Goal: Task Accomplishment & Management: Manage account settings

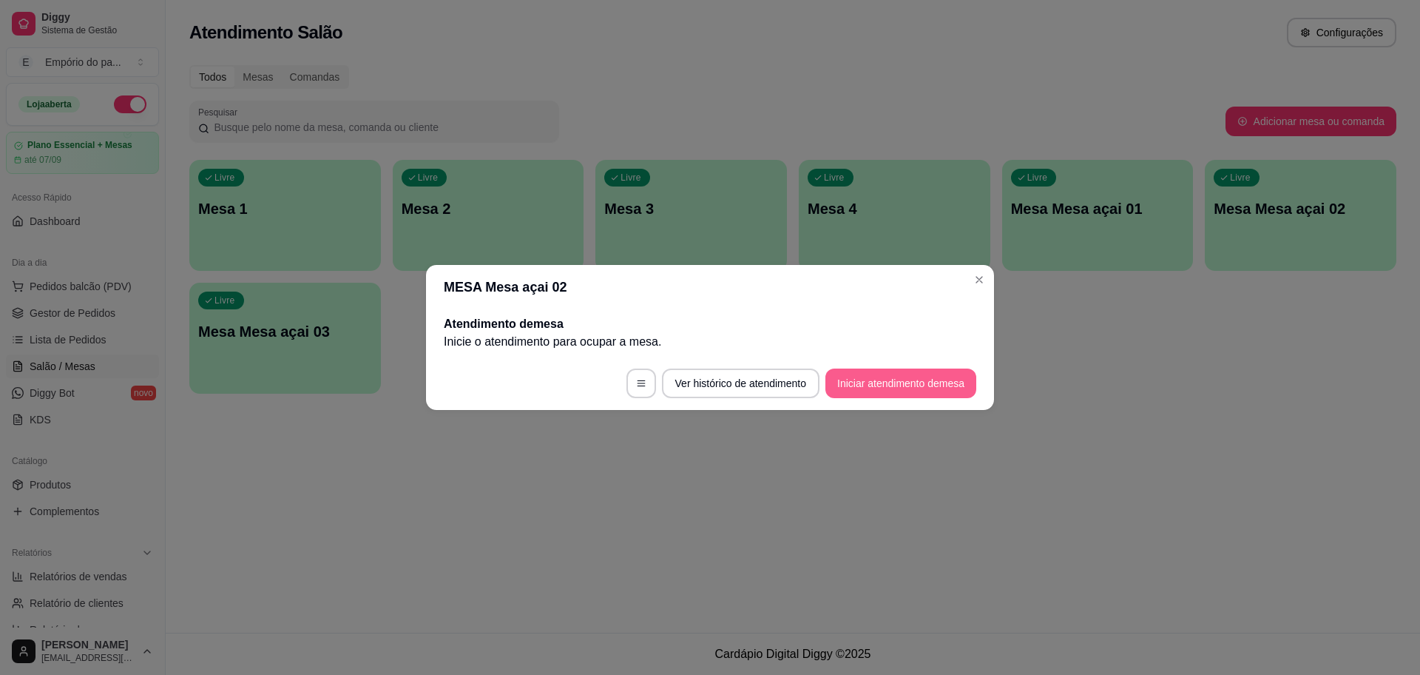
click at [841, 382] on button "Iniciar atendimento de mesa" at bounding box center [901, 383] width 151 height 30
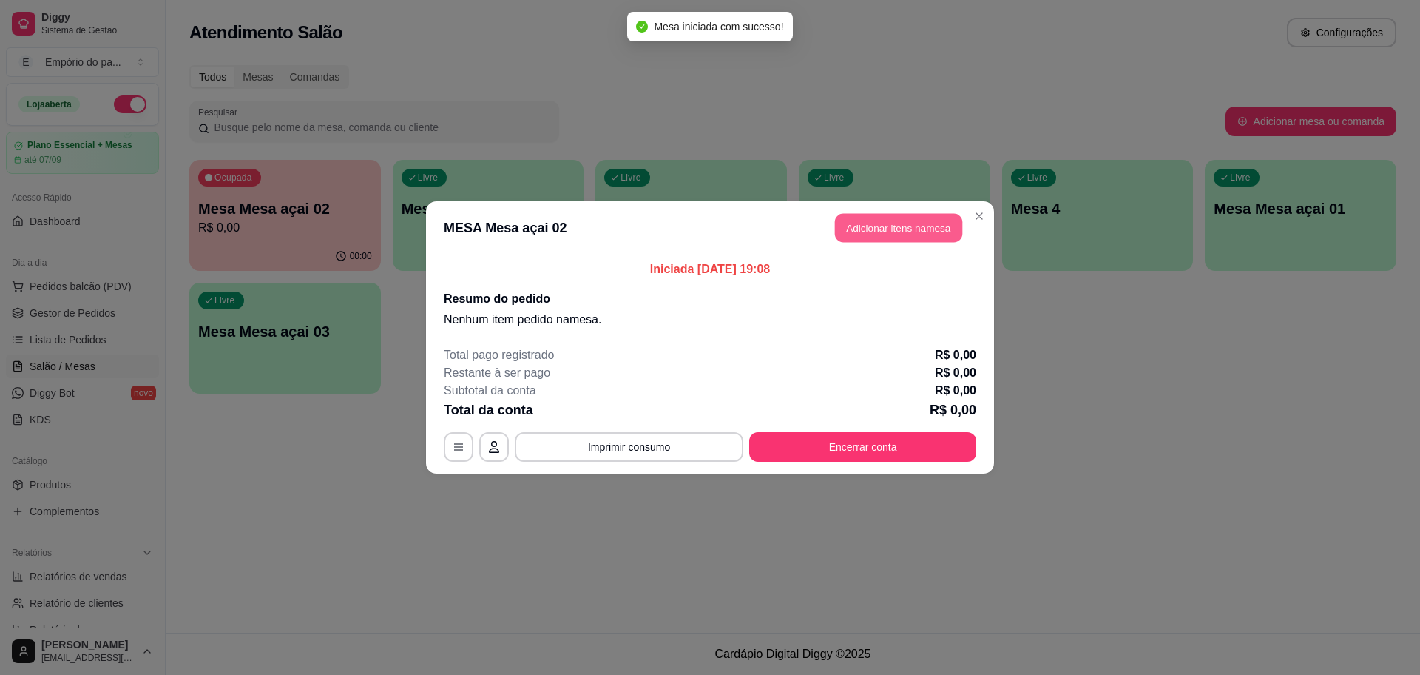
click at [905, 231] on button "Adicionar itens na mesa" at bounding box center [898, 228] width 127 height 29
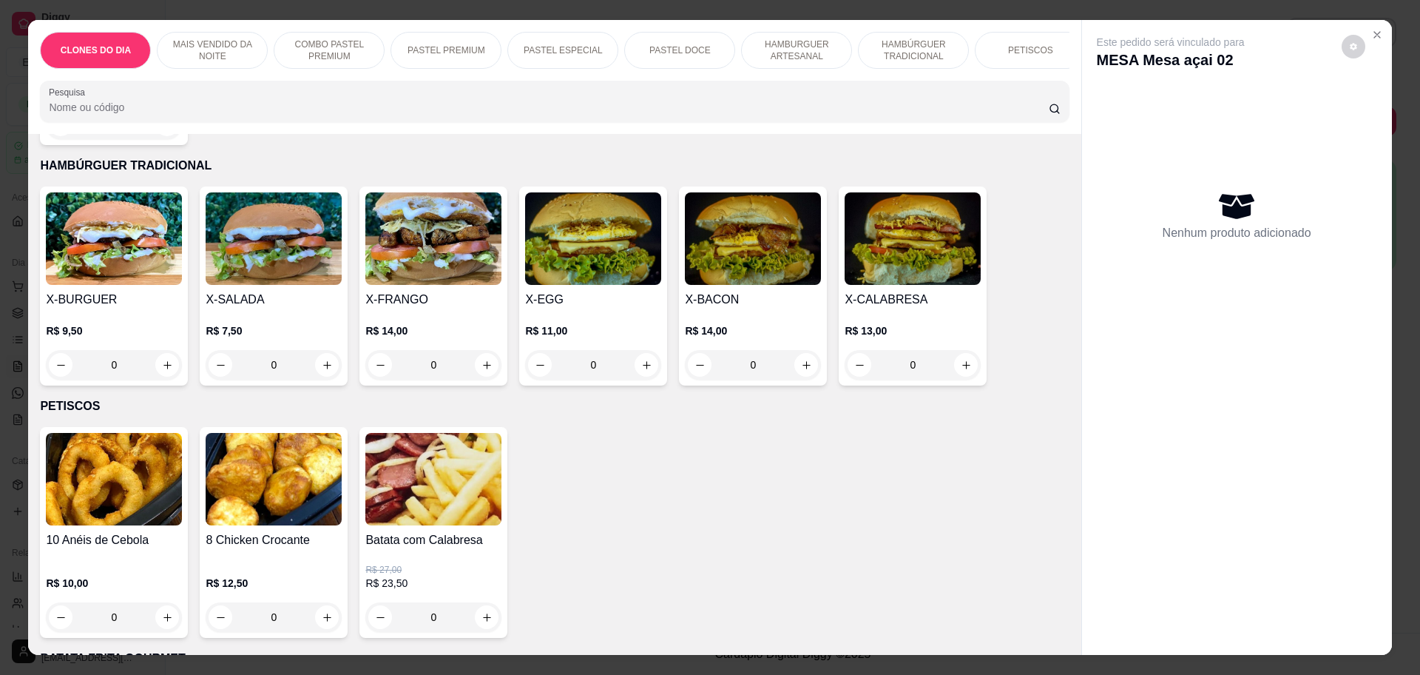
scroll to position [1757, 0]
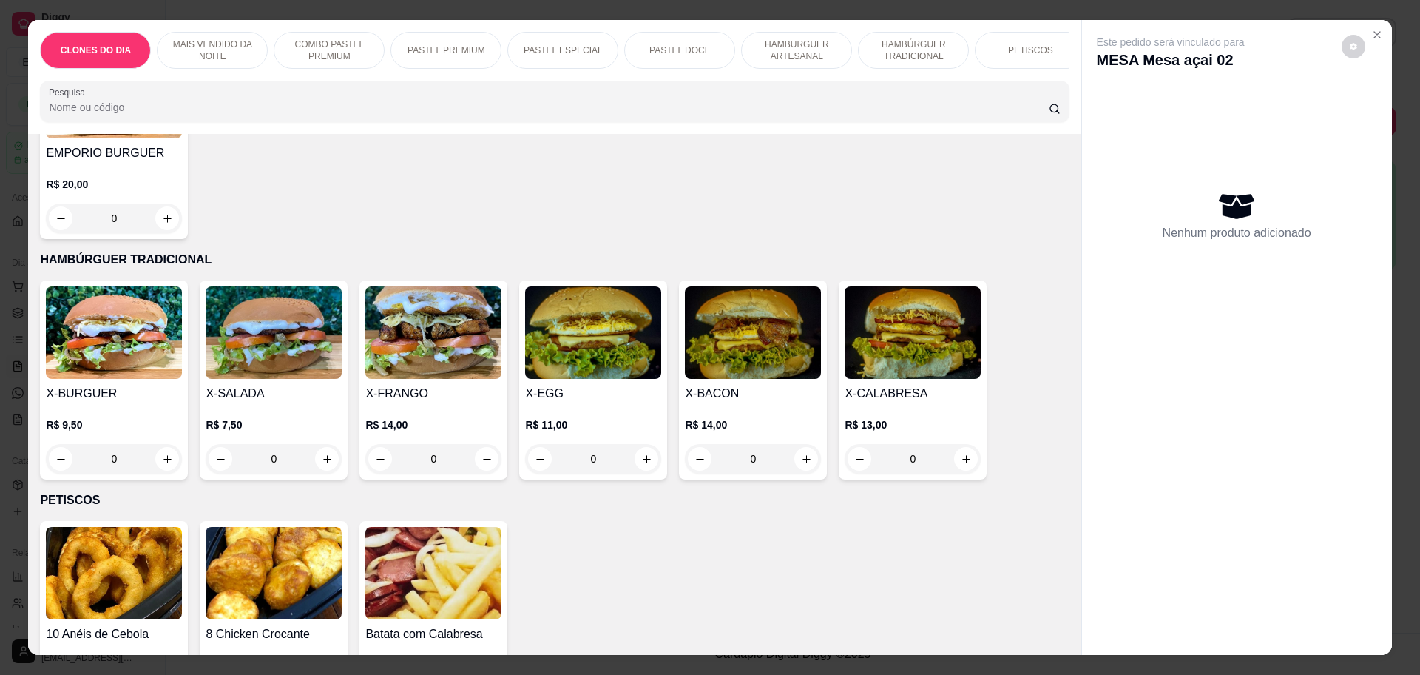
click at [317, 334] on img at bounding box center [274, 332] width 136 height 92
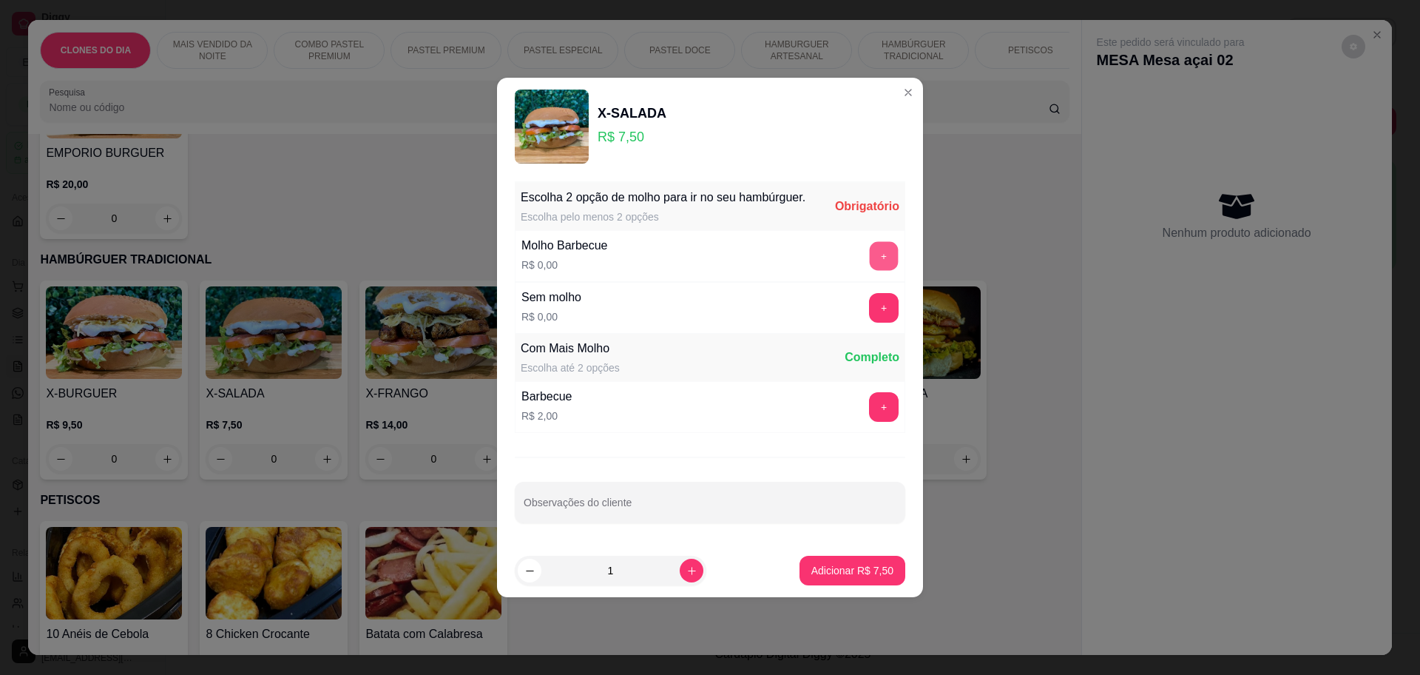
click at [871, 251] on button "+" at bounding box center [884, 256] width 29 height 29
click at [803, 254] on button "-" at bounding box center [818, 256] width 30 height 30
click at [870, 305] on button "+" at bounding box center [884, 308] width 29 height 29
click at [869, 305] on button "+" at bounding box center [884, 308] width 30 height 30
click at [686, 570] on icon "increase-product-quantity" at bounding box center [691, 570] width 11 height 11
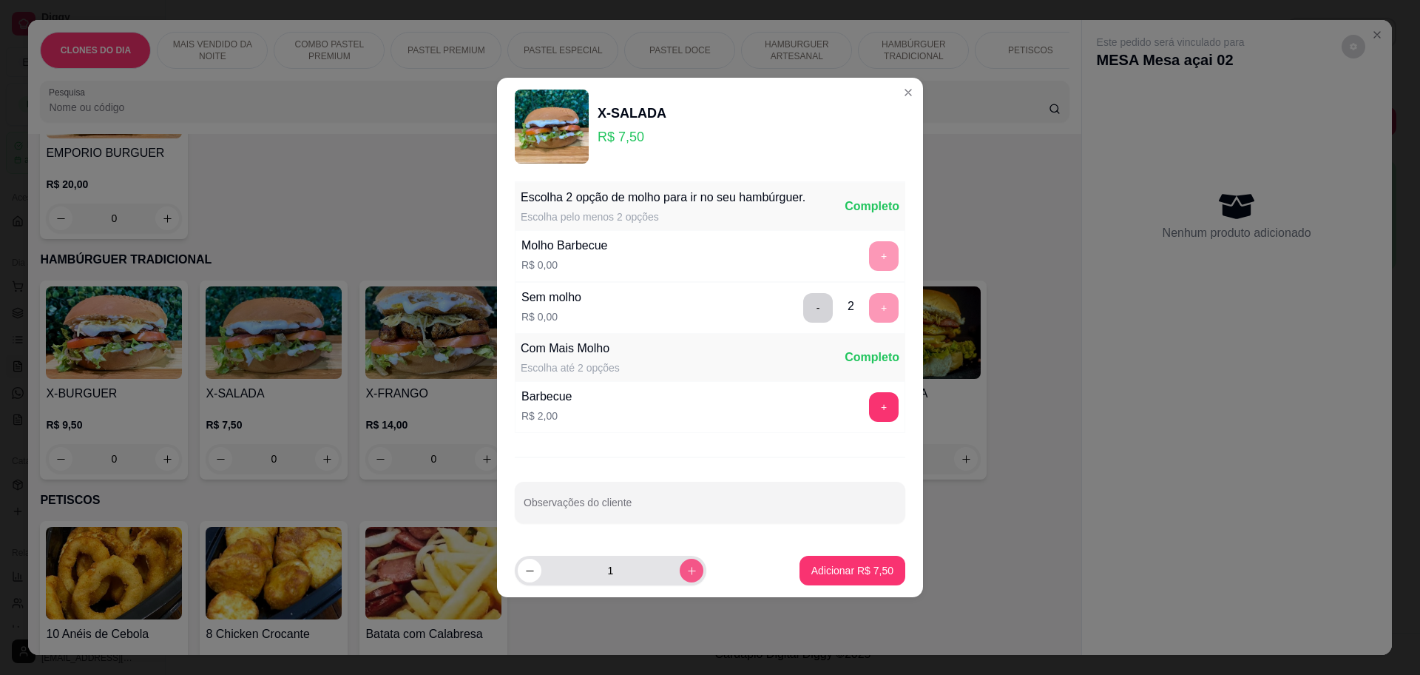
type input "2"
click at [825, 567] on p "Adicionar R$ 15,00" at bounding box center [850, 570] width 88 height 15
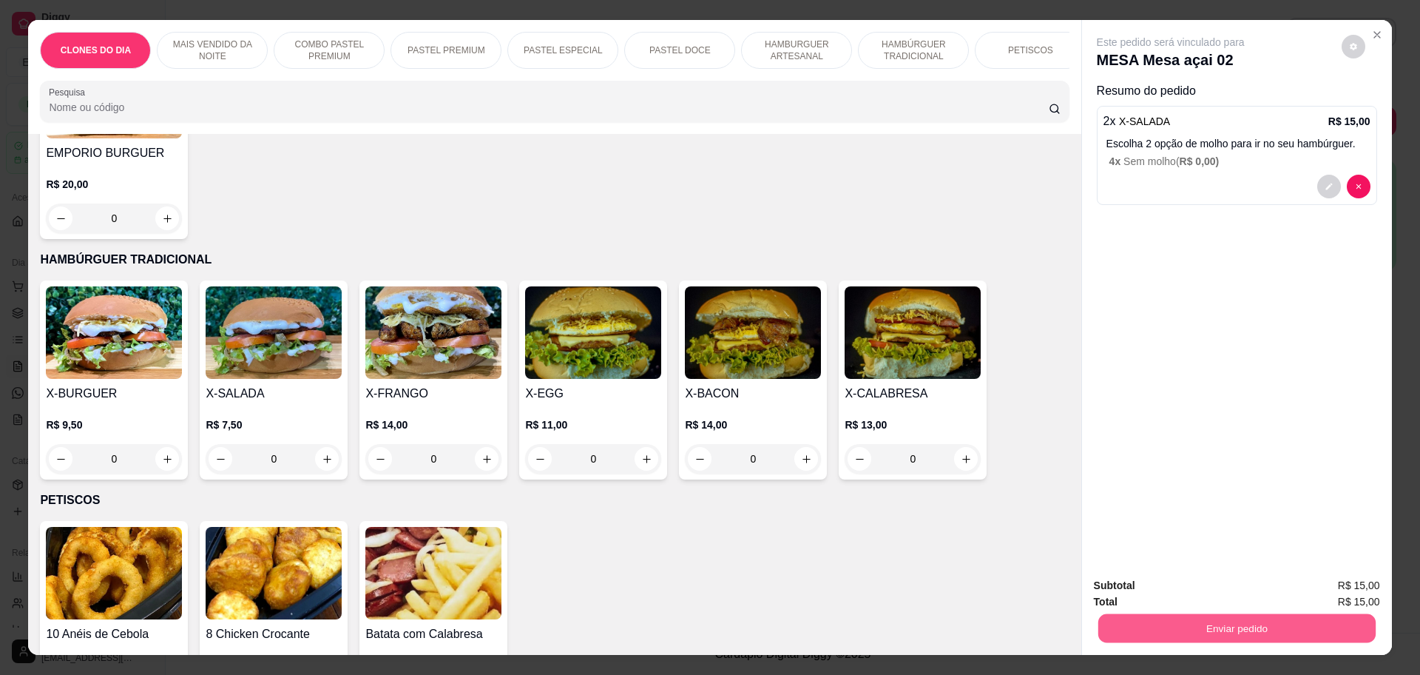
click at [1225, 620] on button "Enviar pedido" at bounding box center [1236, 627] width 277 height 29
click at [1182, 593] on button "Não registrar e enviar pedido" at bounding box center [1187, 592] width 154 height 28
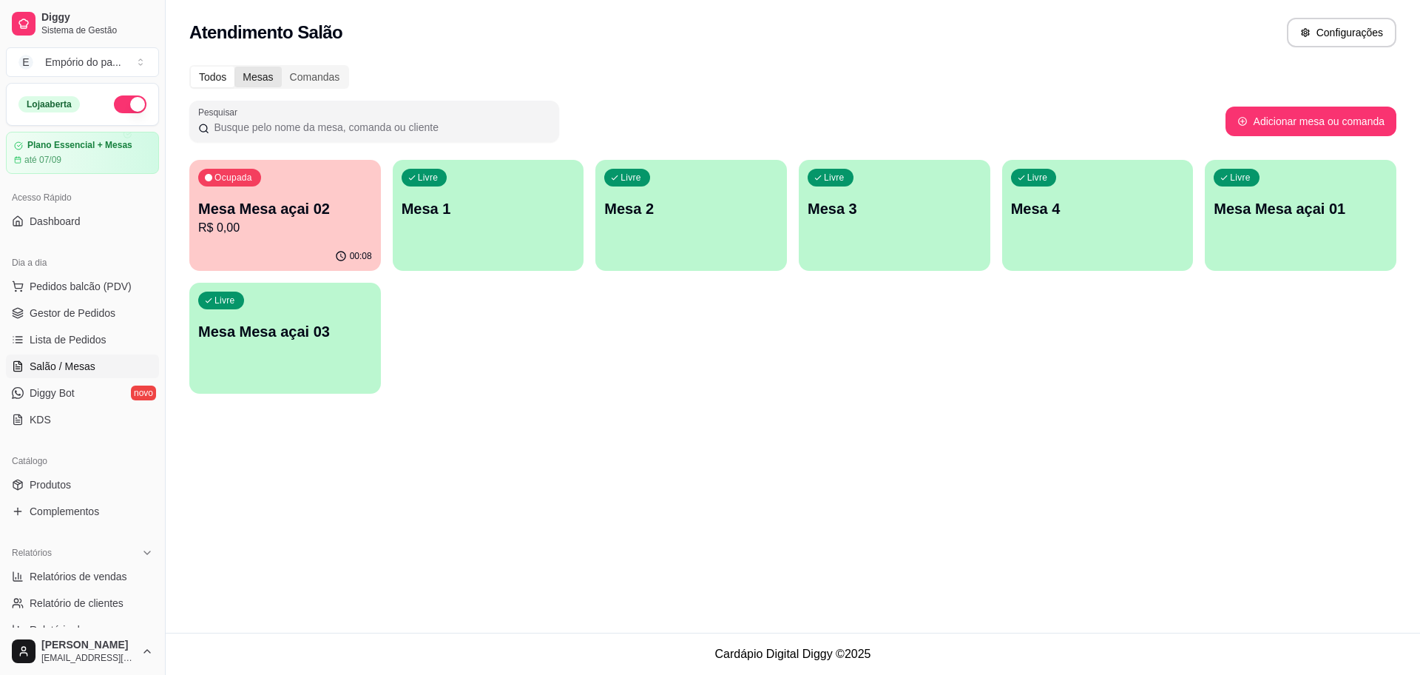
click at [263, 77] on div "Mesas" at bounding box center [257, 77] width 47 height 21
click at [234, 67] on input "Mesas" at bounding box center [234, 67] width 0 height 0
click at [203, 71] on div "Todos" at bounding box center [213, 77] width 44 height 21
click at [214, 81] on div "Todos" at bounding box center [213, 77] width 44 height 21
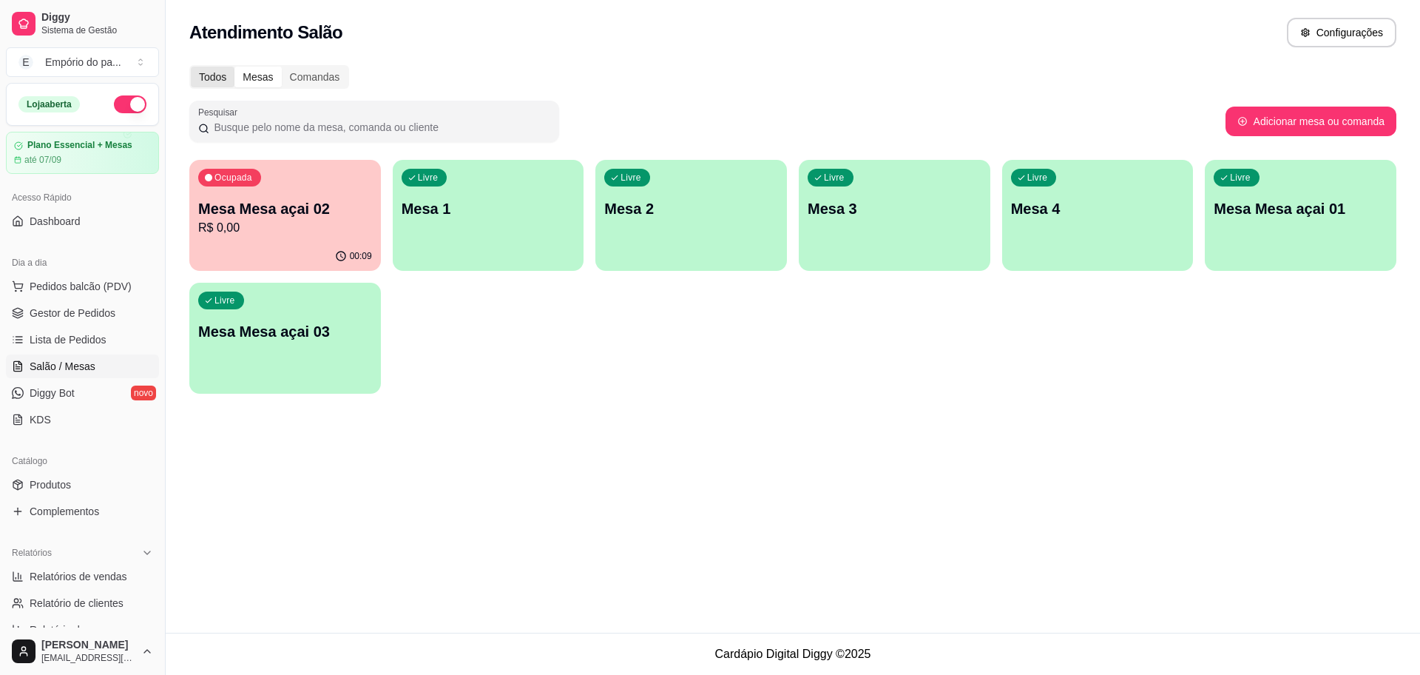
click at [191, 67] on input "Todos" at bounding box center [191, 67] width 0 height 0
click at [331, 83] on div "Comandas" at bounding box center [315, 77] width 67 height 21
click at [282, 67] on input "Comandas" at bounding box center [282, 67] width 0 height 0
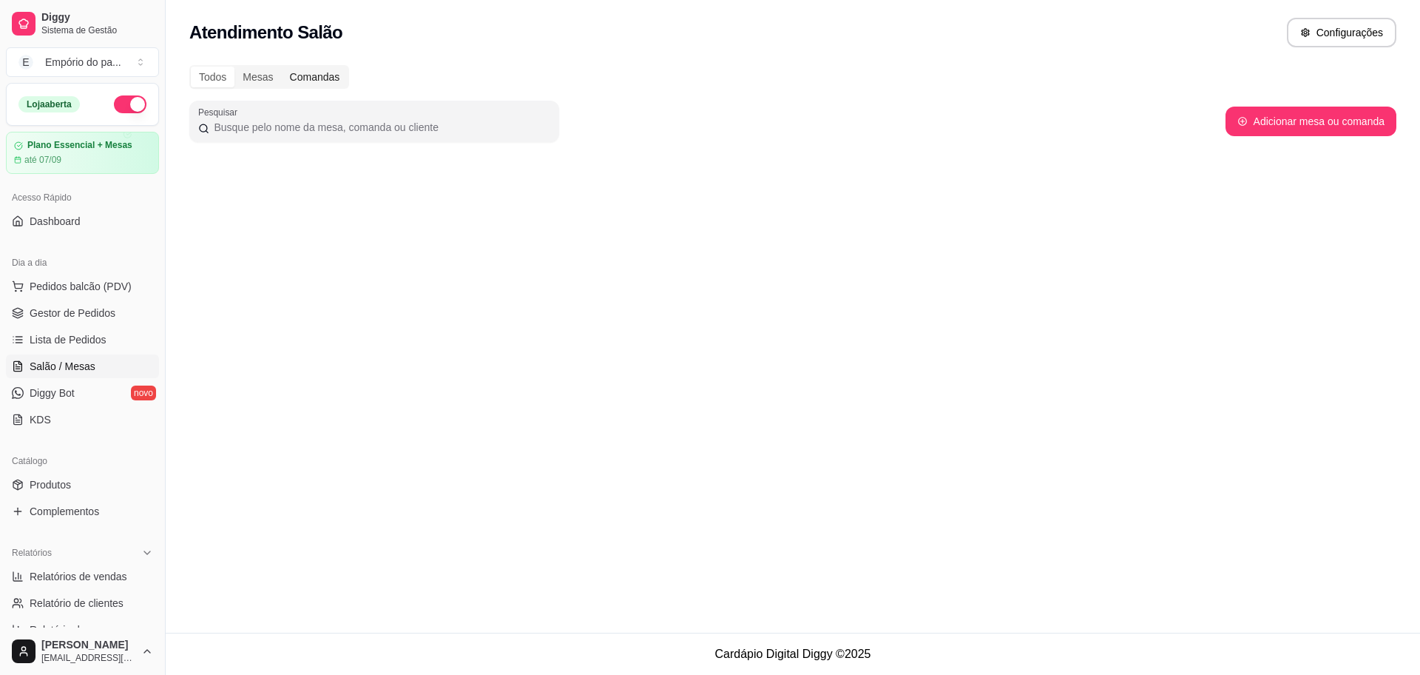
click at [326, 75] on div "Comandas" at bounding box center [315, 77] width 67 height 21
click at [282, 67] on input "Comandas" at bounding box center [282, 67] width 0 height 0
click at [325, 75] on div "Comandas" at bounding box center [315, 77] width 67 height 21
click at [282, 67] on input "Comandas" at bounding box center [282, 67] width 0 height 0
click at [1346, 125] on button "Adicionar mesa ou comanda" at bounding box center [1311, 121] width 166 height 29
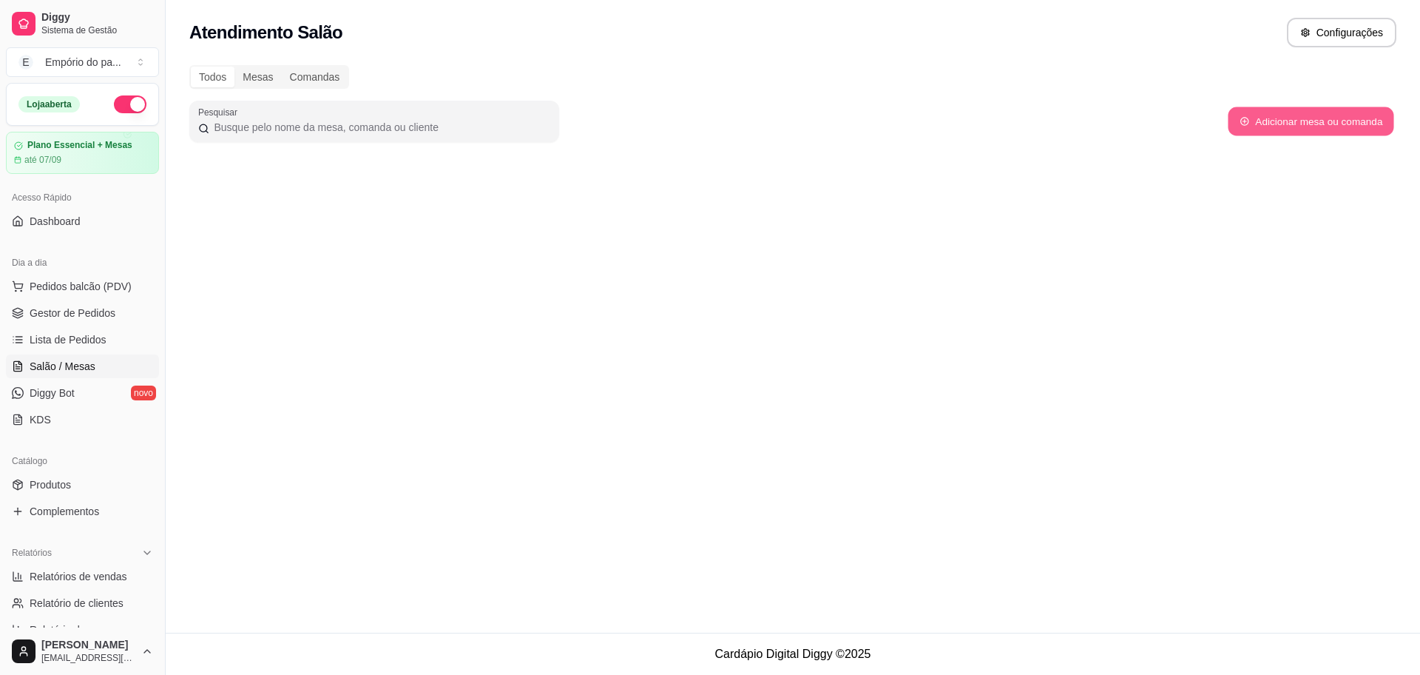
click at [1317, 117] on button "Adicionar mesa ou comanda" at bounding box center [1311, 121] width 166 height 29
select select "TABLE"
click at [1317, 117] on button "Adicionar mesa ou comanda" at bounding box center [1311, 121] width 166 height 29
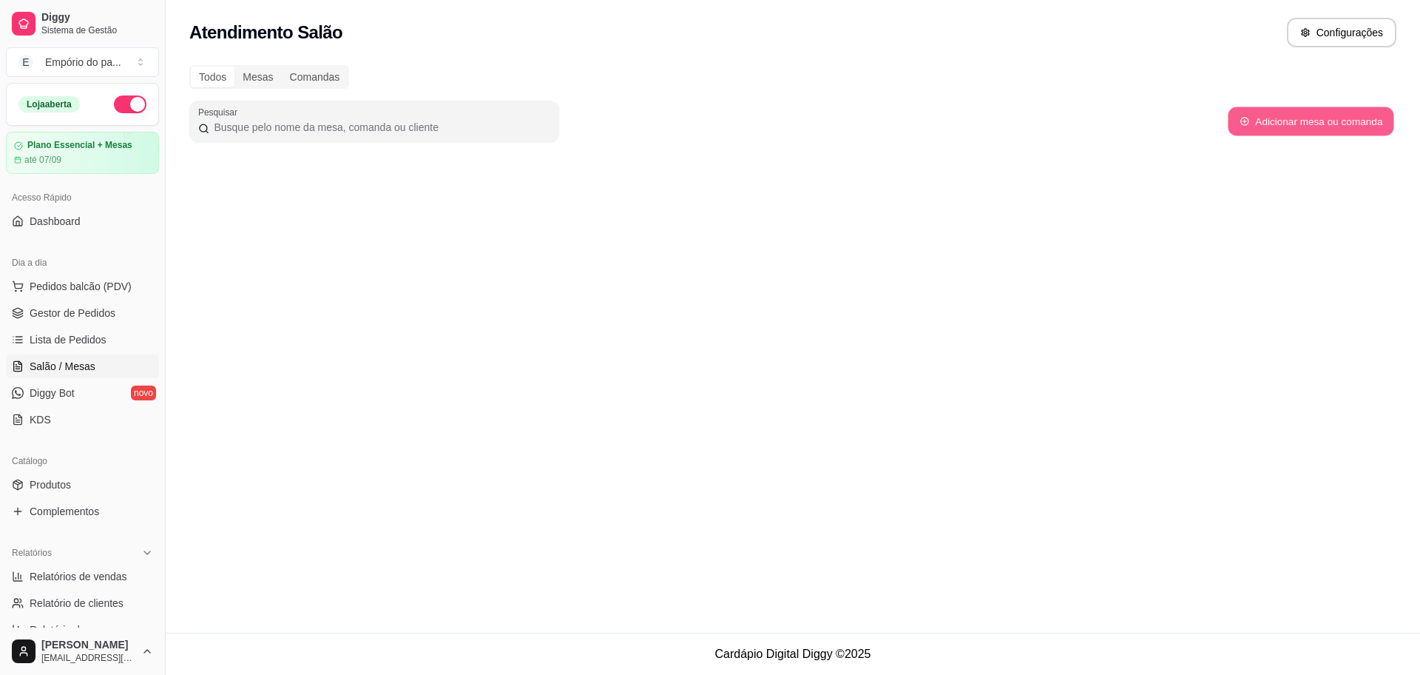
click at [1317, 115] on button "Adicionar mesa ou comanda" at bounding box center [1311, 121] width 166 height 29
select select "TABLE"
click at [1294, 112] on button "Adicionar mesa ou comanda" at bounding box center [1311, 121] width 166 height 29
click at [543, 198] on div "Atendimento Salão Configurações Todos Mesas Comandas Pesquisar Adicionar mesa o…" at bounding box center [793, 316] width 1255 height 632
click at [645, 220] on div "Atendimento Salão Configurações Todos Mesas Comandas Pesquisar Adicionar mesa o…" at bounding box center [793, 316] width 1255 height 632
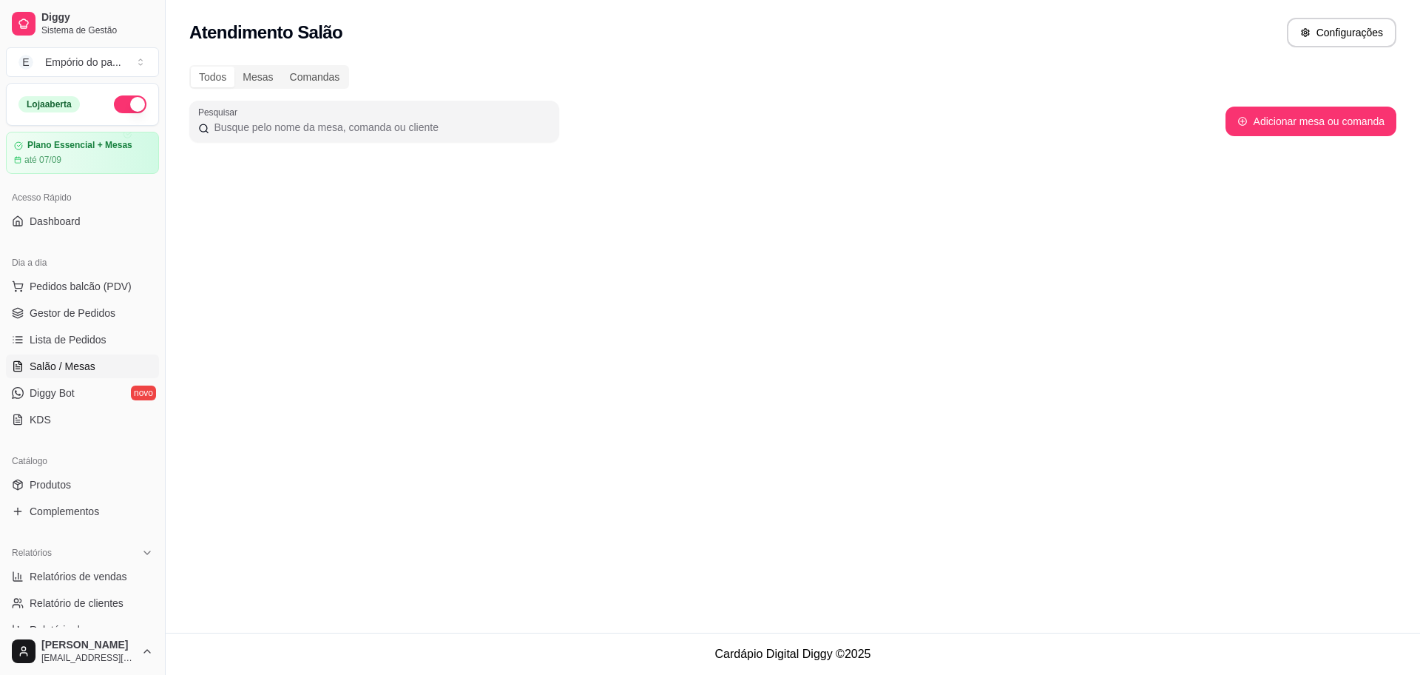
click at [645, 220] on div "Atendimento Salão Configurações Todos Mesas Comandas Pesquisar Adicionar mesa o…" at bounding box center [793, 316] width 1255 height 632
click at [524, 246] on div "Atendimento Salão Configurações Todos Mesas Comandas Pesquisar Adicionar mesa o…" at bounding box center [793, 316] width 1255 height 632
click at [236, 107] on label "Pesquisar" at bounding box center [220, 112] width 44 height 13
click at [236, 120] on input "Pesquisar" at bounding box center [379, 127] width 341 height 15
click at [260, 78] on div "Mesas" at bounding box center [257, 77] width 47 height 21
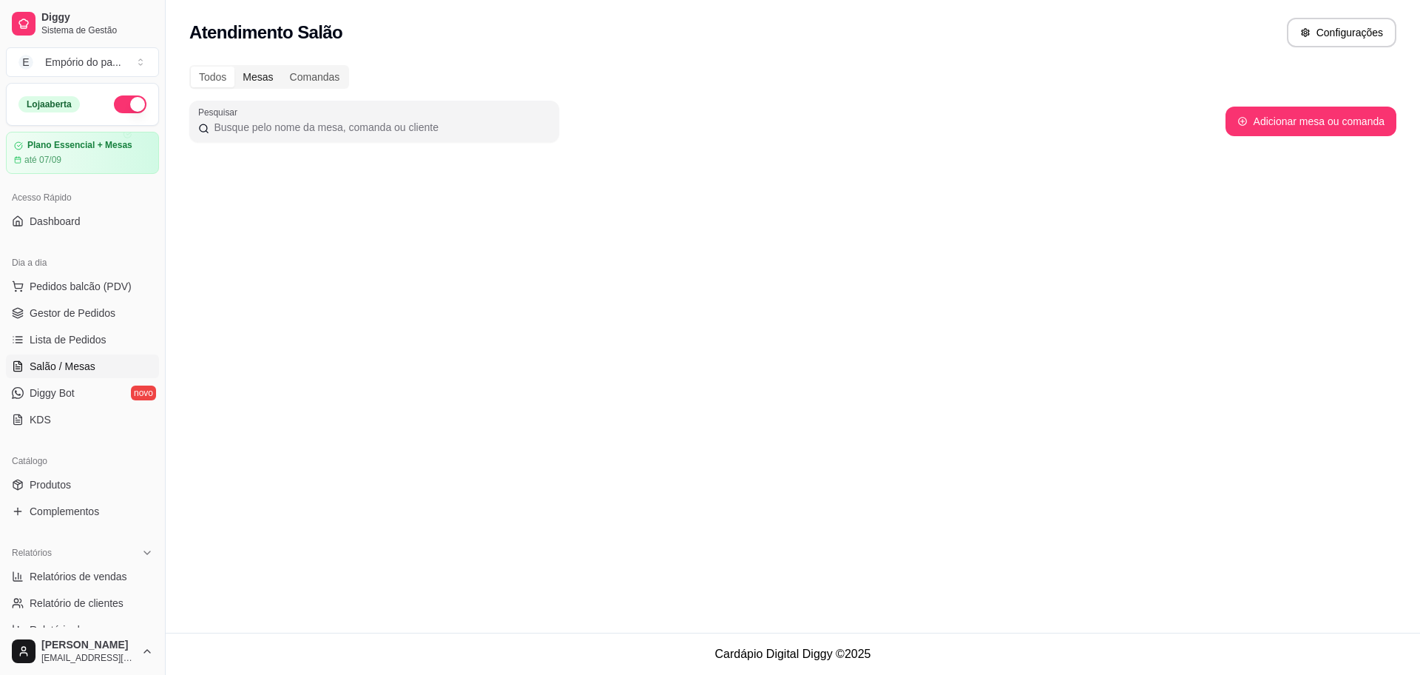
click at [234, 67] on input "Mesas" at bounding box center [234, 67] width 0 height 0
click at [260, 78] on div "Mesas" at bounding box center [257, 77] width 47 height 21
click at [234, 67] on input "Mesas" at bounding box center [234, 67] width 0 height 0
click at [260, 78] on div "Mesas" at bounding box center [257, 77] width 47 height 21
click at [234, 67] on input "Mesas" at bounding box center [234, 67] width 0 height 0
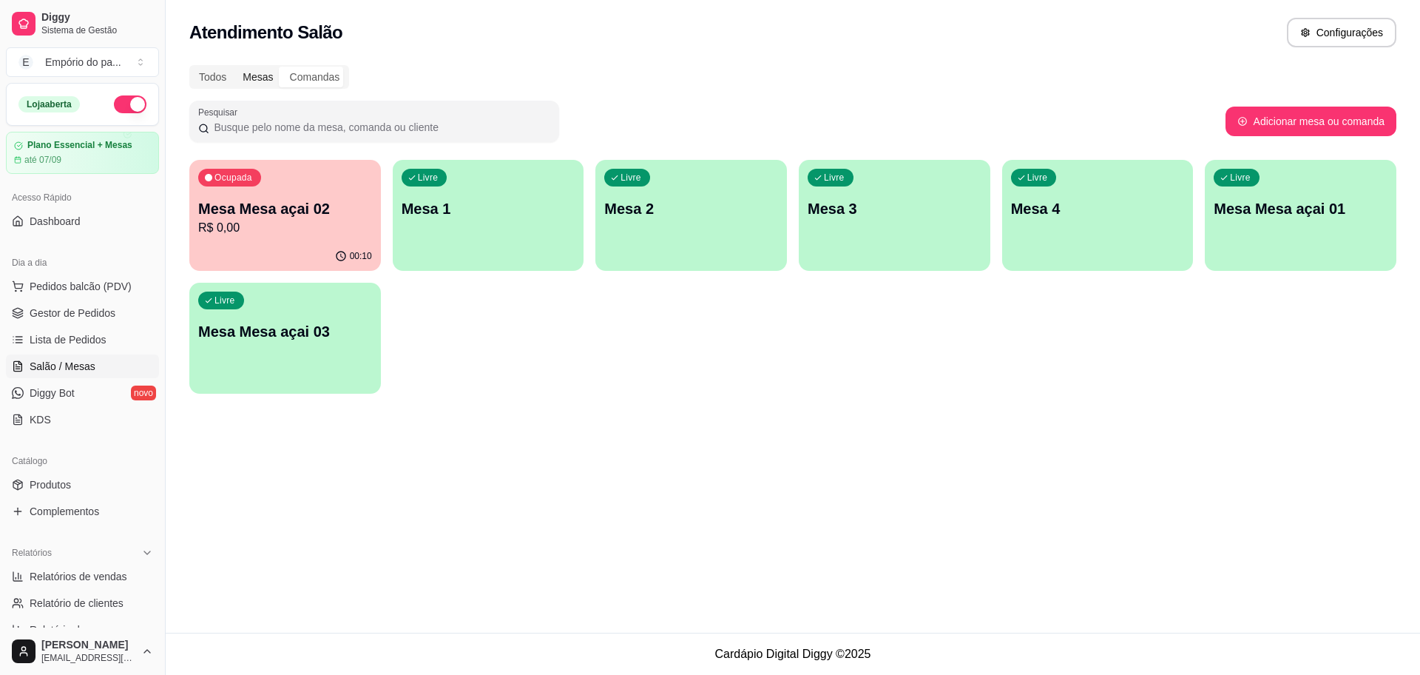
click at [265, 77] on div "Mesas" at bounding box center [257, 77] width 47 height 21
click at [234, 67] on input "Mesas" at bounding box center [234, 67] width 0 height 0
click at [265, 77] on div "Mesas" at bounding box center [257, 77] width 47 height 21
click at [234, 67] on input "Mesas" at bounding box center [234, 67] width 0 height 0
click at [263, 77] on div "Mesas" at bounding box center [257, 77] width 47 height 21
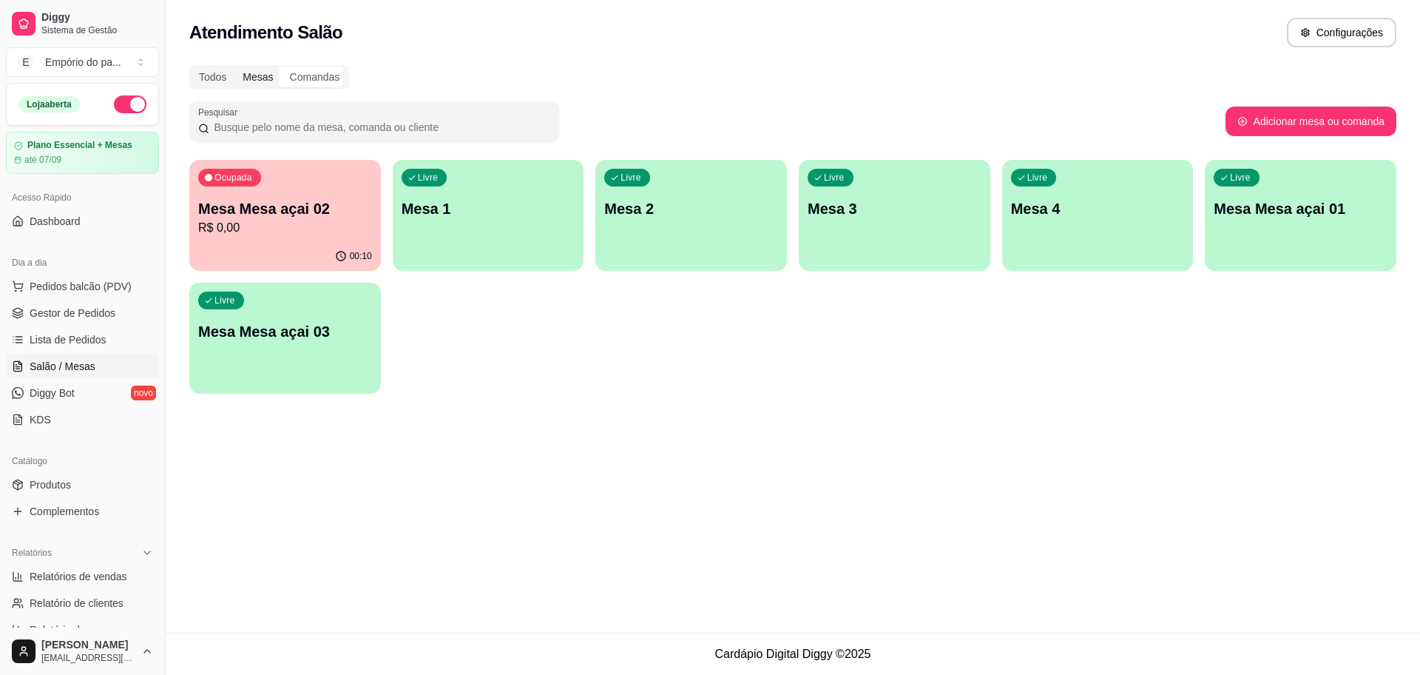
click at [234, 67] on input "Mesas" at bounding box center [234, 67] width 0 height 0
click at [263, 77] on div "Mesas" at bounding box center [257, 77] width 47 height 21
click at [234, 67] on input "Mesas" at bounding box center [234, 67] width 0 height 0
click at [267, 77] on div "Mesas" at bounding box center [257, 77] width 47 height 21
click at [234, 67] on input "Mesas" at bounding box center [234, 67] width 0 height 0
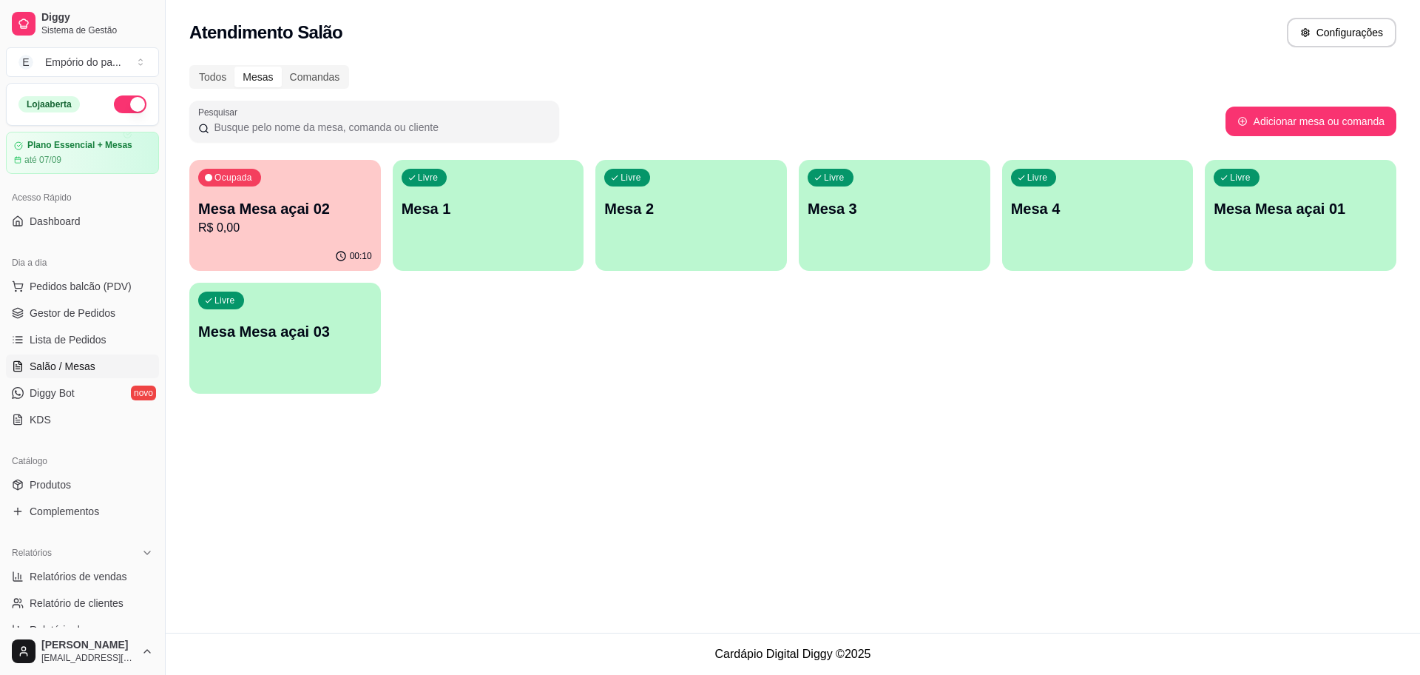
click at [263, 77] on div "Mesas" at bounding box center [257, 77] width 47 height 21
click at [234, 67] on input "Mesas" at bounding box center [234, 67] width 0 height 0
click at [431, 234] on div "Livre Mesa 1" at bounding box center [489, 206] width 186 height 90
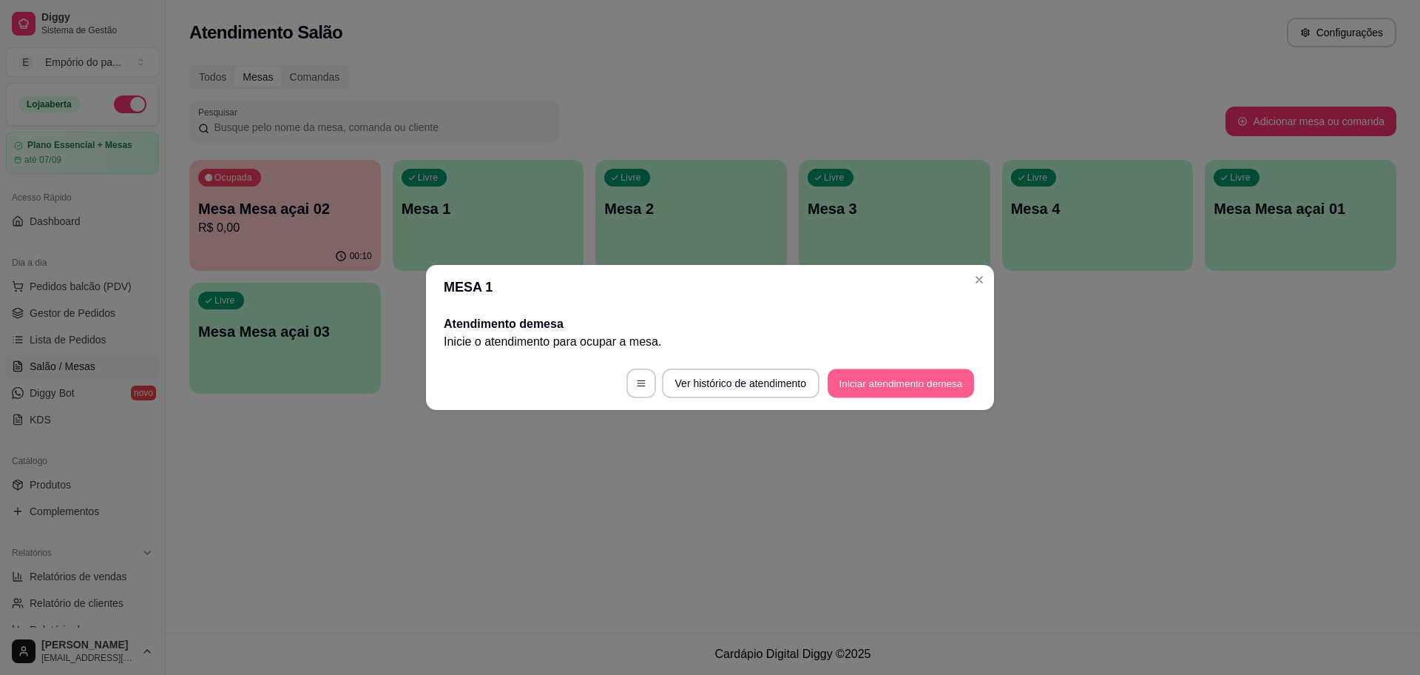
click at [928, 383] on button "Iniciar atendimento de mesa" at bounding box center [901, 383] width 146 height 29
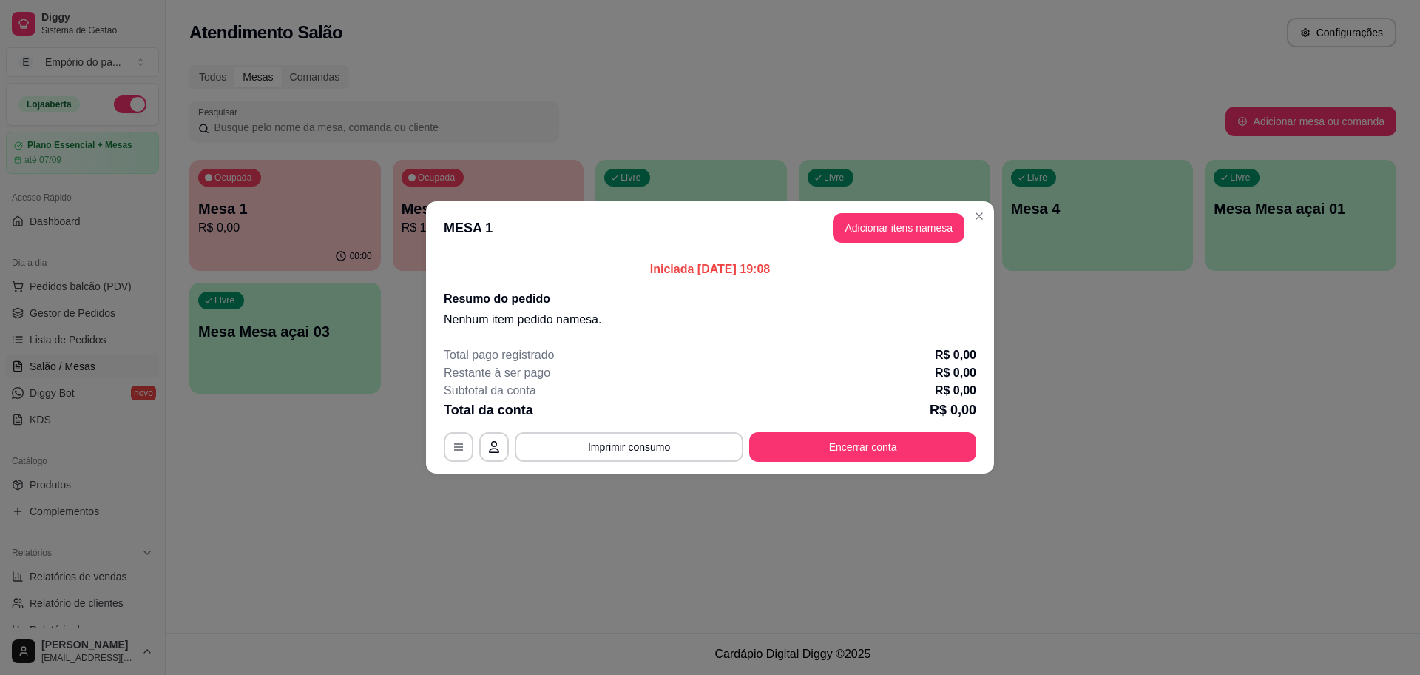
click at [902, 388] on div "Subtotal da conta R$ 0,00" at bounding box center [710, 391] width 533 height 18
click at [928, 228] on button "Adicionar itens na mesa" at bounding box center [898, 228] width 127 height 29
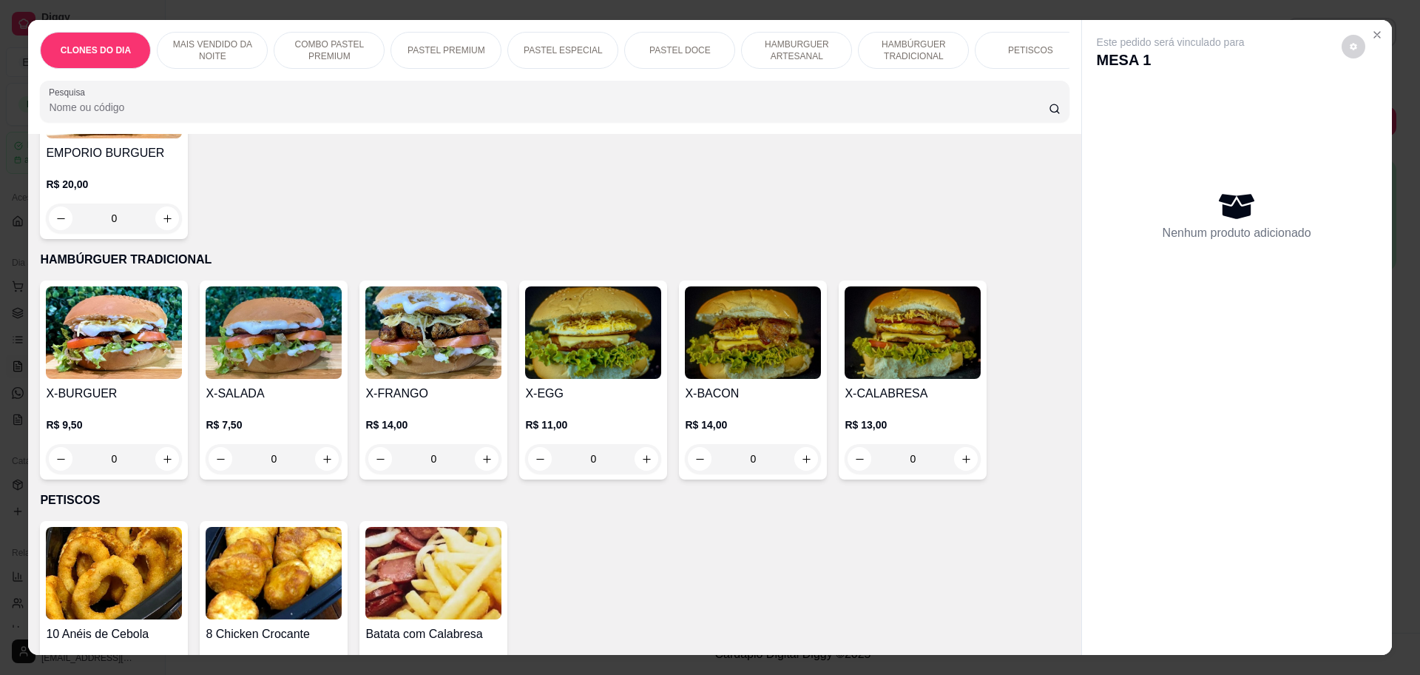
click at [641, 444] on div "0" at bounding box center [593, 459] width 136 height 30
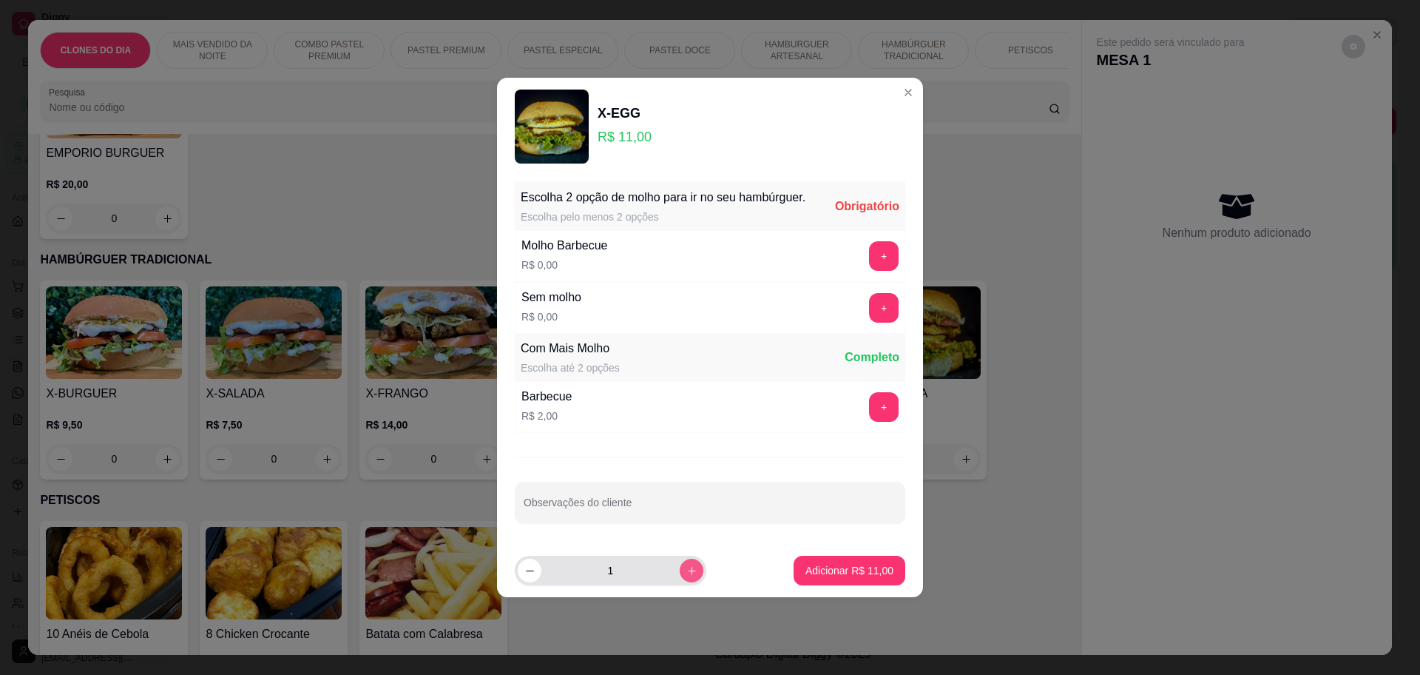
click at [686, 572] on icon "increase-product-quantity" at bounding box center [691, 570] width 11 height 11
type input "3"
click at [876, 254] on button "+" at bounding box center [884, 256] width 29 height 29
click at [876, 254] on button "+" at bounding box center [884, 256] width 30 height 30
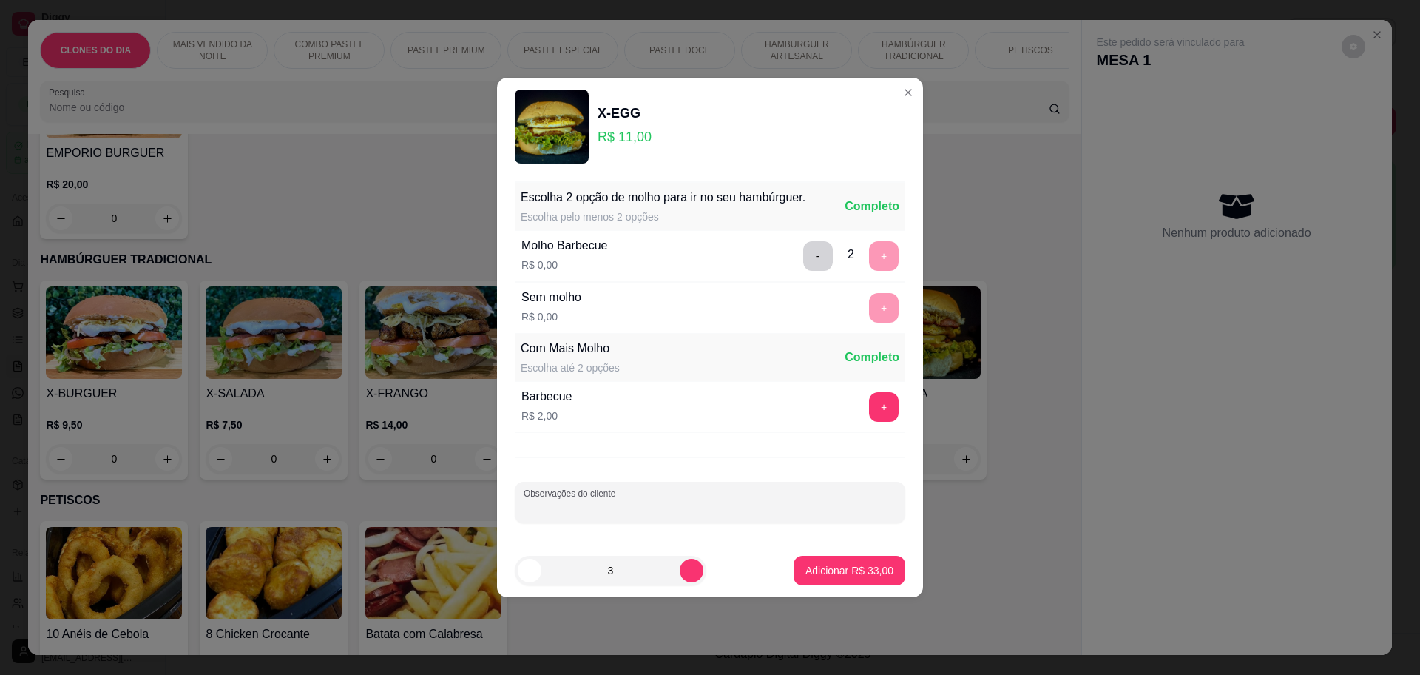
click at [572, 504] on input "Observações do cliente" at bounding box center [710, 508] width 373 height 15
type input "um sem cebola e molho"
click at [855, 569] on p "Adicionar R$ 33,00" at bounding box center [850, 570] width 88 height 15
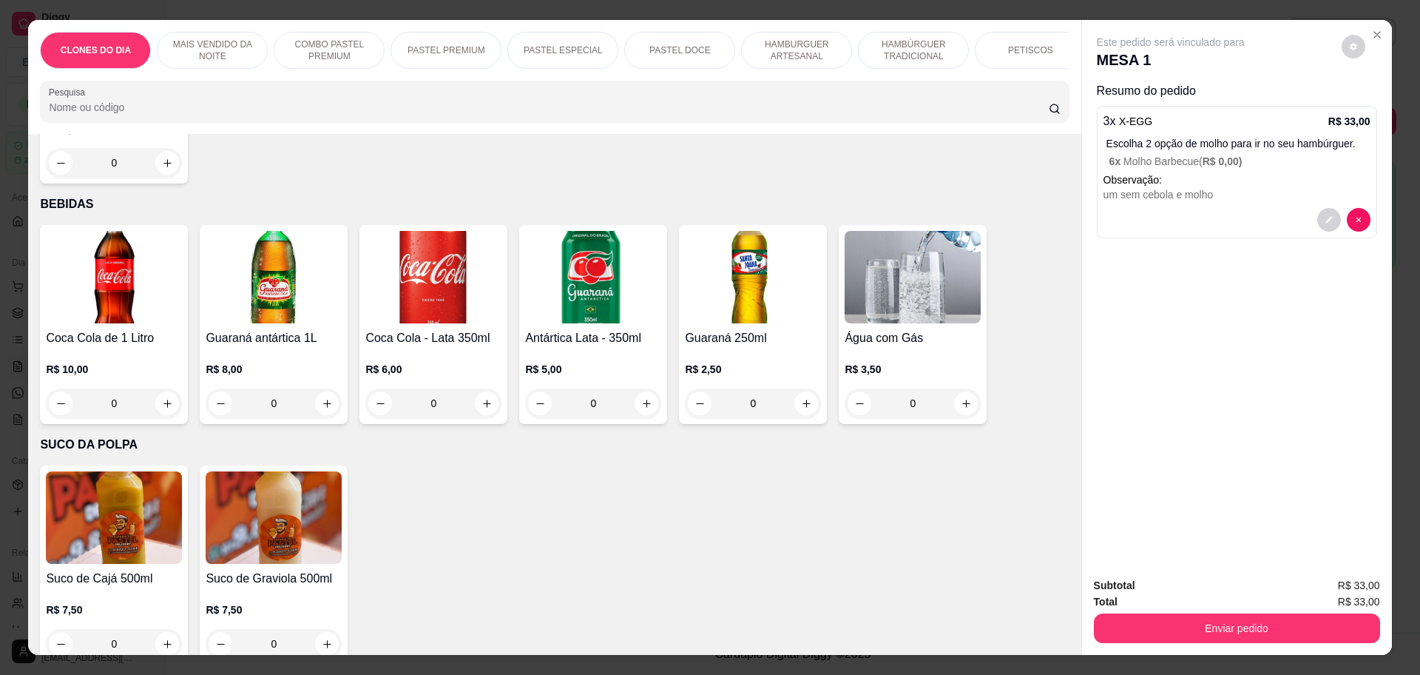
scroll to position [27, 0]
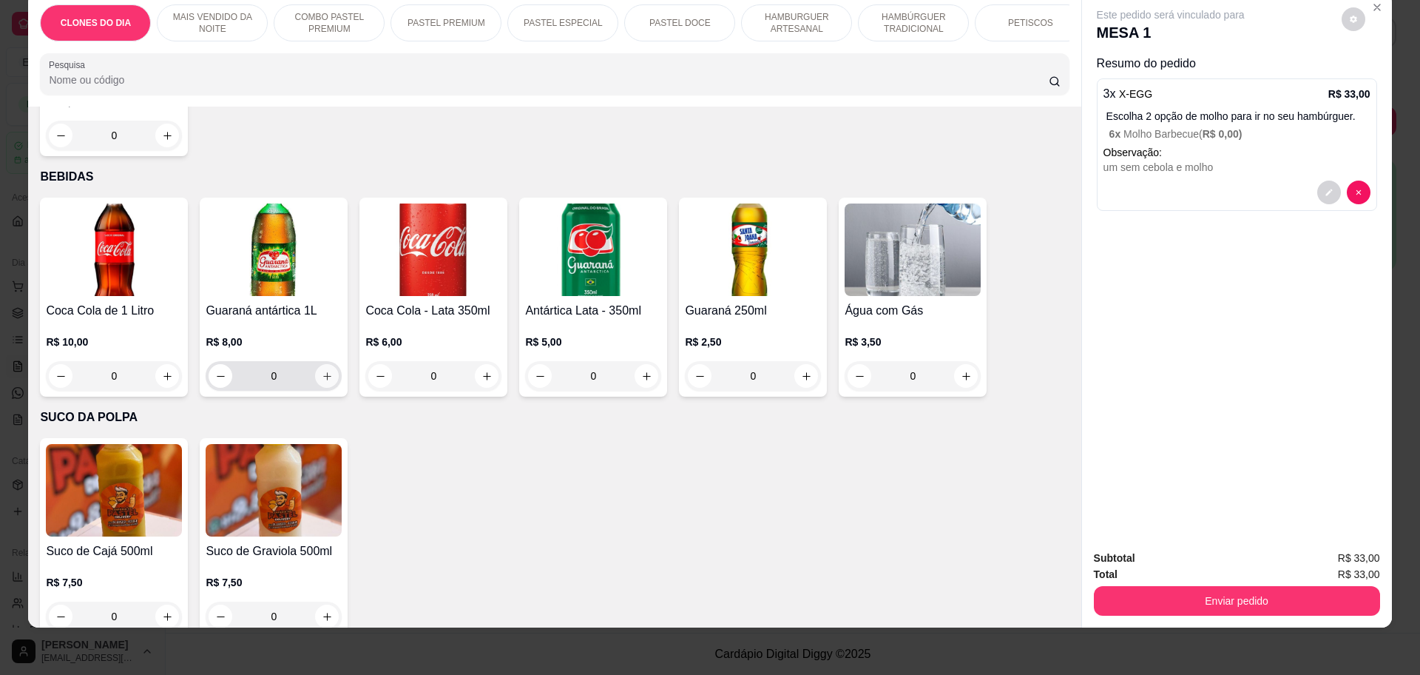
click at [325, 371] on icon "increase-product-quantity" at bounding box center [327, 376] width 11 height 11
type input "1"
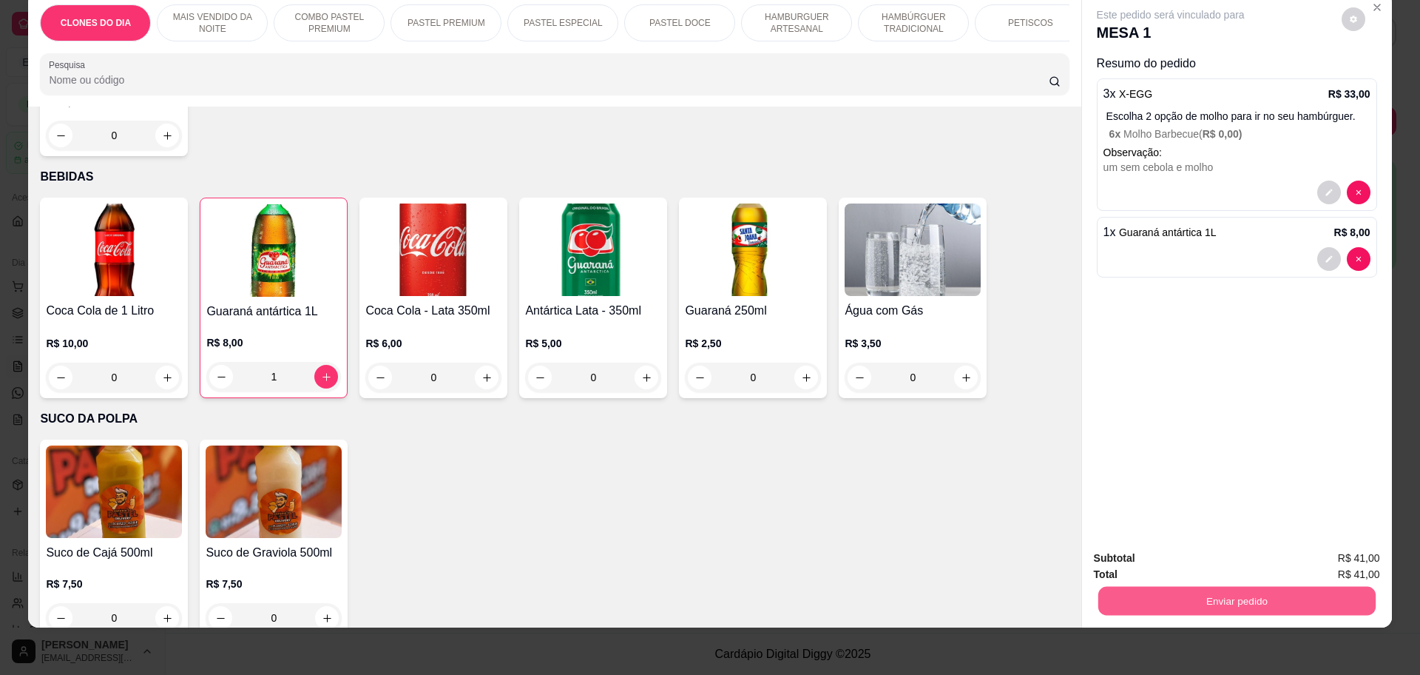
click at [1203, 598] on button "Enviar pedido" at bounding box center [1236, 600] width 277 height 29
click at [1323, 555] on button "Sim, quero registrar" at bounding box center [1327, 563] width 107 height 27
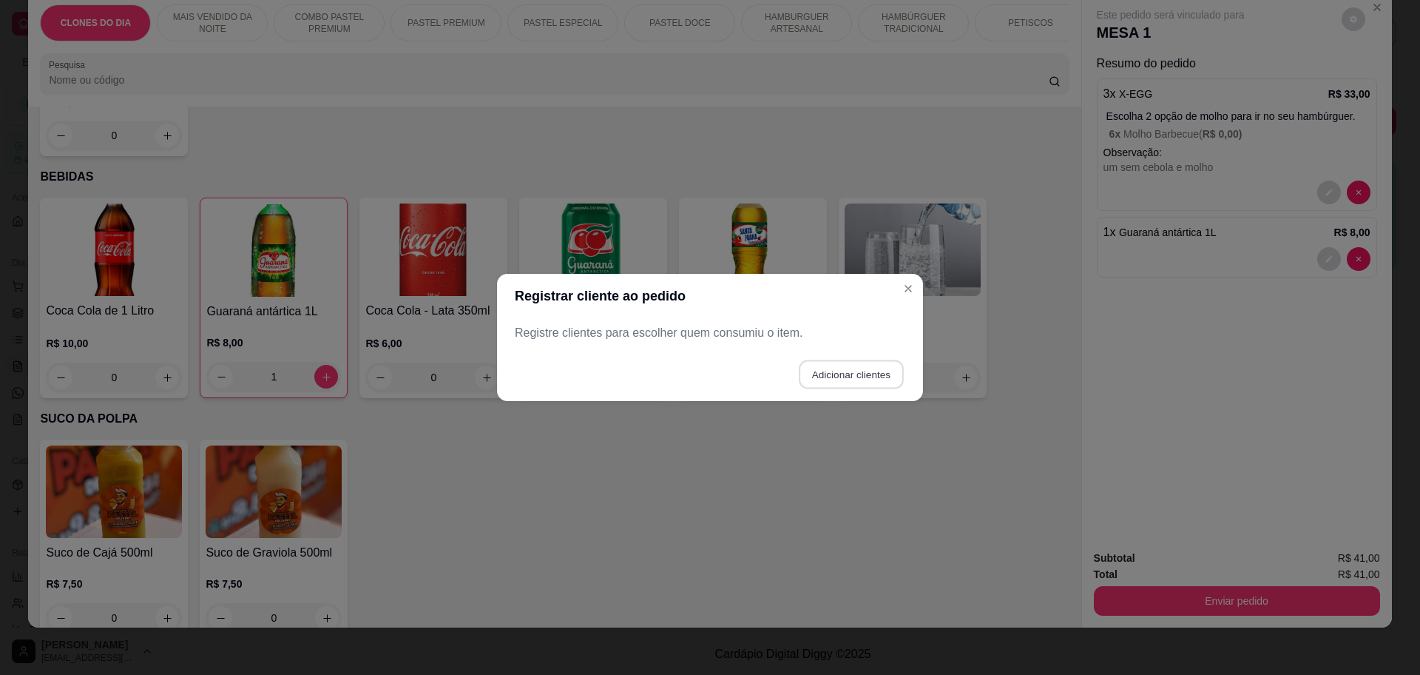
click at [871, 372] on button "Adicionar clientes" at bounding box center [851, 374] width 104 height 29
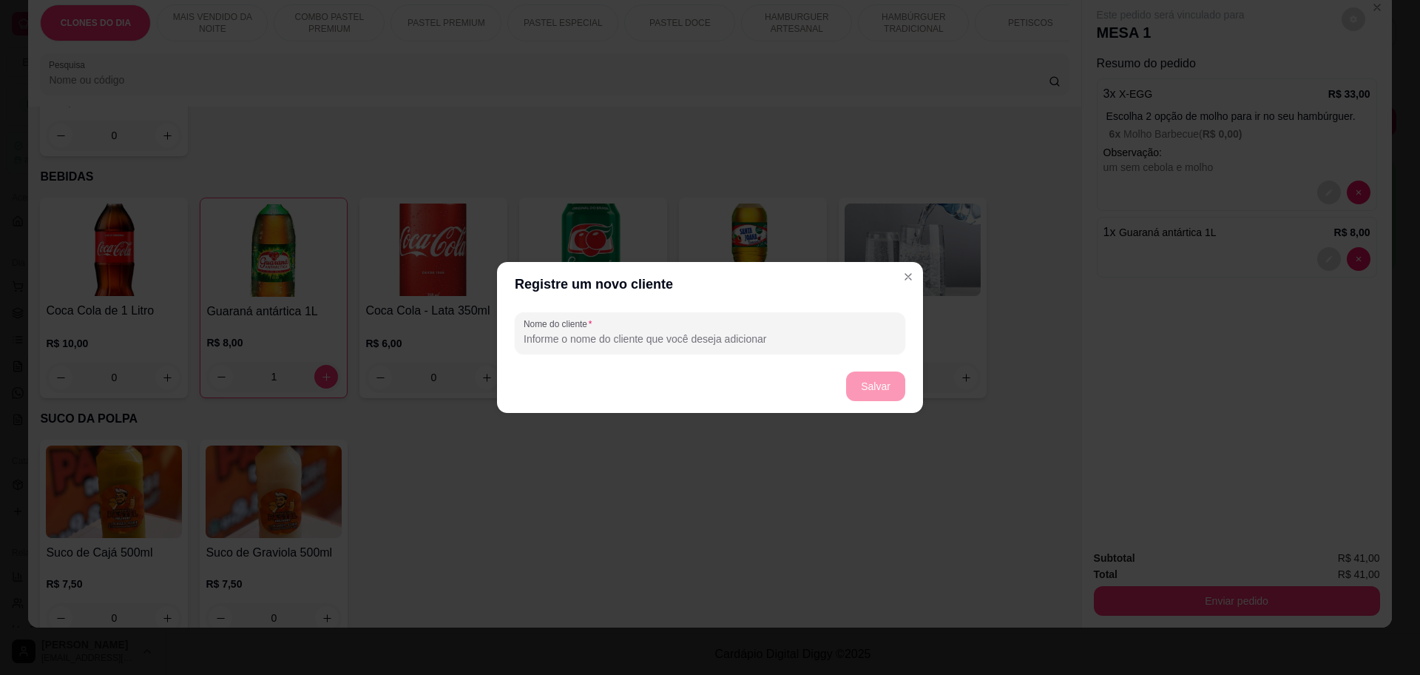
click at [678, 336] on input "Nome do cliente" at bounding box center [710, 338] width 373 height 15
type input "mesa 1 acai"
click at [865, 383] on button "Salvar" at bounding box center [876, 386] width 58 height 29
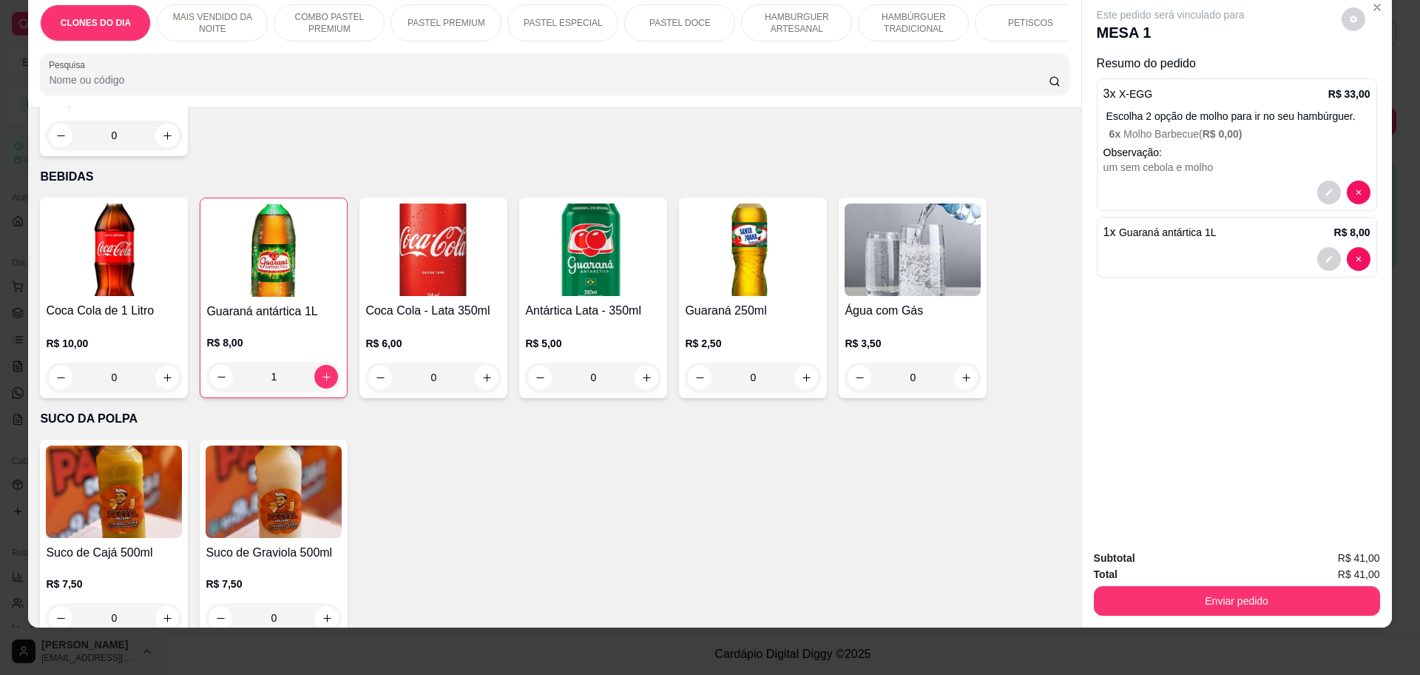
click at [1270, 602] on button "Enviar pedido" at bounding box center [1237, 601] width 286 height 30
click at [1257, 590] on button "Enviar pedido" at bounding box center [1236, 600] width 277 height 29
click at [1255, 589] on button "Enviar pedido" at bounding box center [1237, 601] width 286 height 30
click at [1267, 416] on div "Este pedido será vinculado para MESA 1 Resumo do pedido 3 x X-EGG R$ 33,00 Esco…" at bounding box center [1237, 265] width 310 height 544
click at [1374, 7] on icon "Close" at bounding box center [1377, 7] width 6 height 6
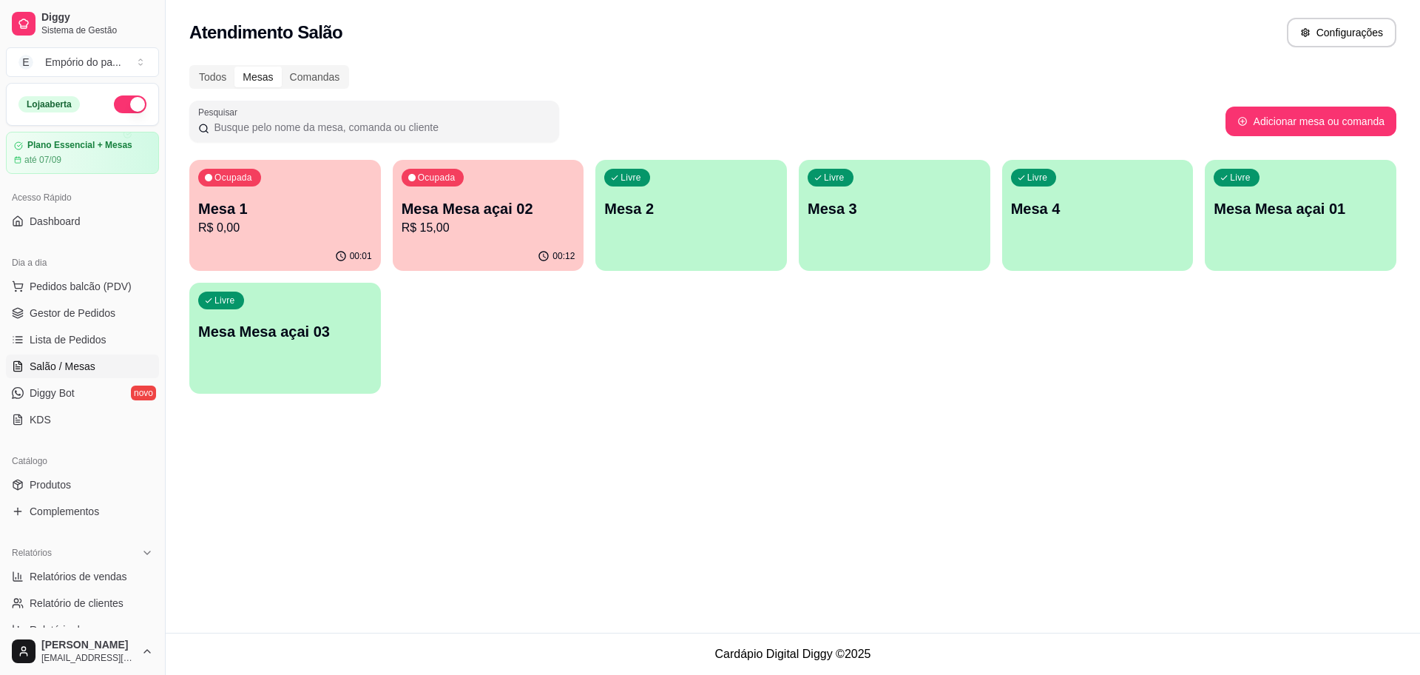
click at [276, 243] on div "00:01" at bounding box center [285, 256] width 192 height 29
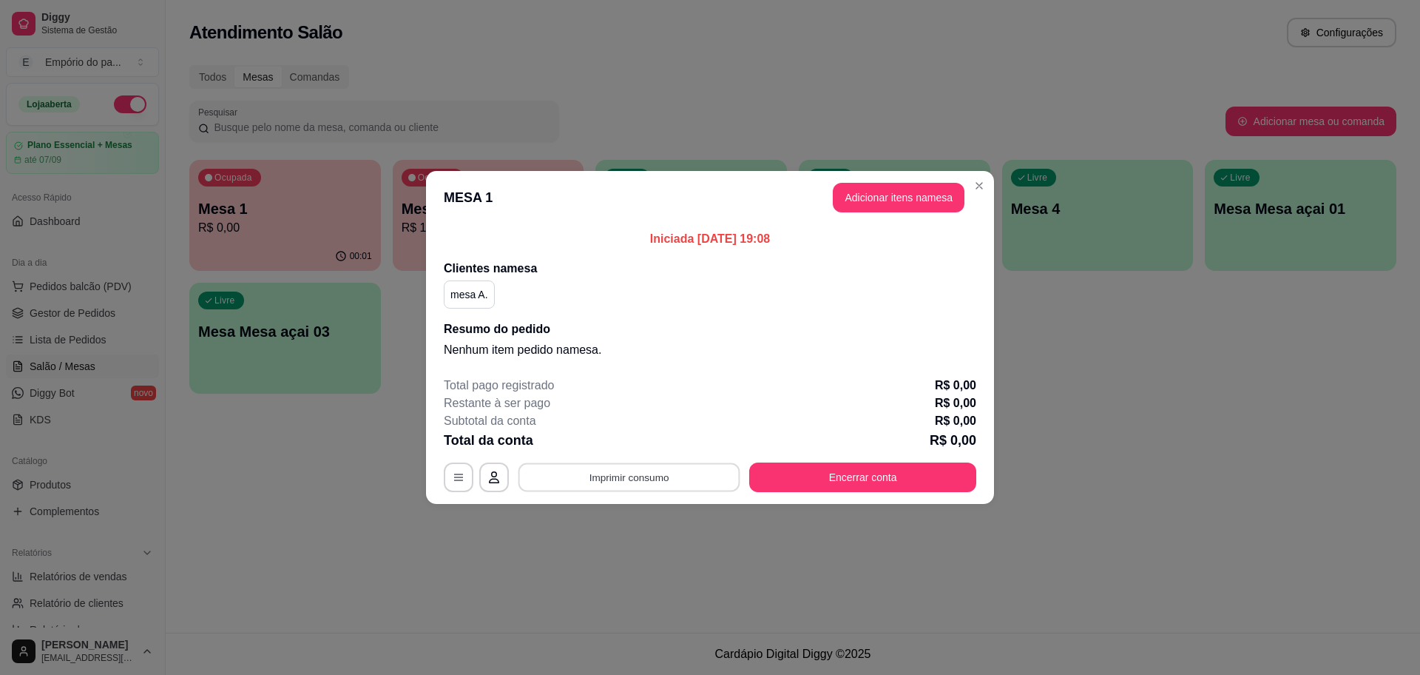
click at [635, 476] on button "Imprimir consumo" at bounding box center [630, 477] width 222 height 29
click at [643, 438] on button "IMPRESSORA" at bounding box center [634, 442] width 104 height 23
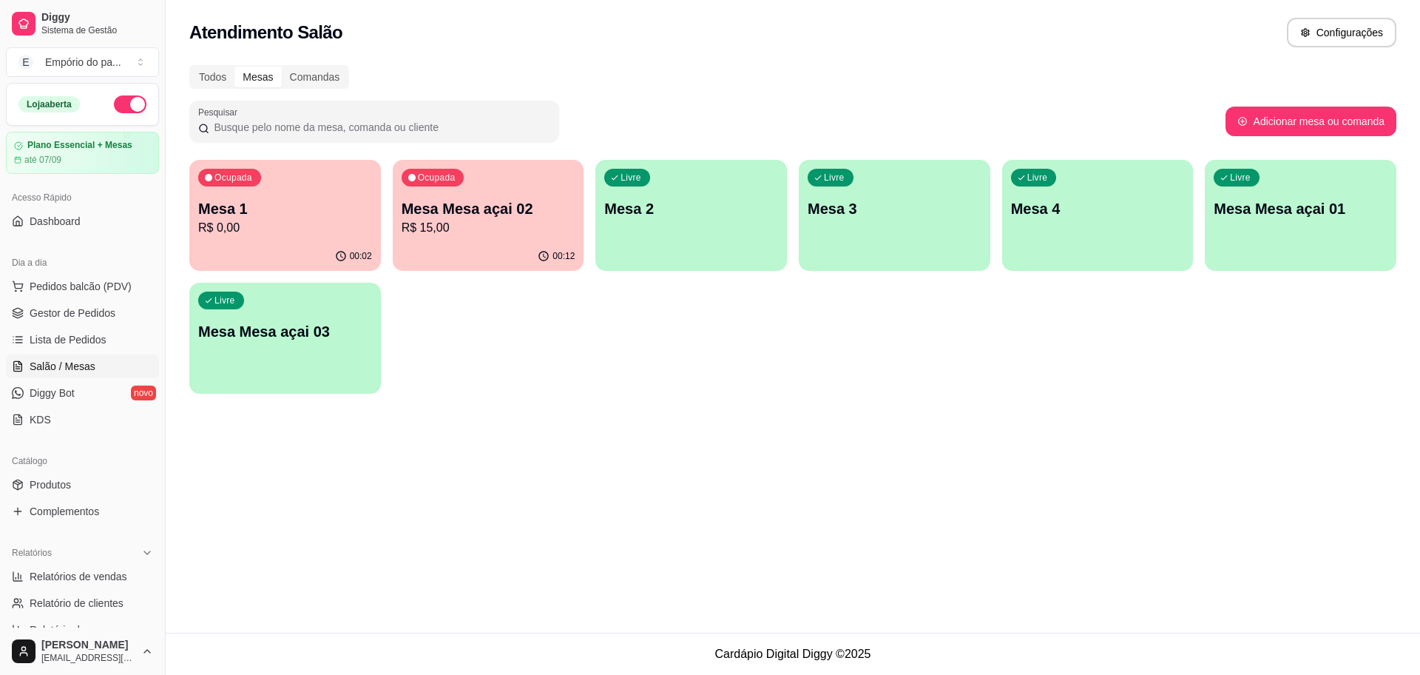
click at [1290, 237] on div "Livre Mesa Mesa açai 01" at bounding box center [1301, 206] width 192 height 93
click at [220, 86] on div "Todos" at bounding box center [213, 77] width 44 height 21
click at [191, 67] on input "Todos" at bounding box center [191, 67] width 0 height 0
click at [217, 74] on div "Todos" at bounding box center [213, 77] width 44 height 21
click at [191, 67] on input "Todos" at bounding box center [191, 67] width 0 height 0
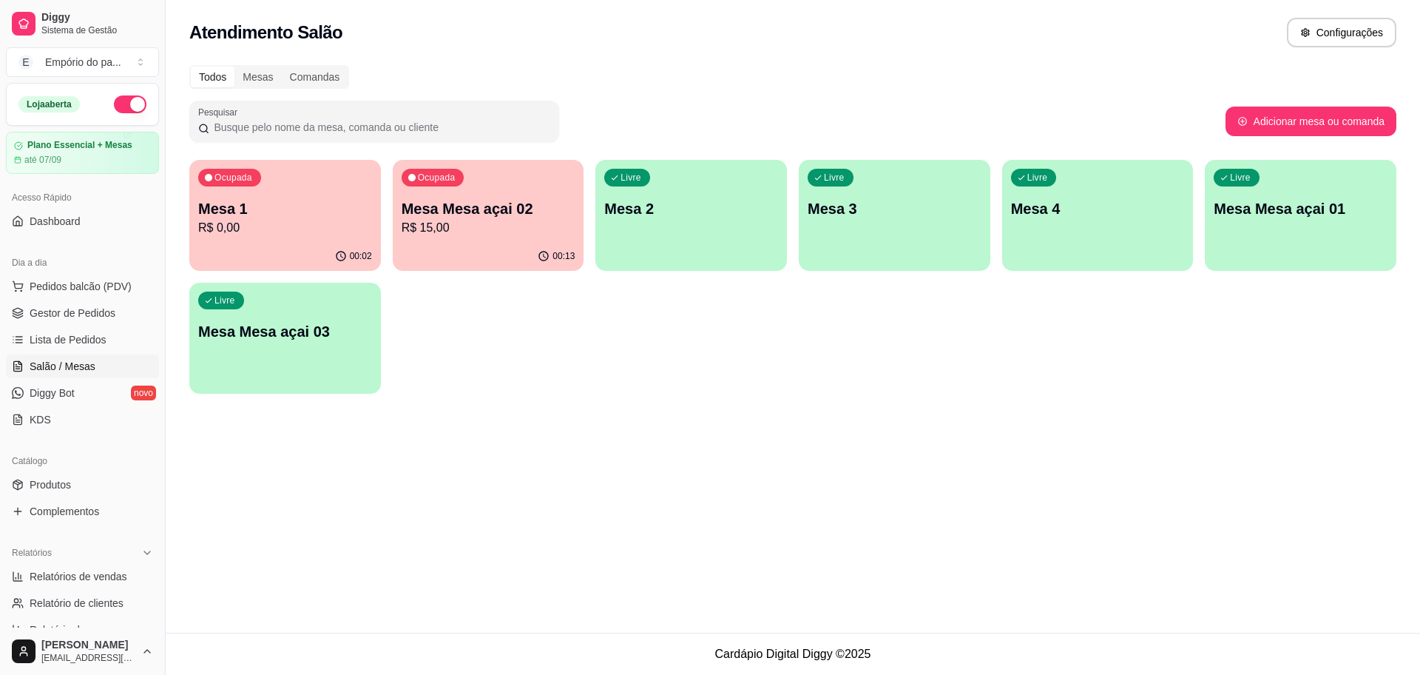
click at [215, 77] on div "Todos" at bounding box center [213, 77] width 44 height 21
click at [191, 67] on input "Todos" at bounding box center [191, 67] width 0 height 0
click at [215, 78] on div "Todos" at bounding box center [213, 77] width 44 height 21
click at [191, 67] on input "Todos" at bounding box center [191, 67] width 0 height 0
click at [215, 76] on div "Todos" at bounding box center [213, 77] width 44 height 21
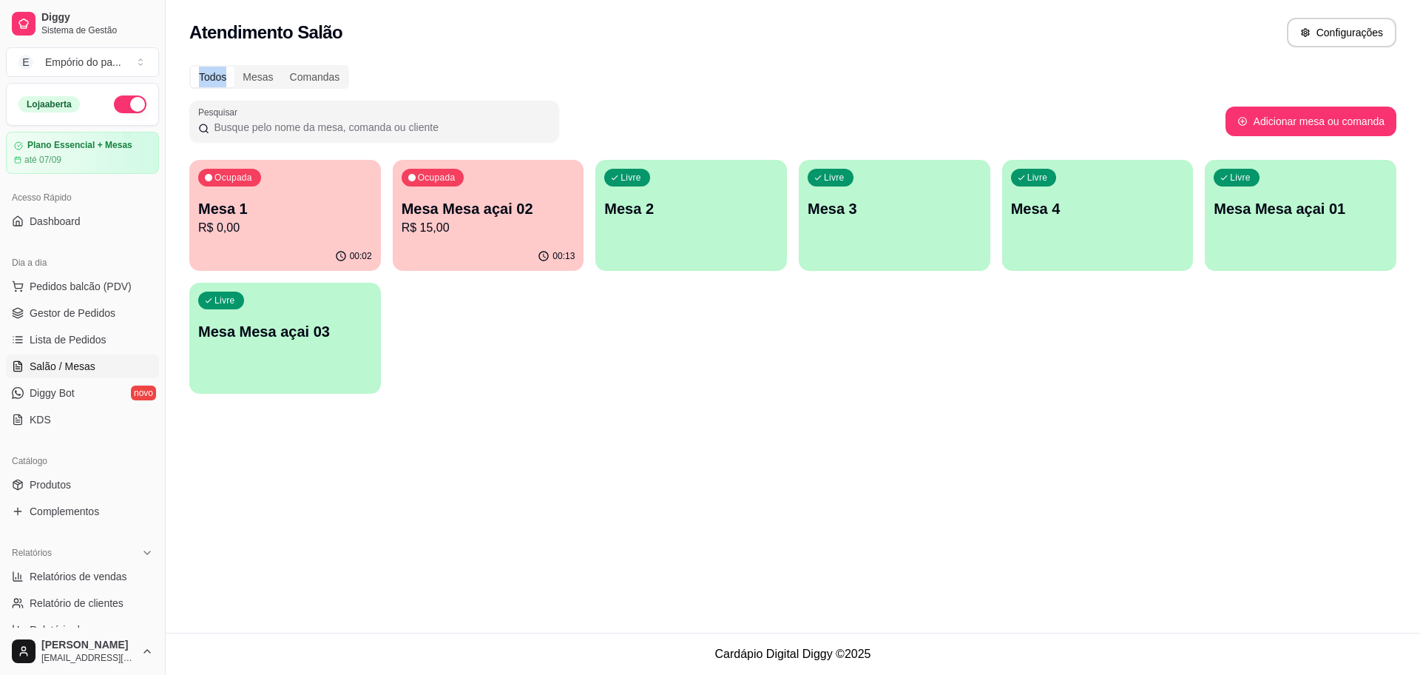
click at [191, 67] on input "Todos" at bounding box center [191, 67] width 0 height 0
click at [215, 76] on div "Todos" at bounding box center [213, 77] width 44 height 21
click at [191, 67] on input "Todos" at bounding box center [191, 67] width 0 height 0
click at [211, 75] on div "Todos" at bounding box center [213, 77] width 44 height 21
click at [191, 67] on input "Todos" at bounding box center [191, 67] width 0 height 0
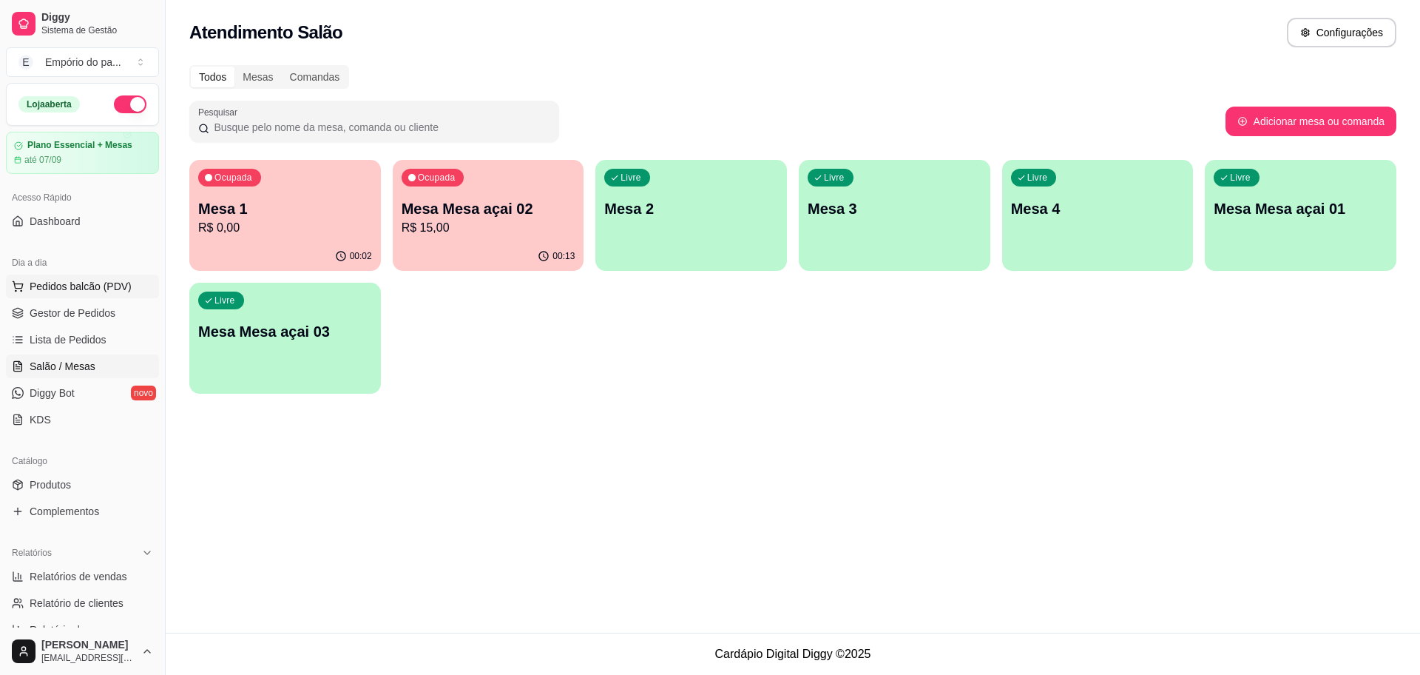
click at [89, 286] on span "Pedidos balcão (PDV)" at bounding box center [81, 286] width 102 height 15
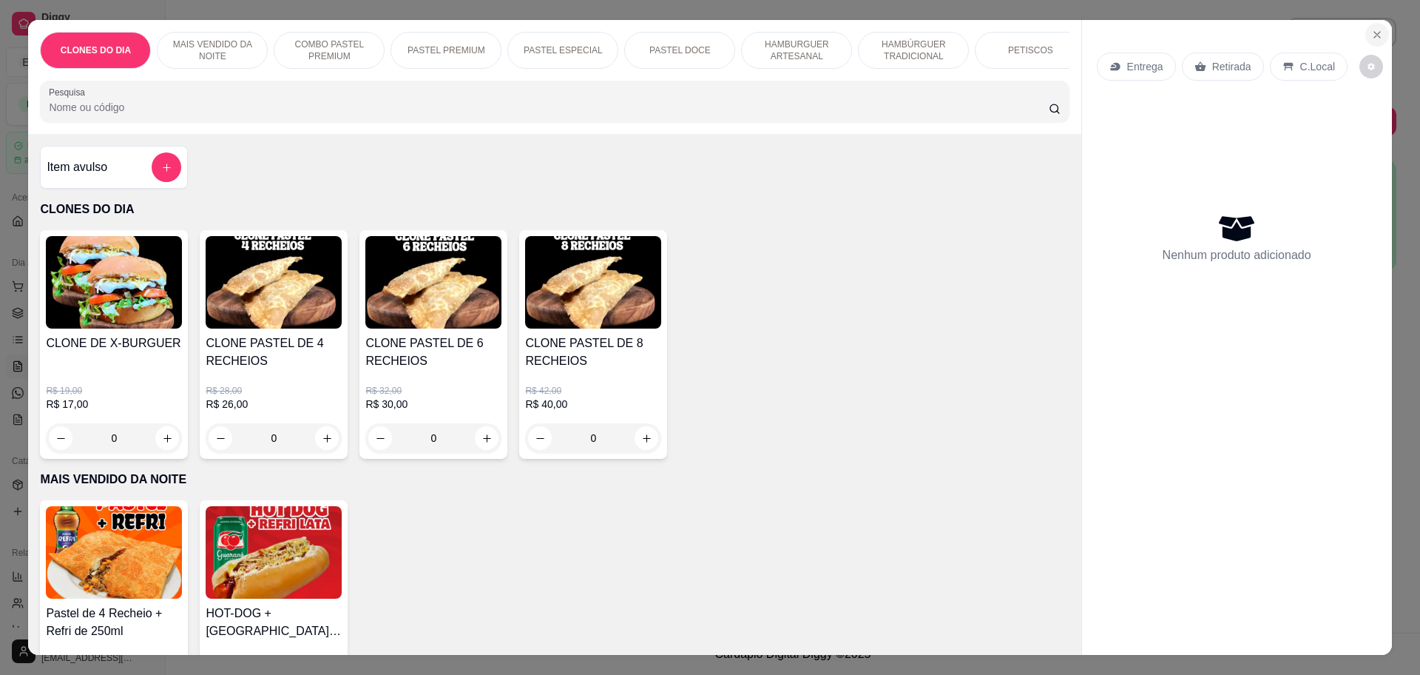
click at [1371, 31] on icon "Close" at bounding box center [1377, 35] width 12 height 12
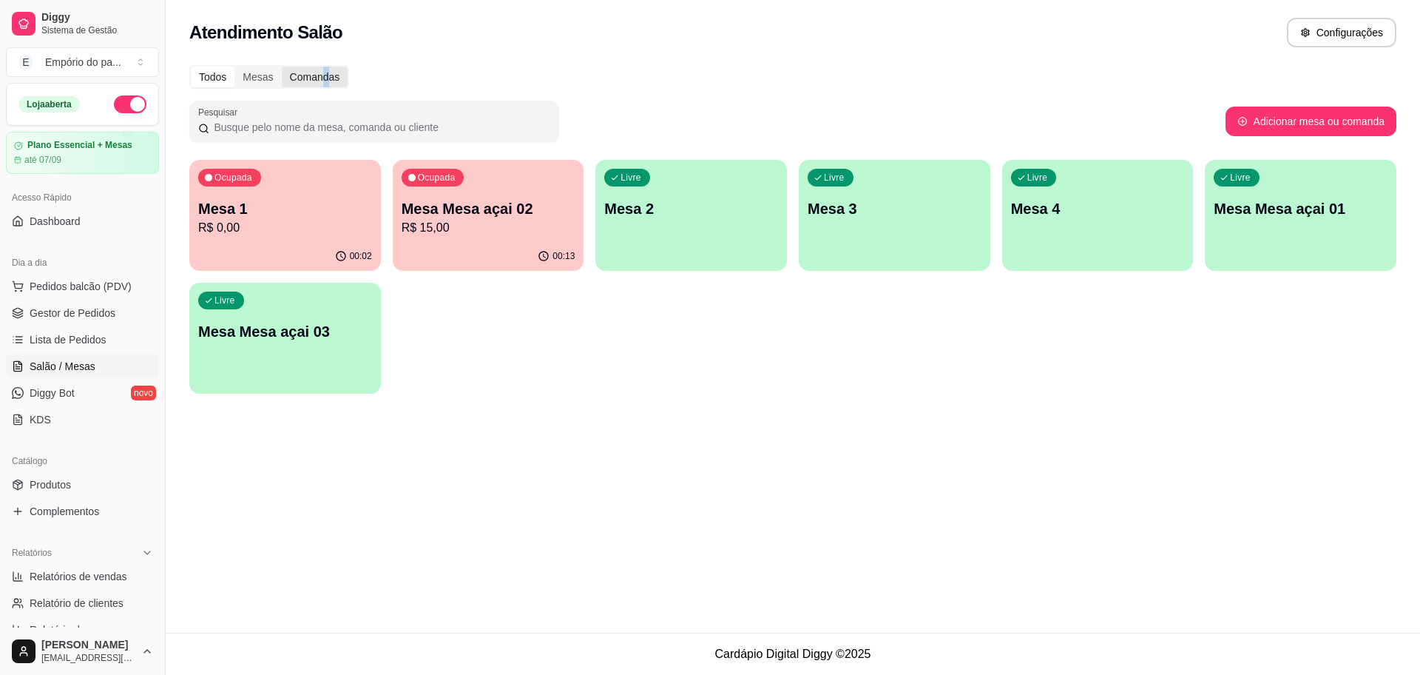
click at [323, 79] on div "Comandas" at bounding box center [315, 77] width 67 height 21
click at [308, 71] on div "Comandas" at bounding box center [315, 77] width 67 height 21
click at [282, 67] on input "Comandas" at bounding box center [282, 67] width 0 height 0
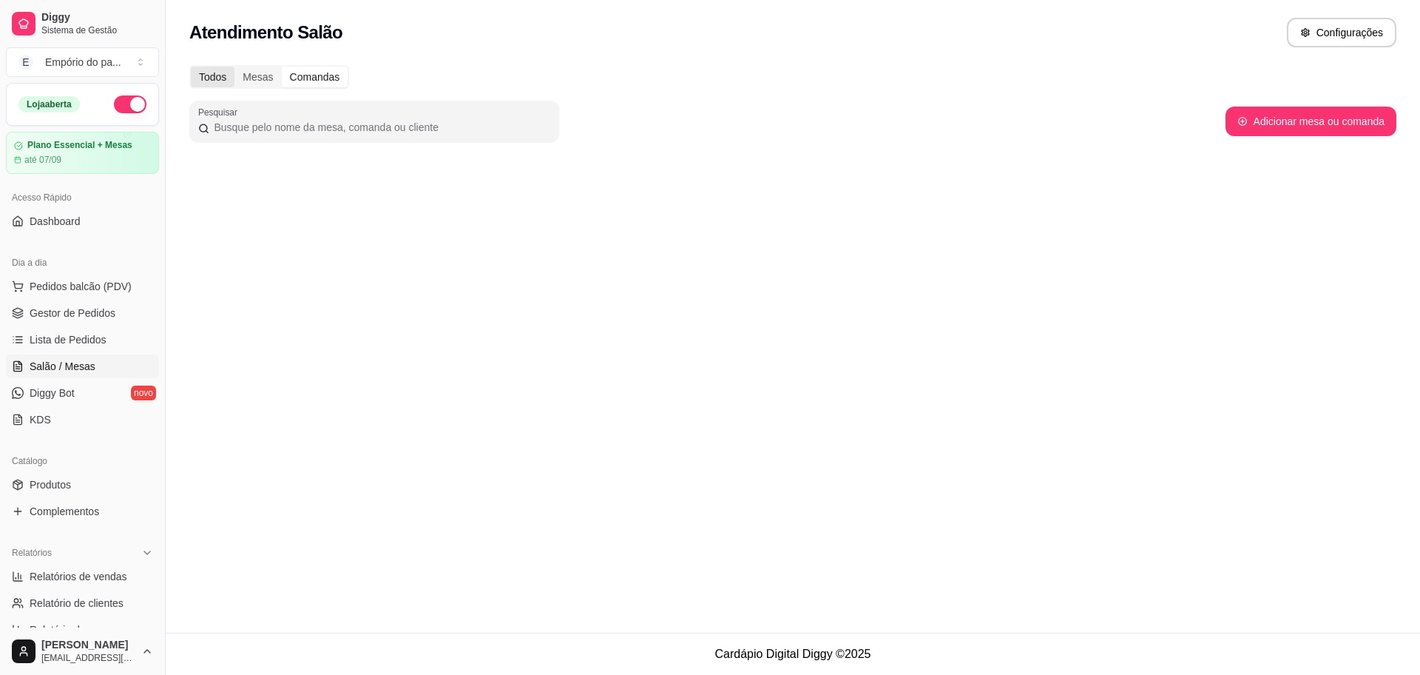
click at [201, 78] on div "Todos" at bounding box center [213, 77] width 44 height 21
click at [191, 67] on input "Todos" at bounding box center [191, 67] width 0 height 0
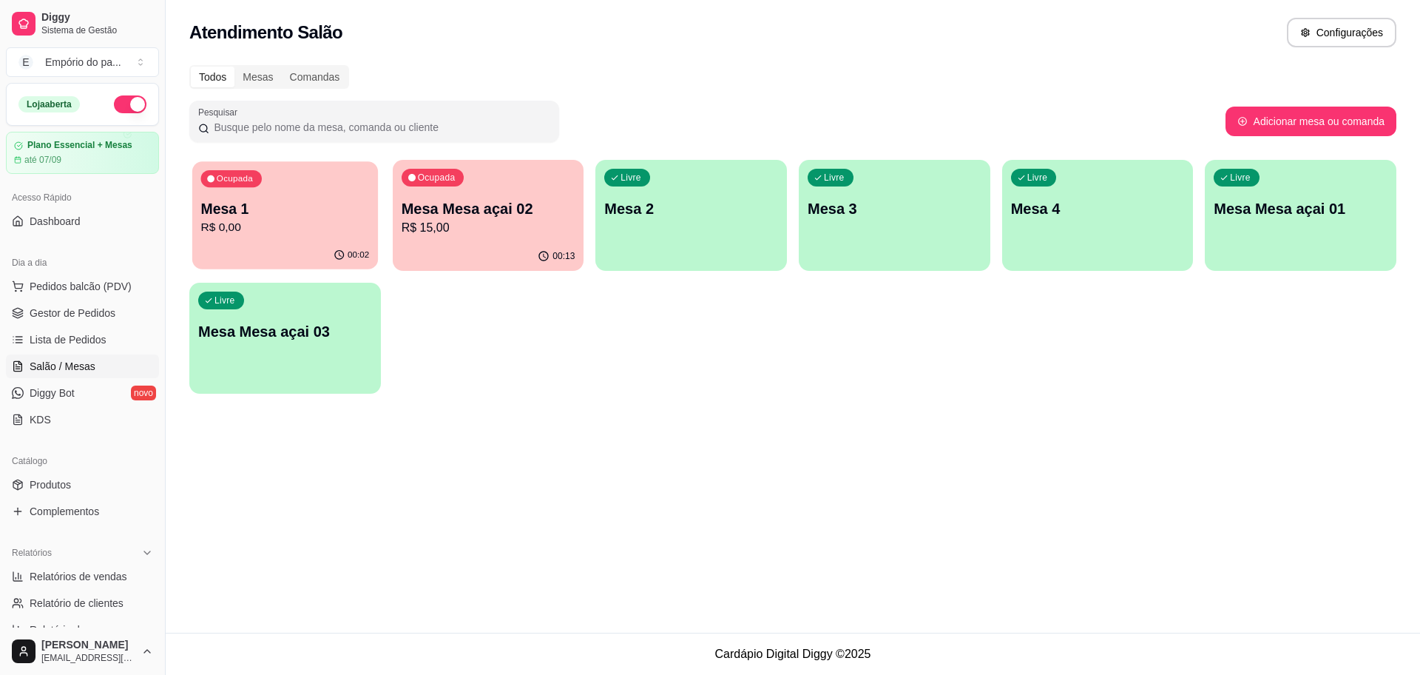
click at [281, 231] on p "R$ 0,00" at bounding box center [285, 227] width 169 height 17
click at [536, 221] on p "R$ 15,00" at bounding box center [488, 227] width 169 height 17
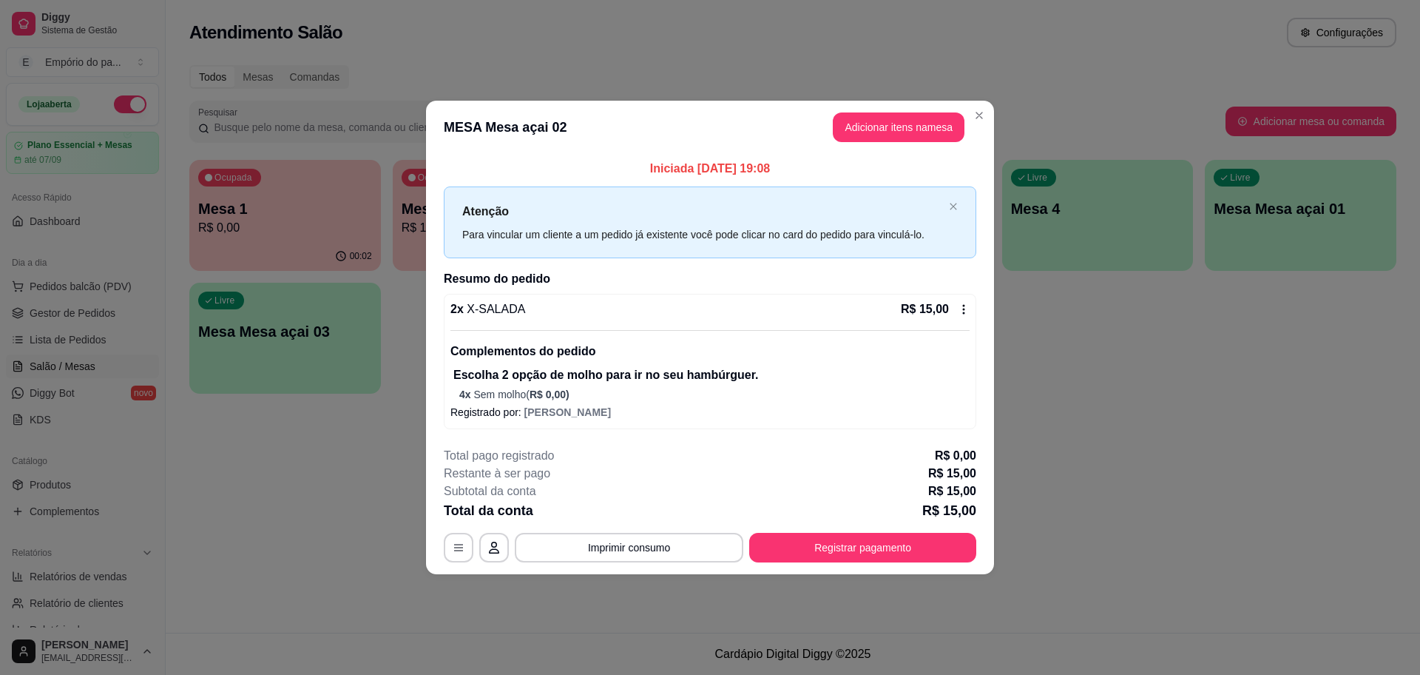
click at [981, 101] on header "MESA Mesa açai 02 Adicionar itens na mesa" at bounding box center [710, 127] width 568 height 53
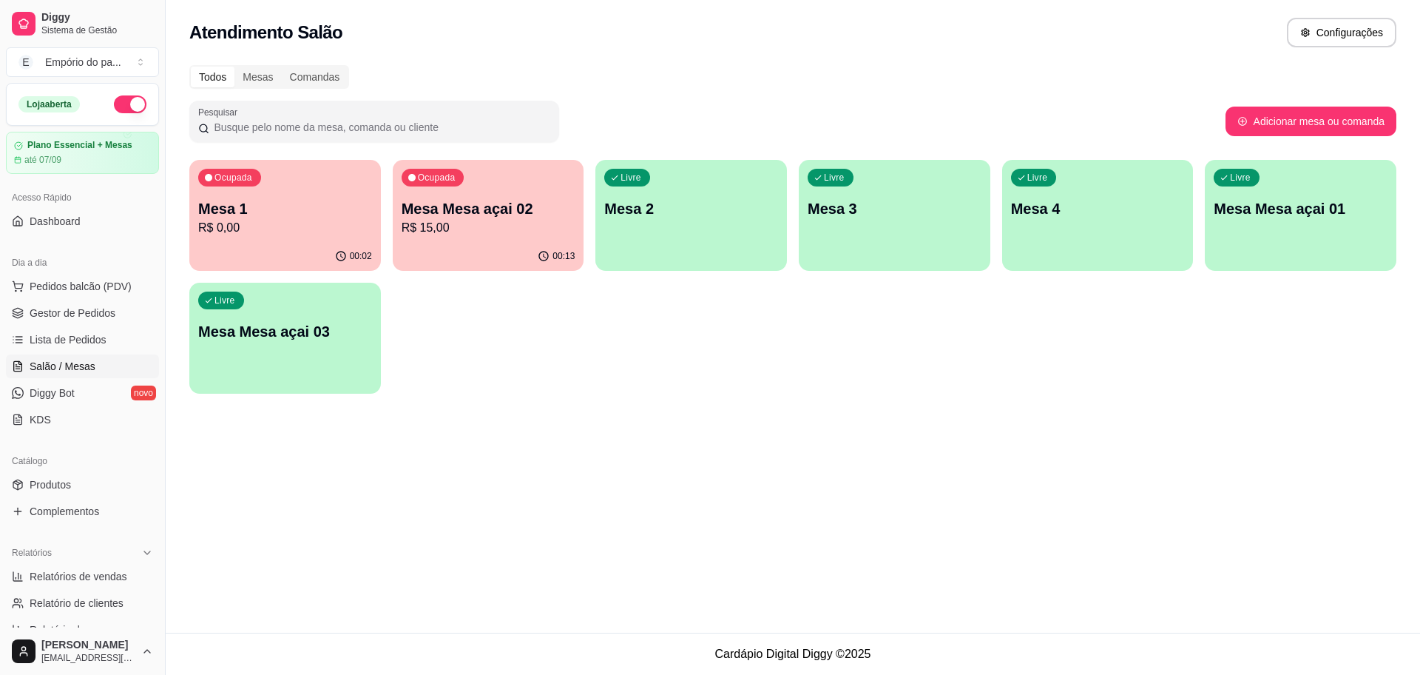
click at [220, 248] on div "00:02" at bounding box center [285, 256] width 192 height 29
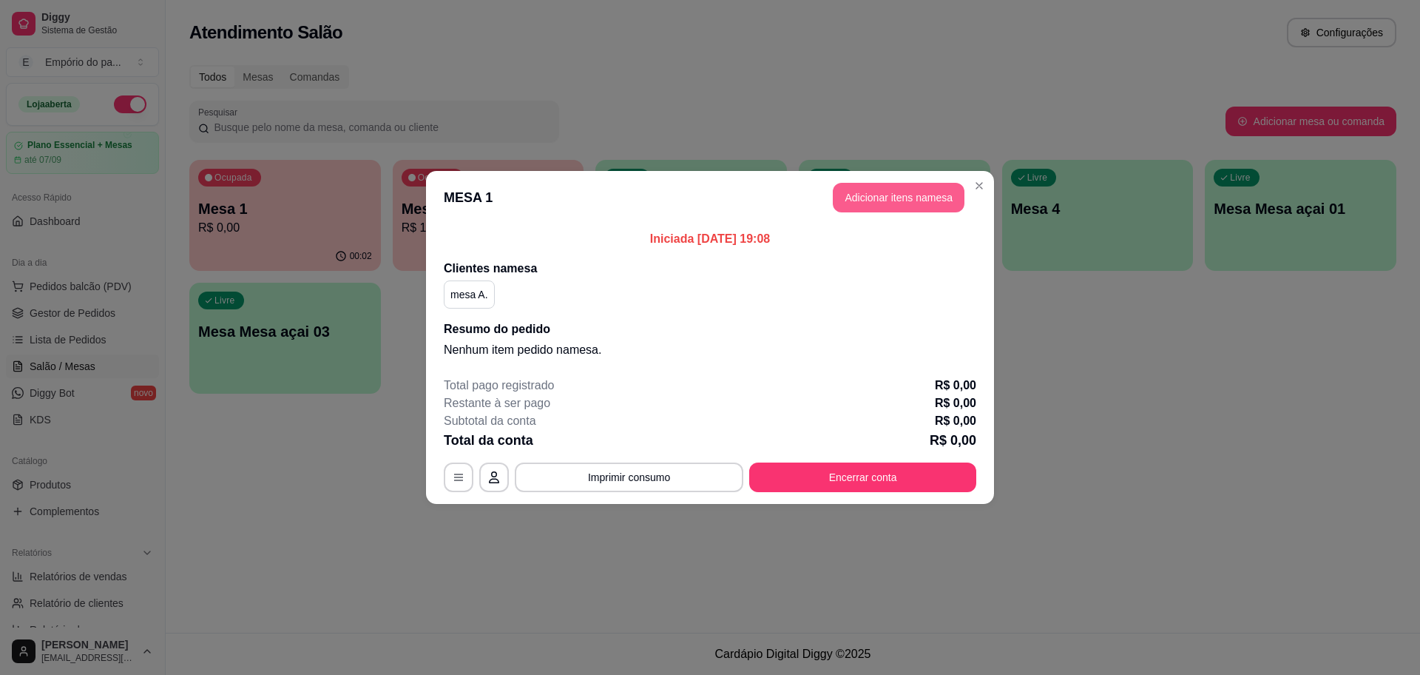
click at [878, 193] on button "Adicionar itens na mesa" at bounding box center [899, 198] width 132 height 30
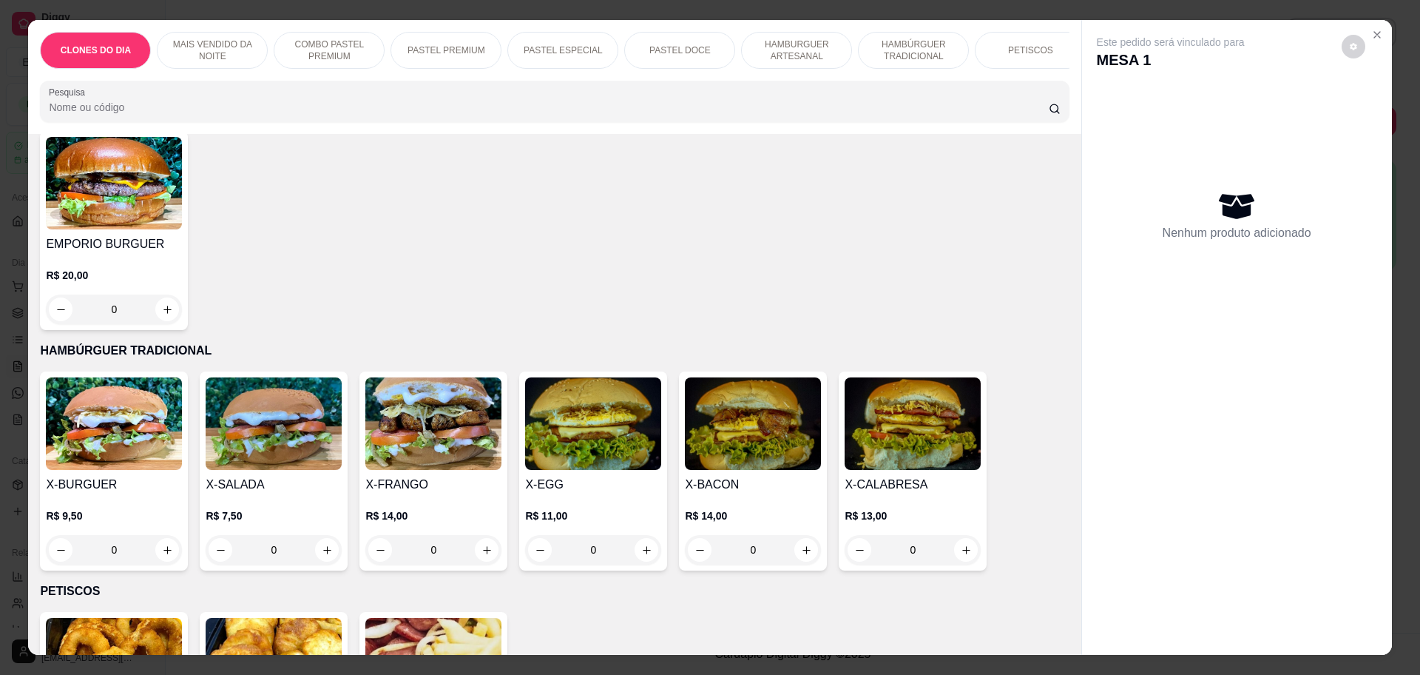
scroll to position [1664, 0]
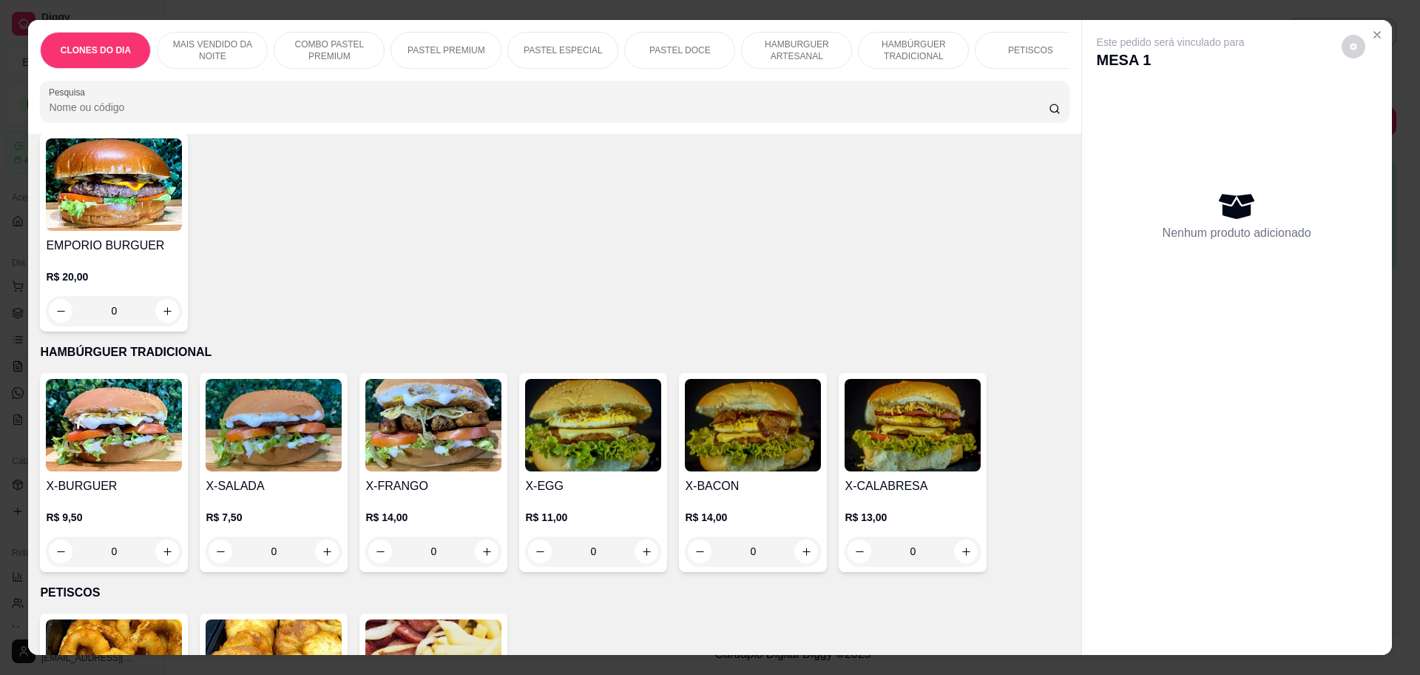
click at [637, 536] on div "0" at bounding box center [593, 551] width 136 height 30
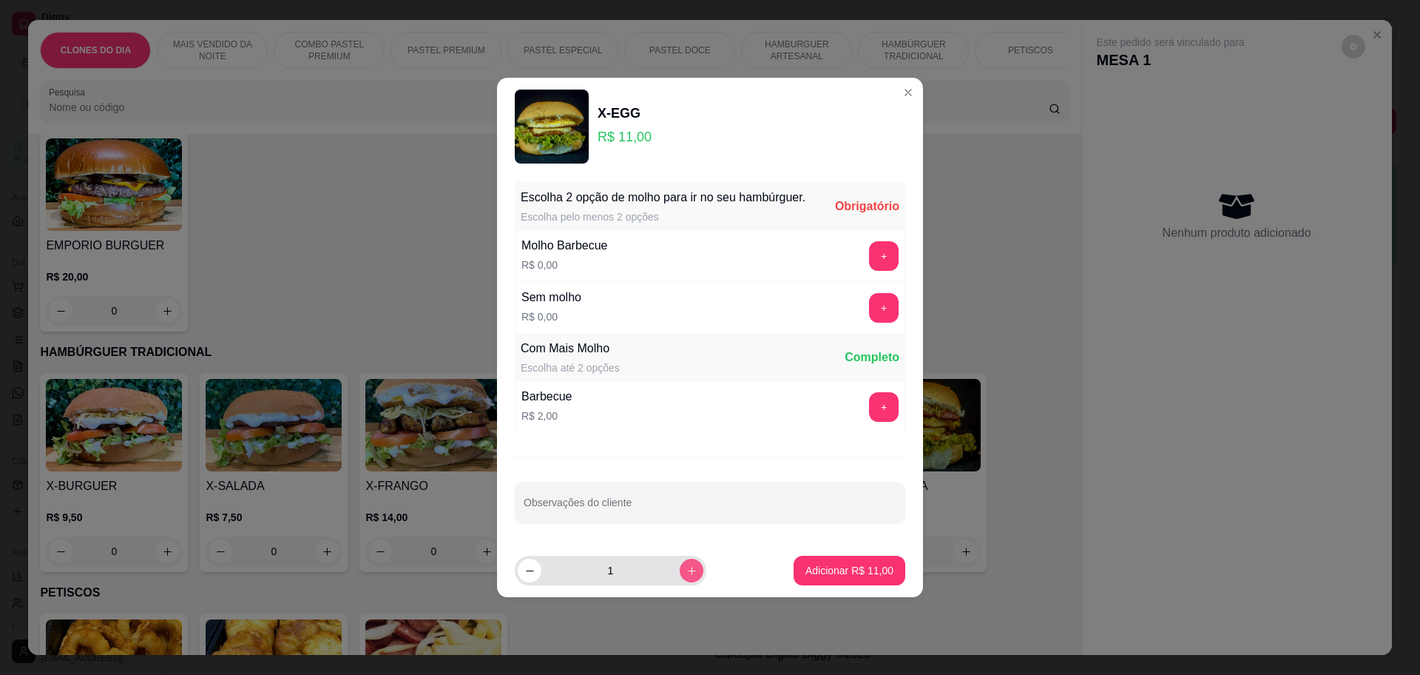
click at [689, 563] on button "increase-product-quantity" at bounding box center [692, 570] width 24 height 24
click at [686, 565] on icon "increase-product-quantity" at bounding box center [691, 570] width 11 height 11
type input "3"
click at [877, 248] on button "+" at bounding box center [884, 256] width 29 height 29
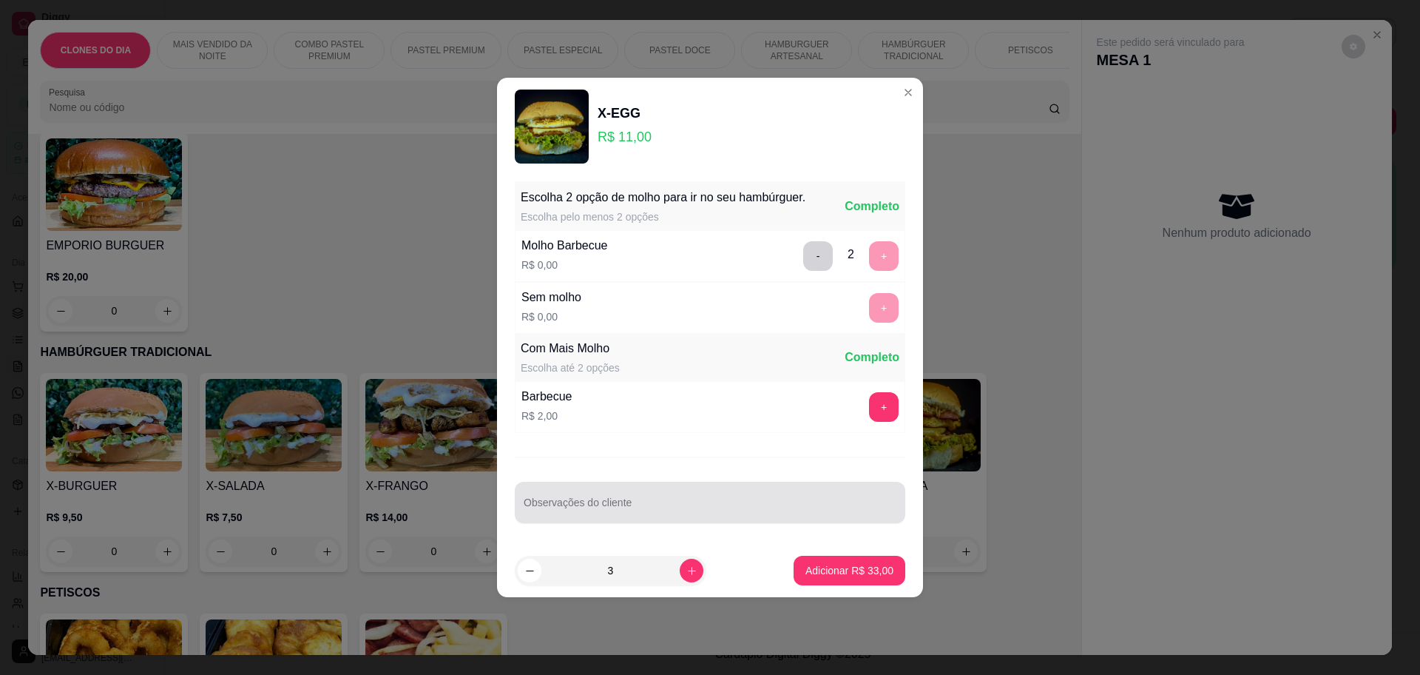
click at [745, 492] on div at bounding box center [710, 502] width 373 height 30
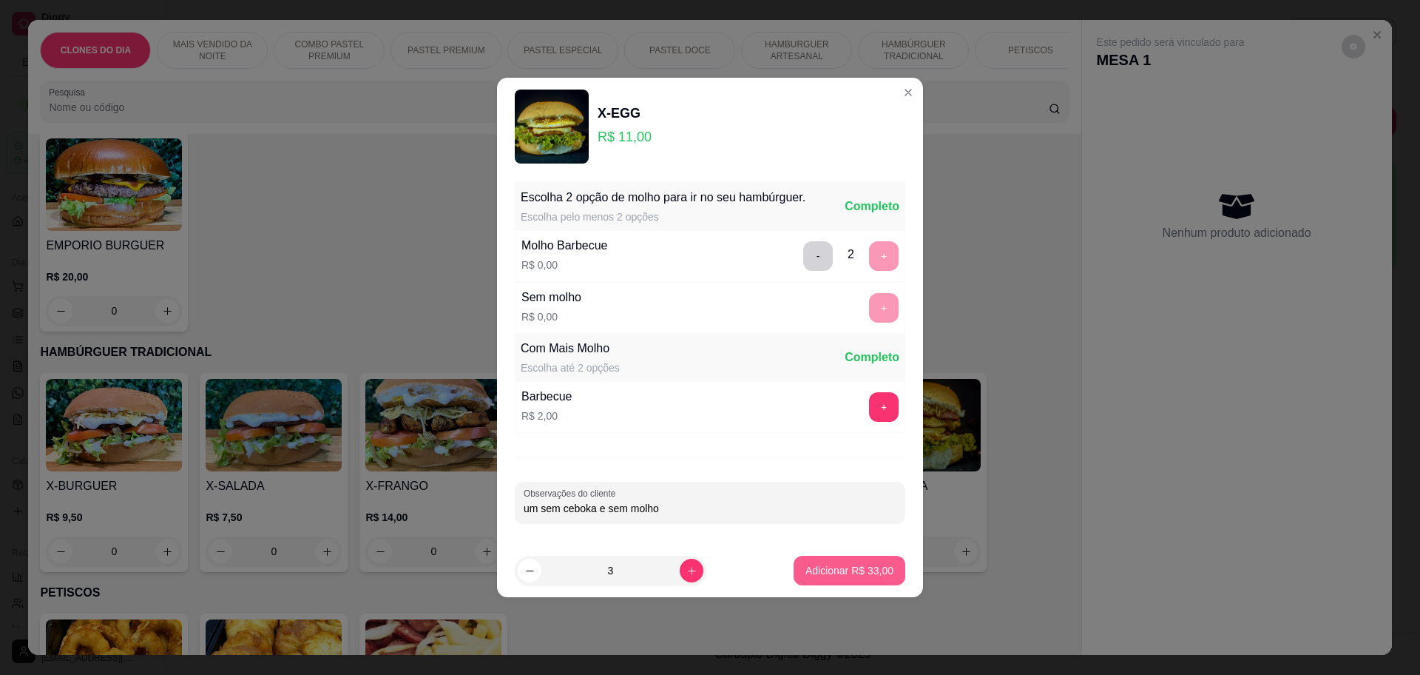
type input "um sem ceboka e sem molho"
click at [838, 567] on p "Adicionar R$ 33,00" at bounding box center [850, 570] width 88 height 15
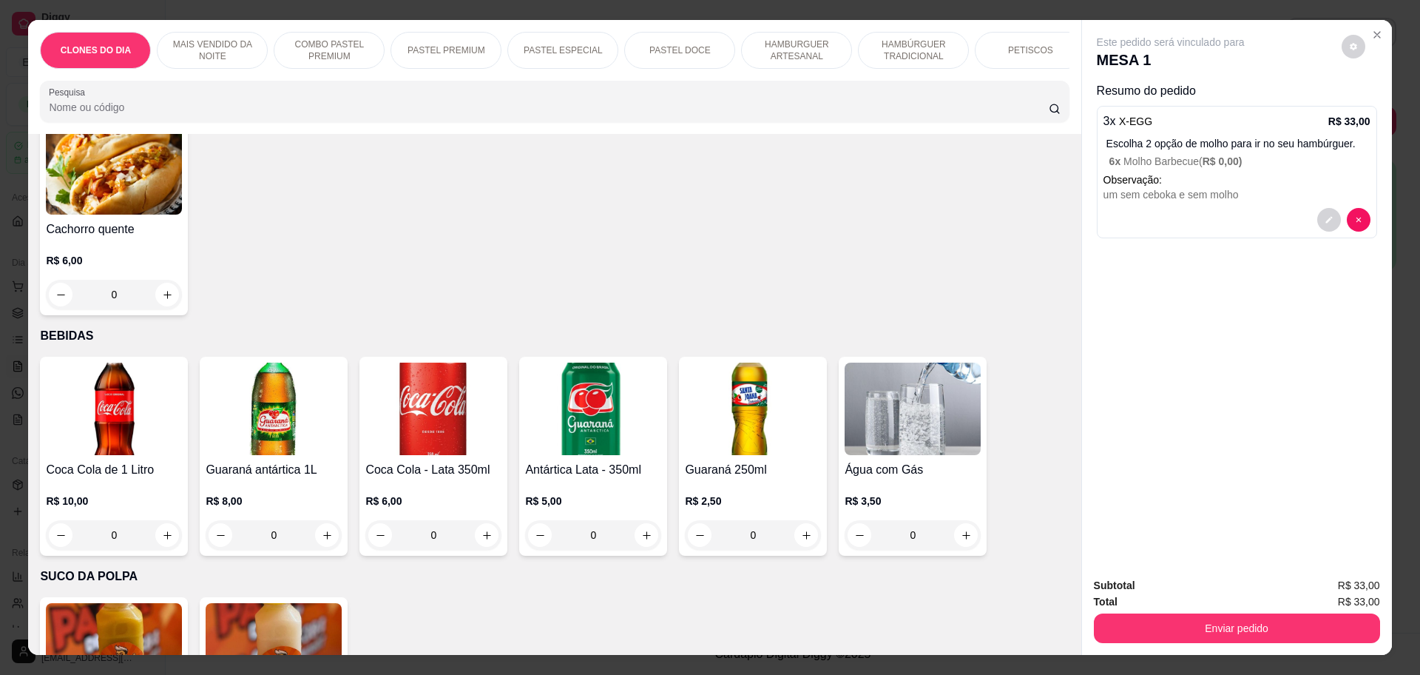
scroll to position [3236, 0]
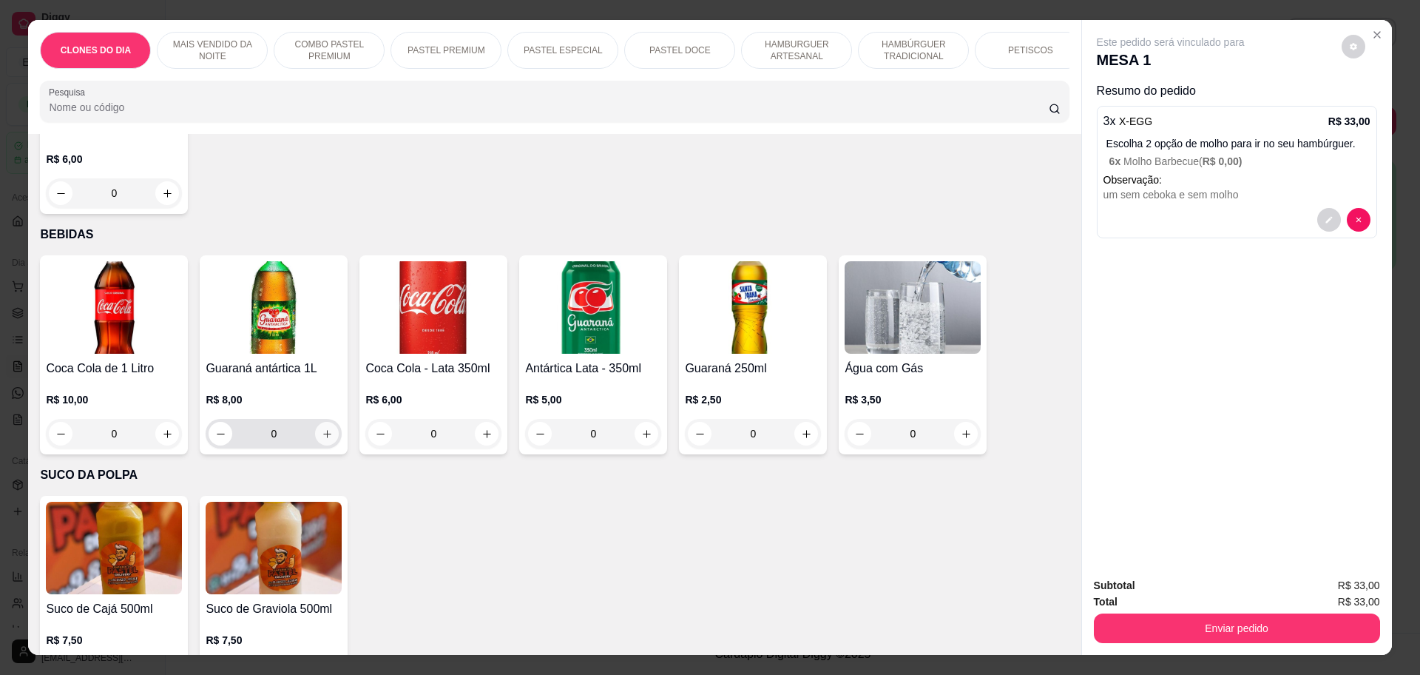
click at [323, 428] on icon "increase-product-quantity" at bounding box center [327, 433] width 11 height 11
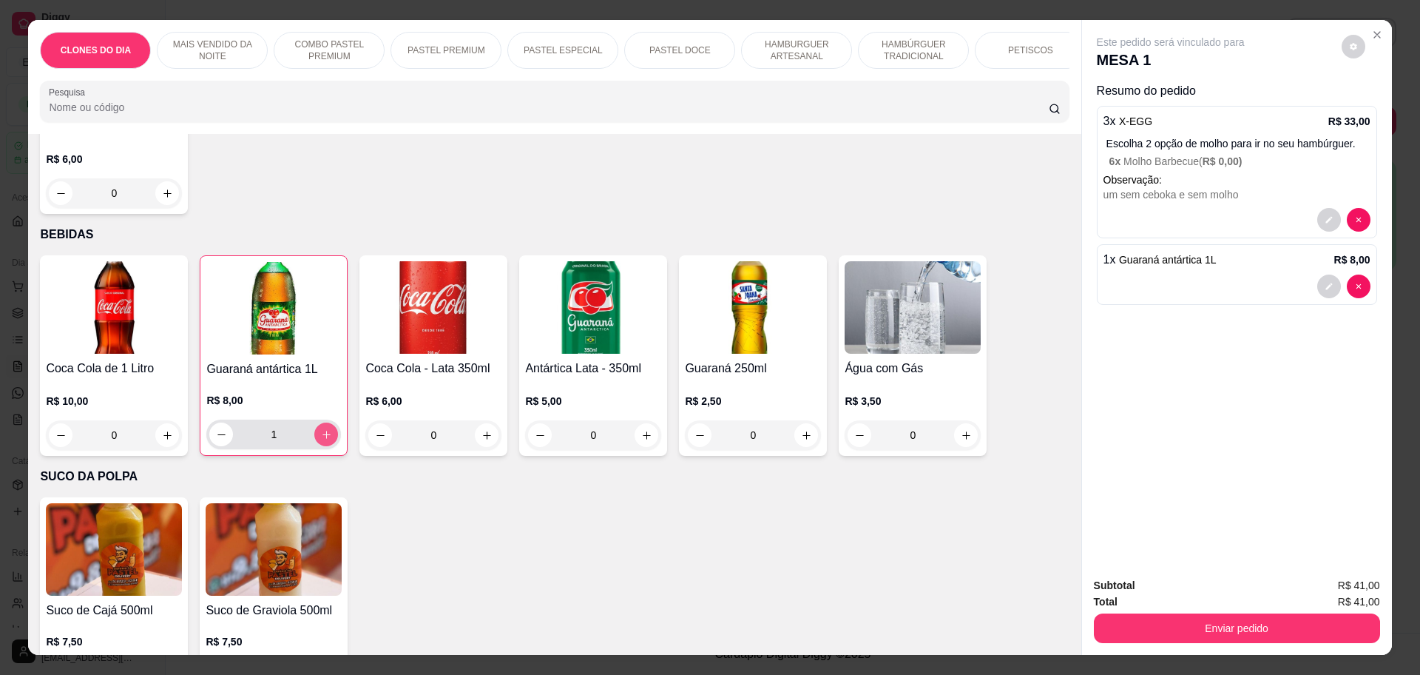
type input "1"
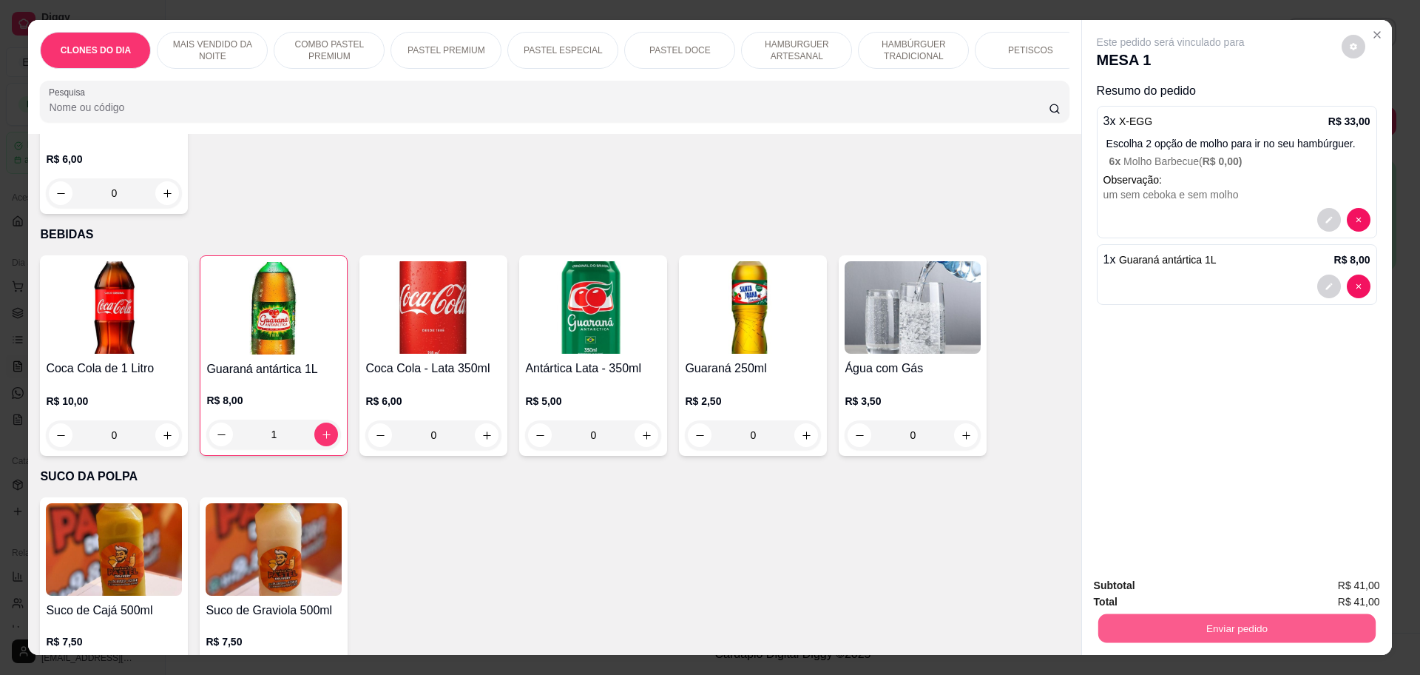
click at [1222, 624] on button "Enviar pedido" at bounding box center [1236, 627] width 277 height 29
click at [1199, 590] on button "Não registrar e enviar pedido" at bounding box center [1186, 591] width 149 height 27
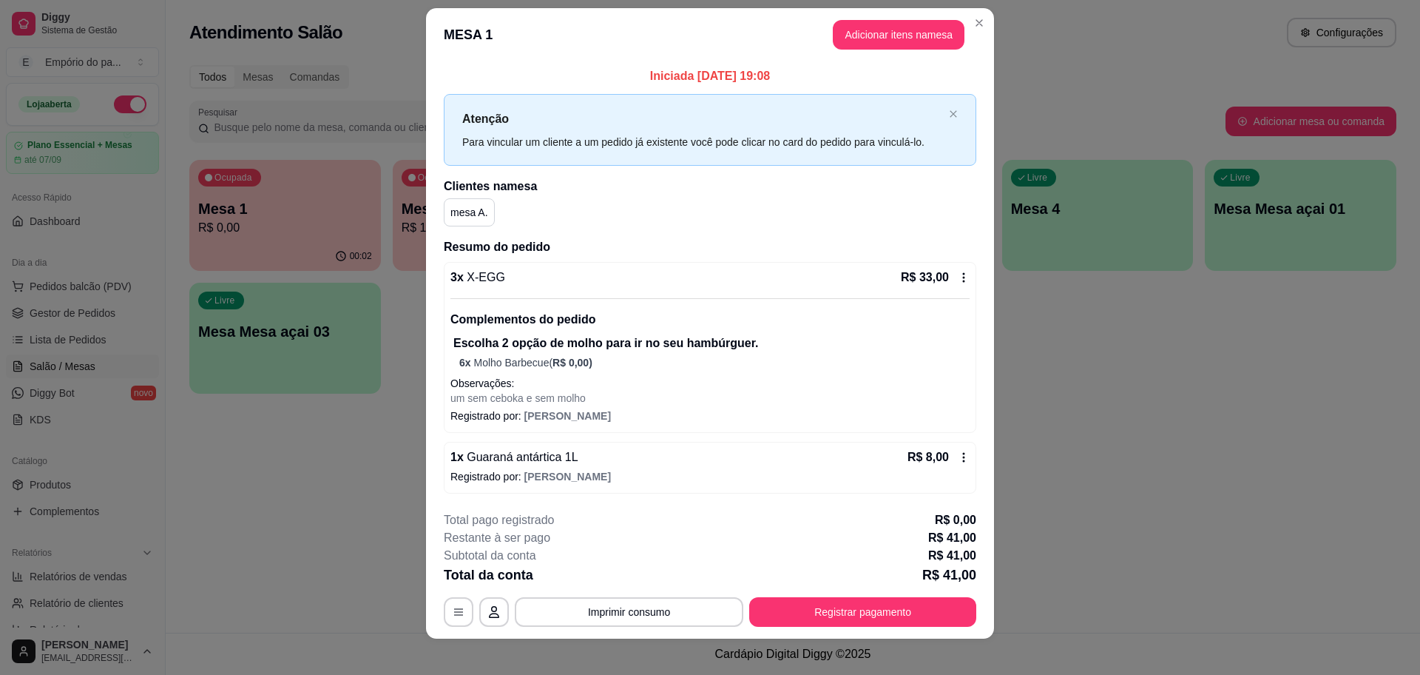
scroll to position [25, 0]
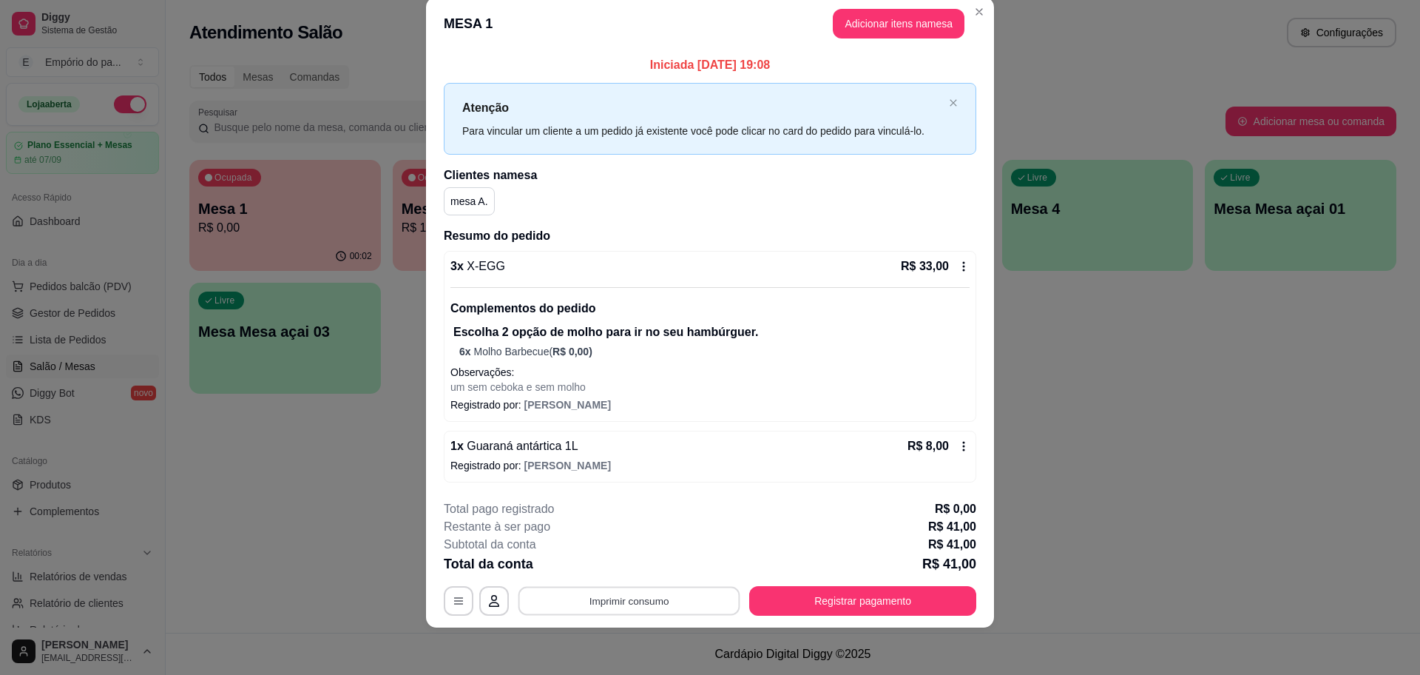
click at [628, 605] on button "Imprimir consumo" at bounding box center [630, 601] width 222 height 29
click at [602, 561] on button "IMPRESSORA" at bounding box center [627, 566] width 104 height 23
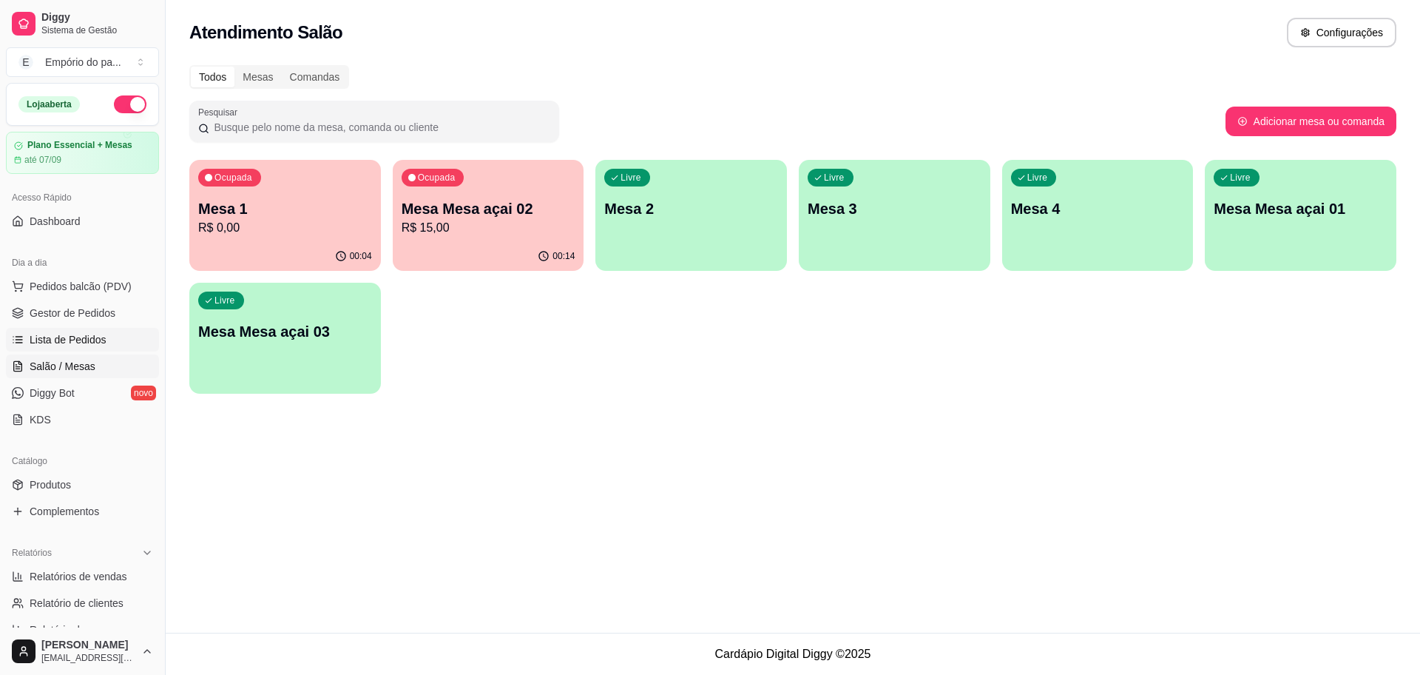
click at [108, 330] on link "Lista de Pedidos" at bounding box center [82, 340] width 153 height 24
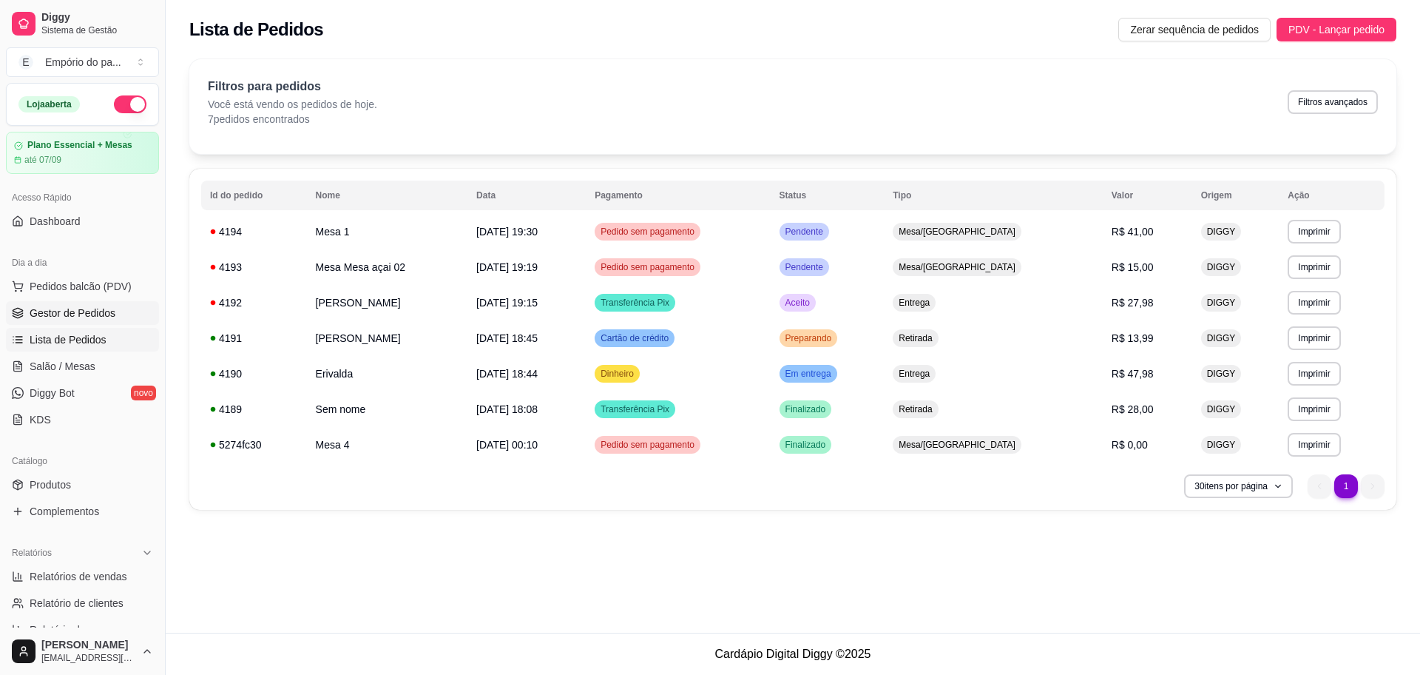
click at [93, 314] on span "Gestor de Pedidos" at bounding box center [73, 312] width 86 height 15
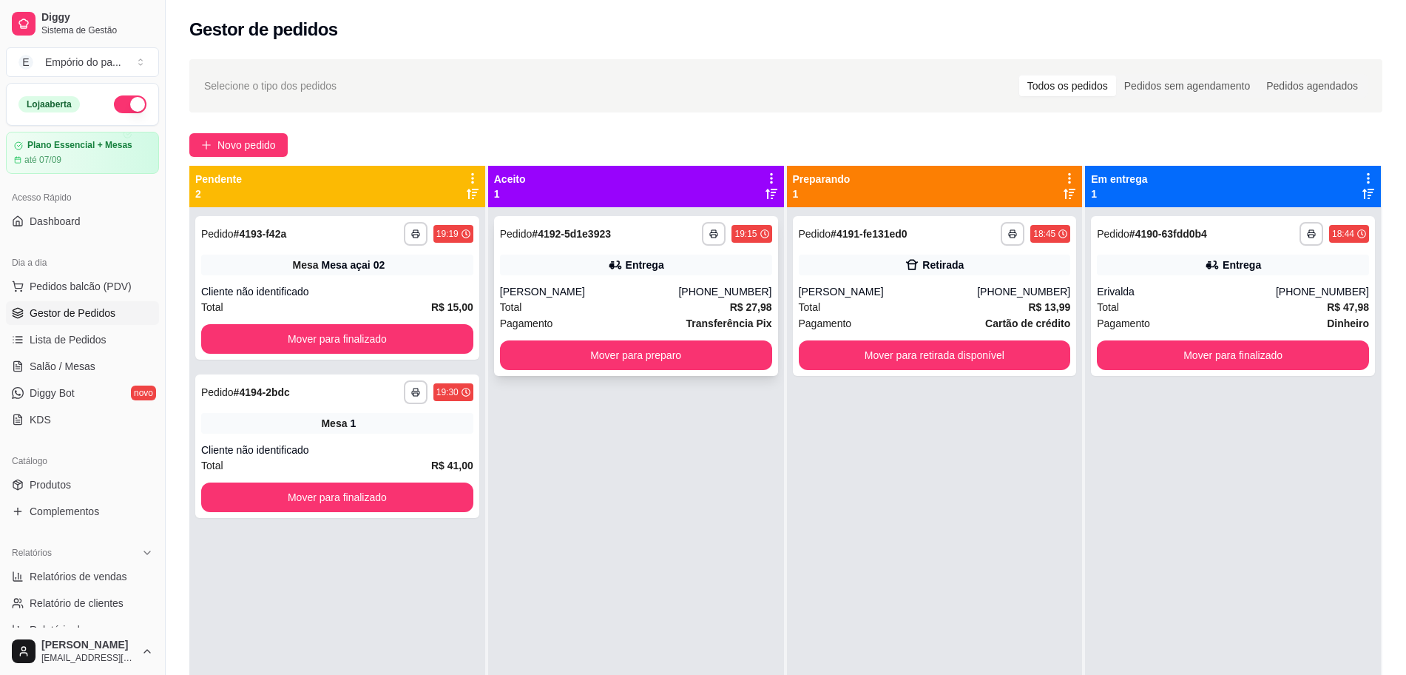
click at [661, 303] on div "Total R$ 27,98" at bounding box center [636, 307] width 272 height 16
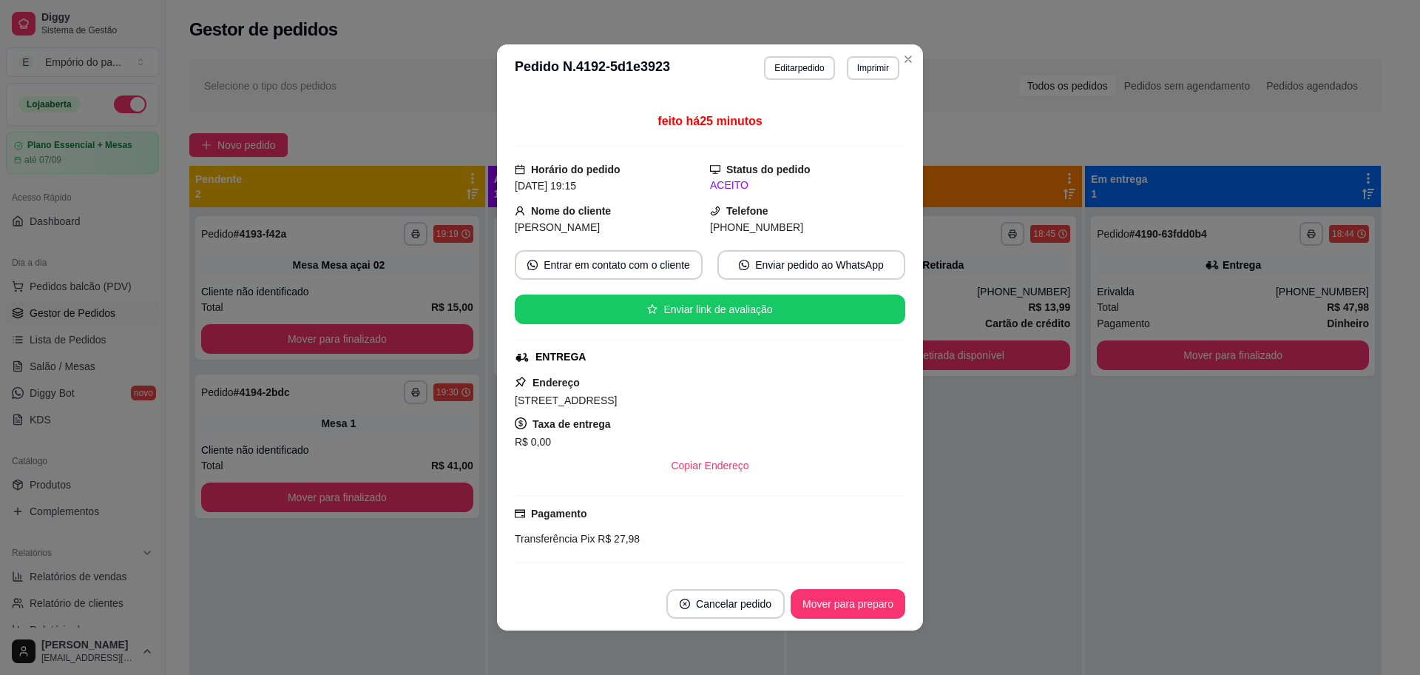
scroll to position [7, 0]
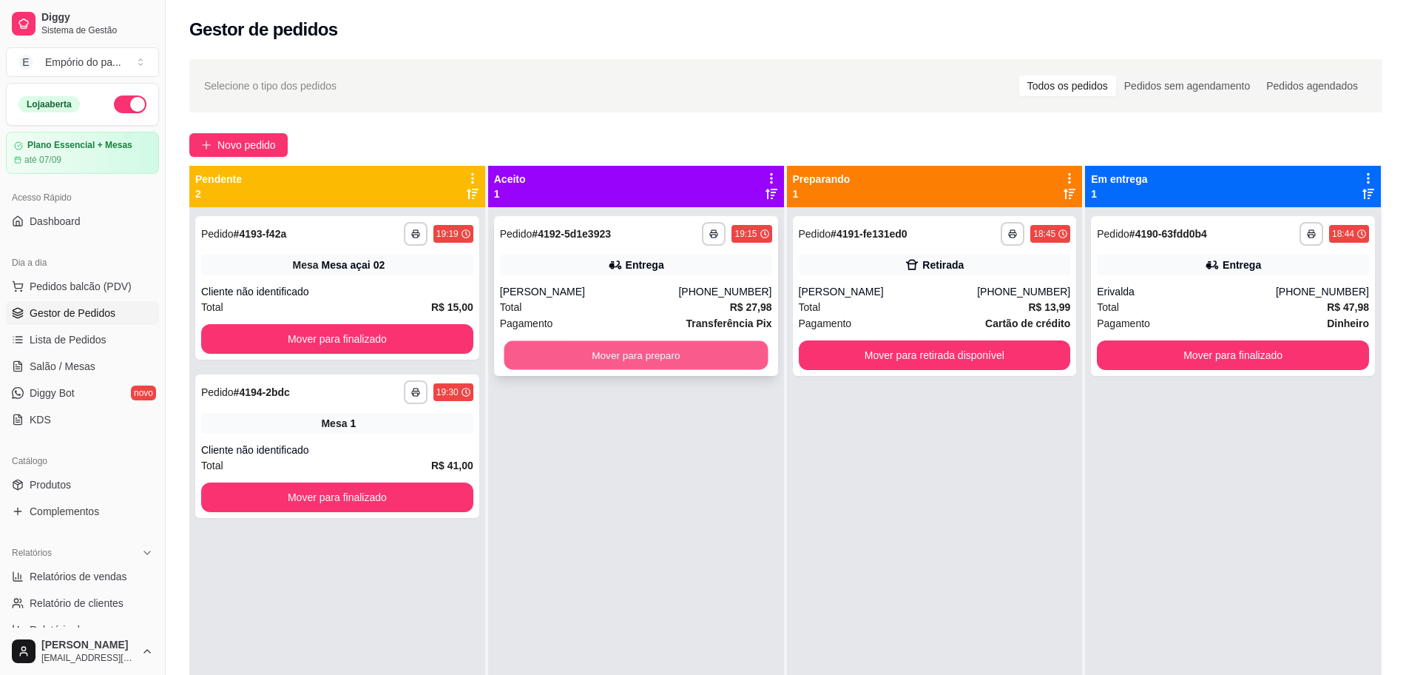
click at [671, 352] on button "Mover para preparo" at bounding box center [636, 355] width 264 height 29
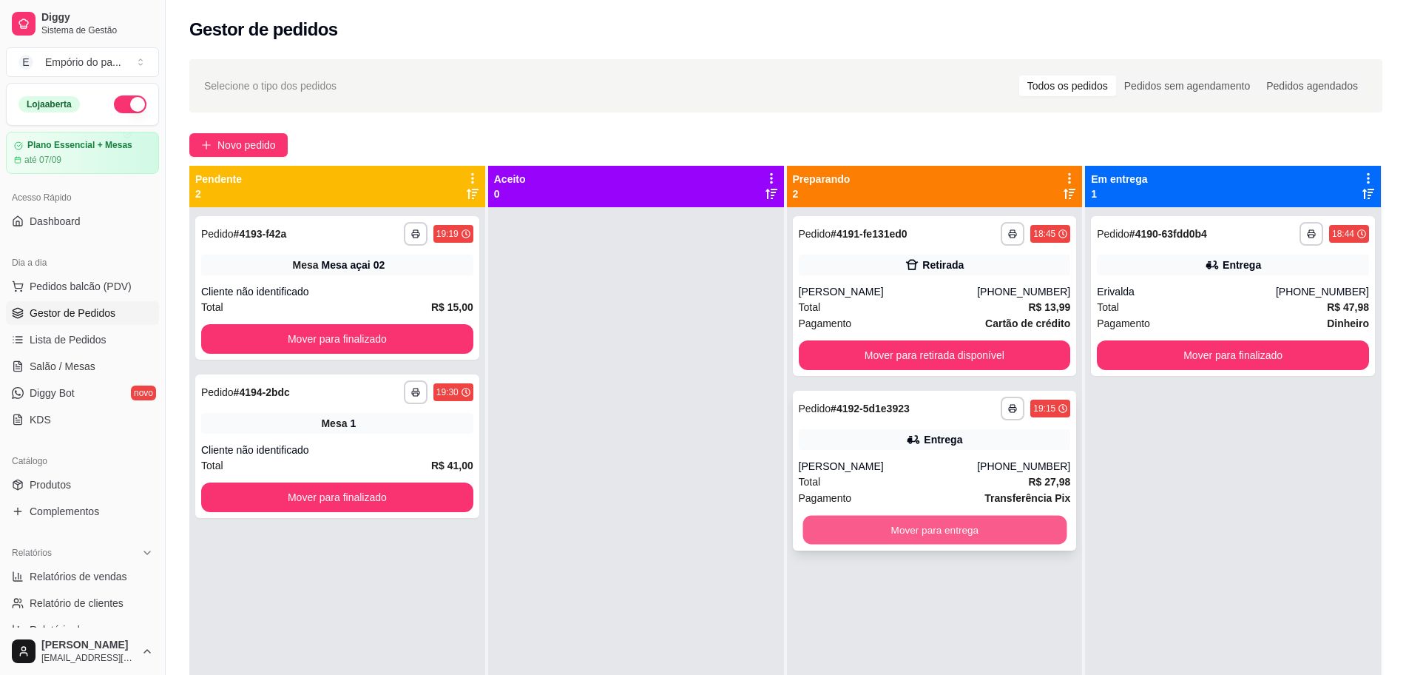
click at [973, 534] on button "Mover para entrega" at bounding box center [935, 530] width 264 height 29
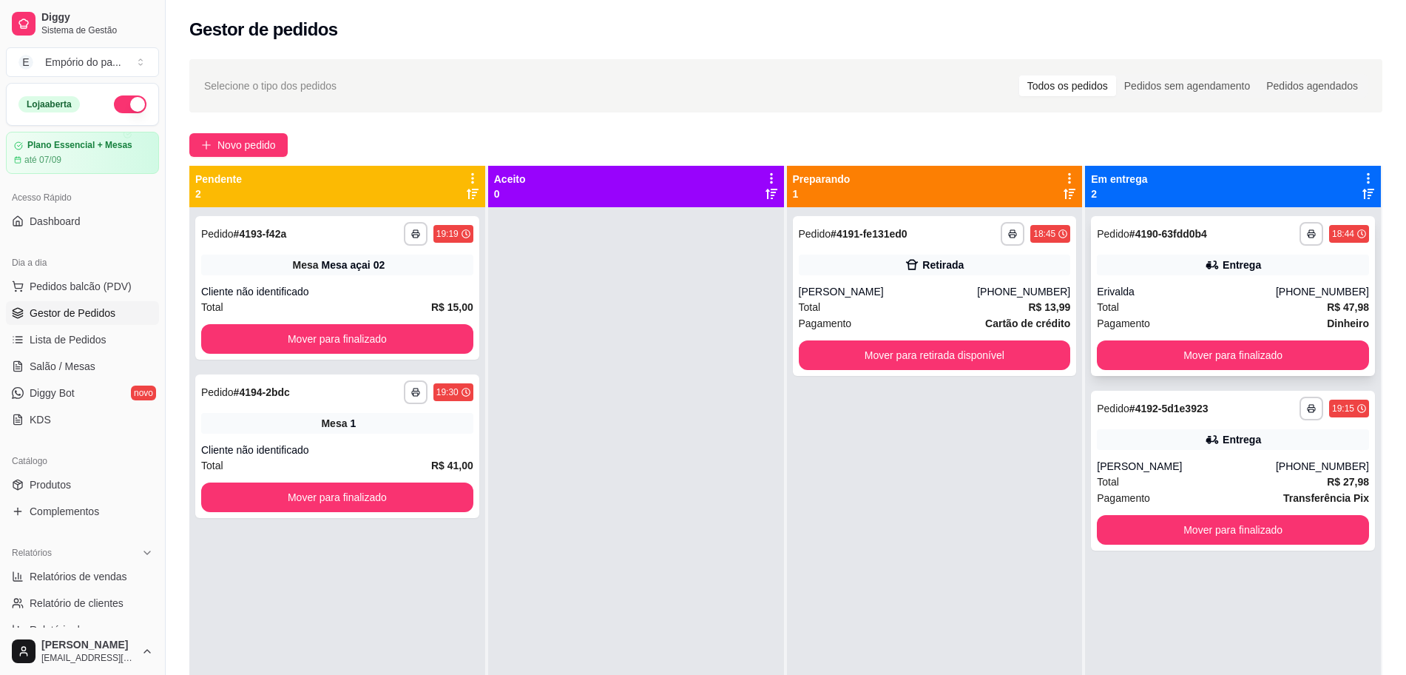
click at [1284, 315] on div "Pagamento Dinheiro" at bounding box center [1233, 323] width 272 height 16
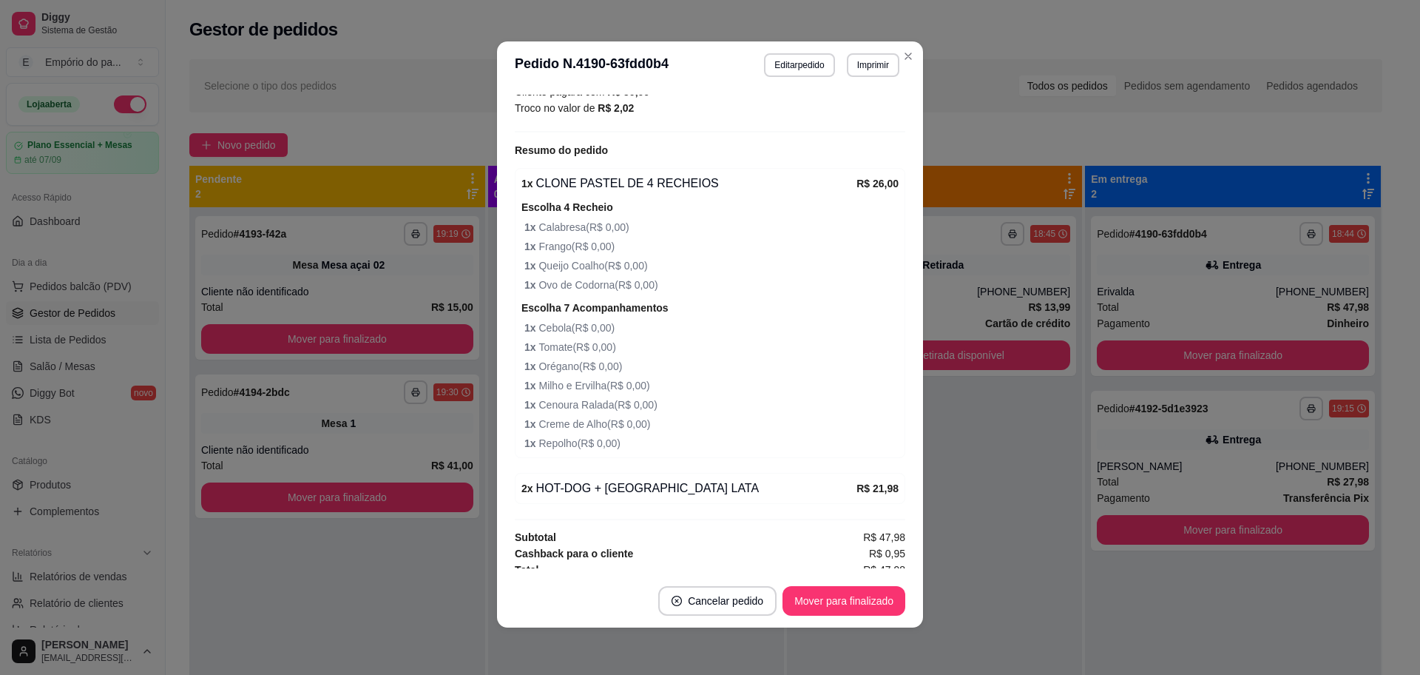
scroll to position [527, 0]
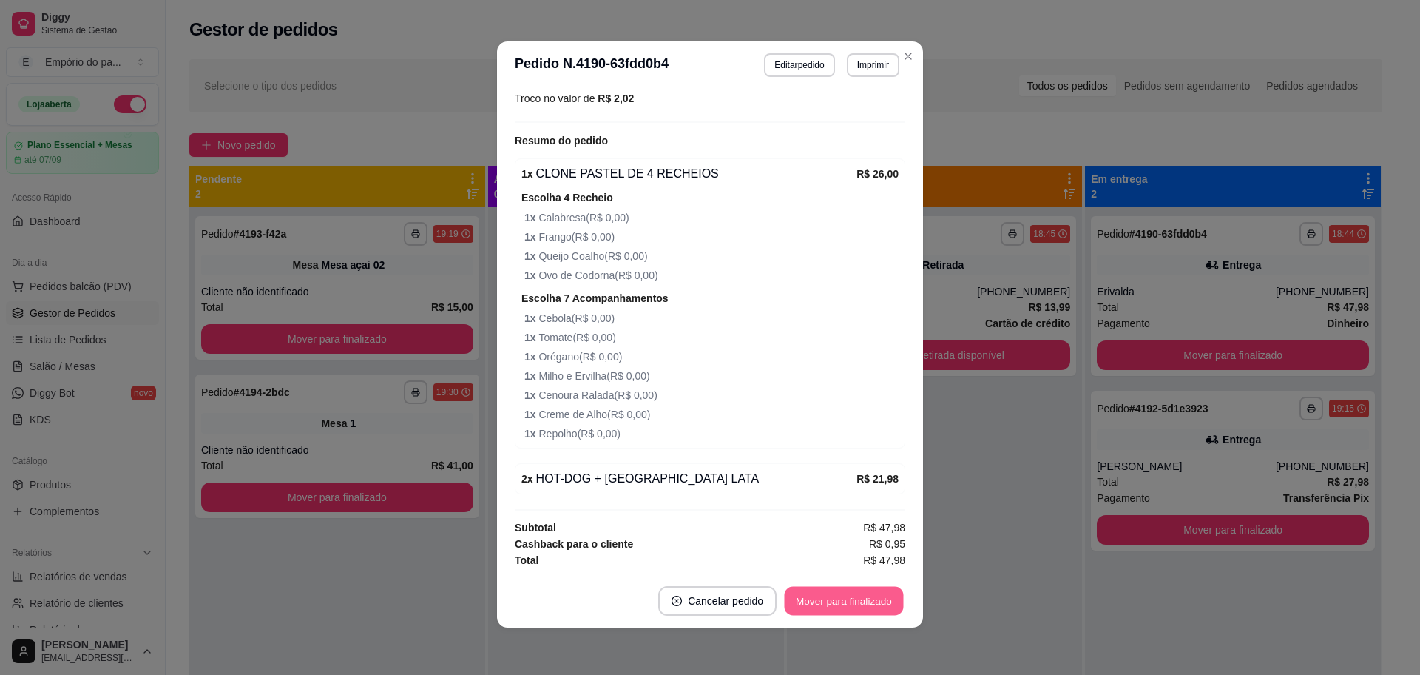
click at [817, 602] on button "Mover para finalizado" at bounding box center [844, 601] width 119 height 29
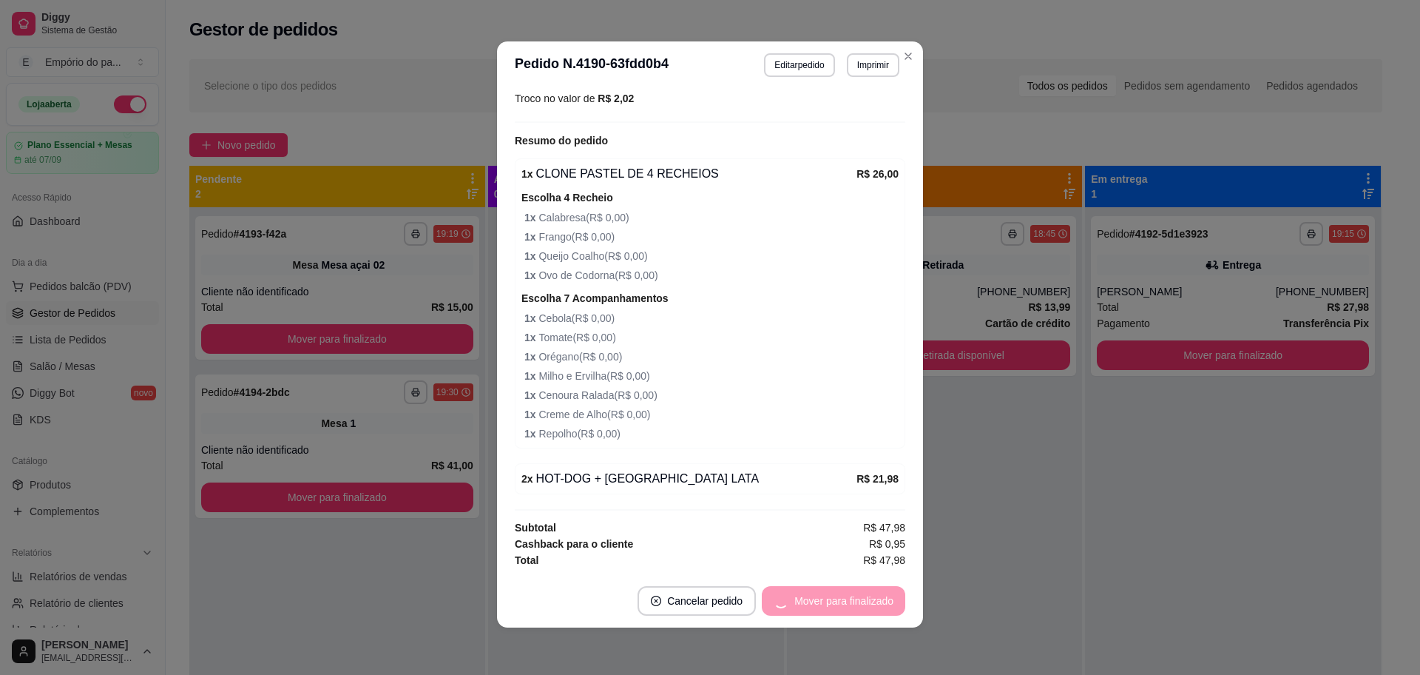
scroll to position [479, 0]
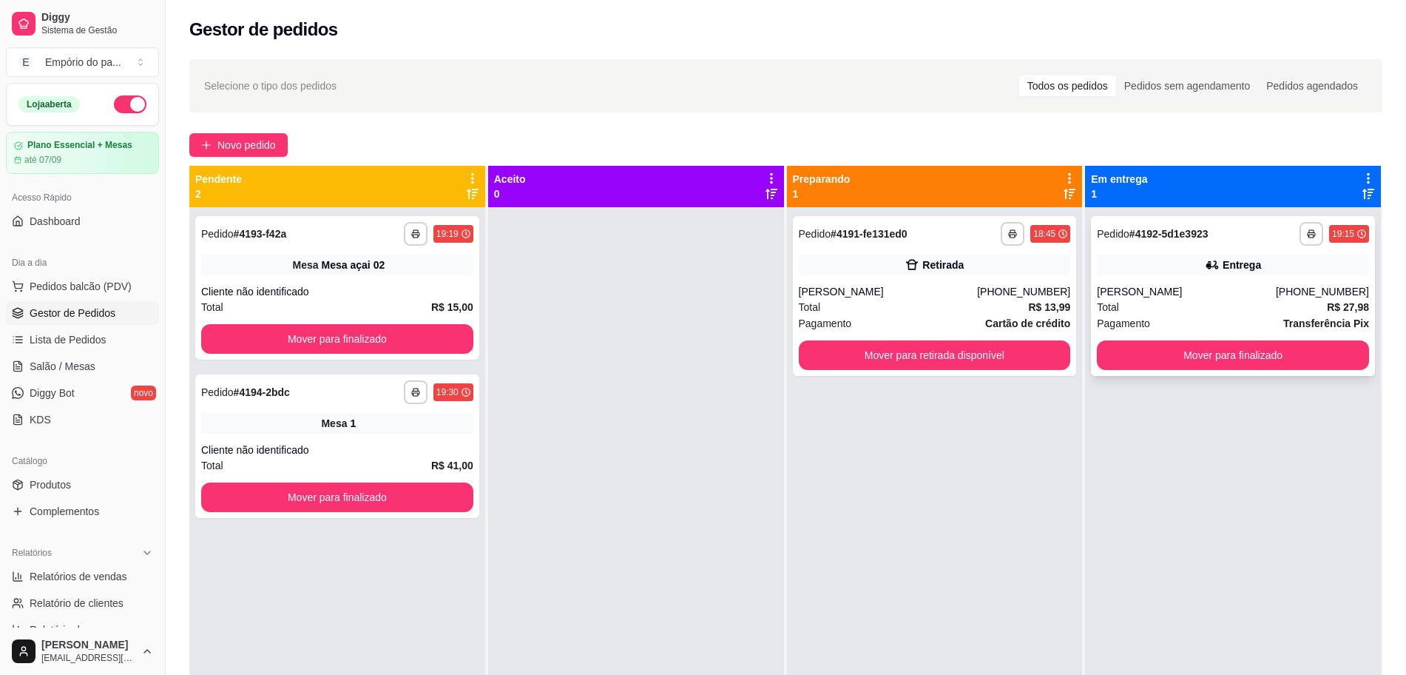
click at [1246, 324] on div "Pagamento Transferência Pix" at bounding box center [1233, 323] width 272 height 16
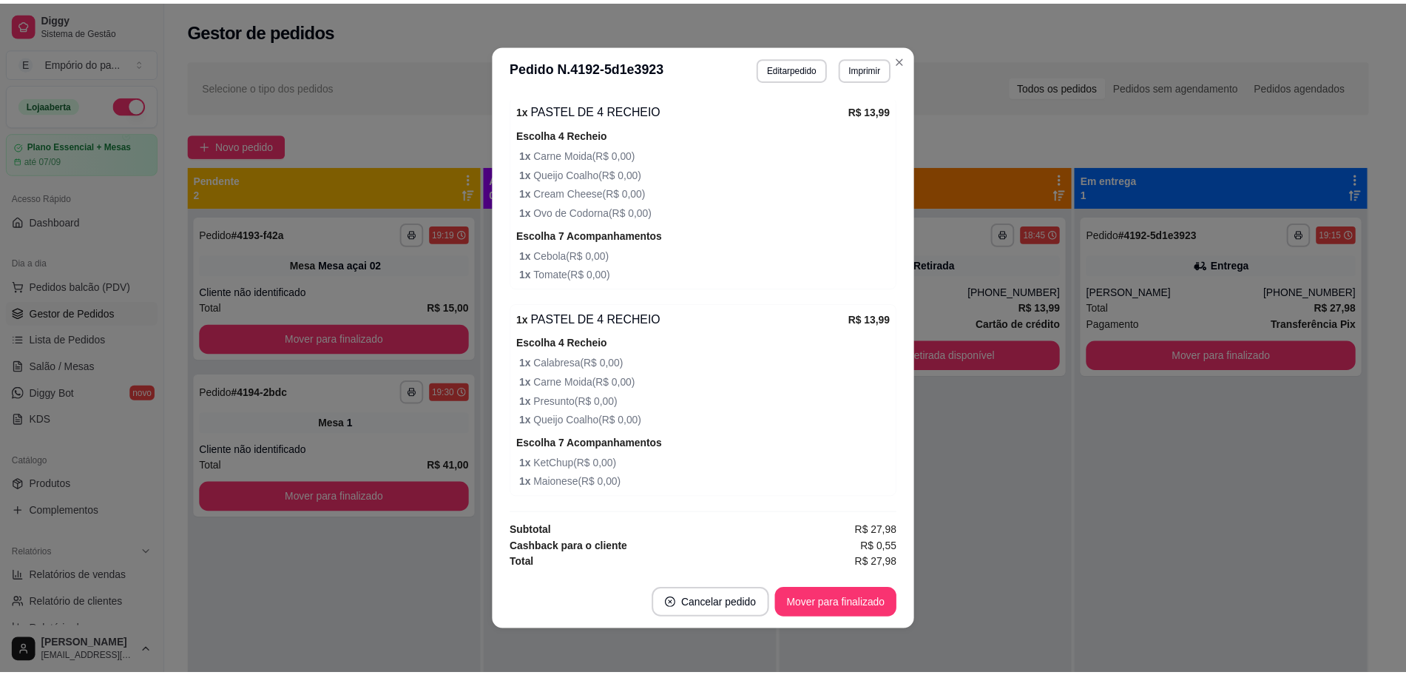
scroll to position [469, 0]
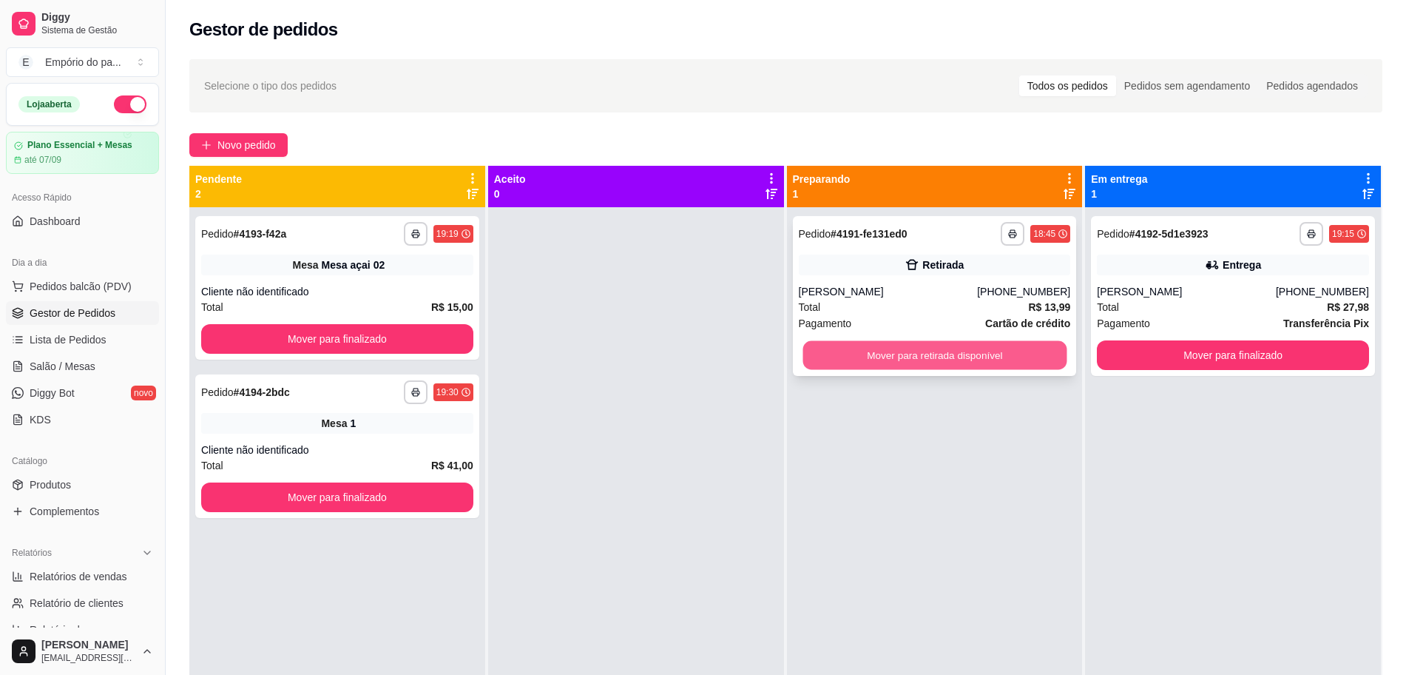
click at [939, 360] on button "Mover para retirada disponível" at bounding box center [935, 355] width 264 height 29
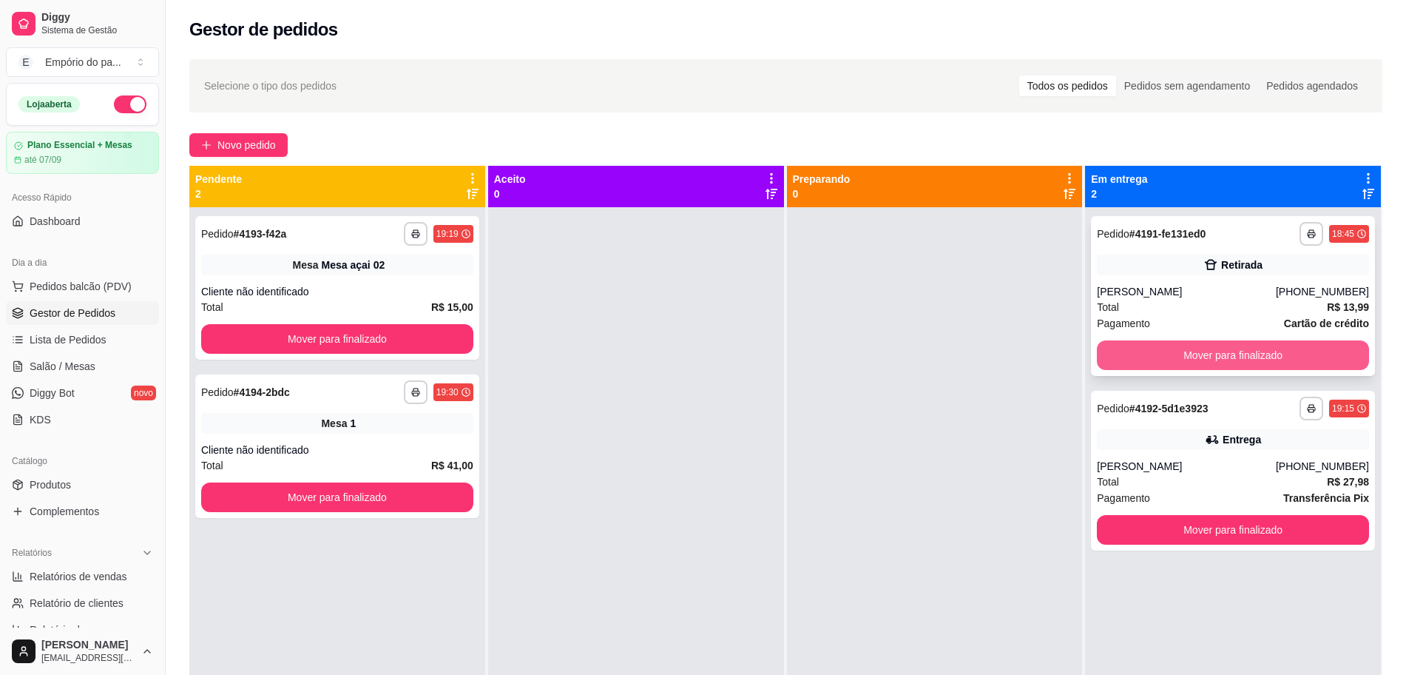
click at [1253, 352] on button "Mover para finalizado" at bounding box center [1233, 355] width 272 height 30
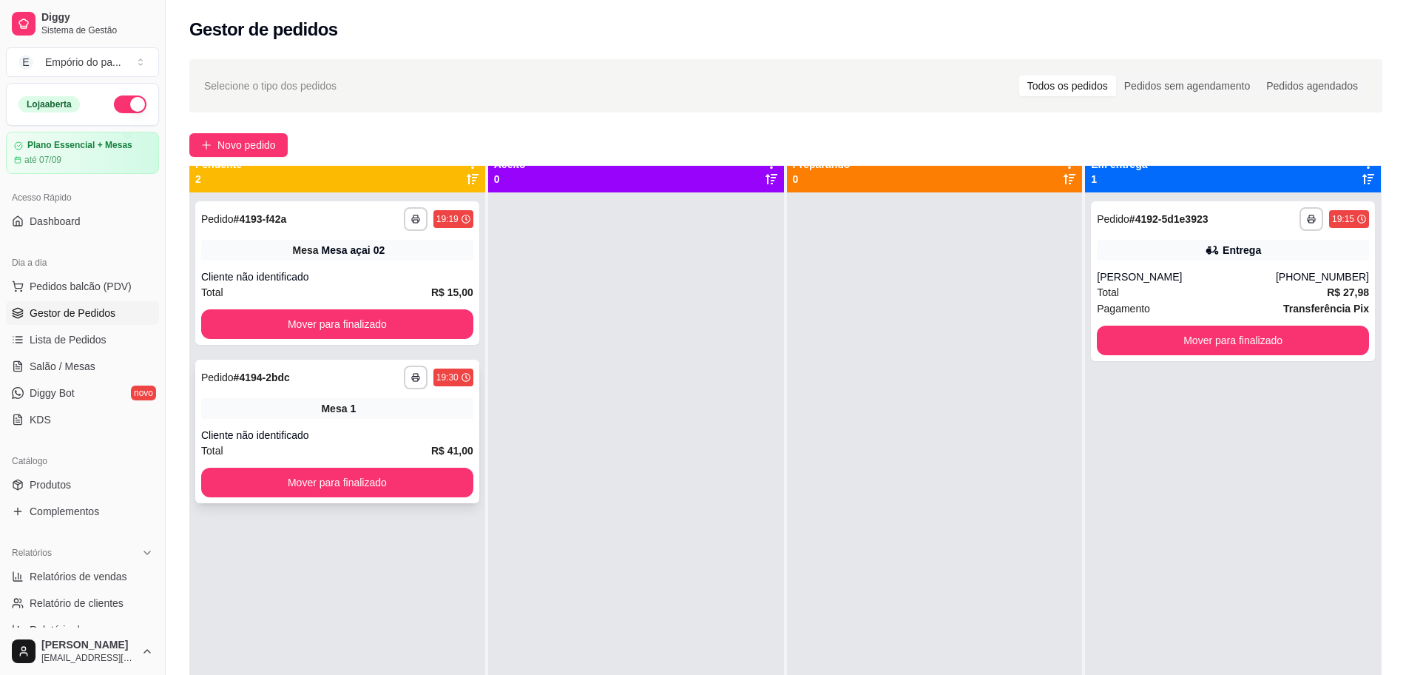
scroll to position [0, 0]
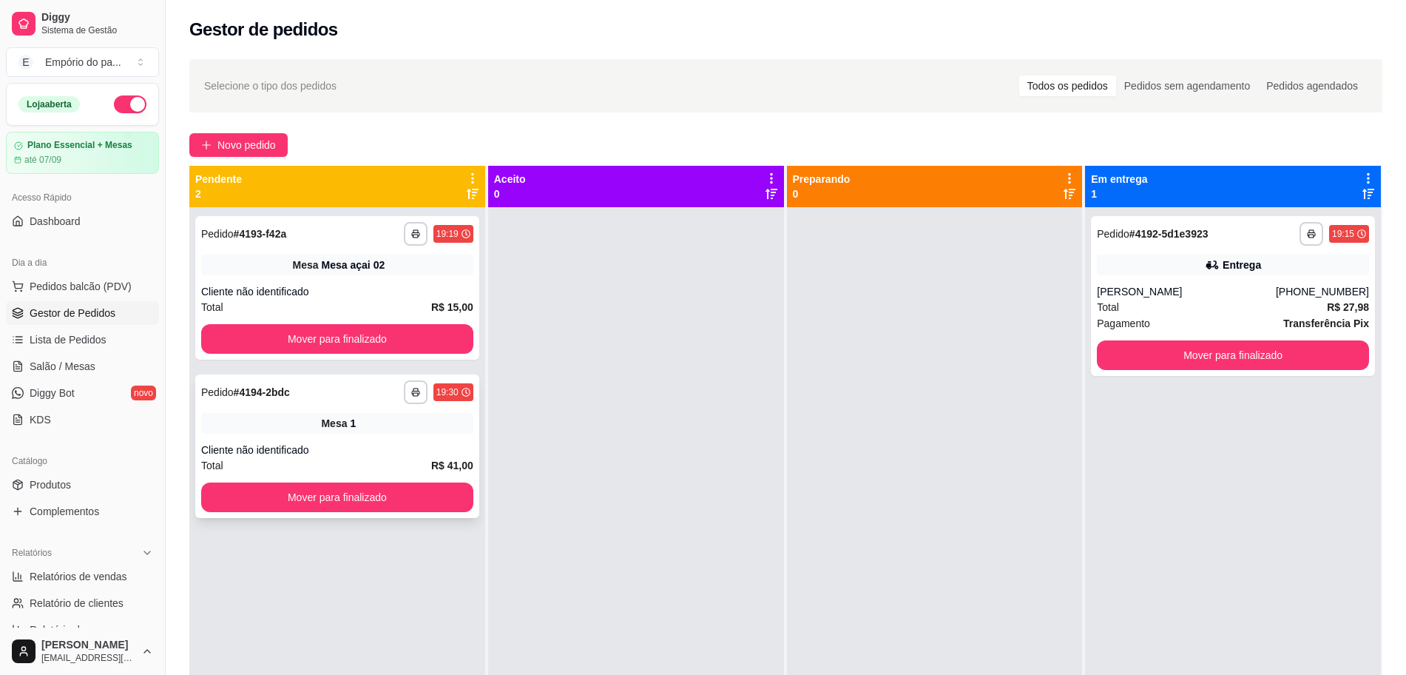
click at [367, 436] on div "**********" at bounding box center [337, 446] width 284 height 144
click at [348, 325] on button "Mover para finalizado" at bounding box center [337, 339] width 272 height 30
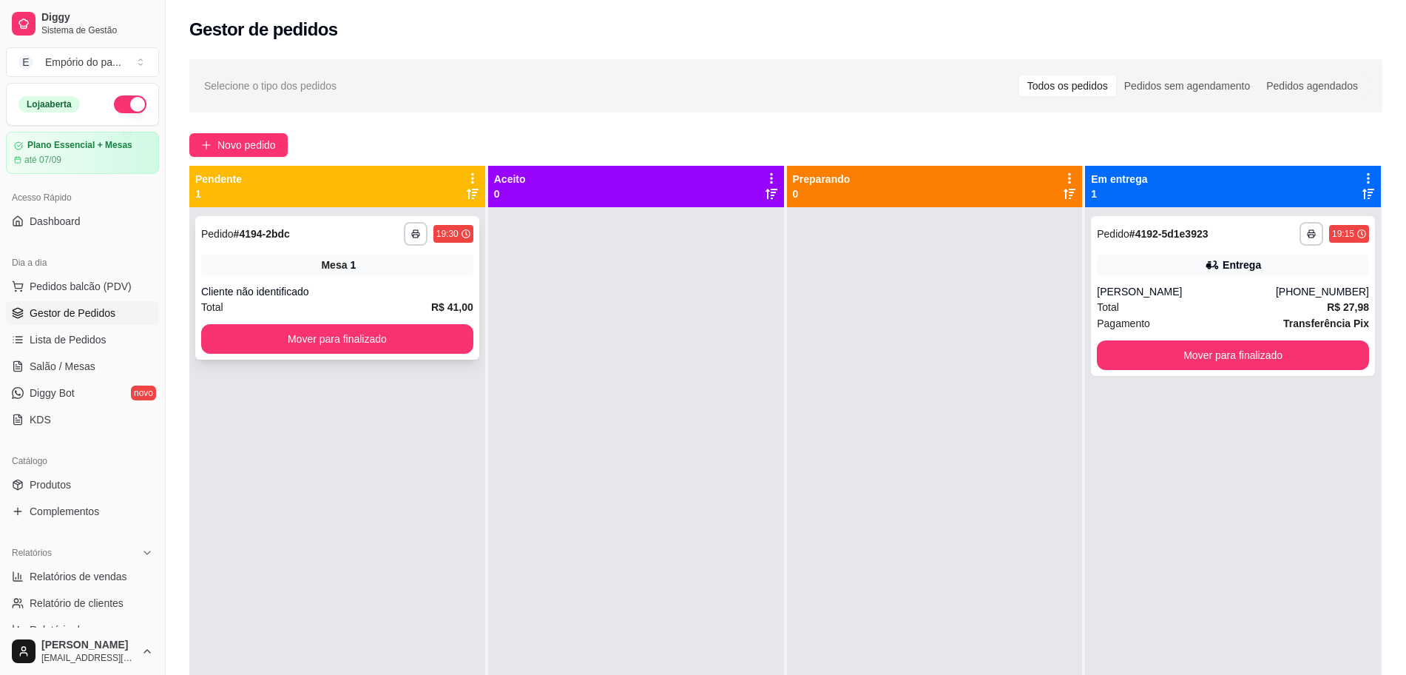
click at [340, 299] on div "Total R$ 41,00" at bounding box center [337, 307] width 272 height 16
click at [399, 294] on div "Cliente não identificado" at bounding box center [337, 291] width 272 height 15
click at [89, 359] on span "Salão / Mesas" at bounding box center [63, 366] width 66 height 15
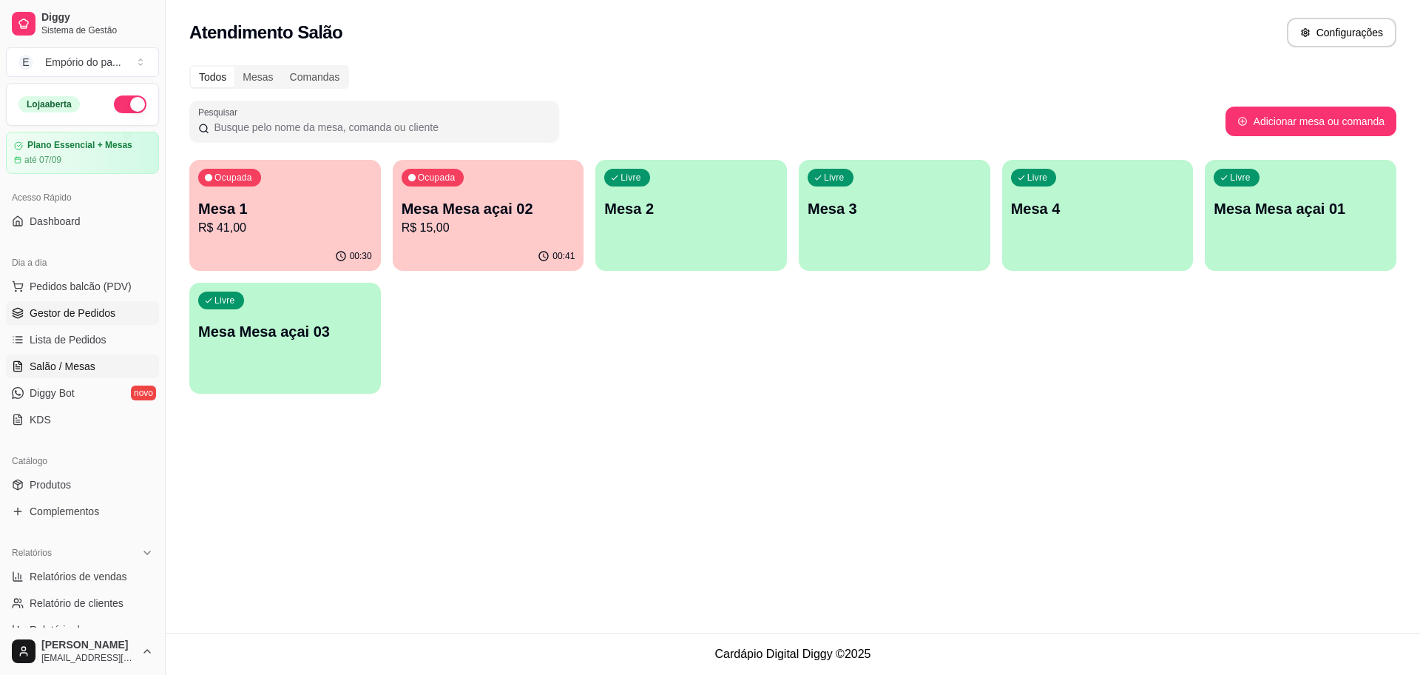
click at [83, 312] on span "Gestor de Pedidos" at bounding box center [73, 312] width 86 height 15
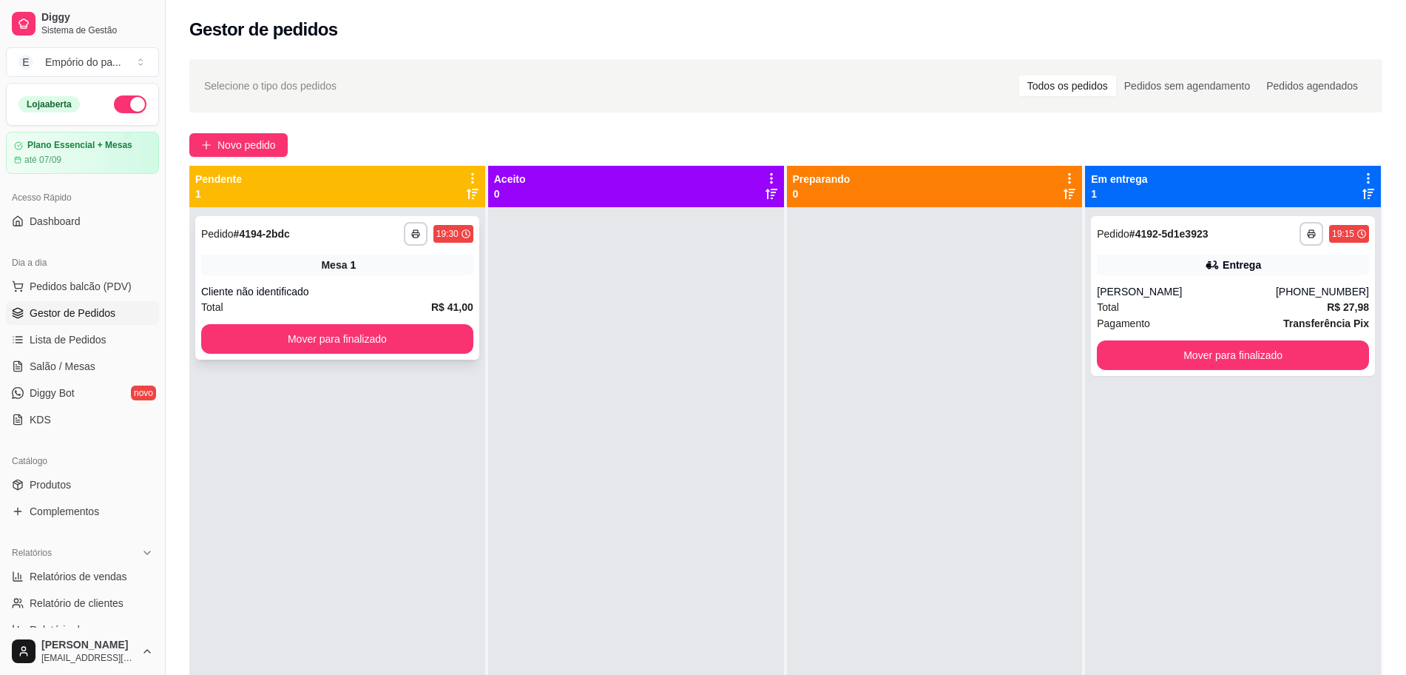
click at [323, 278] on div "**********" at bounding box center [337, 288] width 284 height 144
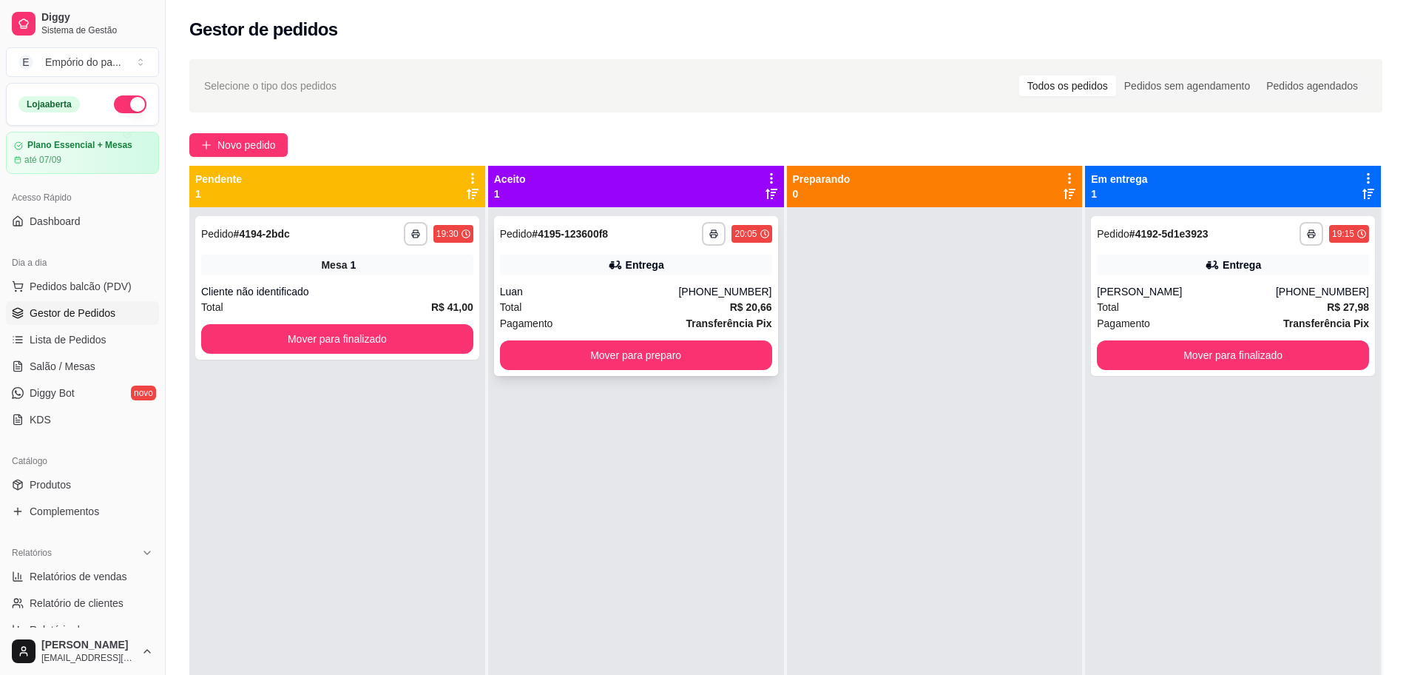
click at [659, 300] on div "Total R$ 20,66" at bounding box center [636, 307] width 272 height 16
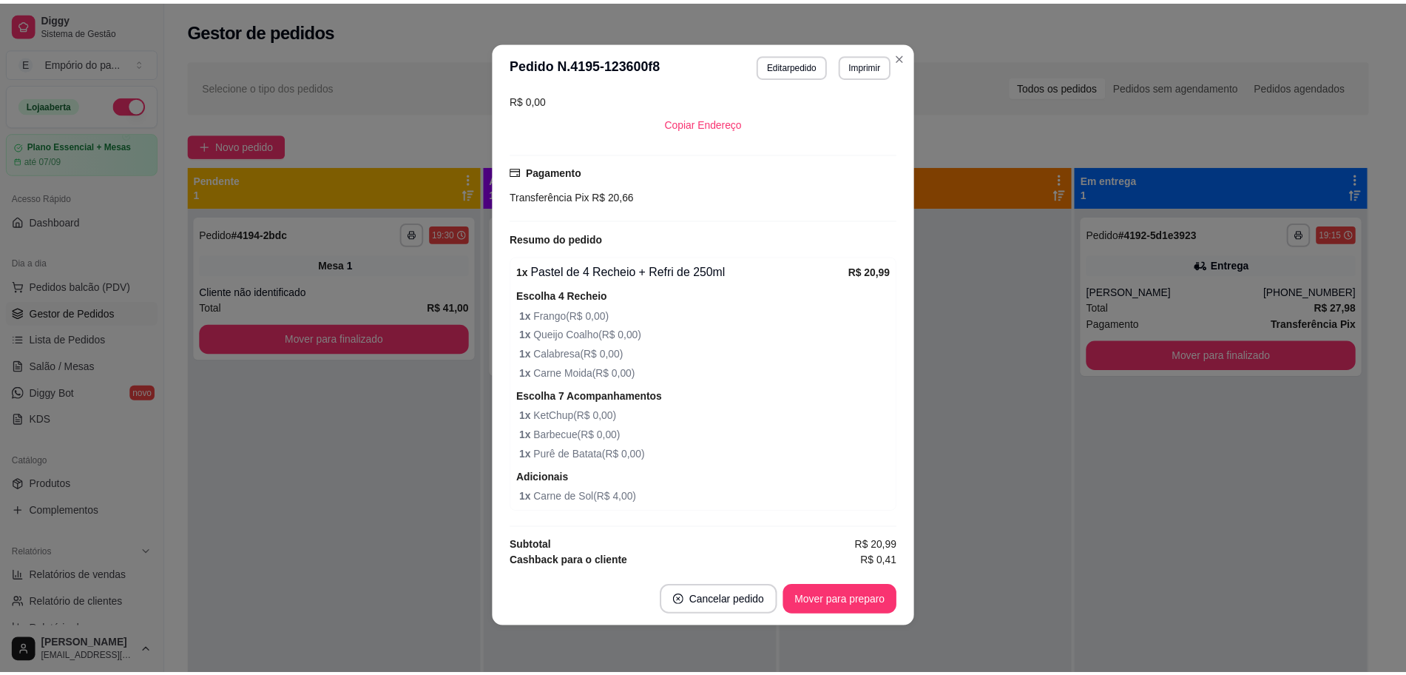
scroll to position [431, 0]
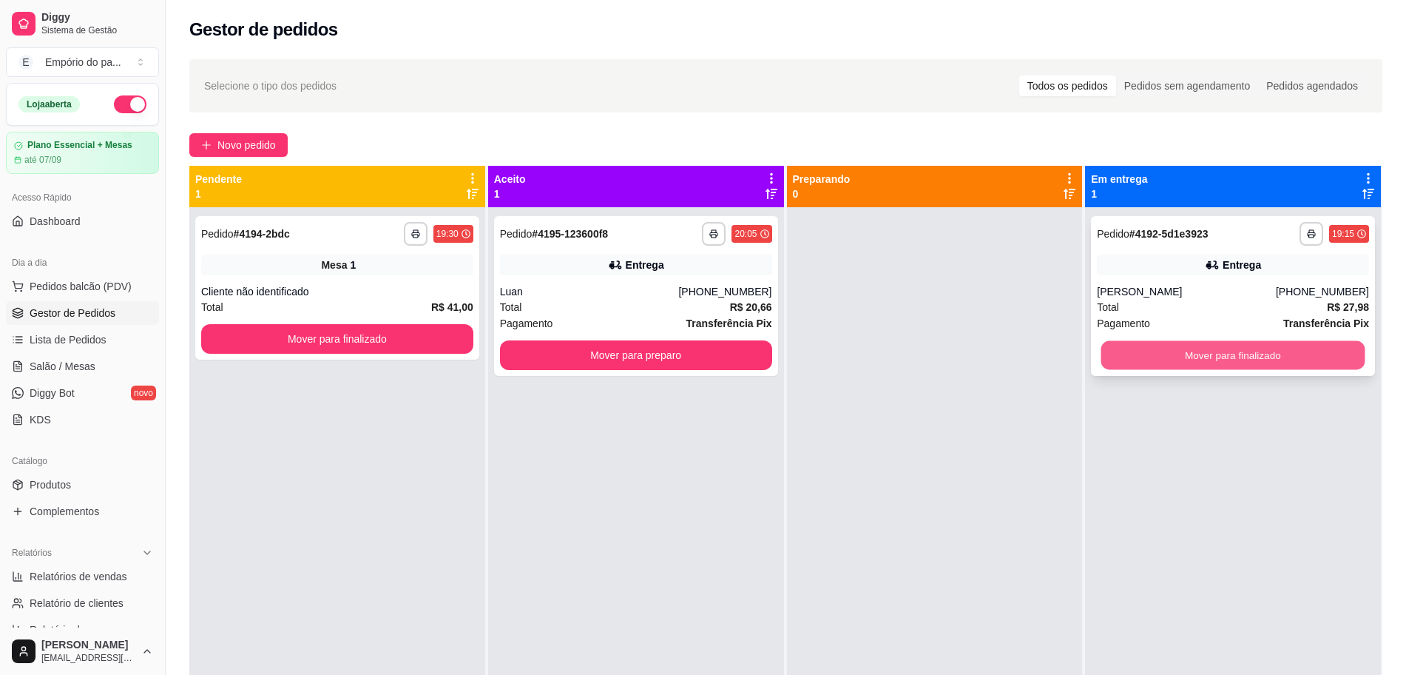
click at [1194, 358] on button "Mover para finalizado" at bounding box center [1233, 355] width 264 height 29
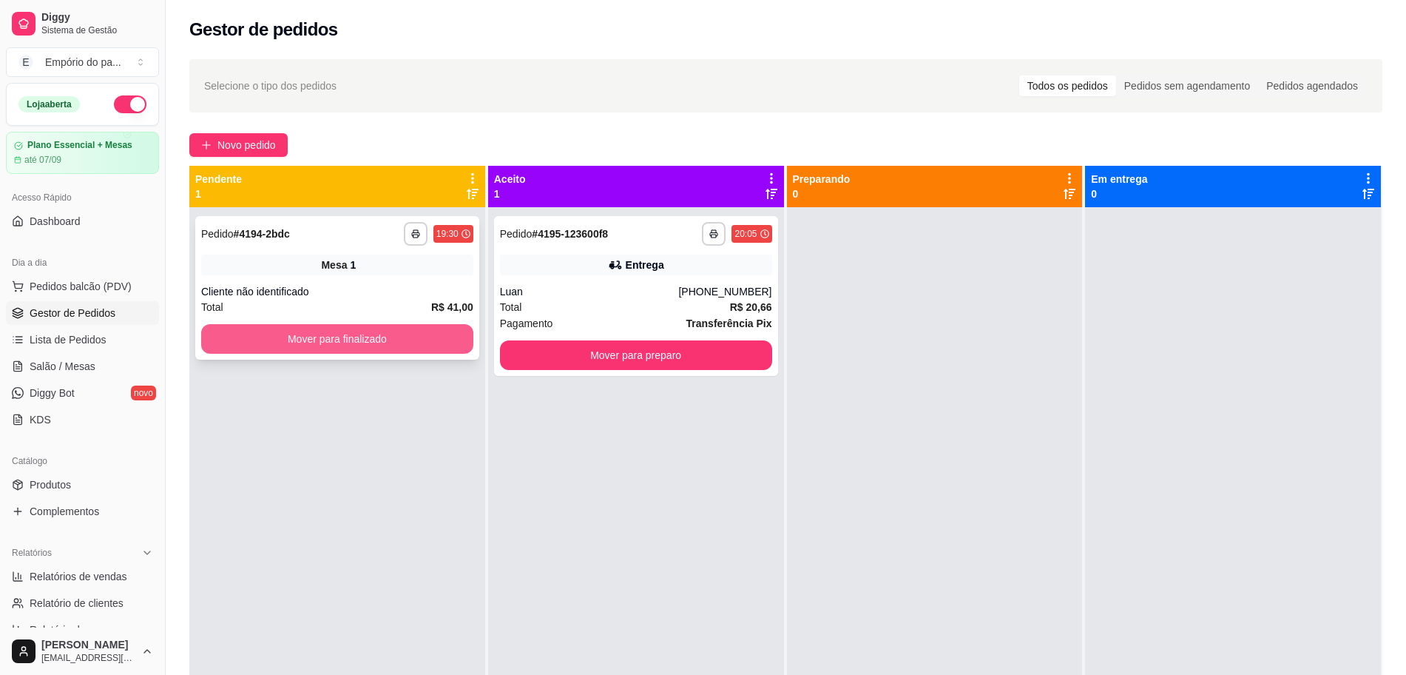
click at [394, 338] on button "Mover para finalizado" at bounding box center [337, 339] width 272 height 30
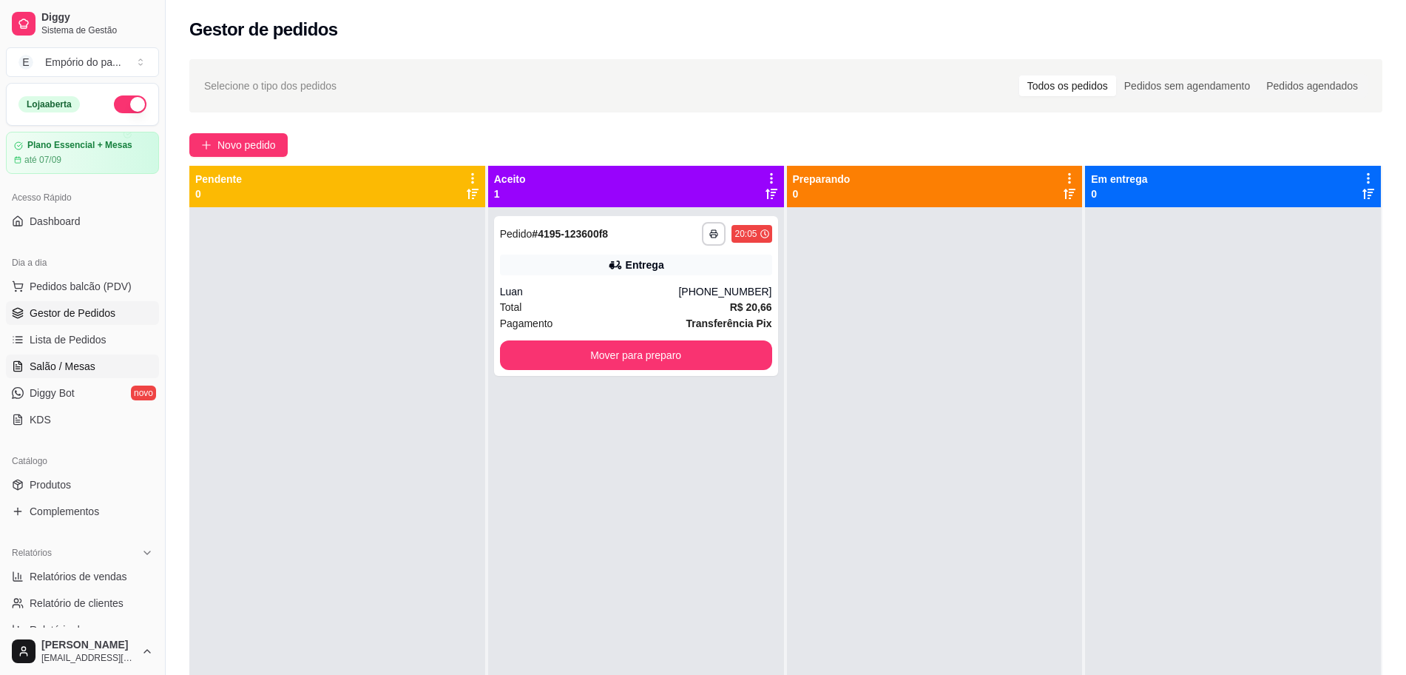
click at [85, 363] on span "Salão / Mesas" at bounding box center [63, 366] width 66 height 15
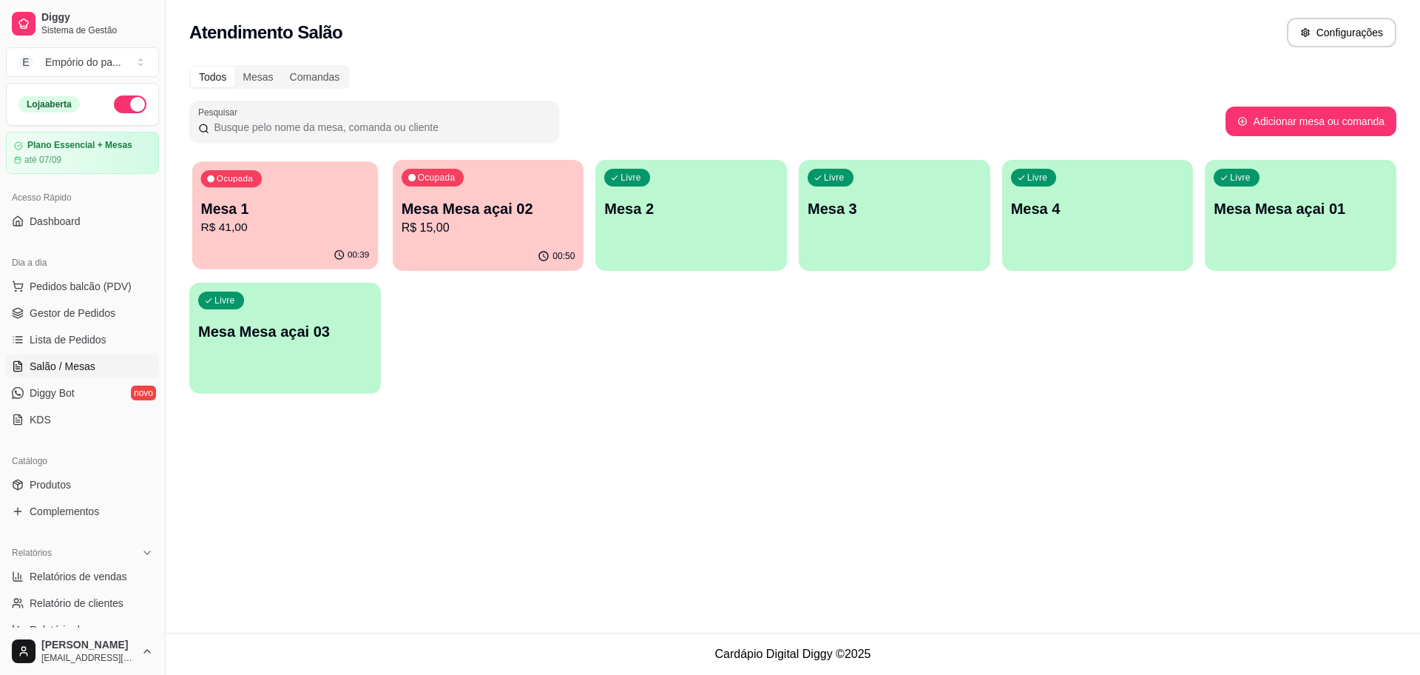
click at [300, 210] on p "Mesa 1" at bounding box center [285, 209] width 169 height 20
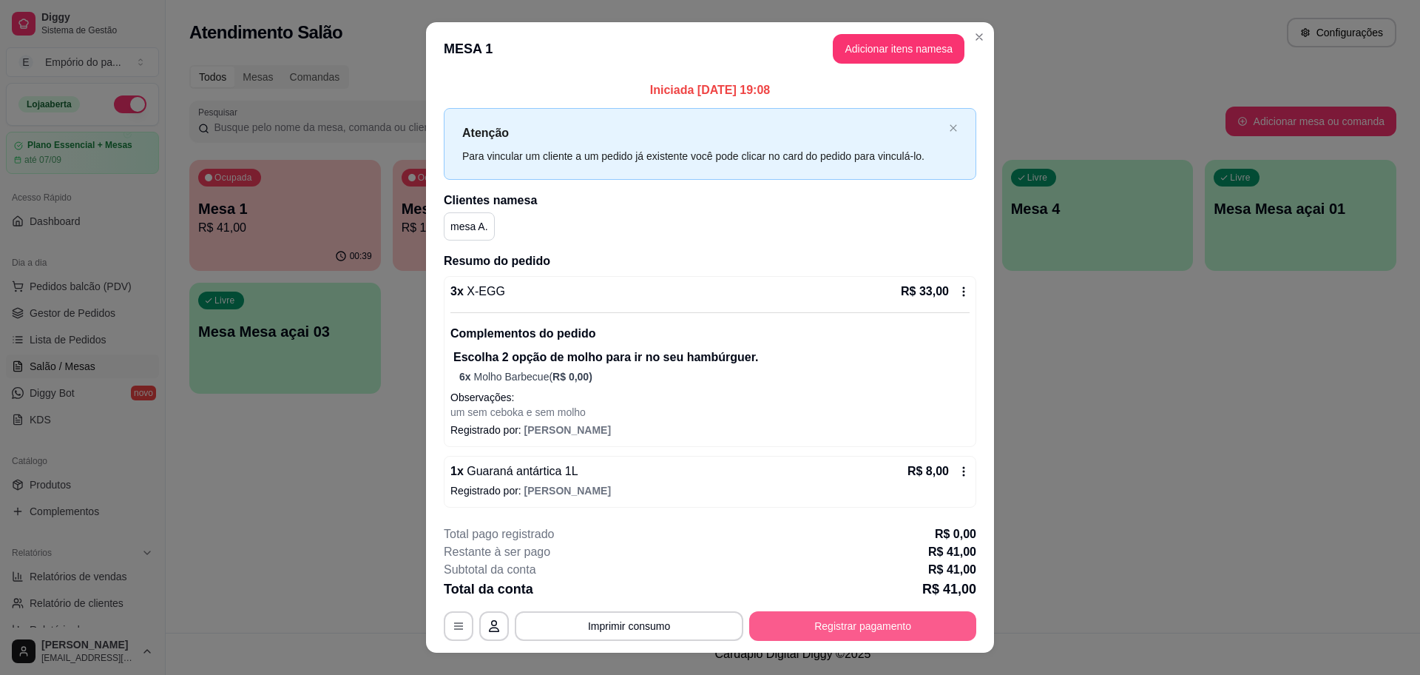
click at [868, 626] on button "Registrar pagamento" at bounding box center [862, 626] width 227 height 30
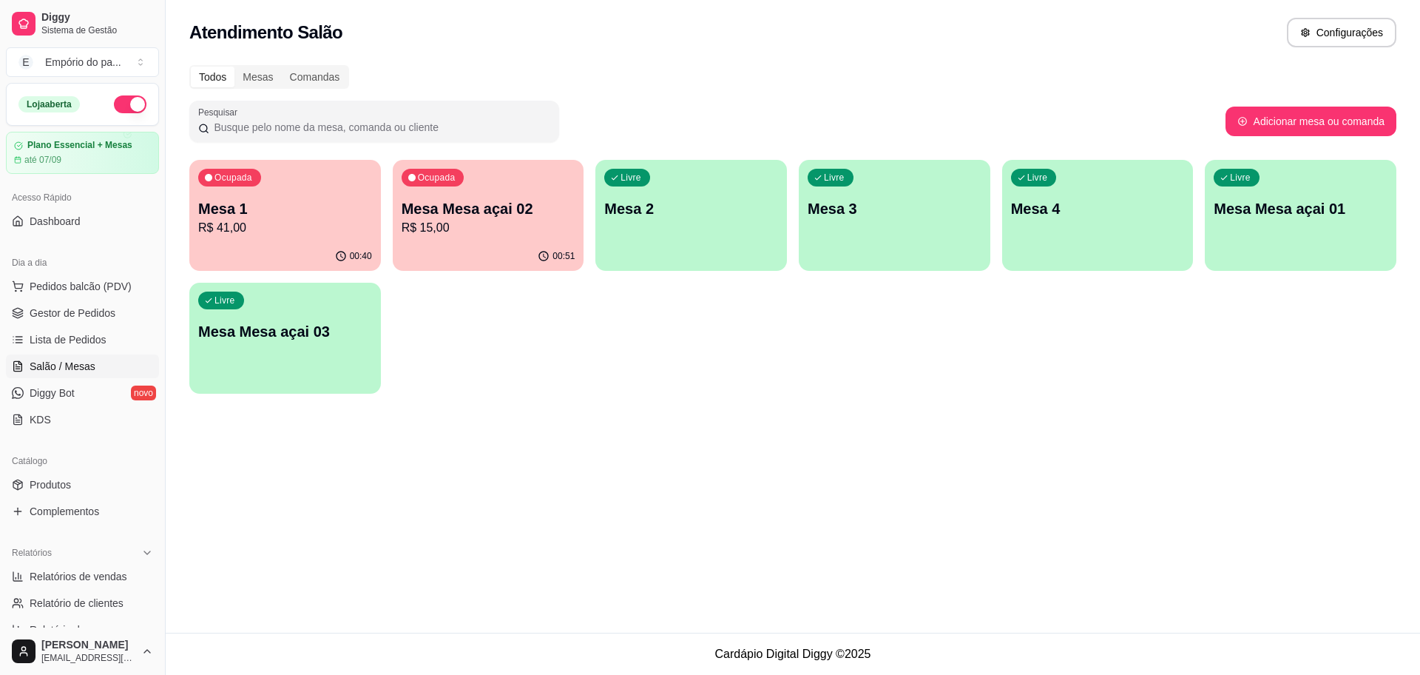
click at [971, 38] on div "Atendimento Salão Configurações" at bounding box center [792, 33] width 1207 height 30
click at [1235, 347] on div "Ocupada Mesa 1 R$ 41,00 00:48 Ocupada Mesa Mesa açai 02 R$ 15,00 00:59 Livre Me…" at bounding box center [792, 277] width 1207 height 234
click at [286, 246] on div "00:48" at bounding box center [285, 256] width 192 height 29
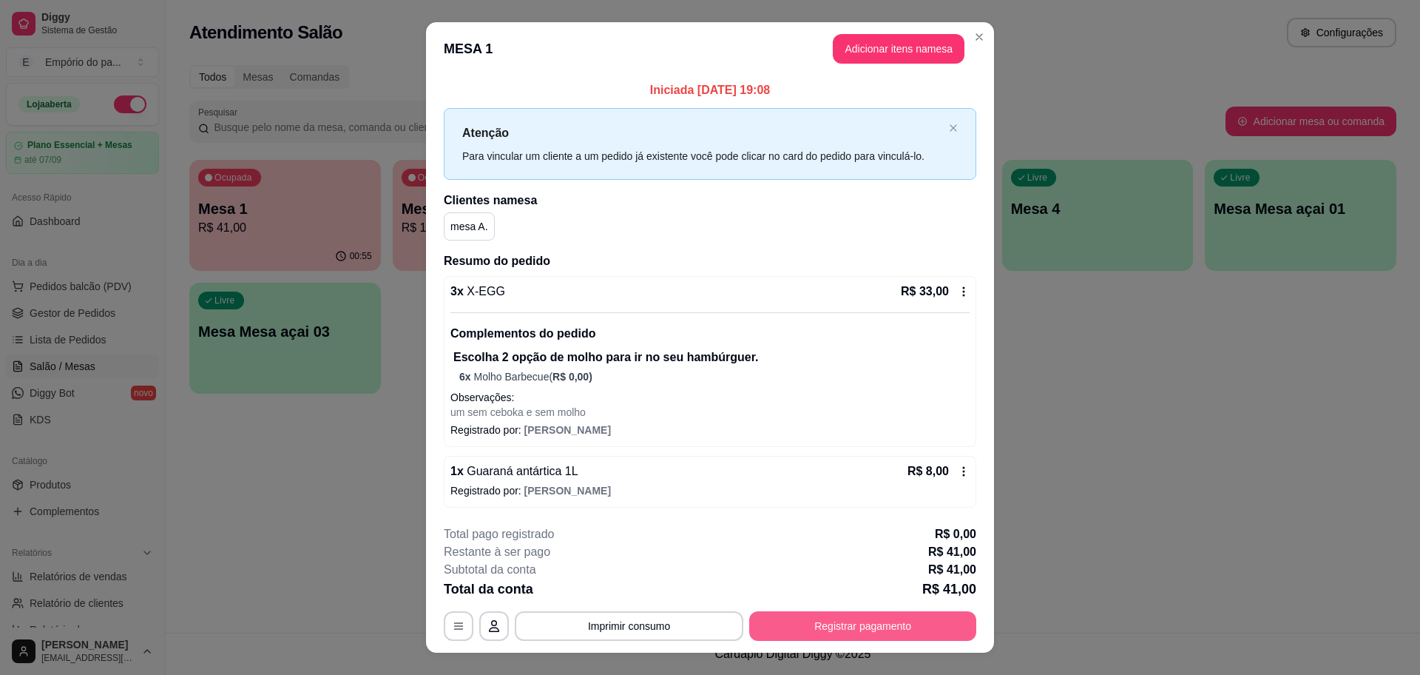
click at [854, 622] on button "Registrar pagamento" at bounding box center [862, 626] width 227 height 30
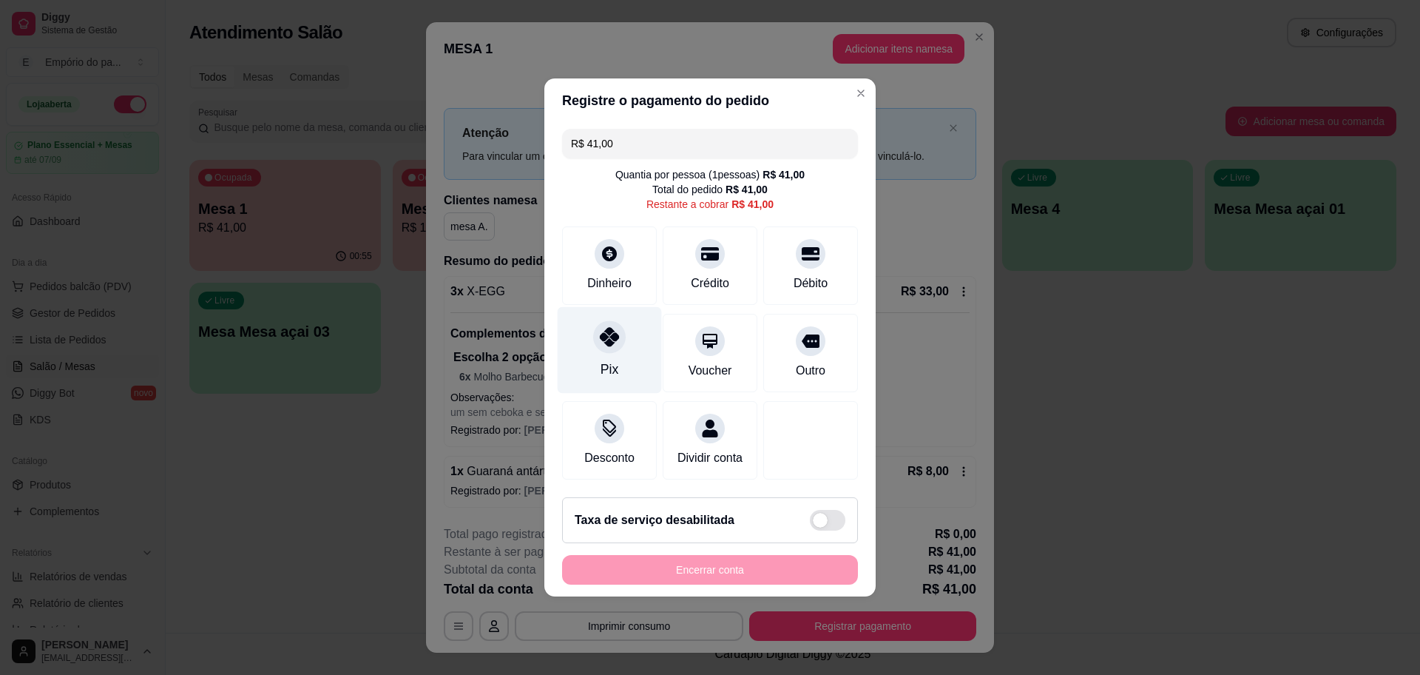
click at [593, 342] on div "Pix" at bounding box center [610, 350] width 104 height 87
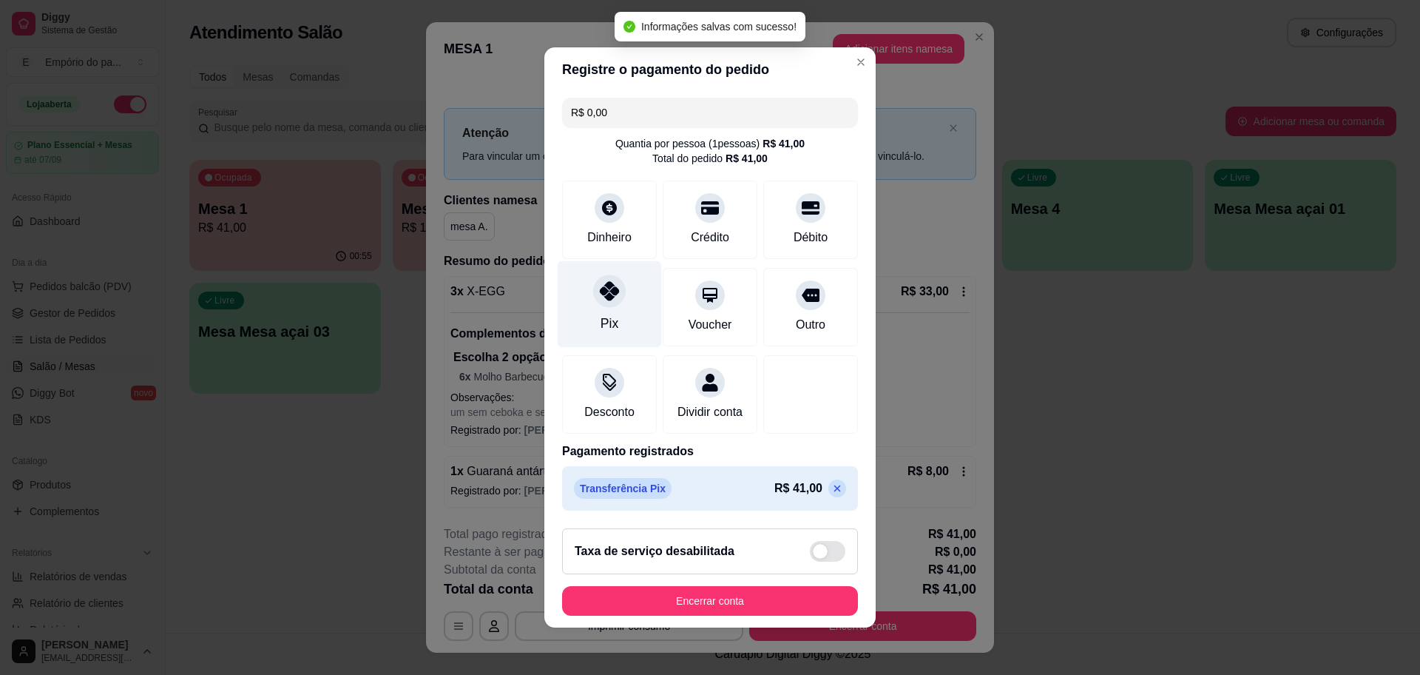
type input "R$ 0,00"
click at [601, 314] on div "Pix" at bounding box center [610, 323] width 18 height 19
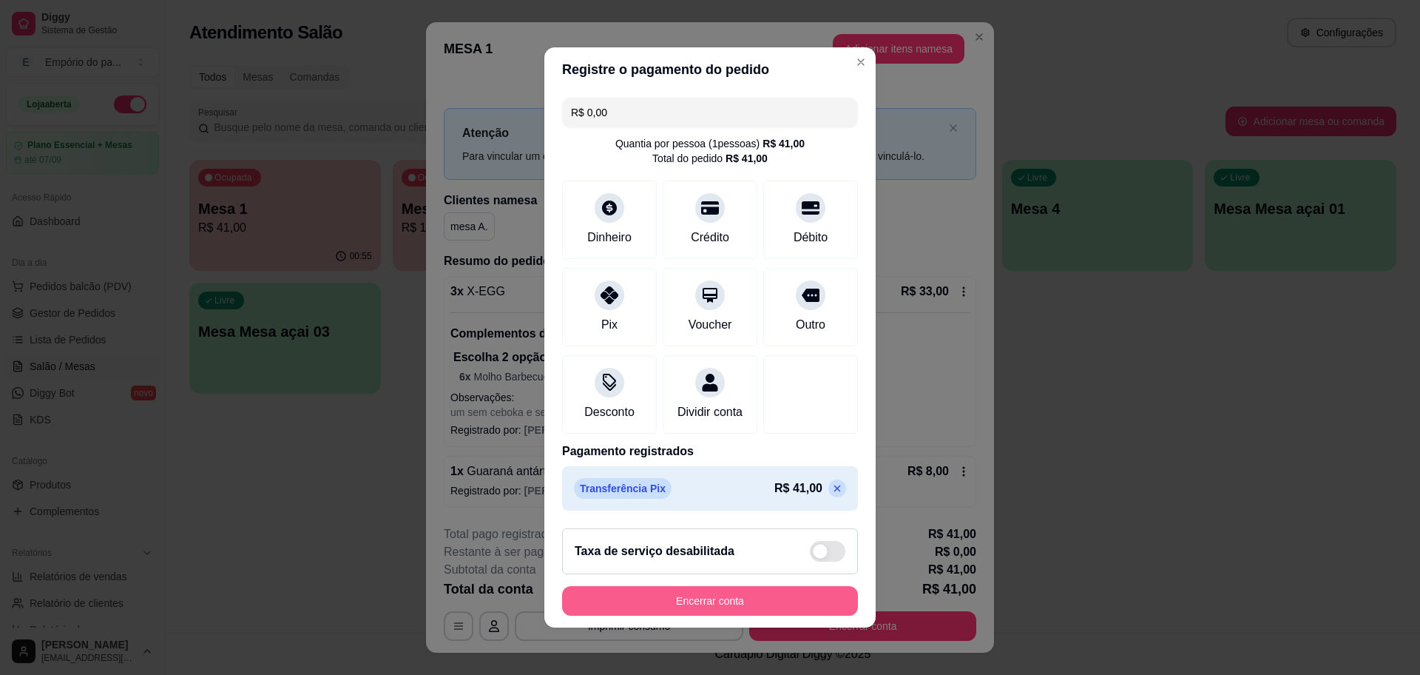
click at [709, 601] on button "Encerrar conta" at bounding box center [710, 601] width 296 height 30
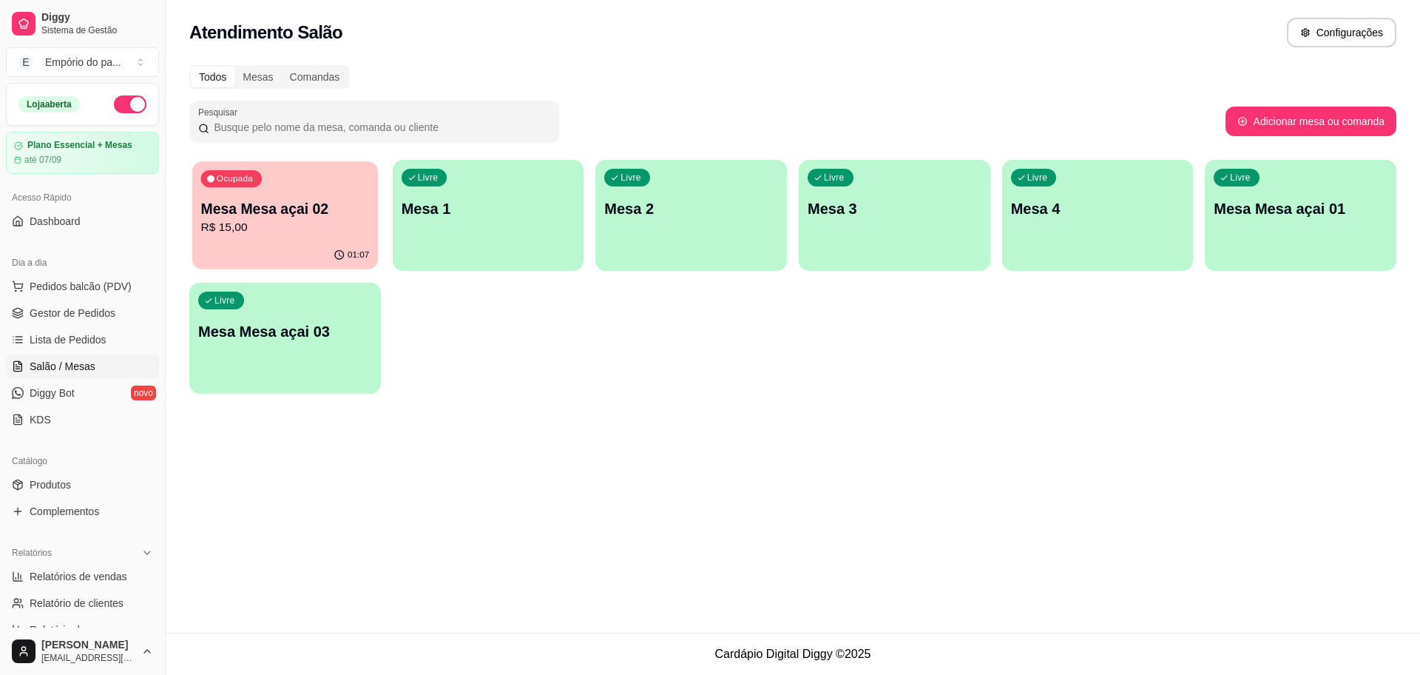
click at [303, 234] on p "R$ 15,00" at bounding box center [285, 227] width 169 height 17
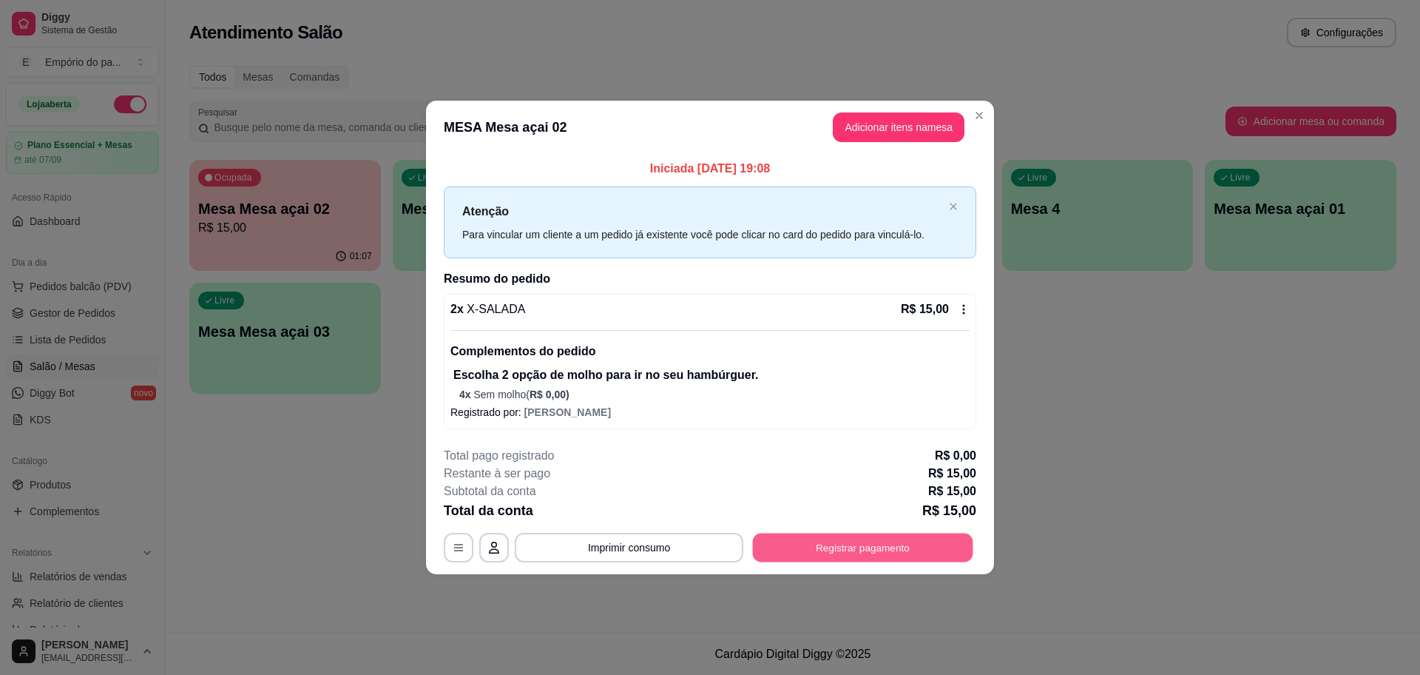
click at [840, 542] on button "Registrar pagamento" at bounding box center [863, 547] width 220 height 29
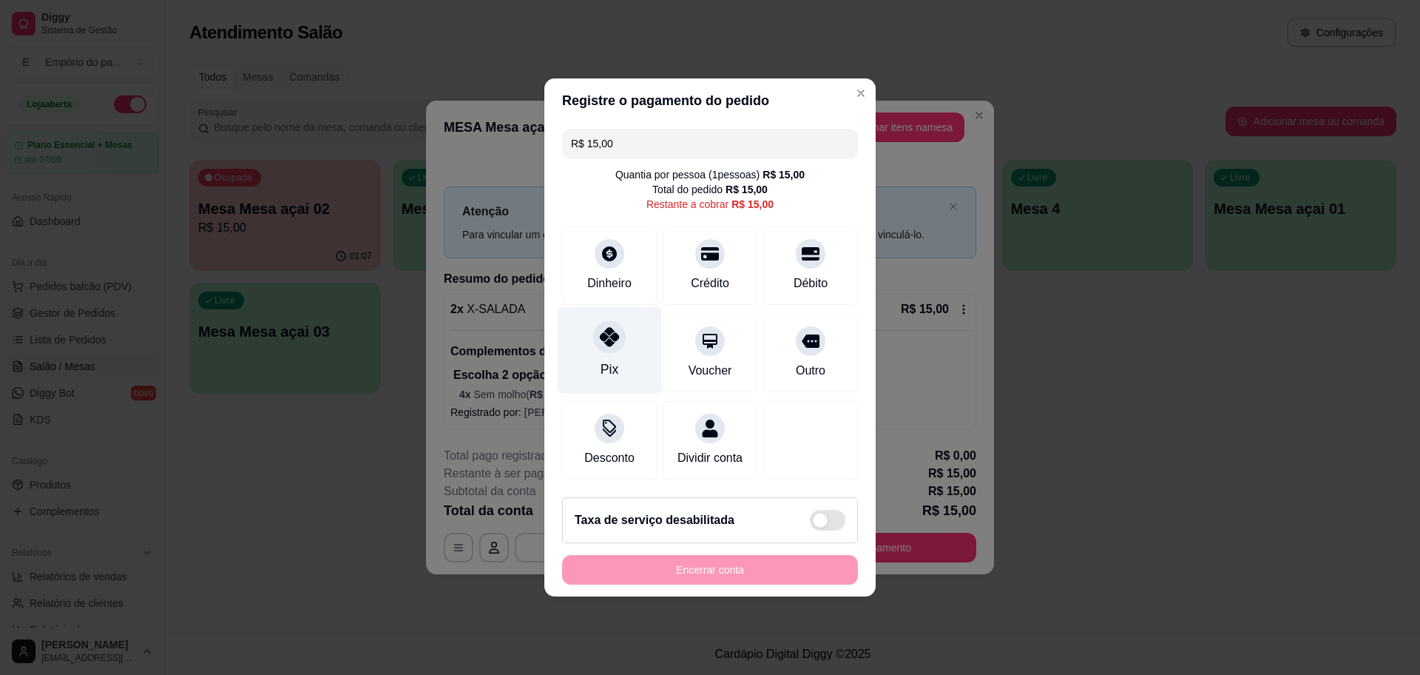
click at [598, 348] on div "Pix" at bounding box center [610, 350] width 104 height 87
type input "R$ 0,00"
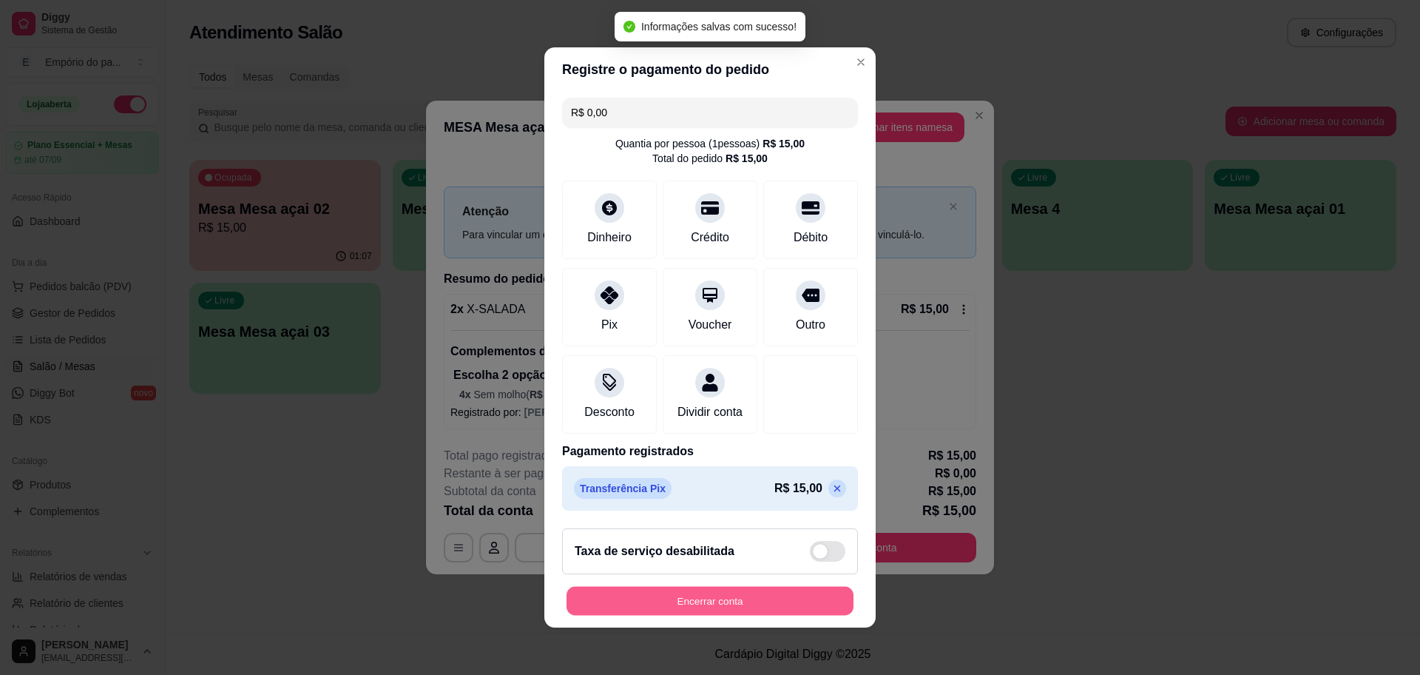
click at [692, 604] on button "Encerrar conta" at bounding box center [710, 601] width 287 height 29
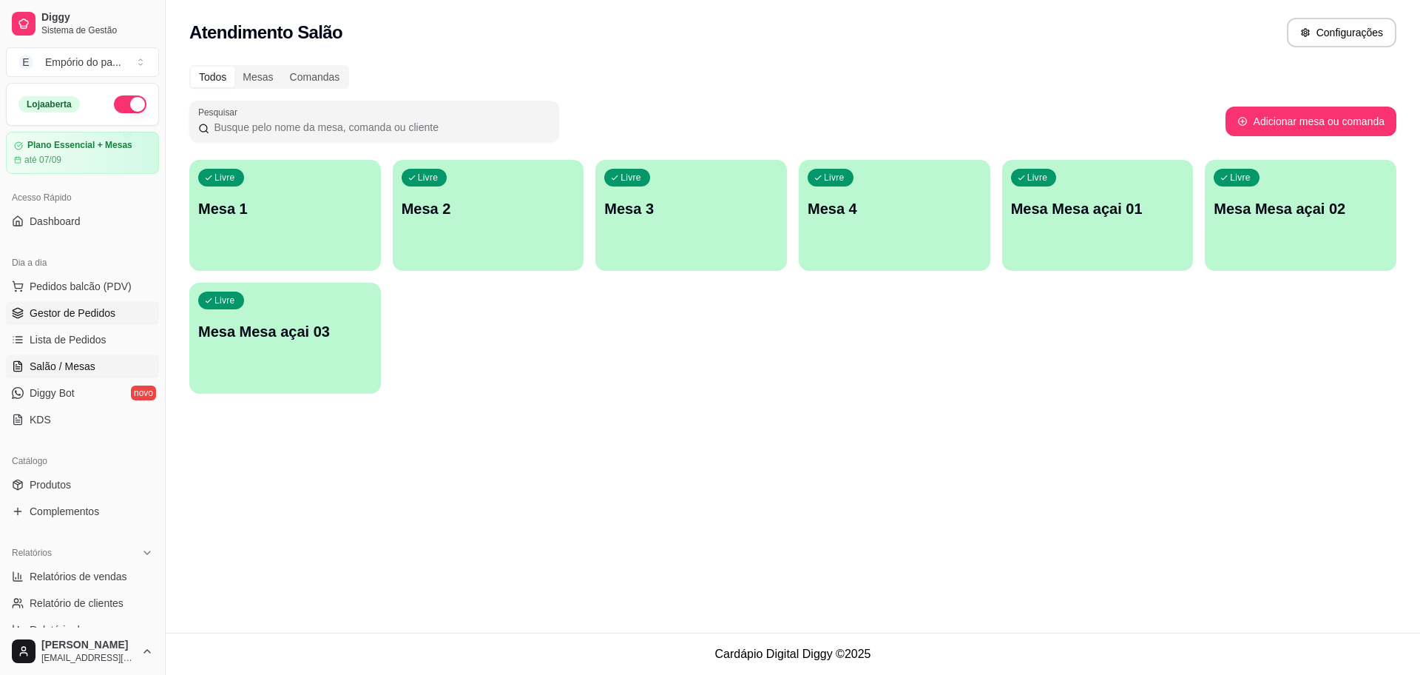
drag, startPoint x: 90, startPoint y: 318, endPoint x: 100, endPoint y: 320, distance: 9.7
click at [89, 318] on span "Gestor de Pedidos" at bounding box center [73, 312] width 86 height 15
click at [54, 313] on span "Gestor de Pedidos" at bounding box center [73, 312] width 86 height 15
click at [99, 314] on span "Gestor de Pedidos" at bounding box center [73, 312] width 86 height 15
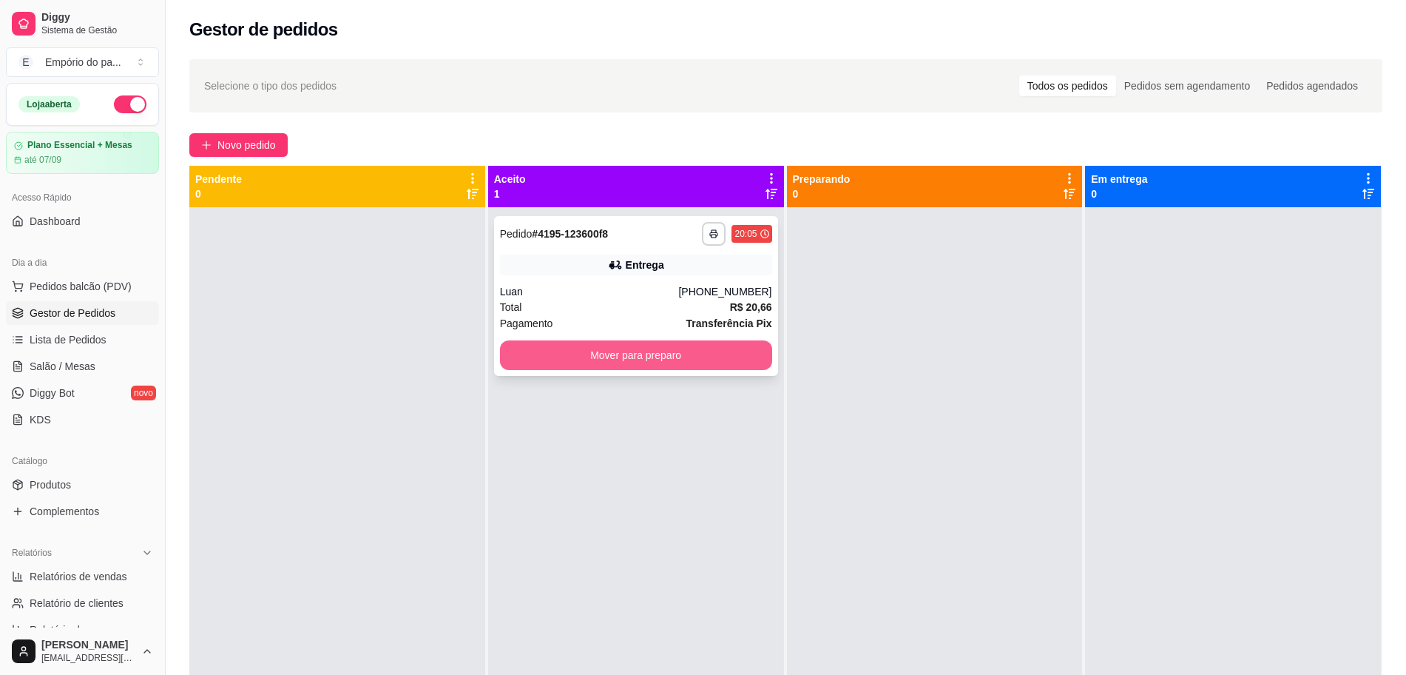
click at [615, 358] on button "Mover para preparo" at bounding box center [636, 355] width 272 height 30
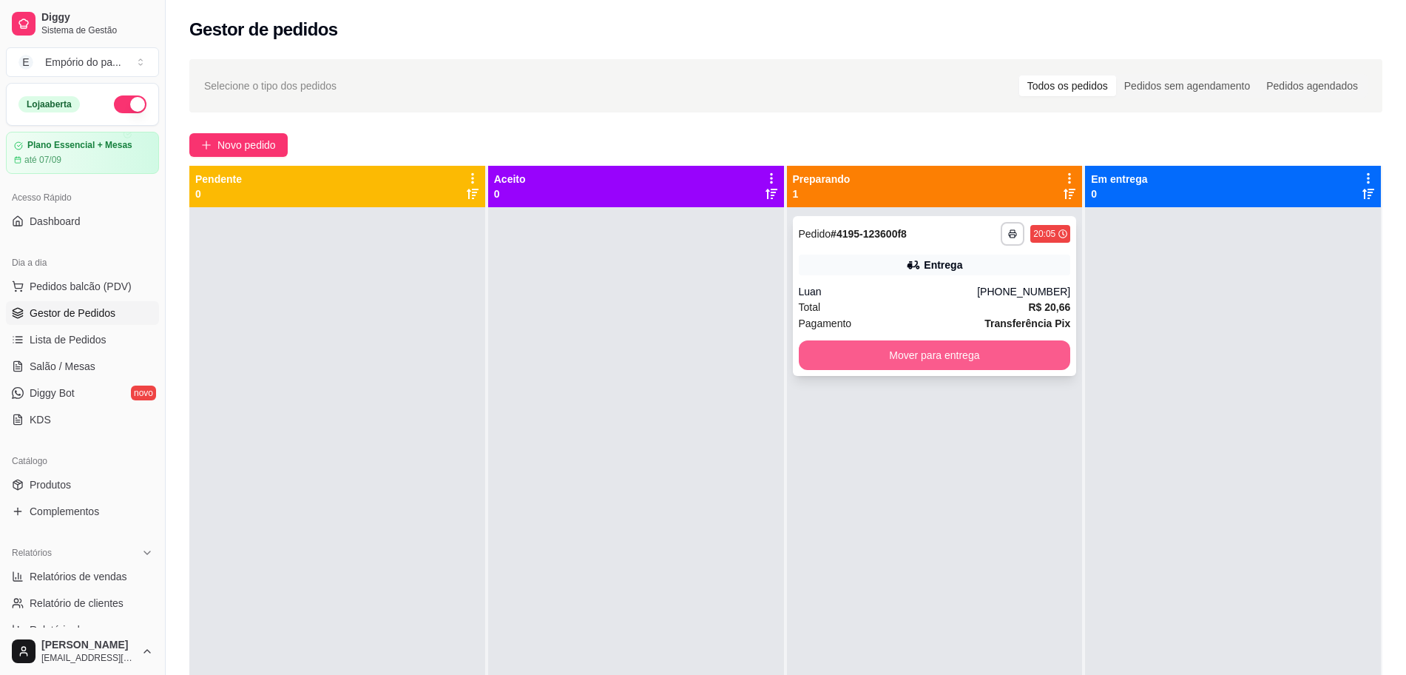
click at [890, 354] on button "Mover para entrega" at bounding box center [935, 355] width 272 height 30
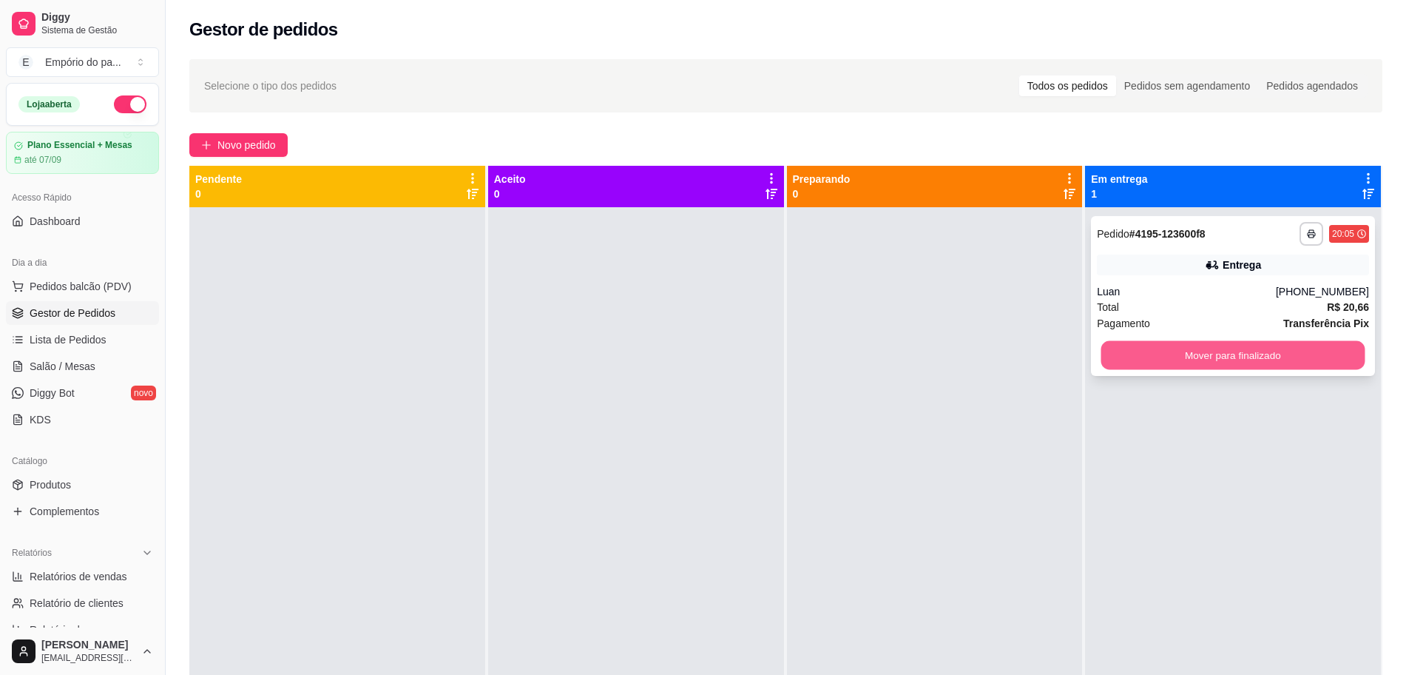
click at [1232, 351] on button "Mover para finalizado" at bounding box center [1233, 355] width 264 height 29
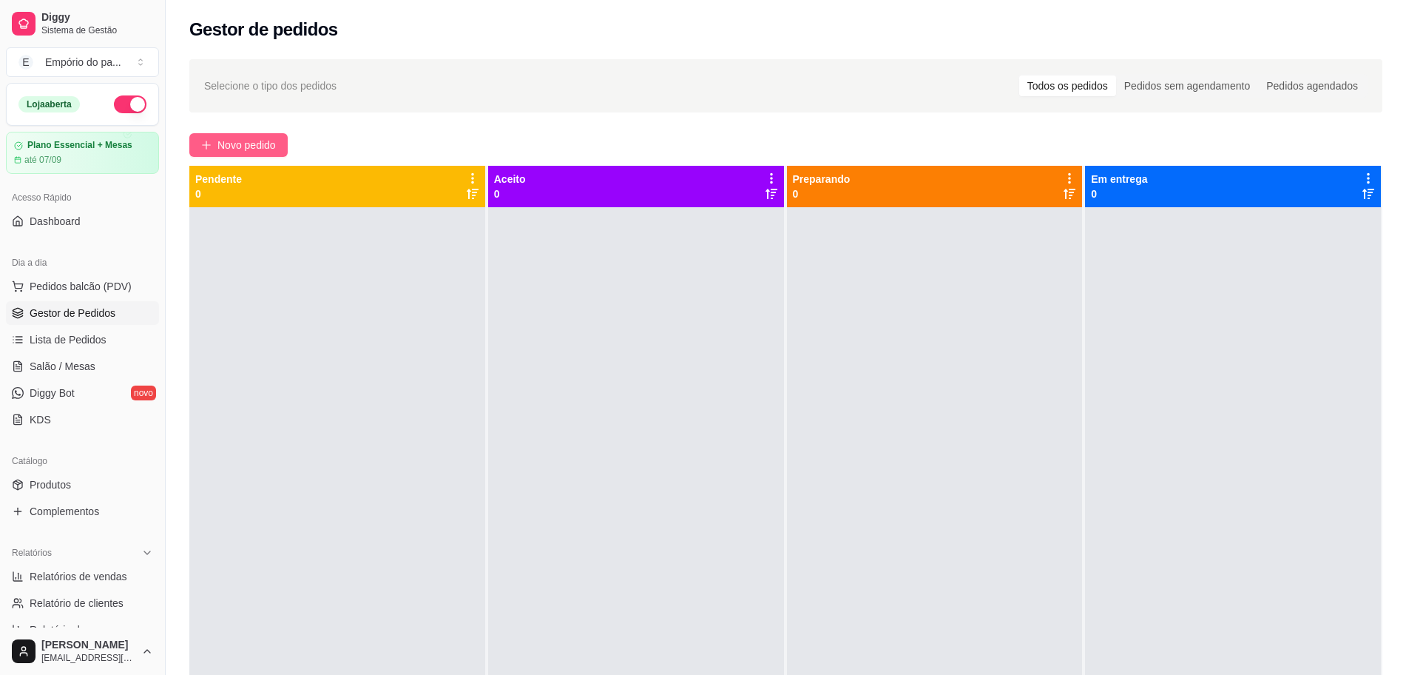
click at [224, 146] on span "Novo pedido" at bounding box center [246, 145] width 58 height 16
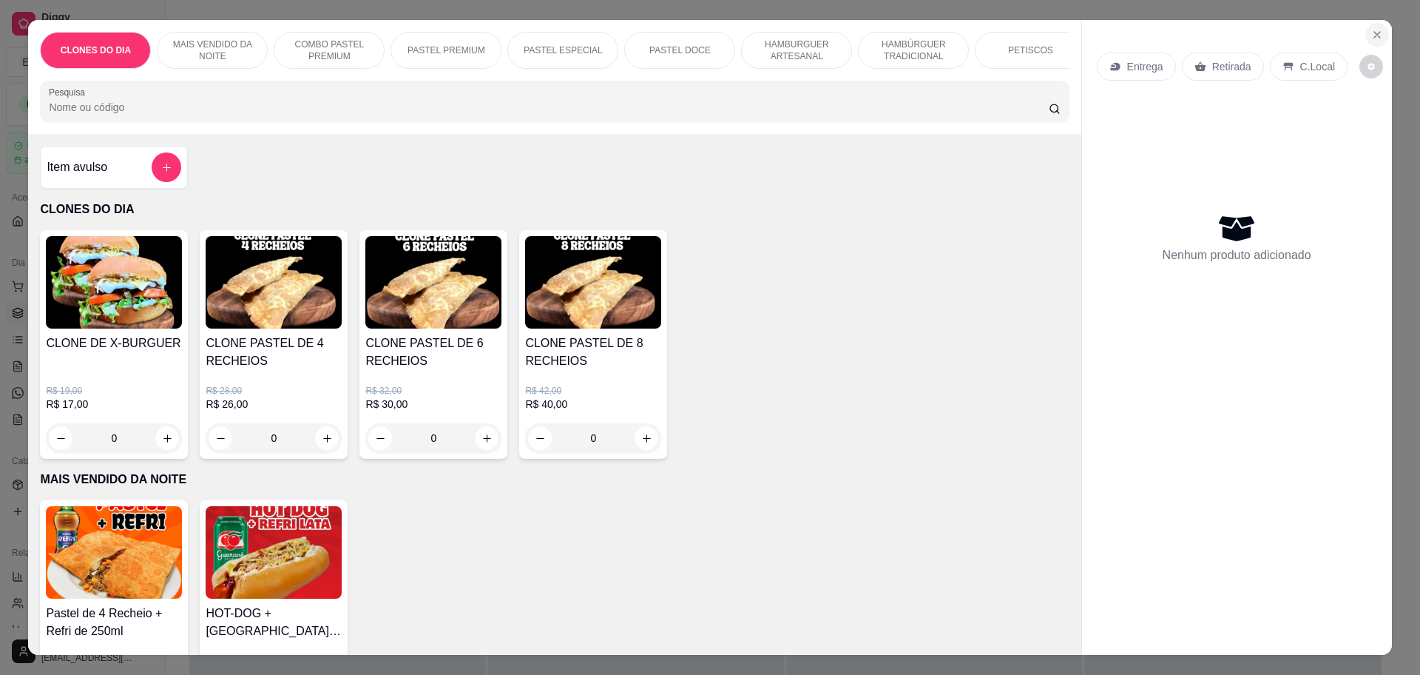
click at [1374, 37] on icon "Close" at bounding box center [1377, 35] width 12 height 12
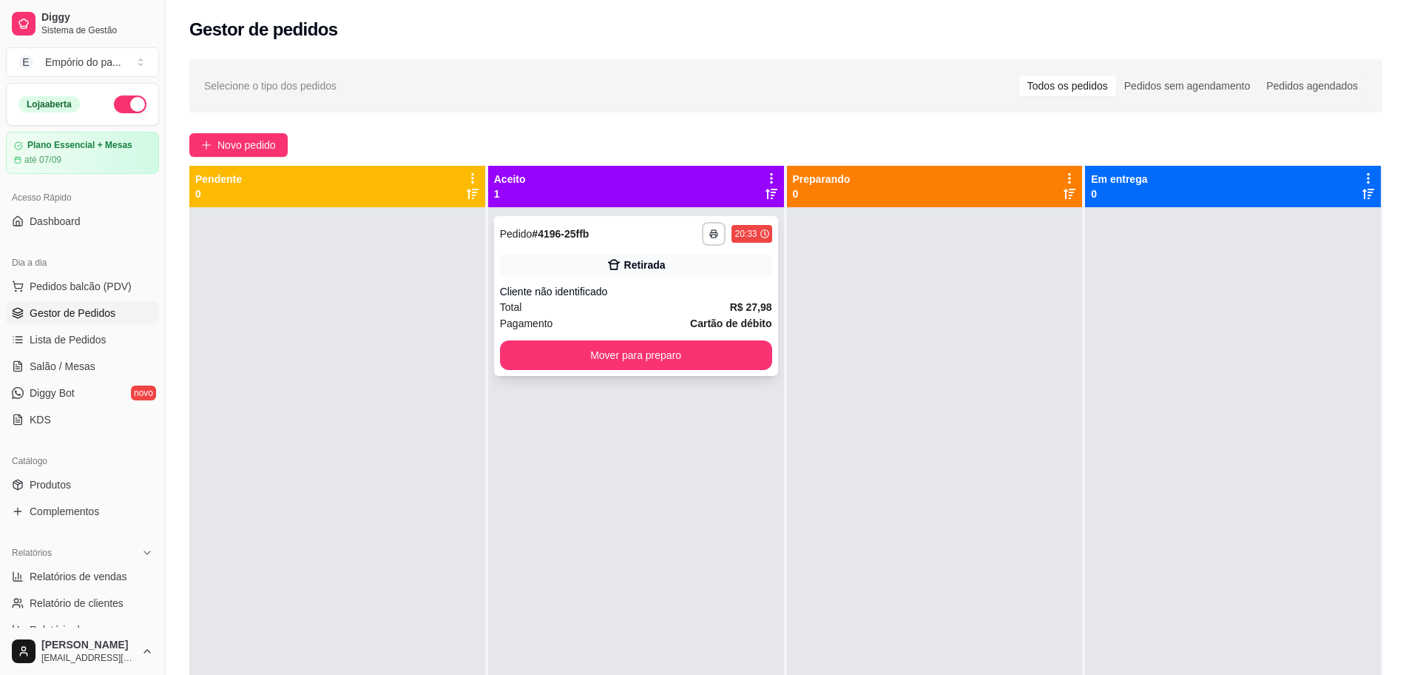
click at [664, 312] on div "Total R$ 27,98" at bounding box center [636, 307] width 272 height 16
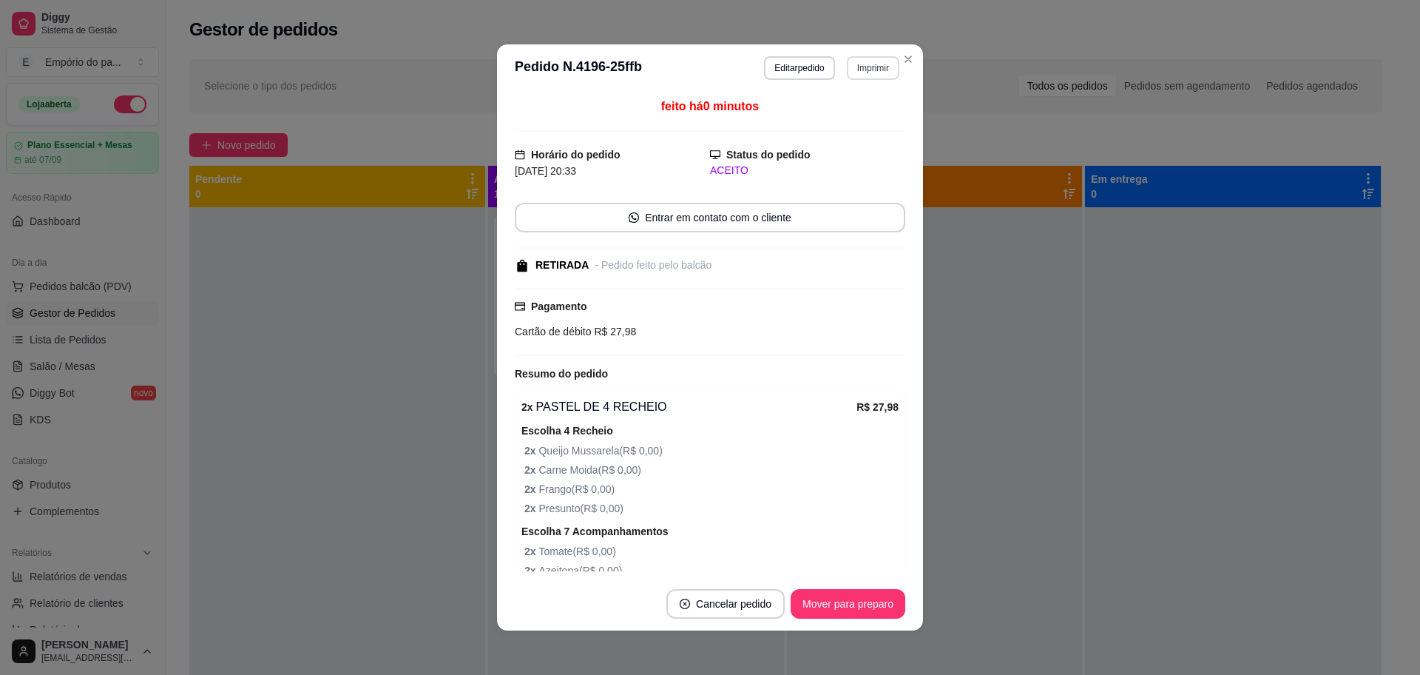
click at [877, 67] on button "Imprimir" at bounding box center [873, 68] width 53 height 24
click at [861, 70] on button "Imprimir" at bounding box center [873, 67] width 51 height 23
click at [861, 70] on button "Imprimir" at bounding box center [873, 68] width 53 height 24
click at [861, 70] on button "Imprimir" at bounding box center [873, 67] width 51 height 23
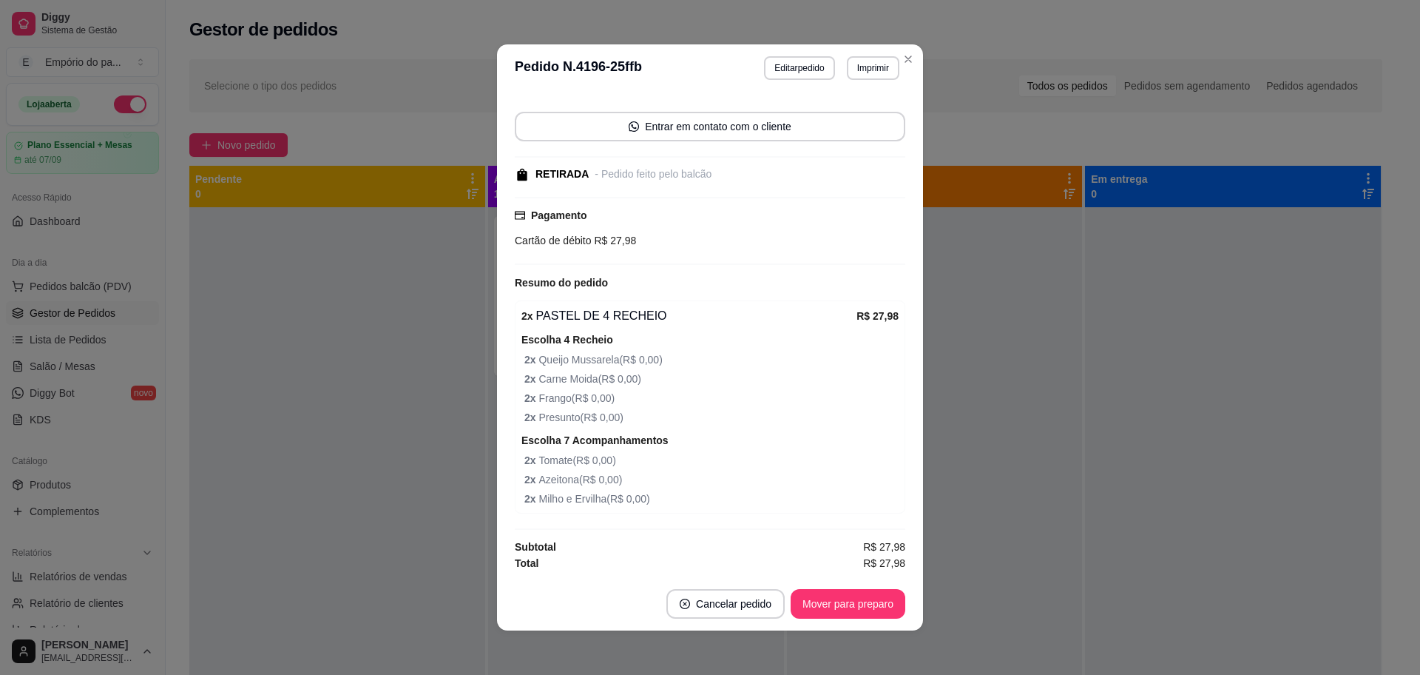
scroll to position [3, 0]
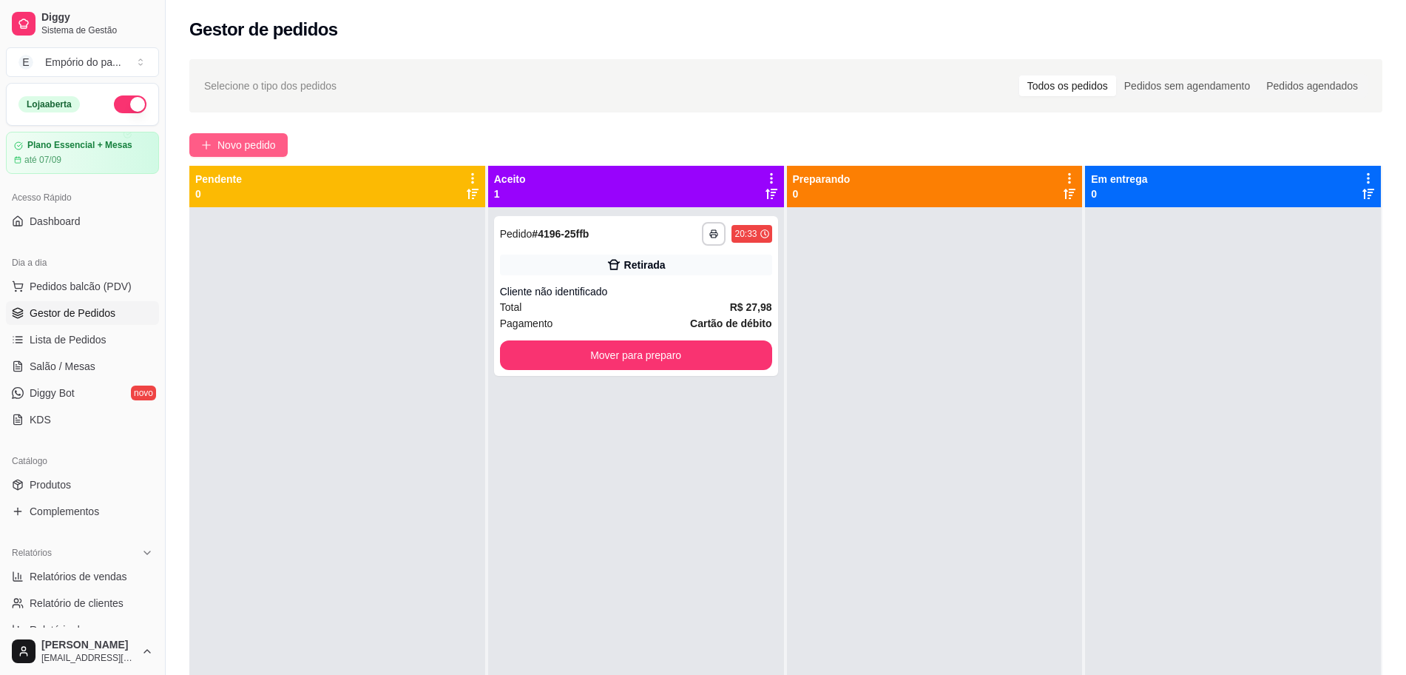
click at [248, 141] on span "Novo pedido" at bounding box center [246, 145] width 58 height 16
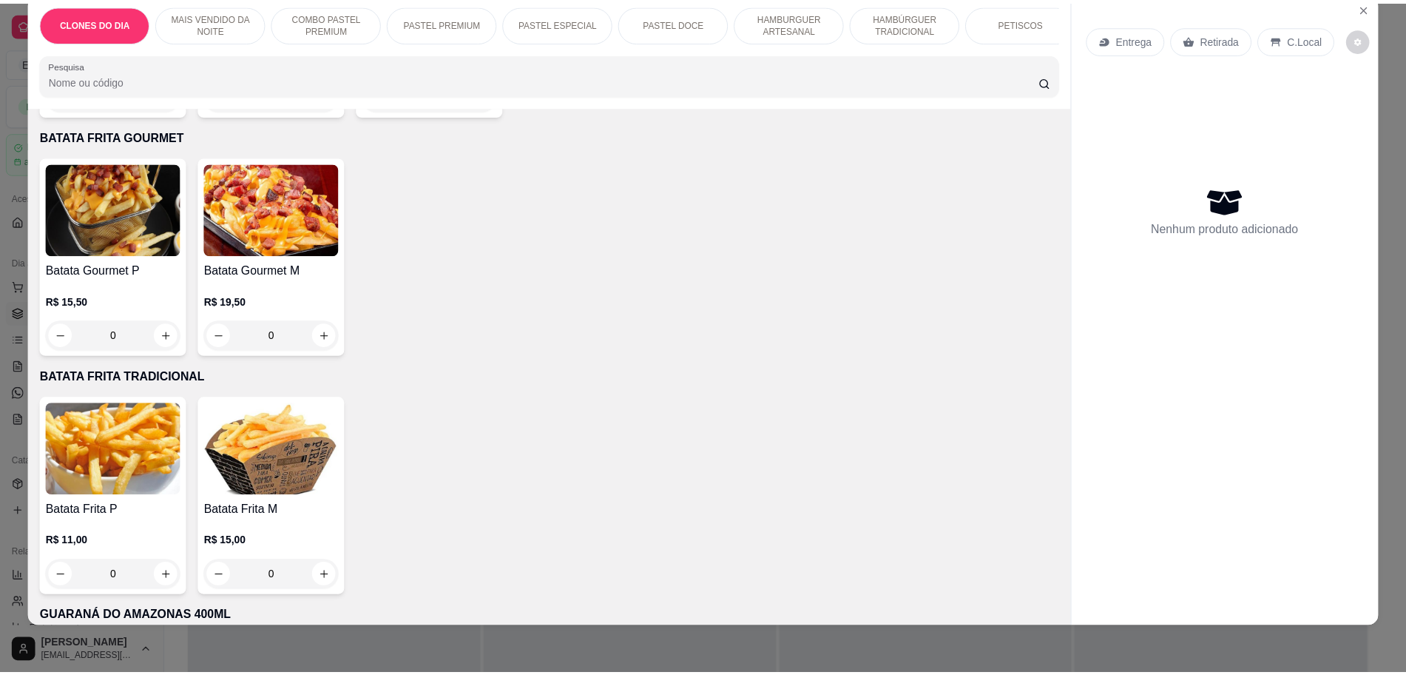
scroll to position [2342, 0]
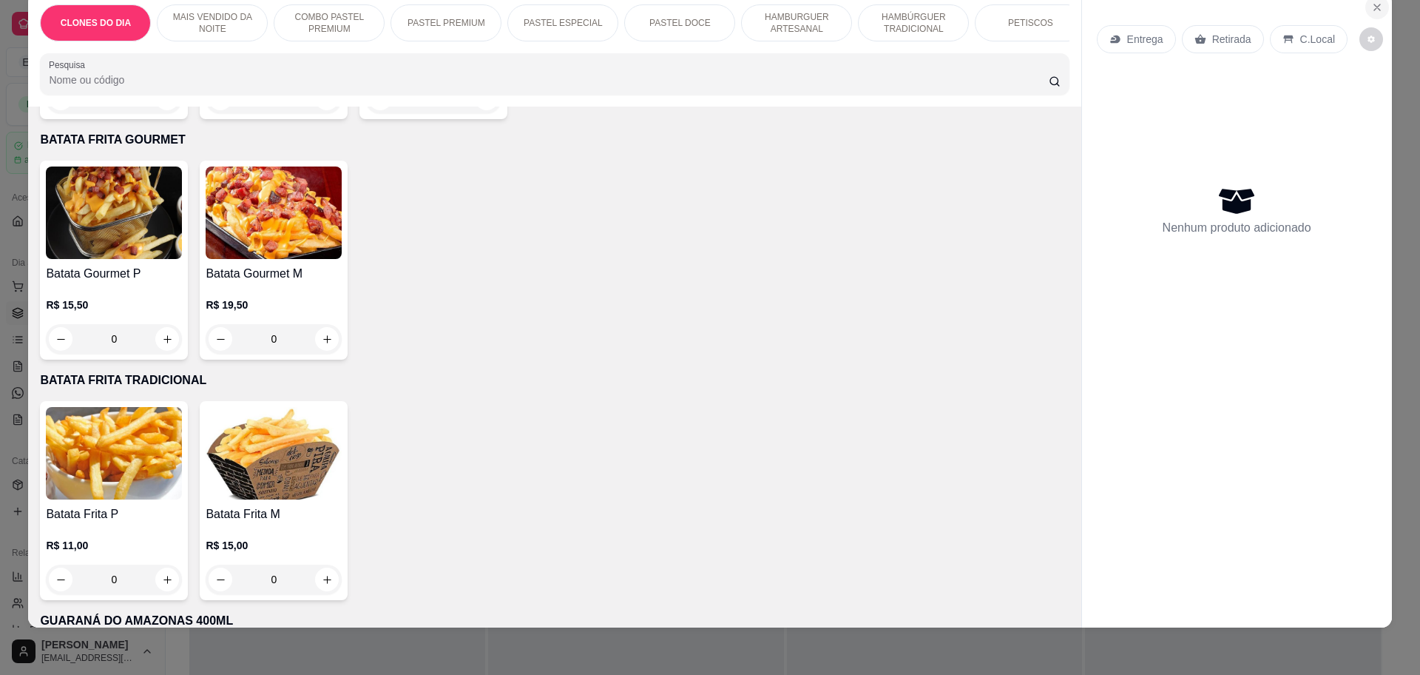
click at [1374, 6] on icon "Close" at bounding box center [1377, 7] width 6 height 6
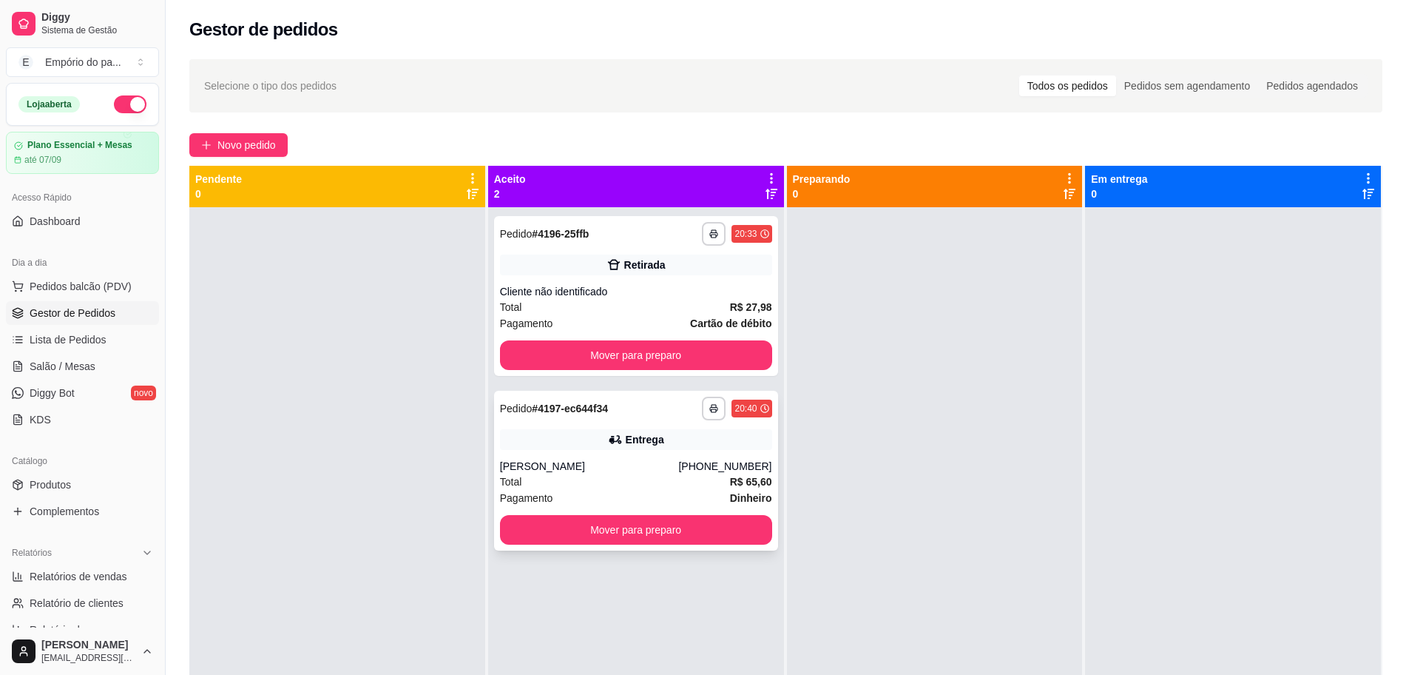
click at [610, 499] on div "Pagamento Dinheiro" at bounding box center [636, 498] width 272 height 16
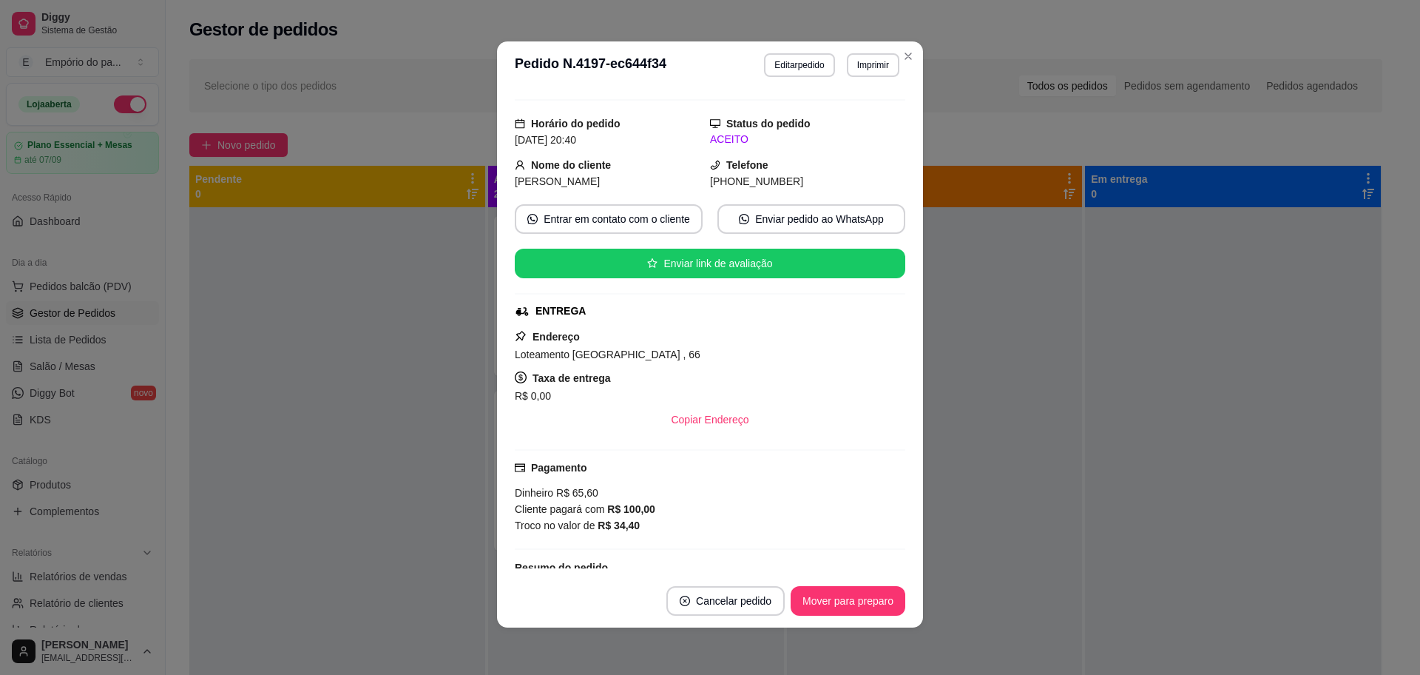
scroll to position [371, 0]
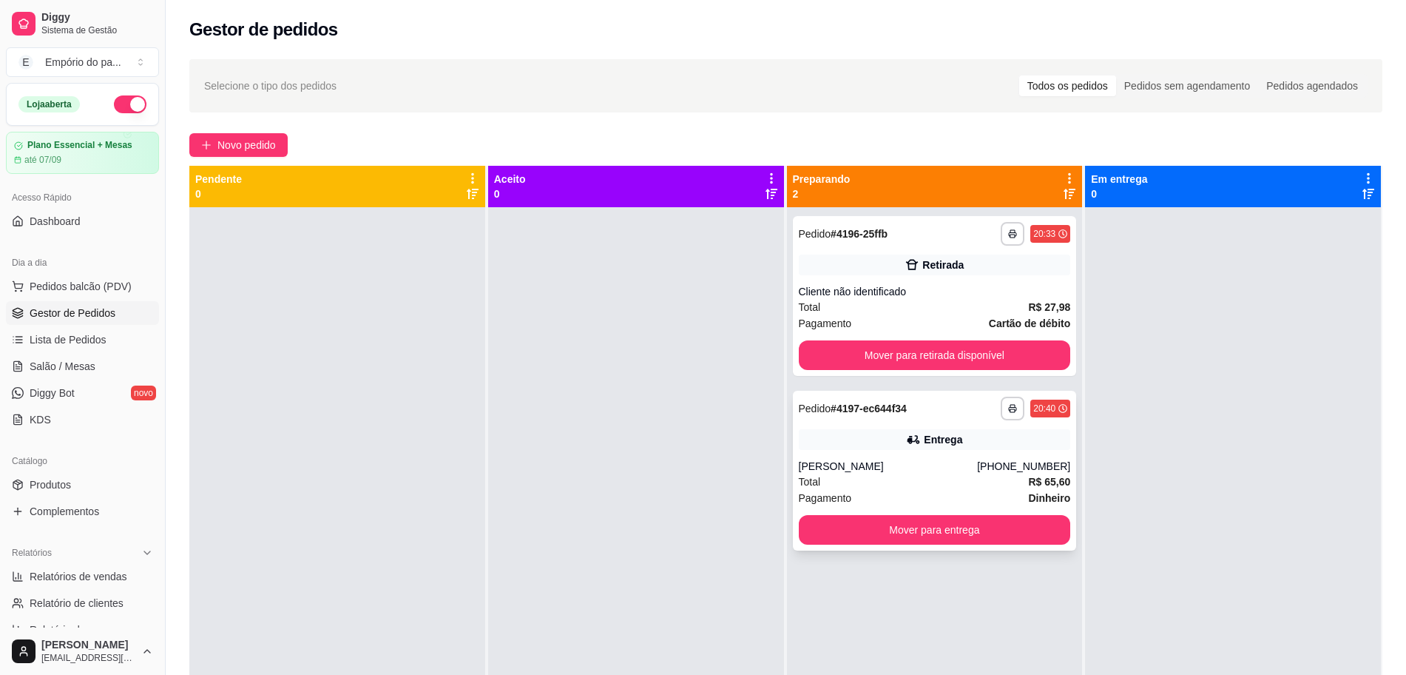
click at [976, 472] on div "[PERSON_NAME]" at bounding box center [888, 466] width 179 height 15
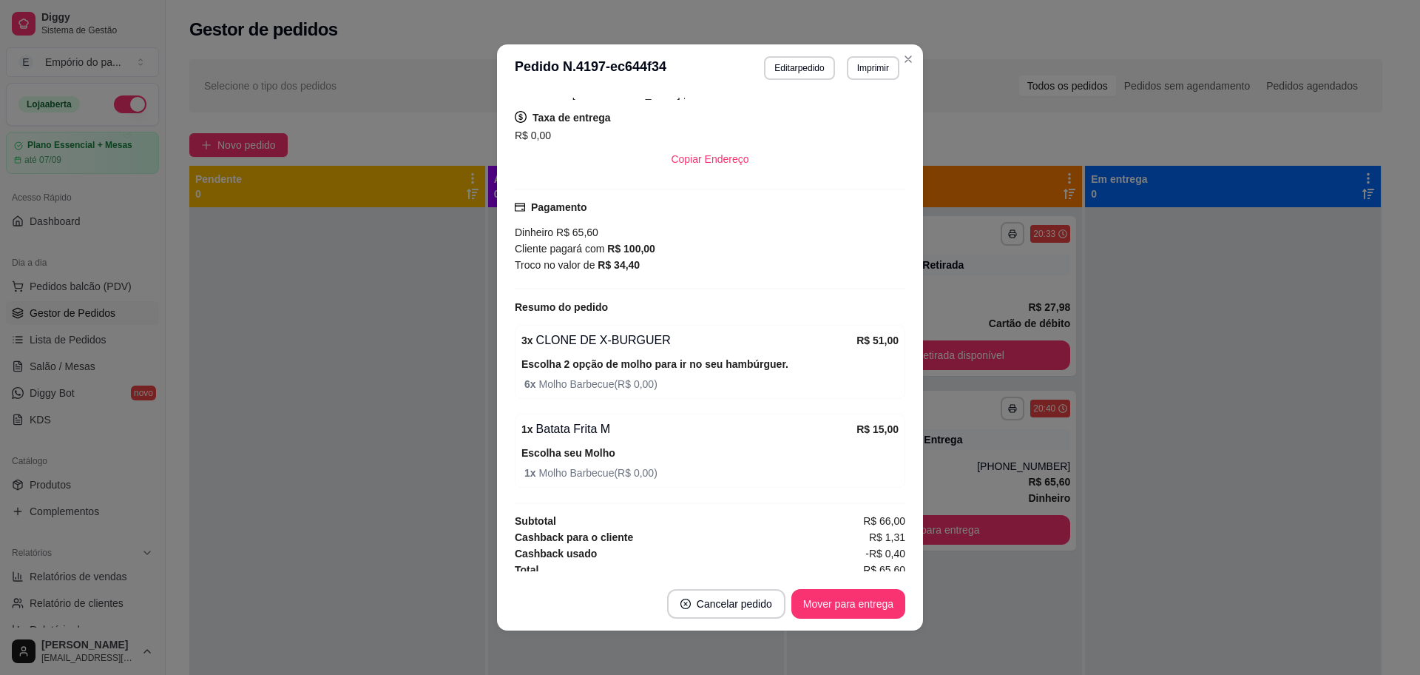
scroll to position [0, 0]
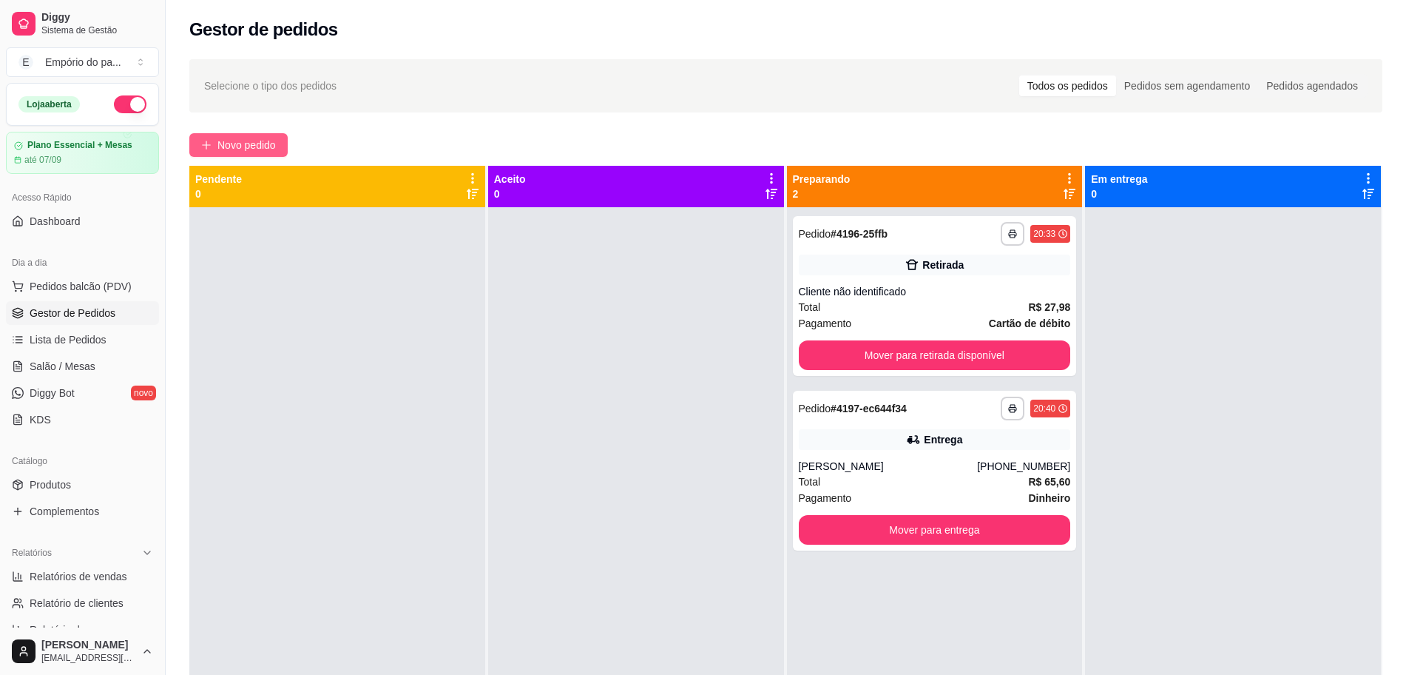
click at [268, 146] on span "Novo pedido" at bounding box center [246, 145] width 58 height 16
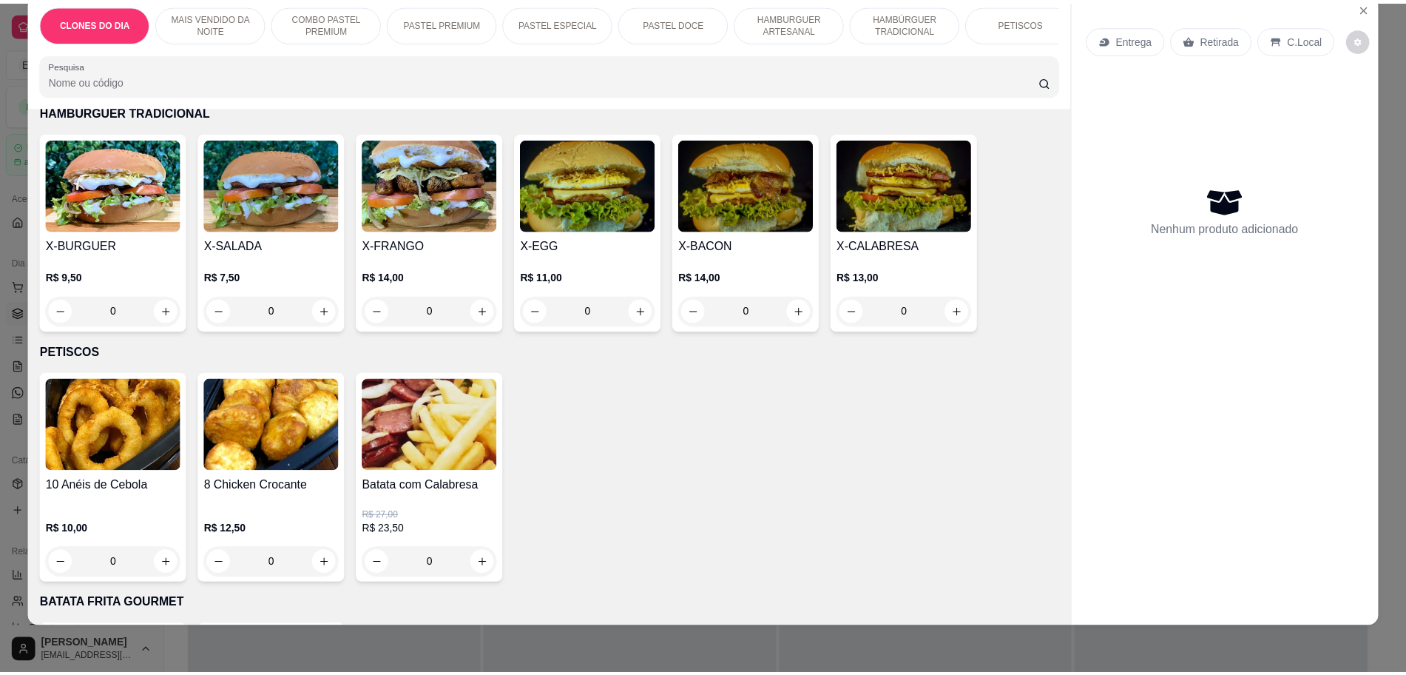
scroll to position [1880, 0]
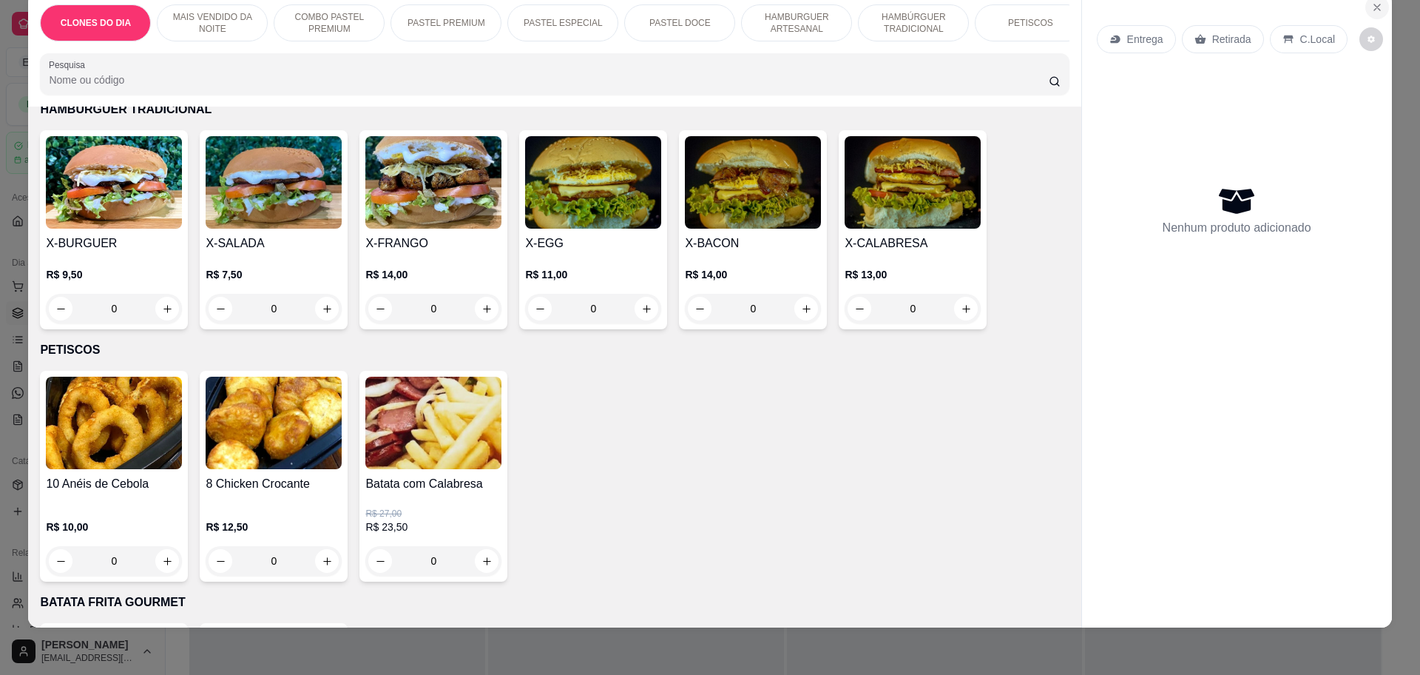
click at [1371, 7] on icon "Close" at bounding box center [1377, 7] width 12 height 12
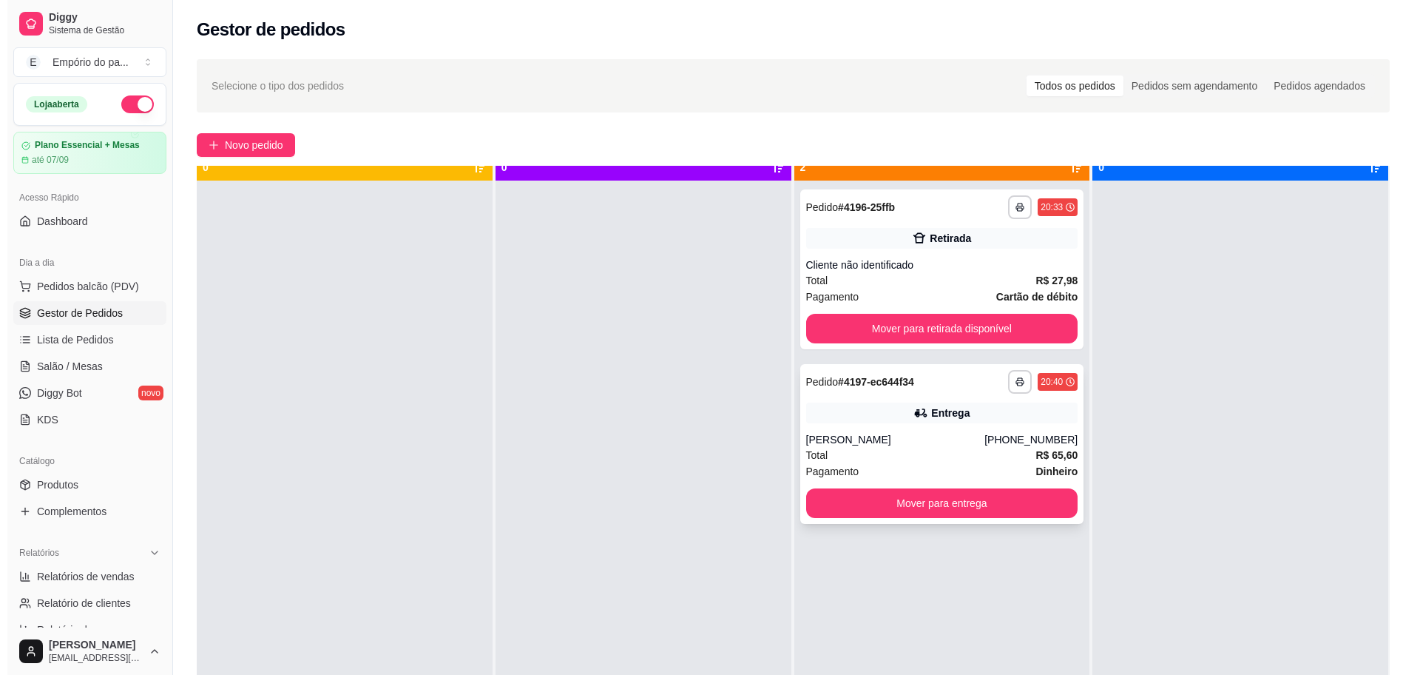
scroll to position [41, 0]
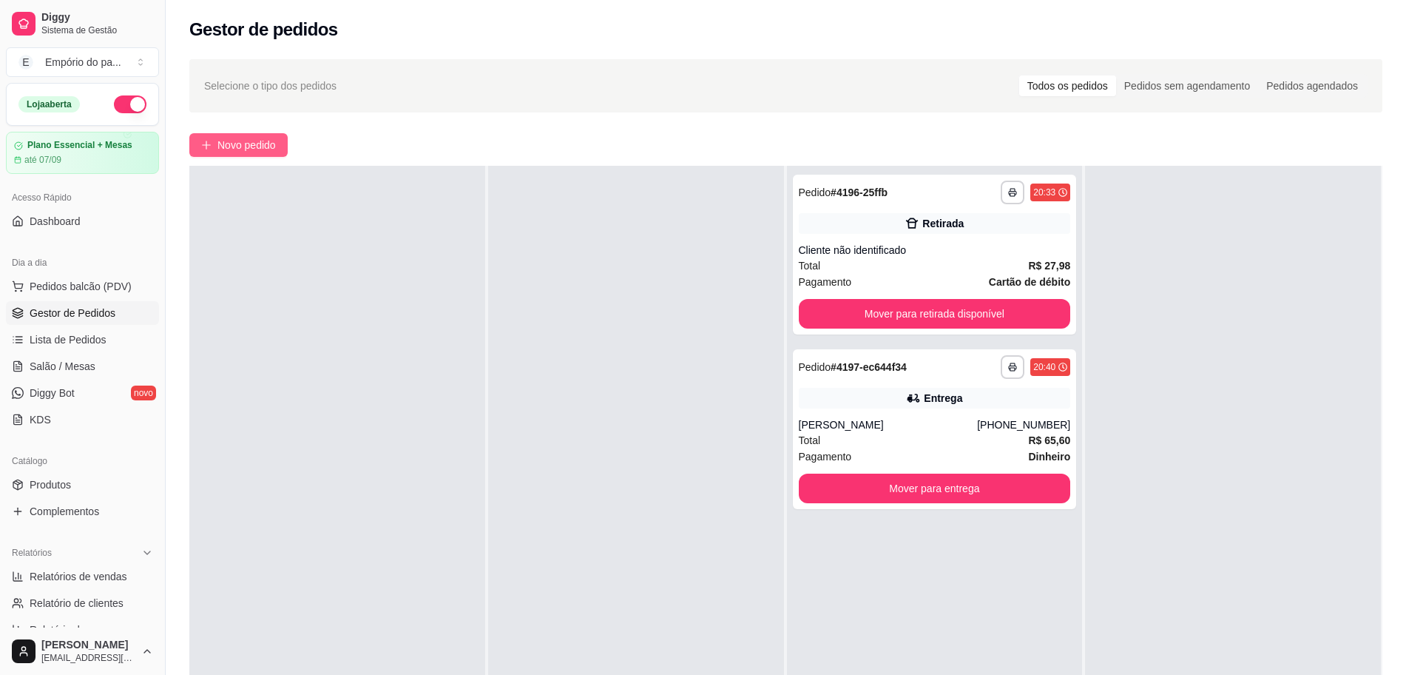
click at [260, 145] on span "Novo pedido" at bounding box center [246, 145] width 58 height 16
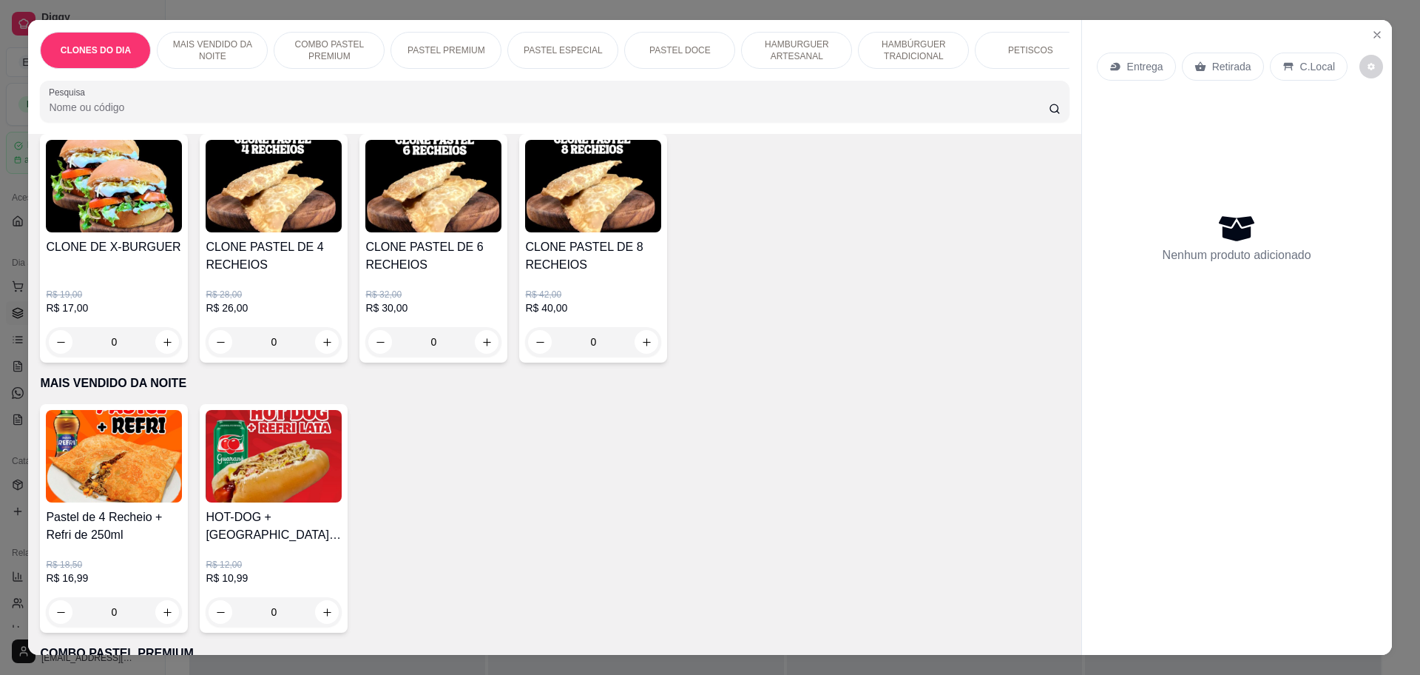
scroll to position [185, 0]
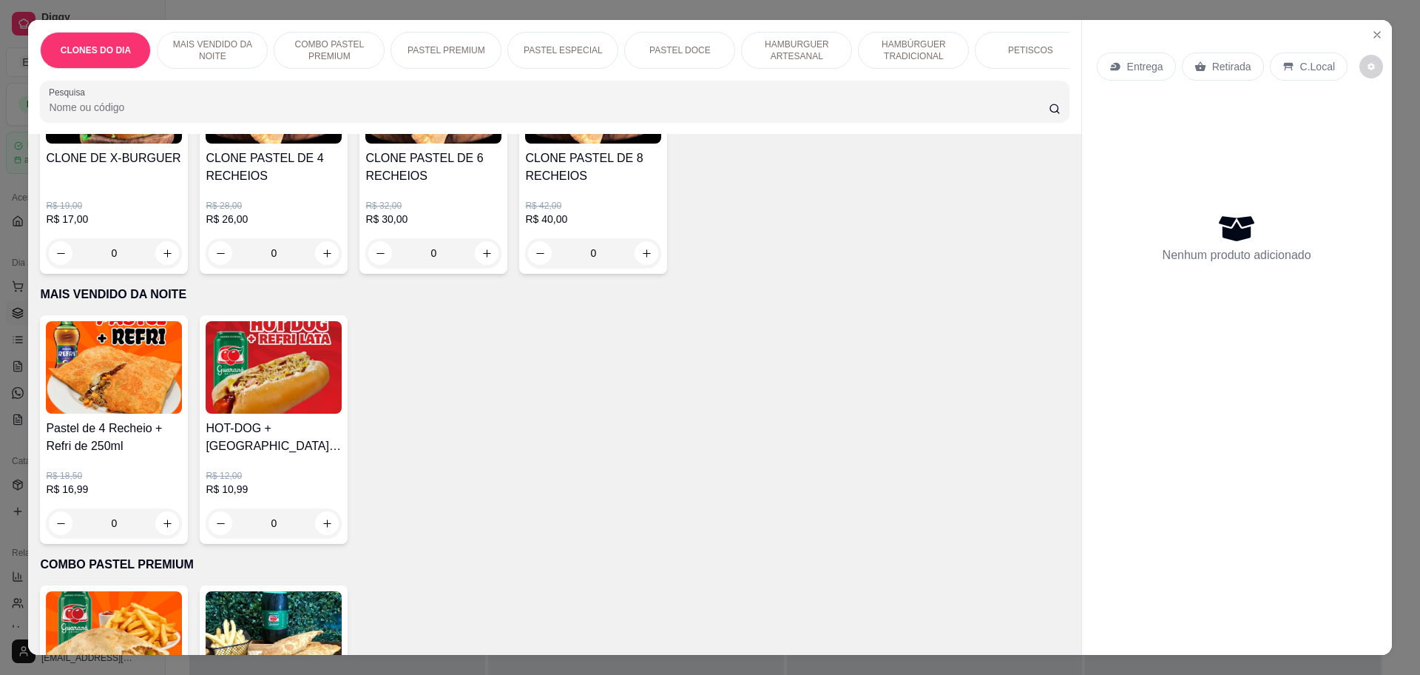
click at [1300, 66] on p "C.Local" at bounding box center [1317, 66] width 35 height 15
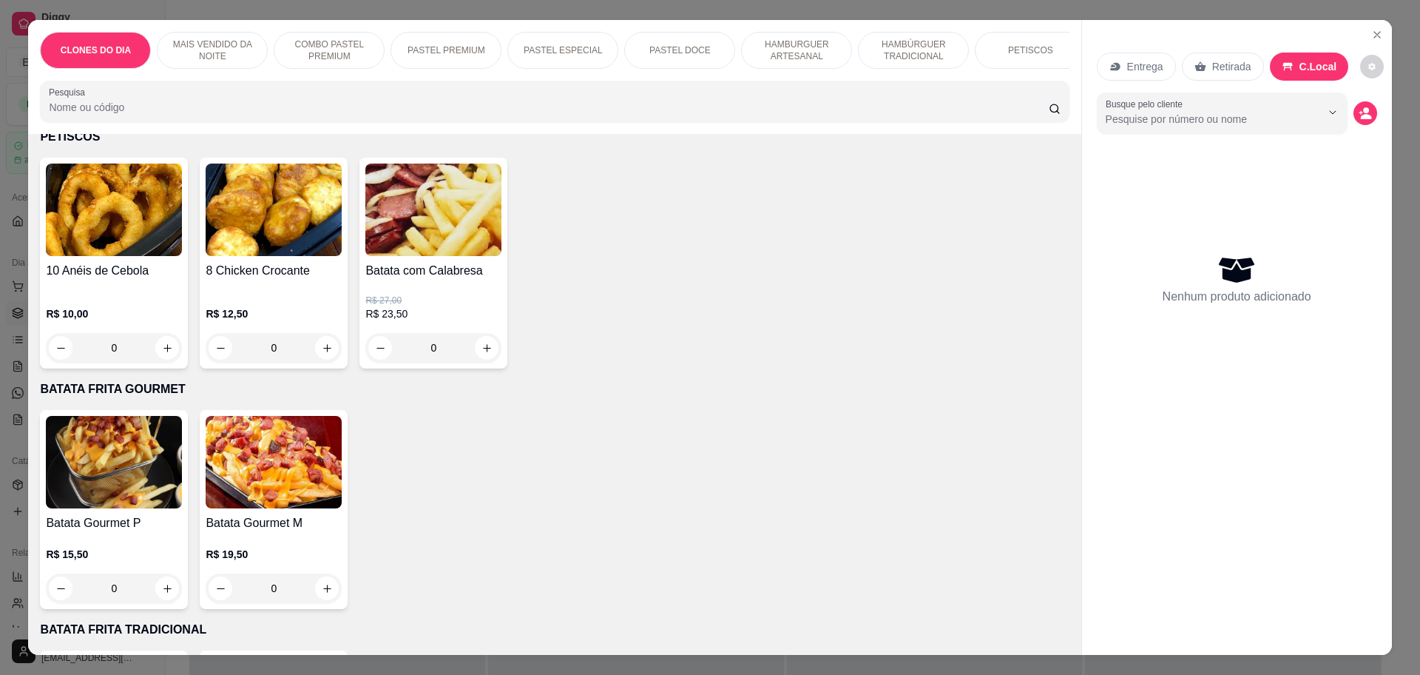
scroll to position [2127, 0]
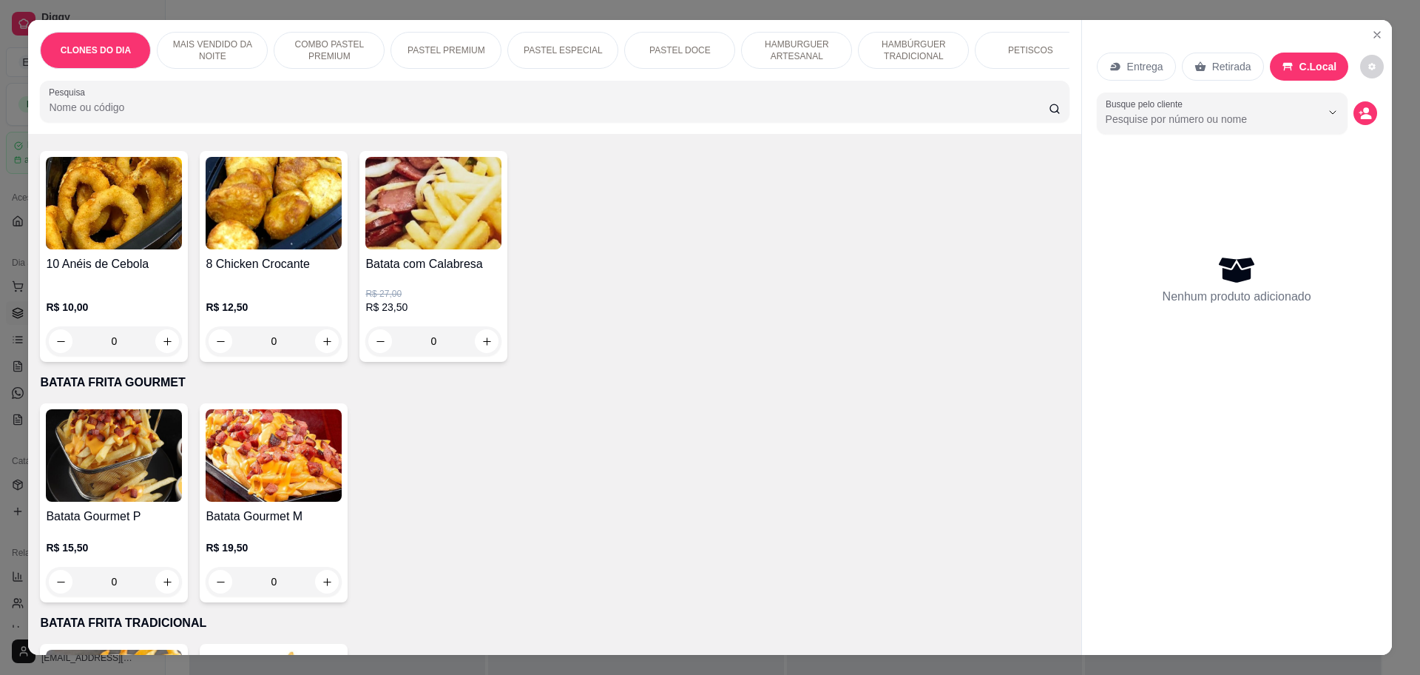
click at [321, 326] on div "0" at bounding box center [274, 341] width 136 height 30
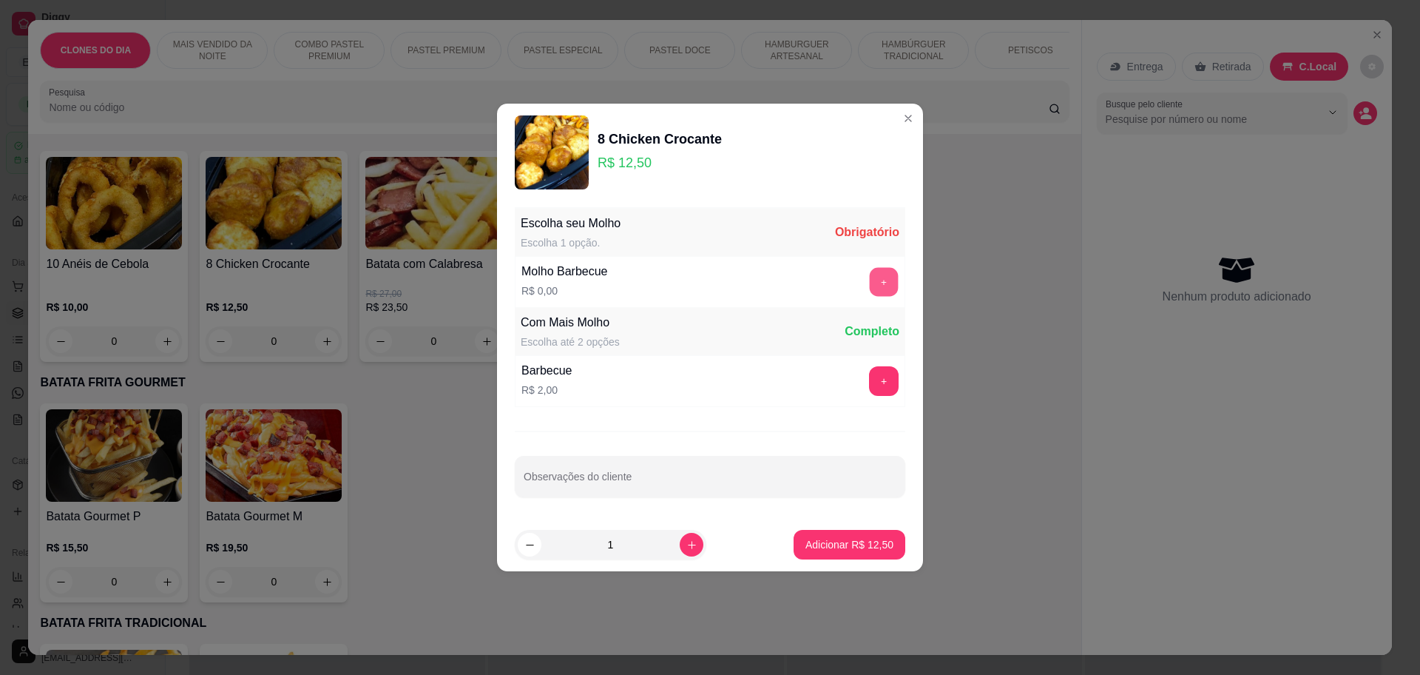
click at [870, 279] on button "+" at bounding box center [884, 282] width 29 height 29
click at [832, 544] on p "Adicionar R$ 12,50" at bounding box center [850, 544] width 86 height 14
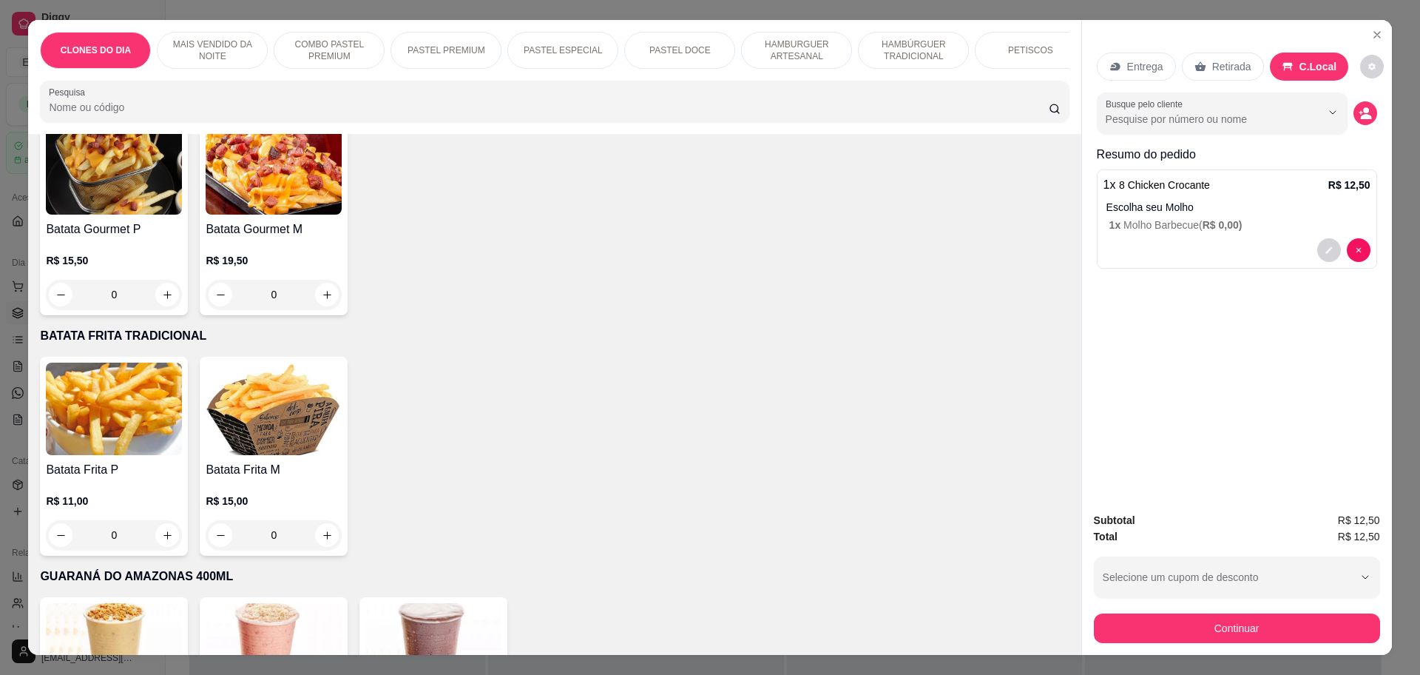
scroll to position [2866, 0]
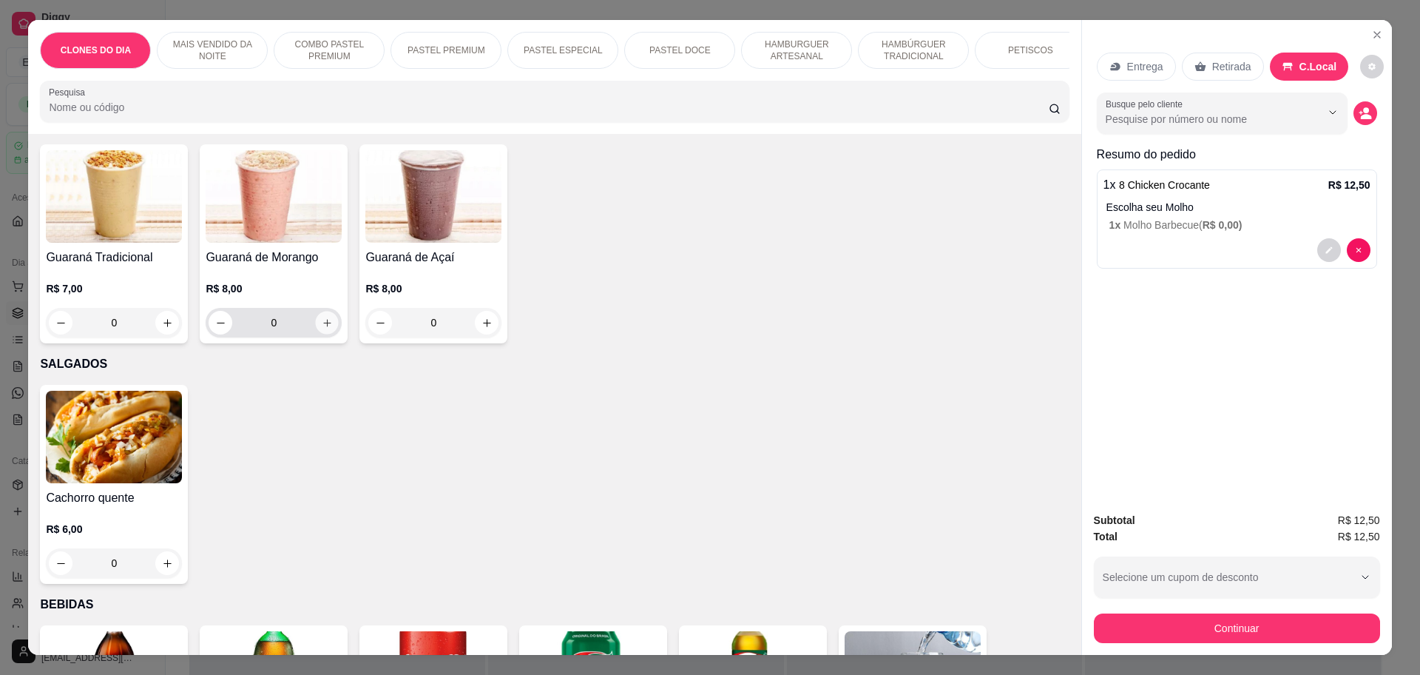
click at [322, 317] on icon "increase-product-quantity" at bounding box center [327, 322] width 11 height 11
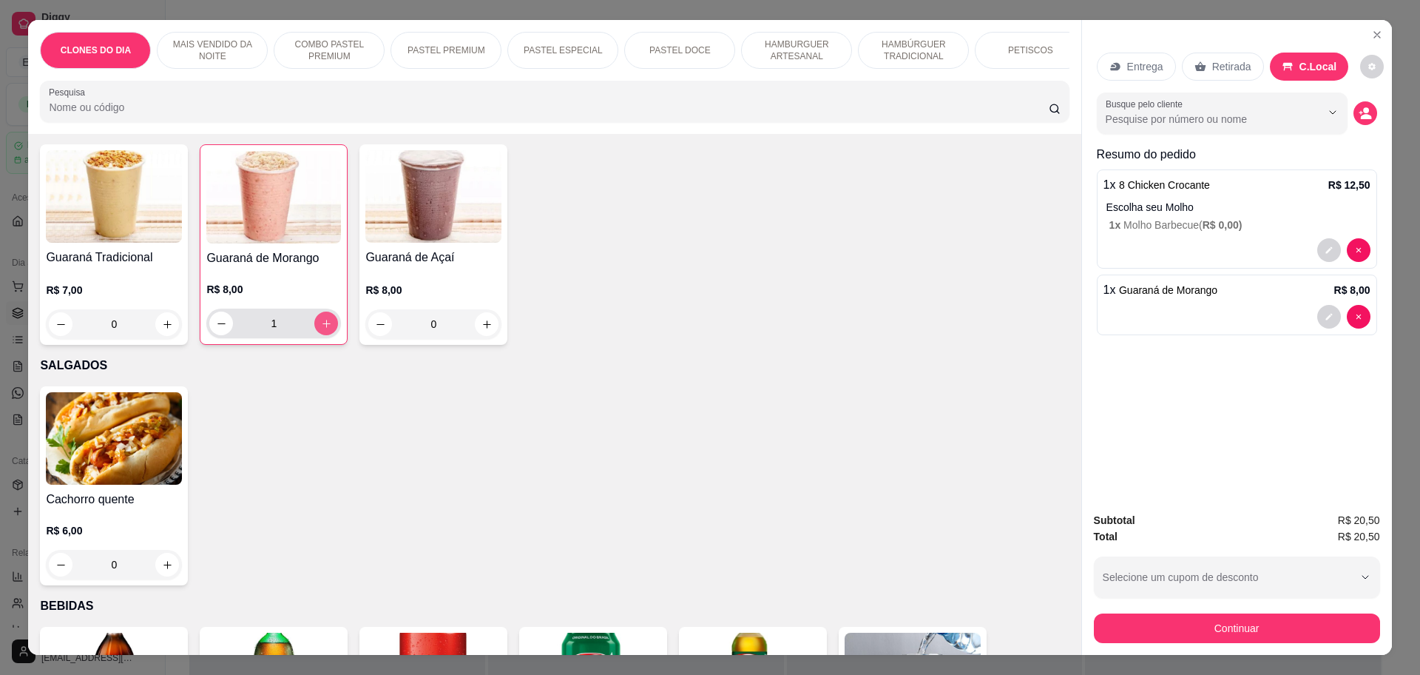
type input "1"
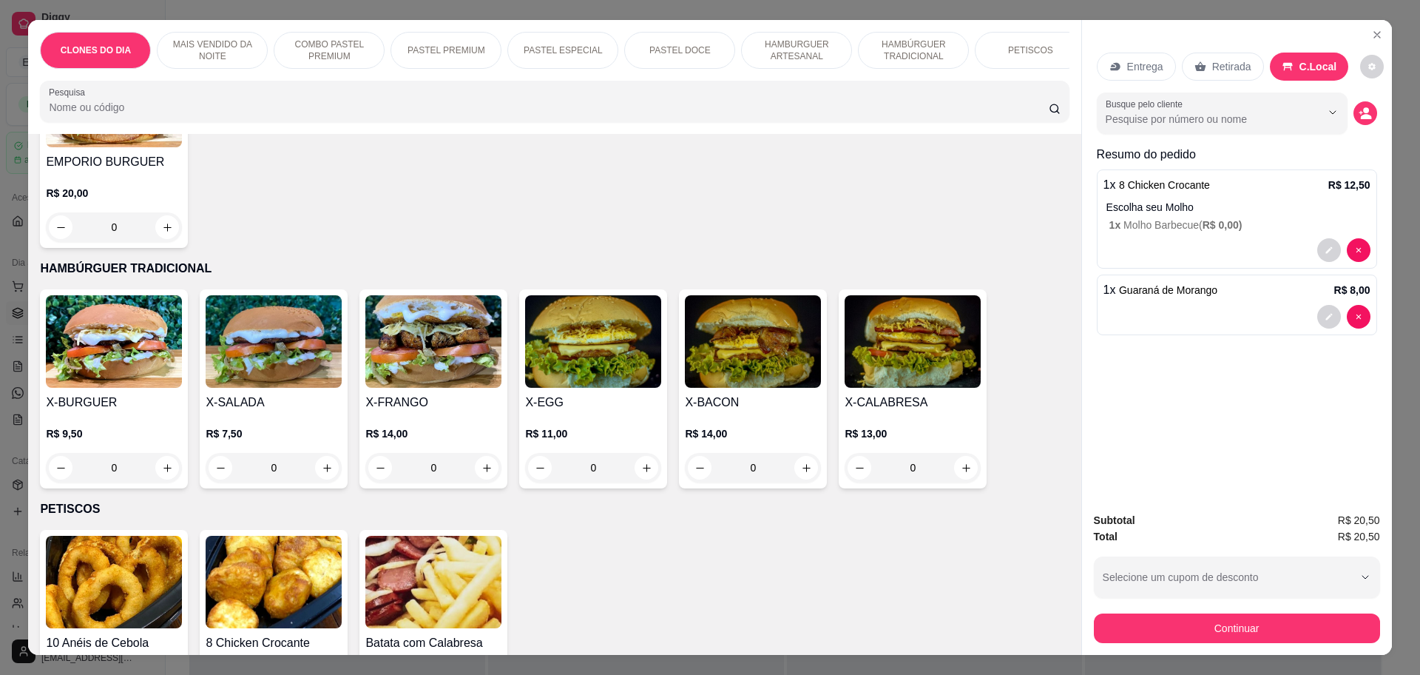
scroll to position [1757, 0]
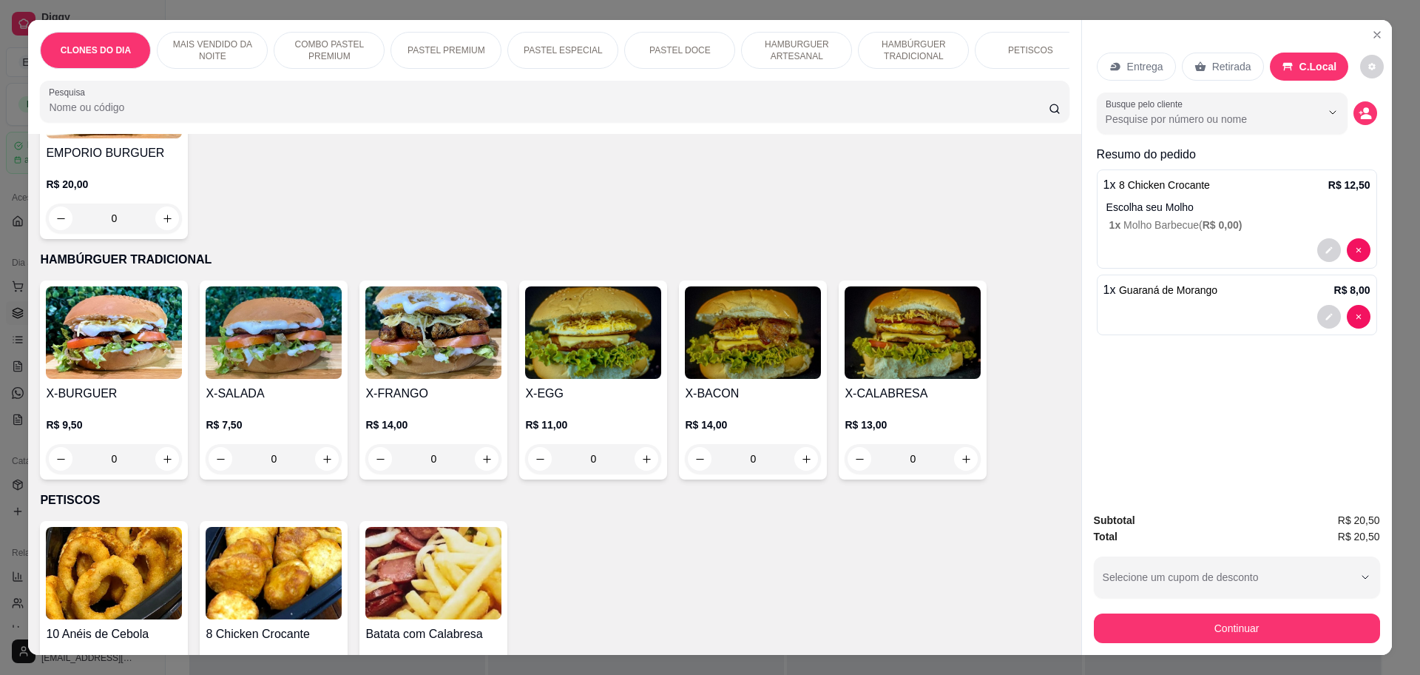
click at [161, 444] on div "0" at bounding box center [114, 459] width 136 height 30
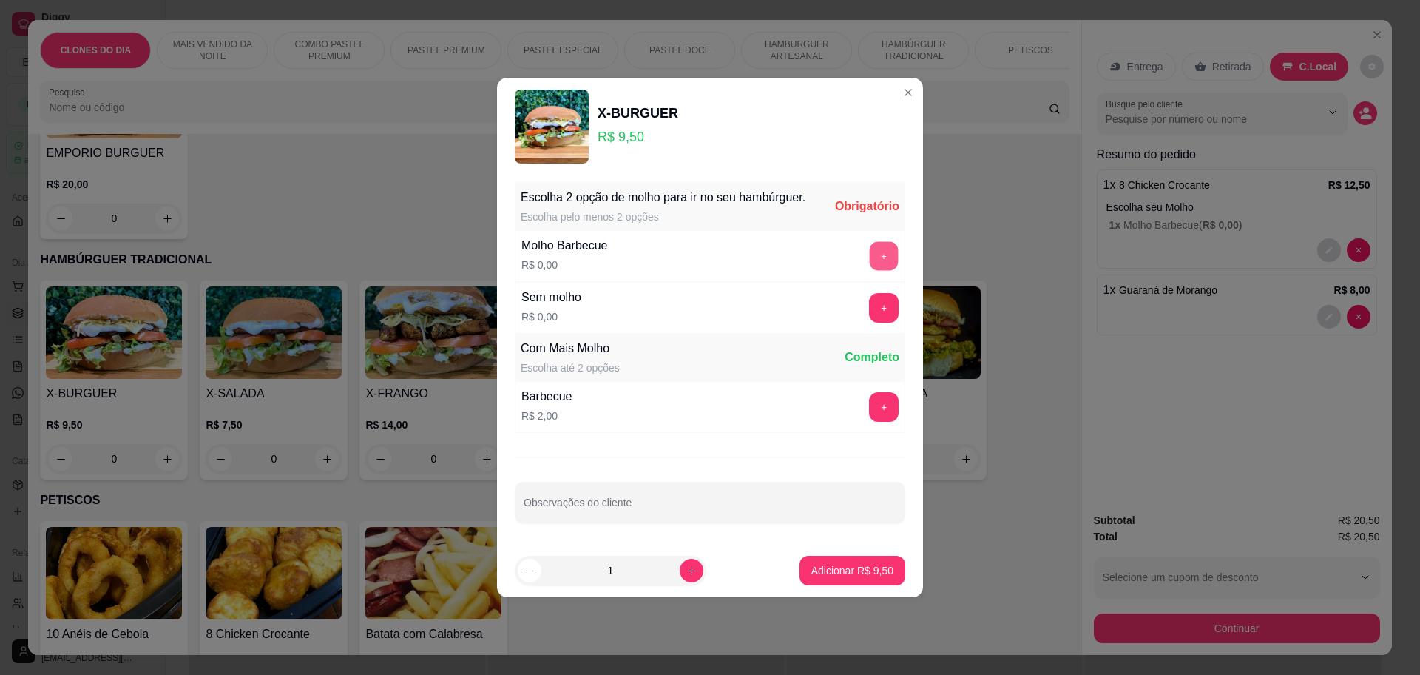
click at [876, 259] on button "+" at bounding box center [884, 256] width 29 height 29
click at [871, 257] on button "+" at bounding box center [884, 256] width 29 height 29
click at [847, 558] on button "Adicionar R$ 9,50" at bounding box center [852, 570] width 103 height 29
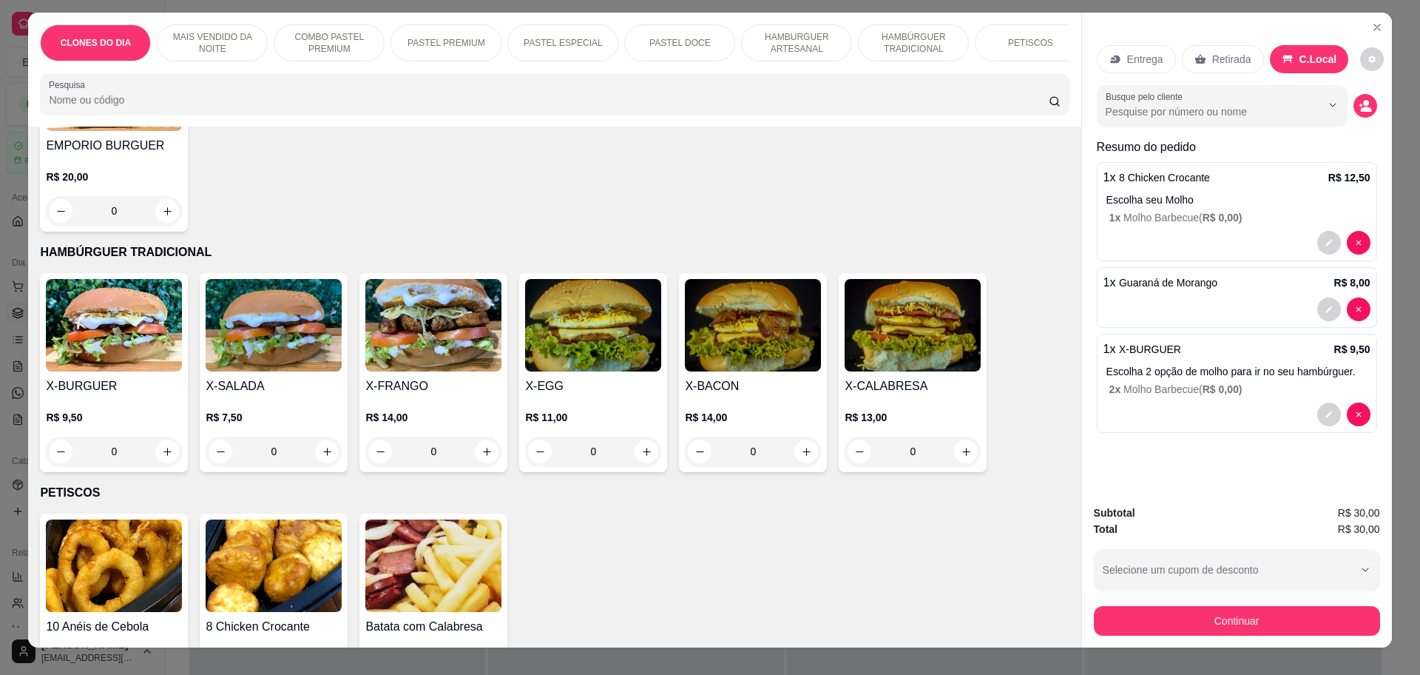
scroll to position [27, 0]
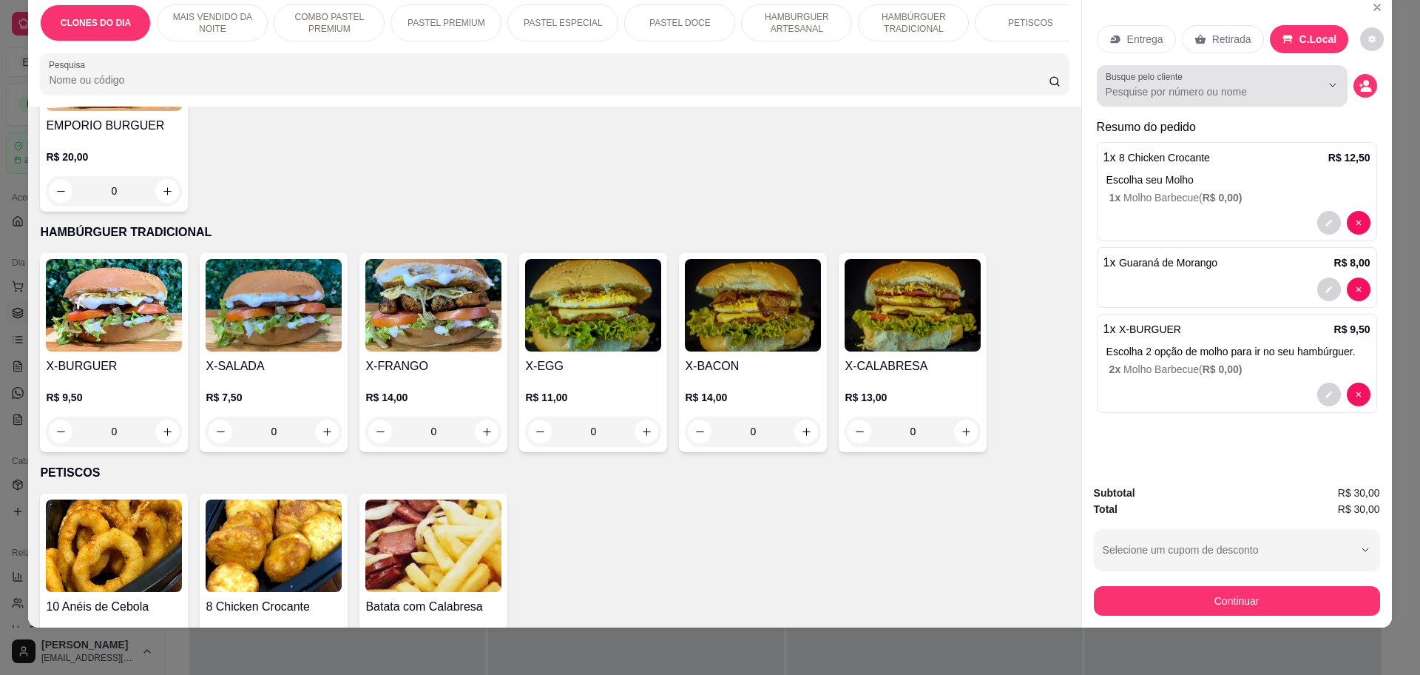
click at [1263, 84] on div at bounding box center [1222, 86] width 233 height 30
type input "mesa 4"
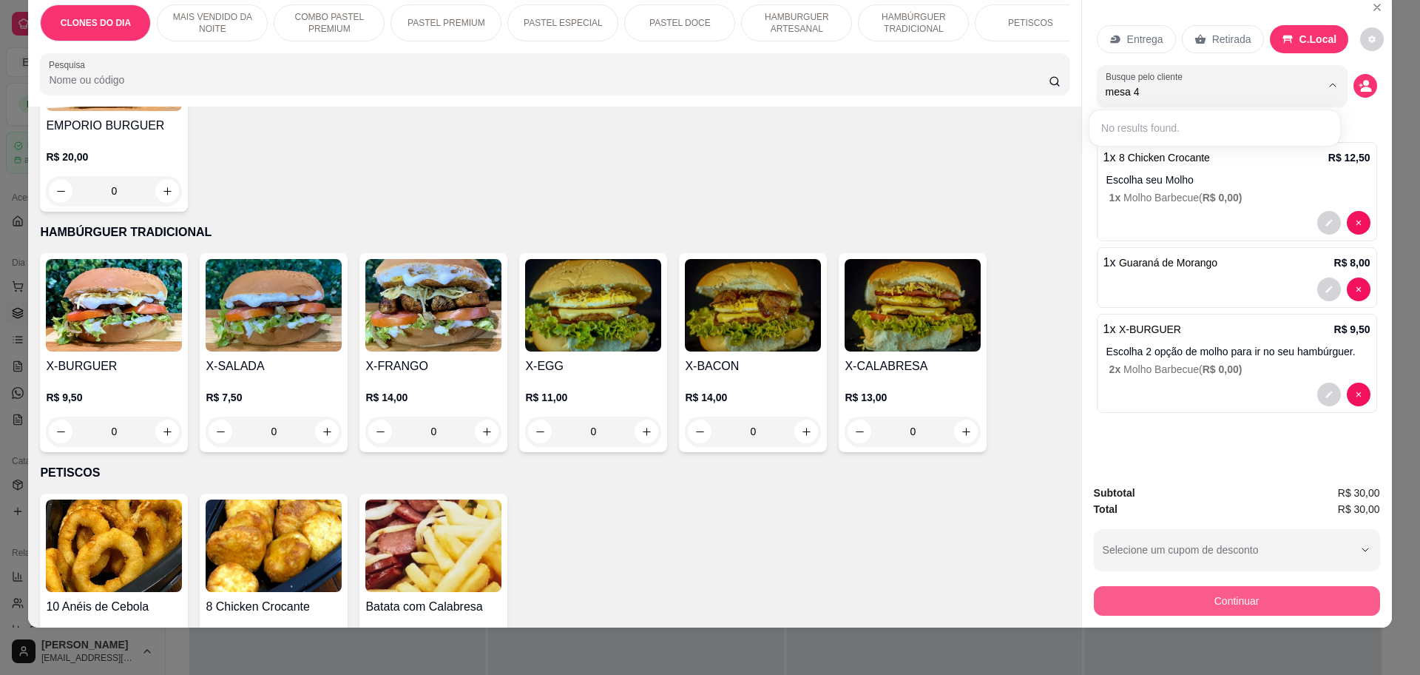
click at [1165, 593] on button "Continuar" at bounding box center [1237, 601] width 286 height 30
click at [1220, 596] on button "Continuar" at bounding box center [1236, 600] width 277 height 29
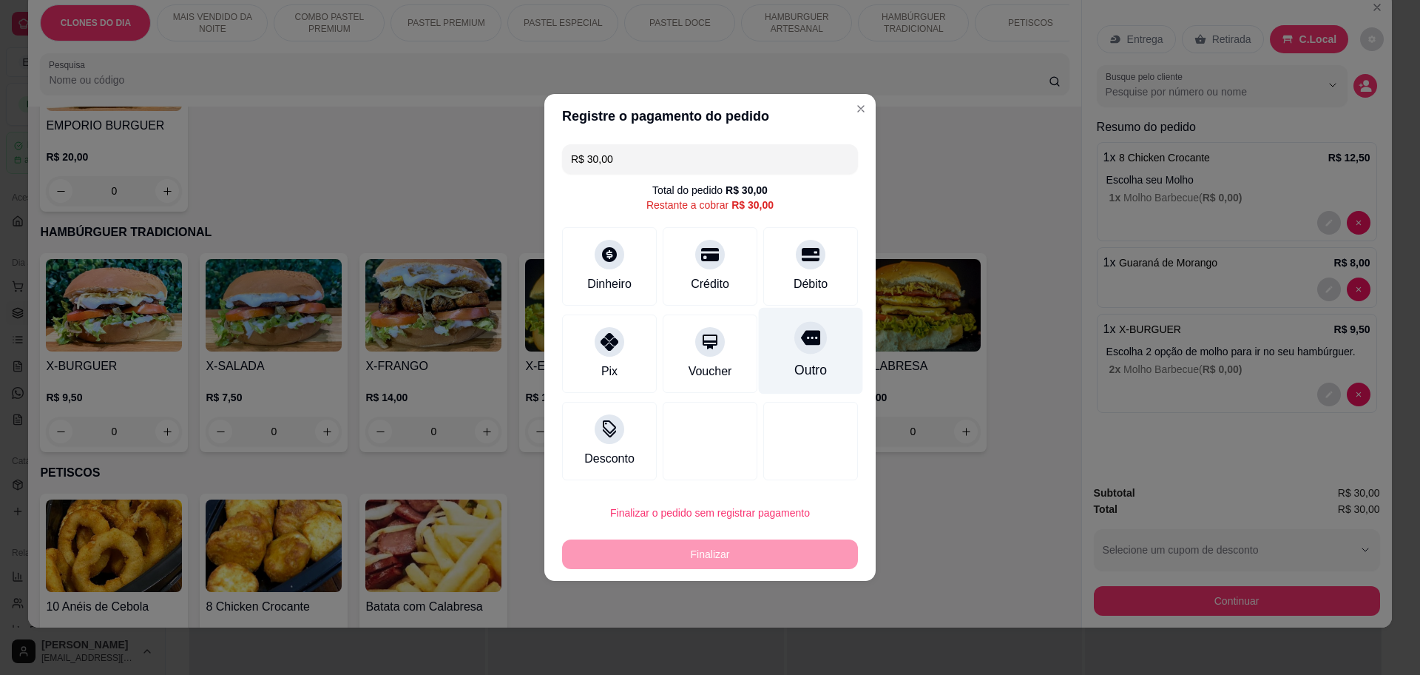
click at [806, 360] on div "Outro" at bounding box center [810, 369] width 33 height 19
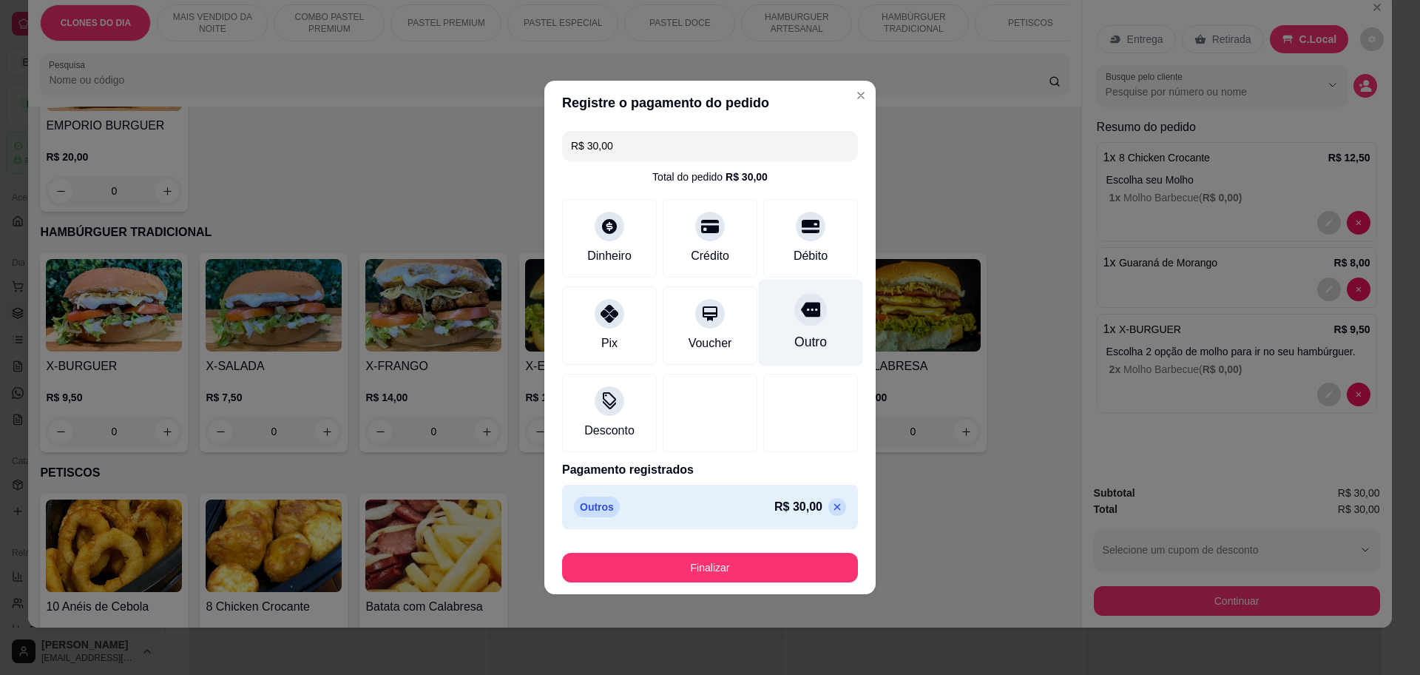
type input "R$ 0,00"
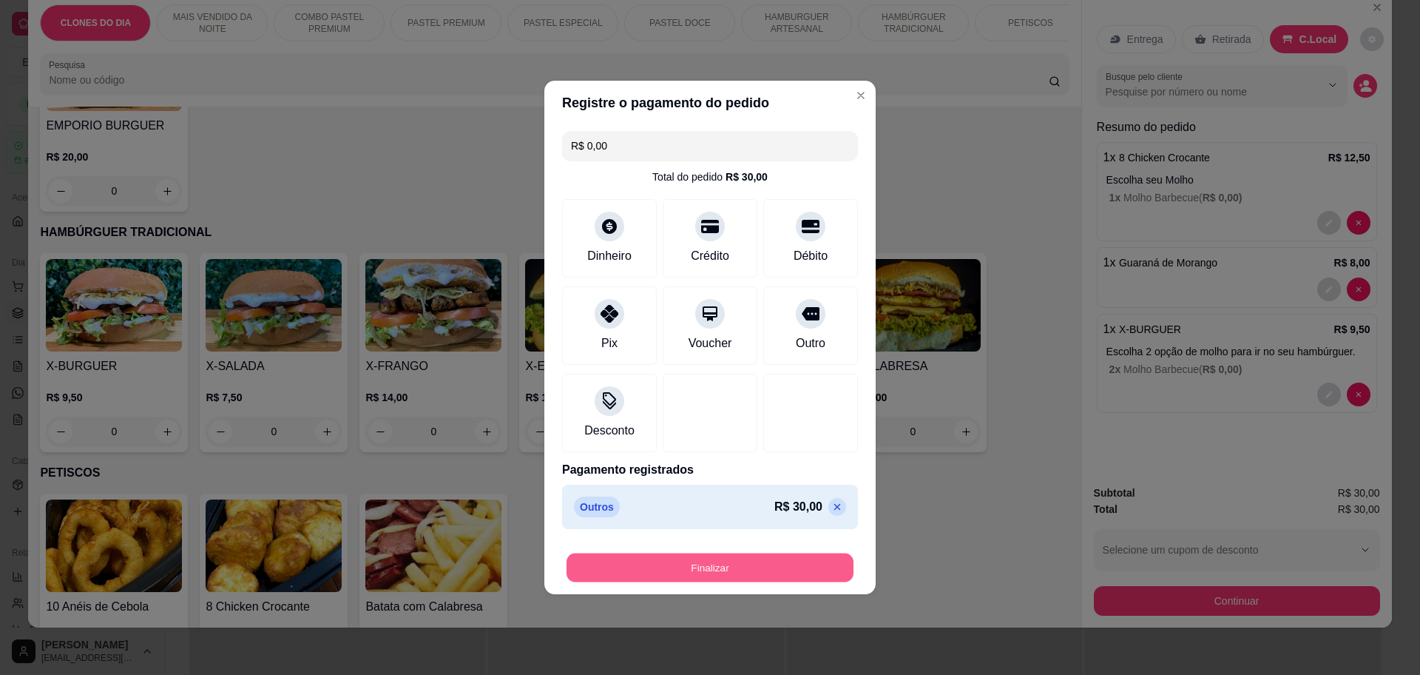
click at [750, 568] on button "Finalizar" at bounding box center [710, 567] width 287 height 29
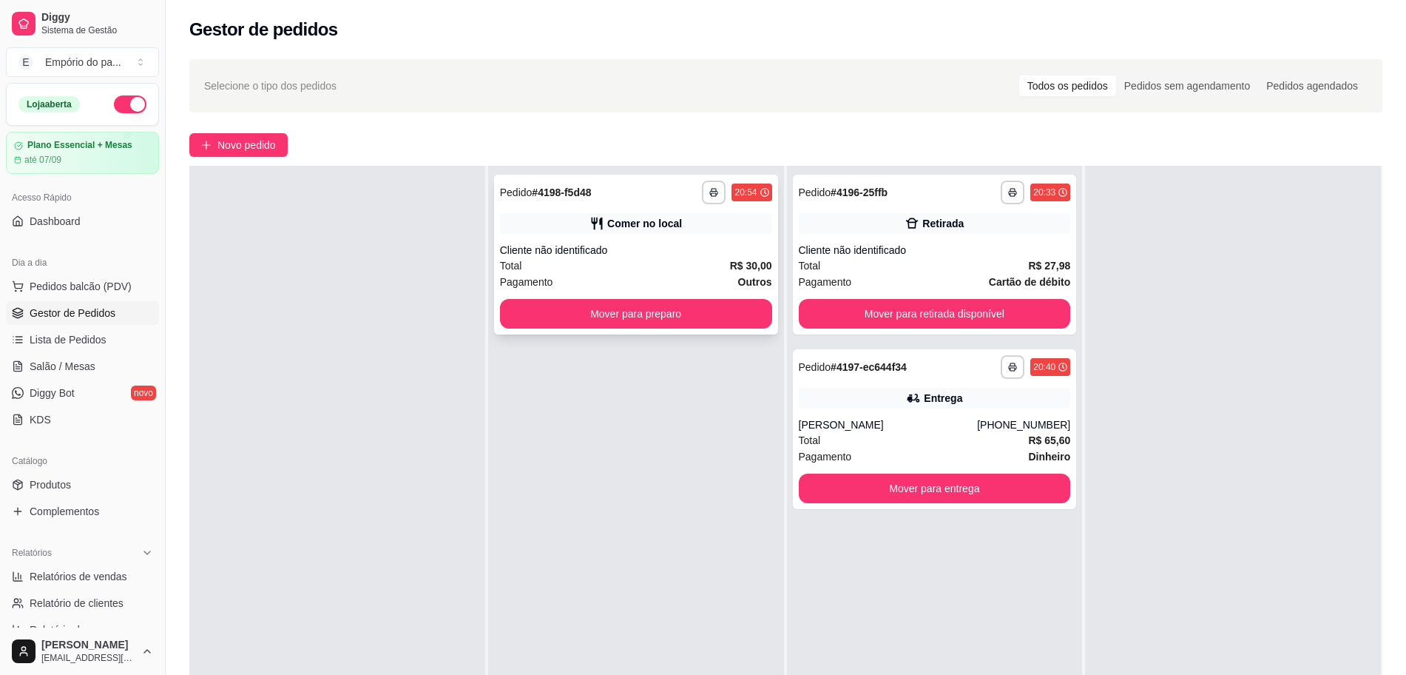
click at [689, 256] on div "Cliente não identificado" at bounding box center [636, 250] width 272 height 15
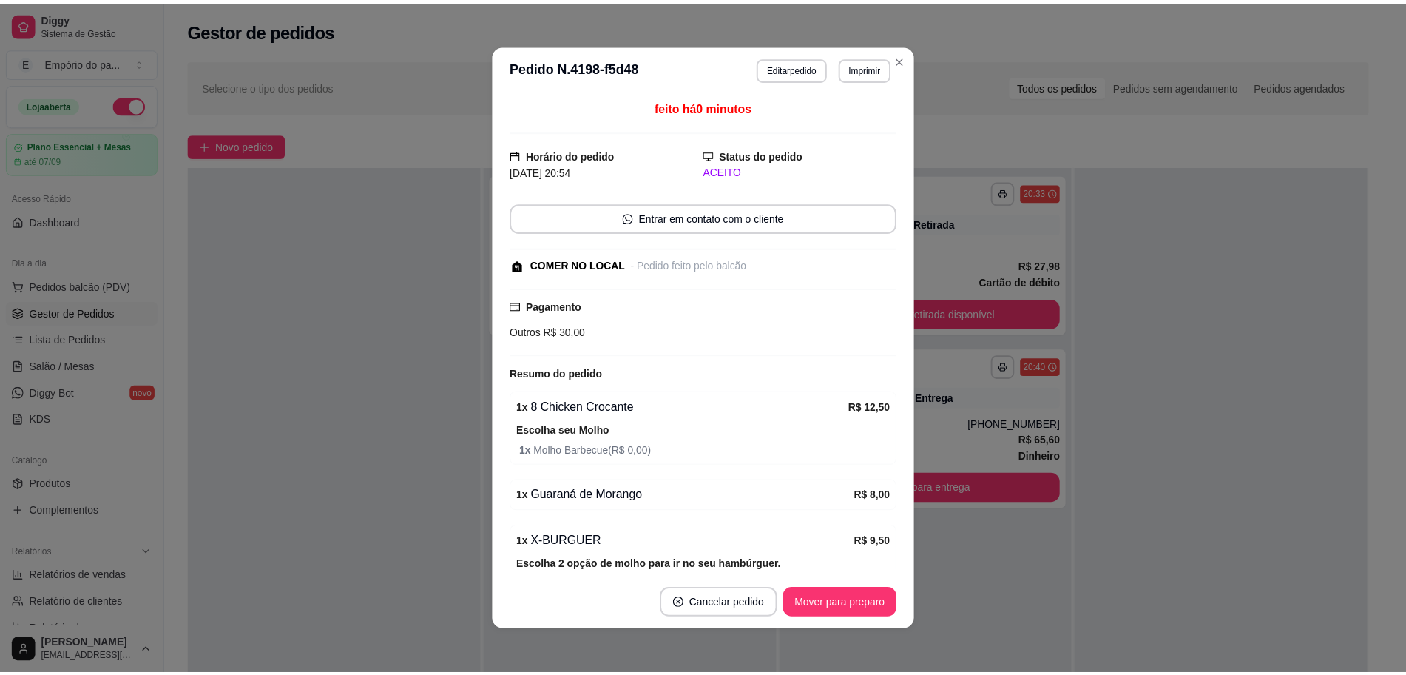
scroll to position [87, 0]
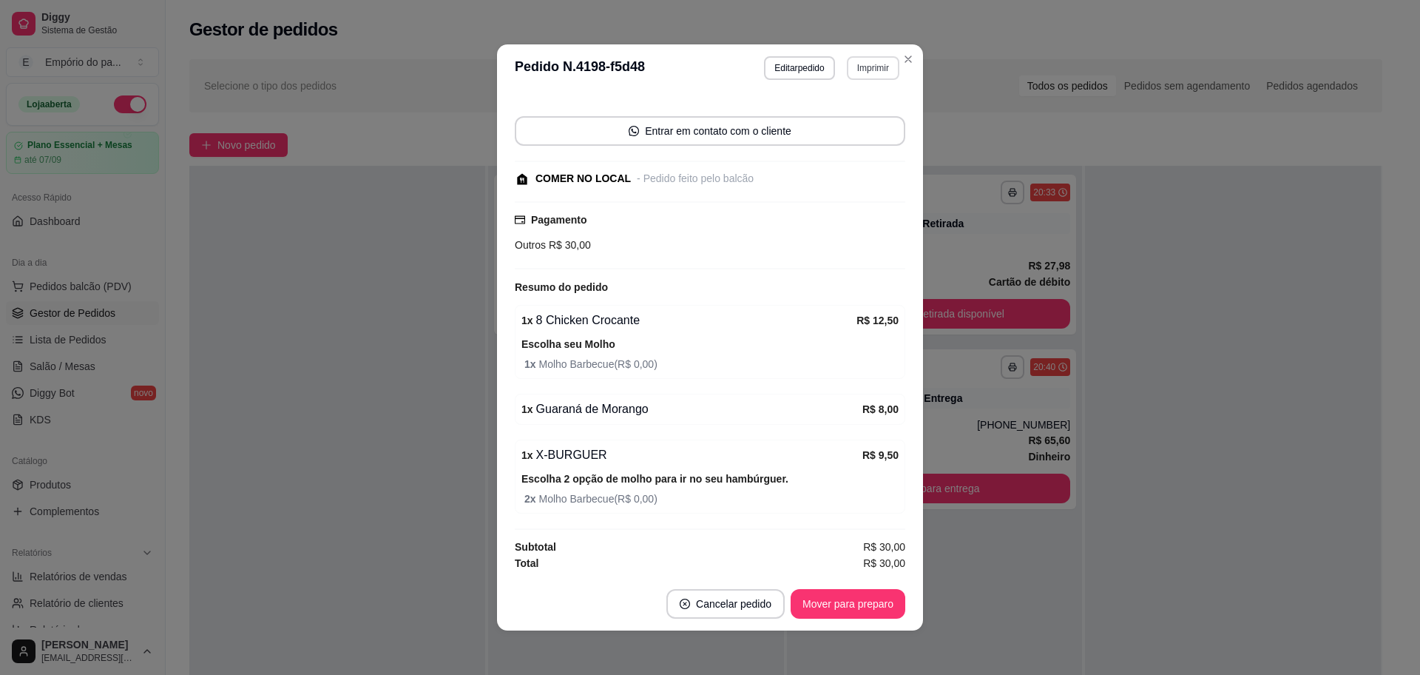
click at [862, 65] on button "Imprimir" at bounding box center [873, 68] width 53 height 24
click at [829, 119] on button "IMPRESSORA" at bounding box center [839, 120] width 107 height 24
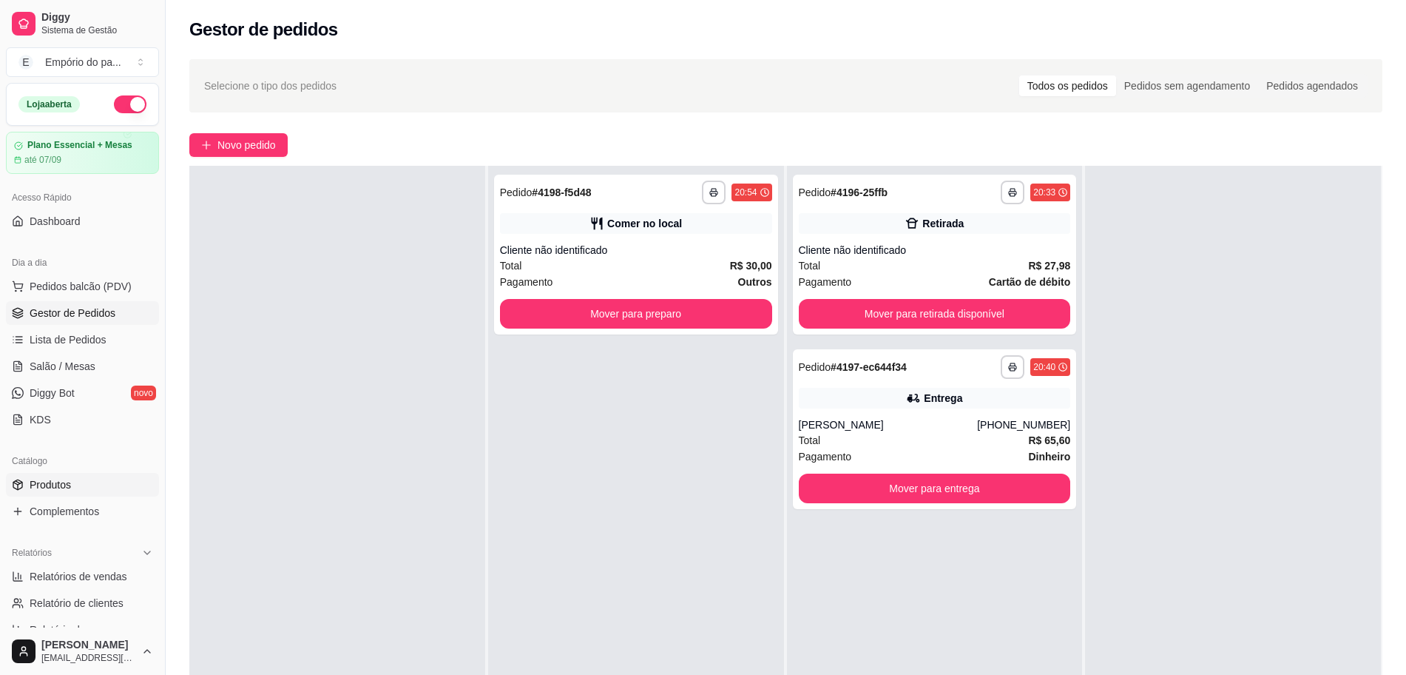
click at [67, 484] on span "Produtos" at bounding box center [50, 484] width 41 height 15
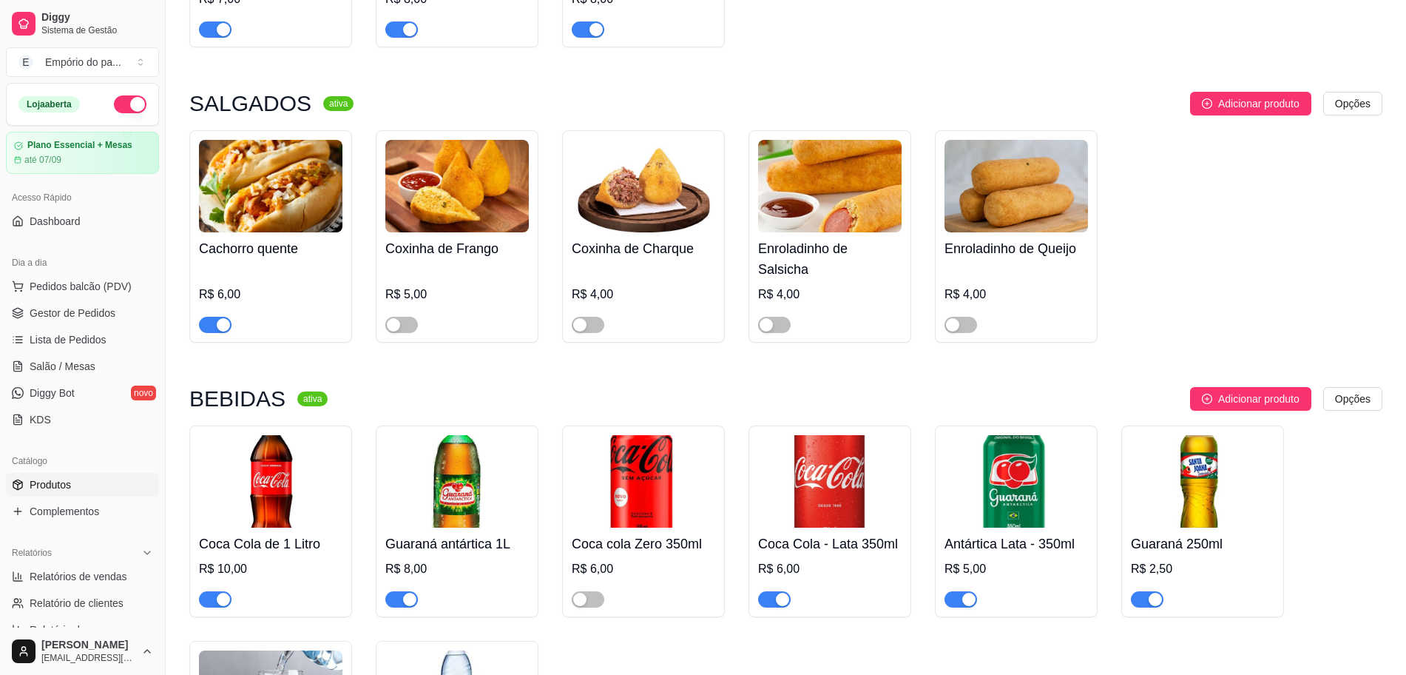
scroll to position [5341, 0]
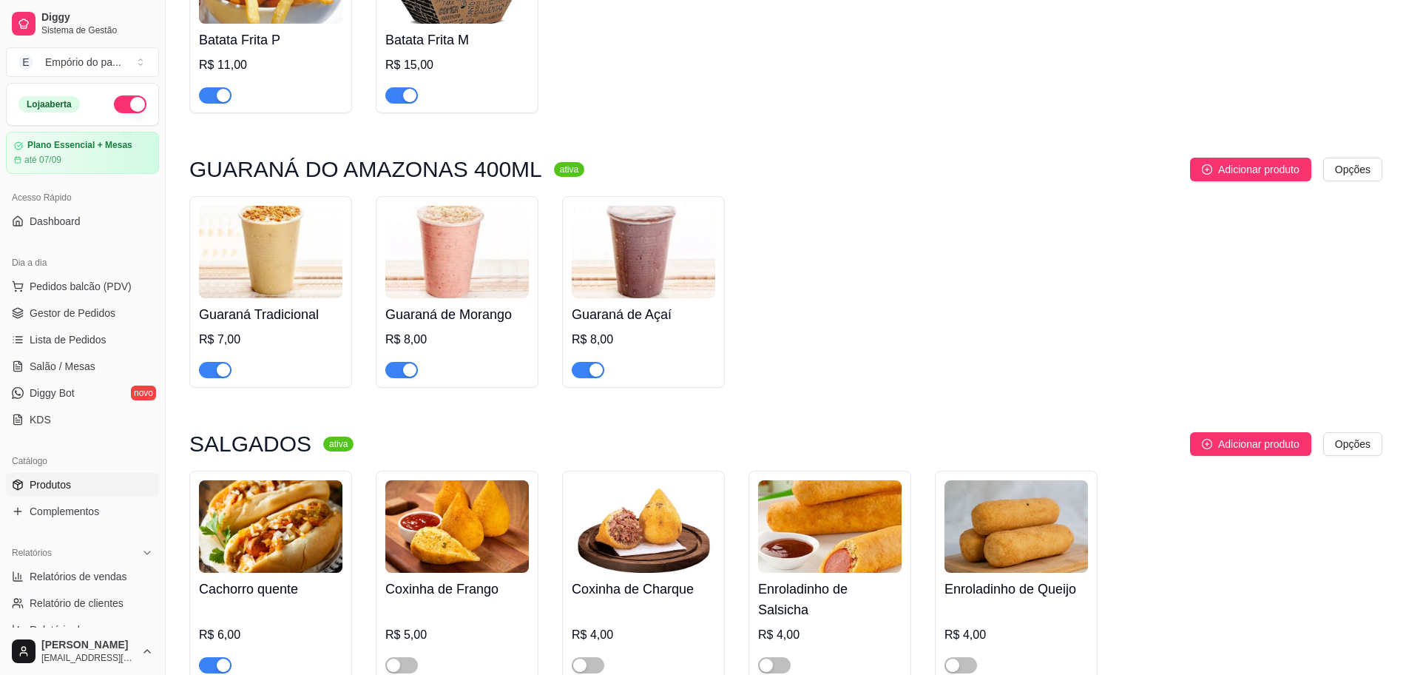
click at [604, 298] on img at bounding box center [644, 252] width 144 height 92
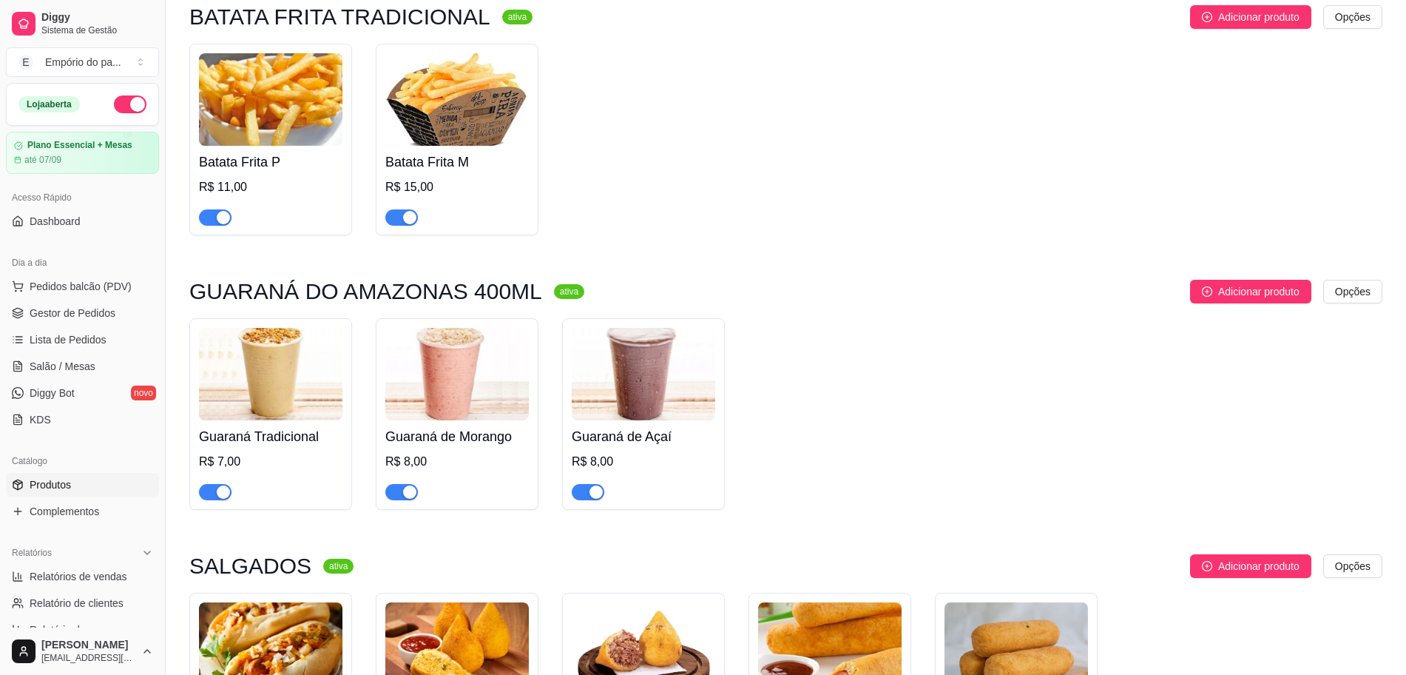
click at [589, 484] on span "button" at bounding box center [588, 492] width 33 height 16
click at [400, 484] on span "button" at bounding box center [401, 492] width 33 height 16
click at [218, 485] on div "button" at bounding box center [223, 491] width 13 height 13
click at [404, 211] on div "button" at bounding box center [409, 217] width 13 height 13
click at [210, 209] on span "button" at bounding box center [215, 217] width 33 height 16
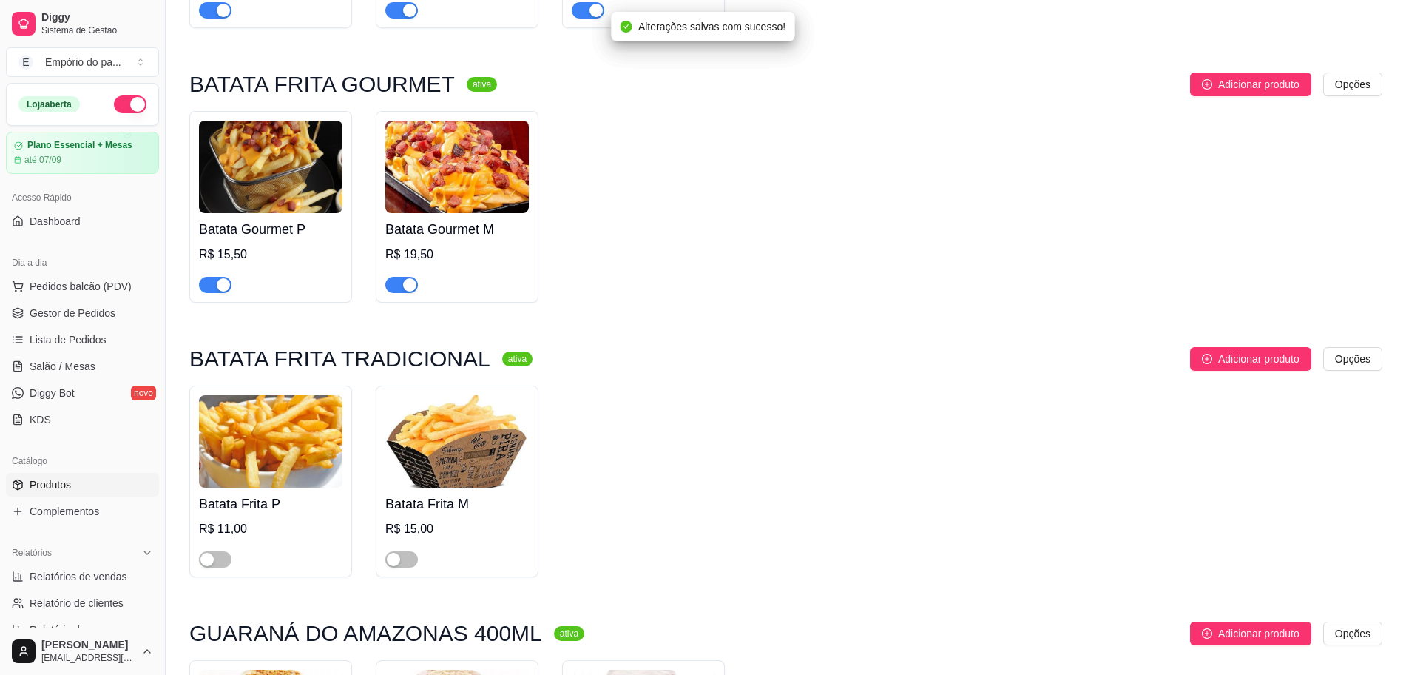
scroll to position [4849, 0]
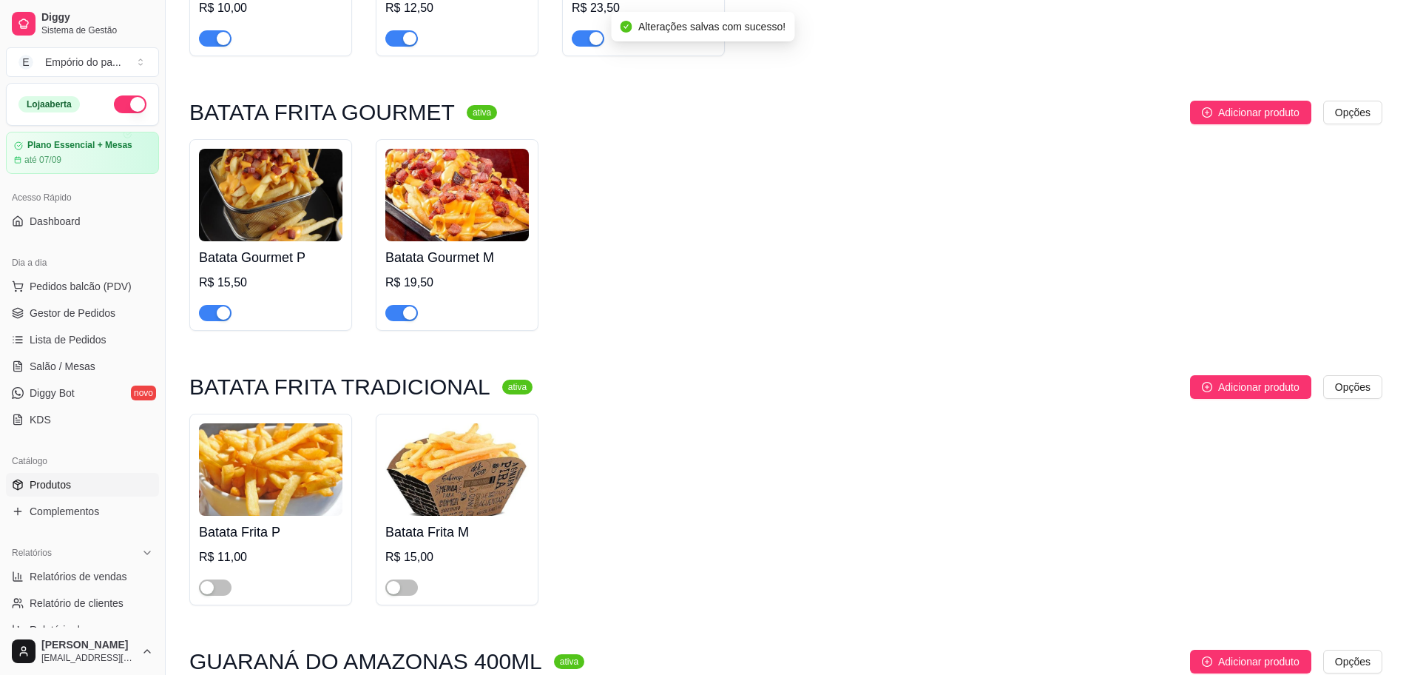
click at [405, 306] on div "button" at bounding box center [409, 312] width 13 height 13
click at [212, 305] on span "button" at bounding box center [215, 313] width 33 height 16
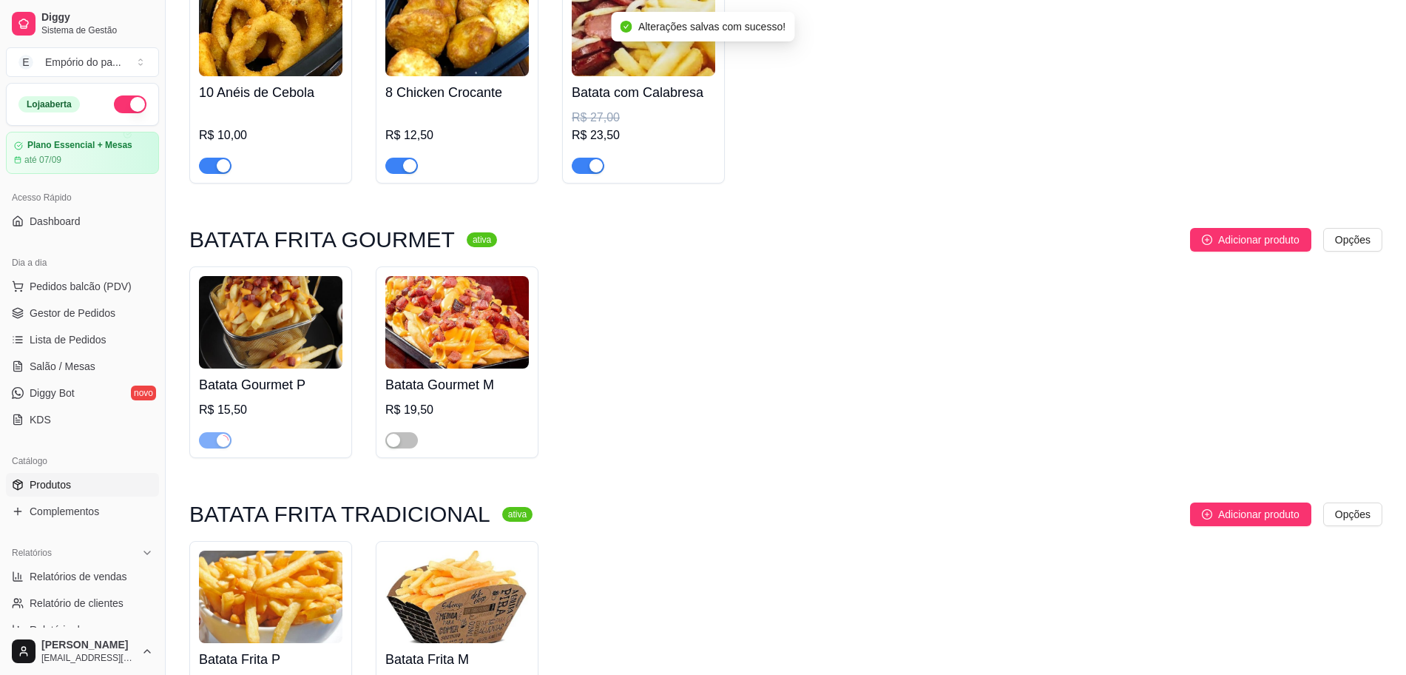
scroll to position [4479, 0]
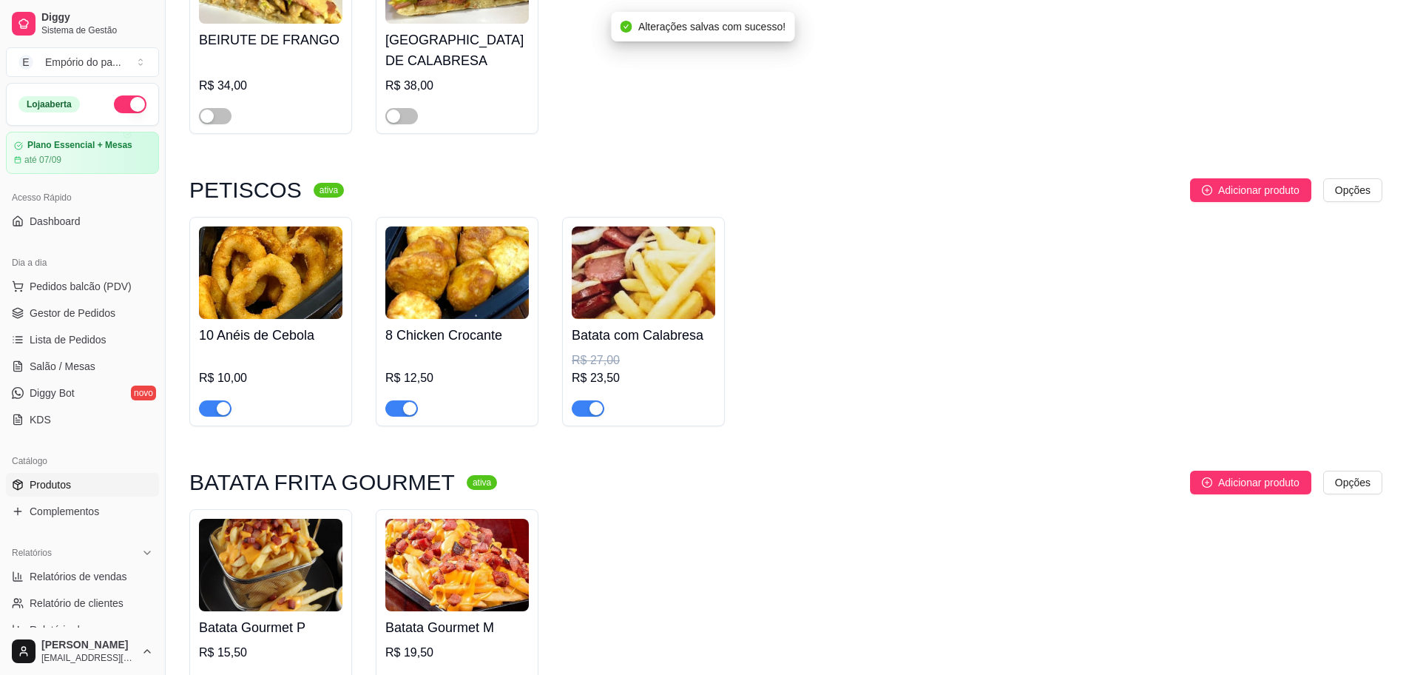
click at [594, 402] on div "button" at bounding box center [596, 408] width 13 height 13
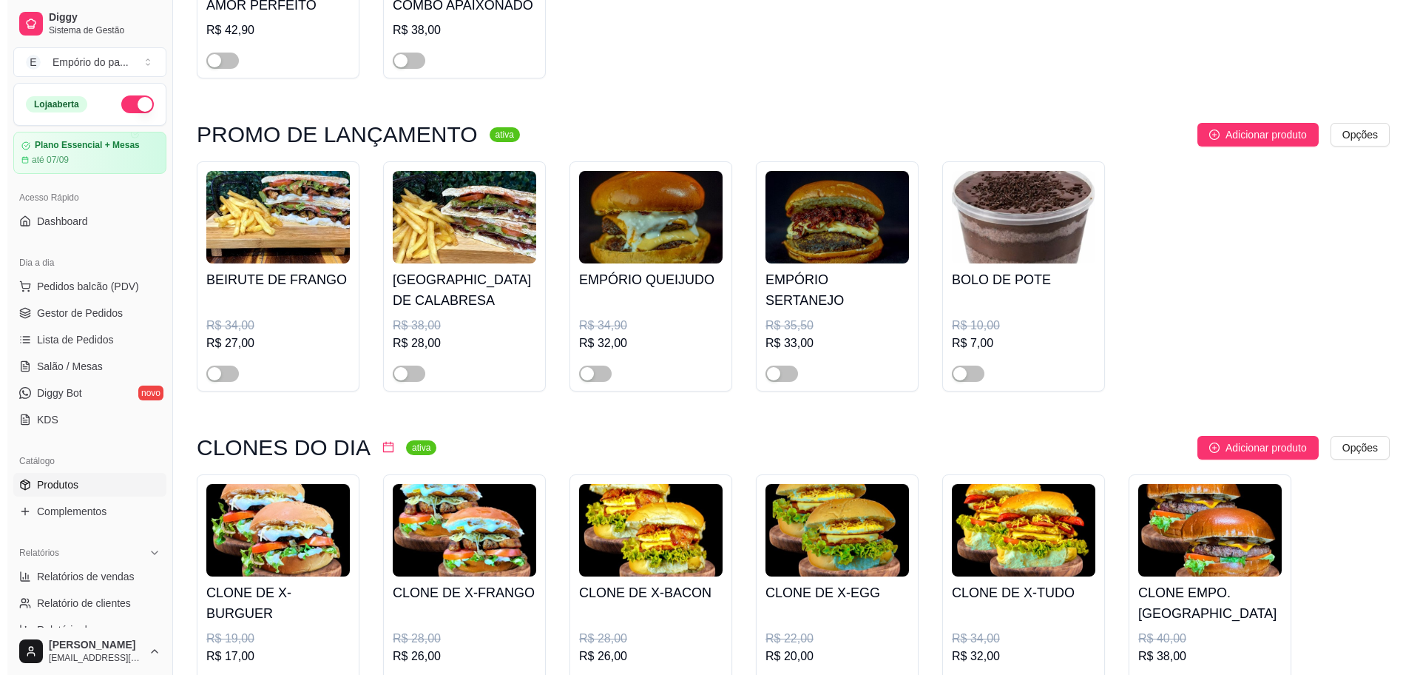
scroll to position [0, 0]
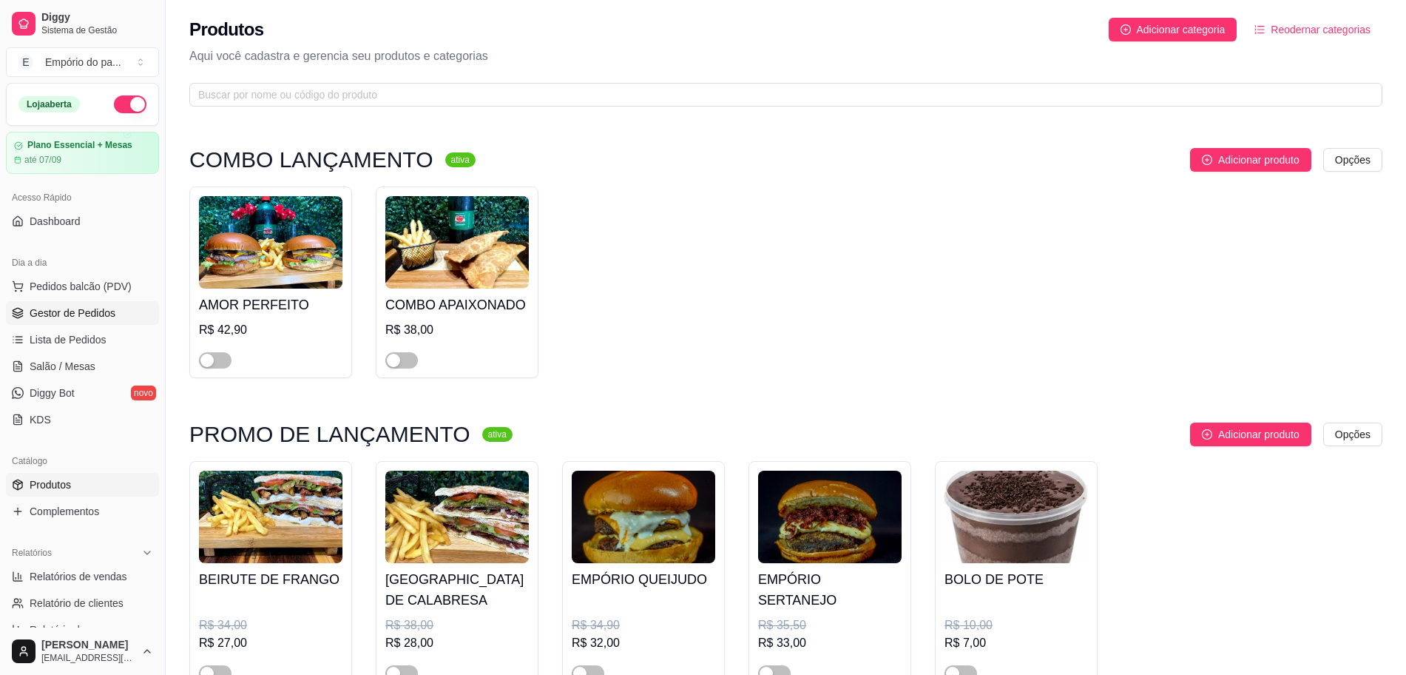
click at [74, 303] on link "Gestor de Pedidos" at bounding box center [82, 313] width 153 height 24
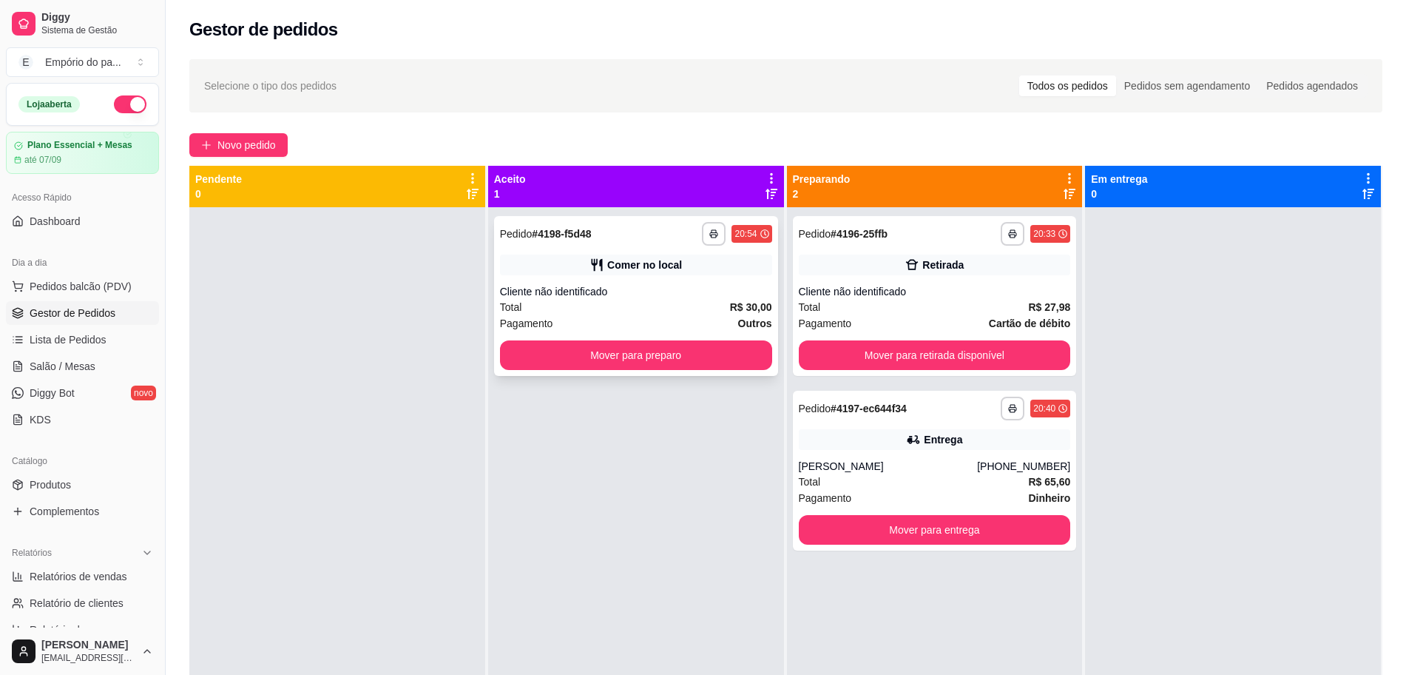
click at [733, 291] on div "Cliente não identificado" at bounding box center [636, 291] width 272 height 15
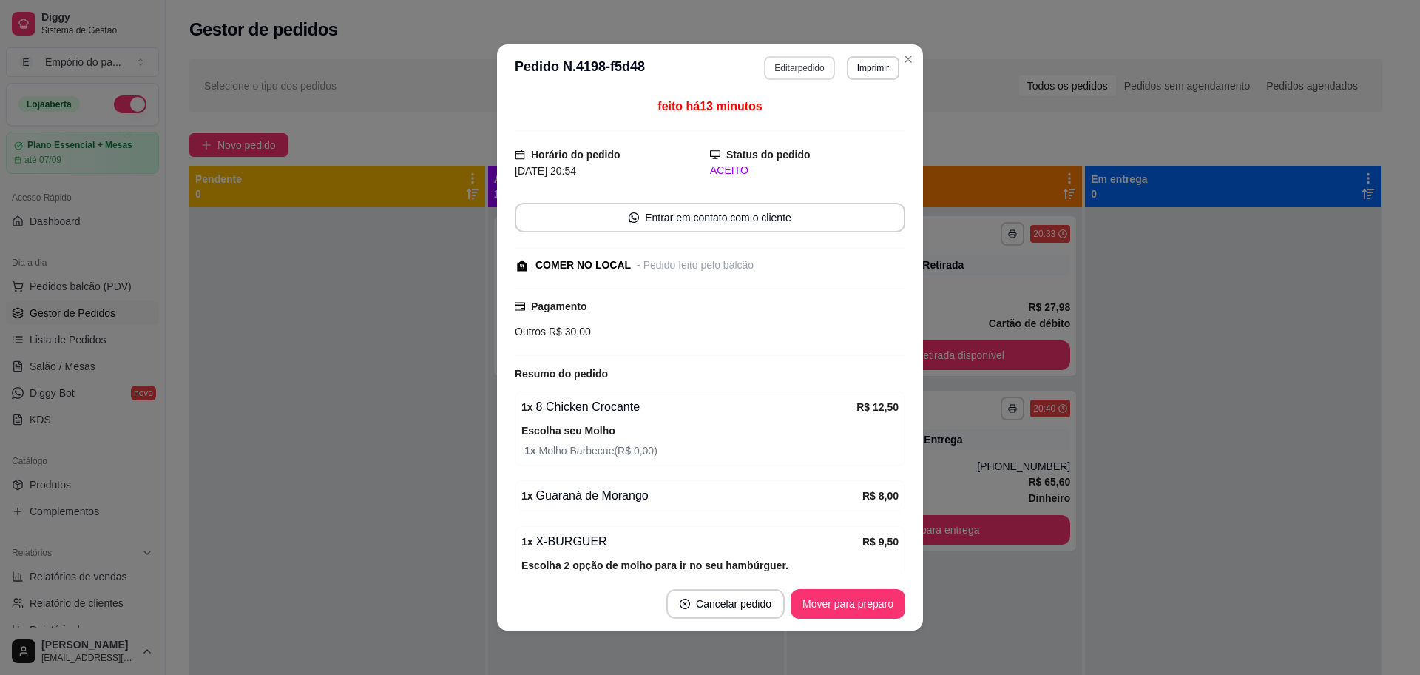
click at [810, 65] on button "Editar pedido" at bounding box center [799, 68] width 70 height 24
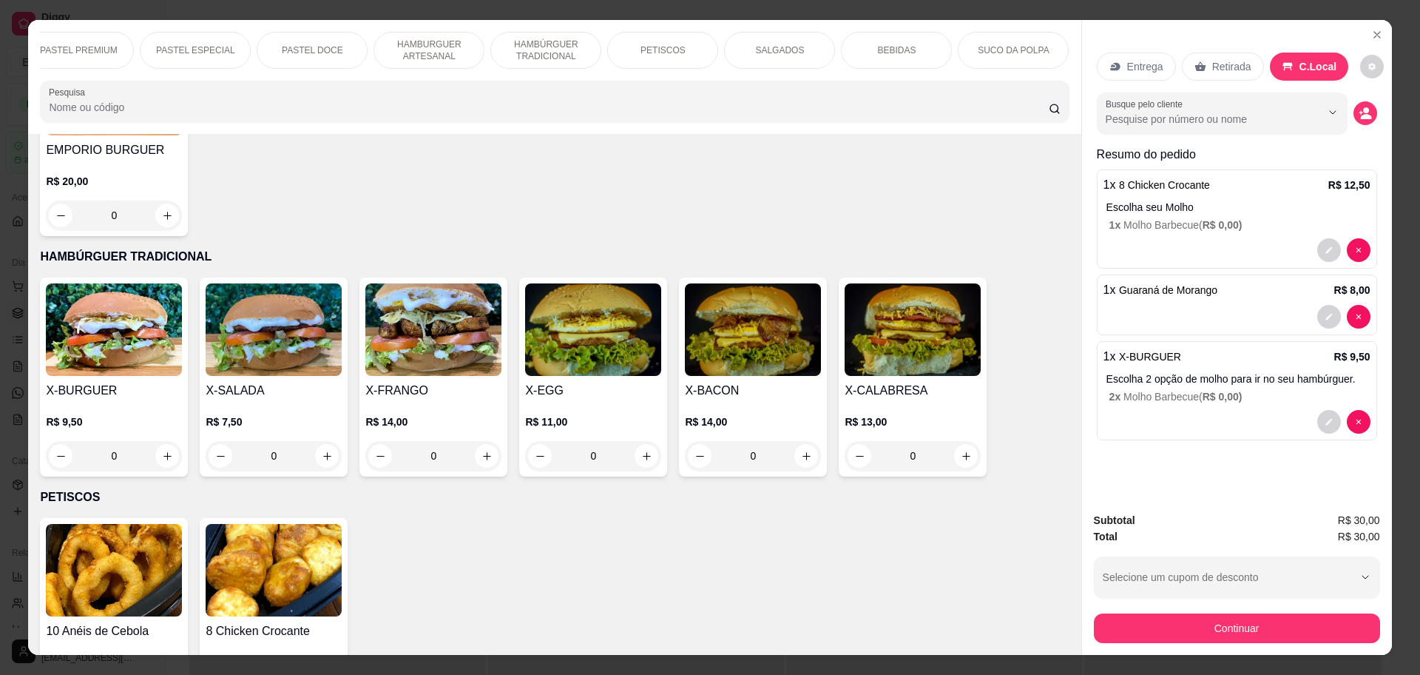
scroll to position [1849, 0]
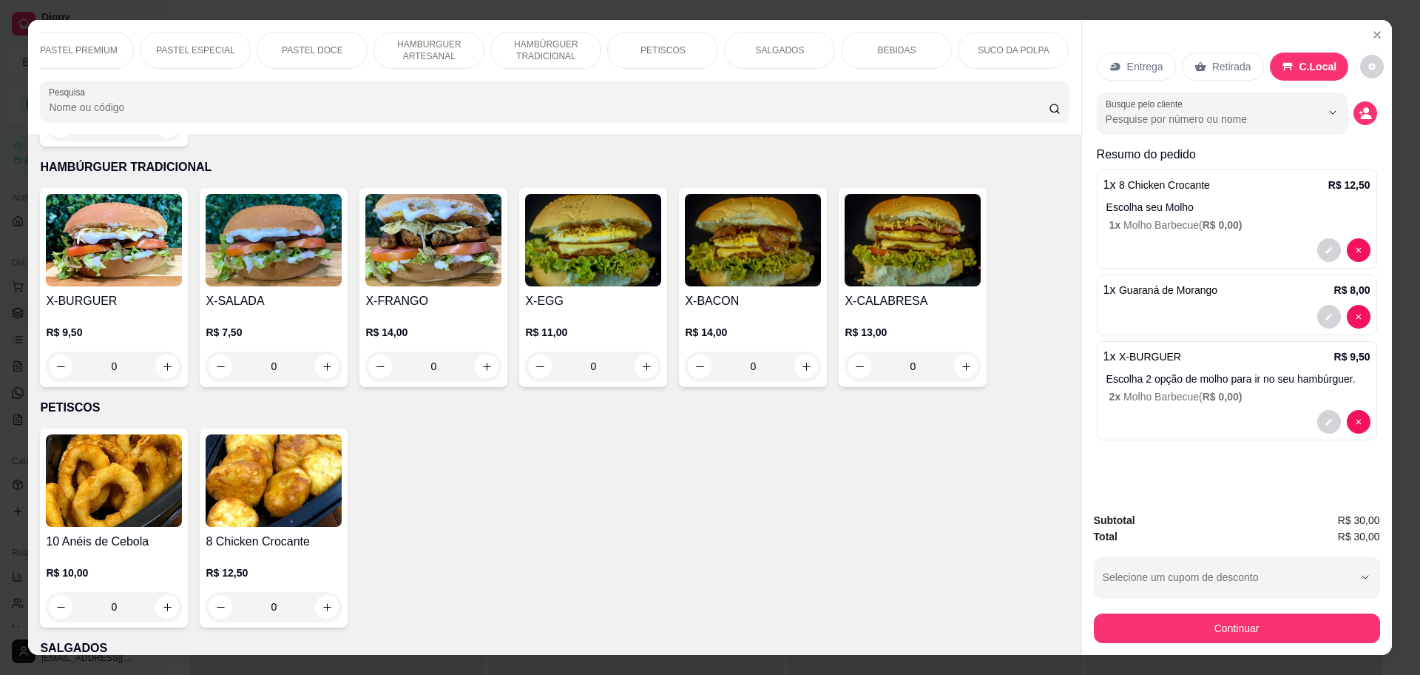
click at [644, 351] on div "0" at bounding box center [593, 366] width 136 height 30
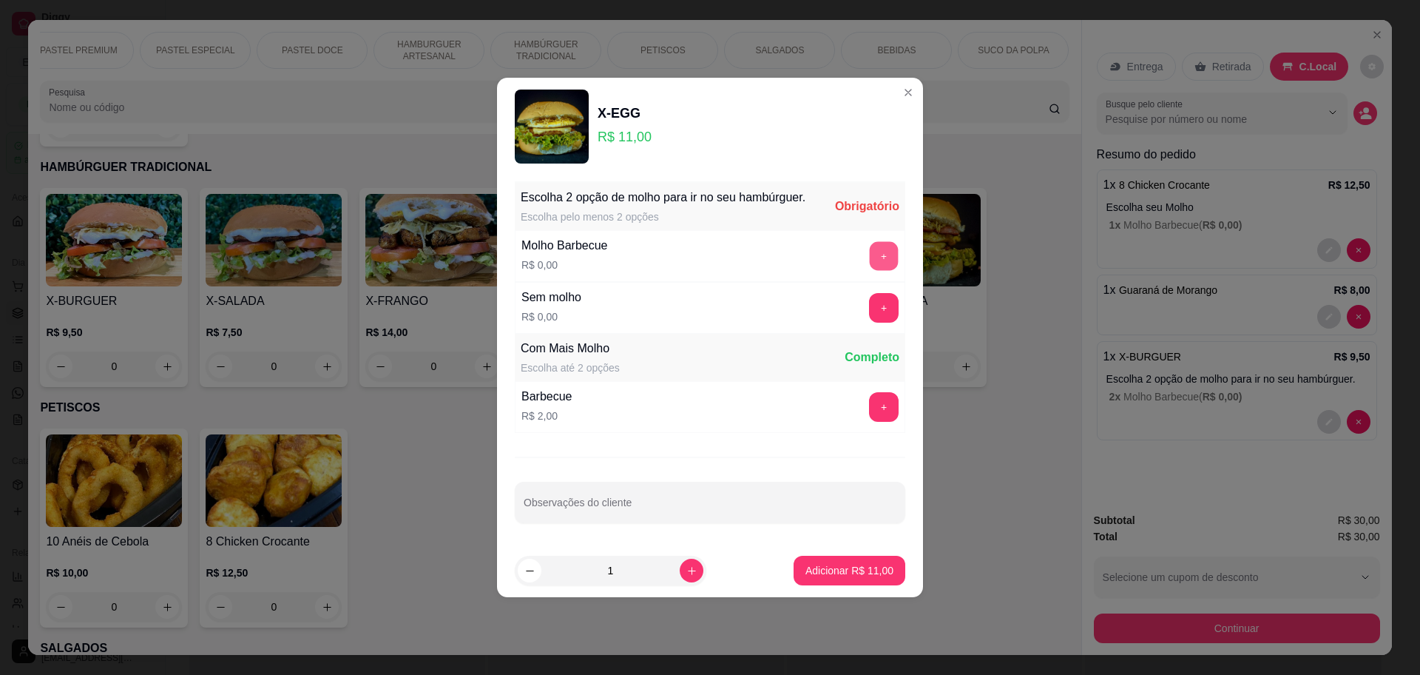
click at [871, 259] on button "+" at bounding box center [884, 256] width 29 height 29
click at [831, 572] on p "Adicionar R$ 11,00" at bounding box center [850, 570] width 86 height 14
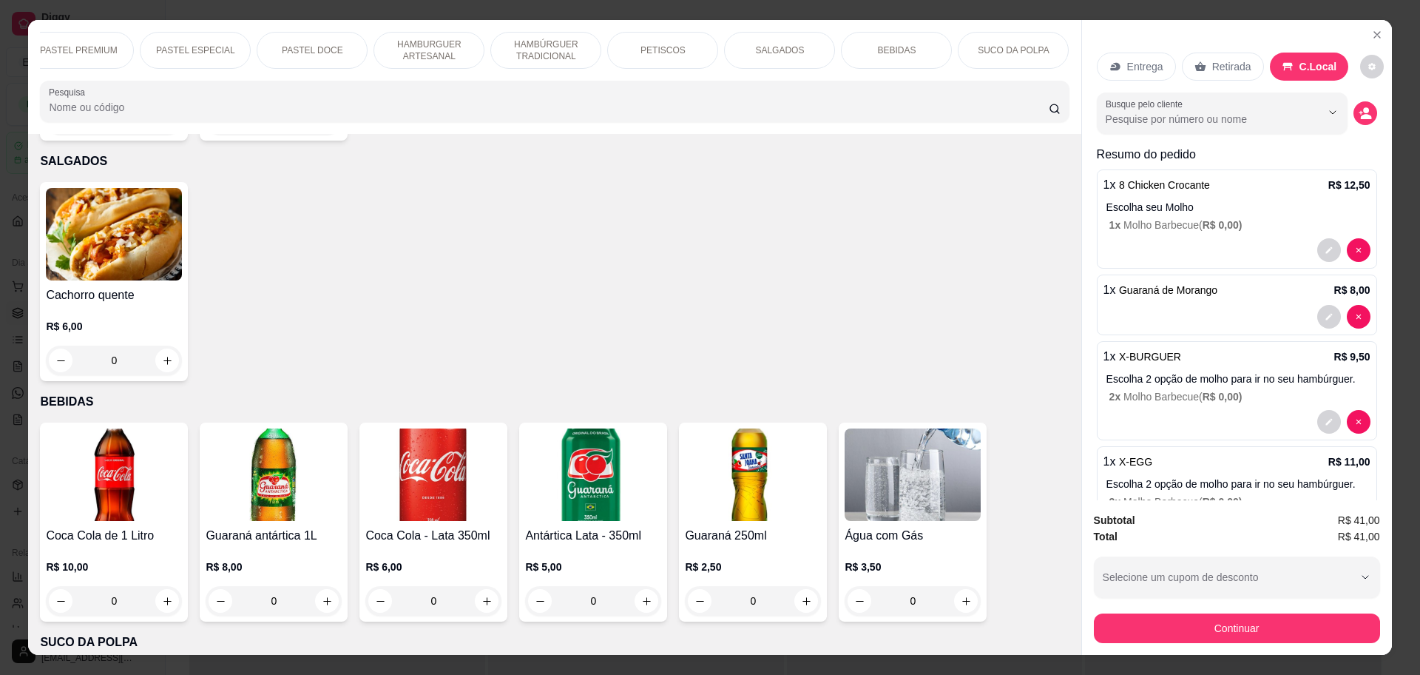
scroll to position [2219, 0]
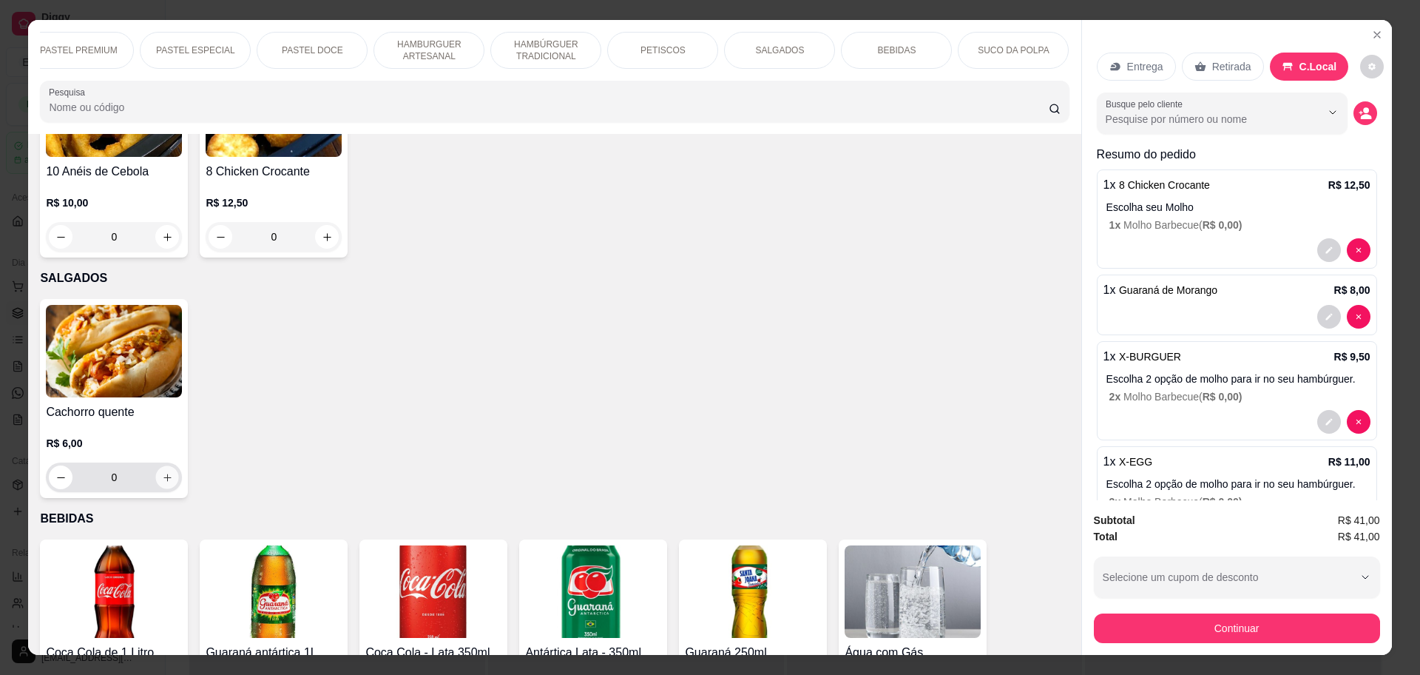
click at [162, 472] on icon "increase-product-quantity" at bounding box center [167, 477] width 11 height 11
type input "1"
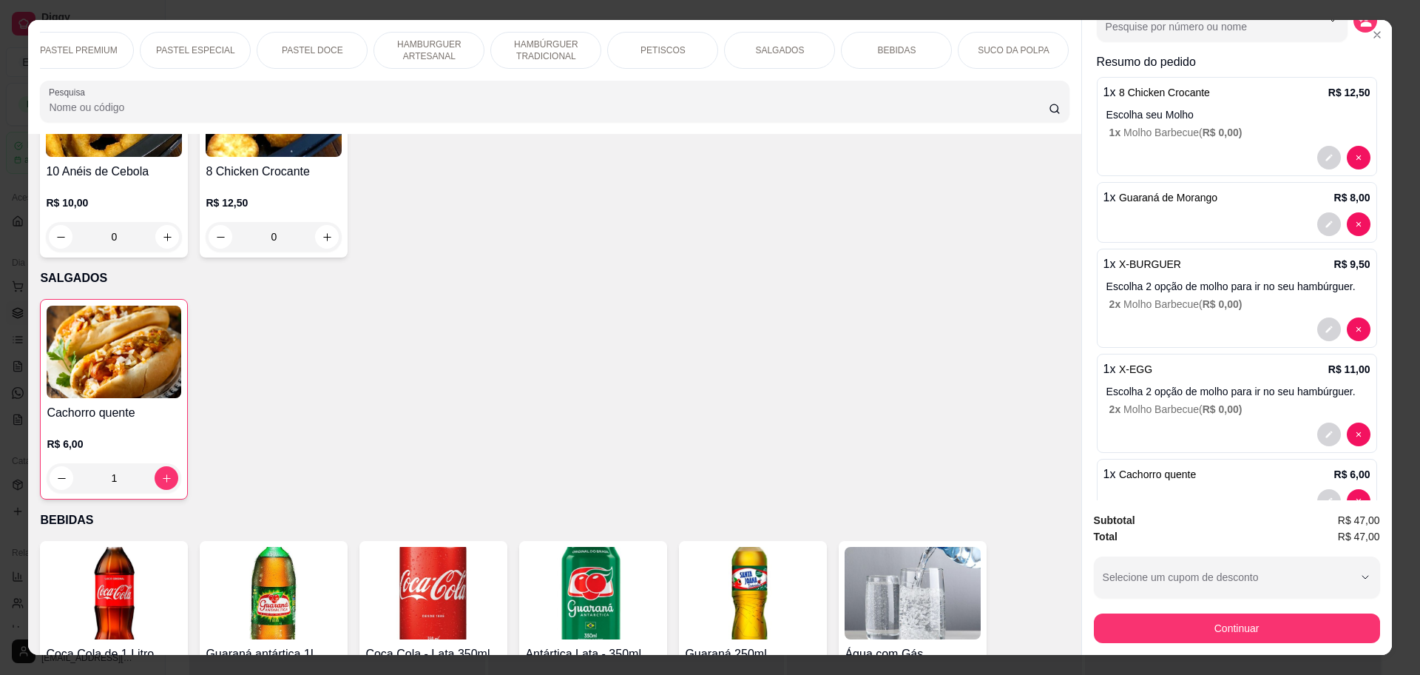
scroll to position [162, 0]
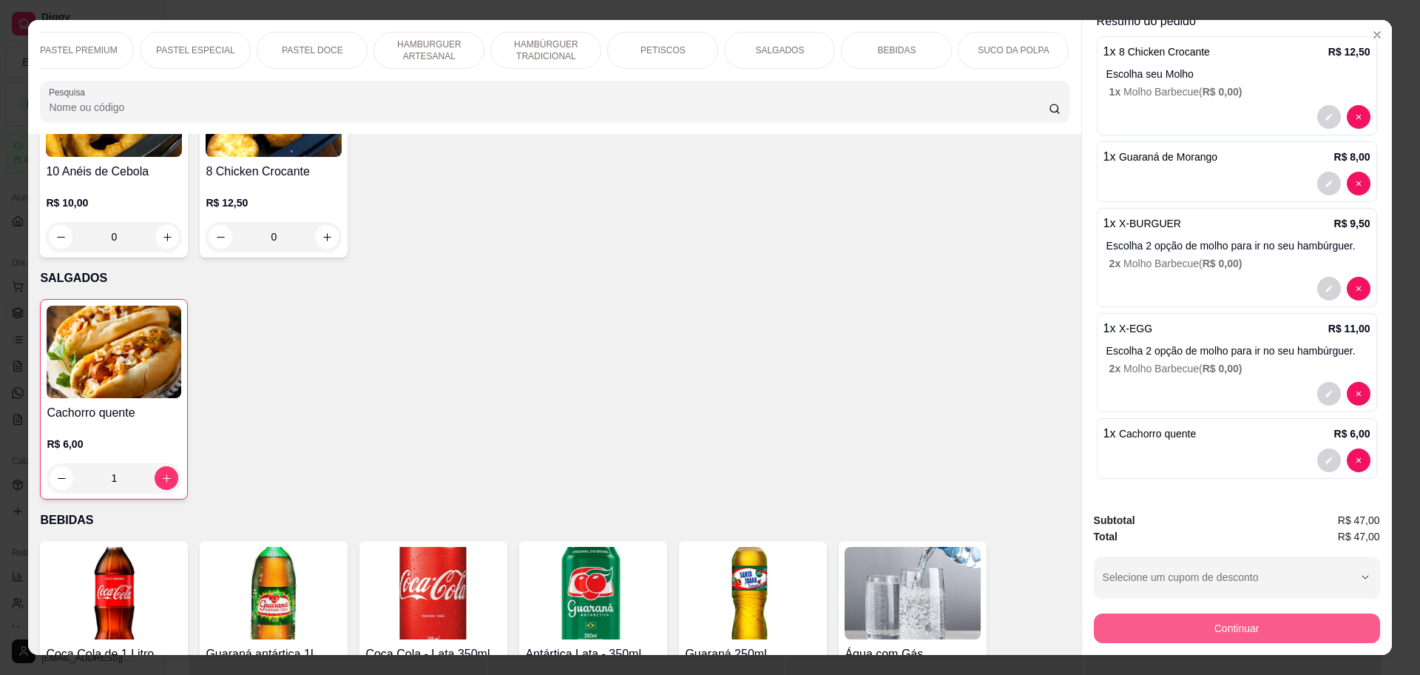
click at [1314, 628] on button "Continuar" at bounding box center [1237, 628] width 286 height 30
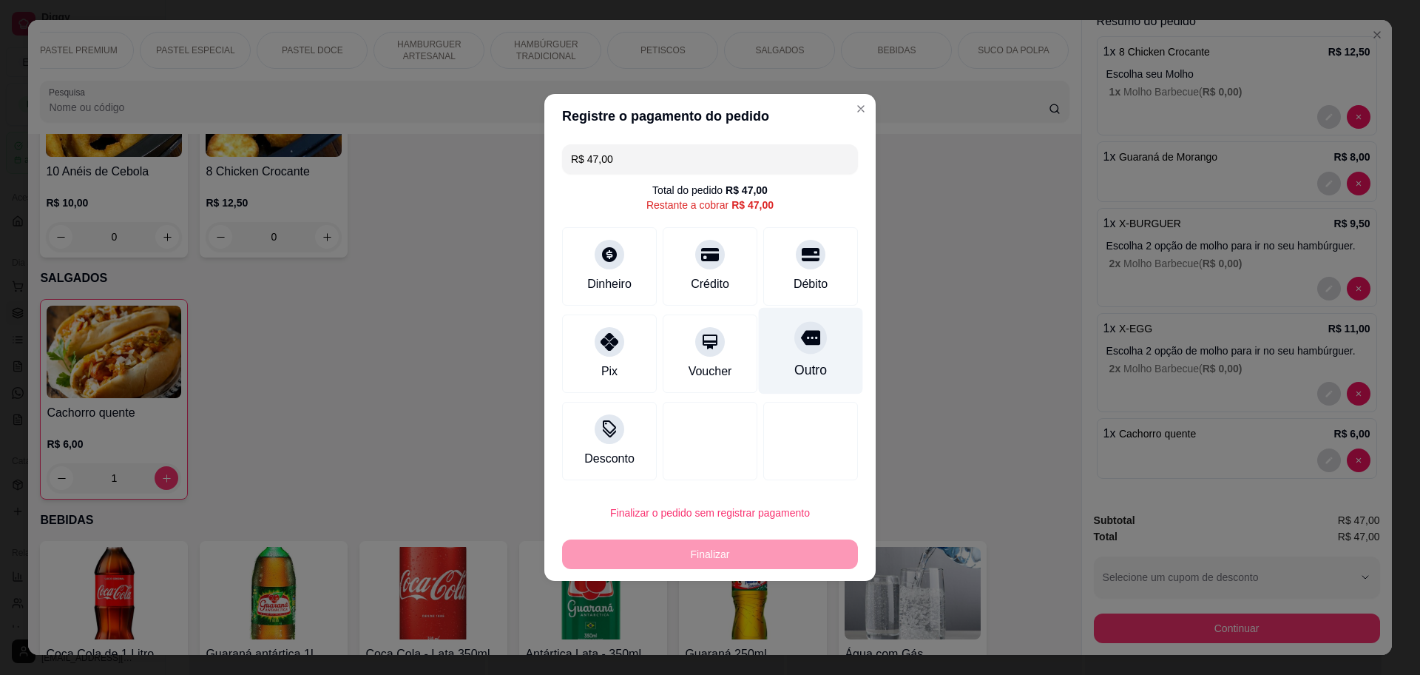
click at [793, 351] on div "Outro" at bounding box center [811, 351] width 104 height 87
type input "R$ 0,00"
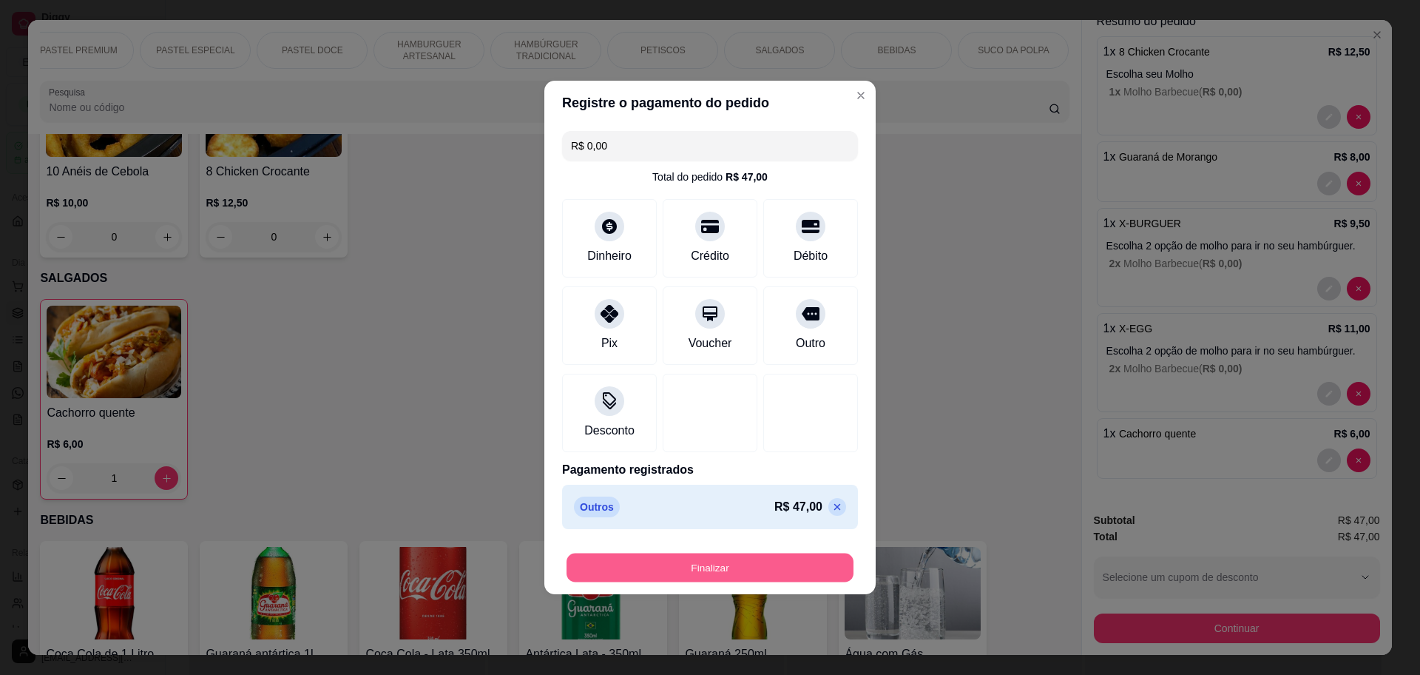
click at [724, 562] on button "Finalizar" at bounding box center [710, 567] width 287 height 29
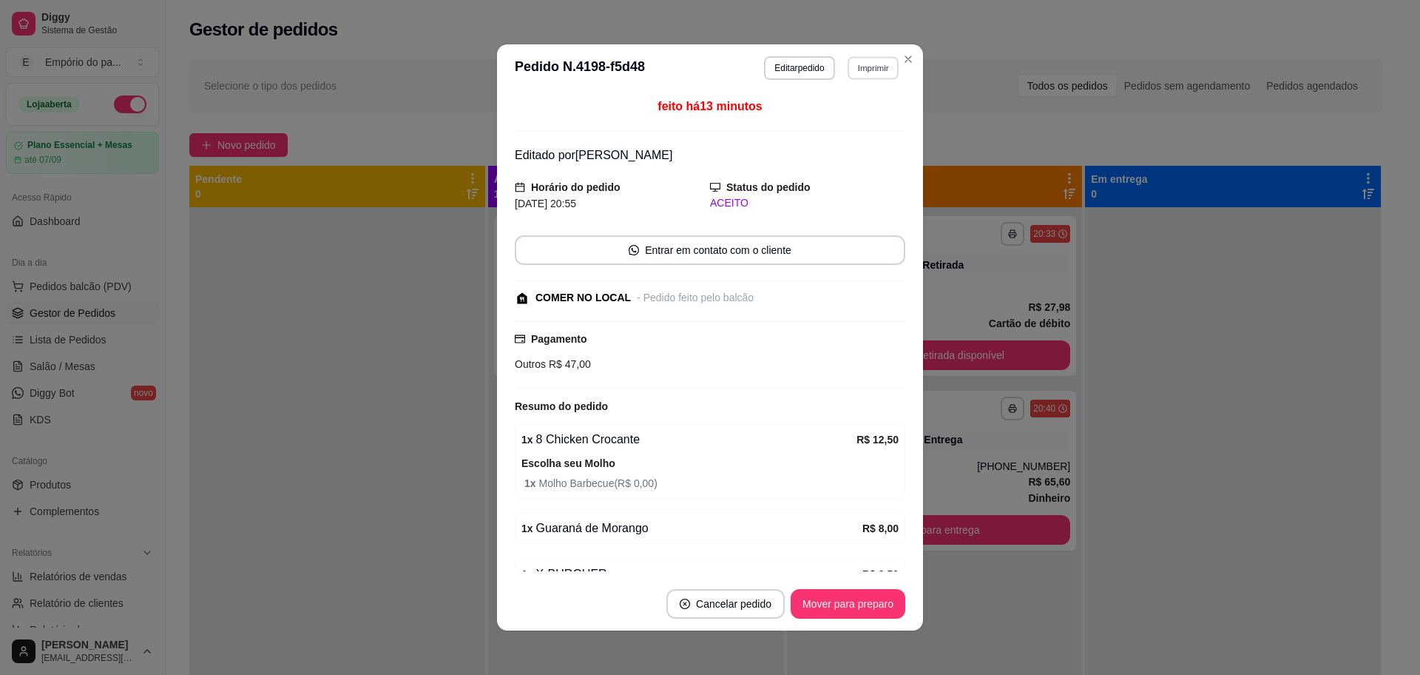
click at [871, 62] on button "Imprimir" at bounding box center [873, 67] width 51 height 23
click at [840, 119] on button "IMPRESSORA" at bounding box center [839, 120] width 107 height 24
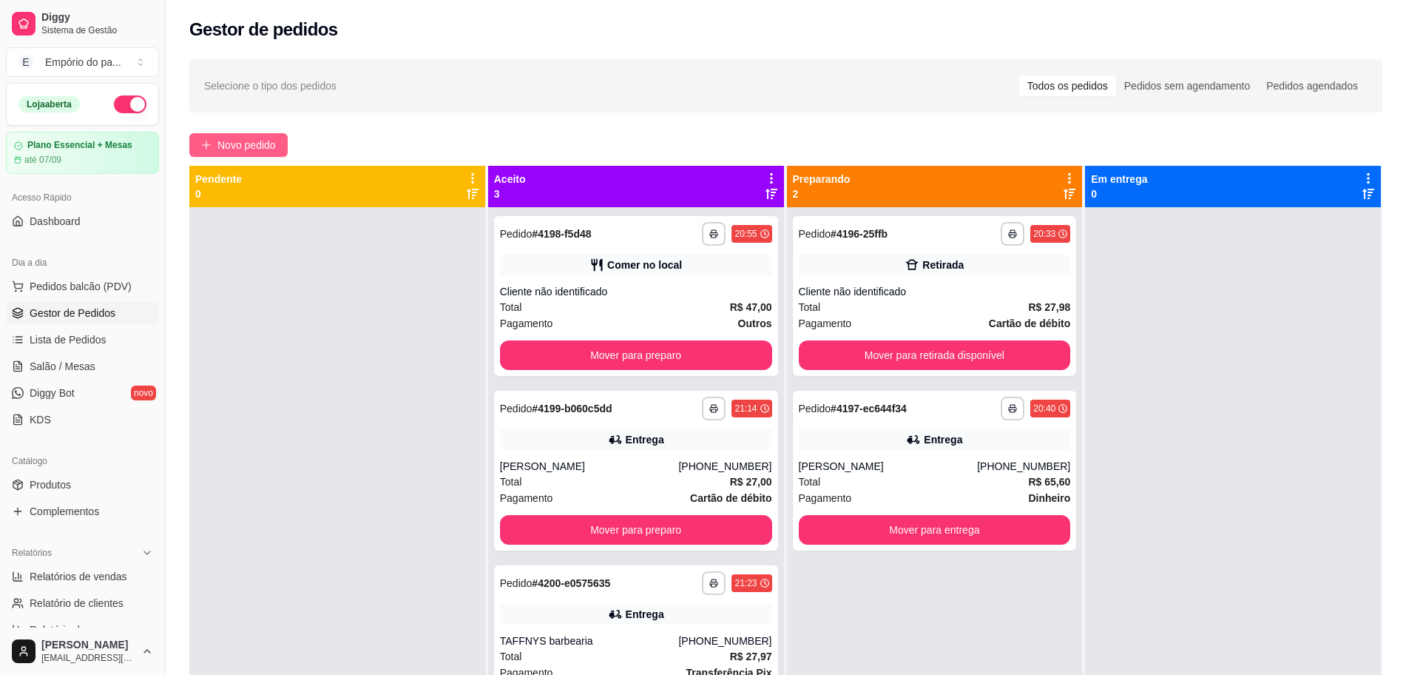
click at [269, 141] on span "Novo pedido" at bounding box center [246, 145] width 58 height 16
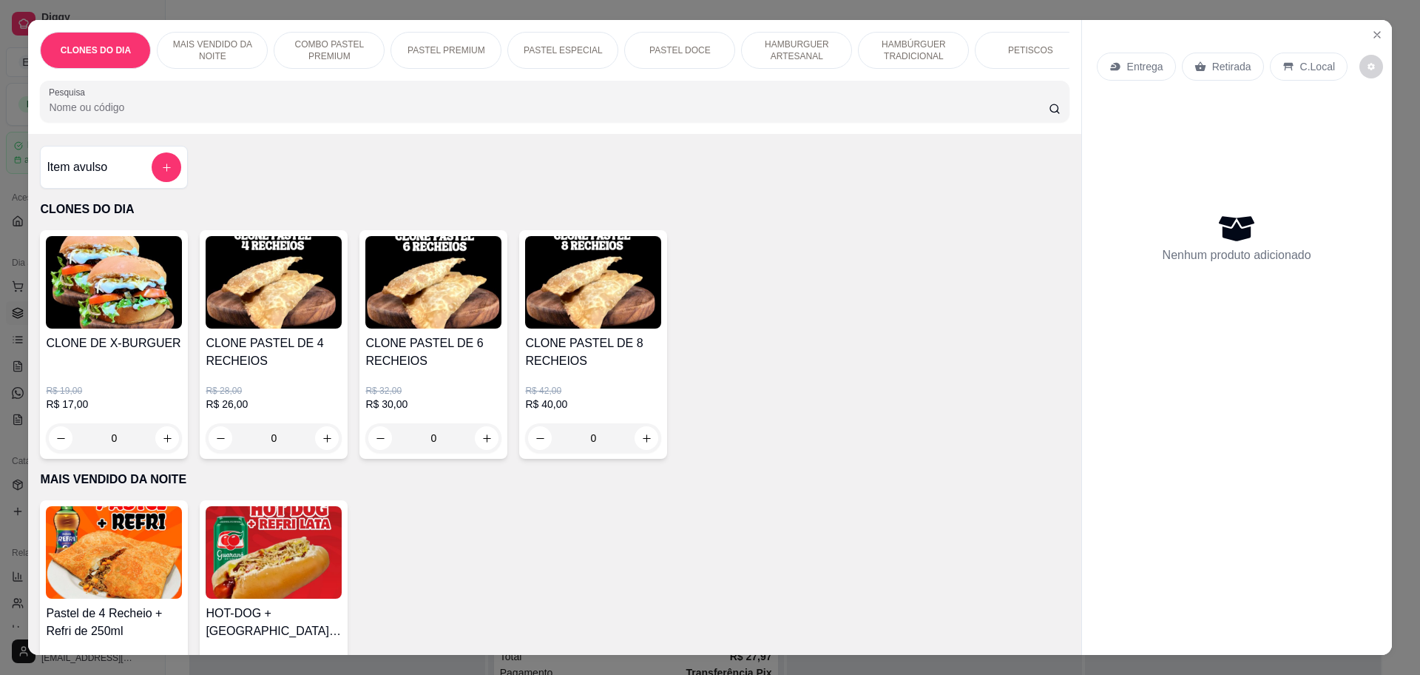
scroll to position [740, 0]
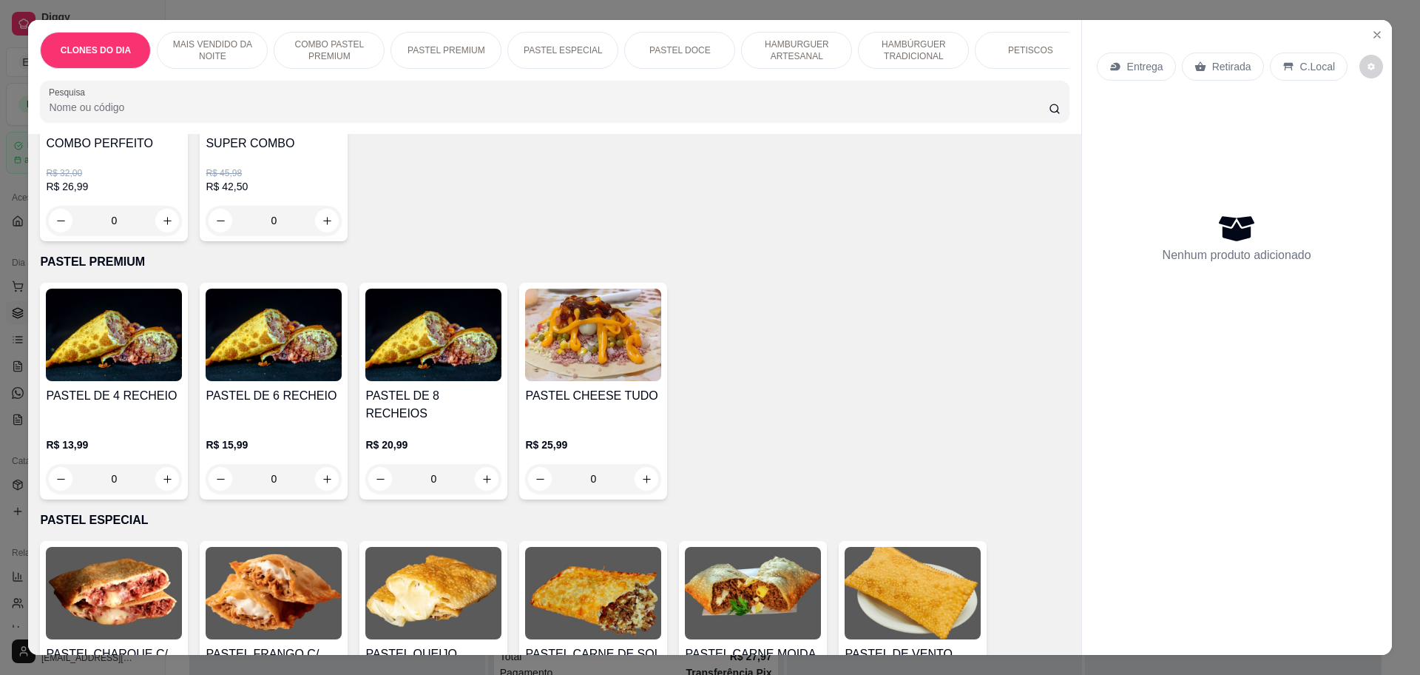
click at [444, 403] on h4 "PASTEL DE 8 RECHEIOS" at bounding box center [433, 405] width 136 height 36
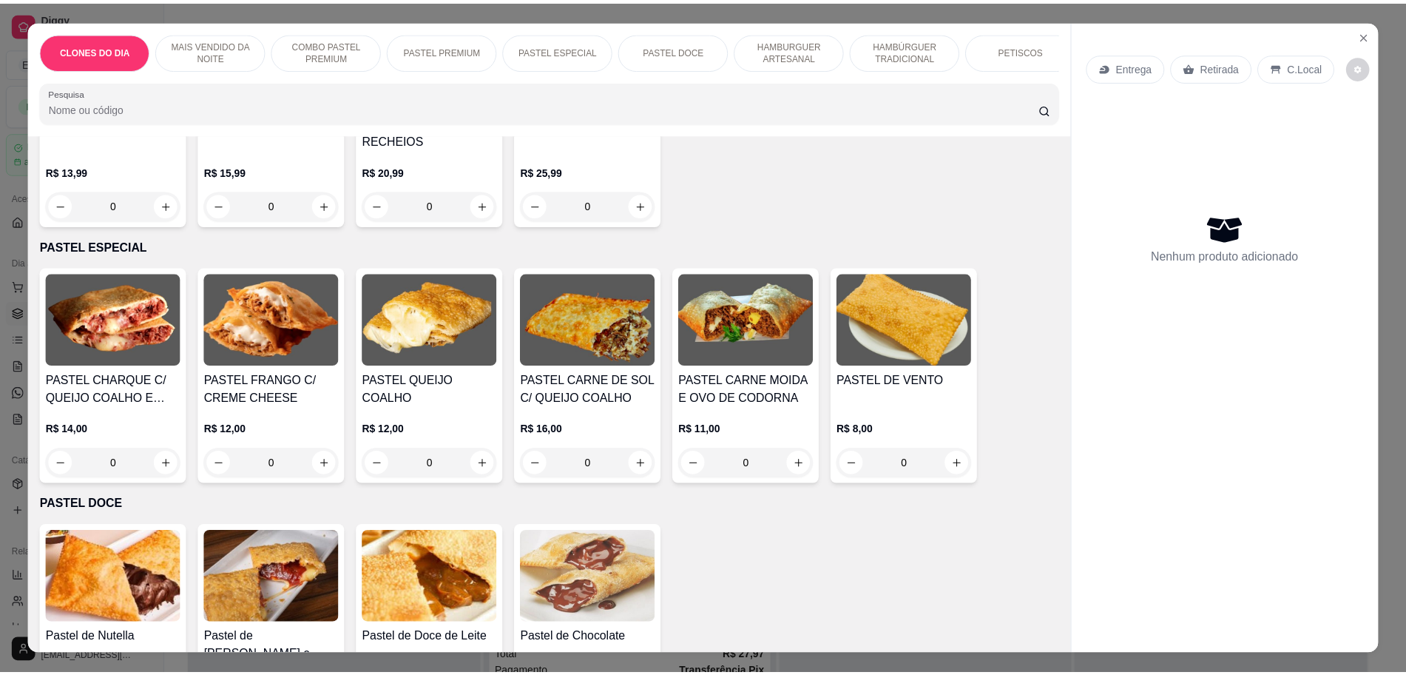
scroll to position [1017, 0]
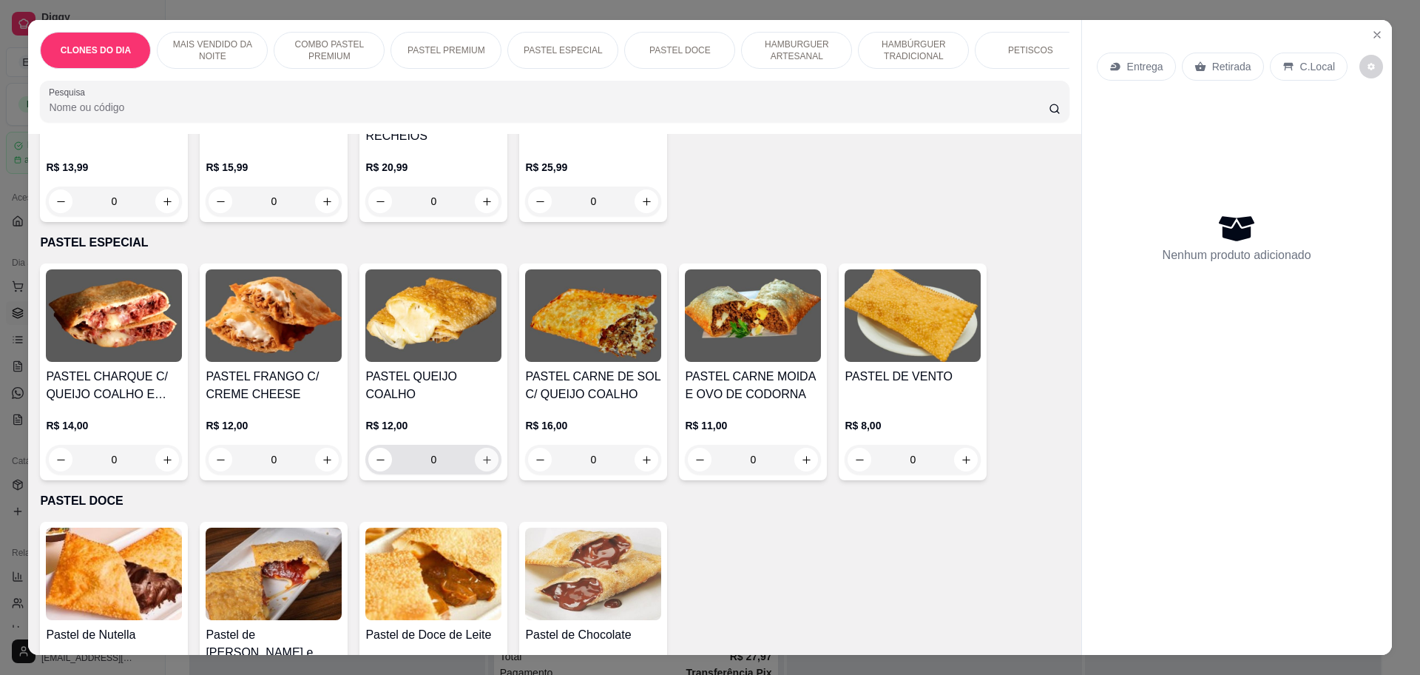
click at [482, 454] on icon "increase-product-quantity" at bounding box center [487, 459] width 11 height 11
click at [483, 456] on icon "increase-product-quantity" at bounding box center [487, 460] width 8 height 8
click at [1355, 163] on div "Nenhum produto adicionado" at bounding box center [1237, 237] width 280 height 290
click at [1346, 161] on div "Nenhum produto adicionado" at bounding box center [1237, 237] width 280 height 290
click at [484, 454] on icon "increase-product-quantity" at bounding box center [487, 459] width 11 height 11
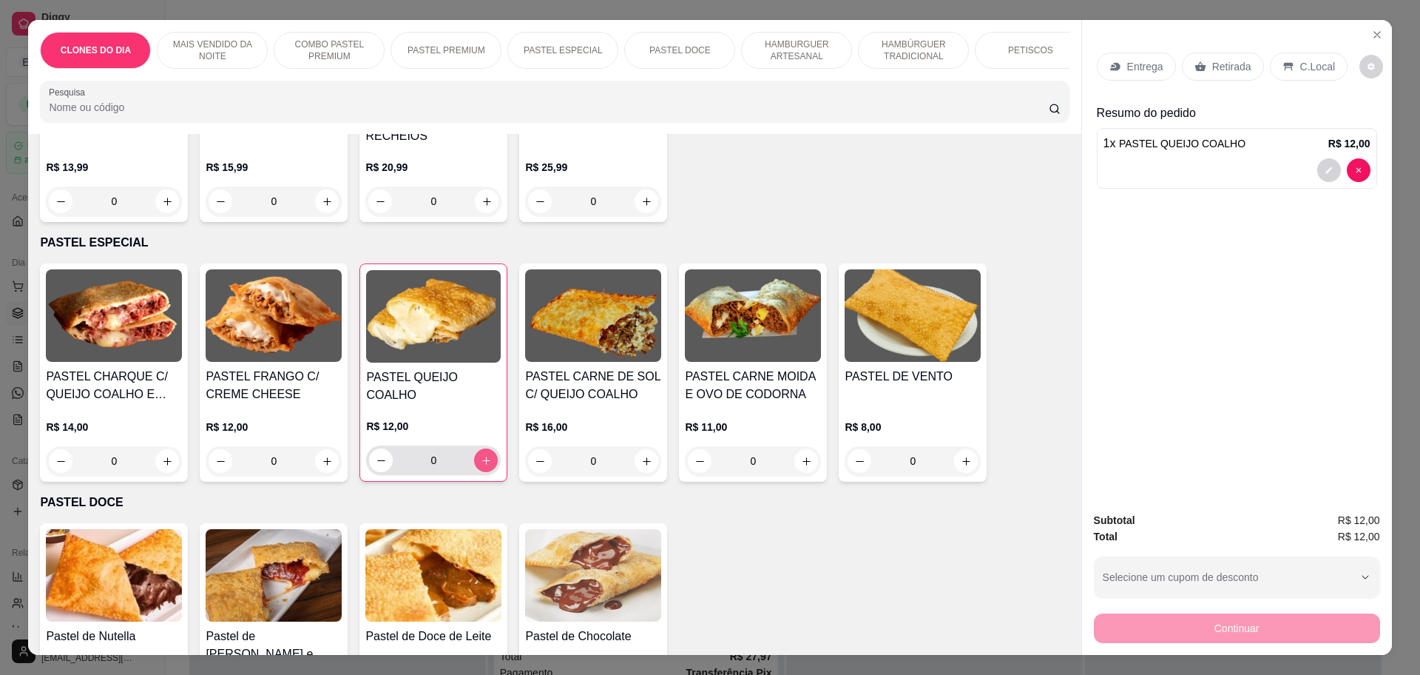
type input "1"
click at [323, 456] on icon "increase-product-quantity" at bounding box center [327, 461] width 11 height 11
type input "1"
click at [1237, 625] on div "Continuar" at bounding box center [1237, 626] width 286 height 33
click at [1226, 68] on p "Retirada" at bounding box center [1231, 66] width 39 height 15
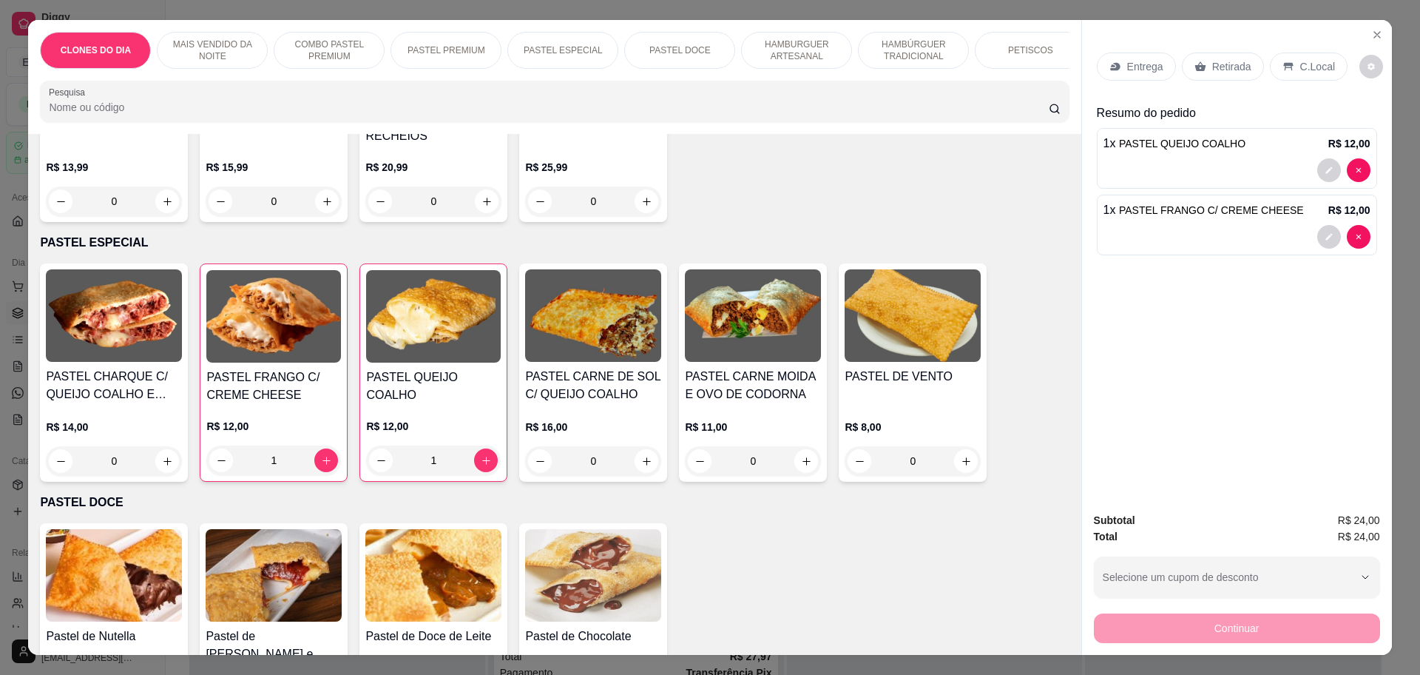
click at [1225, 63] on p "Retirada" at bounding box center [1231, 66] width 39 height 15
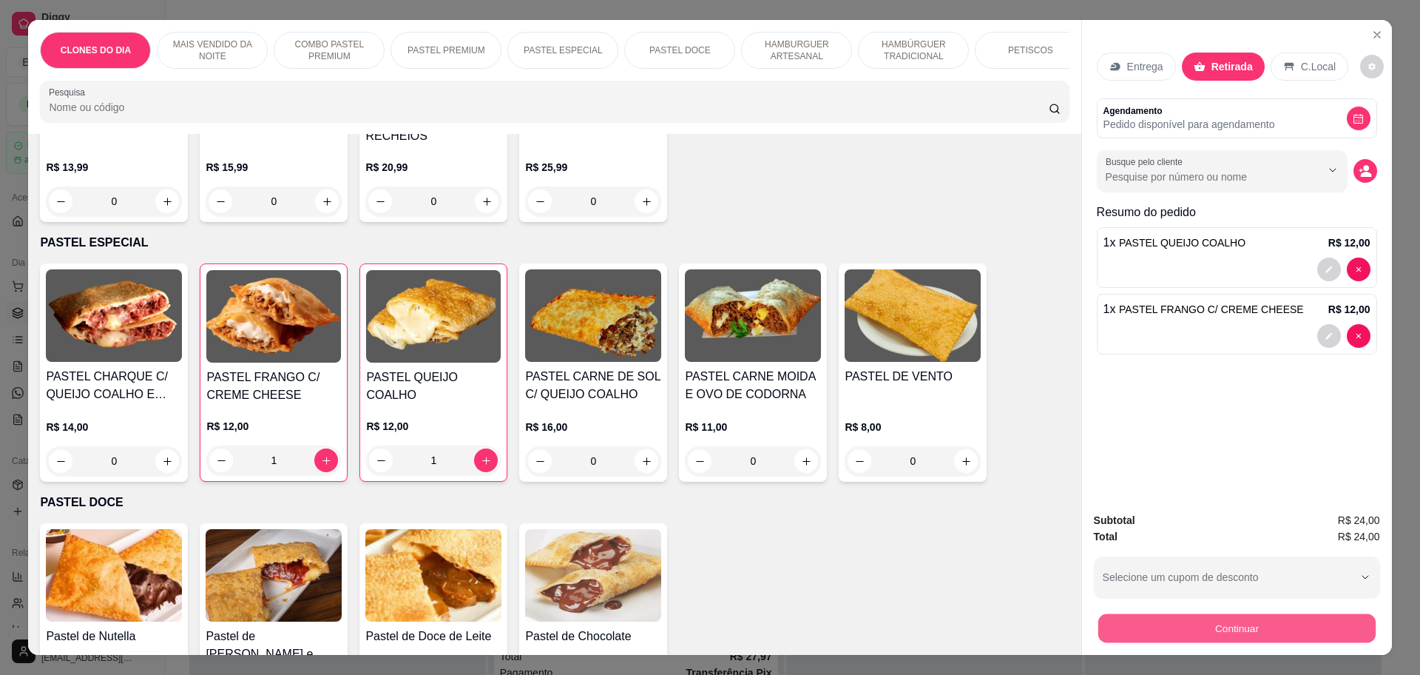
click at [1279, 629] on button "Continuar" at bounding box center [1236, 627] width 277 height 29
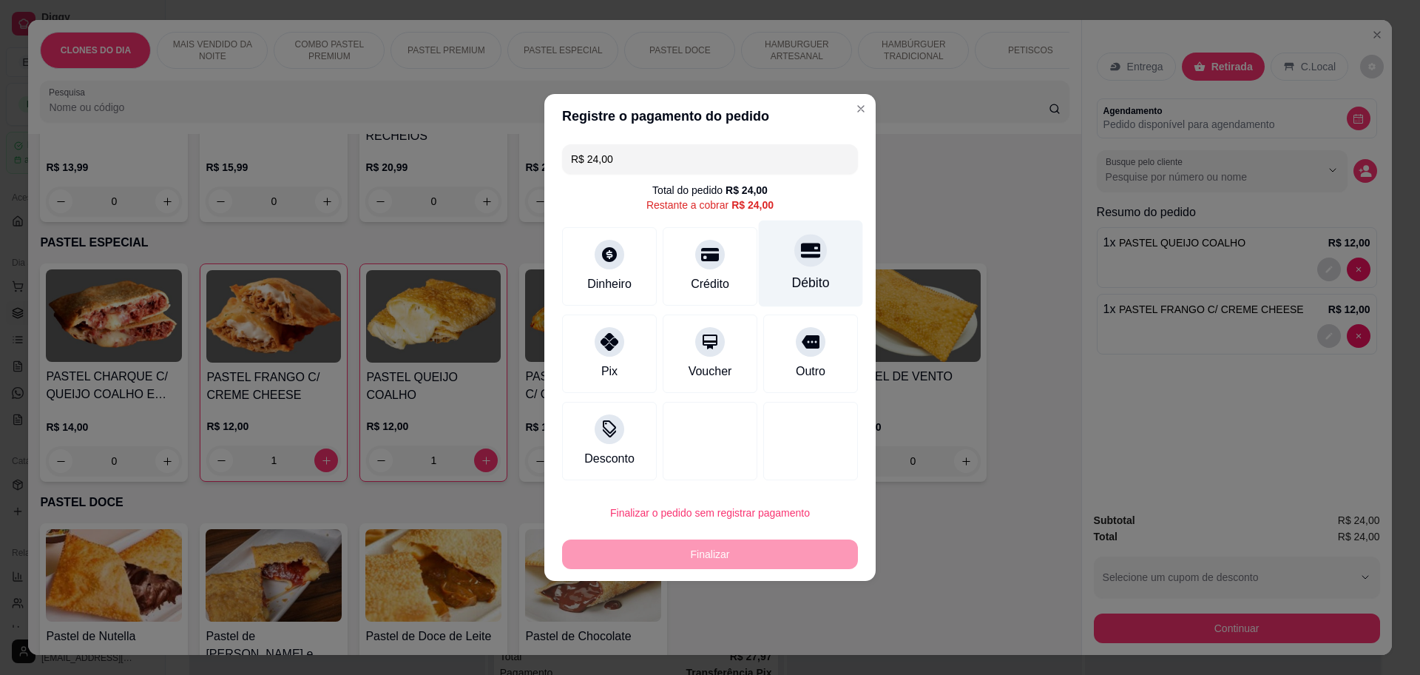
click at [823, 278] on div "Débito" at bounding box center [811, 263] width 104 height 87
type input "R$ 0,00"
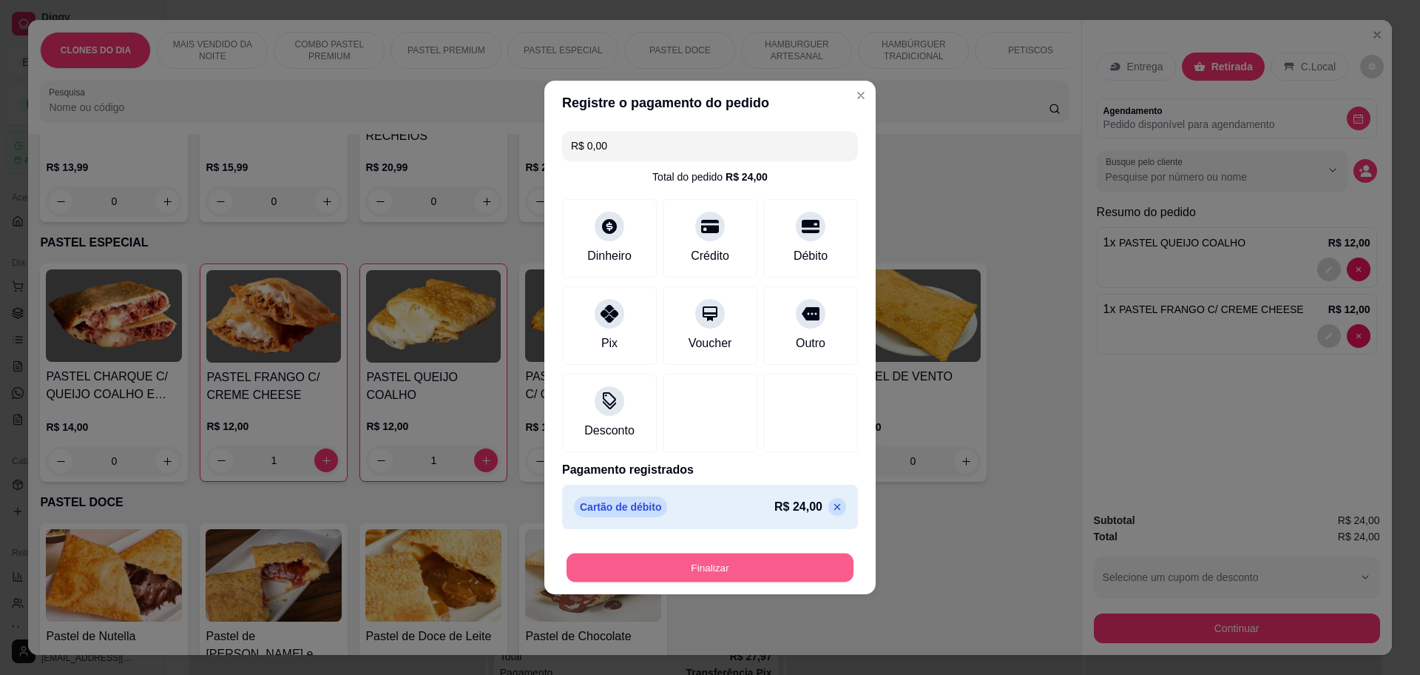
click at [728, 570] on button "Finalizar" at bounding box center [710, 567] width 287 height 29
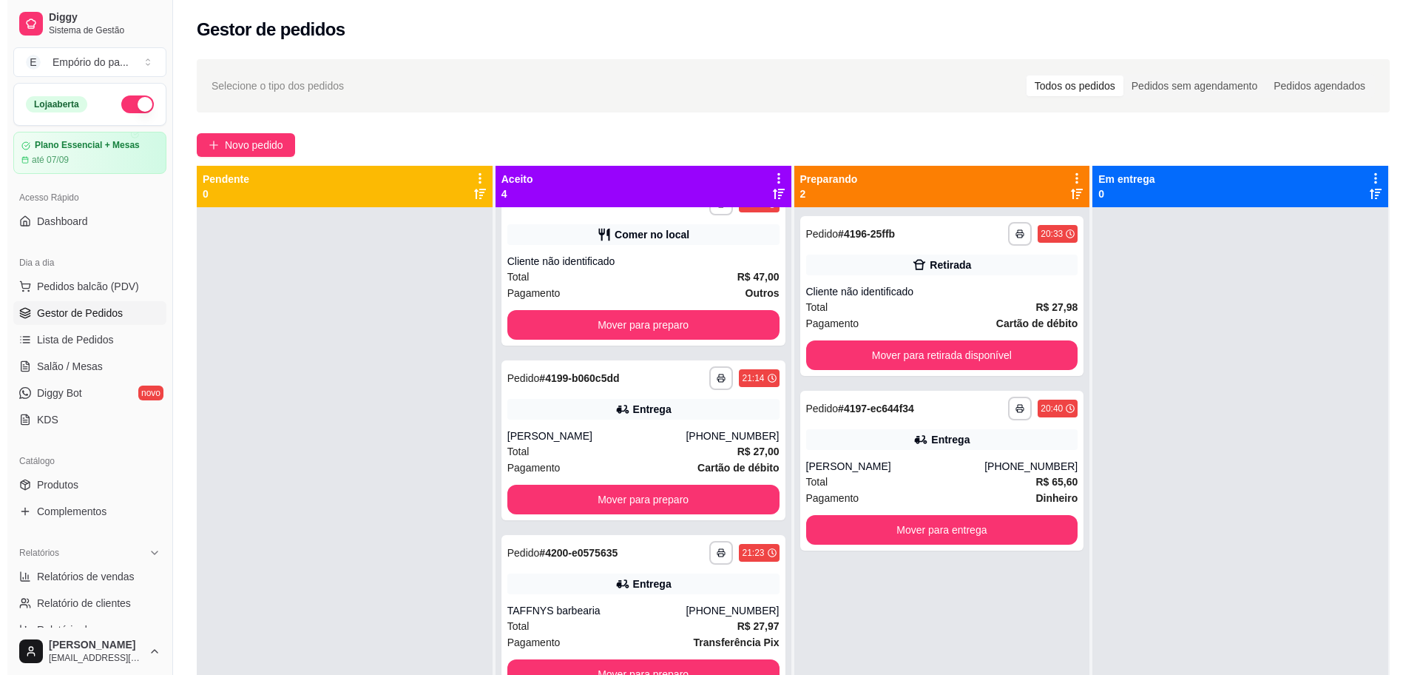
scroll to position [38, 0]
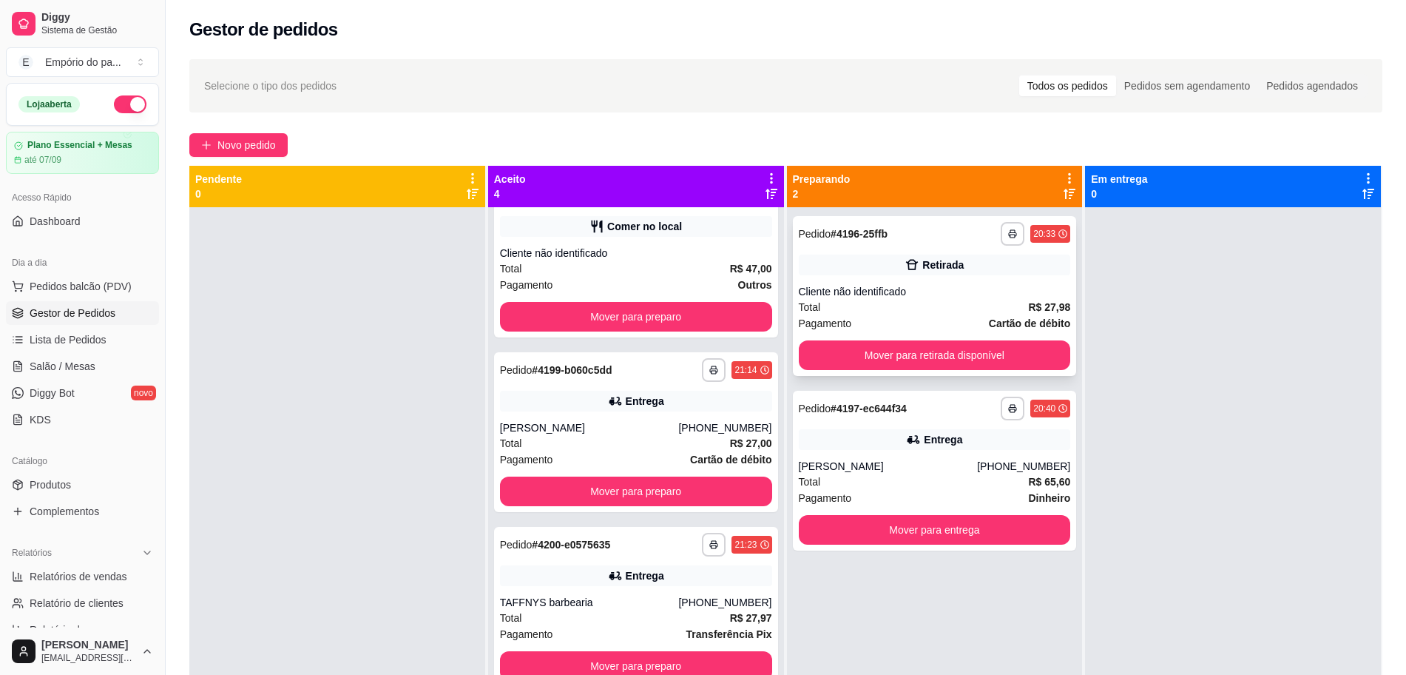
click at [978, 307] on div "Total R$ 27,98" at bounding box center [935, 307] width 272 height 16
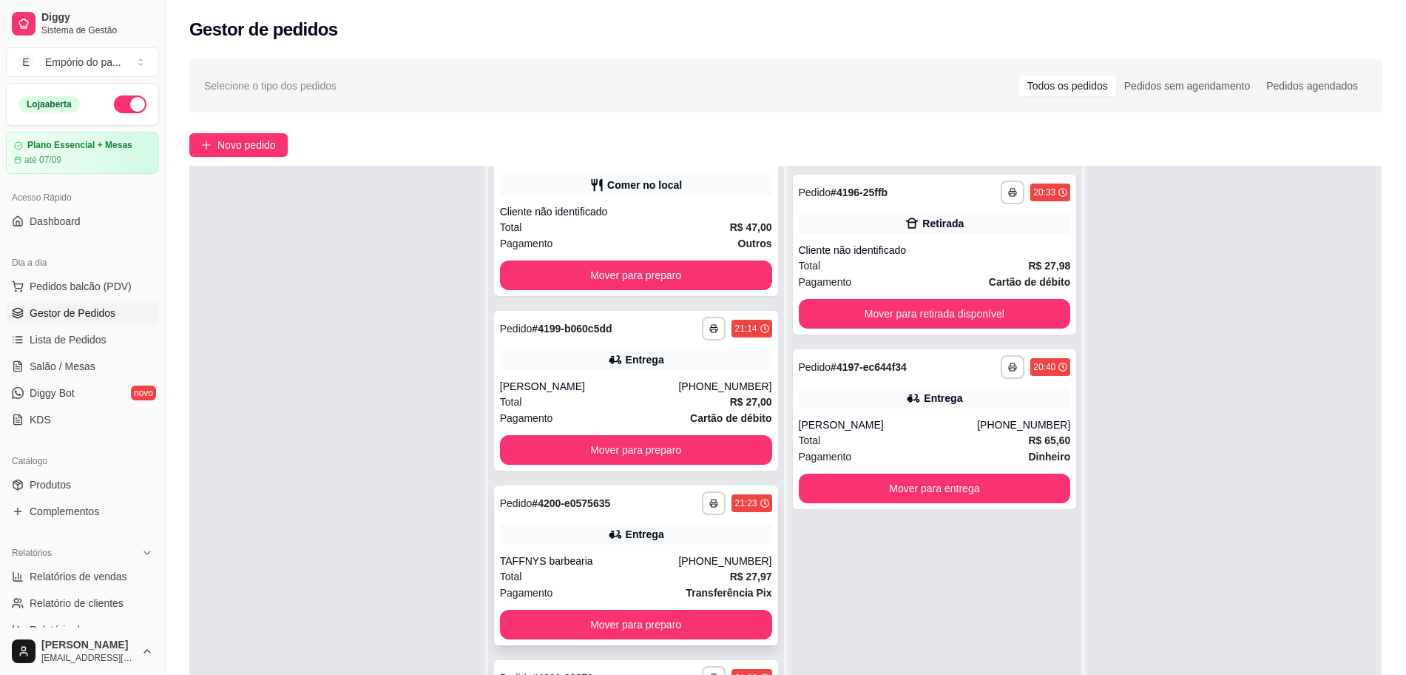
scroll to position [226, 0]
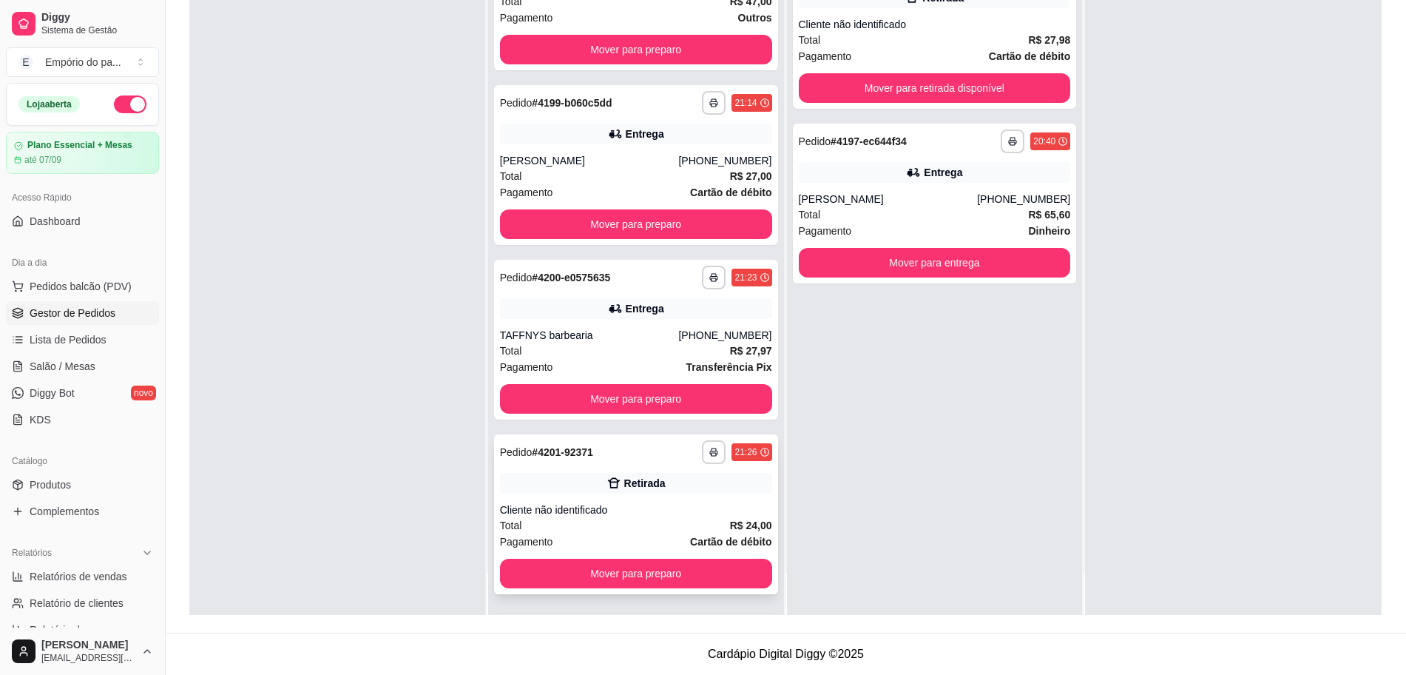
click at [634, 520] on div "Total R$ 24,00" at bounding box center [636, 525] width 272 height 16
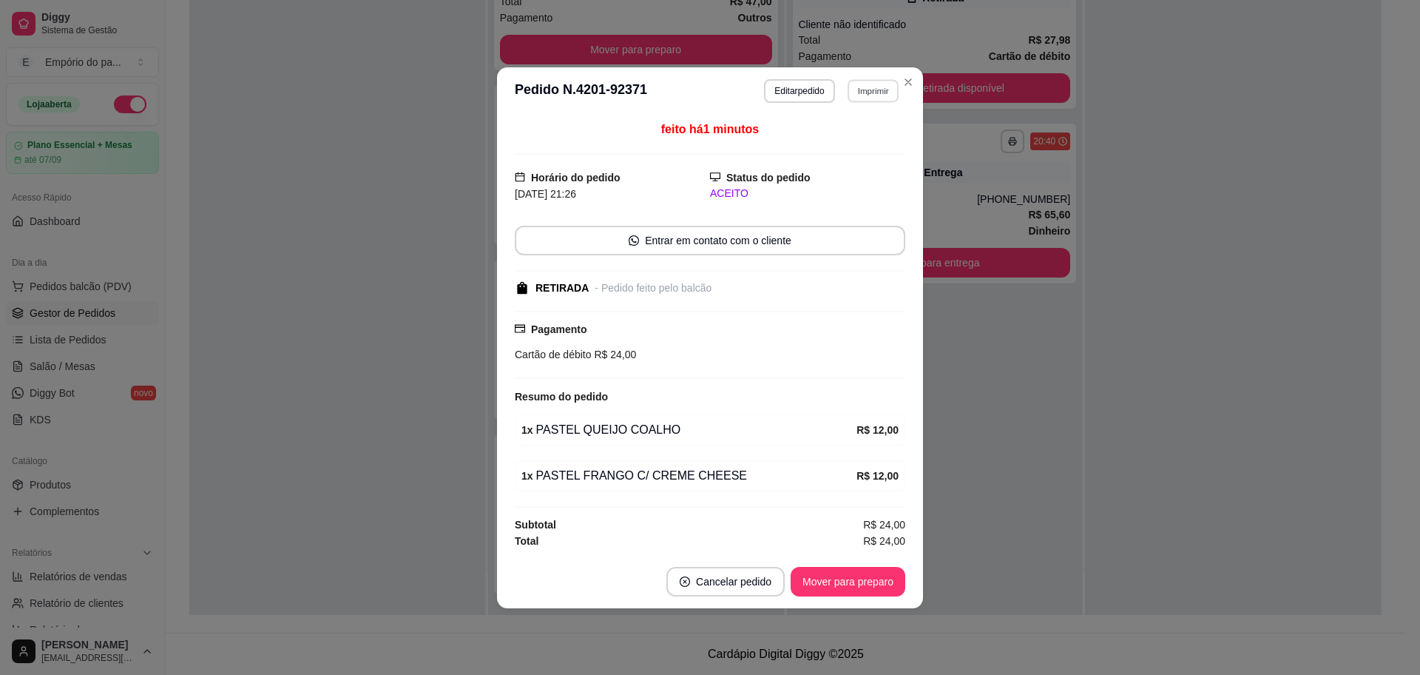
click at [863, 90] on button "Imprimir" at bounding box center [873, 90] width 51 height 23
click at [870, 141] on button "IMPRESSORA" at bounding box center [847, 142] width 104 height 23
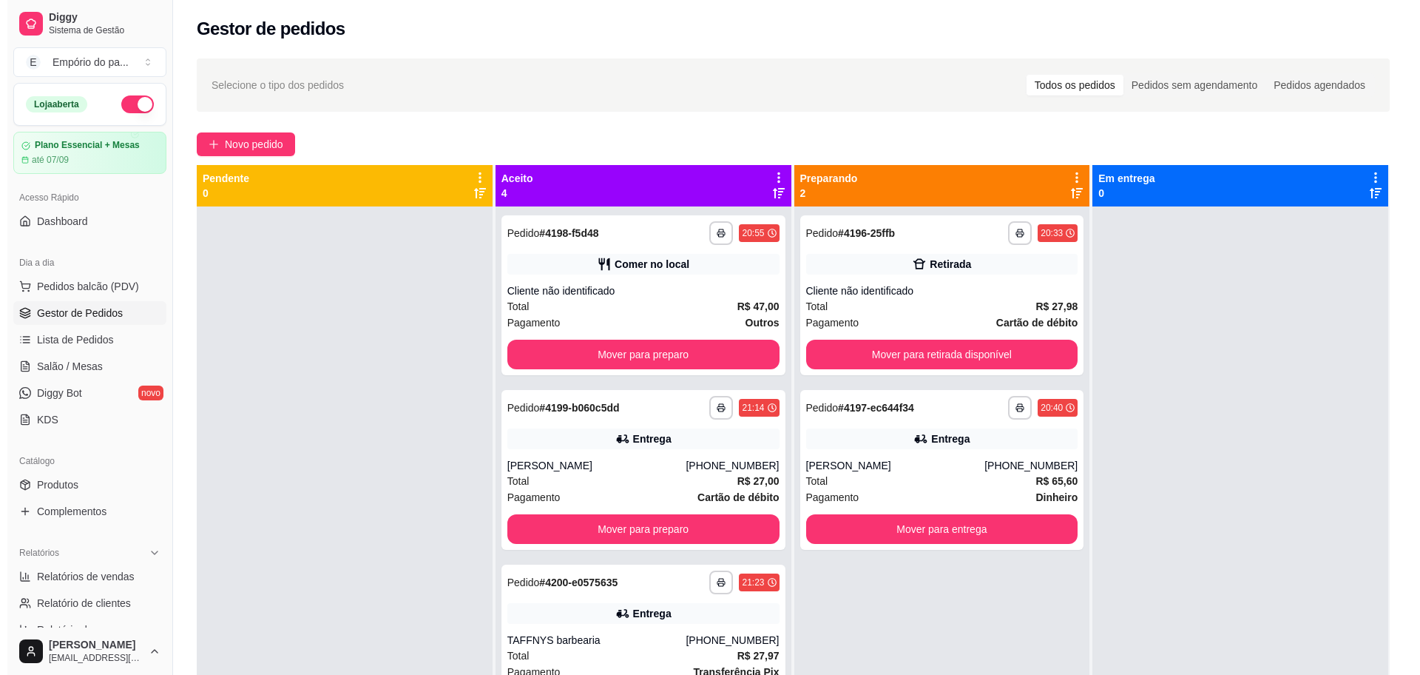
scroll to position [0, 0]
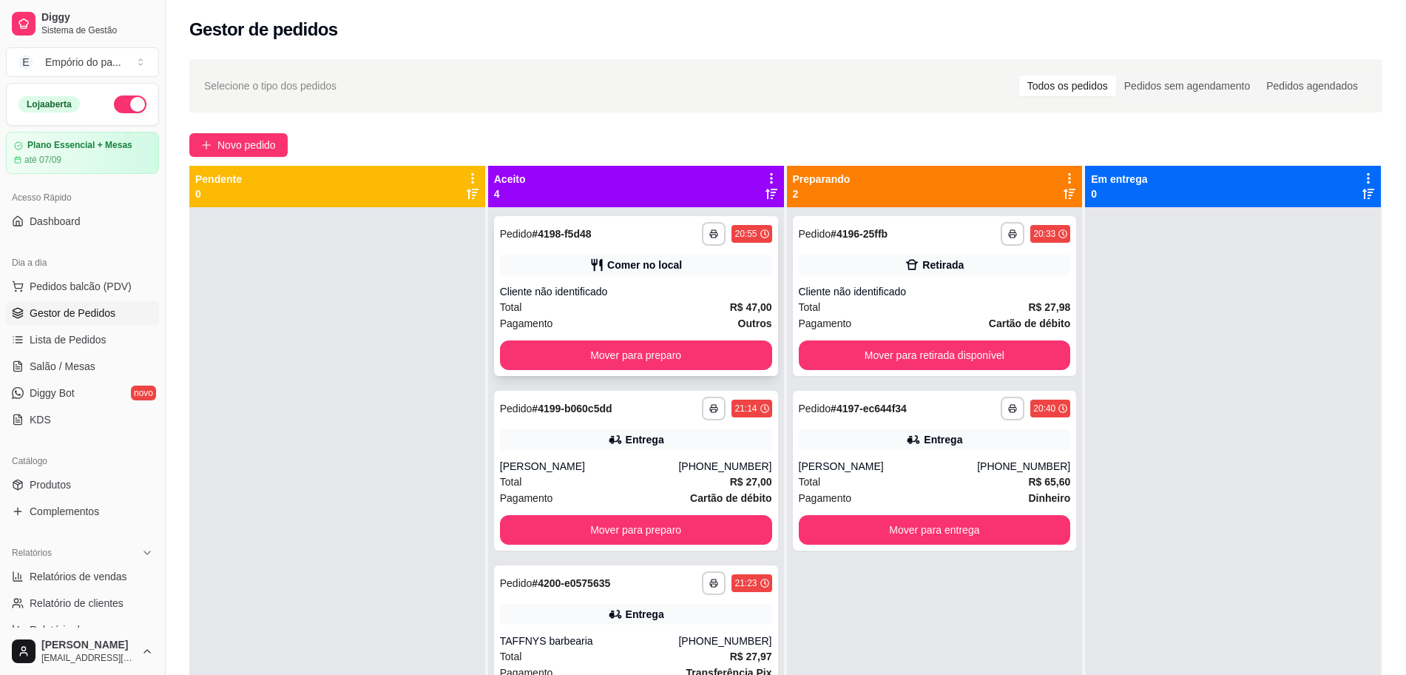
click at [661, 306] on div "Total R$ 47,00" at bounding box center [636, 307] width 272 height 16
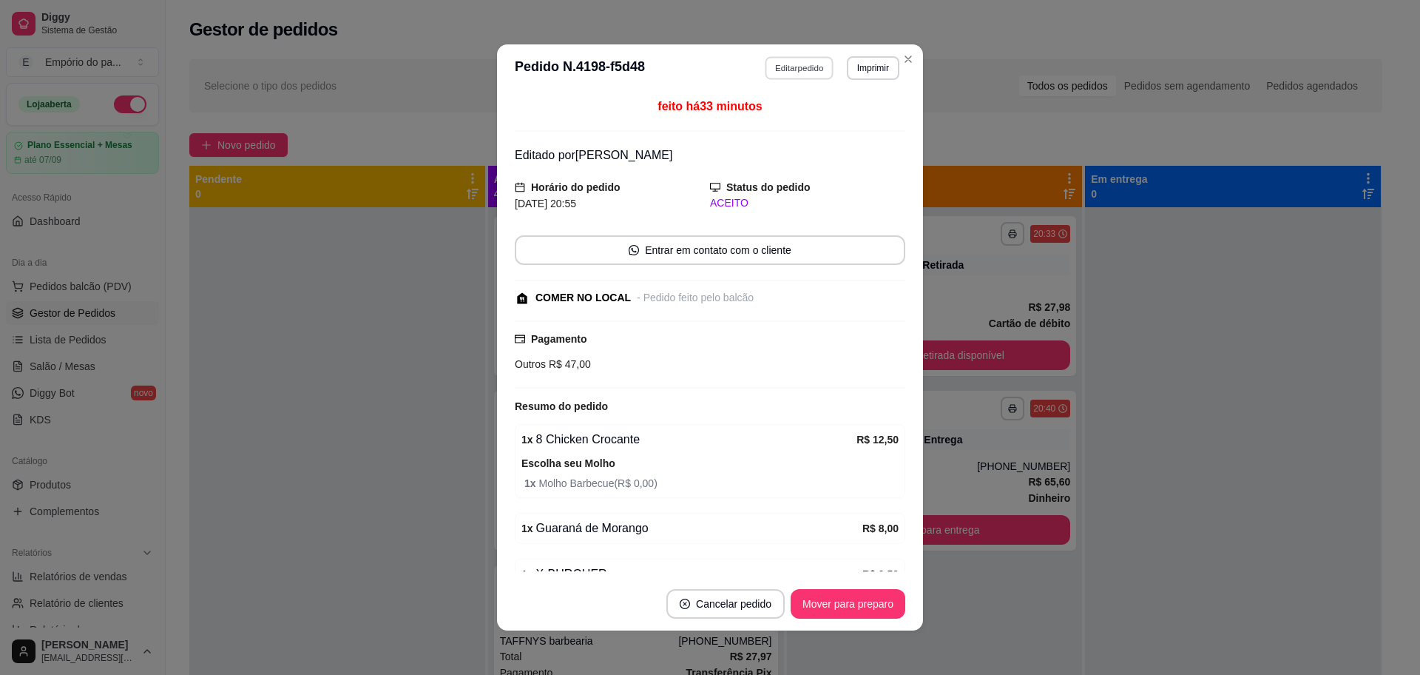
click at [801, 69] on button "Editar pedido" at bounding box center [800, 67] width 69 height 23
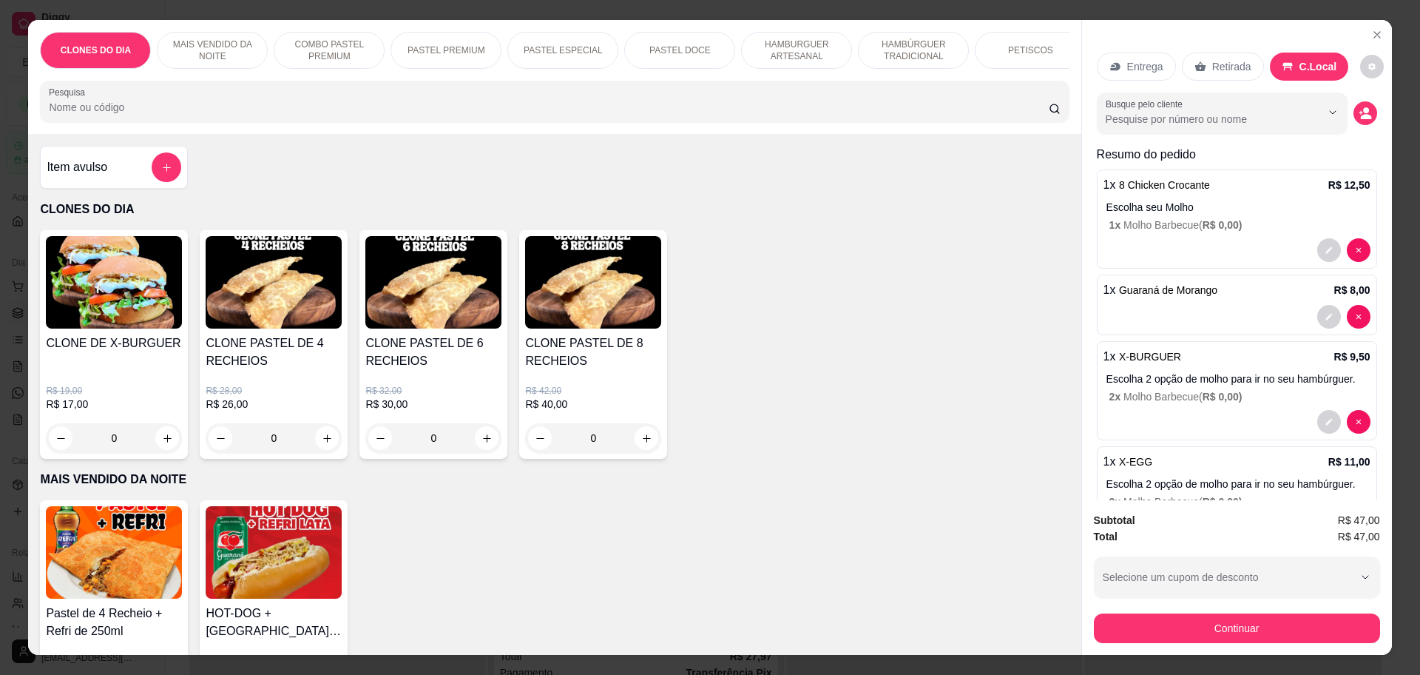
click at [796, 65] on div "HAMBURGUER ARTESANAL" at bounding box center [796, 50] width 111 height 37
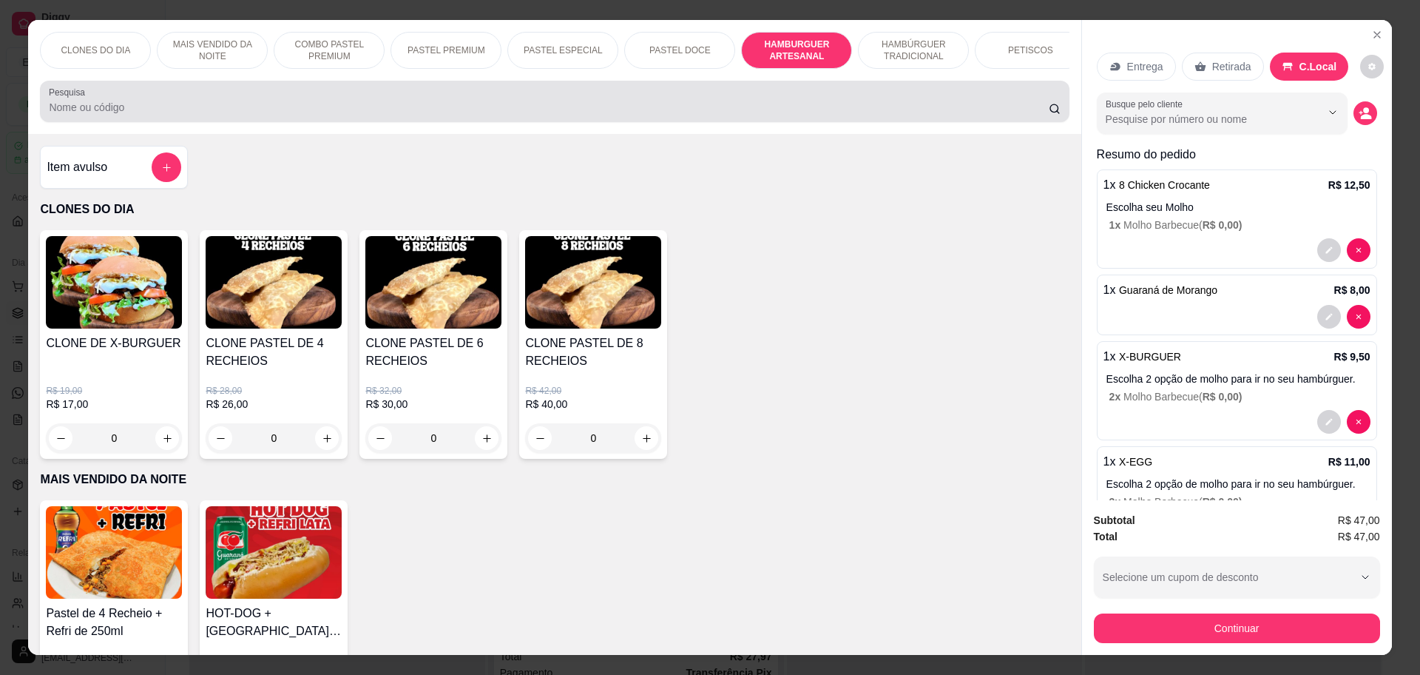
click at [789, 81] on div "Pesquisa" at bounding box center [554, 101] width 1029 height 41
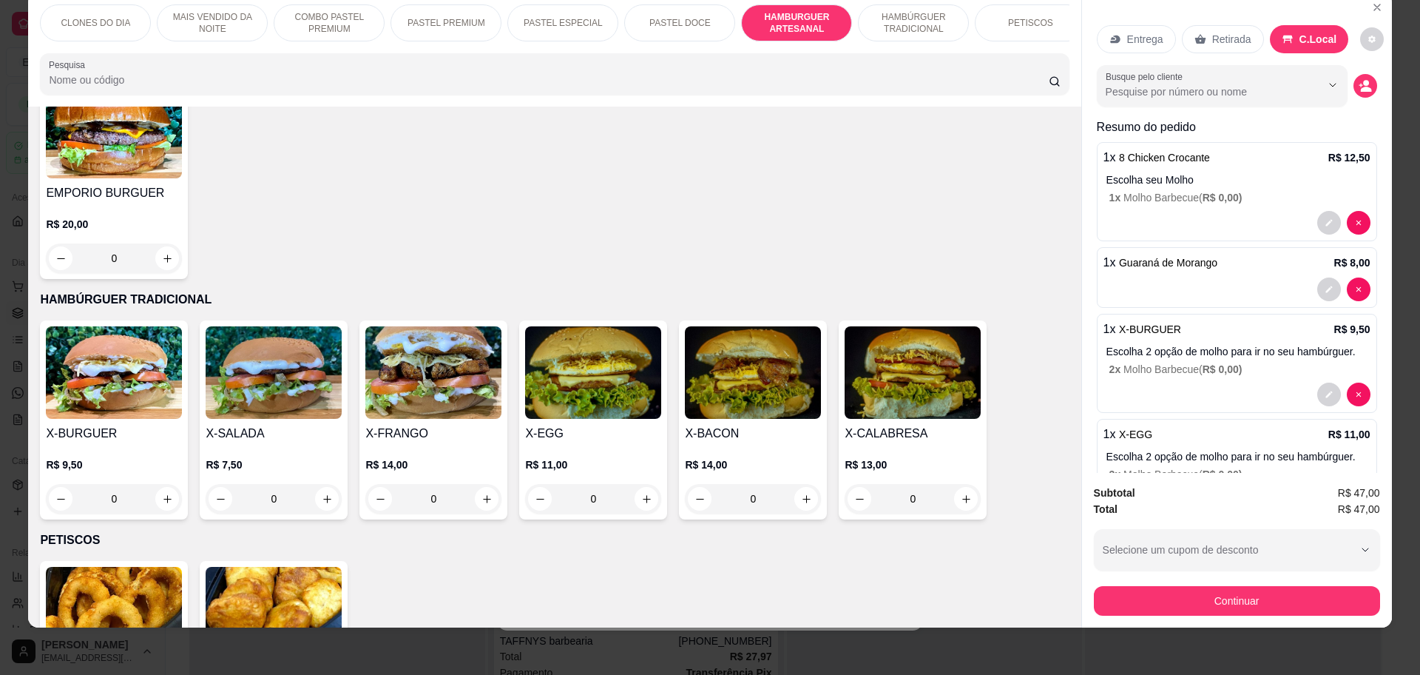
scroll to position [1690, 0]
click at [317, 483] on div "0" at bounding box center [274, 498] width 136 height 30
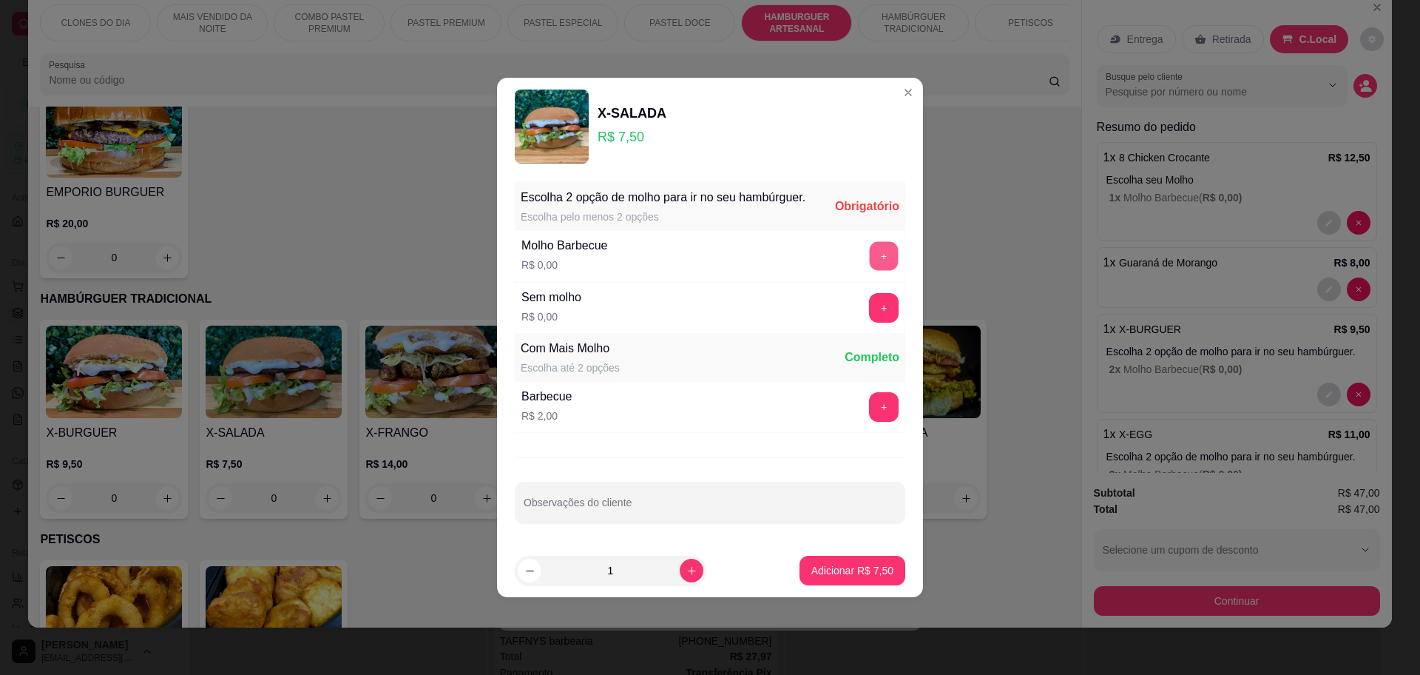
click at [870, 246] on button "+" at bounding box center [884, 256] width 29 height 29
click at [831, 567] on p "Adicionar R$ 7,50" at bounding box center [852, 570] width 80 height 14
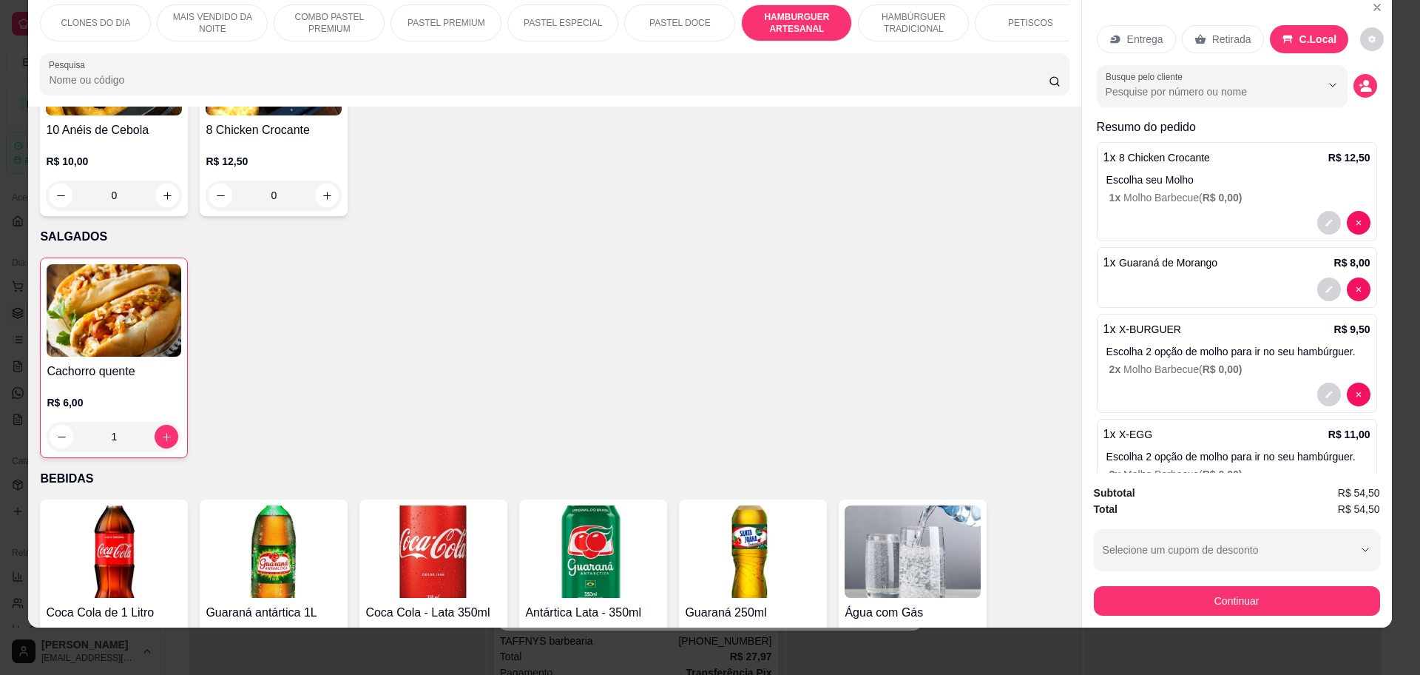
scroll to position [2245, 0]
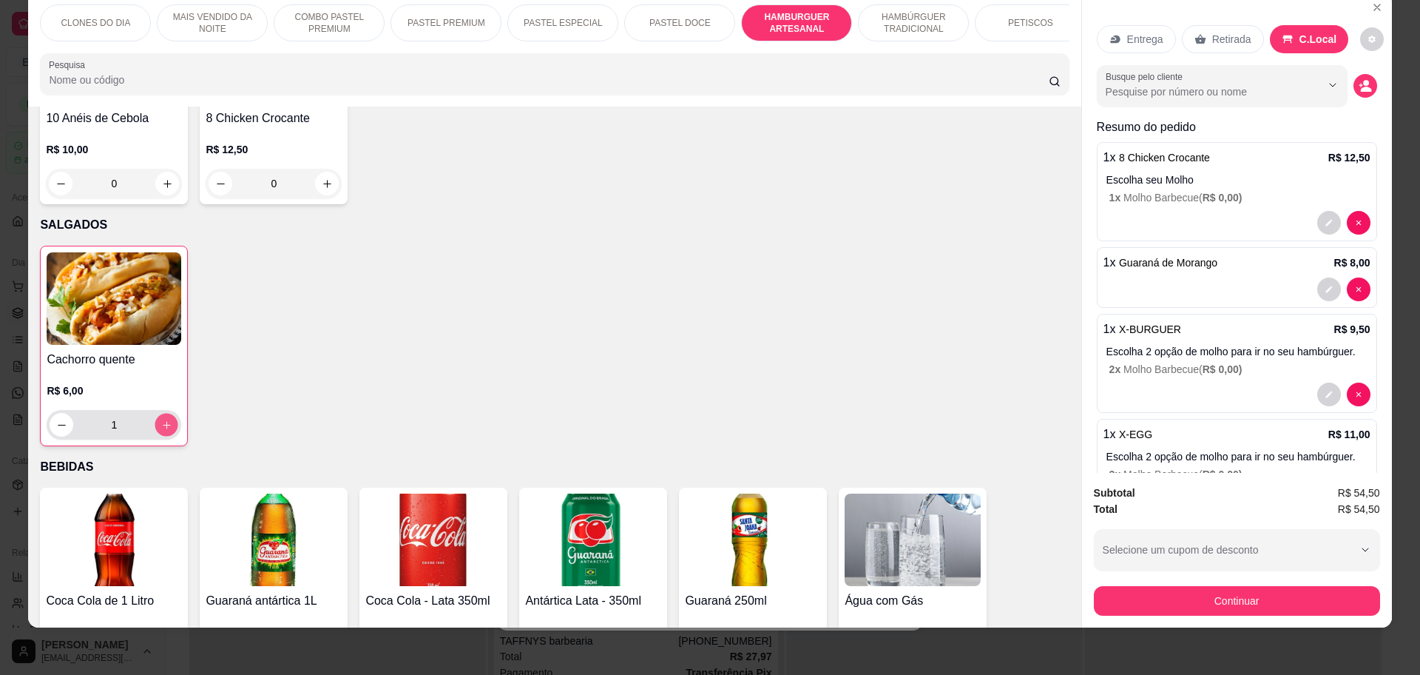
click at [161, 419] on icon "increase-product-quantity" at bounding box center [166, 424] width 11 height 11
type input "2"
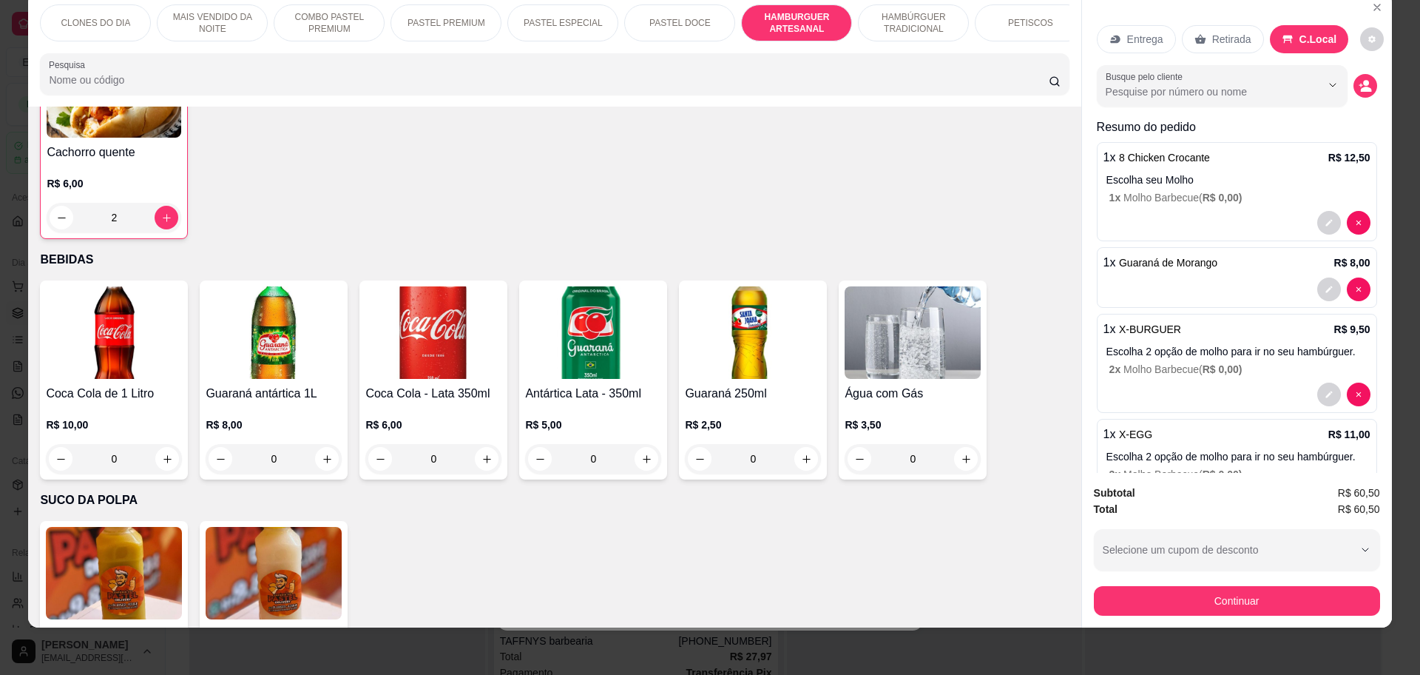
scroll to position [2535, 0]
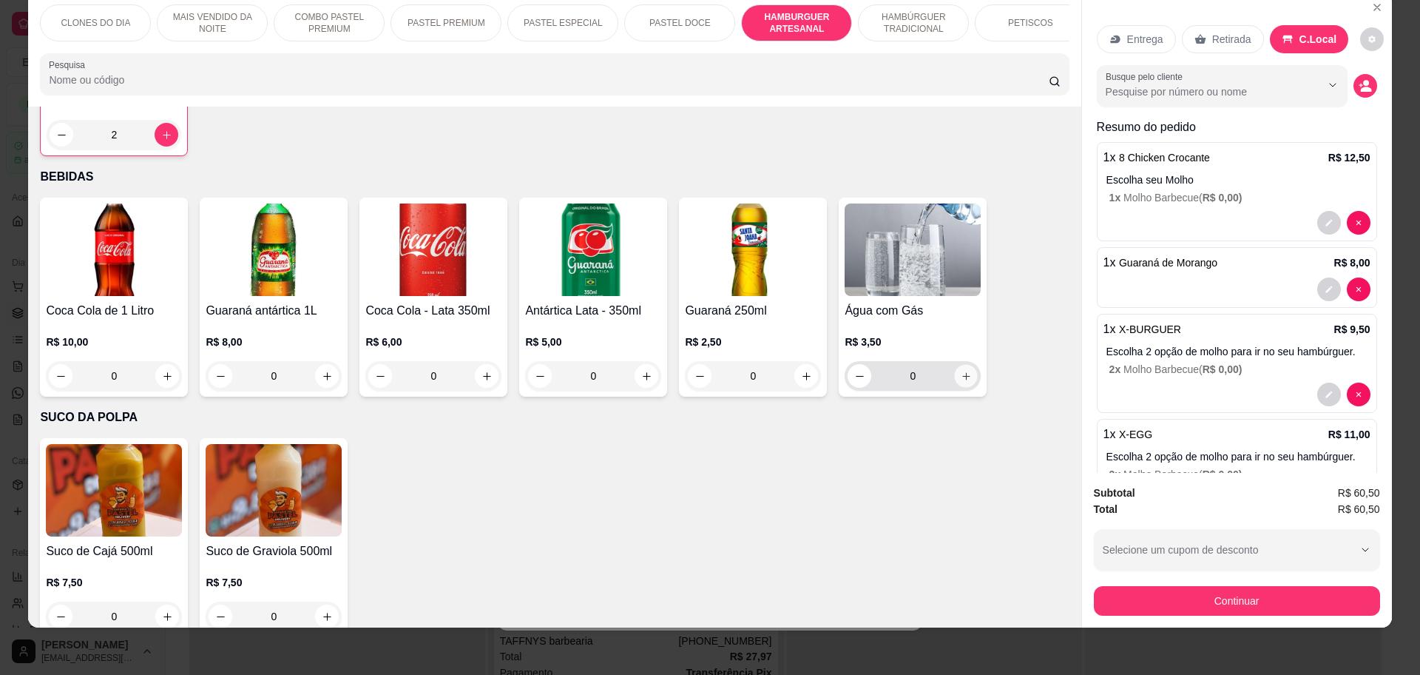
click at [962, 372] on icon "increase-product-quantity" at bounding box center [965, 375] width 7 height 7
type input "1"
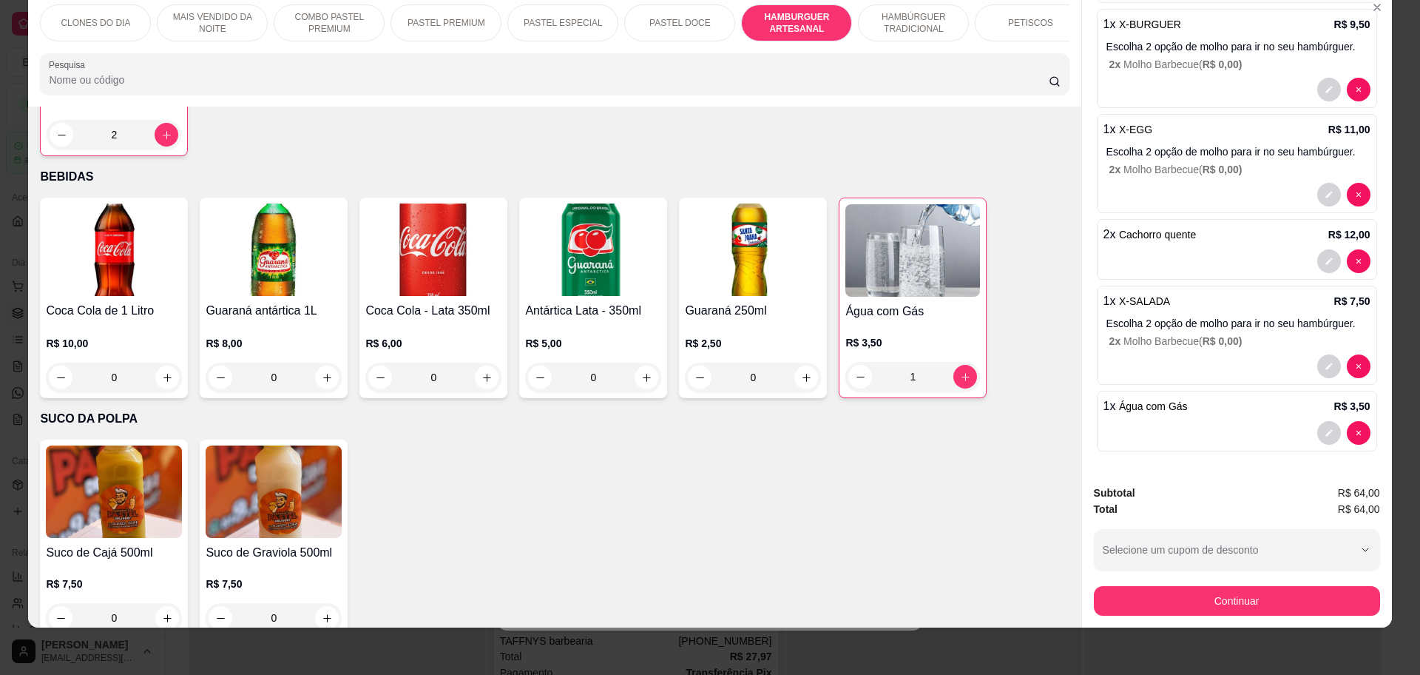
scroll to position [348, 0]
click at [1287, 593] on button "Continuar" at bounding box center [1237, 601] width 286 height 30
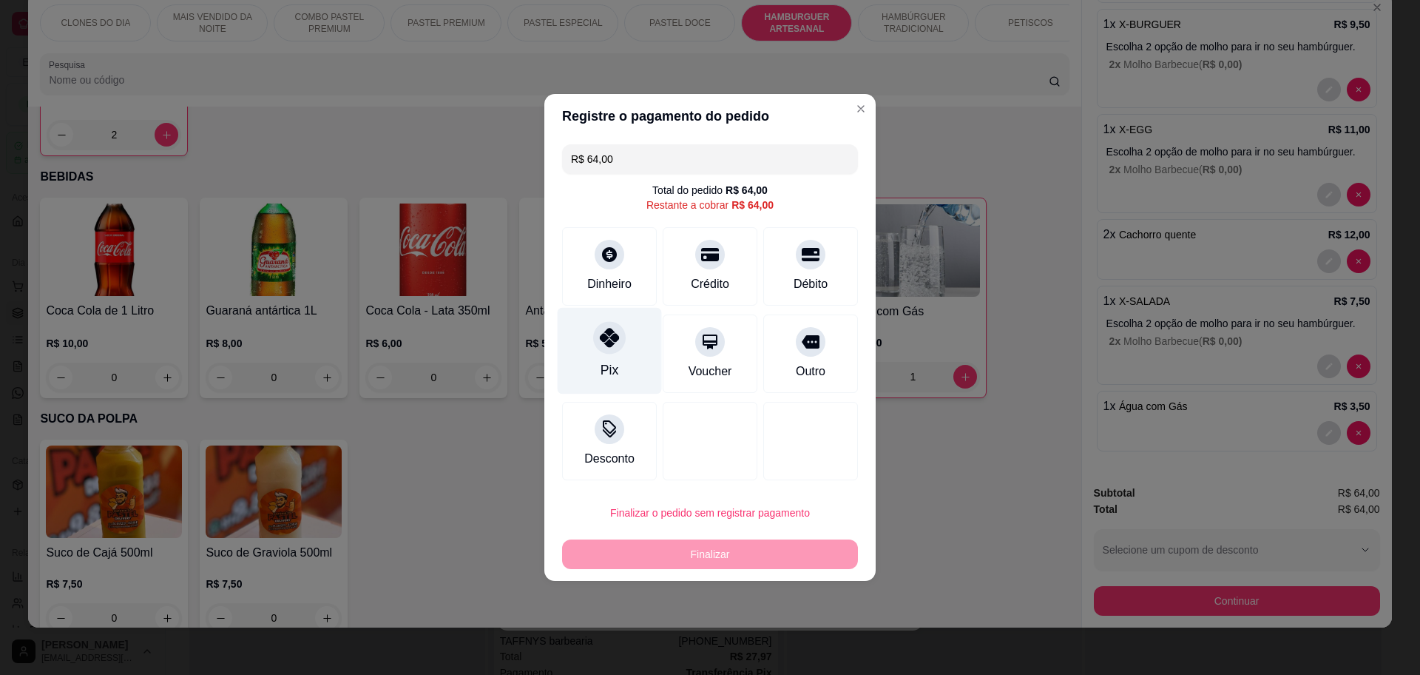
click at [612, 369] on div "Pix" at bounding box center [610, 369] width 18 height 19
type input "R$ 0,00"
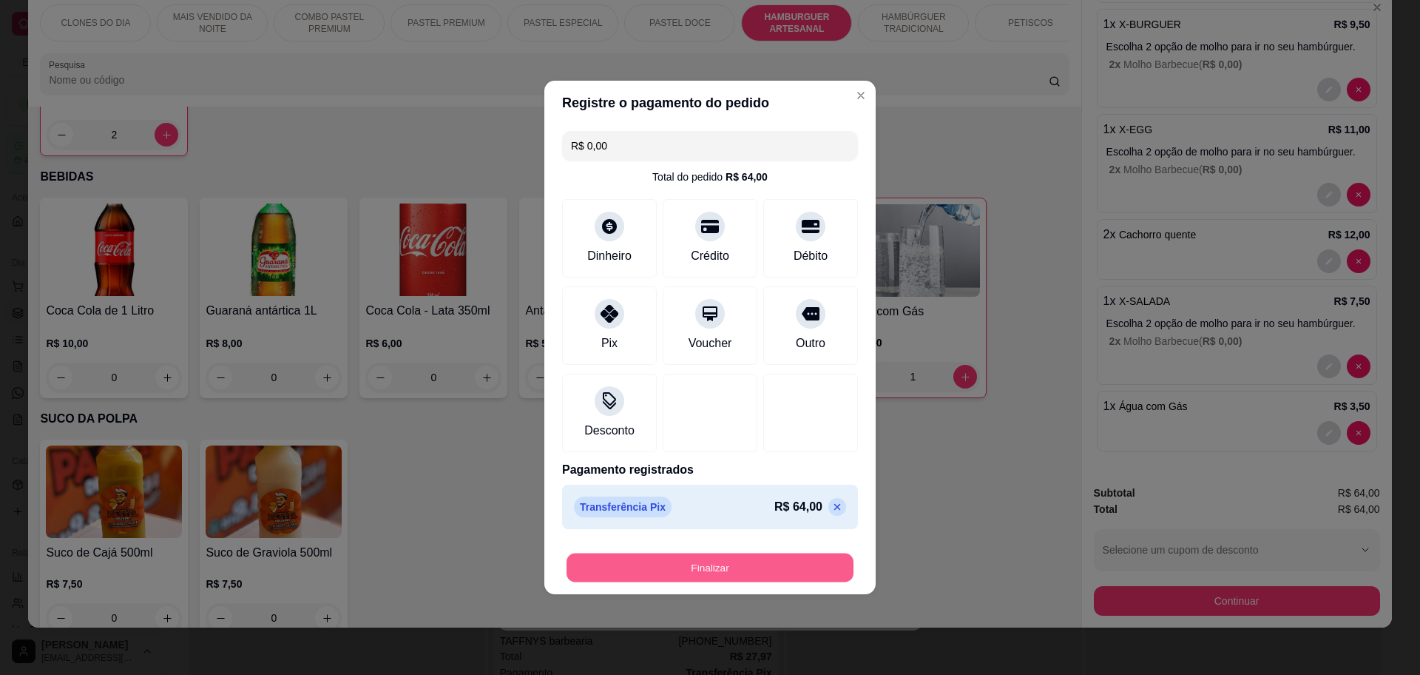
click at [724, 563] on button "Finalizar" at bounding box center [710, 567] width 287 height 29
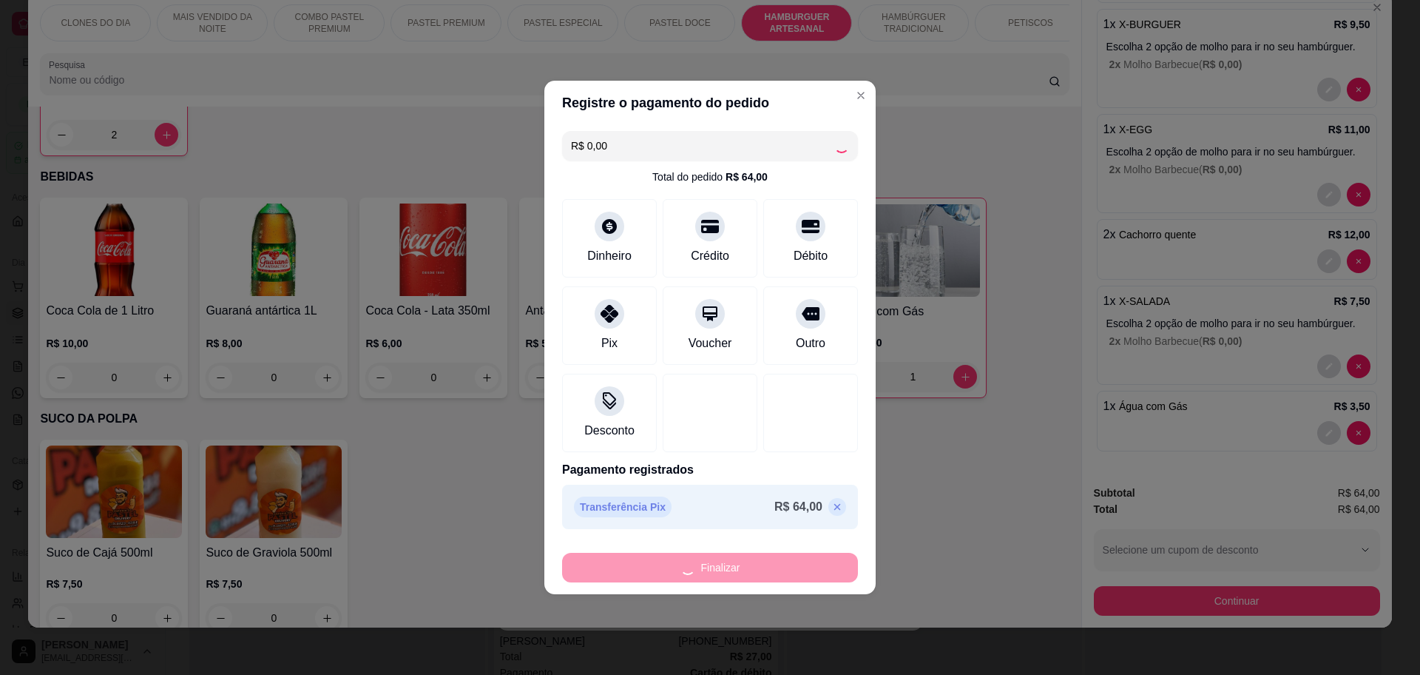
type input "0"
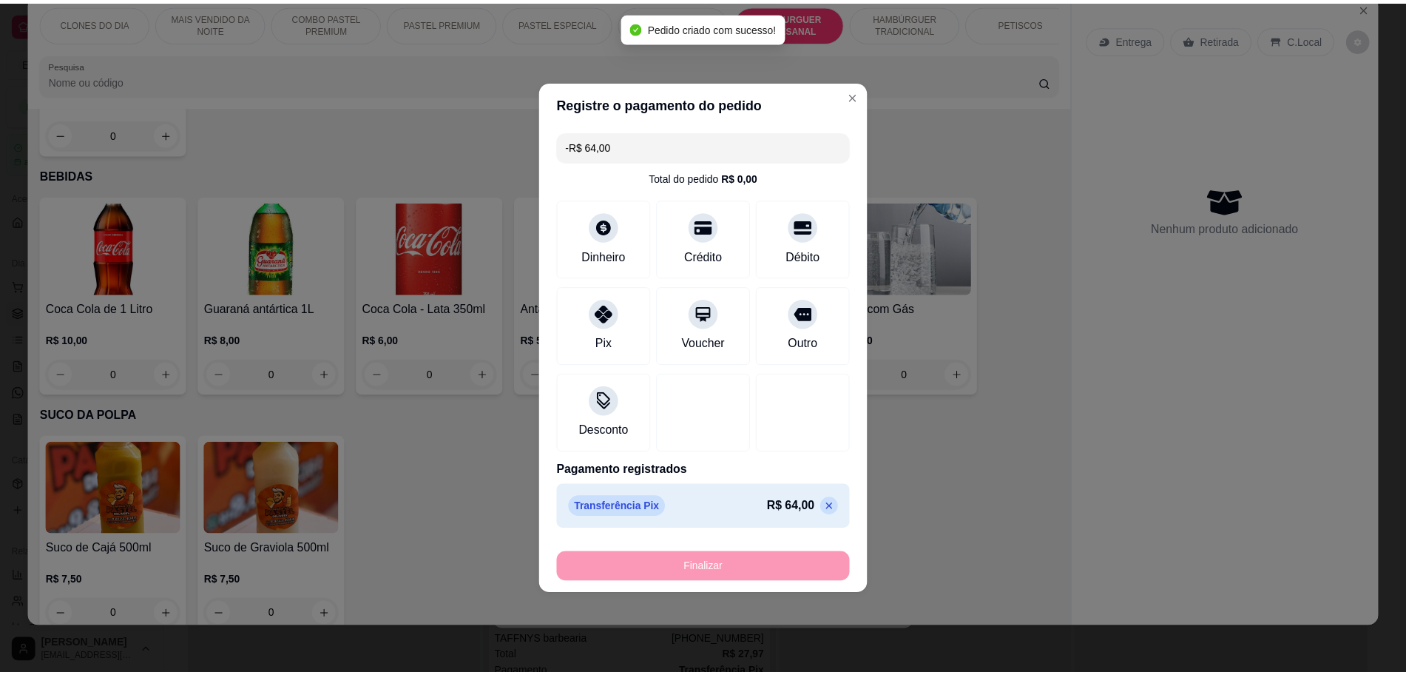
scroll to position [0, 0]
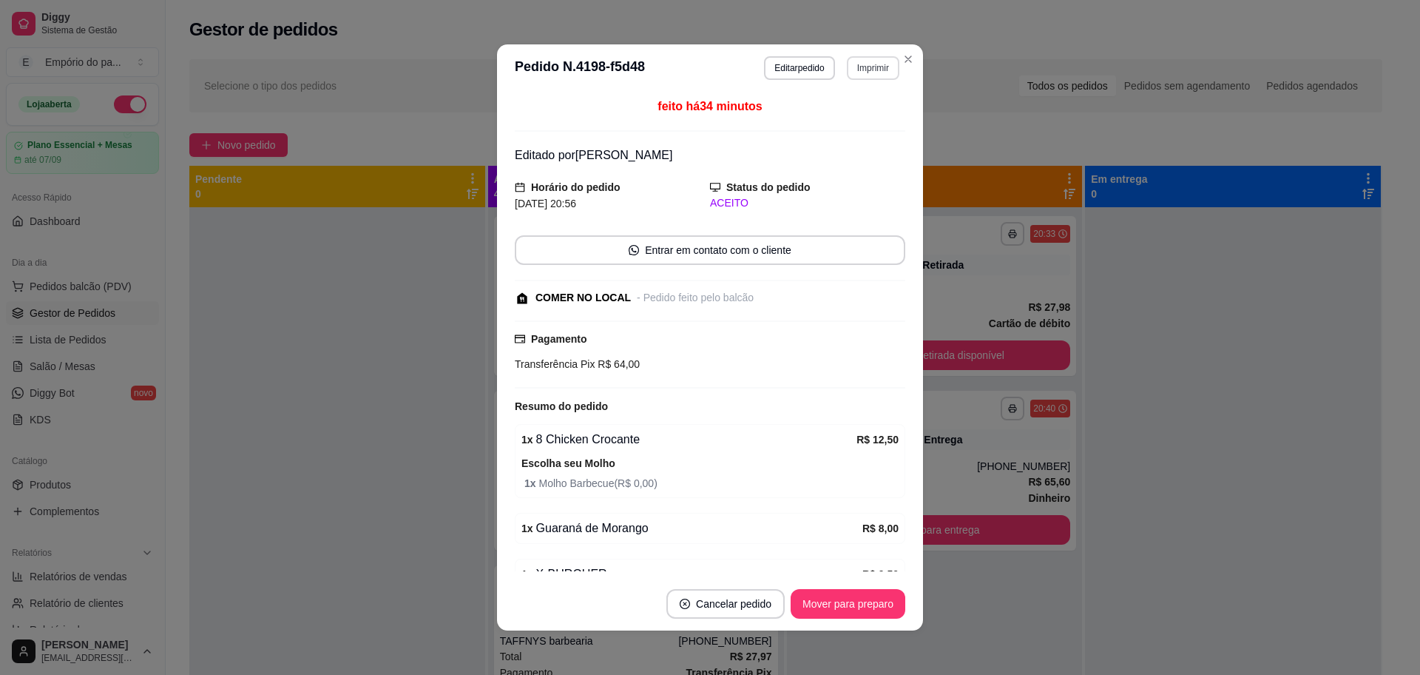
click at [864, 59] on button "Imprimir" at bounding box center [873, 68] width 53 height 24
click at [862, 115] on button "IMPRESSORA" at bounding box center [840, 119] width 104 height 23
click at [872, 67] on button "Imprimir" at bounding box center [873, 67] width 51 height 23
click at [857, 121] on button "IMPRESSORA" at bounding box center [840, 119] width 104 height 23
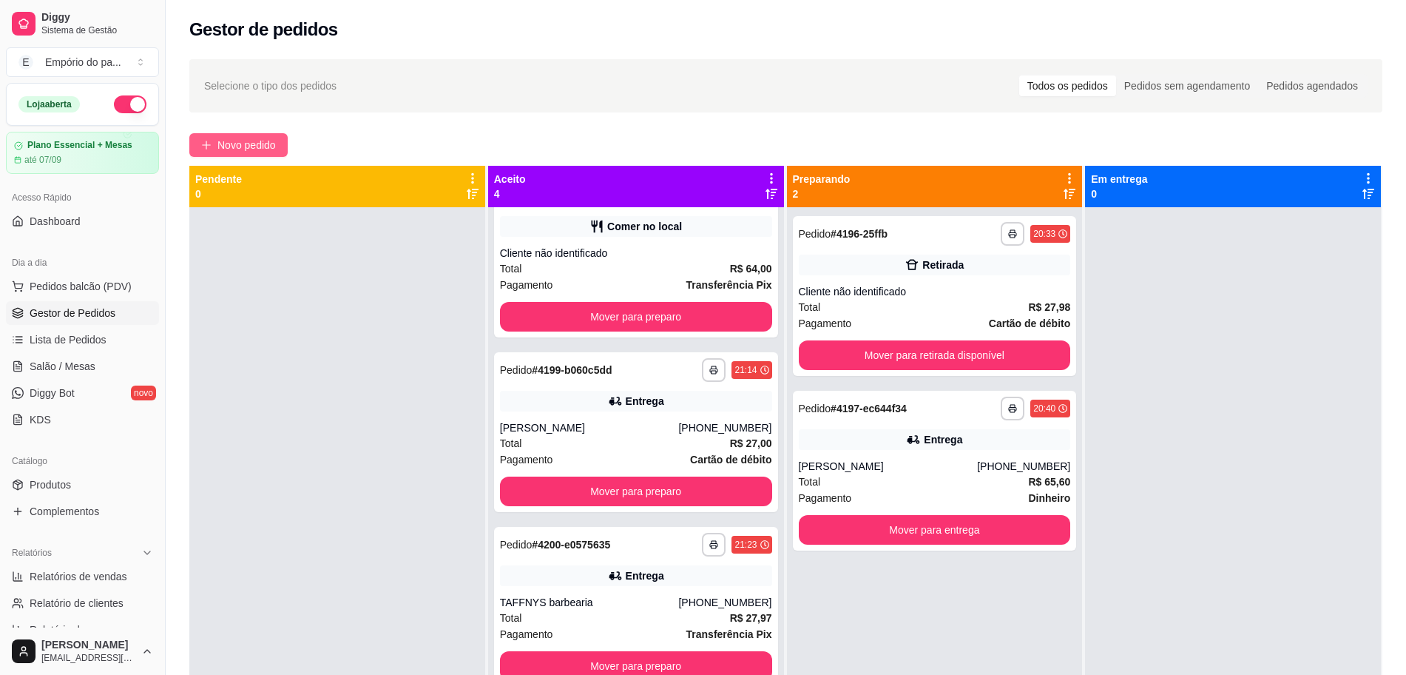
click at [249, 138] on span "Novo pedido" at bounding box center [246, 145] width 58 height 16
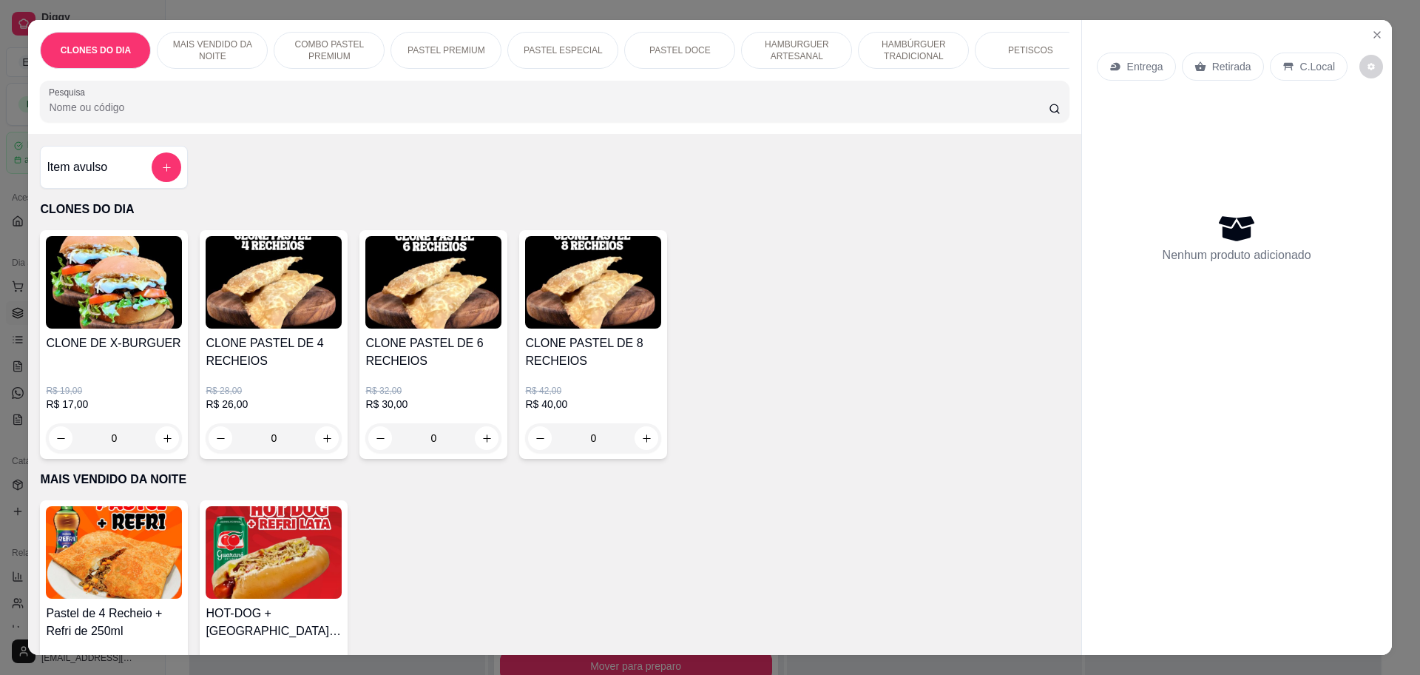
click at [1229, 60] on p "Retirada" at bounding box center [1231, 66] width 39 height 15
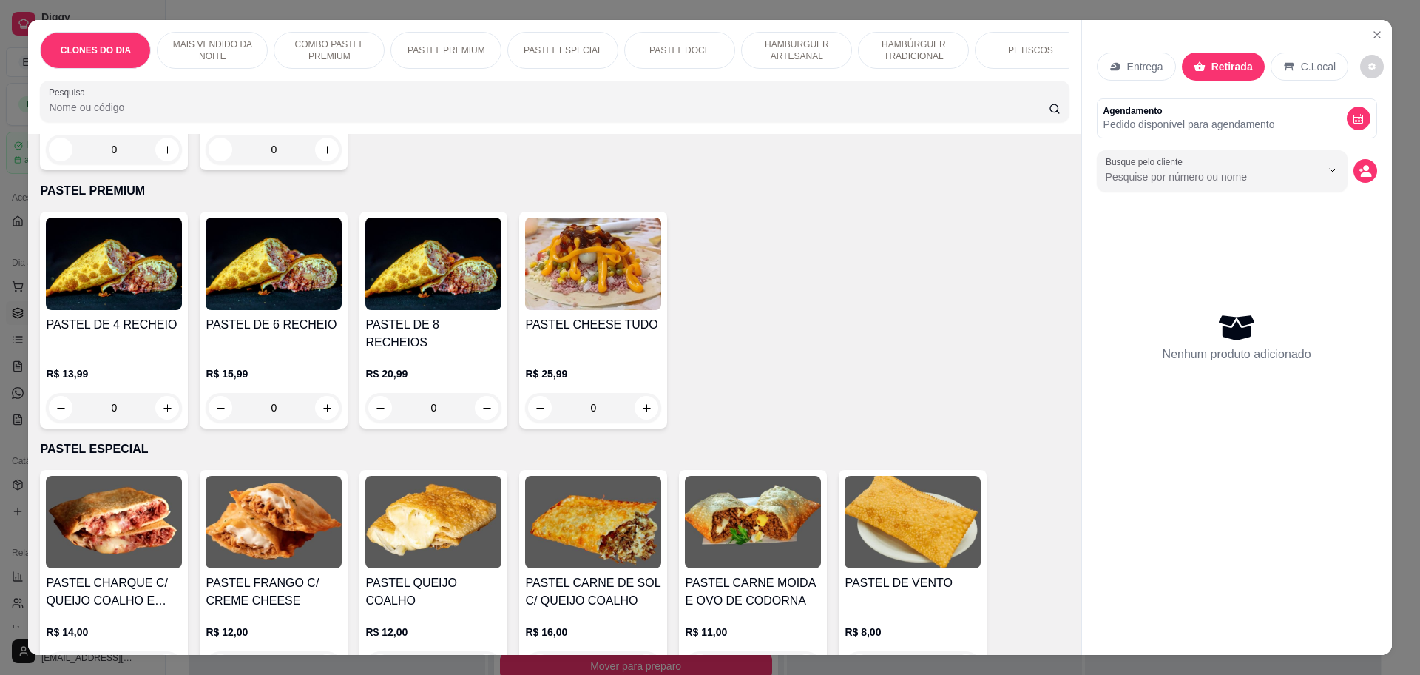
scroll to position [740, 0]
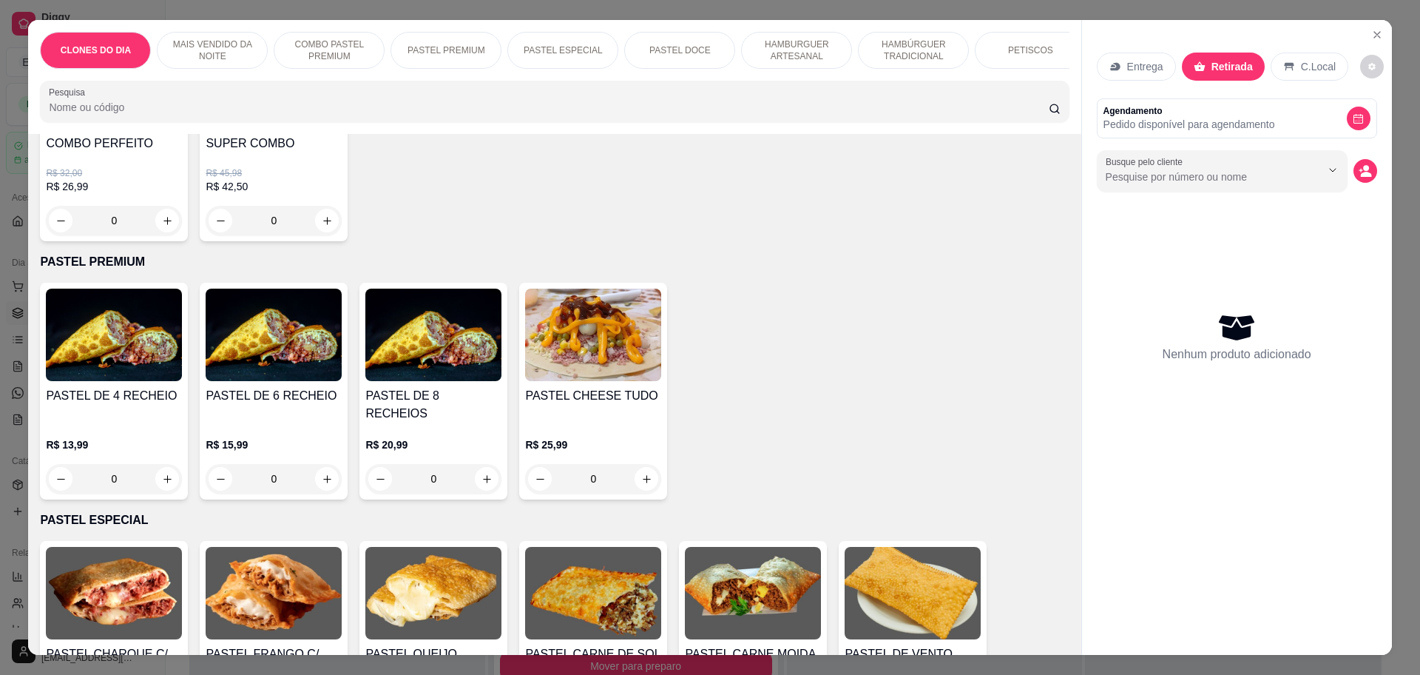
click at [163, 469] on div "0" at bounding box center [114, 479] width 136 height 30
click at [870, 210] on button "+" at bounding box center [884, 212] width 29 height 29
click at [870, 413] on button "+" at bounding box center [884, 419] width 29 height 29
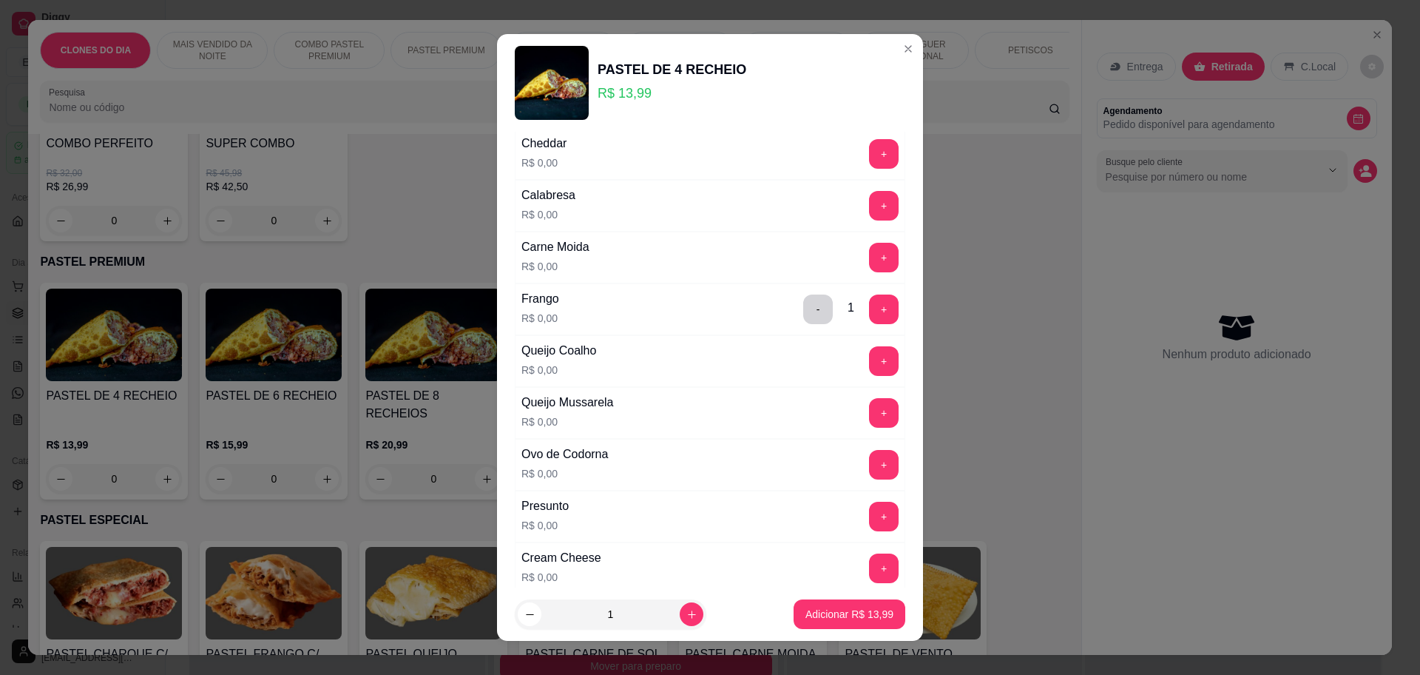
scroll to position [185, 0]
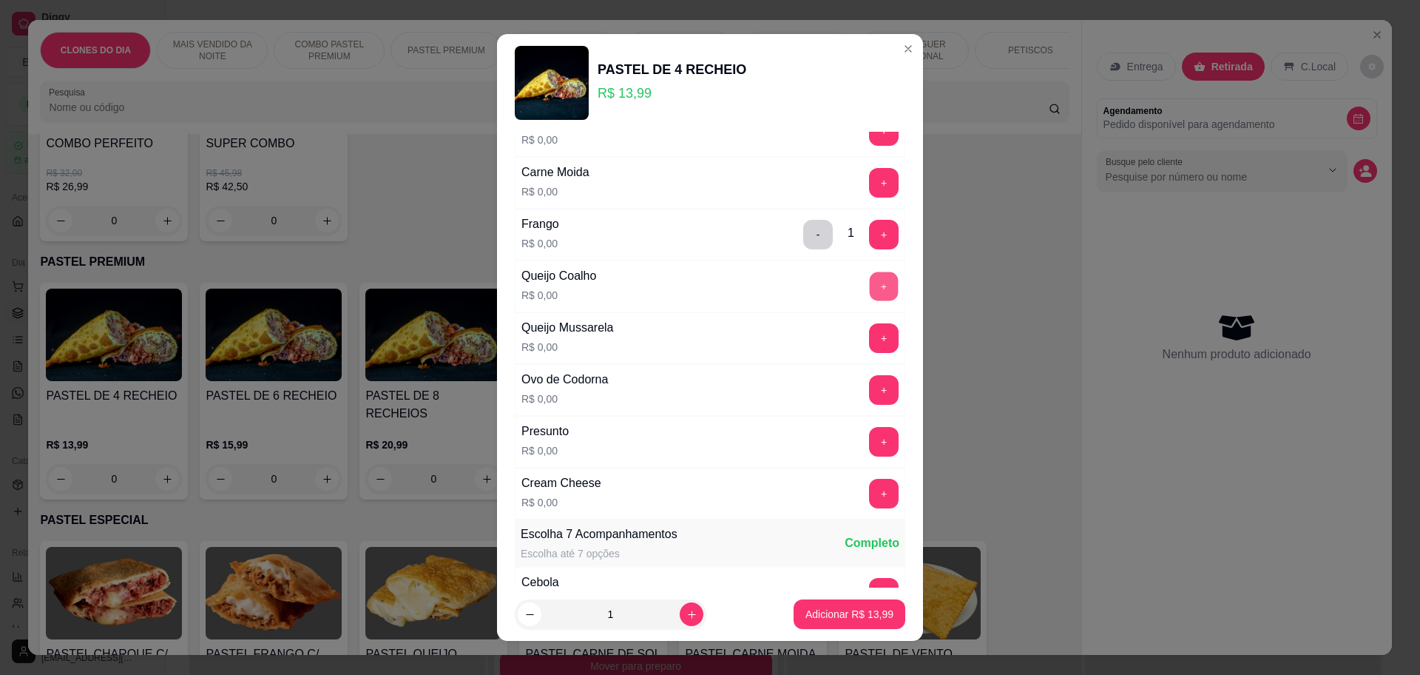
click at [870, 287] on button "+" at bounding box center [884, 285] width 29 height 29
click at [847, 371] on div "Ovo de Codorna R$ 0,00 +" at bounding box center [710, 390] width 391 height 52
click at [870, 379] on button "+" at bounding box center [884, 389] width 29 height 29
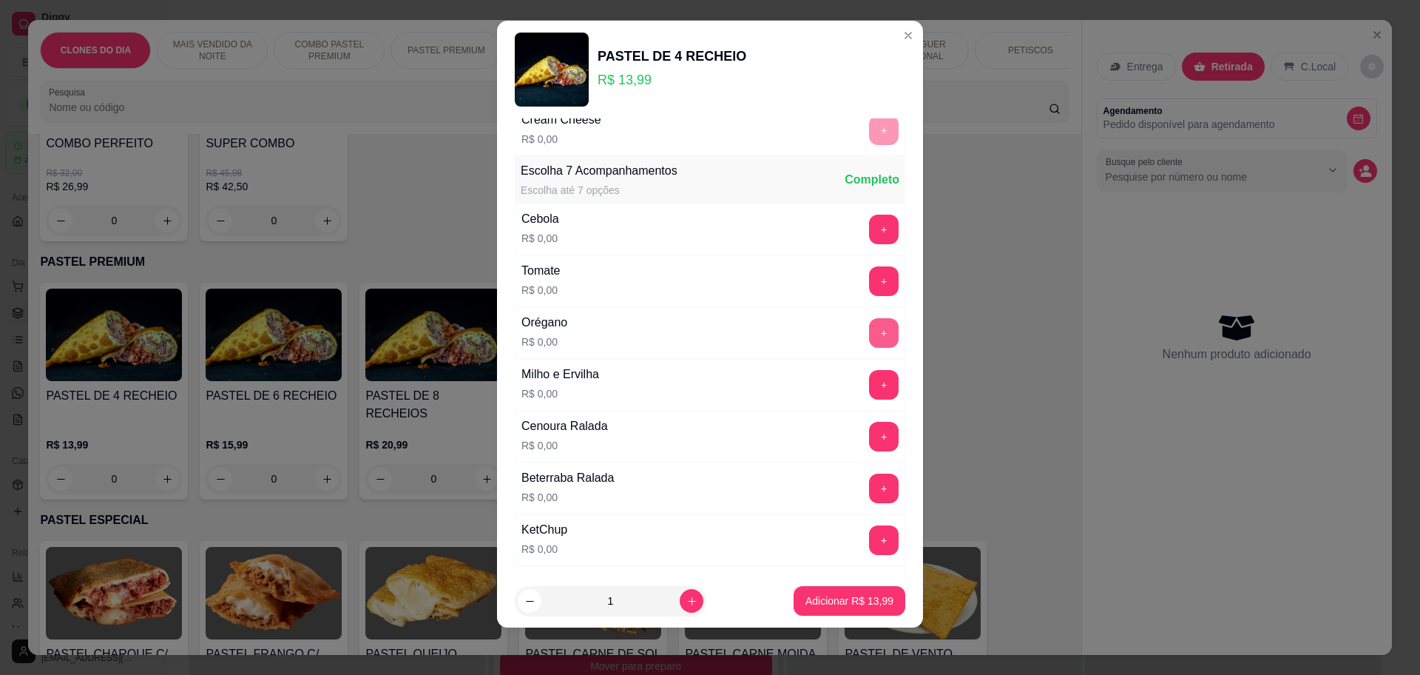
scroll to position [480, 0]
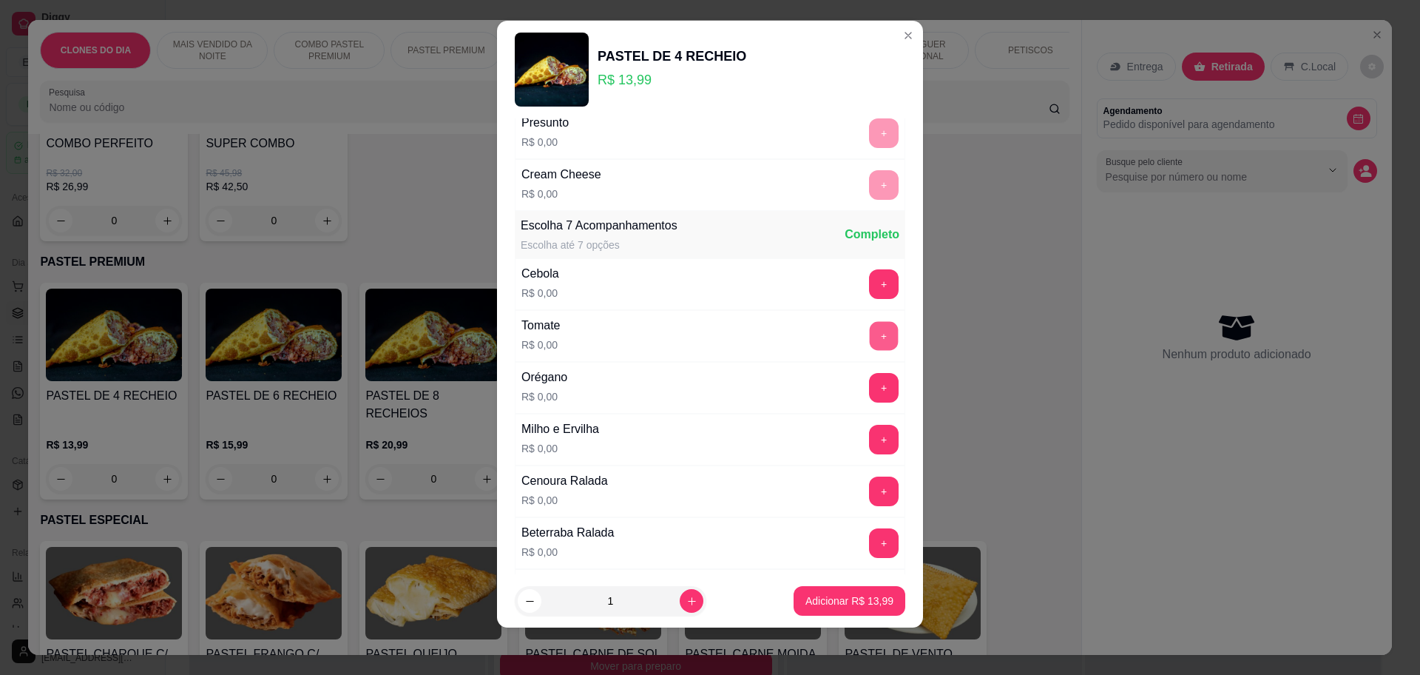
click at [870, 340] on button "+" at bounding box center [884, 335] width 29 height 29
click at [870, 394] on button "+" at bounding box center [884, 387] width 29 height 29
click at [870, 441] on button "+" at bounding box center [884, 439] width 29 height 29
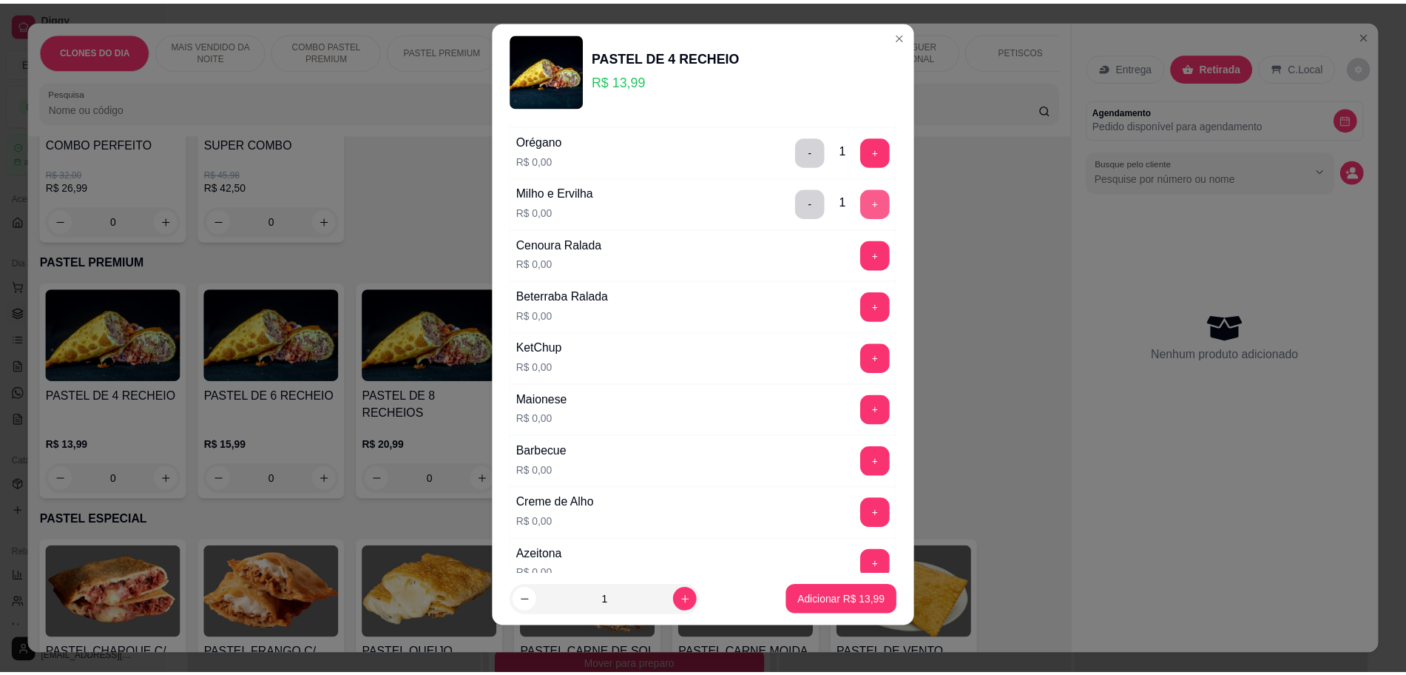
scroll to position [757, 0]
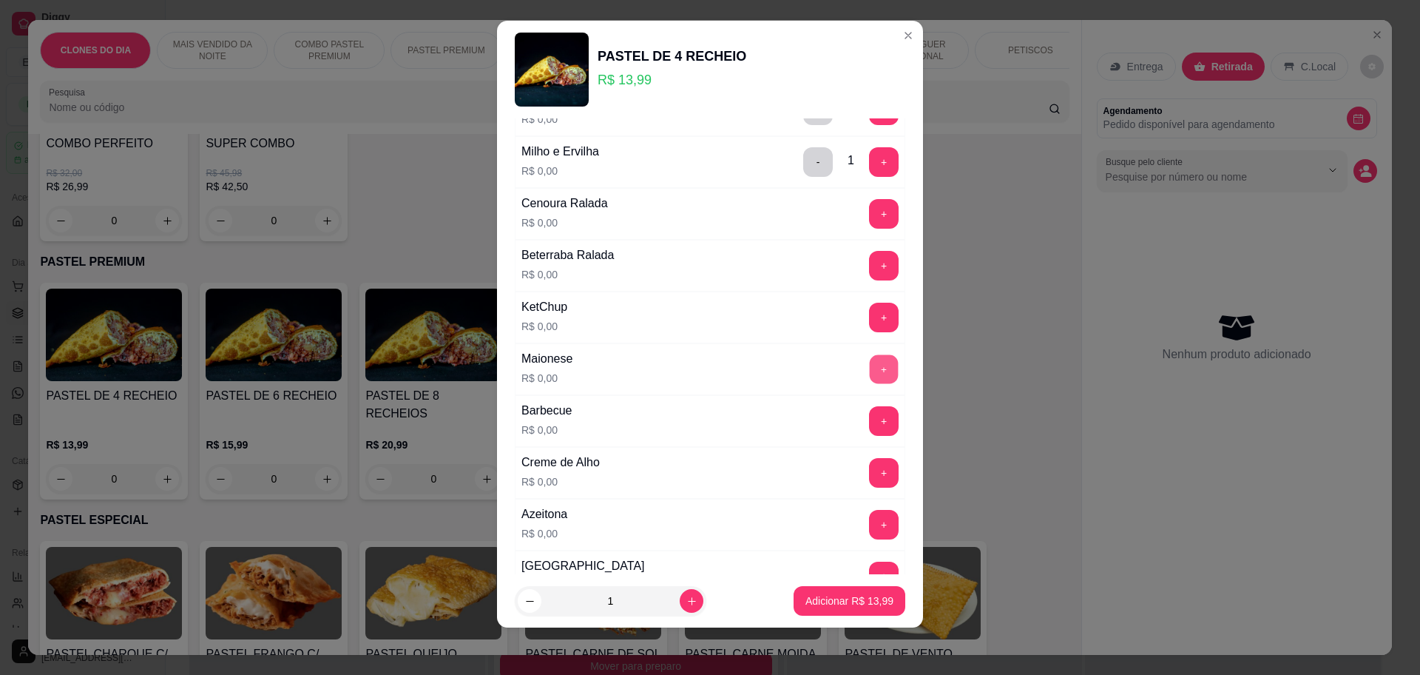
click at [870, 356] on button "+" at bounding box center [884, 368] width 29 height 29
click at [870, 313] on button "+" at bounding box center [884, 317] width 29 height 29
click at [863, 406] on div "+" at bounding box center [883, 421] width 41 height 30
click at [870, 419] on button "+" at bounding box center [884, 420] width 29 height 29
click at [846, 601] on p "Adicionar R$ 13,99" at bounding box center [850, 600] width 88 height 15
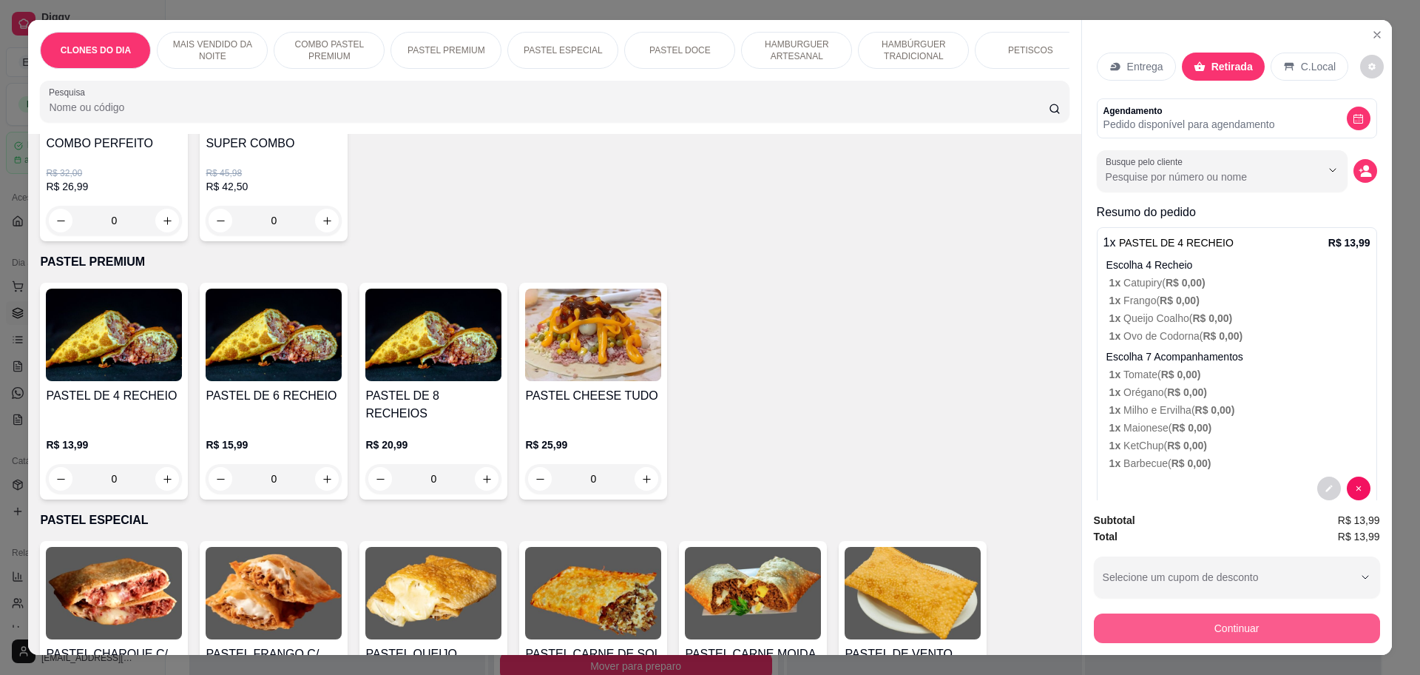
click at [1201, 629] on button "Continuar" at bounding box center [1237, 628] width 286 height 30
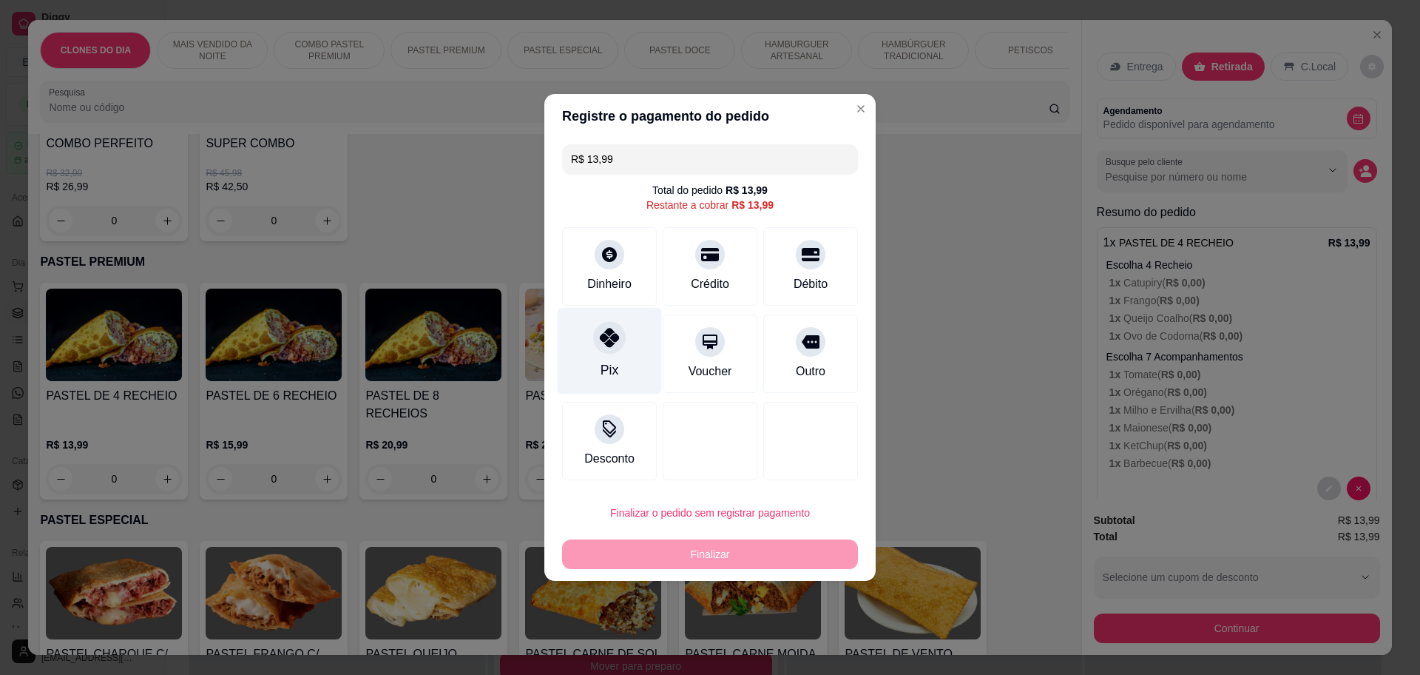
click at [612, 347] on icon at bounding box center [609, 337] width 19 height 19
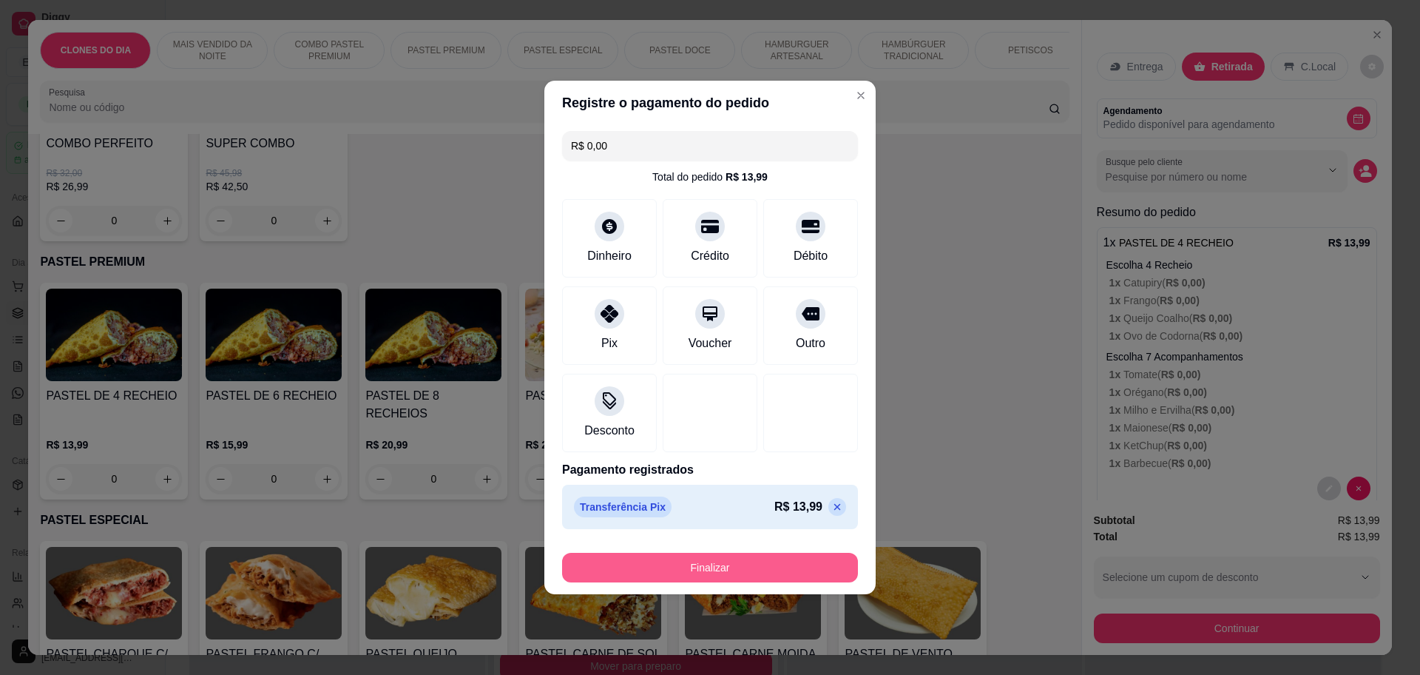
click at [680, 564] on button "Finalizar" at bounding box center [710, 568] width 296 height 30
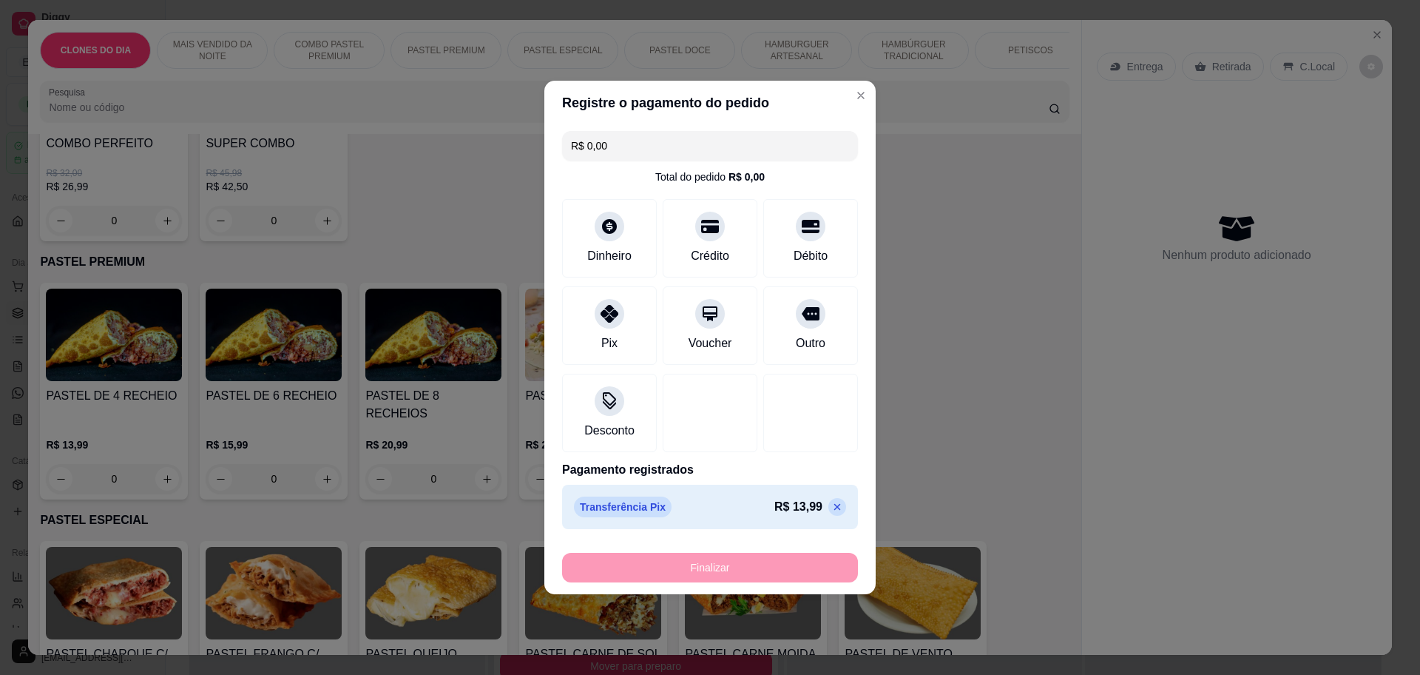
type input "-R$ 13,99"
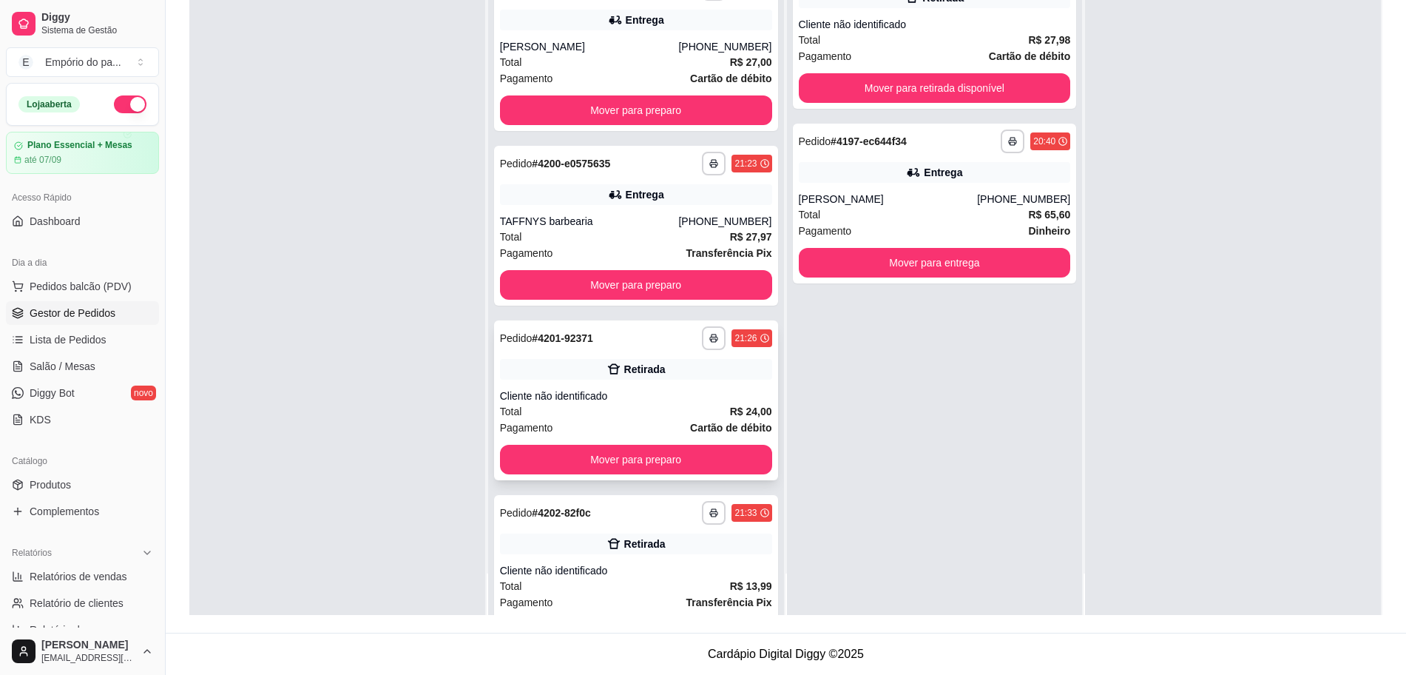
scroll to position [121, 0]
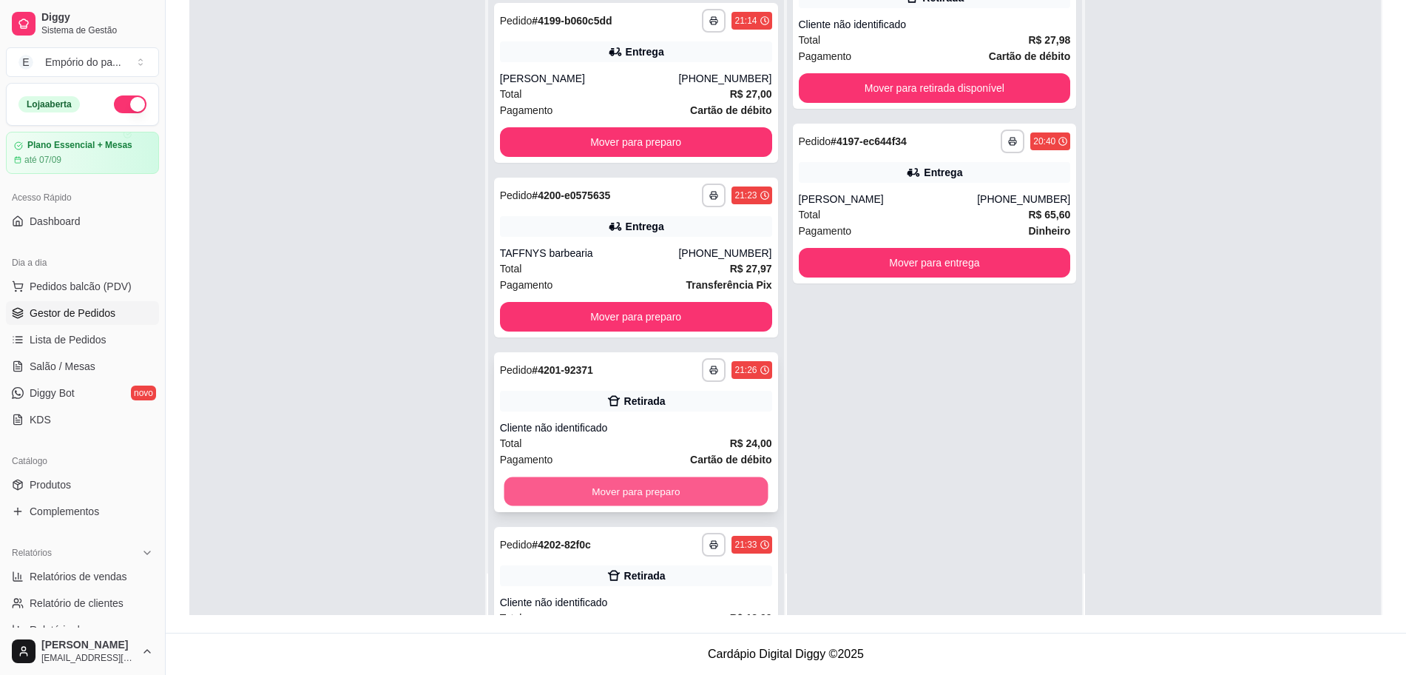
click at [628, 490] on button "Mover para preparo" at bounding box center [636, 491] width 264 height 29
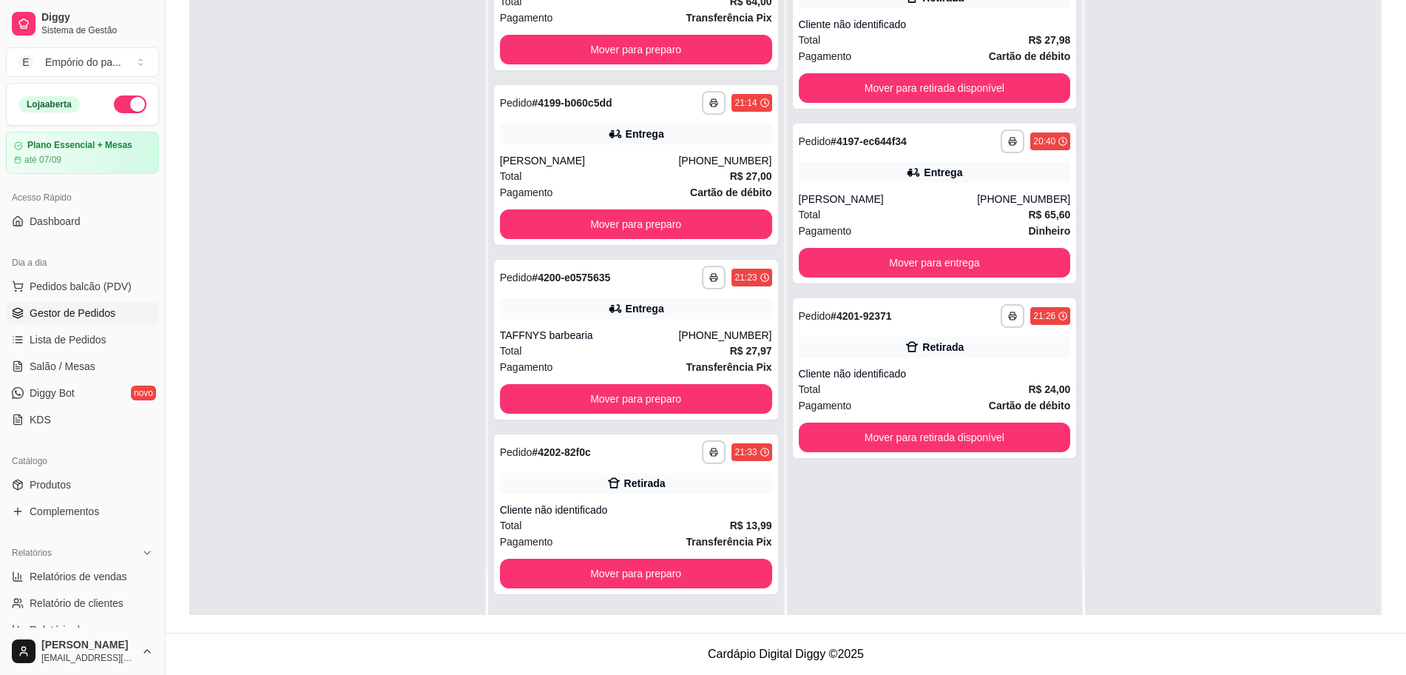
scroll to position [38, 0]
click at [658, 574] on button "Mover para preparo" at bounding box center [636, 573] width 264 height 29
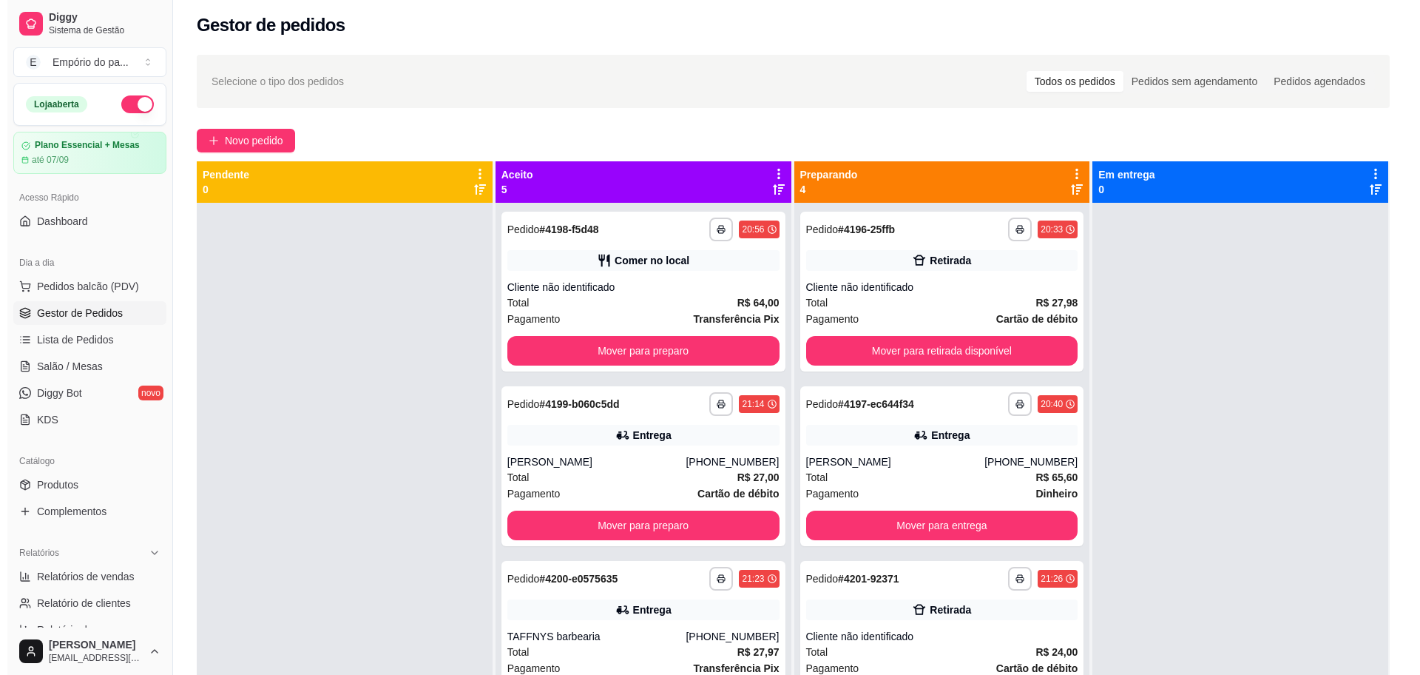
scroll to position [0, 0]
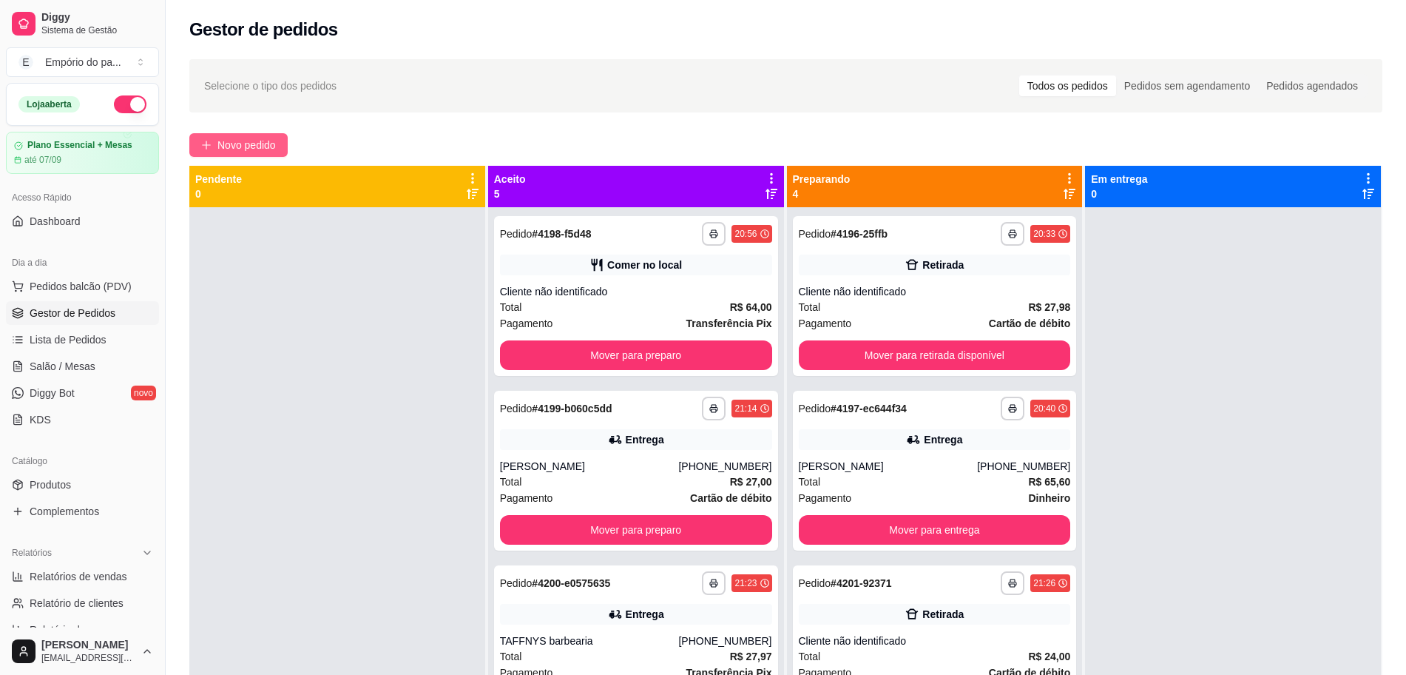
click at [242, 147] on span "Novo pedido" at bounding box center [246, 145] width 58 height 16
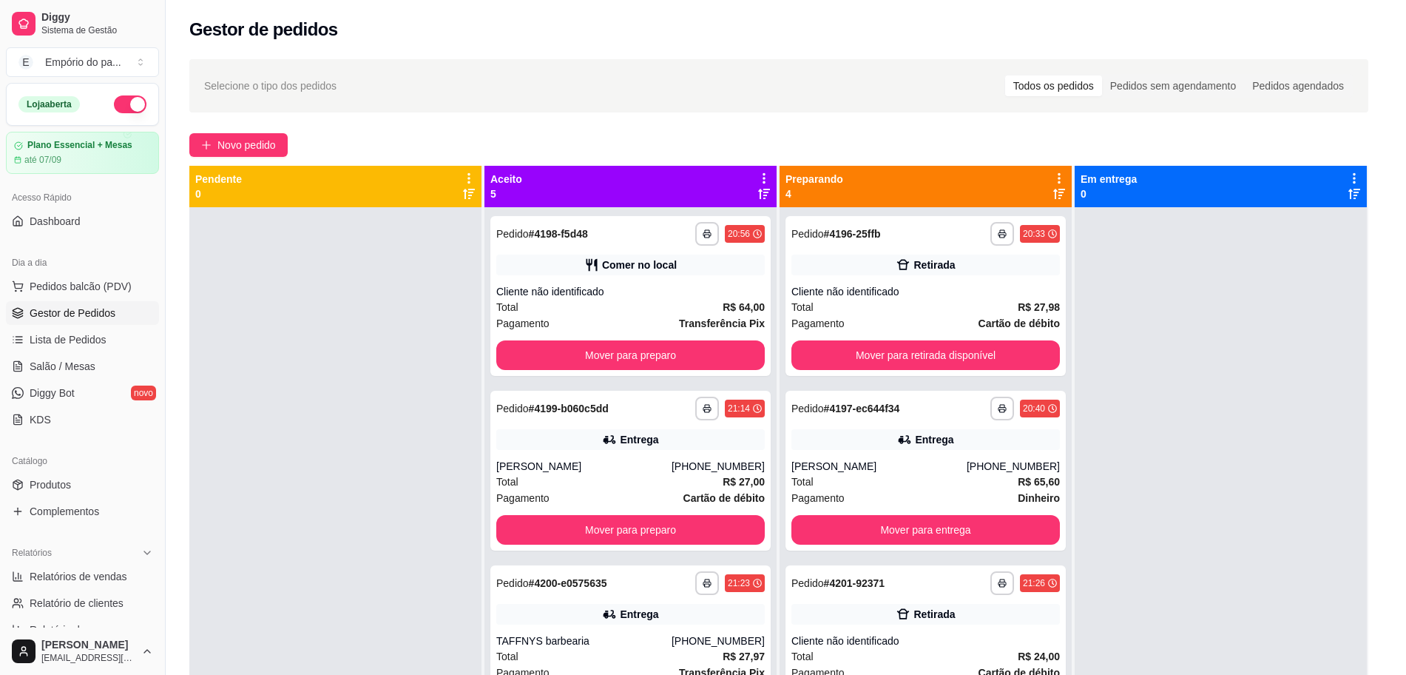
click at [254, 134] on div "CLONES DO DIA MAIS VENDIDO DA NOITE COMBO PASTEL PREMIUM PASTEL PREMIUM PASTEL …" at bounding box center [547, 77] width 1039 height 114
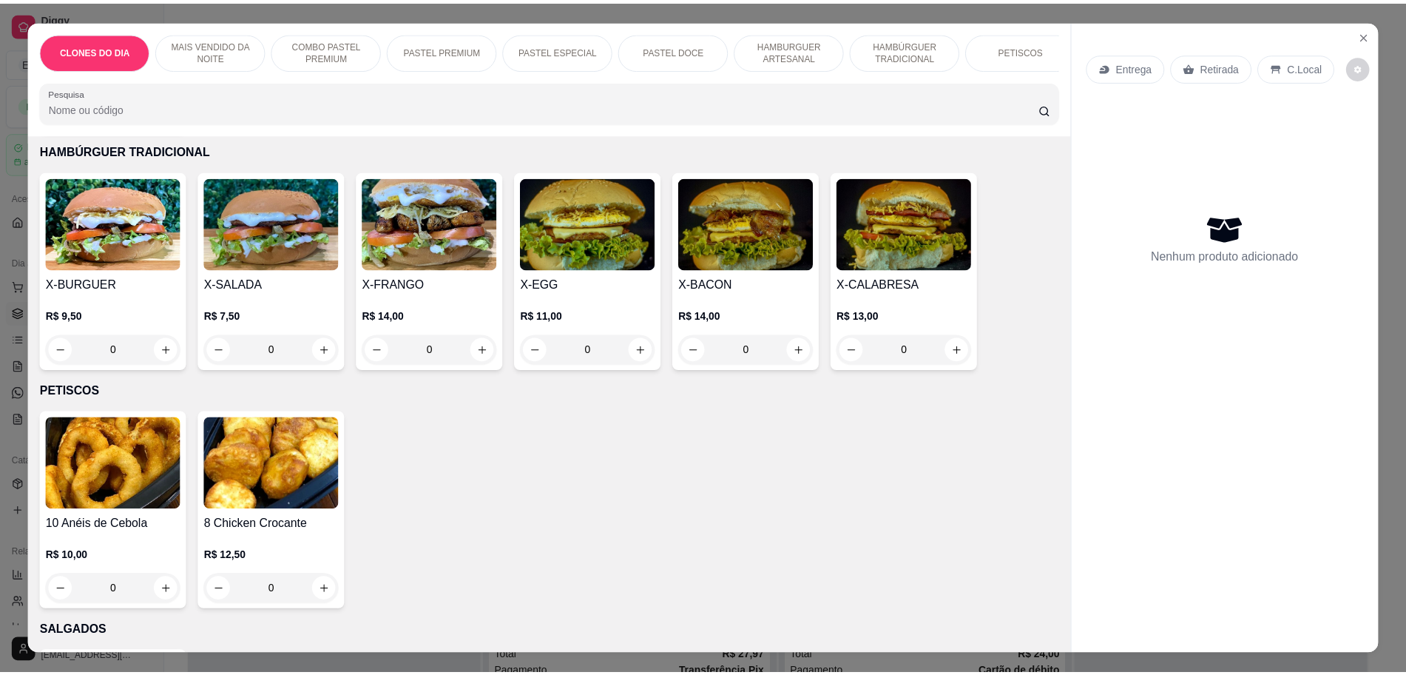
scroll to position [1849, 0]
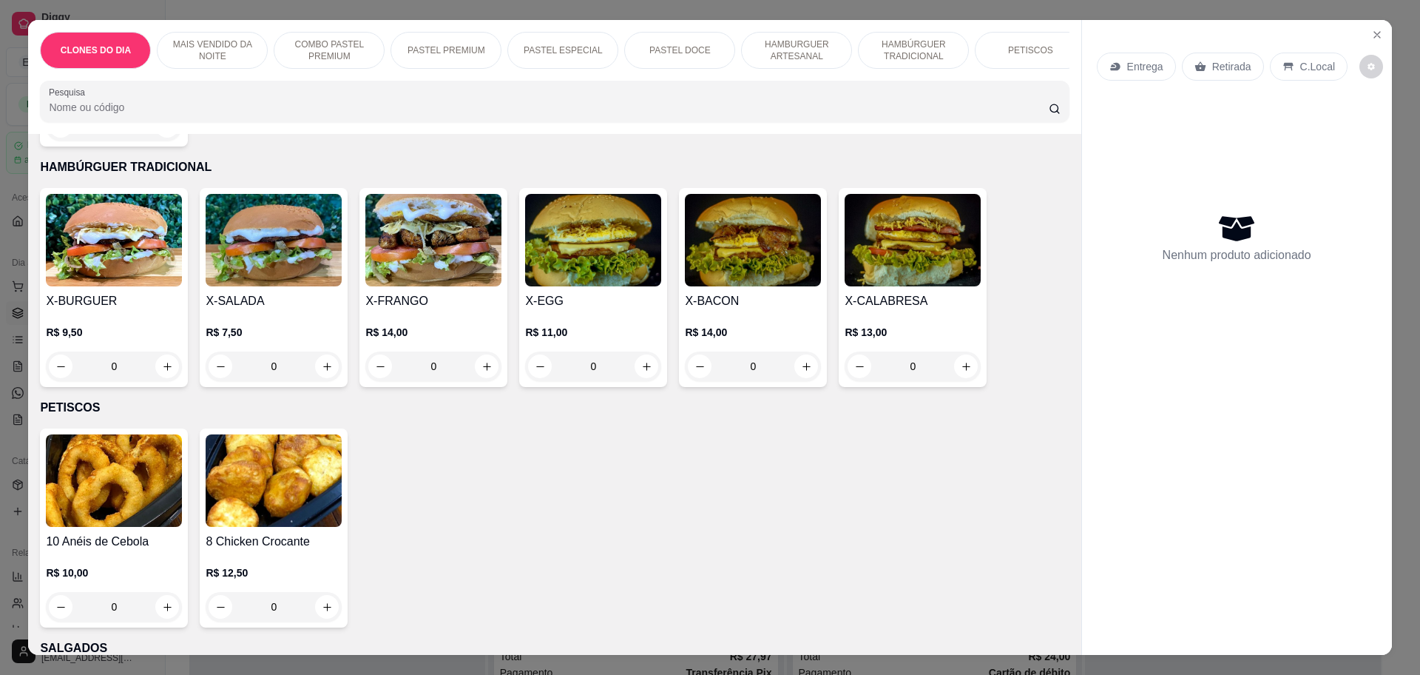
click at [639, 351] on div "0" at bounding box center [593, 366] width 136 height 30
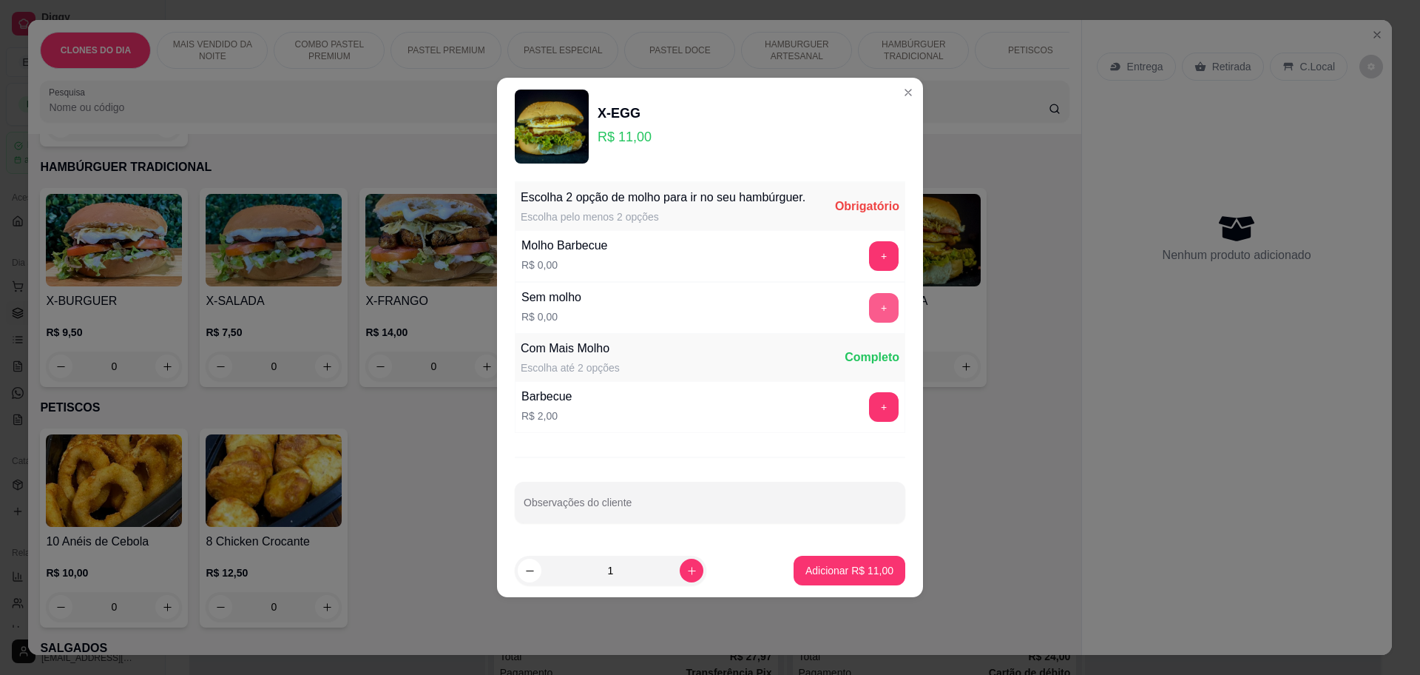
click at [870, 305] on button "+" at bounding box center [884, 308] width 30 height 30
click at [870, 305] on button "+" at bounding box center [884, 308] width 29 height 29
click at [870, 556] on button "Adicionar R$ 11,00" at bounding box center [849, 570] width 109 height 29
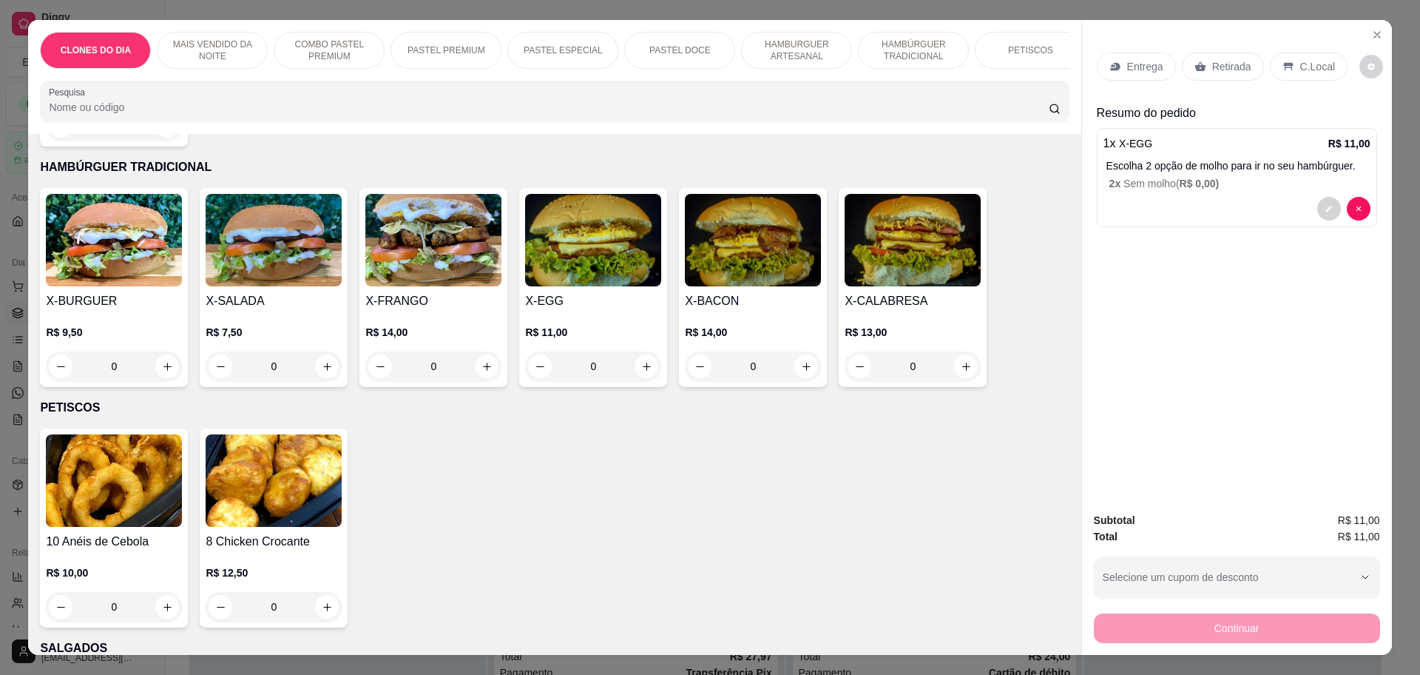
click at [1226, 57] on div "Retirada" at bounding box center [1223, 67] width 82 height 28
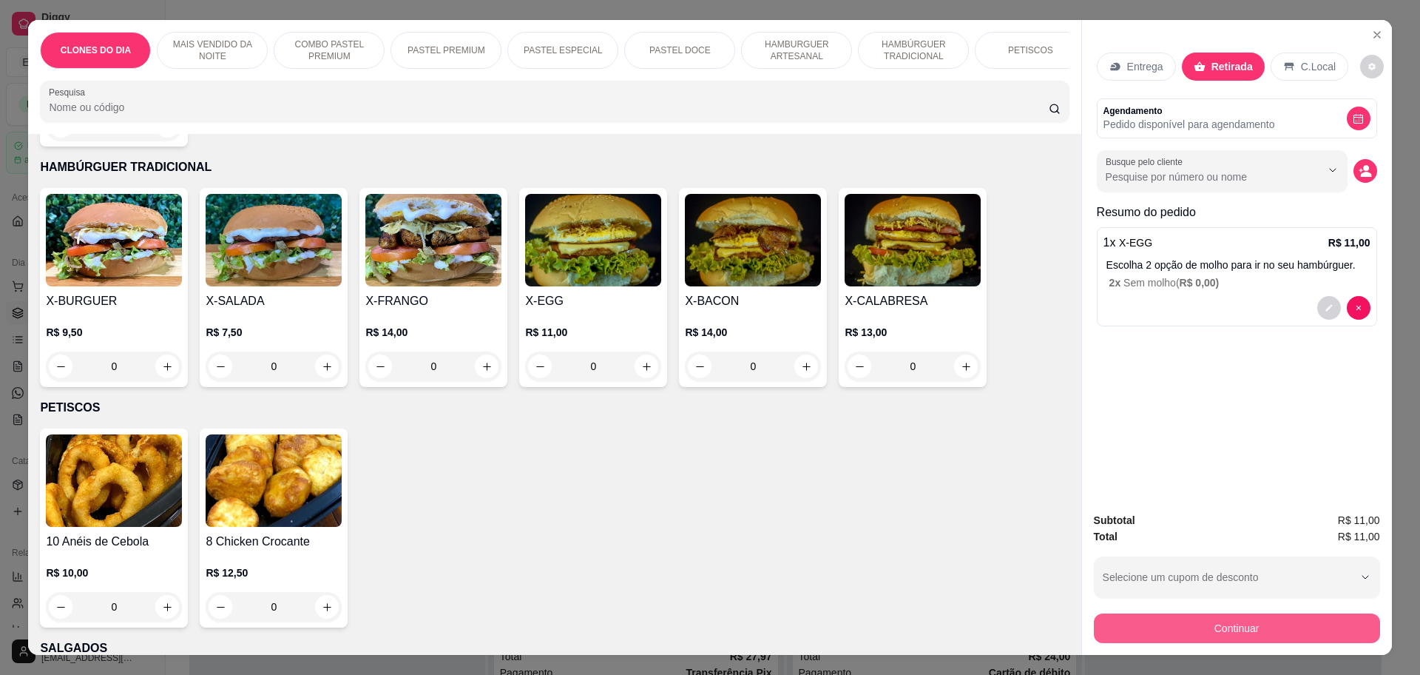
click at [1206, 625] on button "Continuar" at bounding box center [1237, 628] width 286 height 30
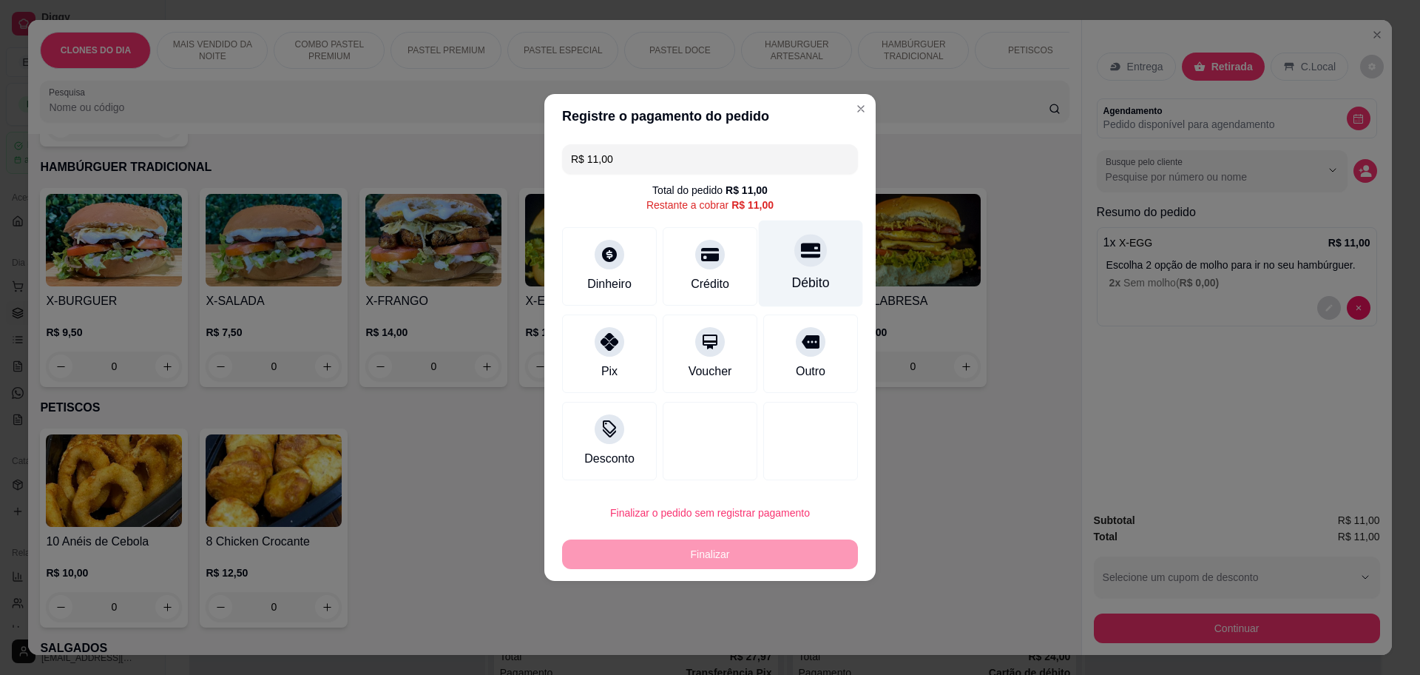
click at [792, 284] on div "Débito" at bounding box center [811, 282] width 38 height 19
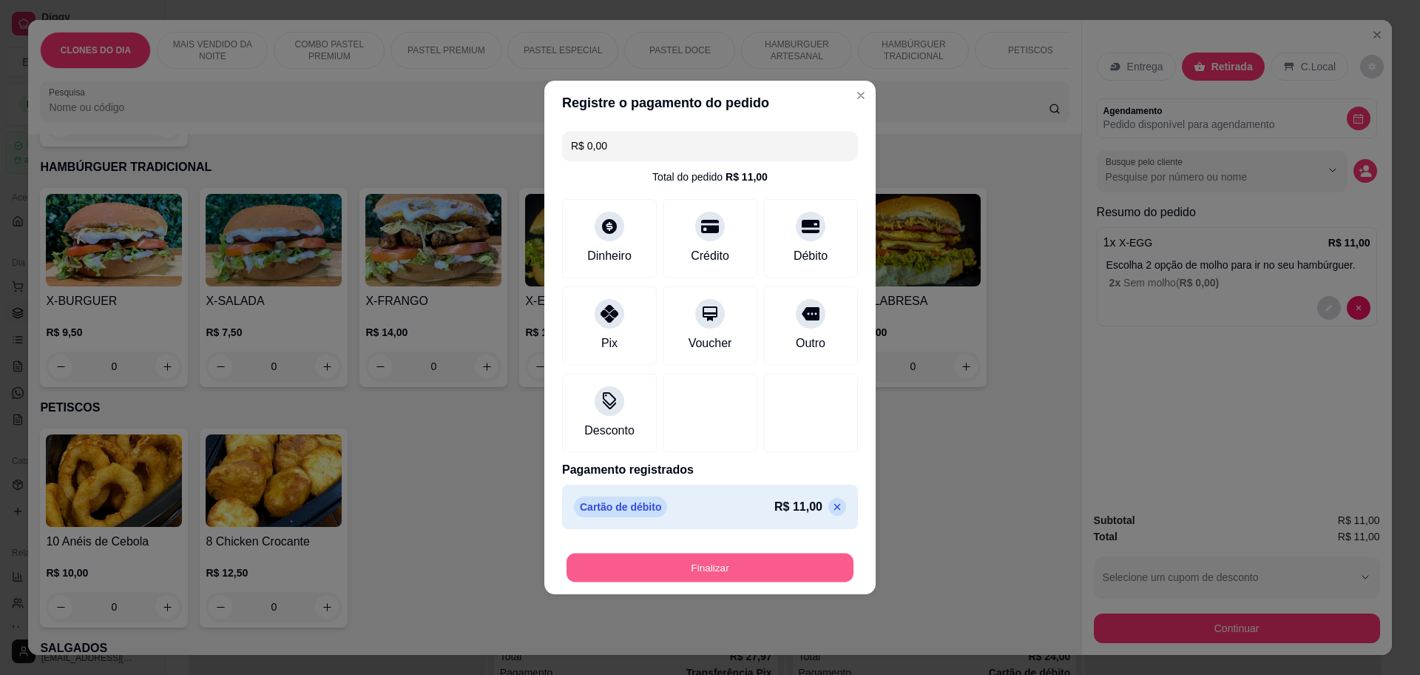
click at [773, 566] on button "Finalizar" at bounding box center [710, 567] width 287 height 29
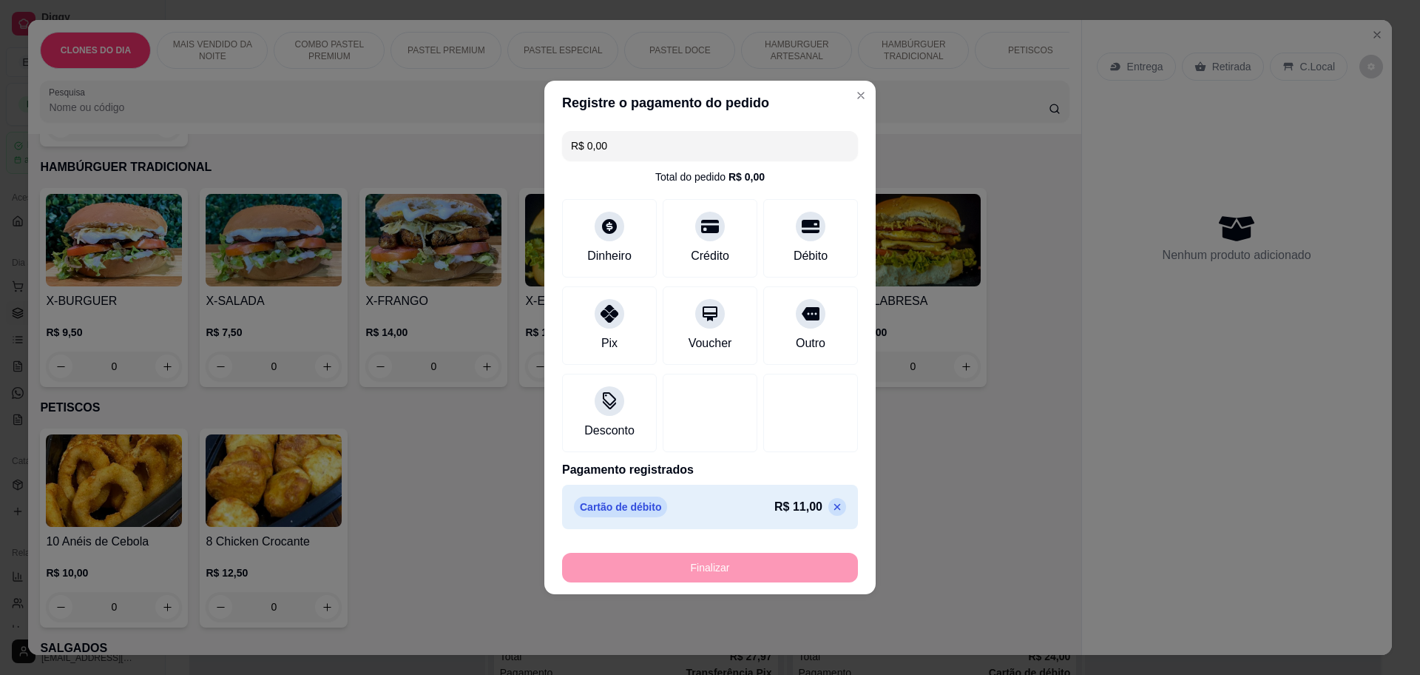
type input "-R$ 11,00"
click at [848, 96] on div "Selecione o tipo dos pedidos Todos os pedidos Pedidos sem agendamento Pedidos a…" at bounding box center [786, 86] width 1164 height 24
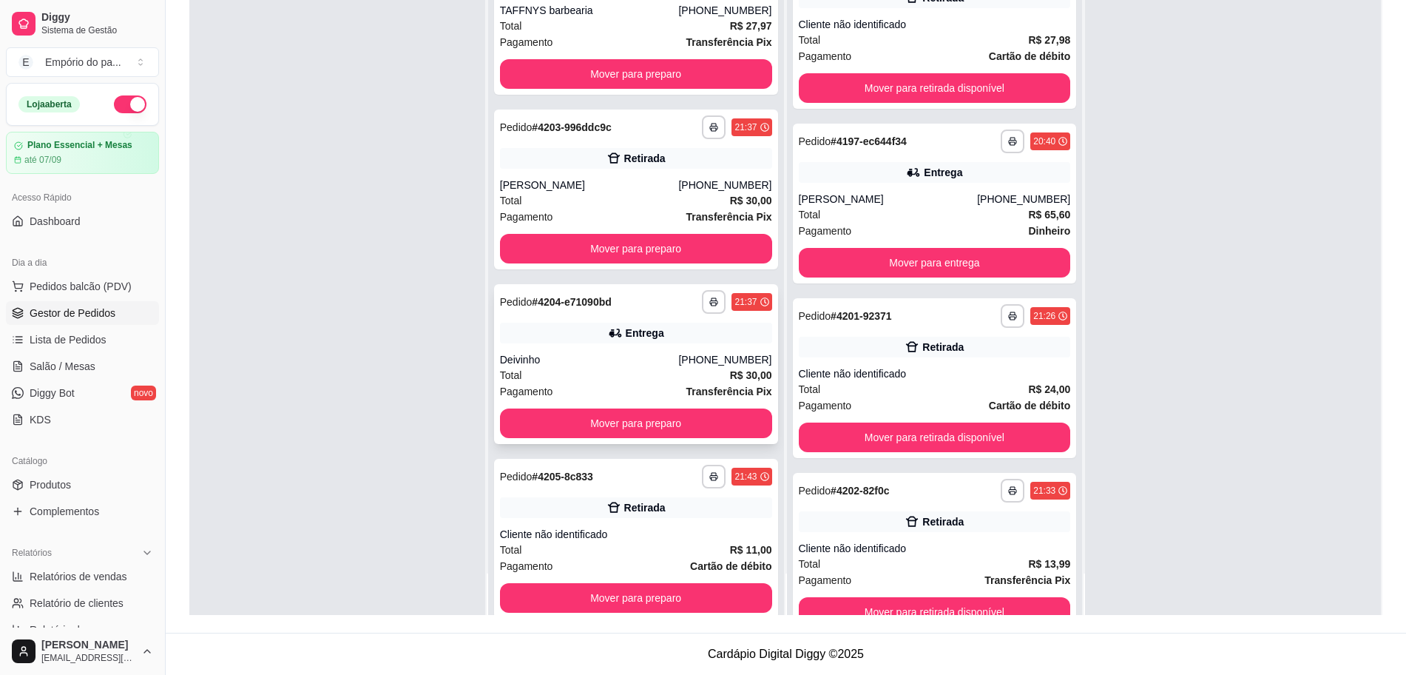
scroll to position [388, 0]
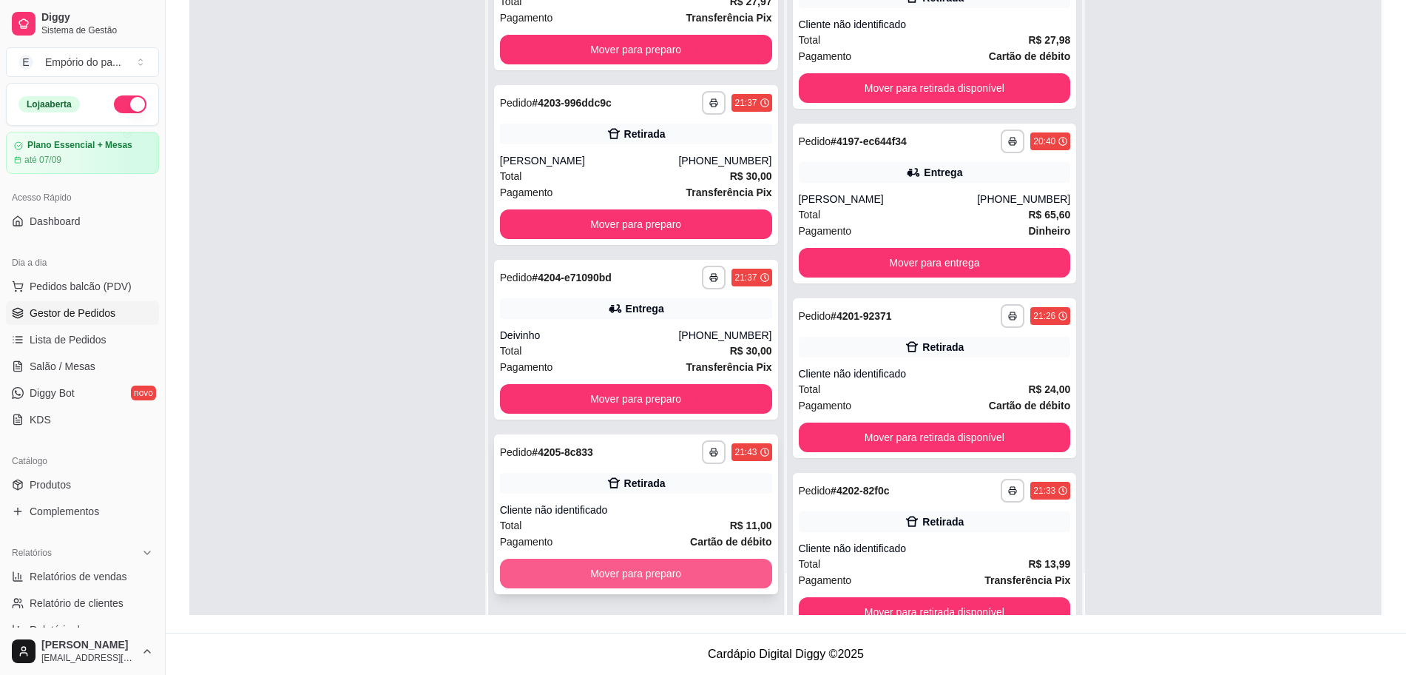
click at [648, 570] on button "Mover para preparo" at bounding box center [636, 573] width 272 height 30
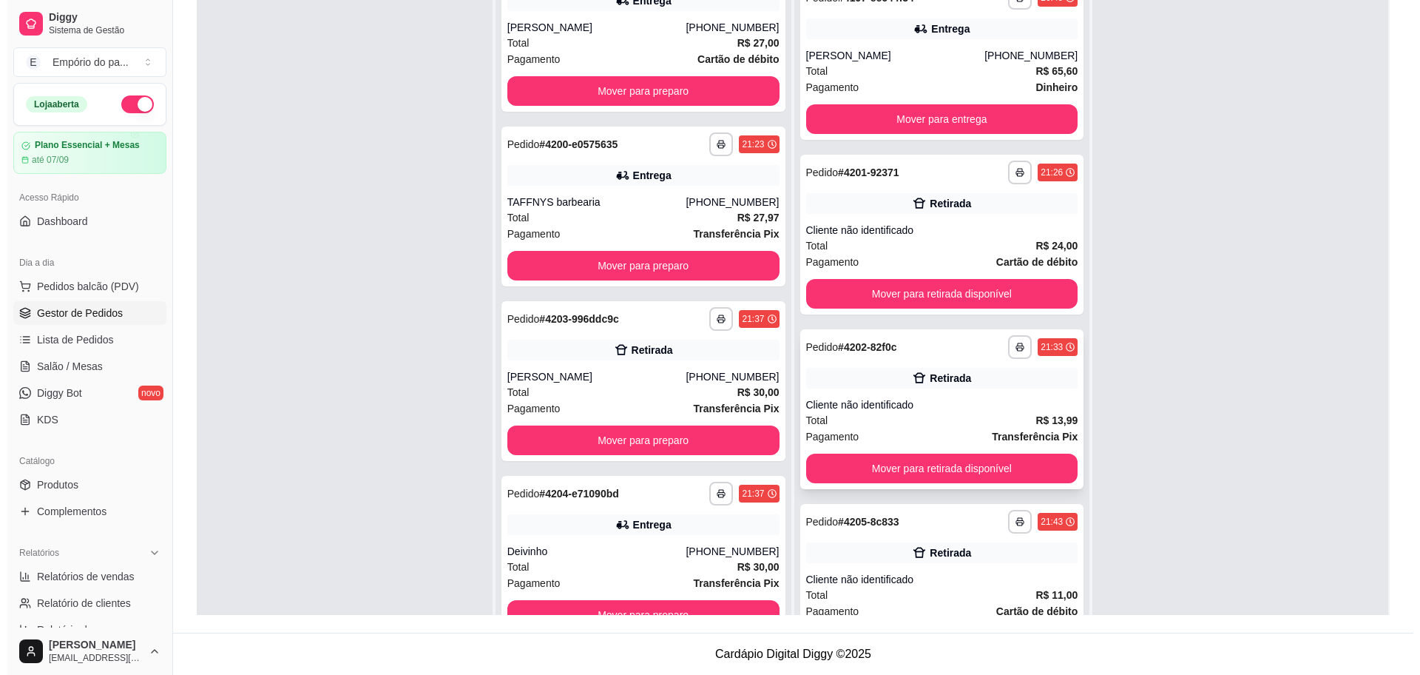
scroll to position [213, 0]
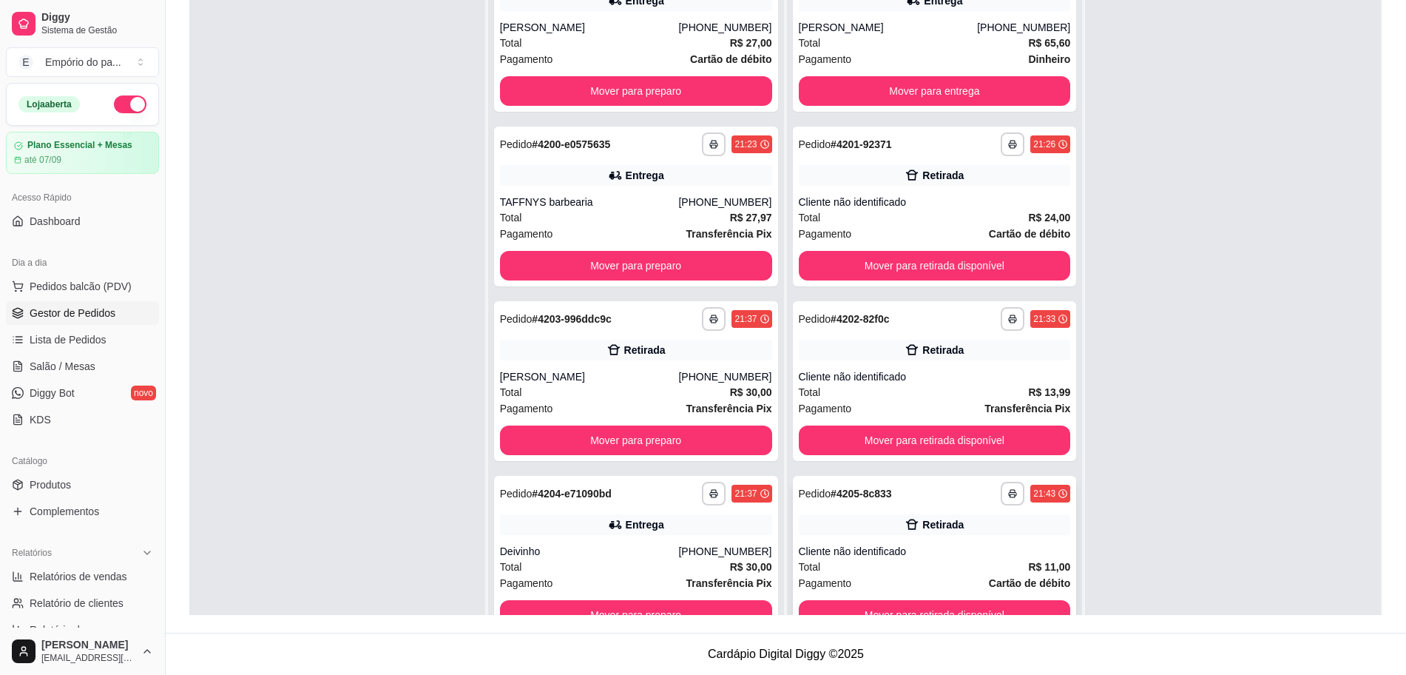
click at [883, 563] on div "Total R$ 11,00" at bounding box center [935, 566] width 272 height 16
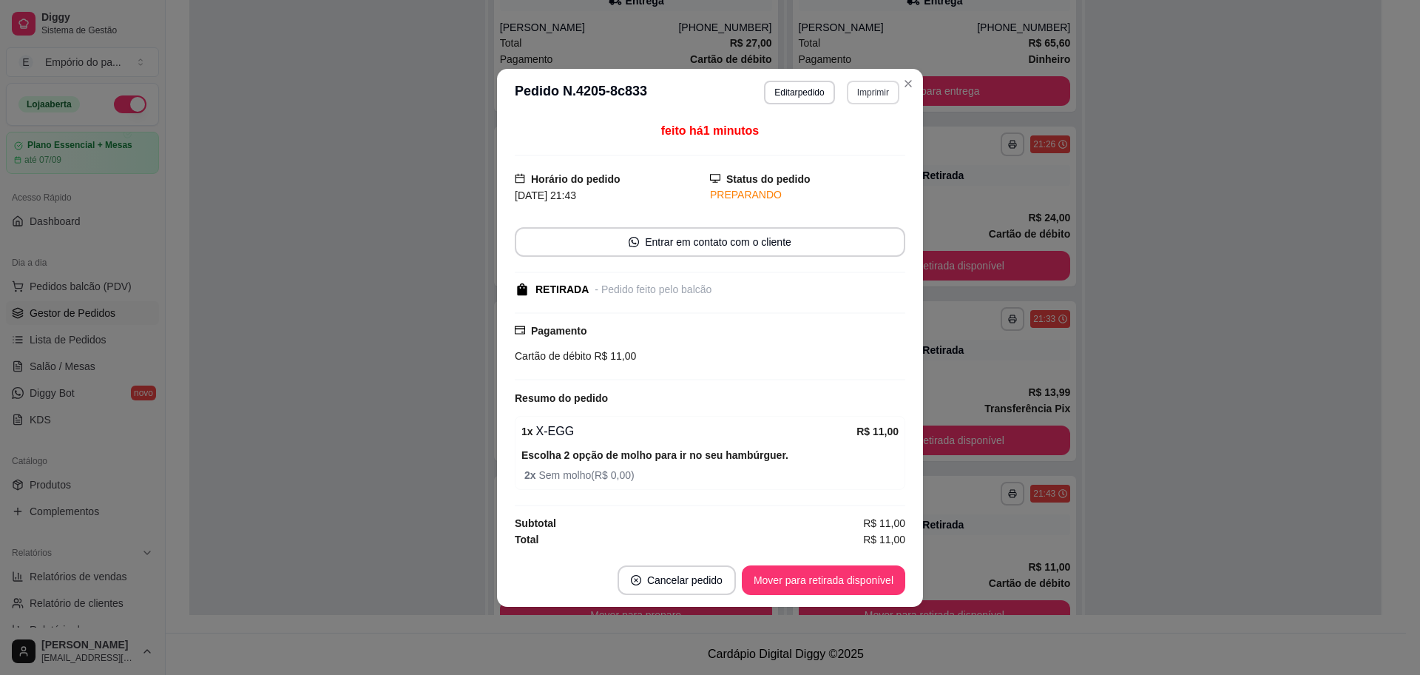
click at [880, 90] on button "Imprimir" at bounding box center [873, 93] width 53 height 24
click at [837, 142] on button "IMPRESSORA" at bounding box center [847, 144] width 107 height 24
click at [803, 90] on button "Editar pedido" at bounding box center [800, 92] width 69 height 23
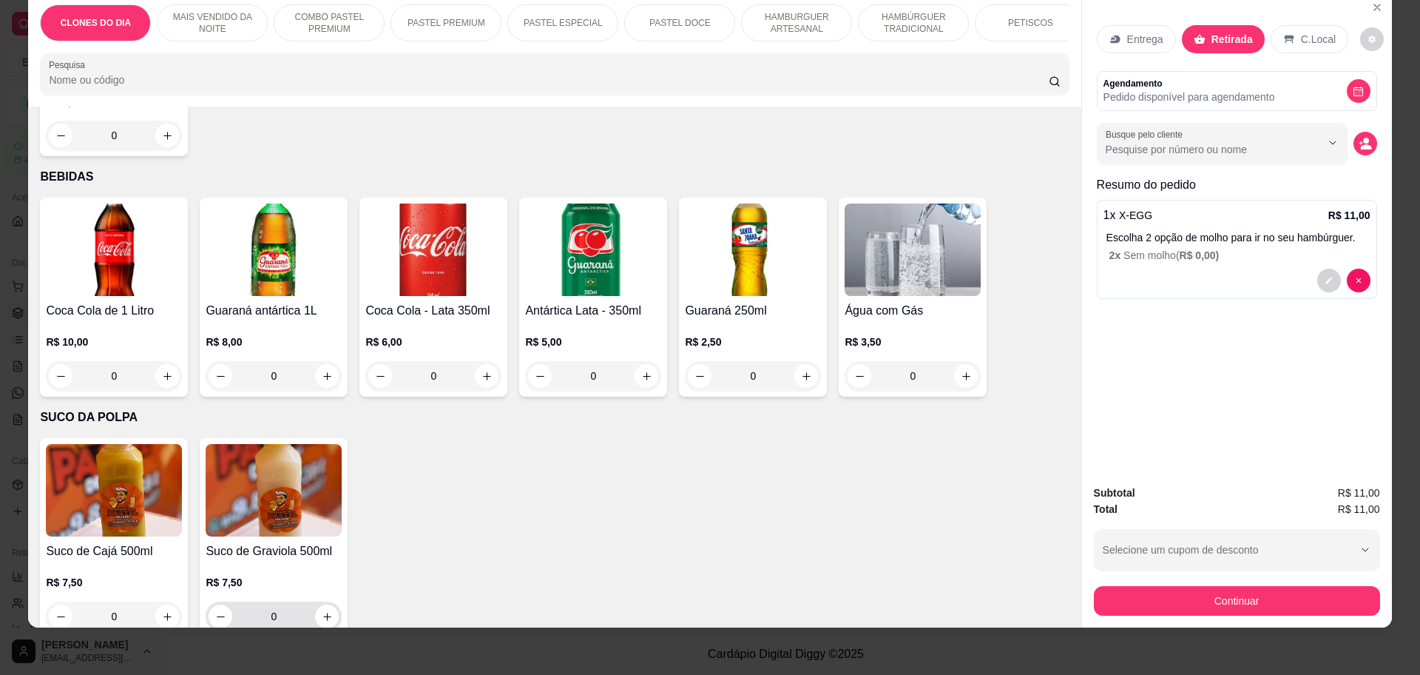
scroll to position [388, 0]
click at [325, 605] on button "increase-product-quantity" at bounding box center [327, 616] width 23 height 23
type input "1"
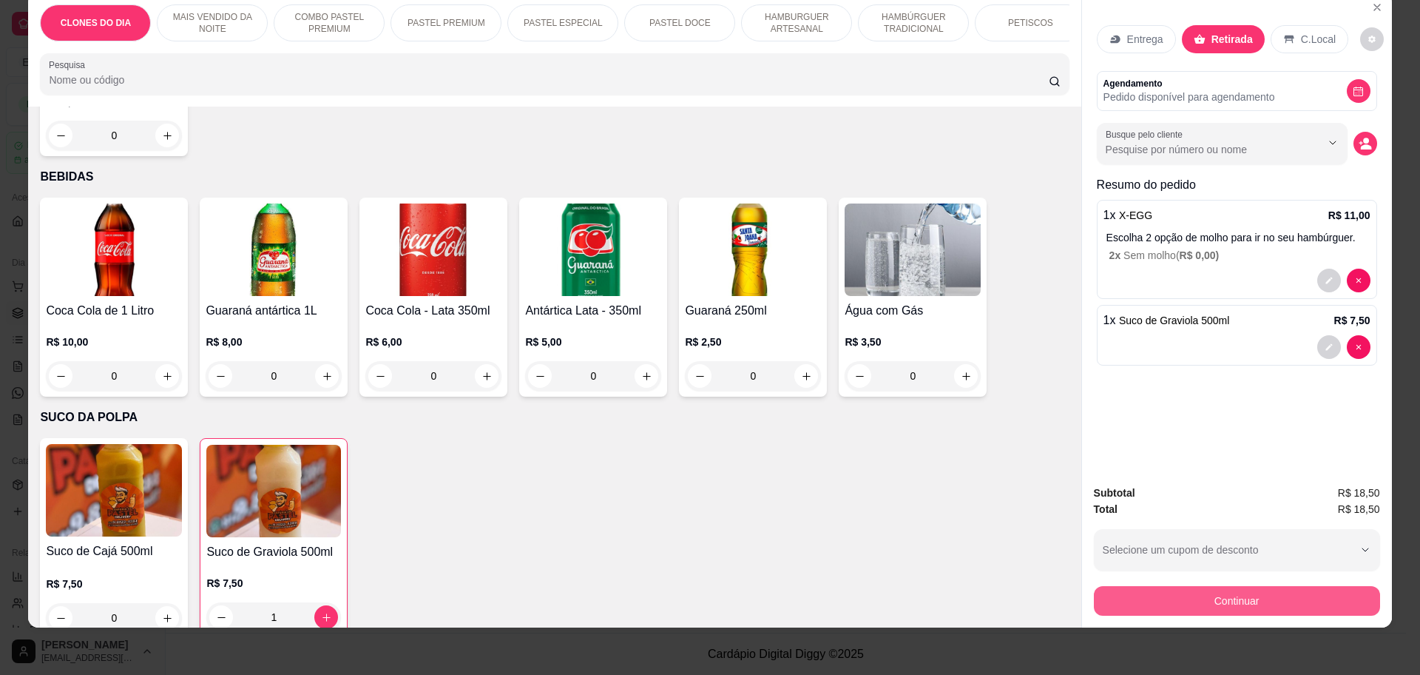
click at [1254, 599] on button "Continuar" at bounding box center [1237, 601] width 286 height 30
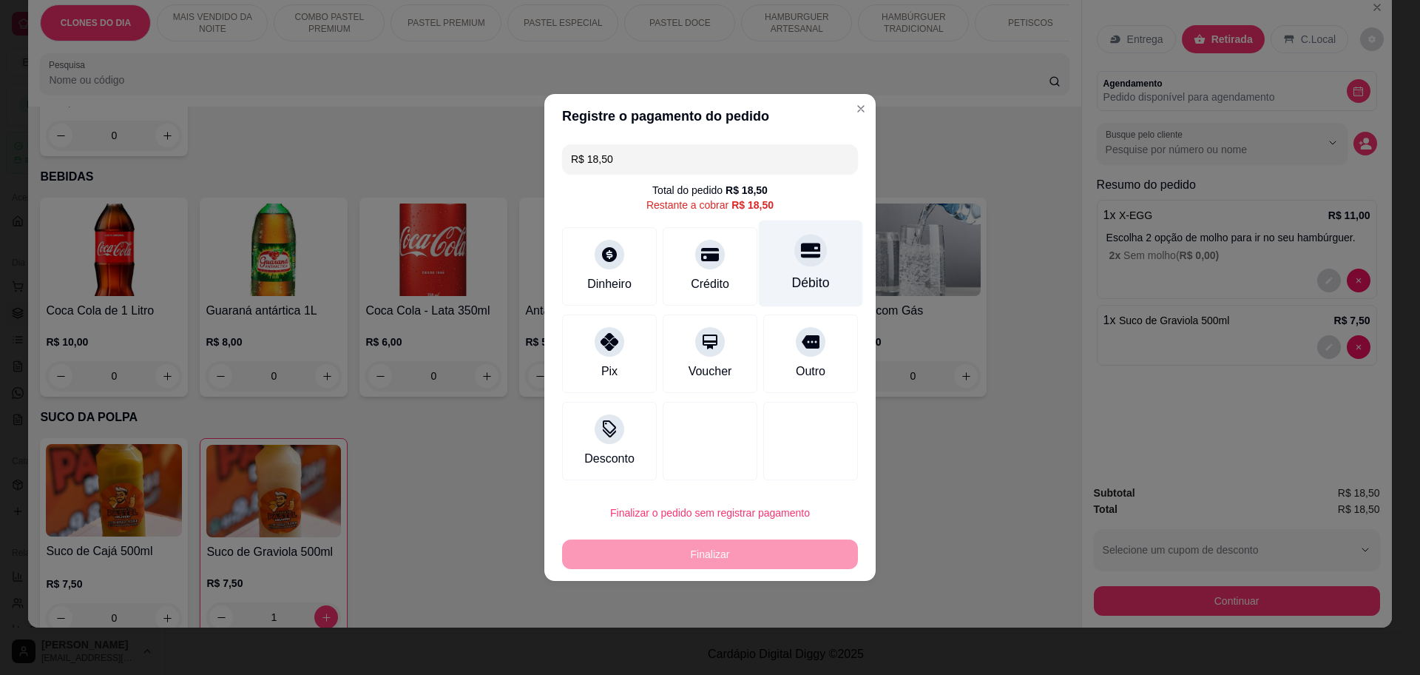
click at [792, 280] on div "Débito" at bounding box center [811, 282] width 38 height 19
type input "R$ 0,00"
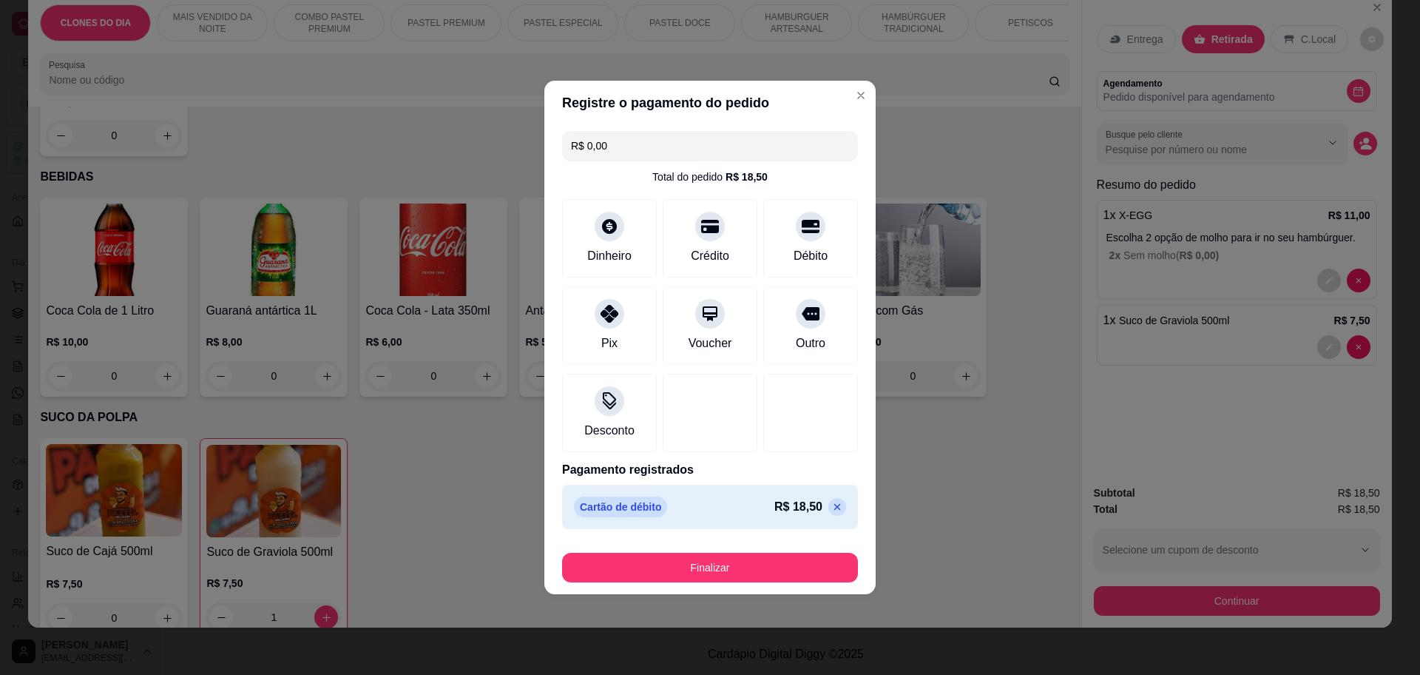
click at [755, 545] on footer "Finalizar" at bounding box center [709, 564] width 331 height 59
click at [735, 568] on button "Finalizar" at bounding box center [710, 568] width 296 height 30
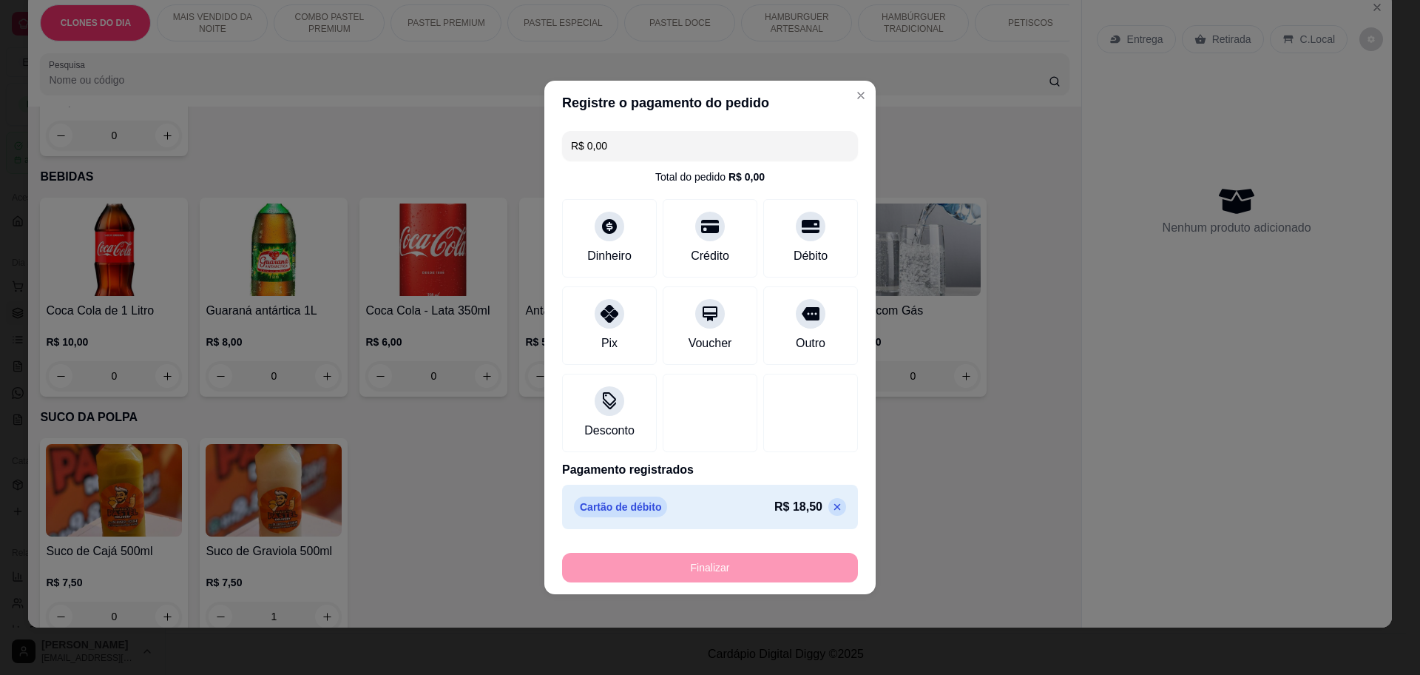
type input "0"
type input "-R$ 18,50"
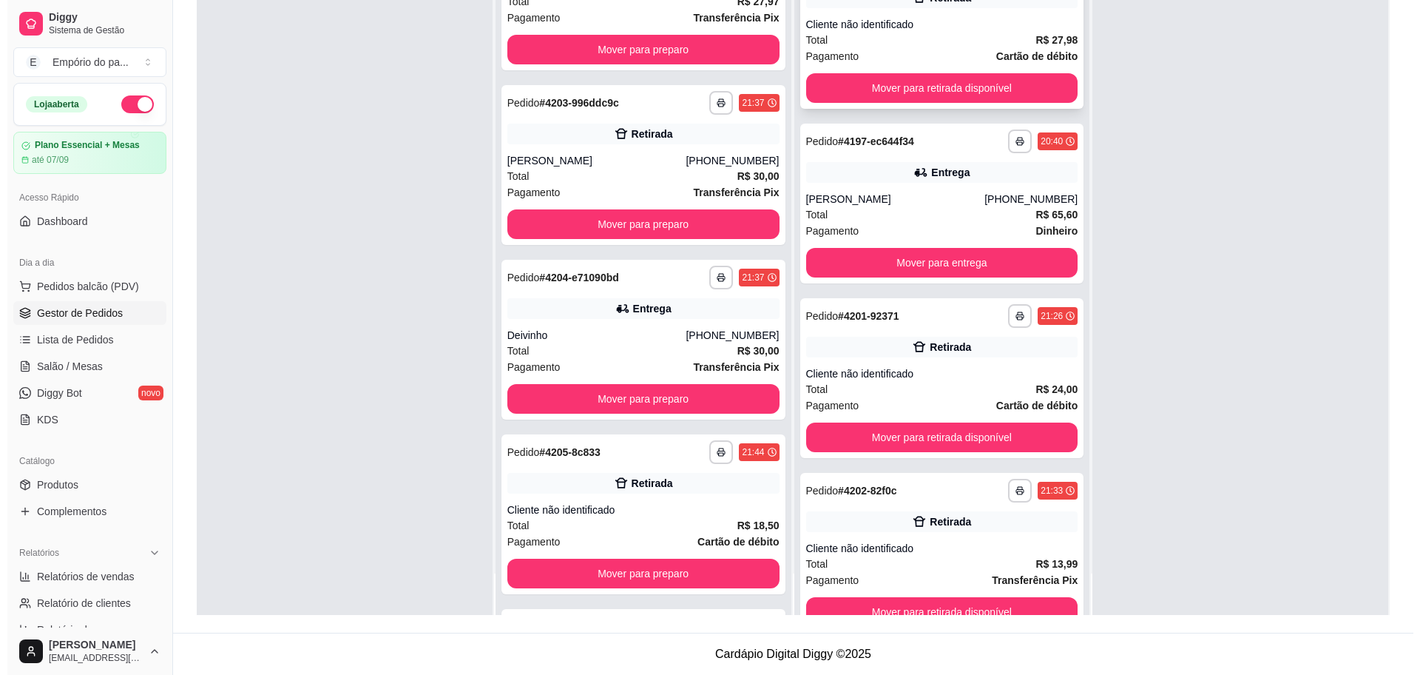
scroll to position [0, 0]
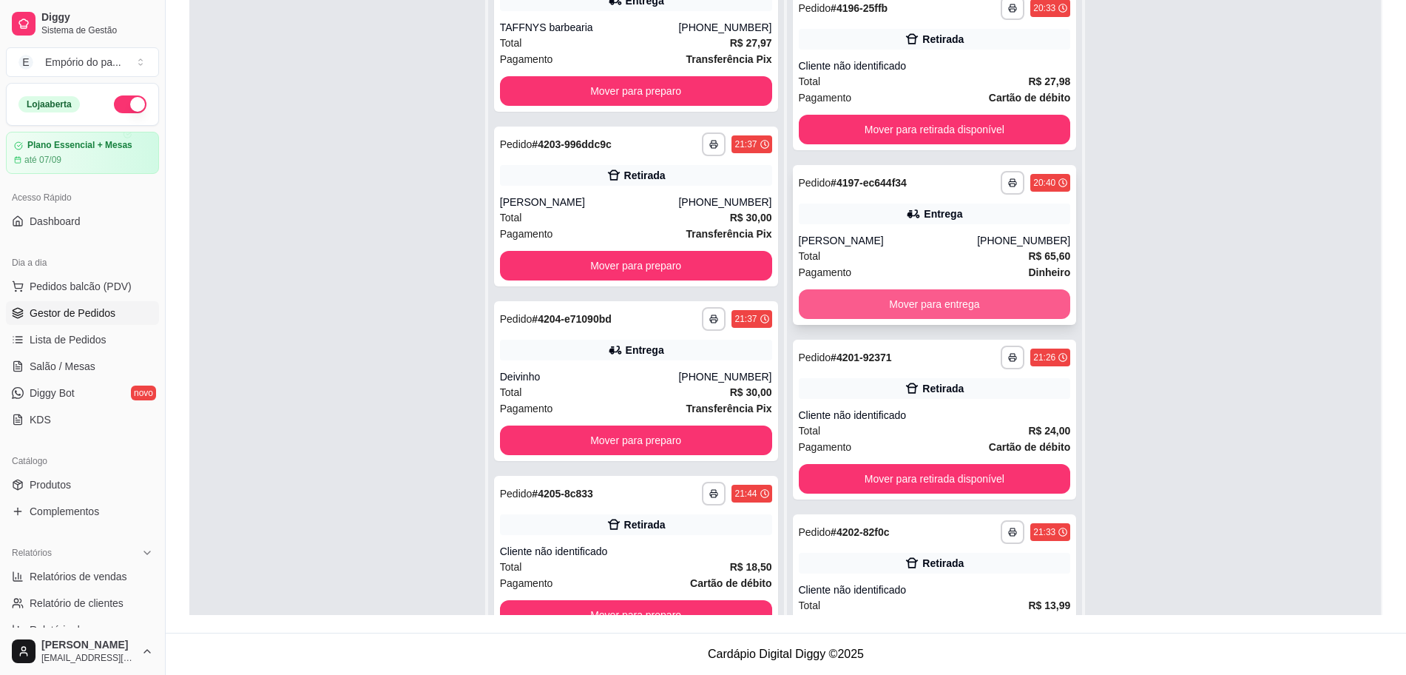
click at [945, 308] on button "Mover para entrega" at bounding box center [935, 304] width 272 height 30
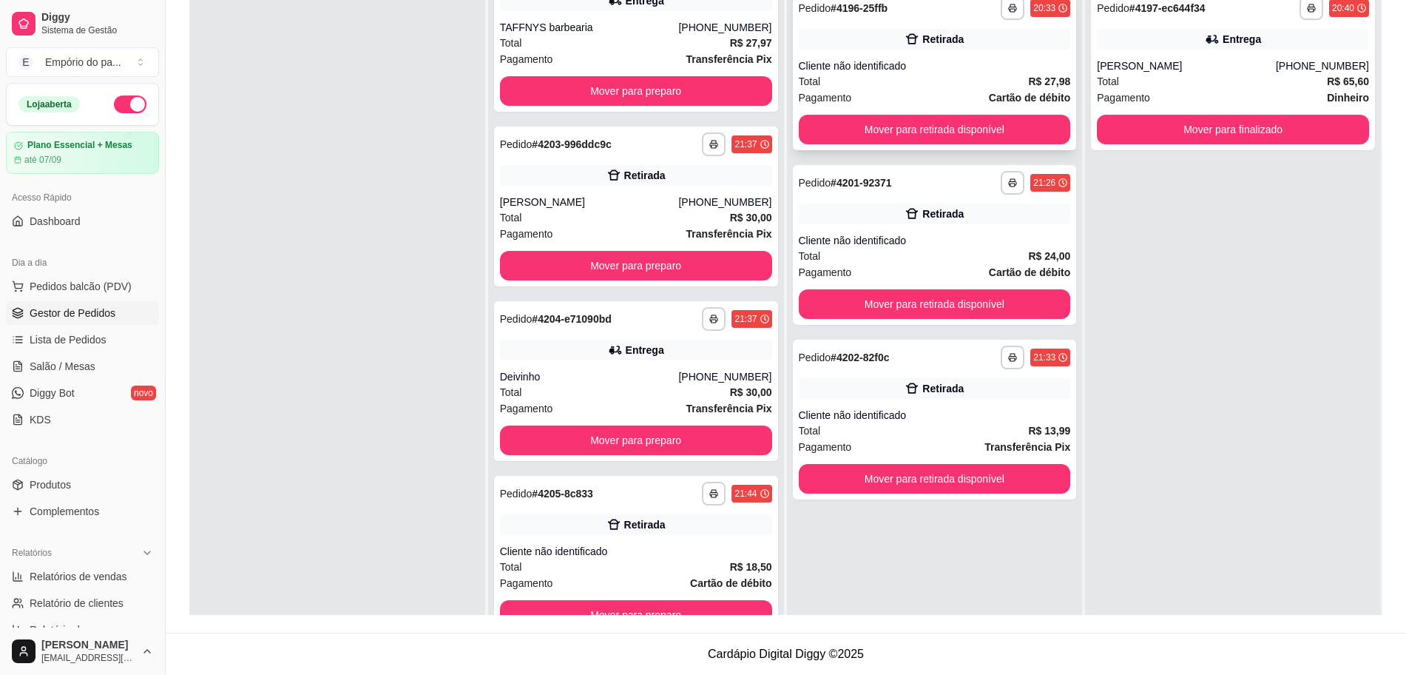
click at [923, 63] on div "Cliente não identificado" at bounding box center [935, 65] width 272 height 15
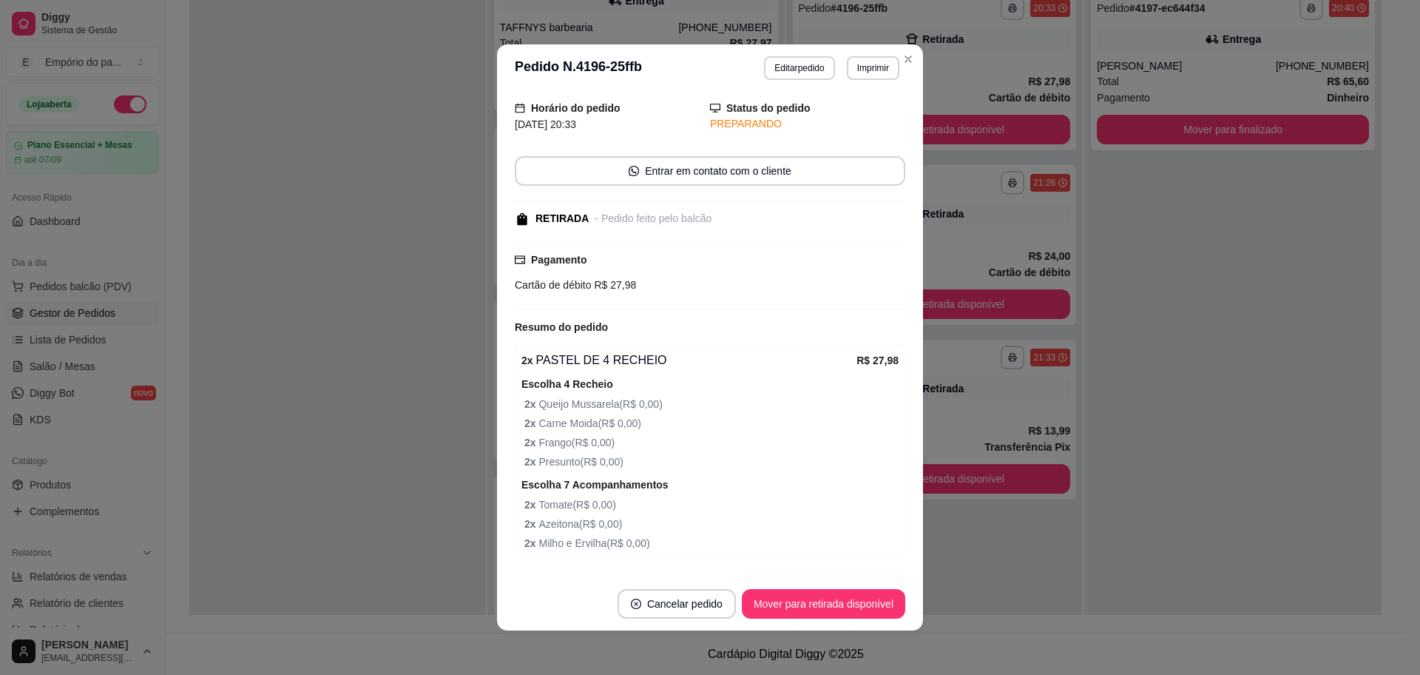
scroll to position [91, 0]
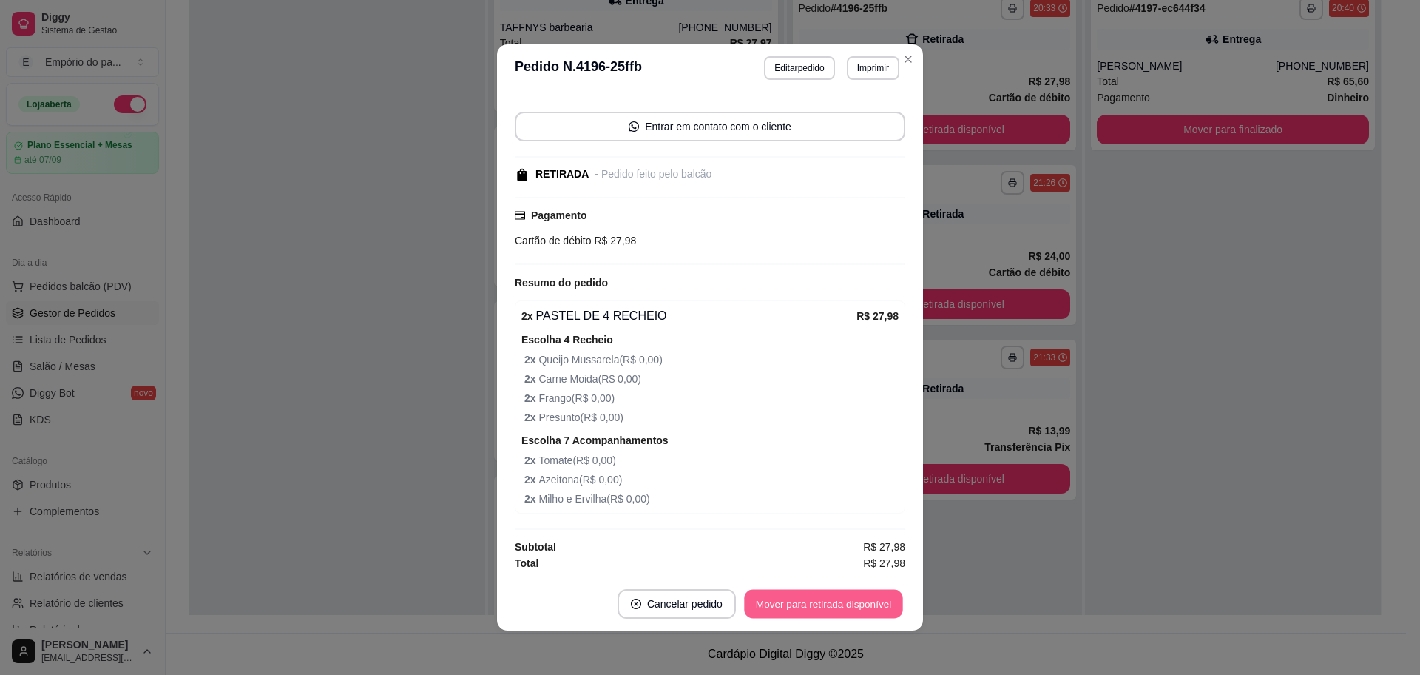
click at [857, 610] on button "Mover para retirada disponível" at bounding box center [823, 604] width 158 height 29
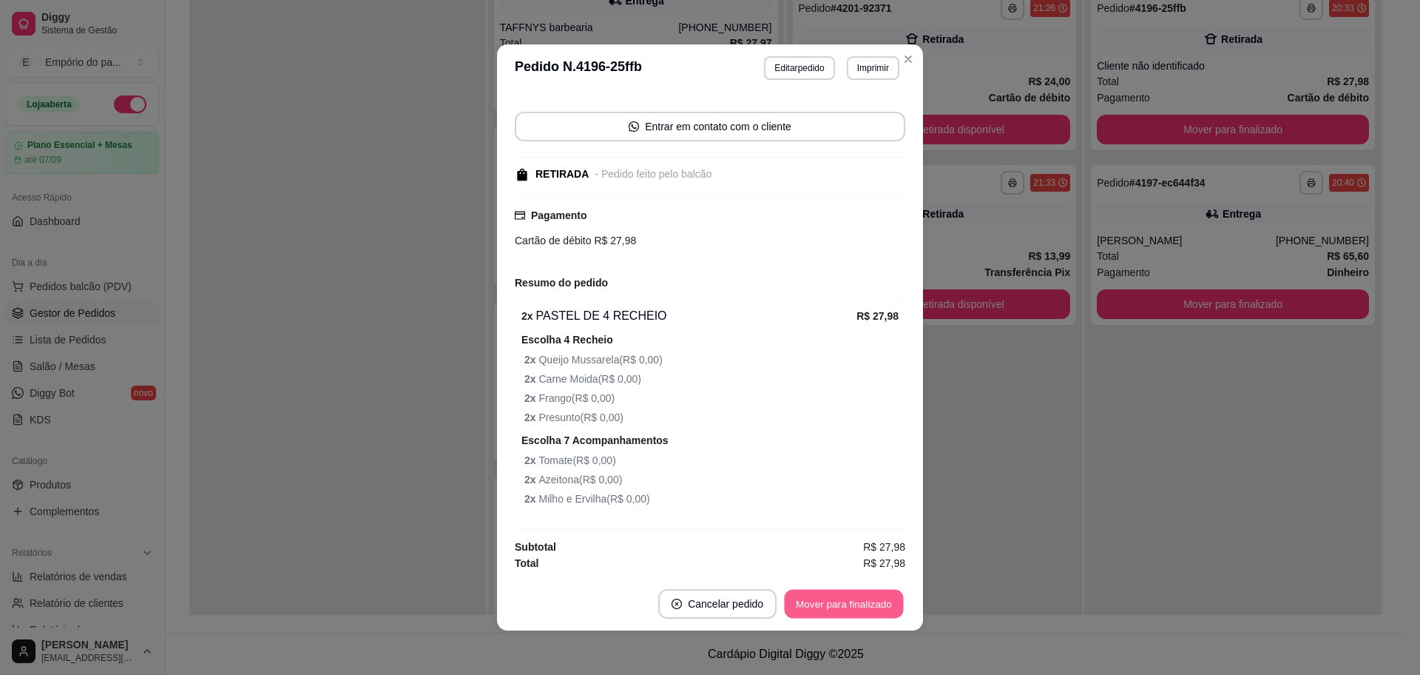
click at [857, 602] on button "Mover para finalizado" at bounding box center [844, 604] width 119 height 29
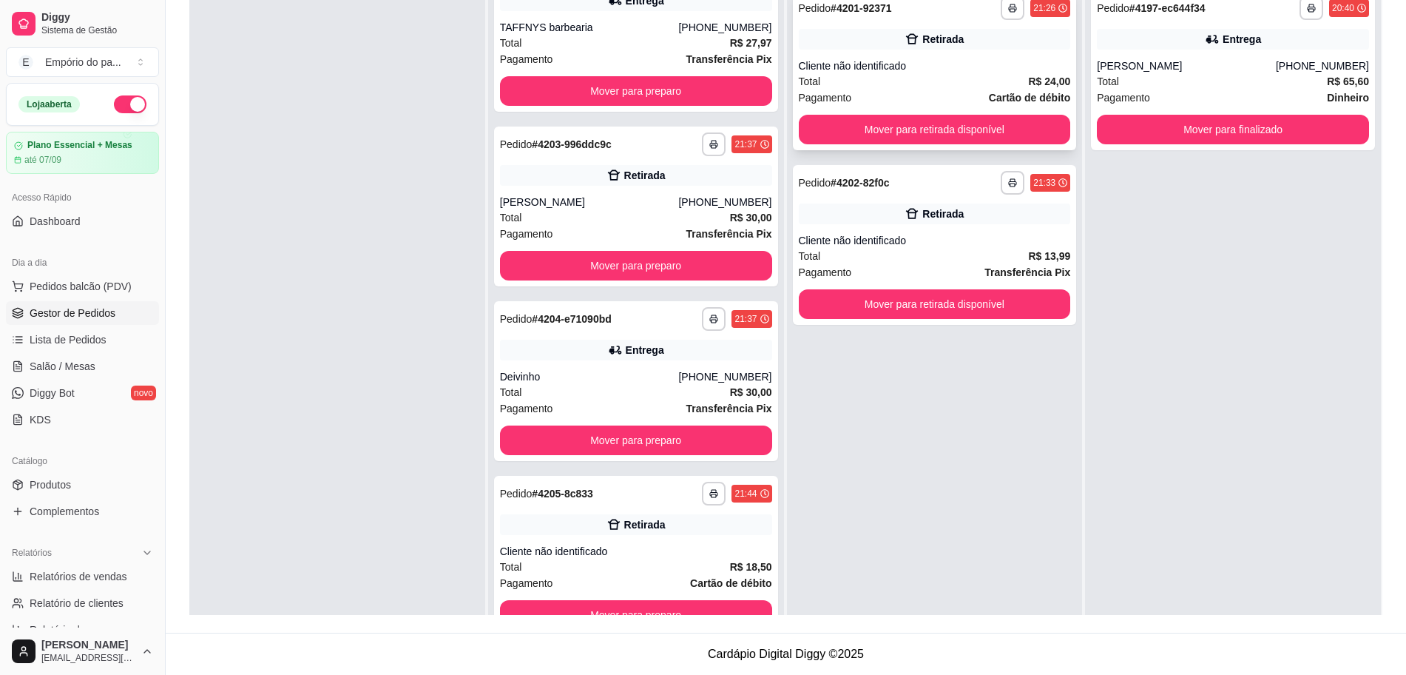
click at [882, 84] on div "Total R$ 24,00" at bounding box center [935, 81] width 272 height 16
click at [901, 237] on div "Cliente não identificado" at bounding box center [935, 240] width 272 height 15
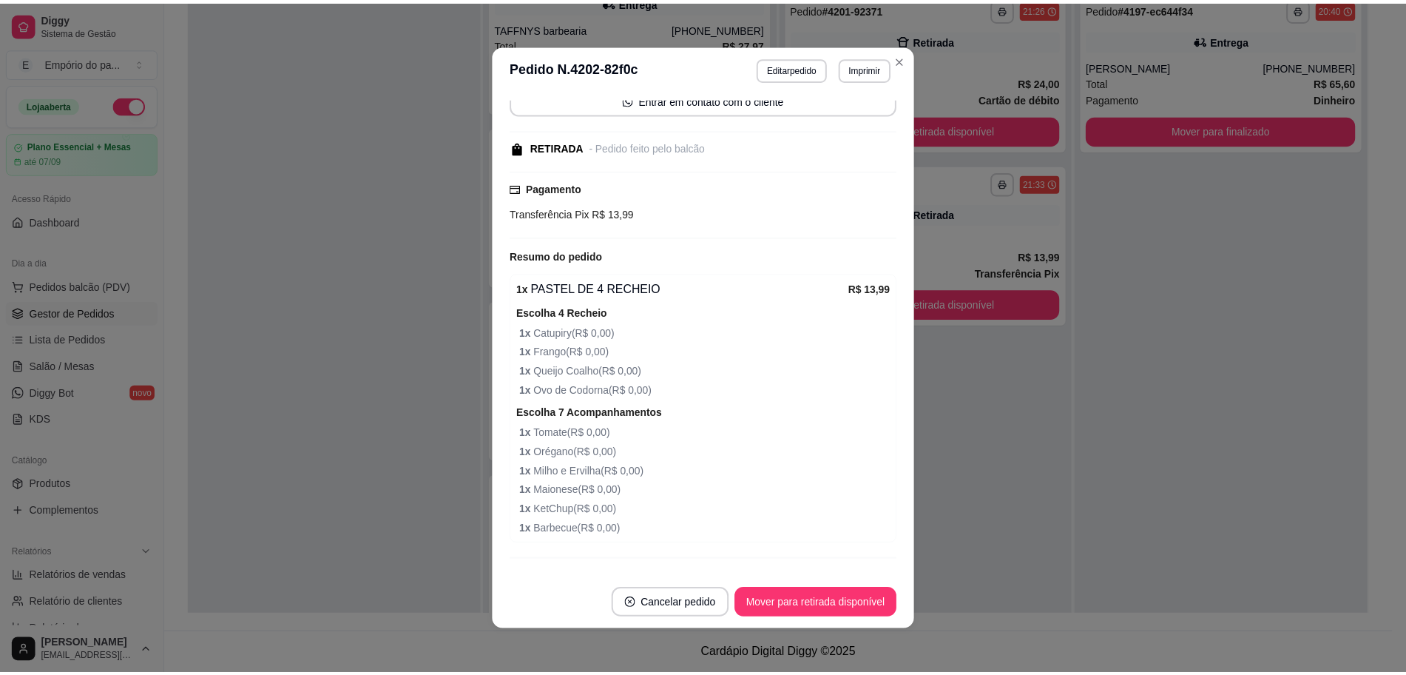
scroll to position [149, 0]
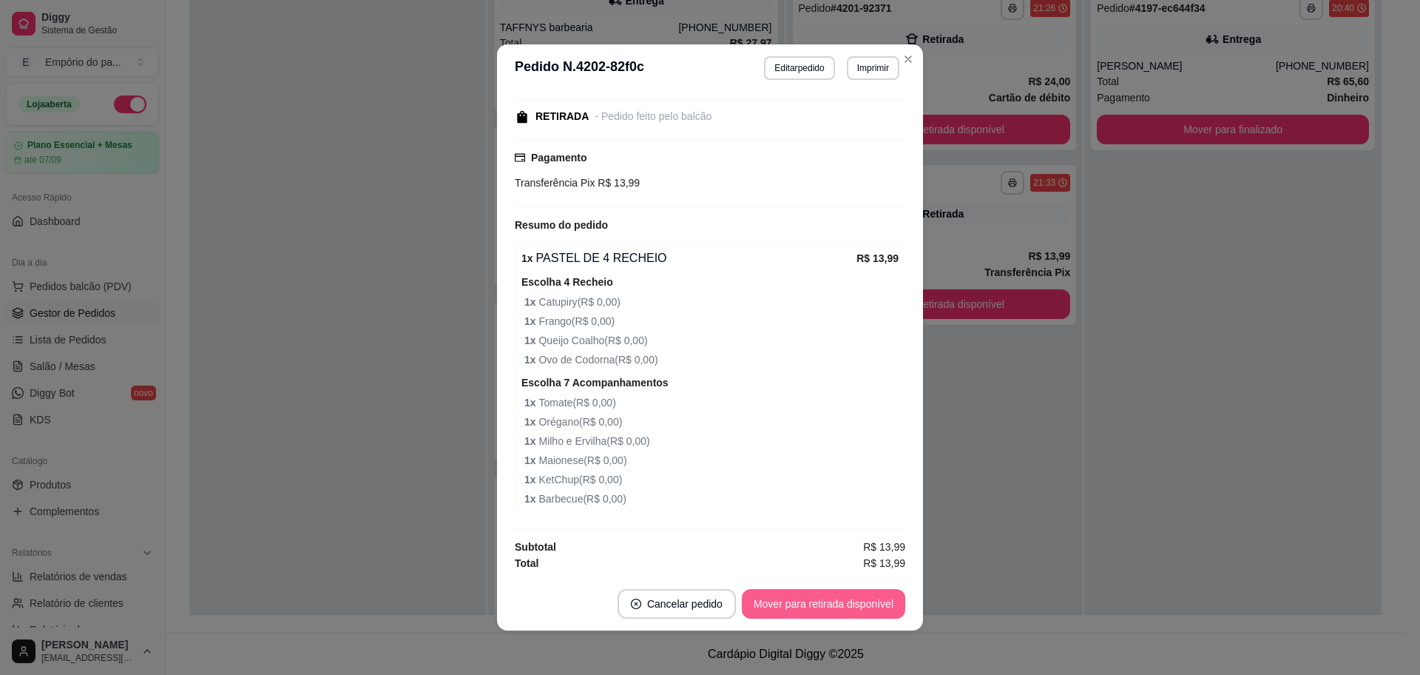
click at [806, 597] on button "Mover para retirada disponível" at bounding box center [823, 604] width 163 height 30
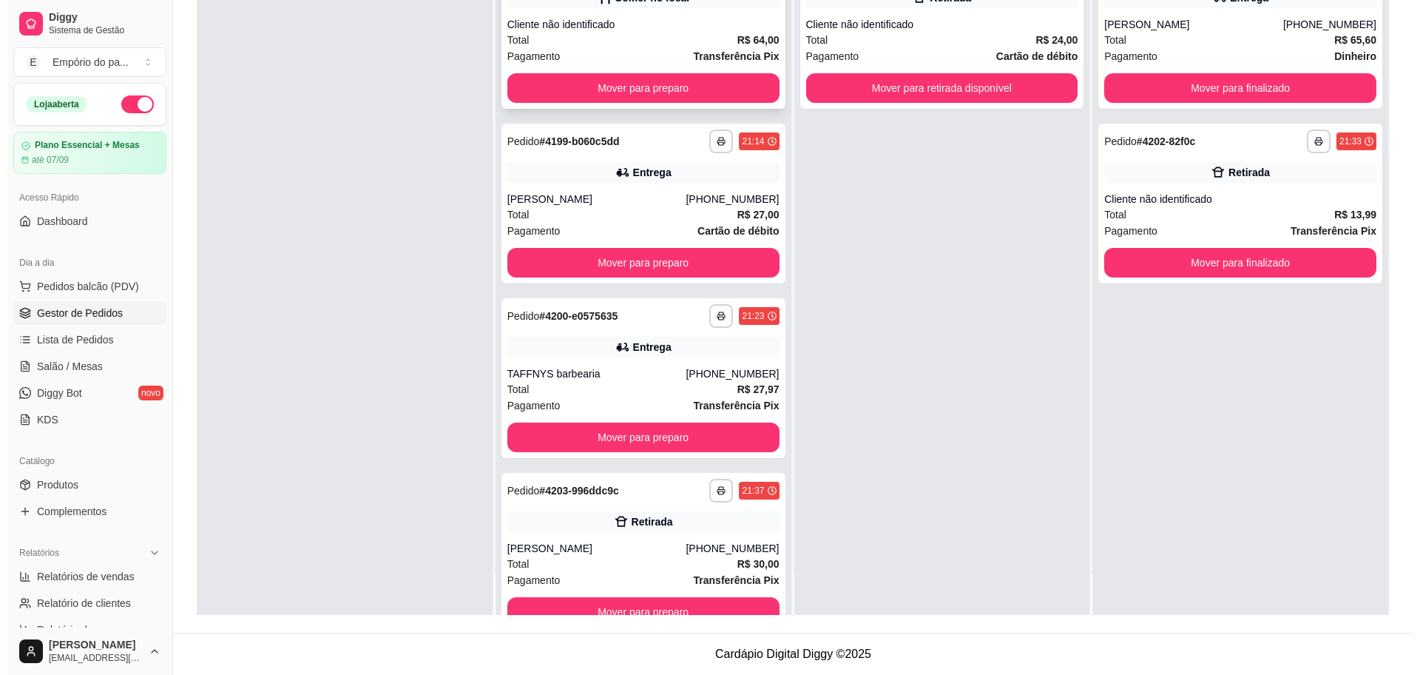
scroll to position [0, 0]
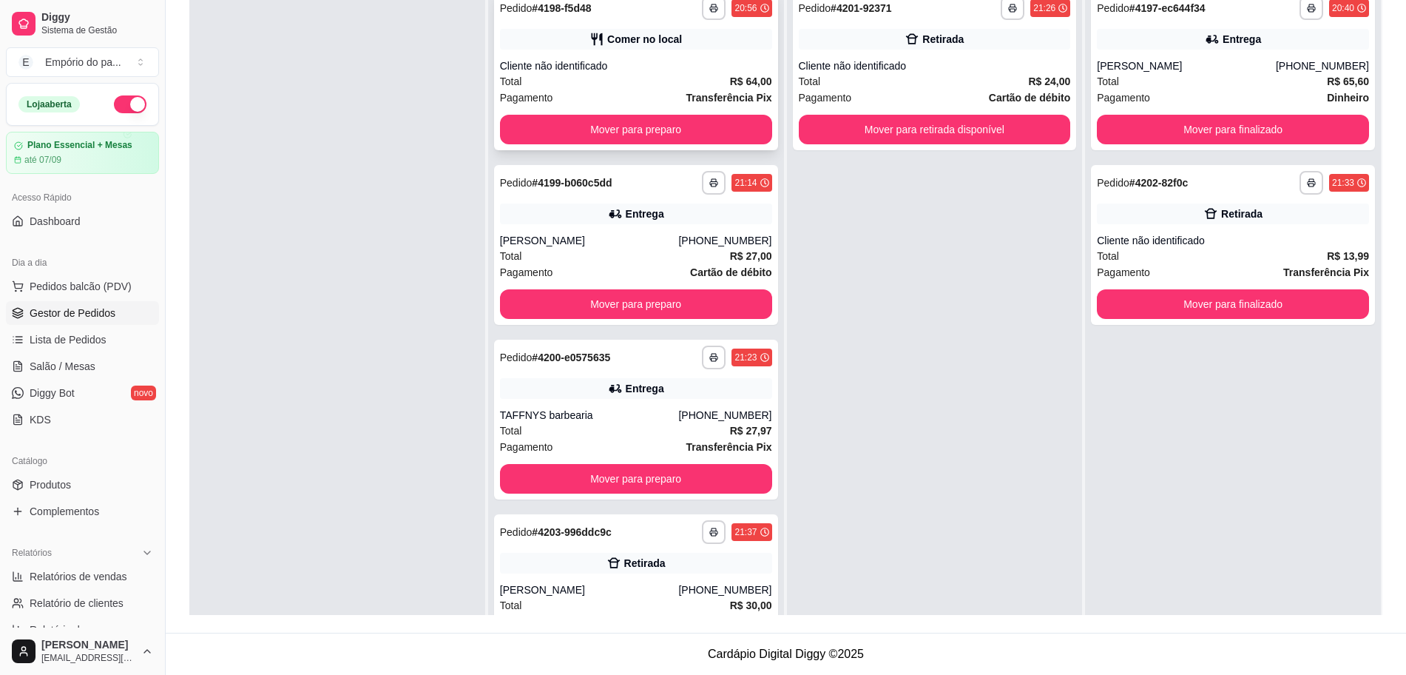
click at [652, 87] on div "Total R$ 64,00" at bounding box center [636, 81] width 272 height 16
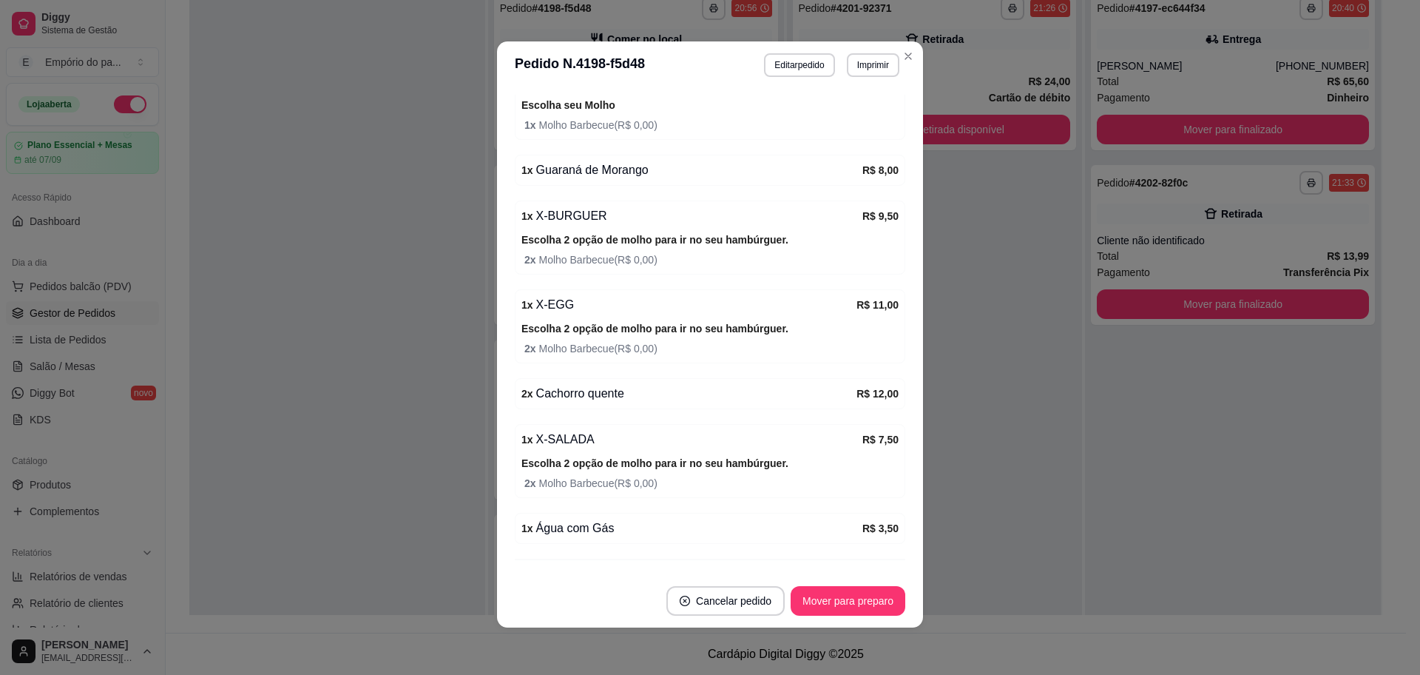
scroll to position [388, 0]
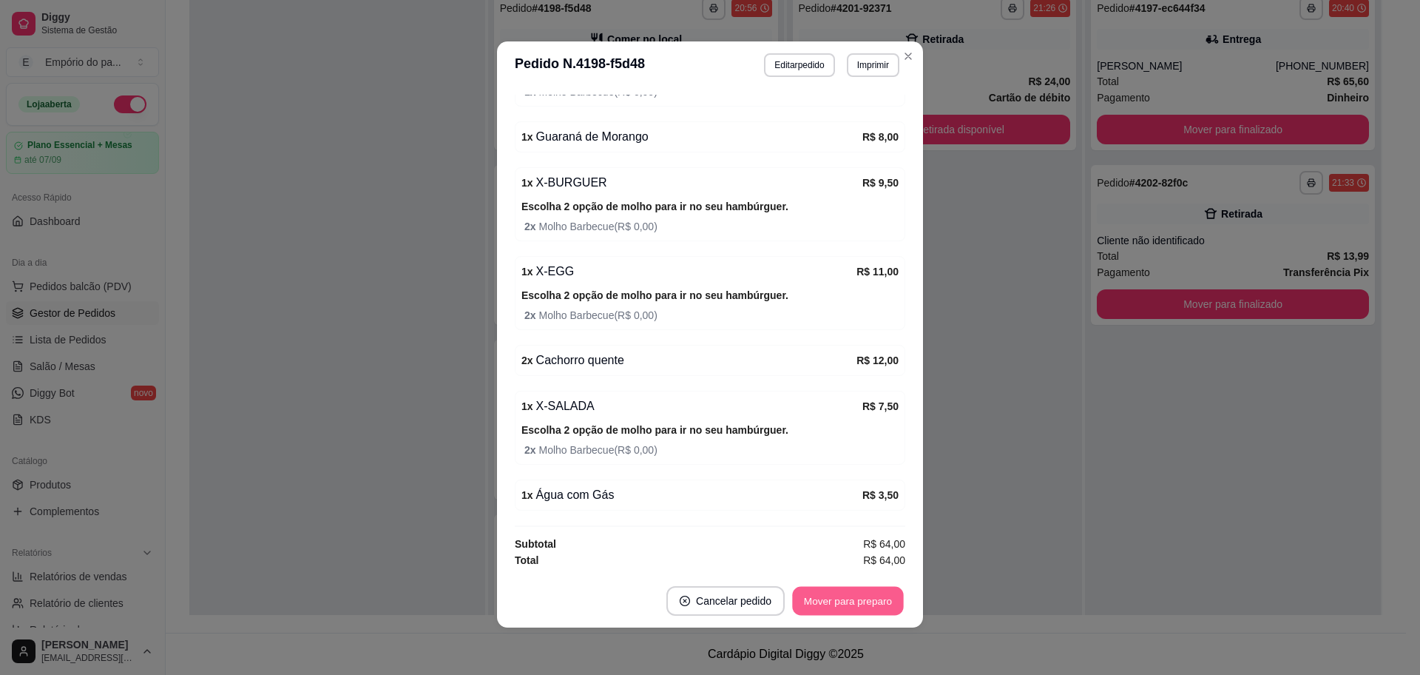
click at [879, 594] on button "Mover para preparo" at bounding box center [847, 601] width 111 height 29
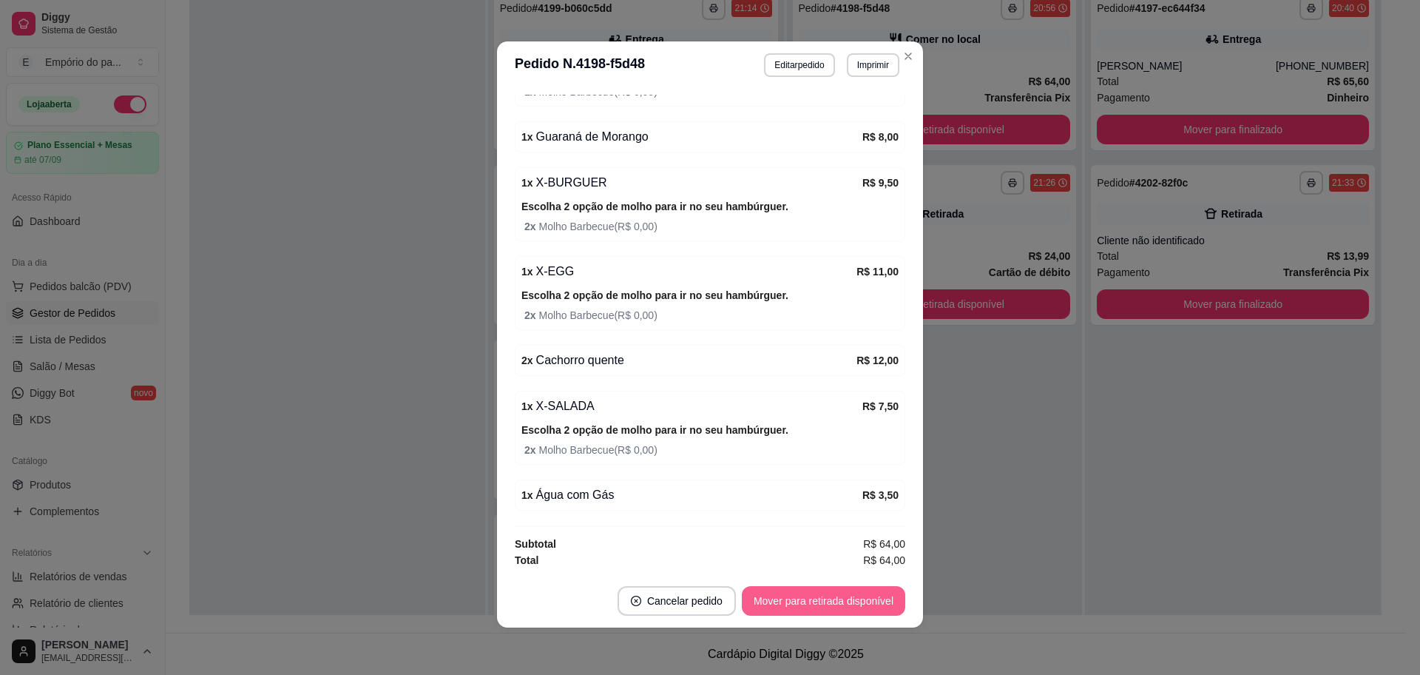
click at [876, 596] on button "Mover para retirada disponível" at bounding box center [823, 601] width 163 height 30
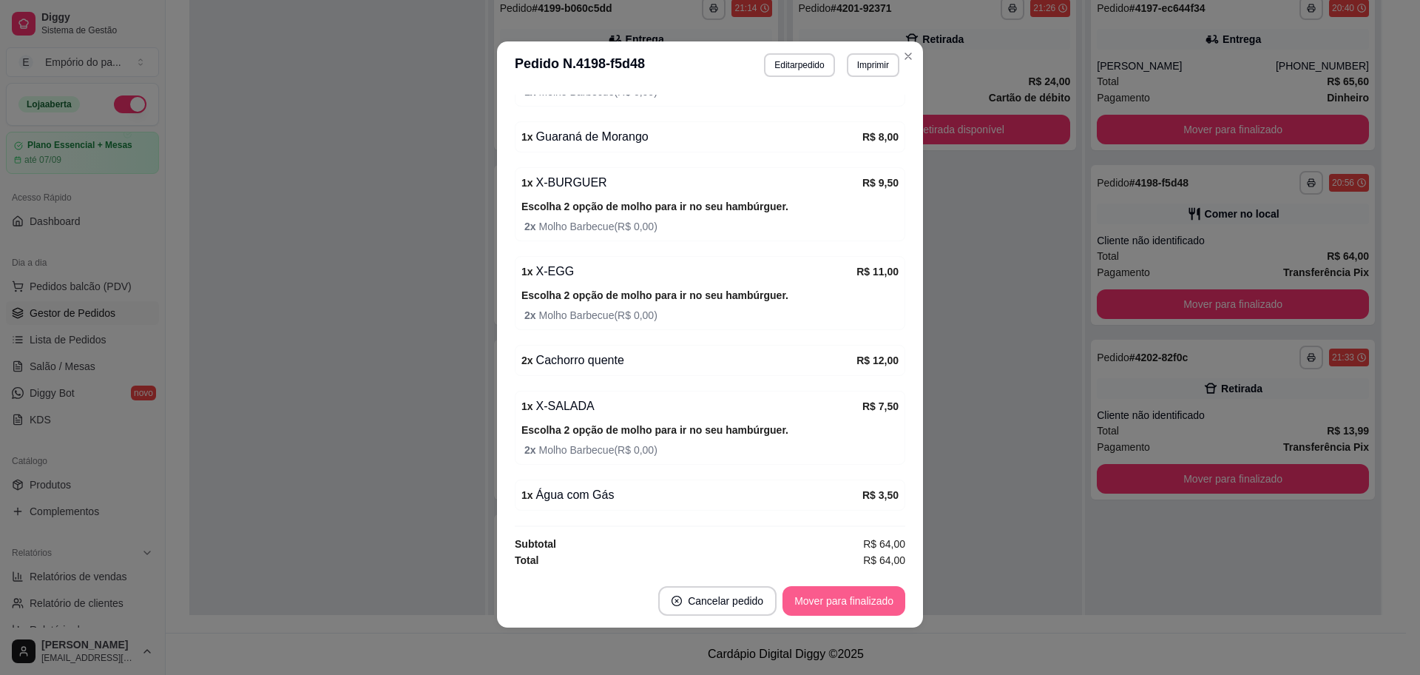
click at [876, 596] on button "Mover para finalizado" at bounding box center [844, 601] width 123 height 30
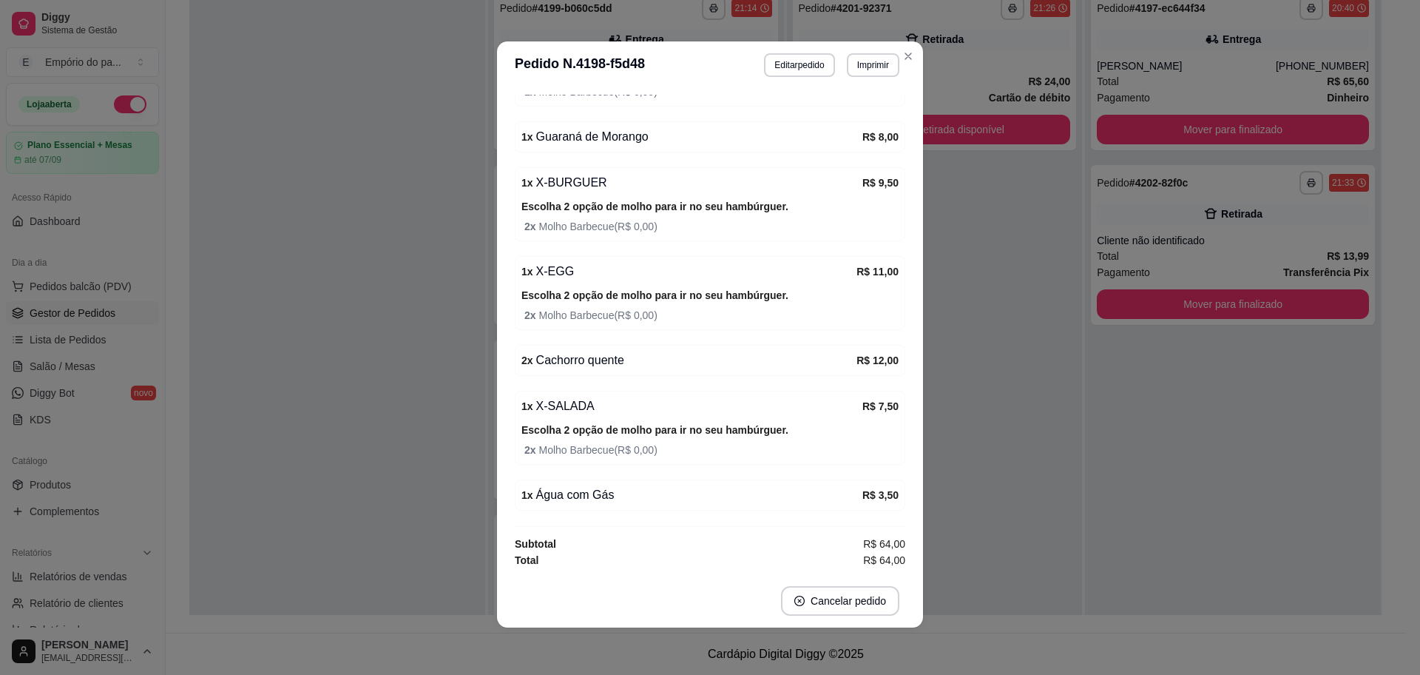
scroll to position [310, 0]
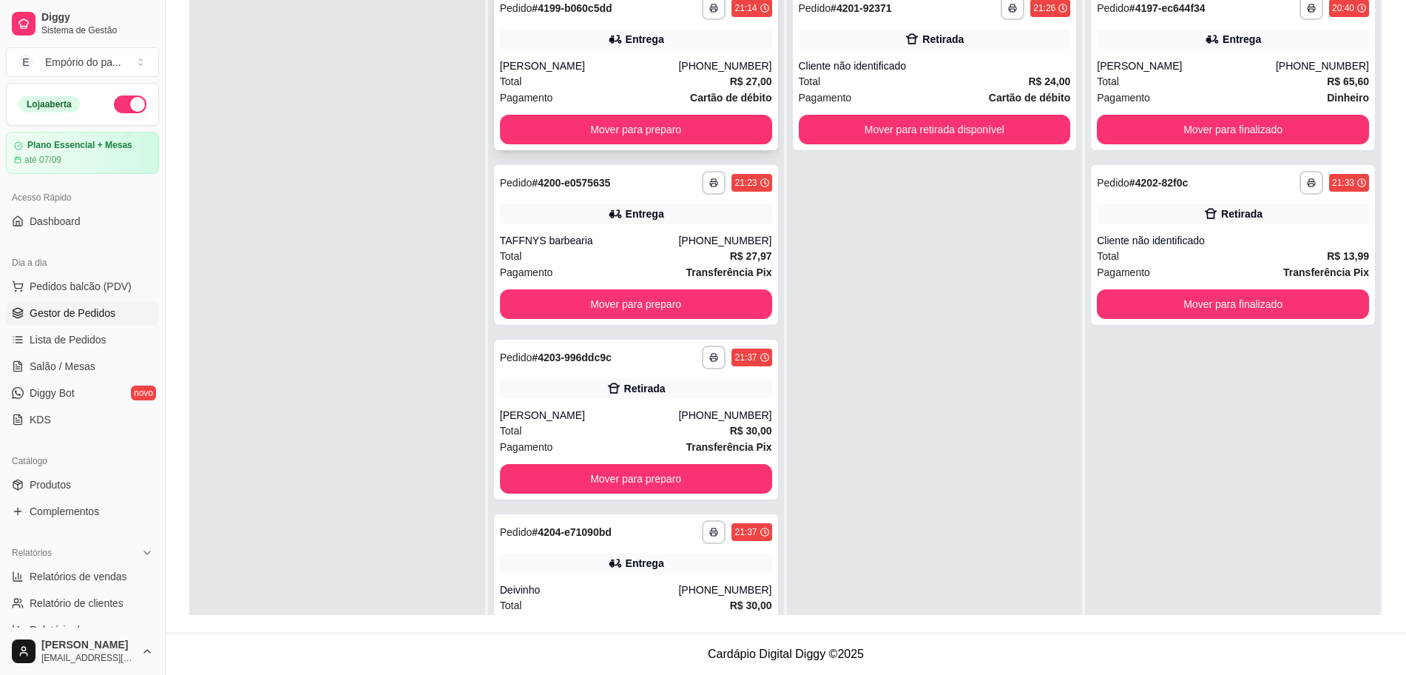
click at [638, 67] on div "[PERSON_NAME]" at bounding box center [589, 65] width 179 height 15
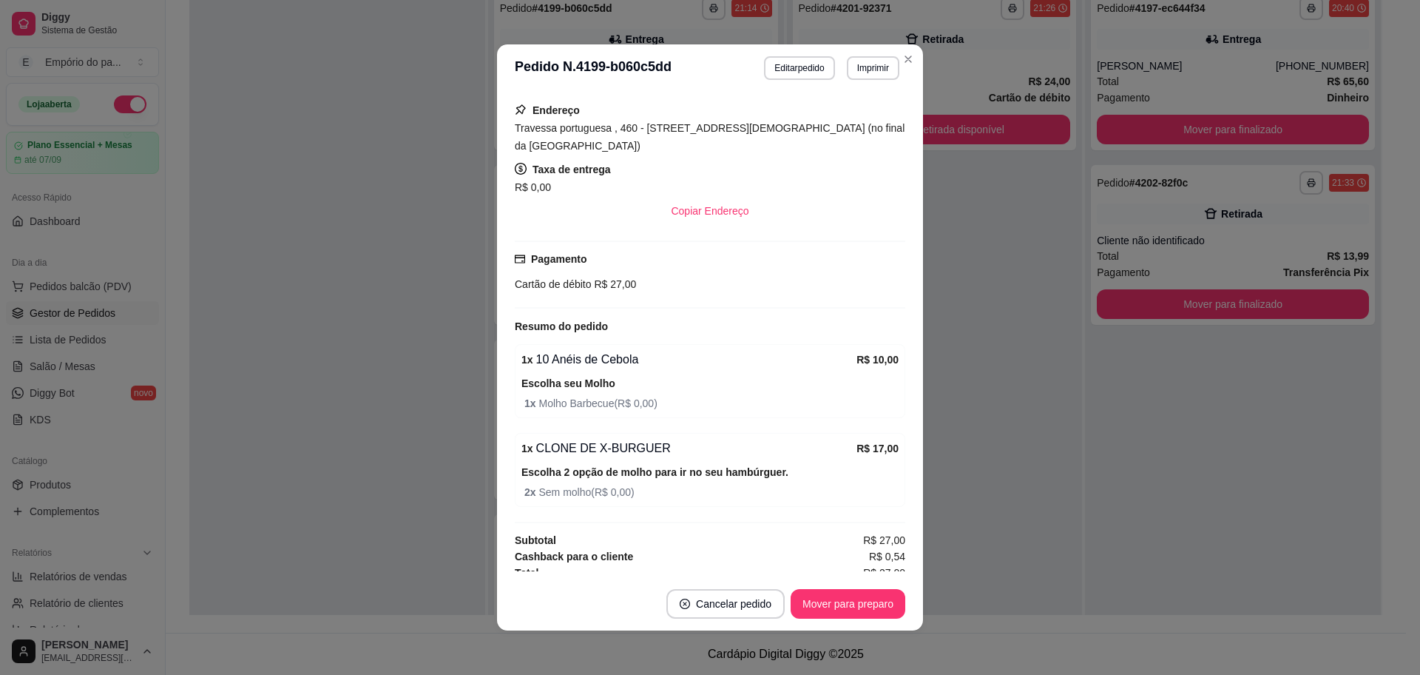
scroll to position [340, 0]
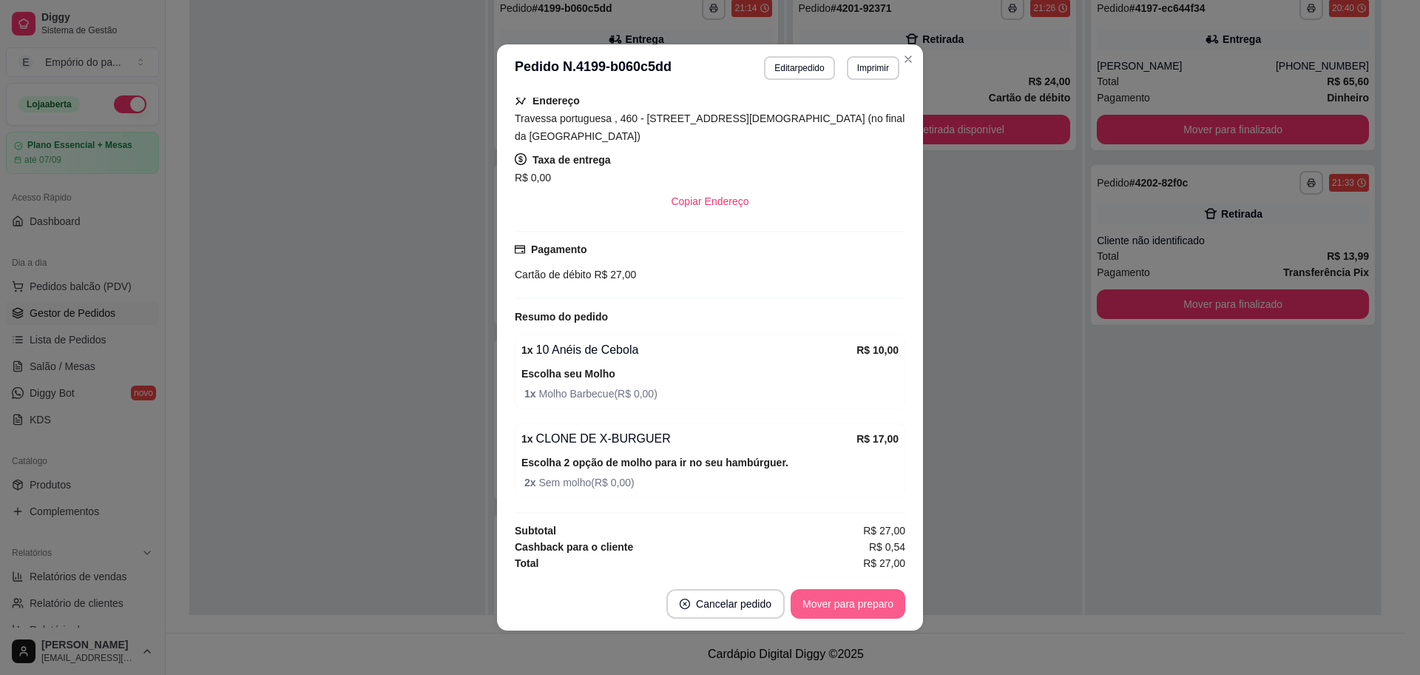
click at [825, 605] on button "Mover para preparo" at bounding box center [848, 604] width 115 height 30
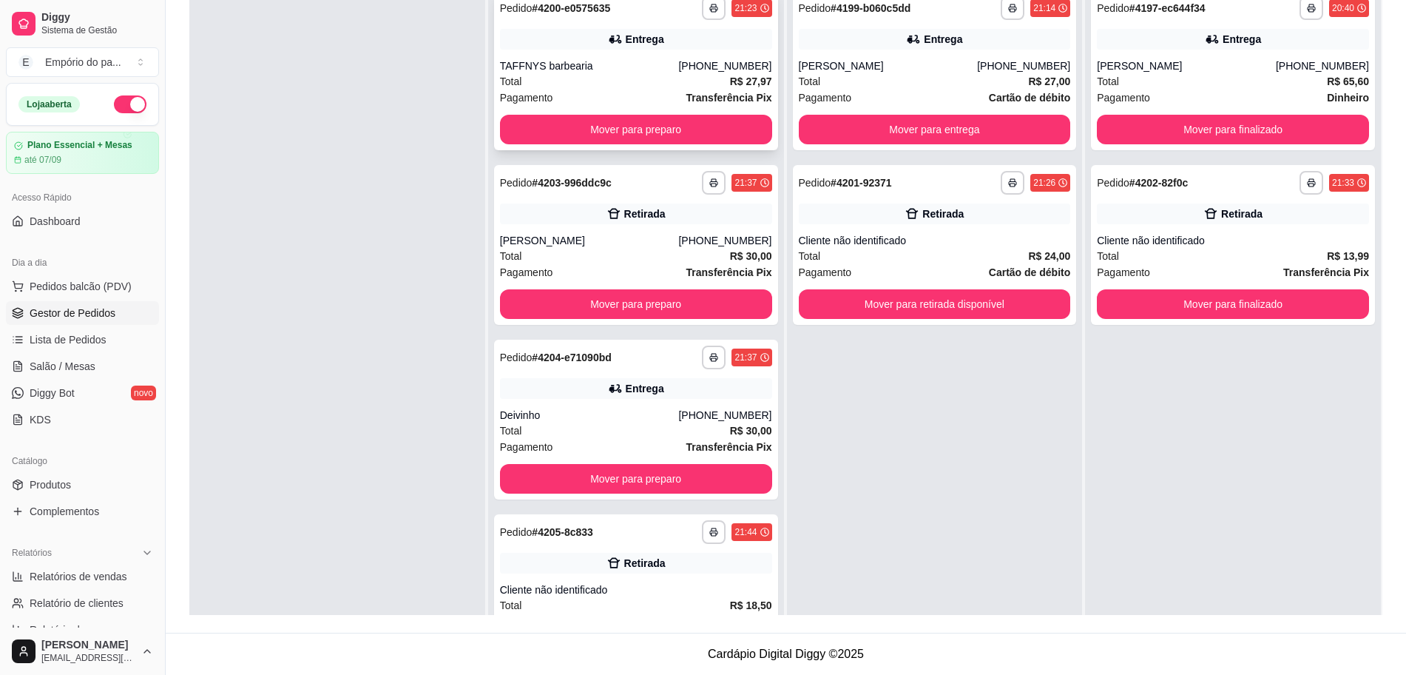
click at [686, 93] on strong "Transferência Pix" at bounding box center [729, 98] width 86 height 12
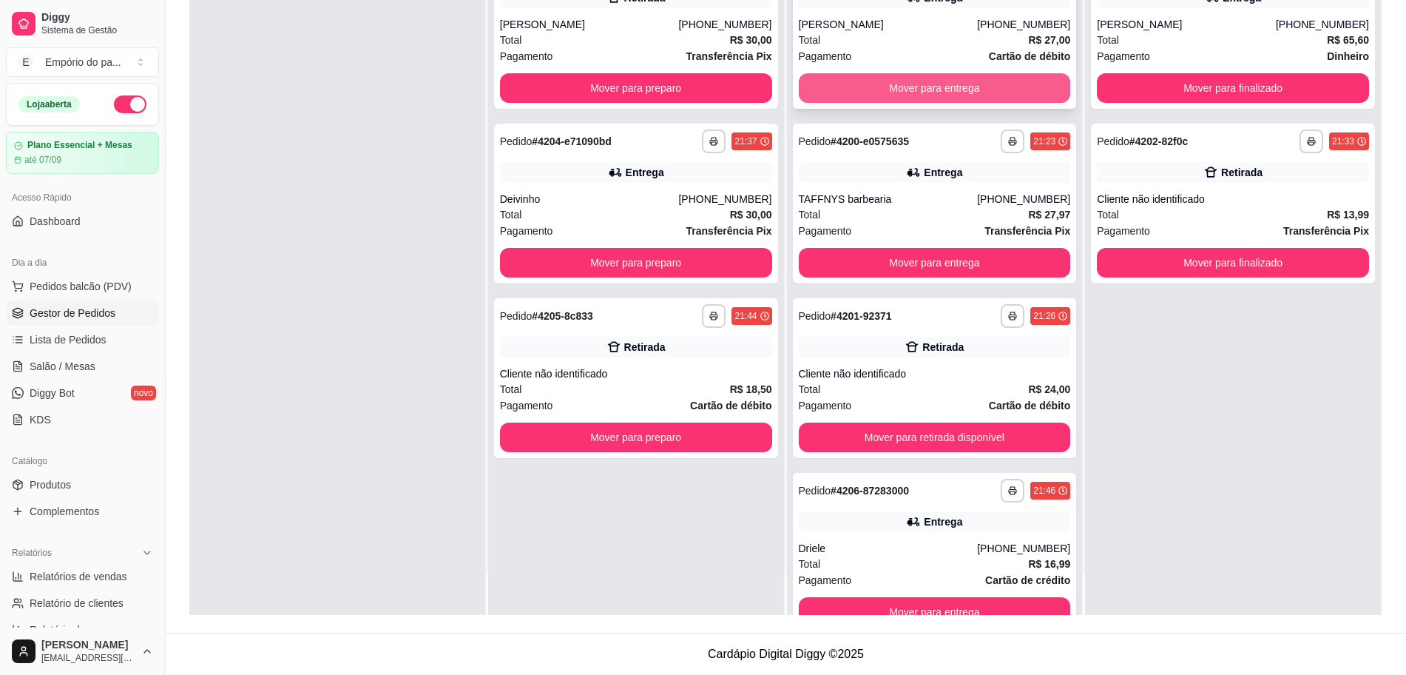
scroll to position [0, 0]
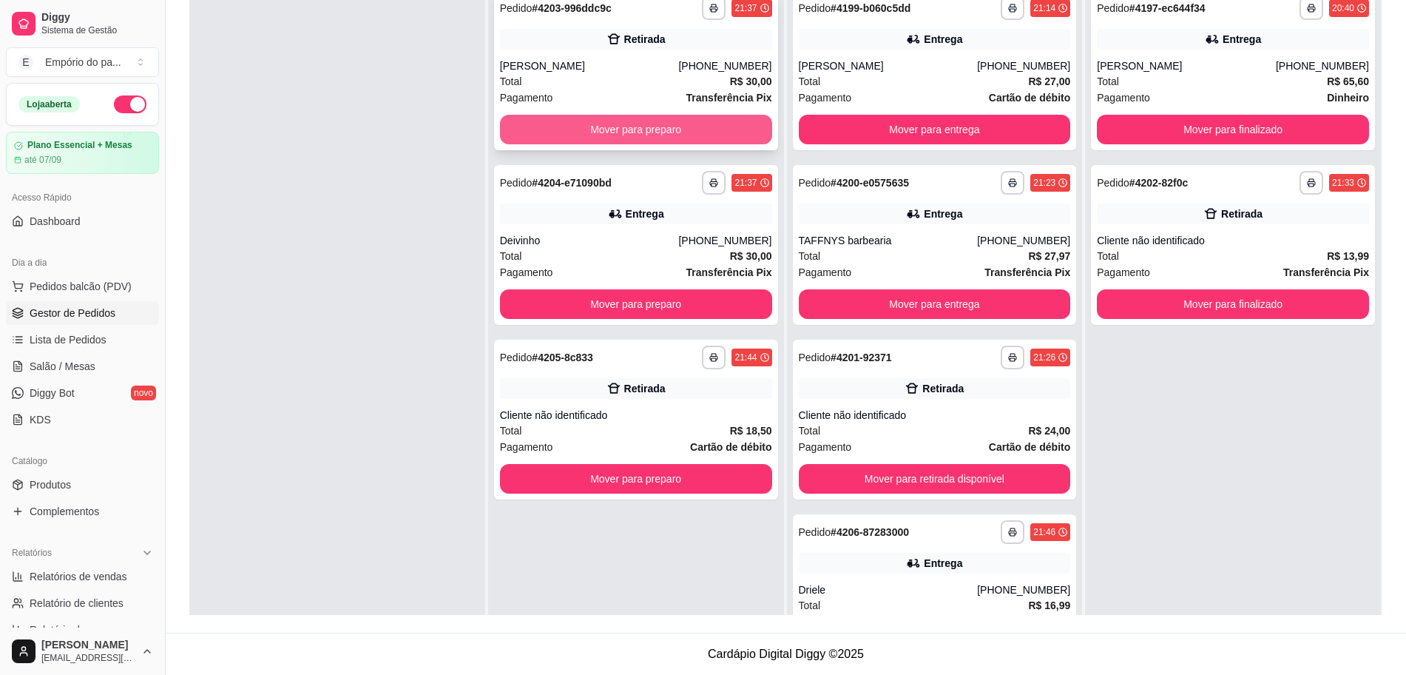
click at [656, 109] on div "**********" at bounding box center [636, 70] width 284 height 160
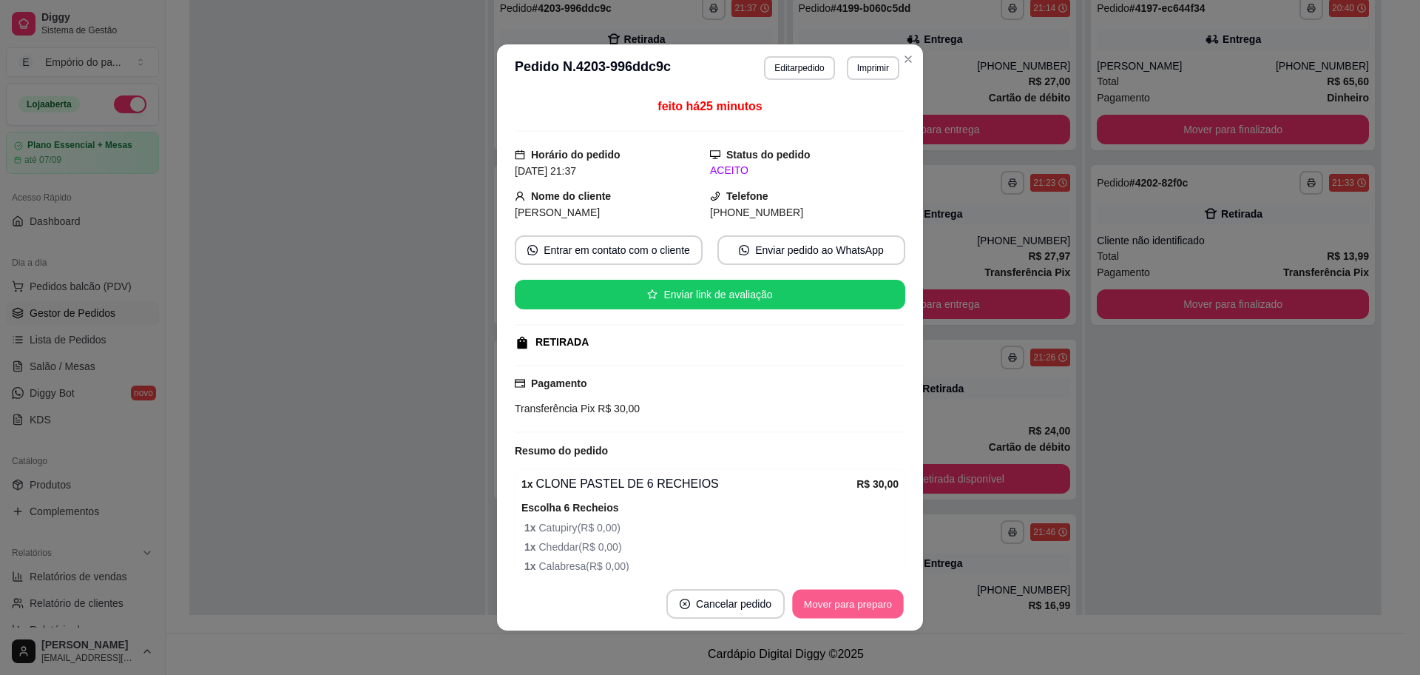
click at [871, 607] on button "Mover para preparo" at bounding box center [847, 604] width 111 height 29
click at [871, 607] on button "Mover para retirada disponível" at bounding box center [823, 604] width 163 height 30
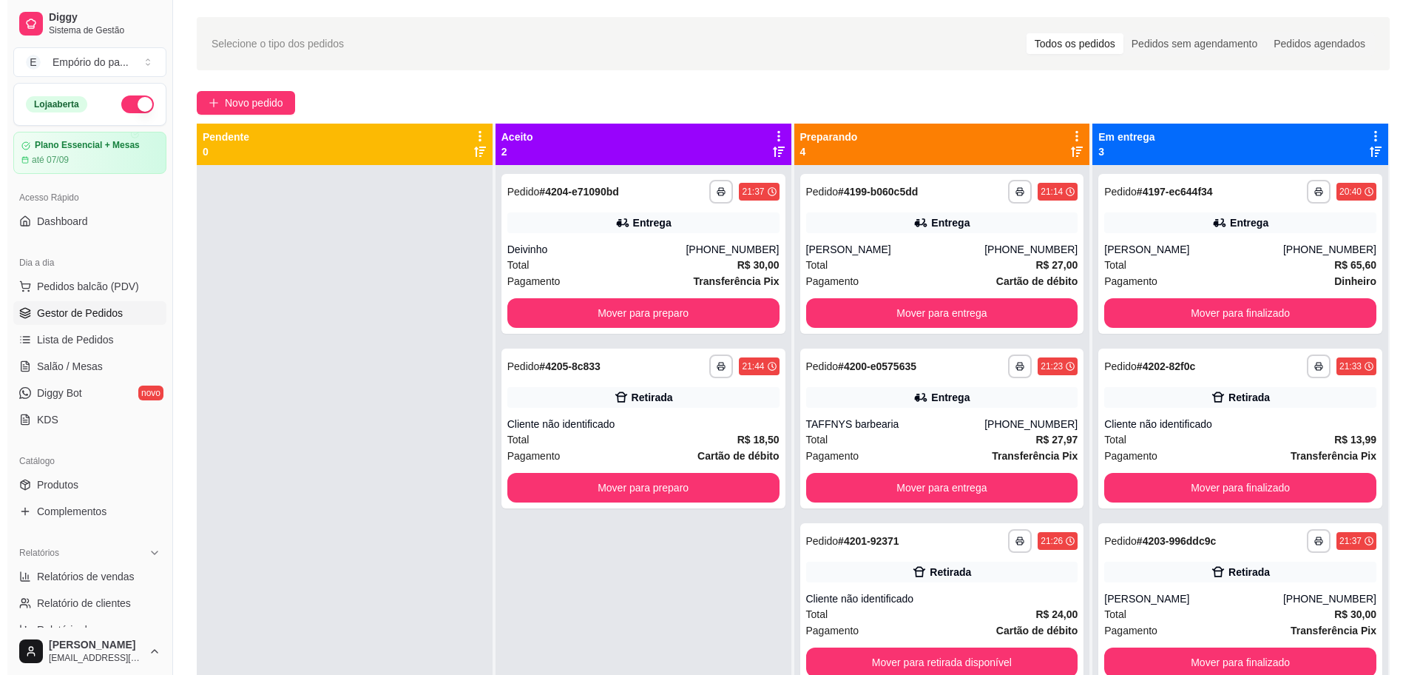
scroll to position [41, 0]
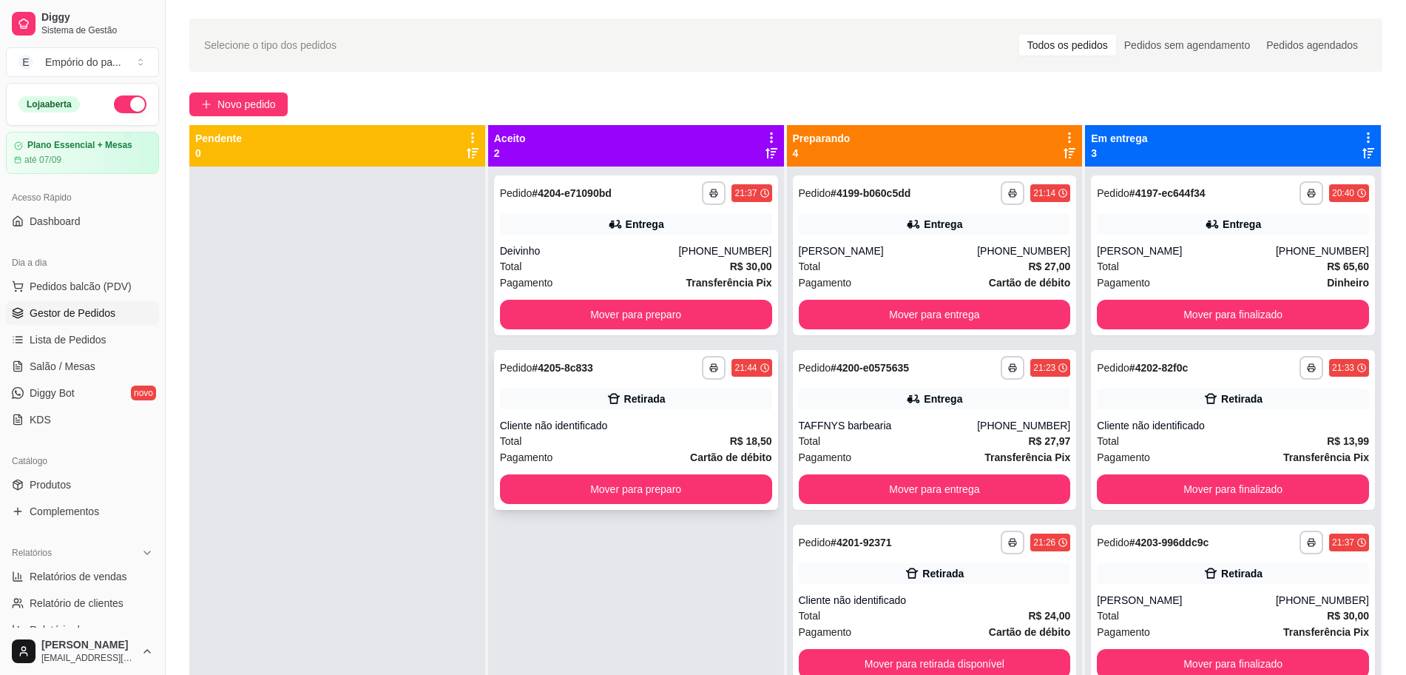
click at [578, 437] on div "Total R$ 18,50" at bounding box center [636, 441] width 272 height 16
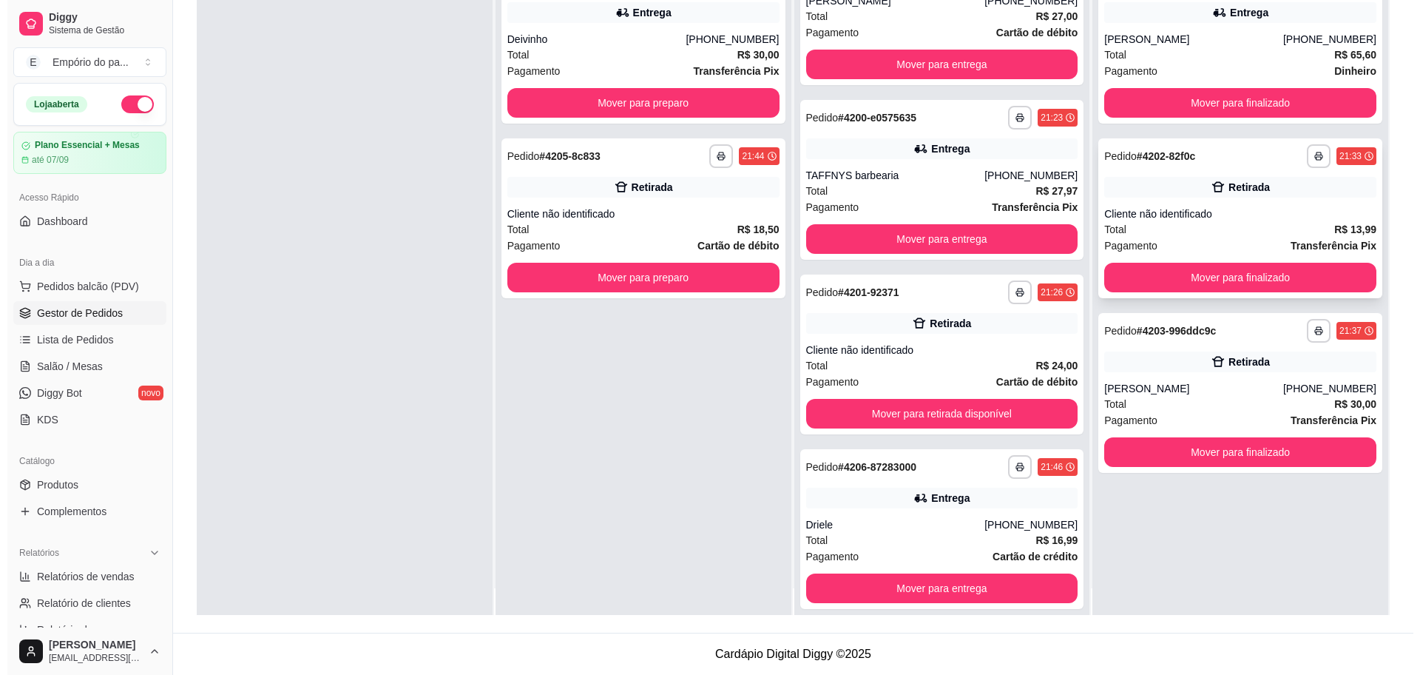
scroll to position [41, 0]
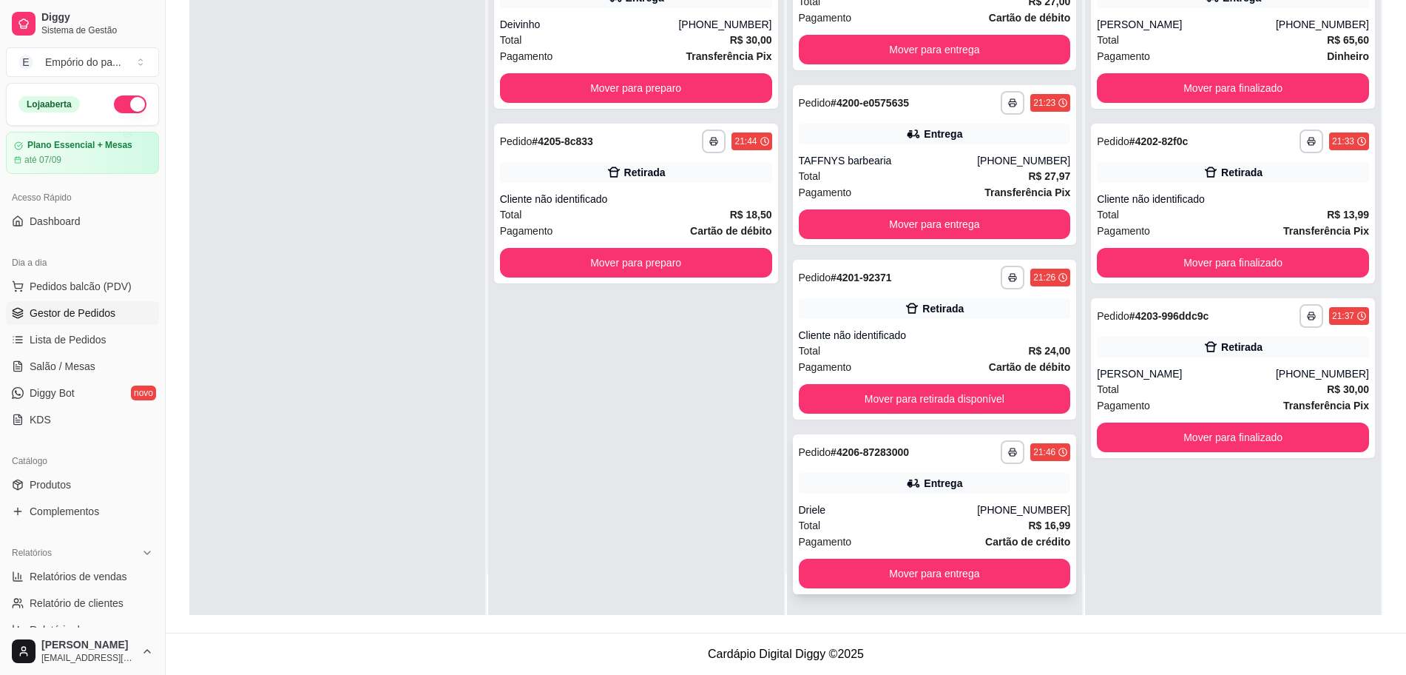
click at [812, 504] on div "Driele" at bounding box center [888, 509] width 179 height 15
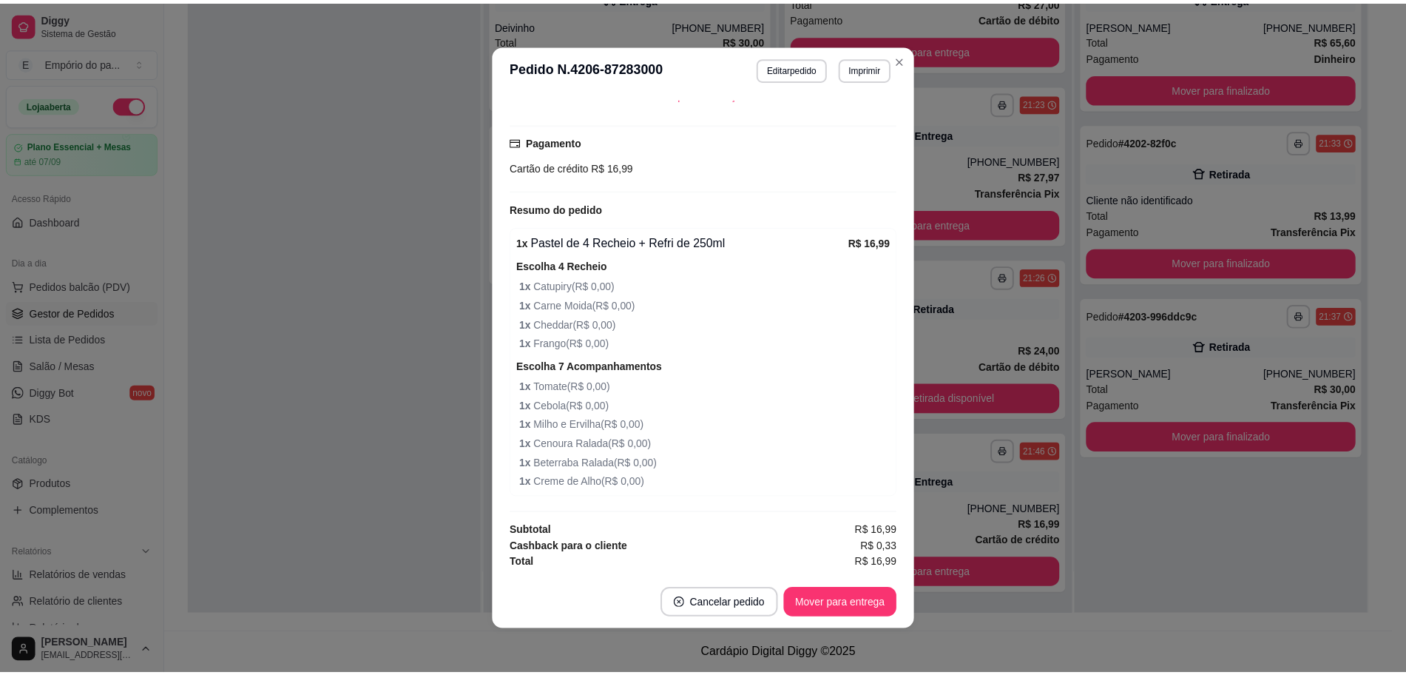
scroll to position [3, 0]
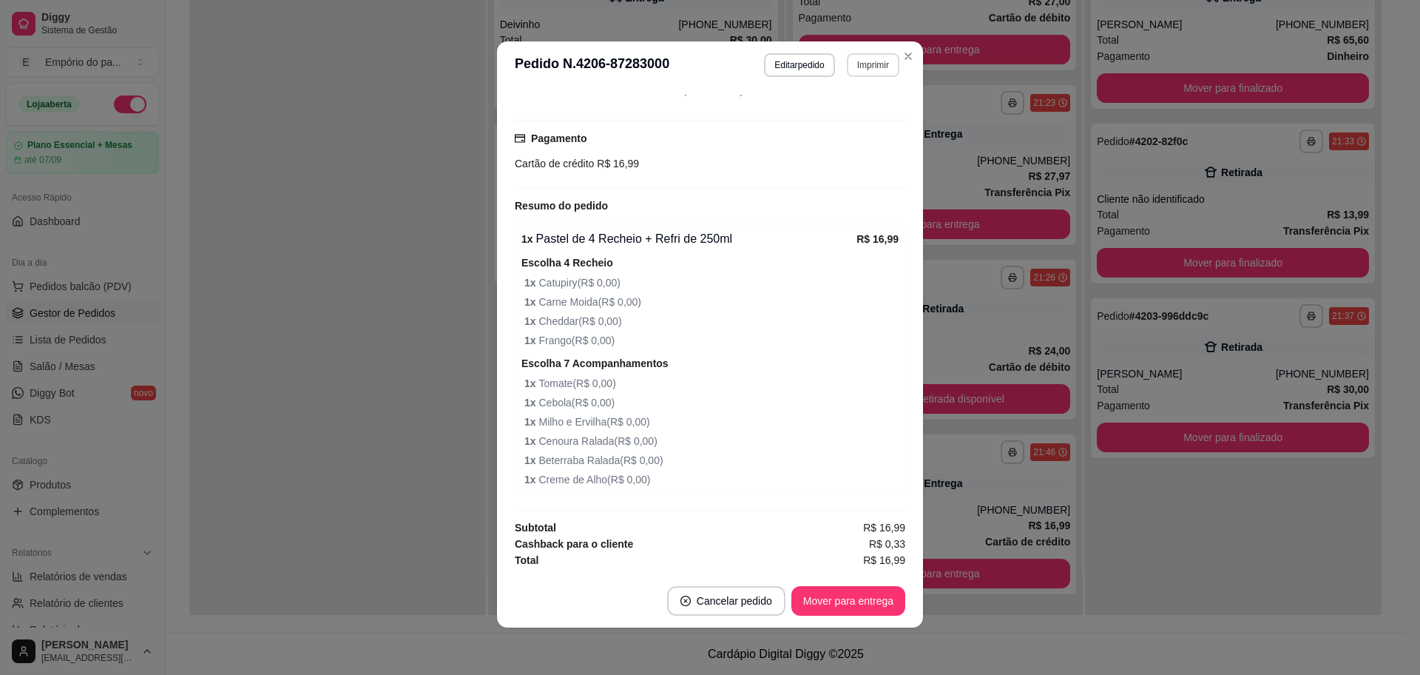
click at [873, 68] on button "Imprimir" at bounding box center [873, 65] width 53 height 24
click at [829, 114] on button "IMPRESSORA" at bounding box center [839, 117] width 107 height 24
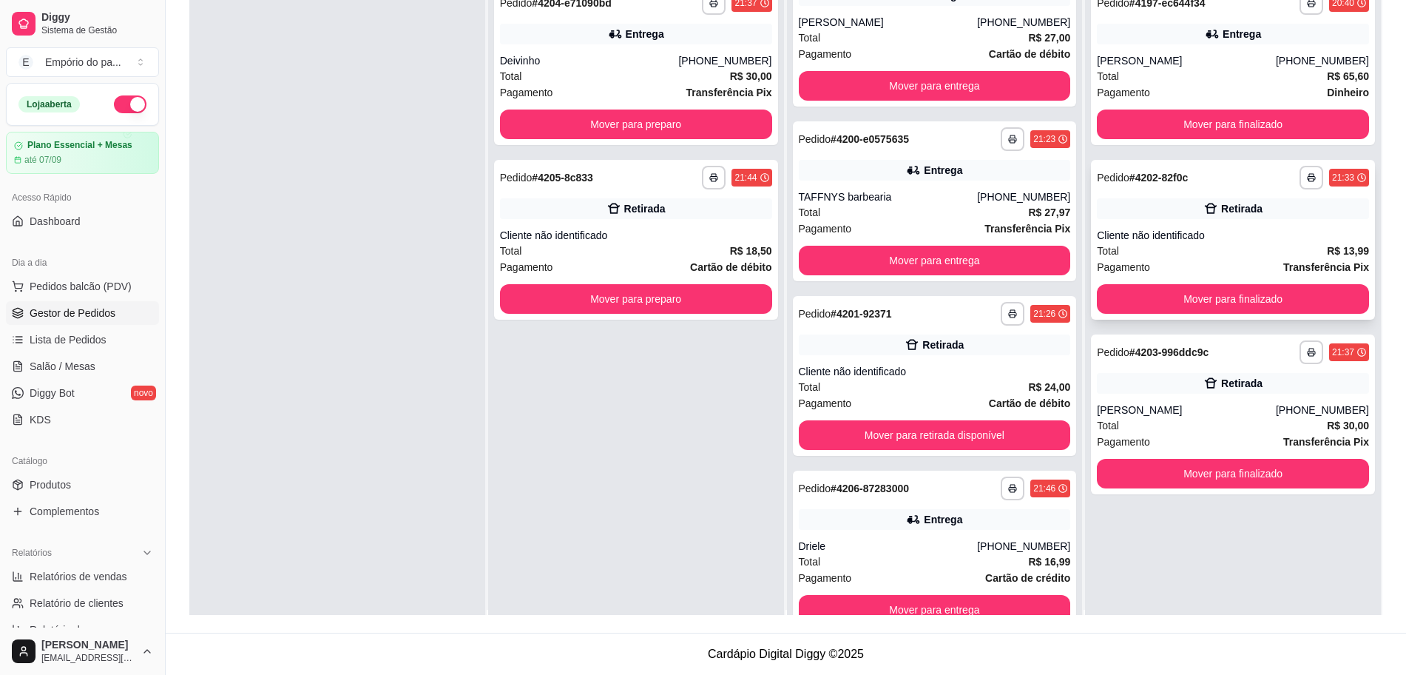
scroll to position [0, 0]
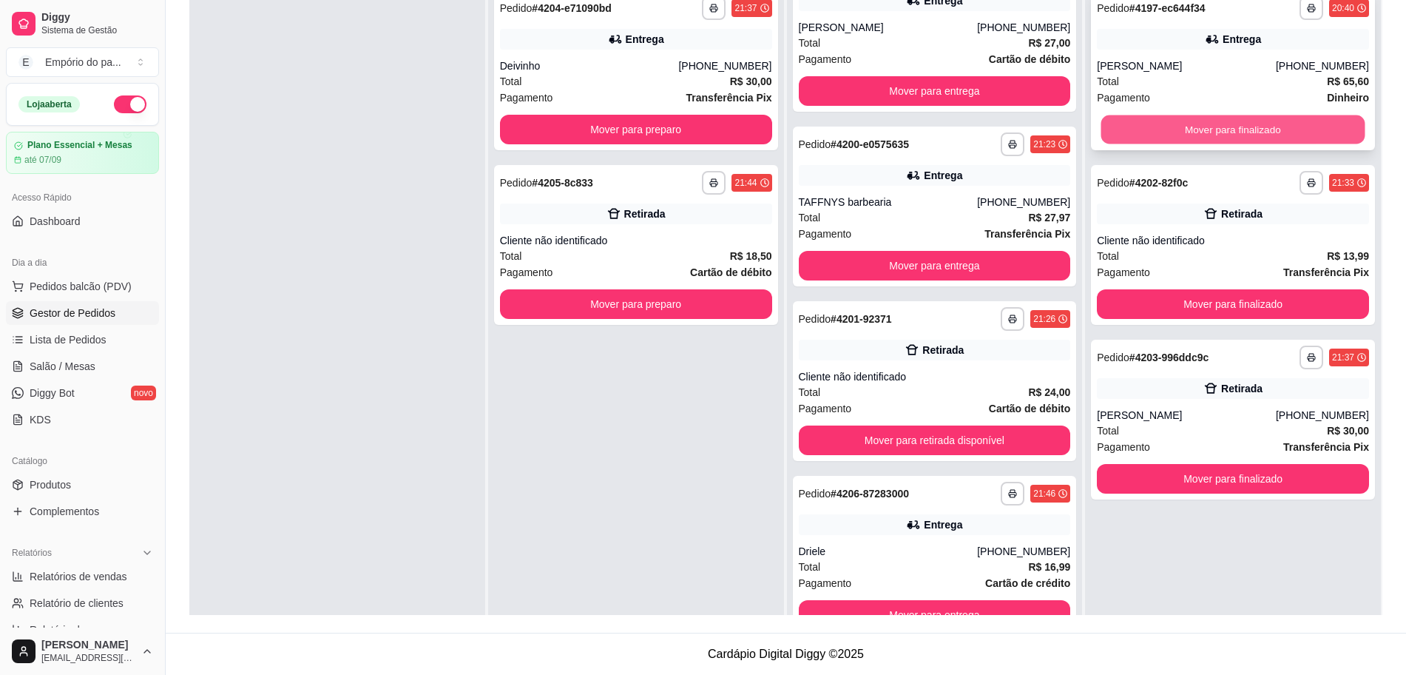
click at [1175, 126] on button "Mover para finalizado" at bounding box center [1233, 129] width 264 height 29
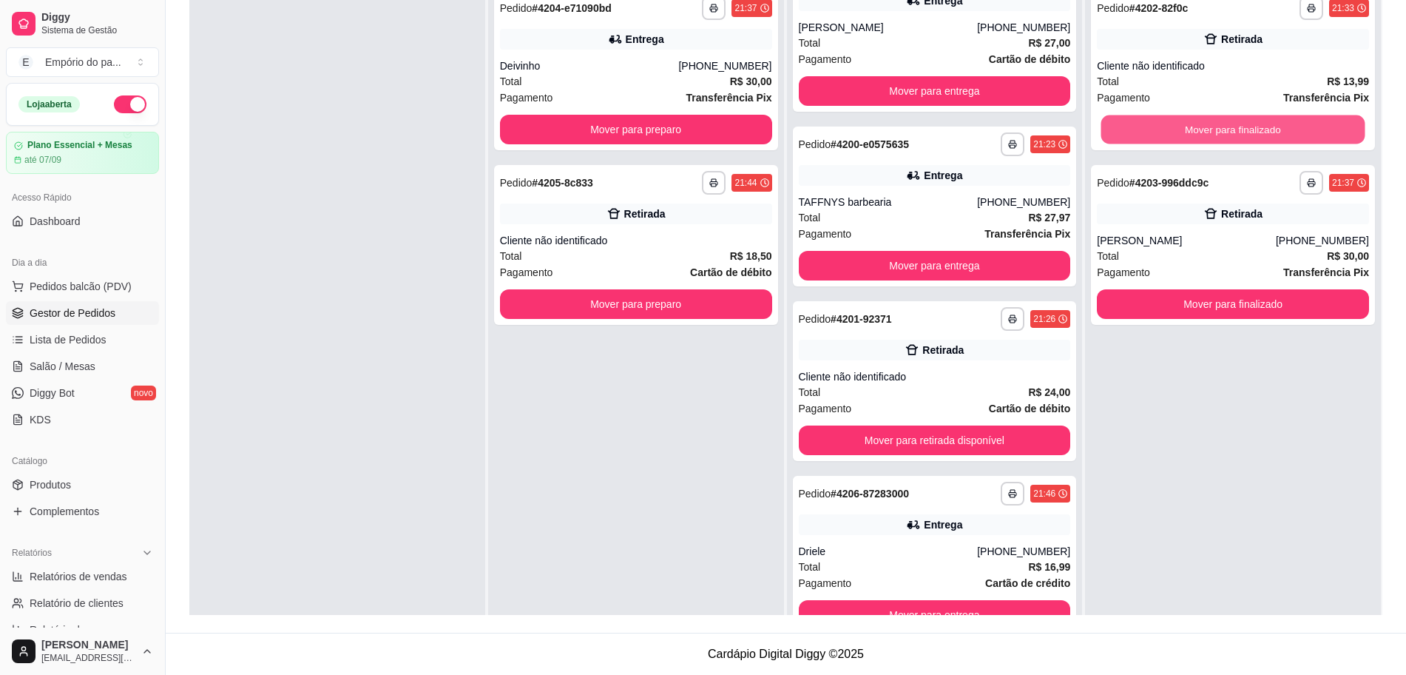
click at [1175, 126] on button "Mover para finalizado" at bounding box center [1233, 129] width 264 height 29
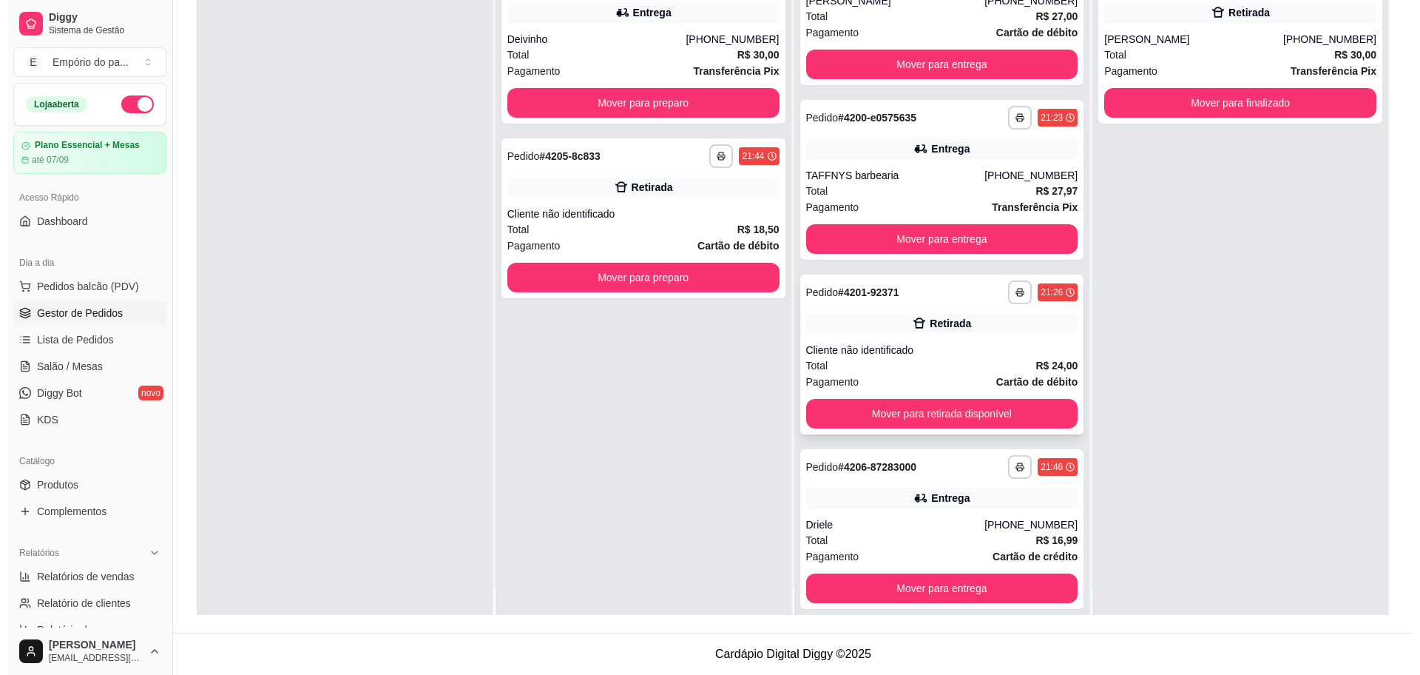
scroll to position [41, 0]
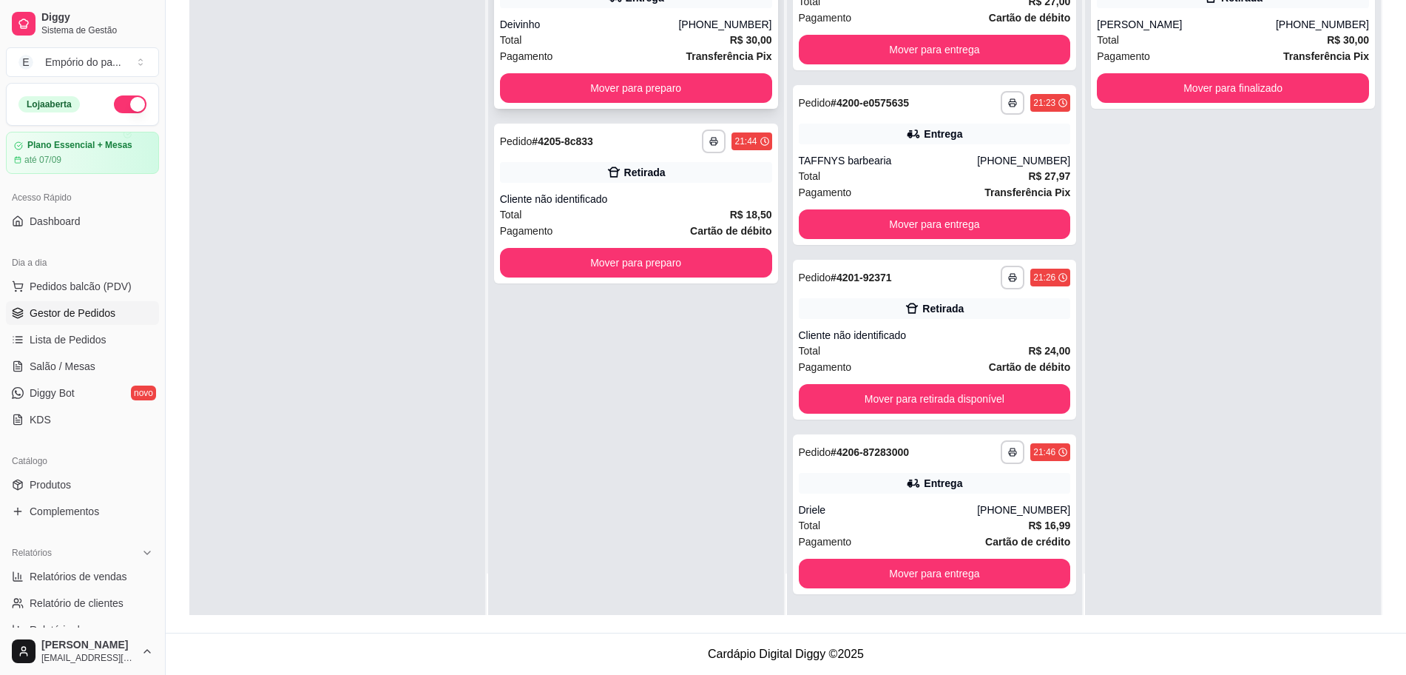
click at [649, 45] on div "Total R$ 30,00" at bounding box center [636, 40] width 272 height 16
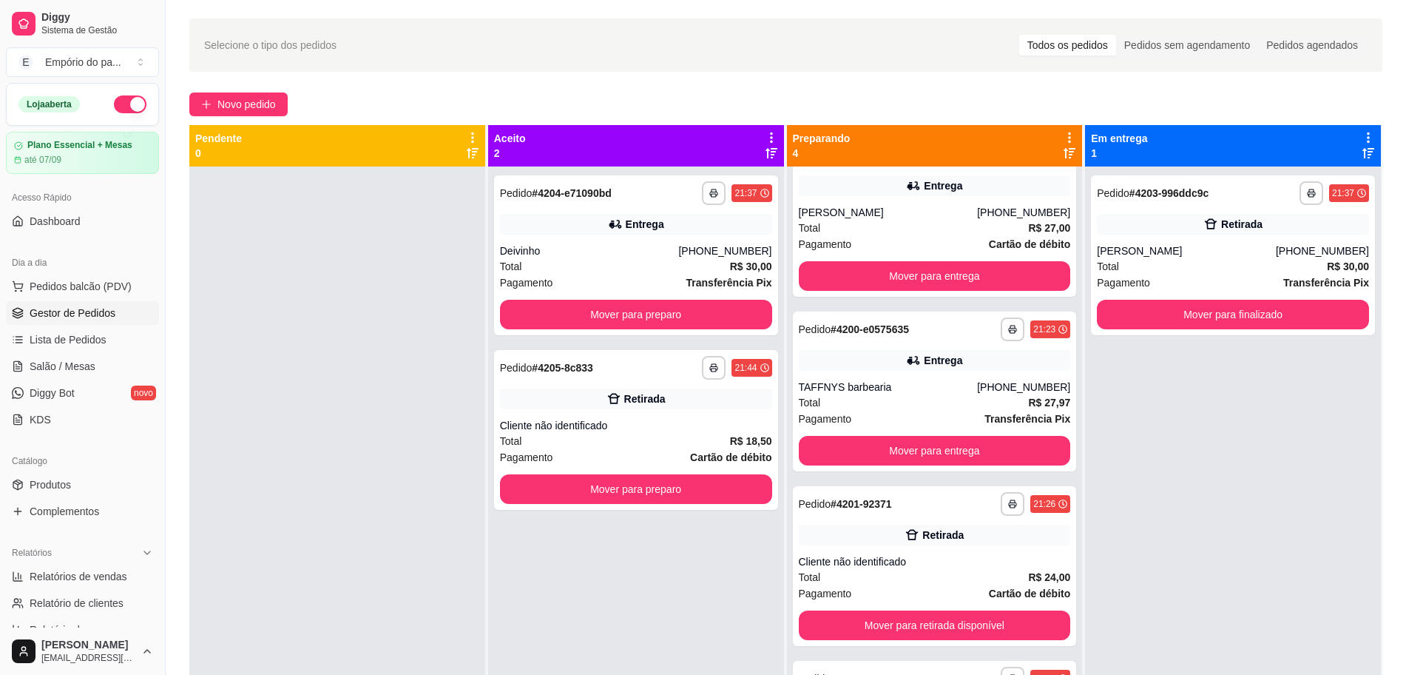
scroll to position [0, 0]
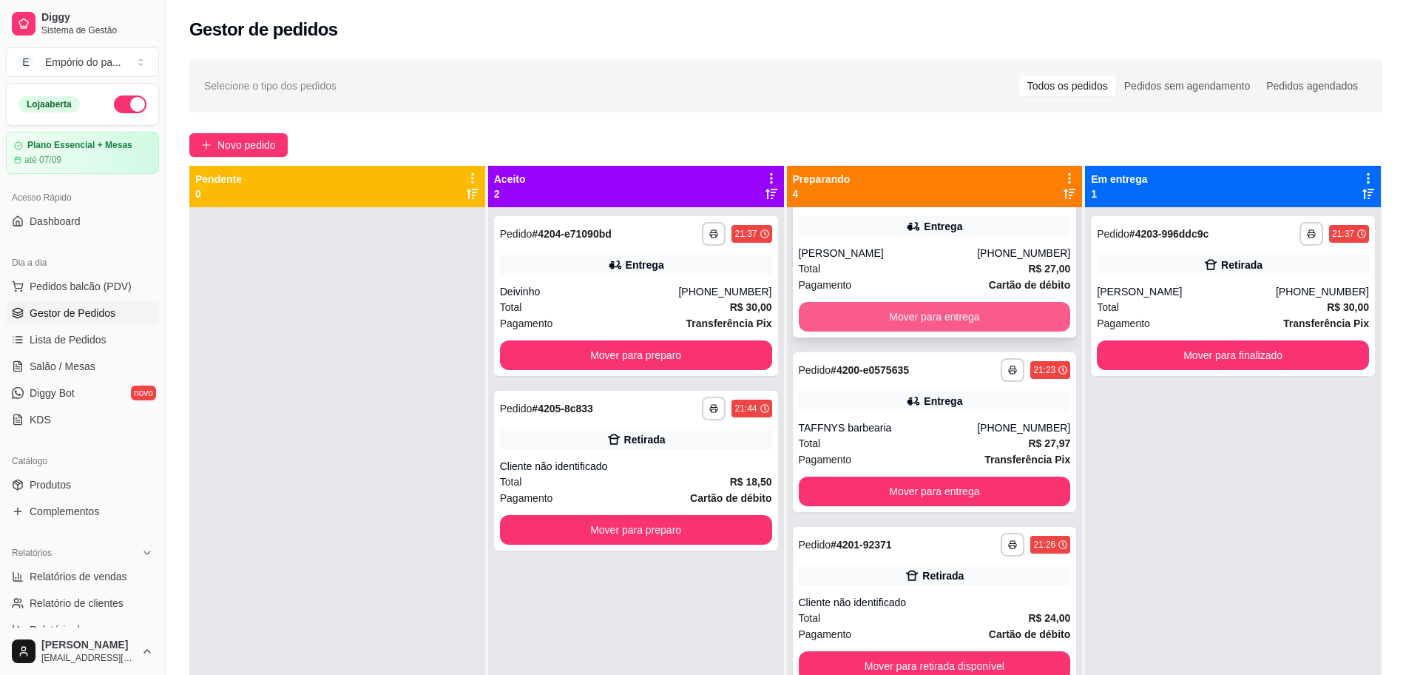
click at [953, 325] on button "Mover para entrega" at bounding box center [935, 317] width 272 height 30
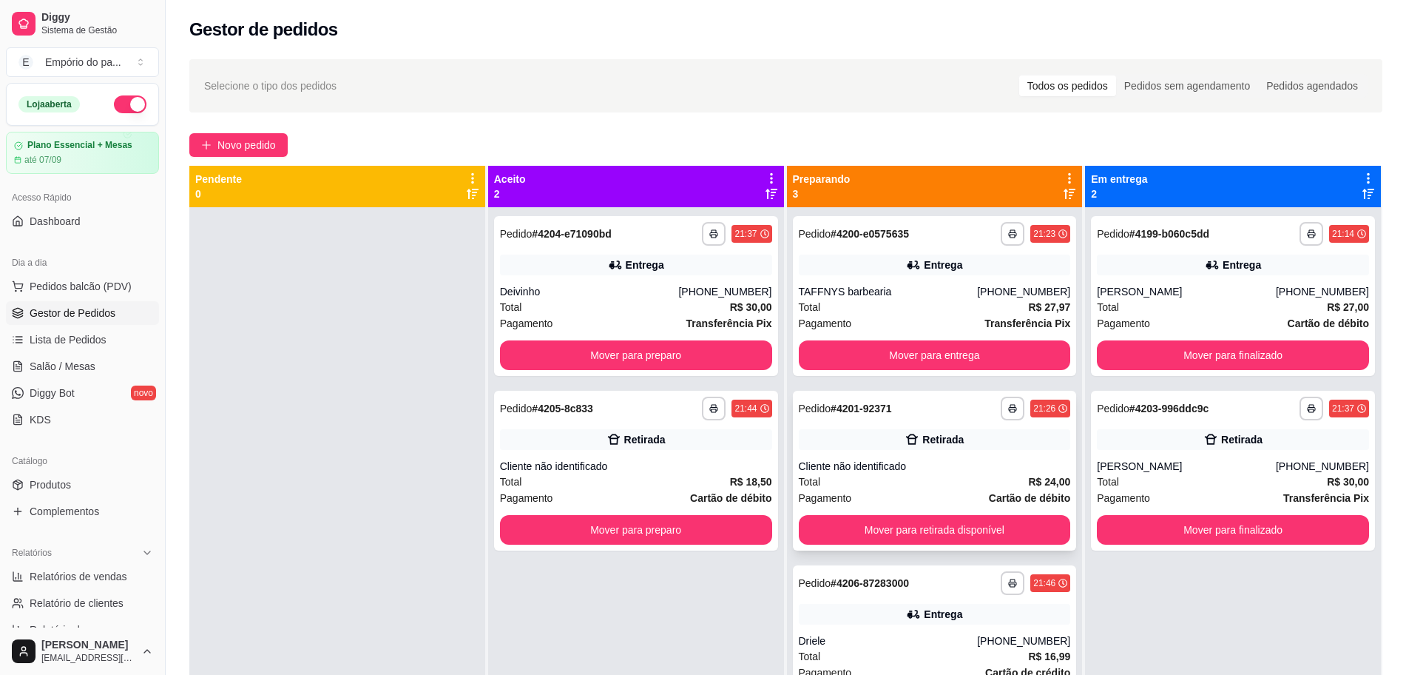
click at [958, 471] on div "Cliente não identificado" at bounding box center [935, 466] width 272 height 15
click at [943, 470] on div "Cliente não identificado" at bounding box center [935, 466] width 272 height 15
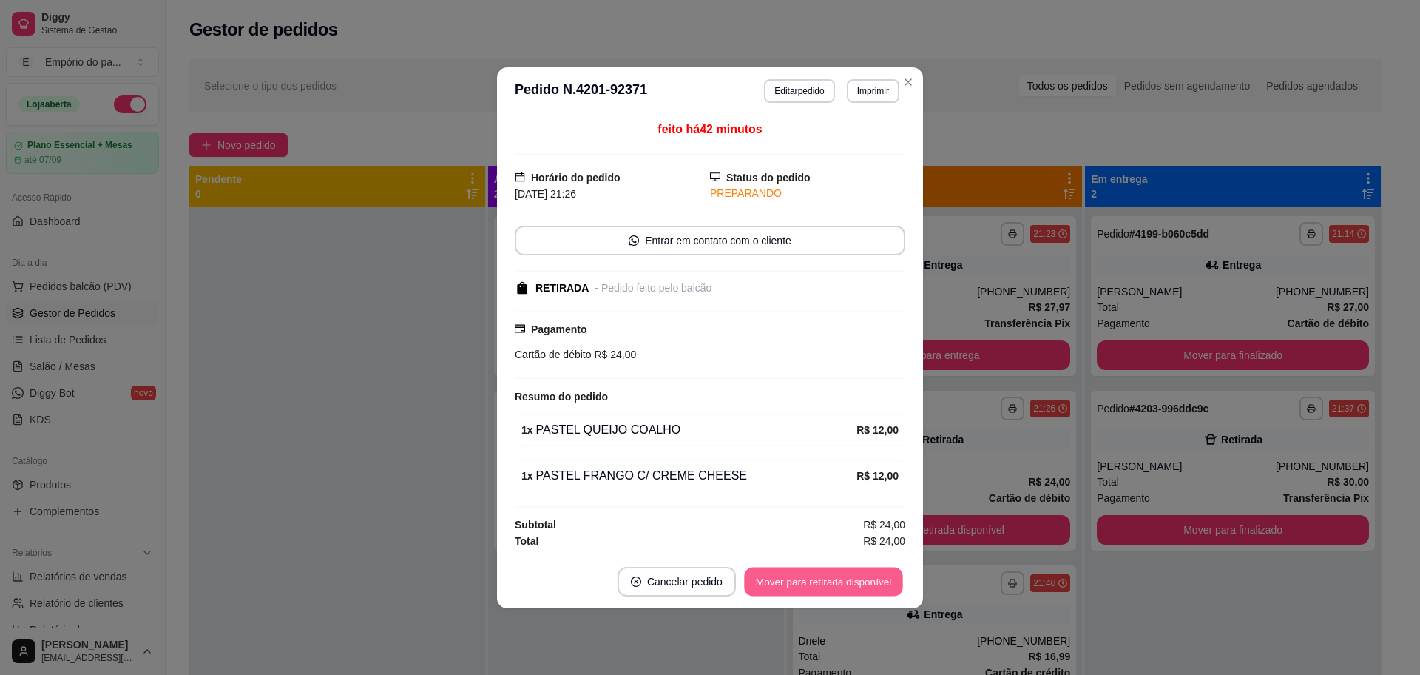
click at [821, 575] on button "Mover para retirada disponível" at bounding box center [823, 581] width 158 height 29
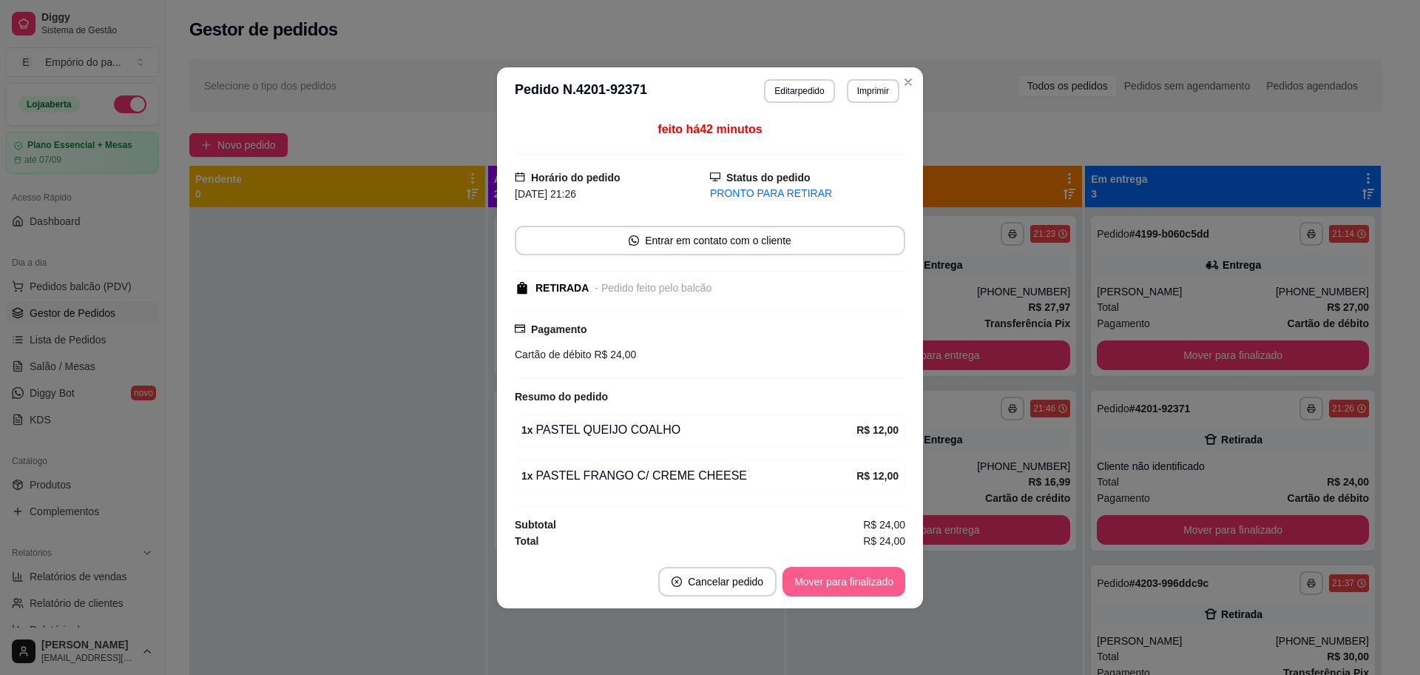
click at [821, 575] on button "Mover para finalizado" at bounding box center [844, 582] width 123 height 30
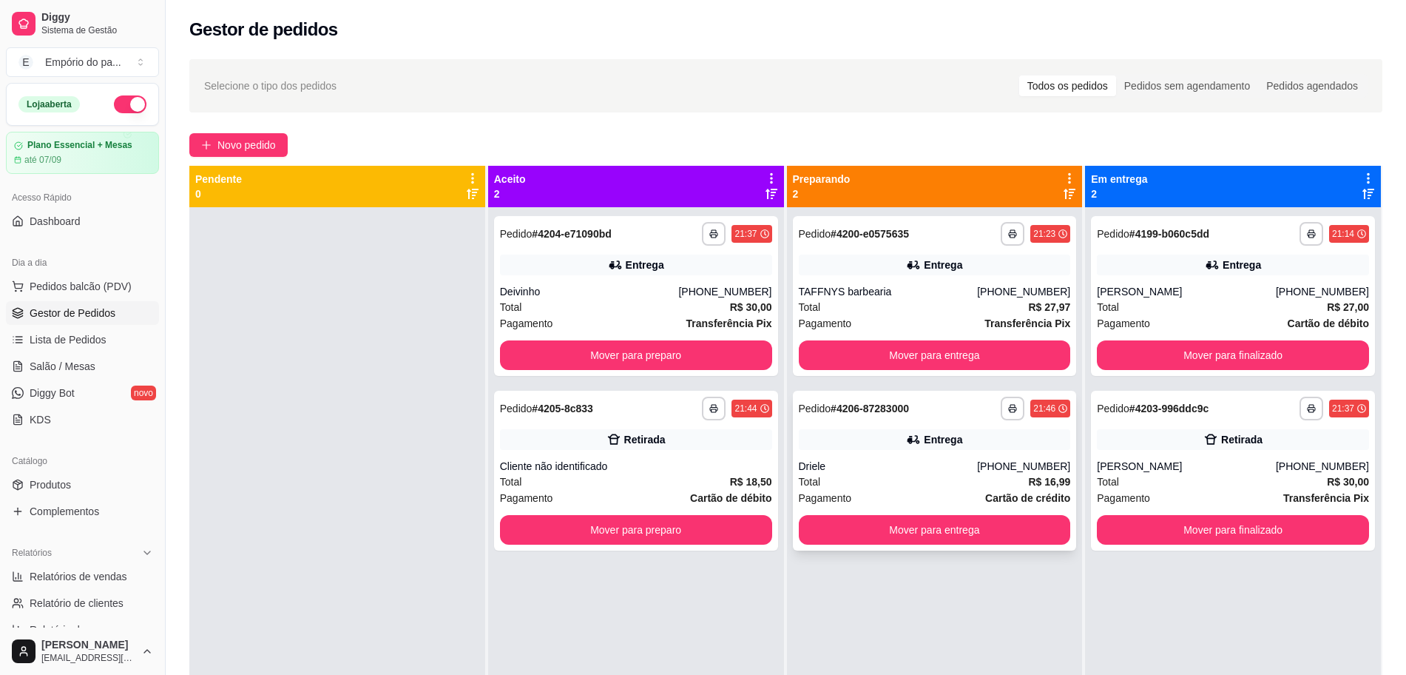
click at [943, 486] on div "Total R$ 16,99" at bounding box center [935, 481] width 272 height 16
click at [911, 353] on button "Mover para entrega" at bounding box center [935, 355] width 272 height 30
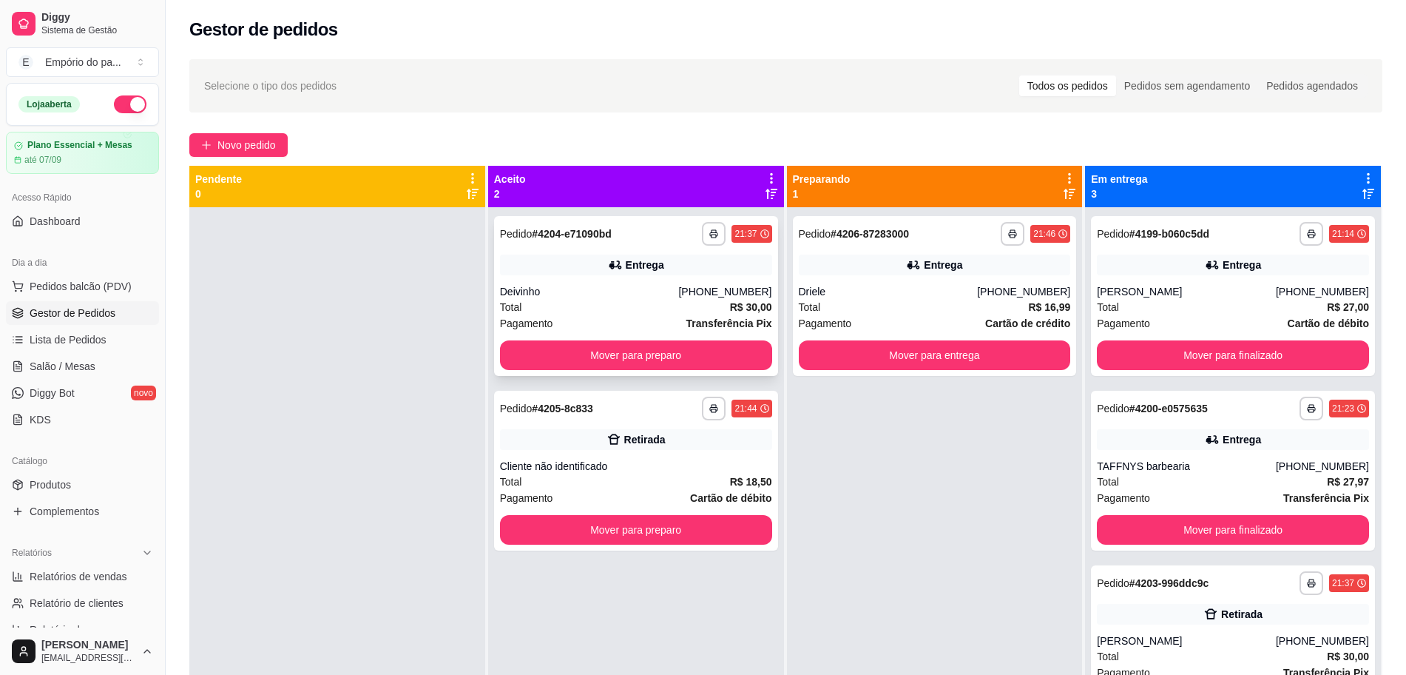
click at [581, 293] on div "Deivinho" at bounding box center [589, 291] width 179 height 15
click at [726, 348] on button "Mover para preparo" at bounding box center [636, 355] width 272 height 30
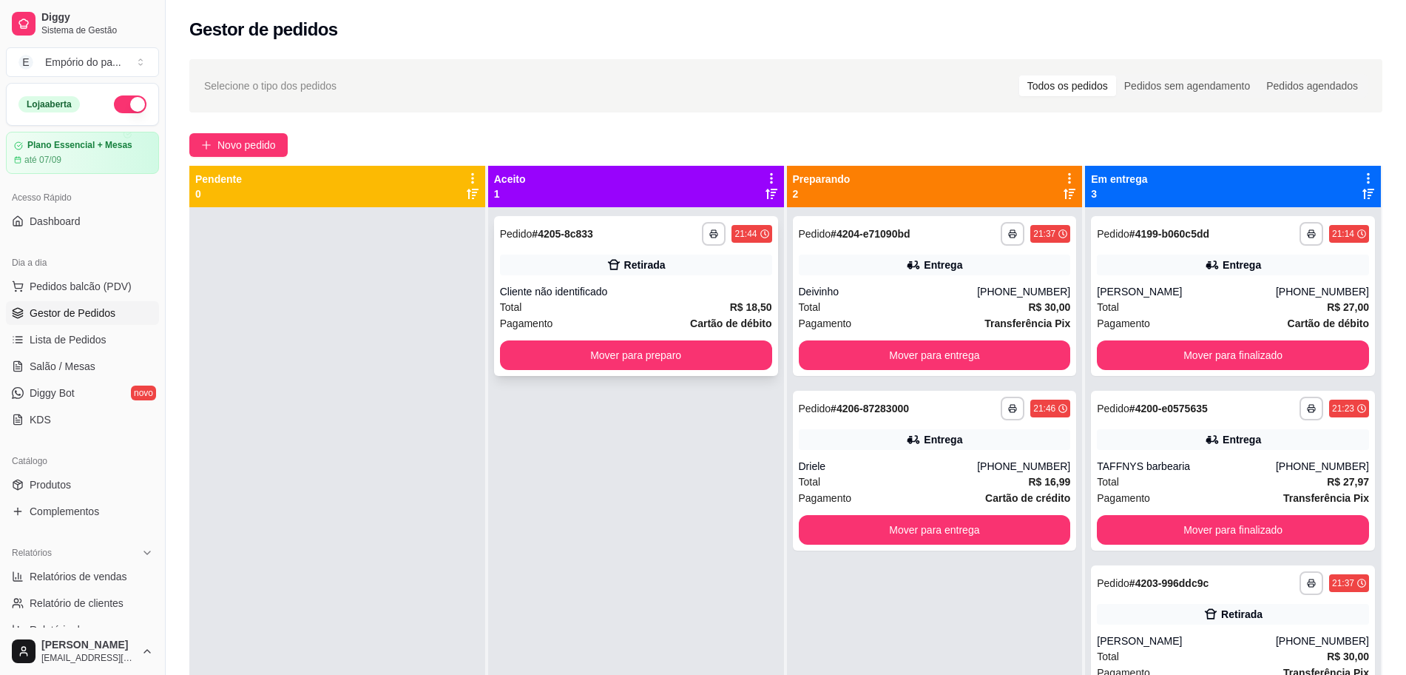
click at [689, 304] on div "Total R$ 18,50" at bounding box center [636, 307] width 272 height 16
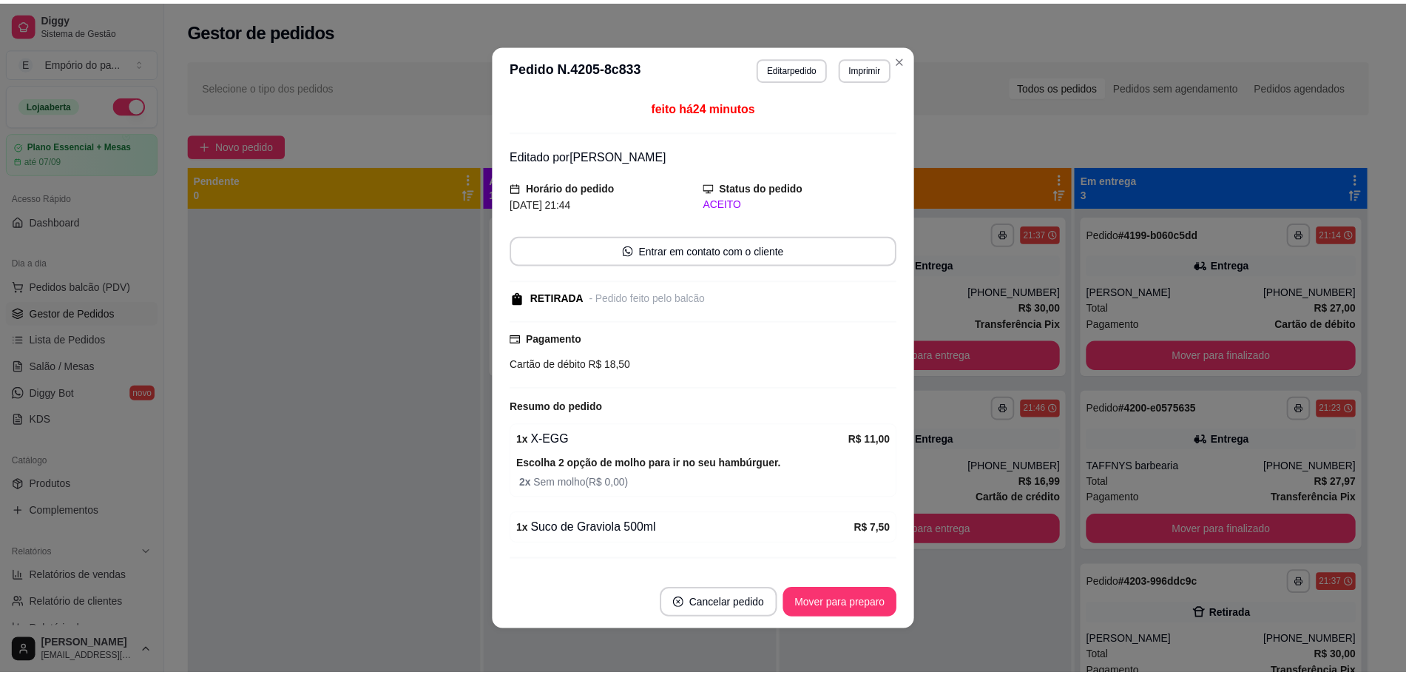
scroll to position [30, 0]
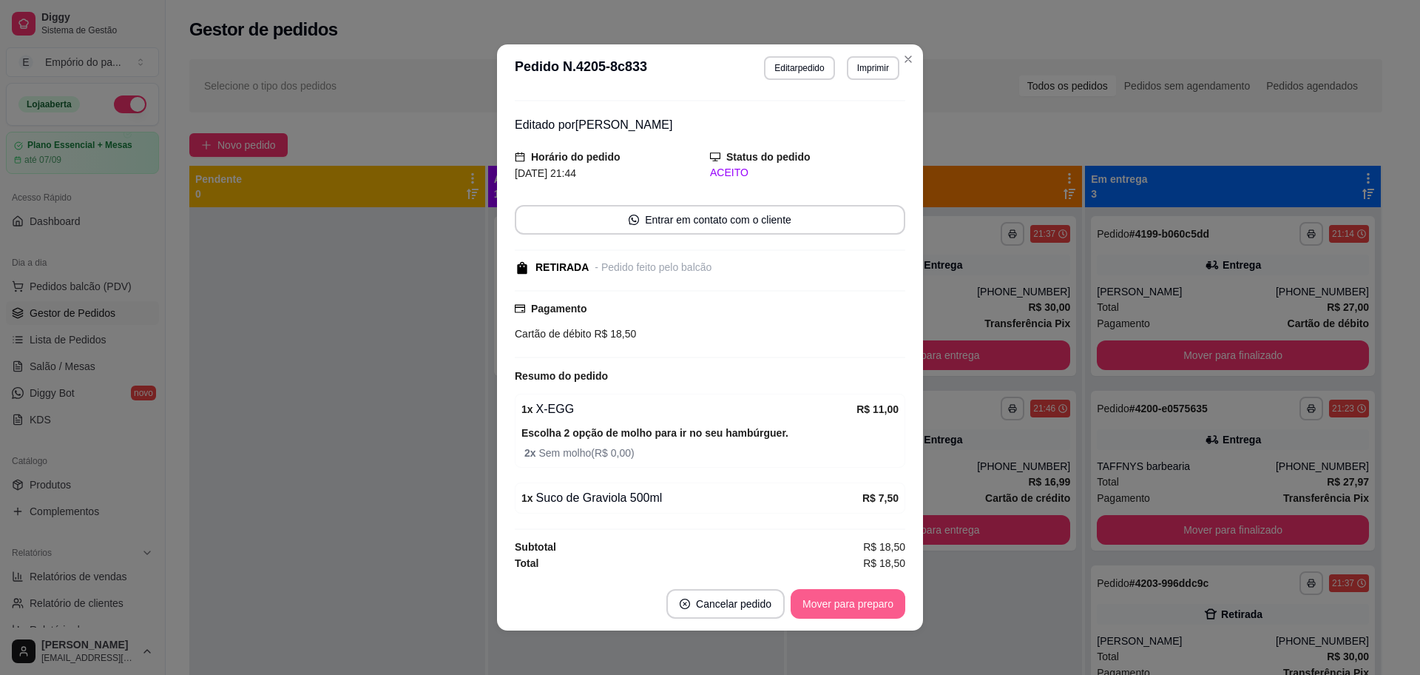
click at [838, 598] on button "Mover para preparo" at bounding box center [848, 604] width 115 height 30
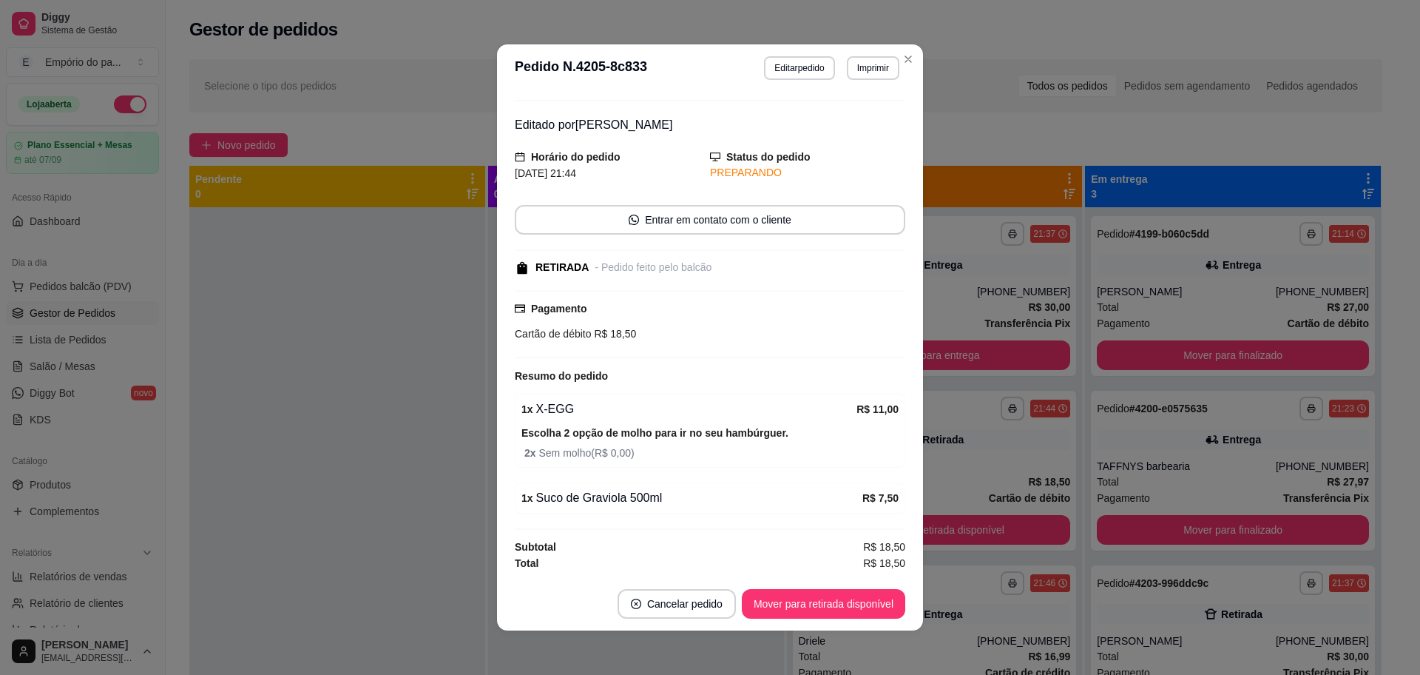
click at [838, 598] on button "Mover para retirada disponível" at bounding box center [823, 604] width 163 height 30
click at [838, 598] on div "Mover para retirada disponível" at bounding box center [813, 604] width 184 height 30
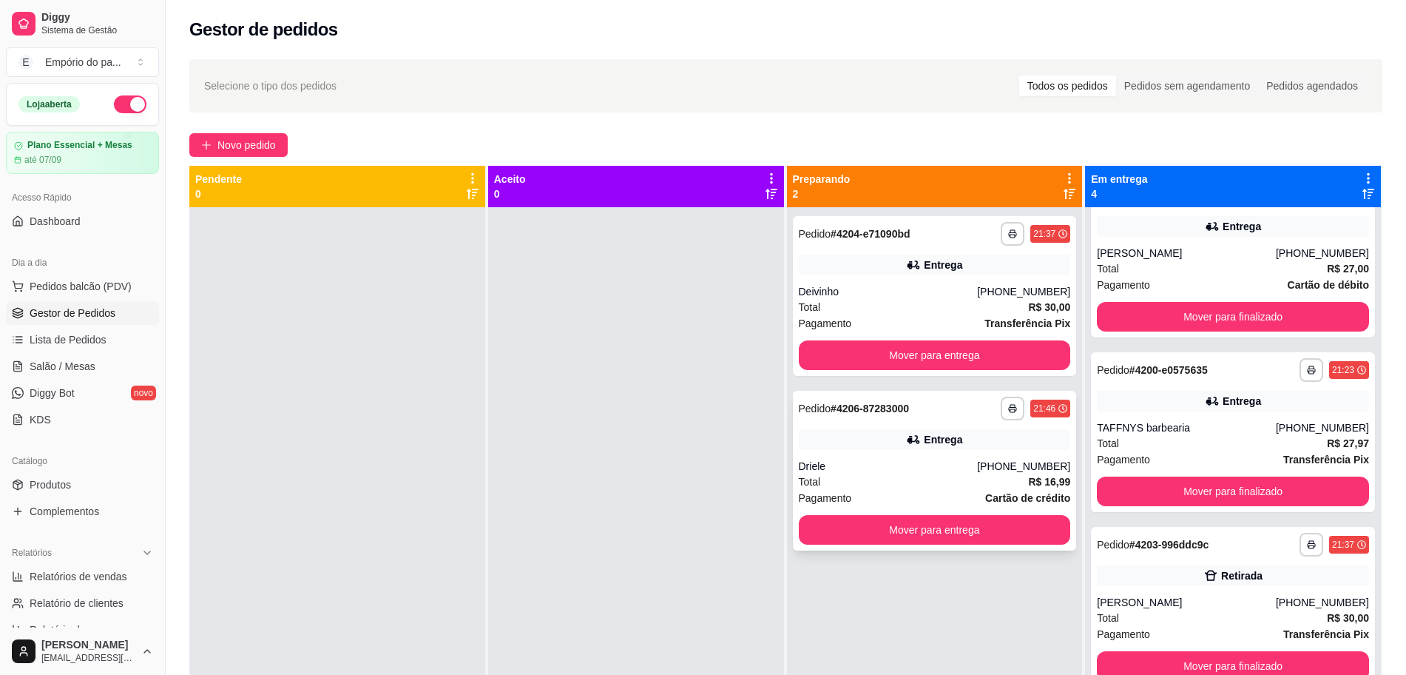
scroll to position [0, 0]
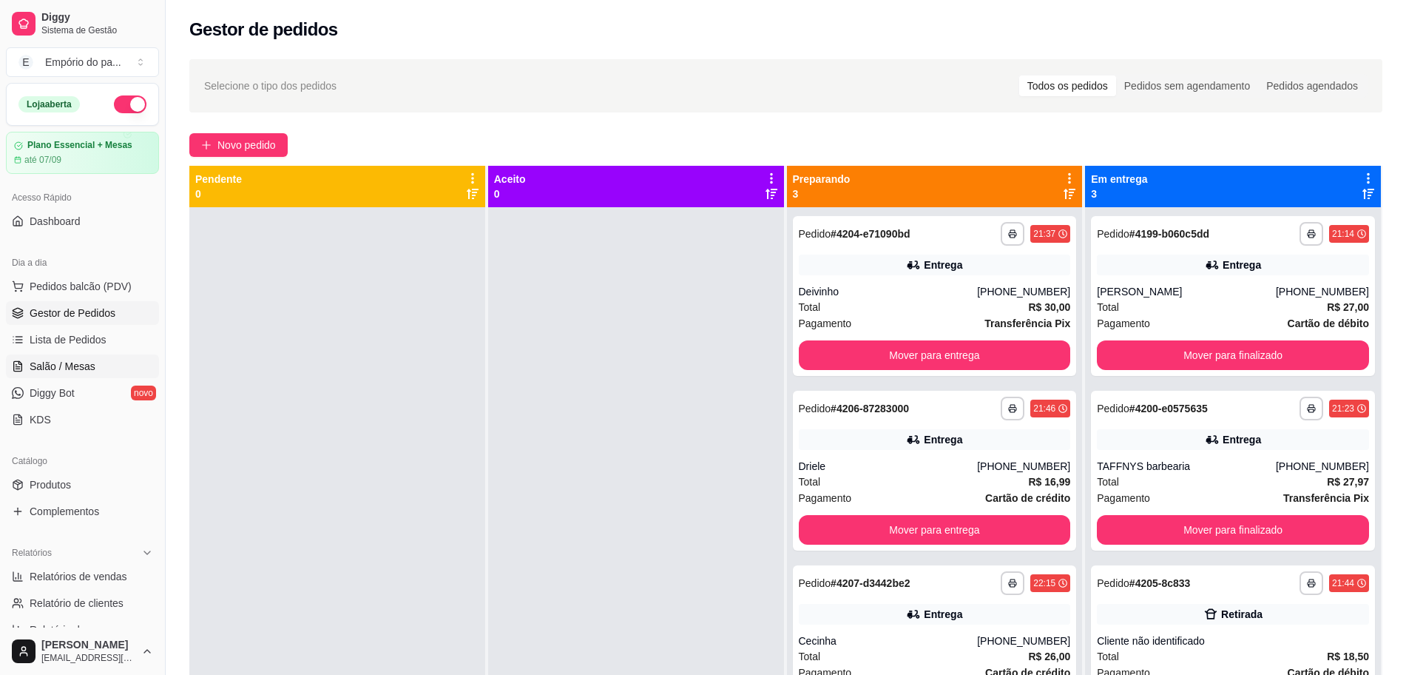
click at [40, 364] on span "Salão / Mesas" at bounding box center [63, 366] width 66 height 15
click at [109, 511] on link "Complementos" at bounding box center [82, 511] width 153 height 24
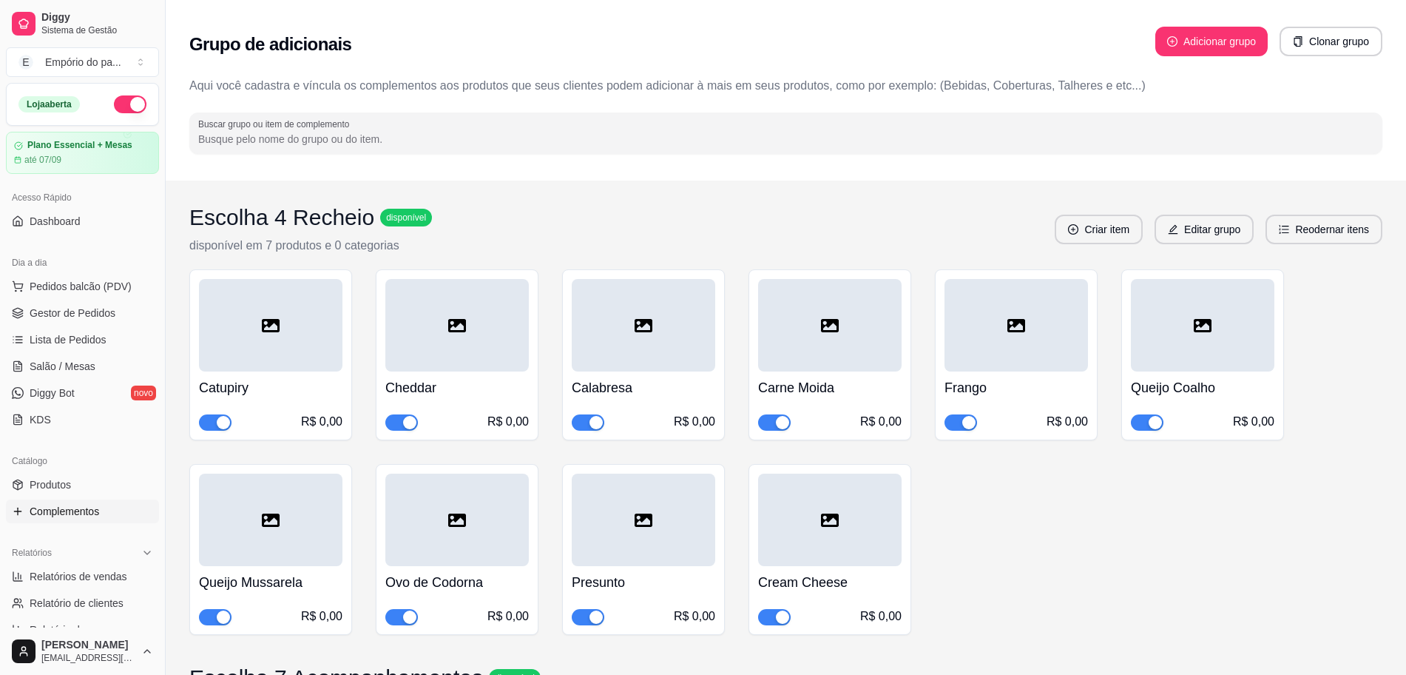
click at [1144, 419] on span "button" at bounding box center [1147, 422] width 33 height 16
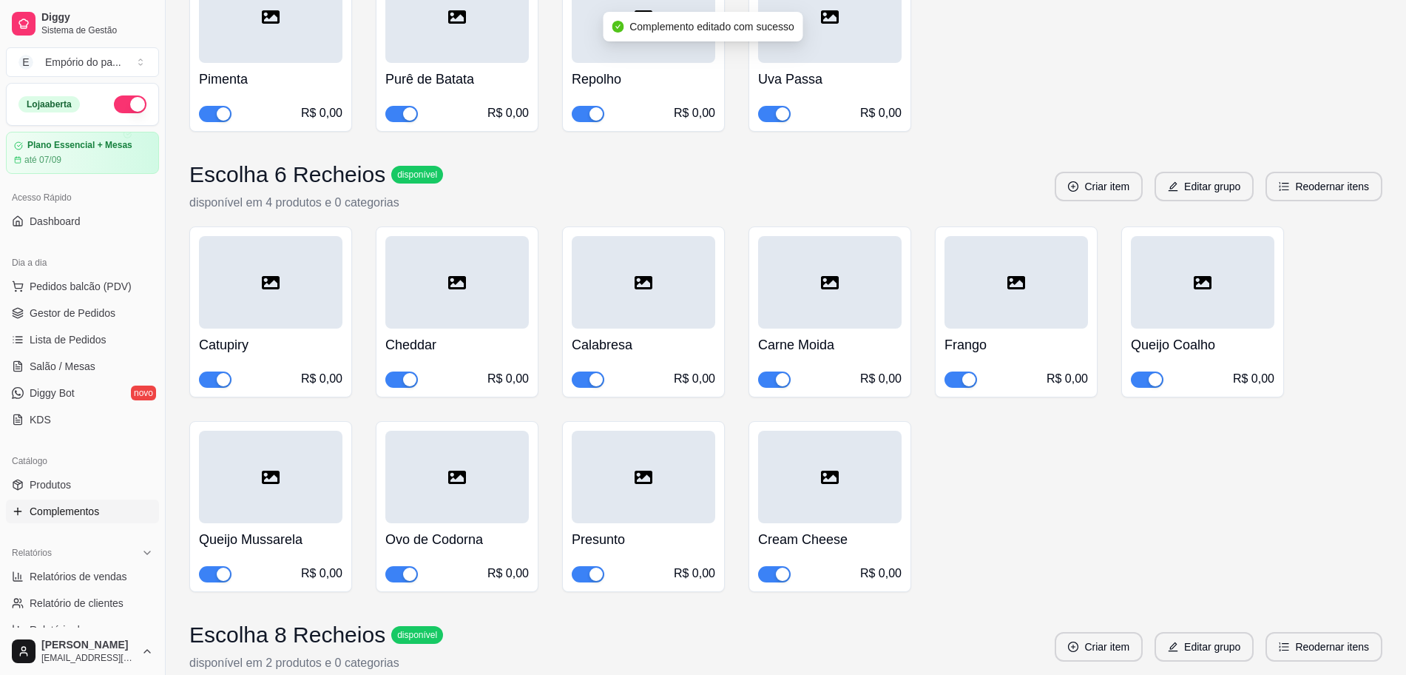
scroll to position [1202, 0]
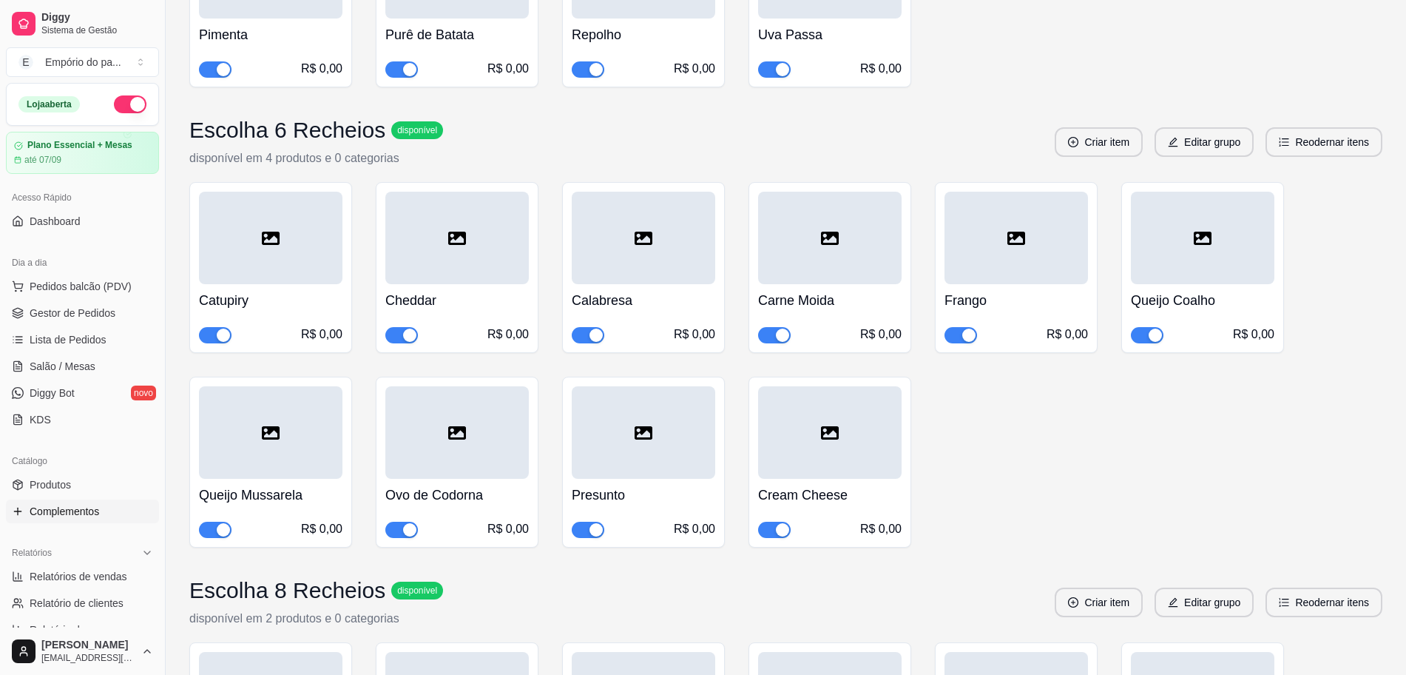
click at [1158, 337] on div "button" at bounding box center [1155, 334] width 13 height 13
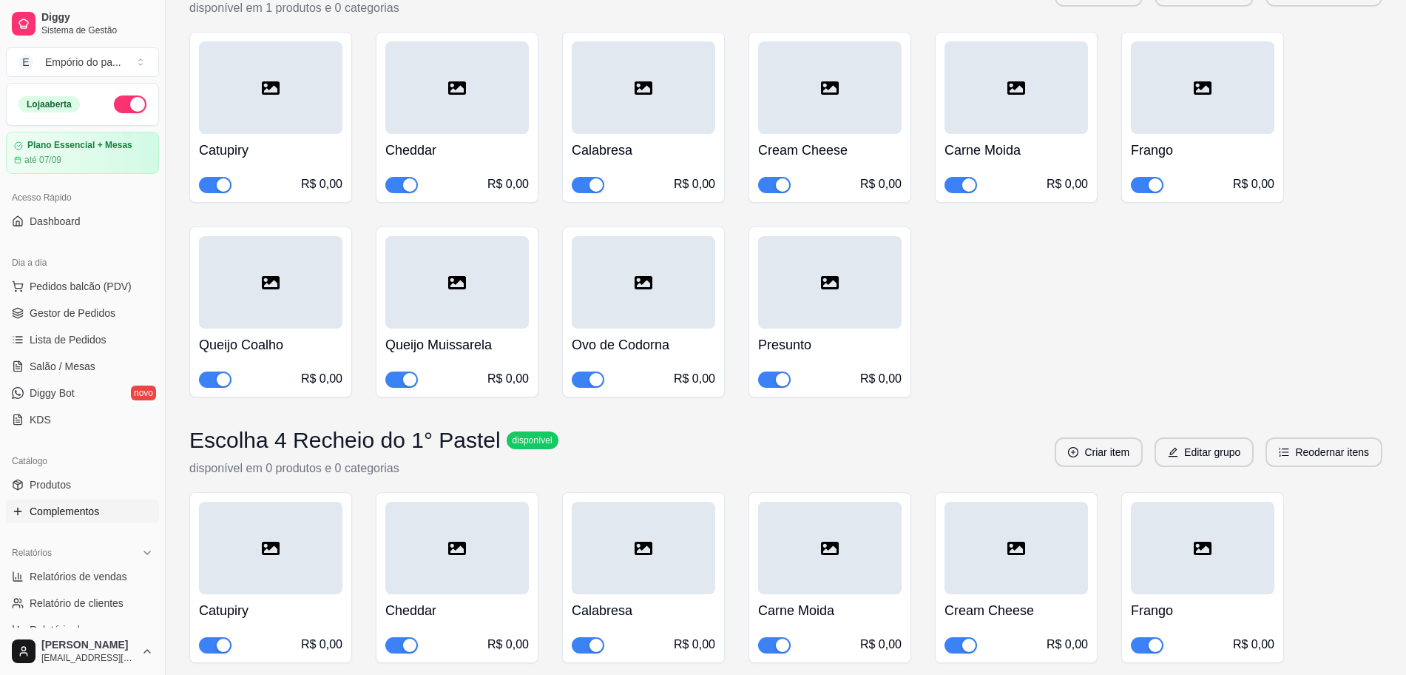
scroll to position [3606, 0]
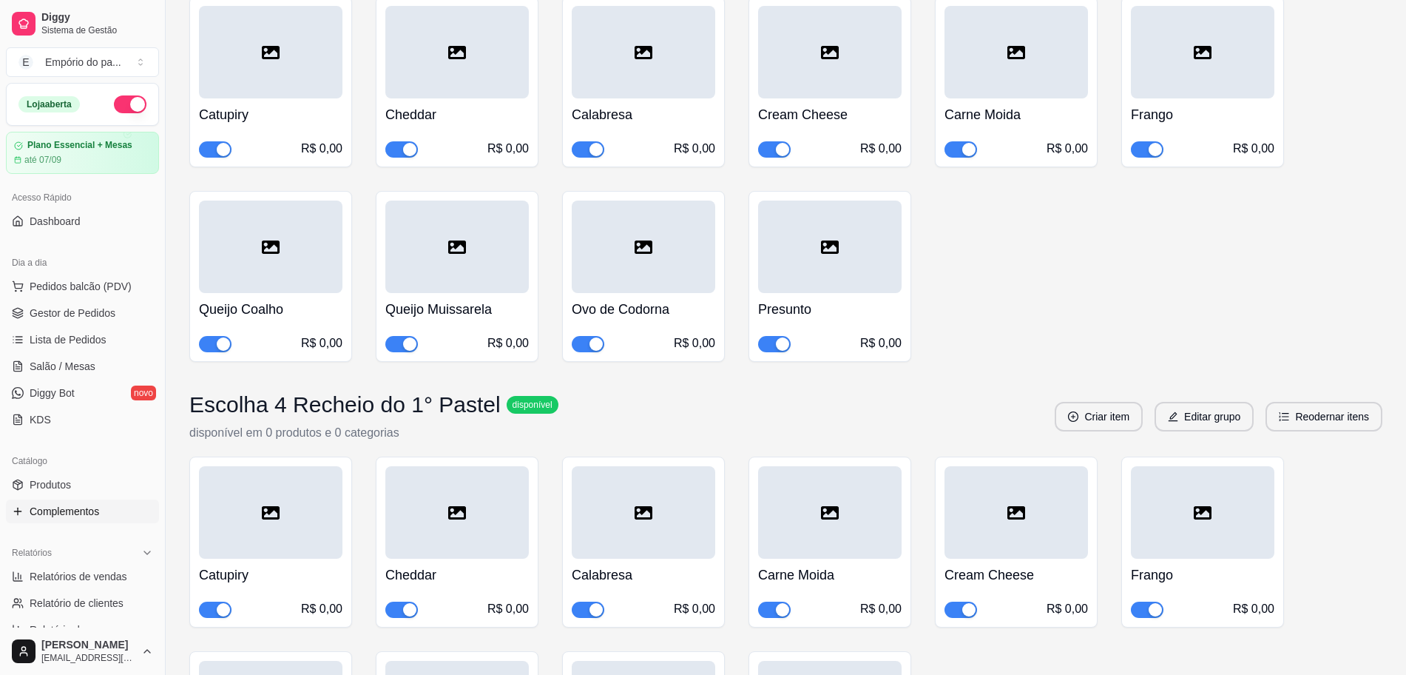
click at [229, 351] on div "button" at bounding box center [223, 343] width 13 height 13
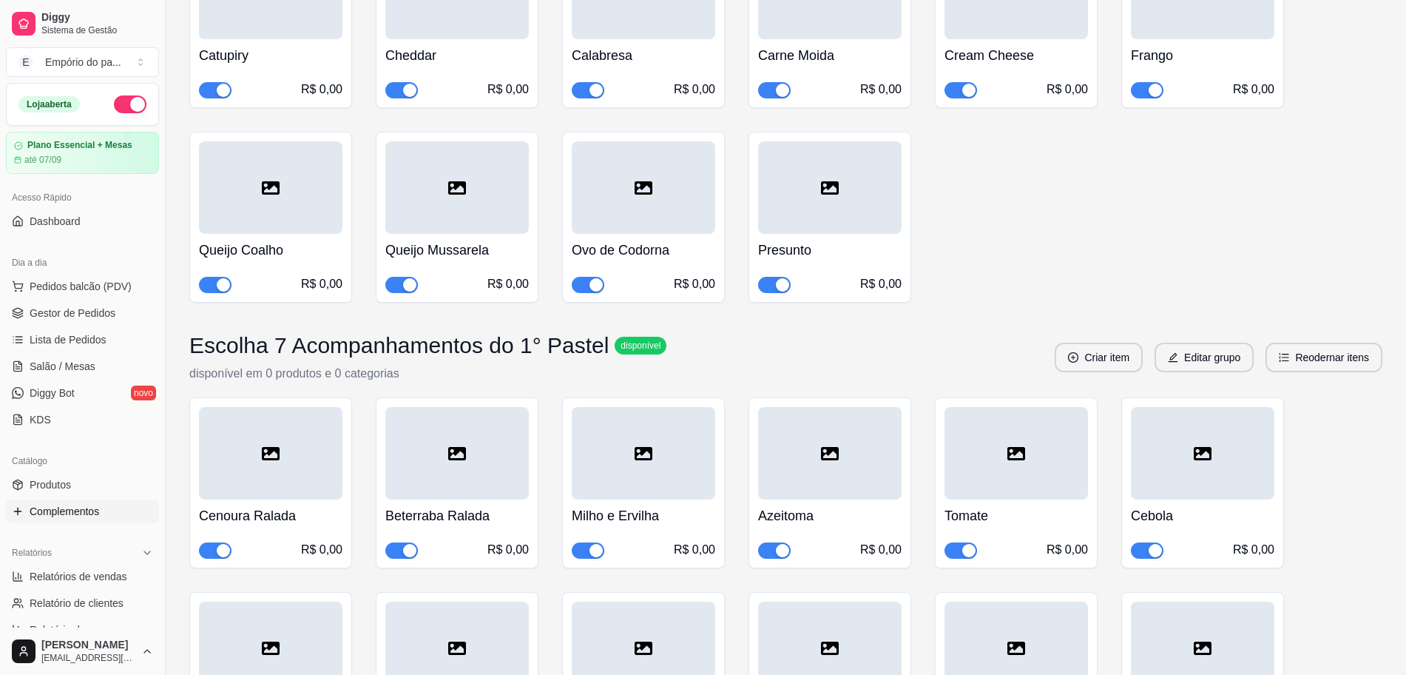
scroll to position [4068, 0]
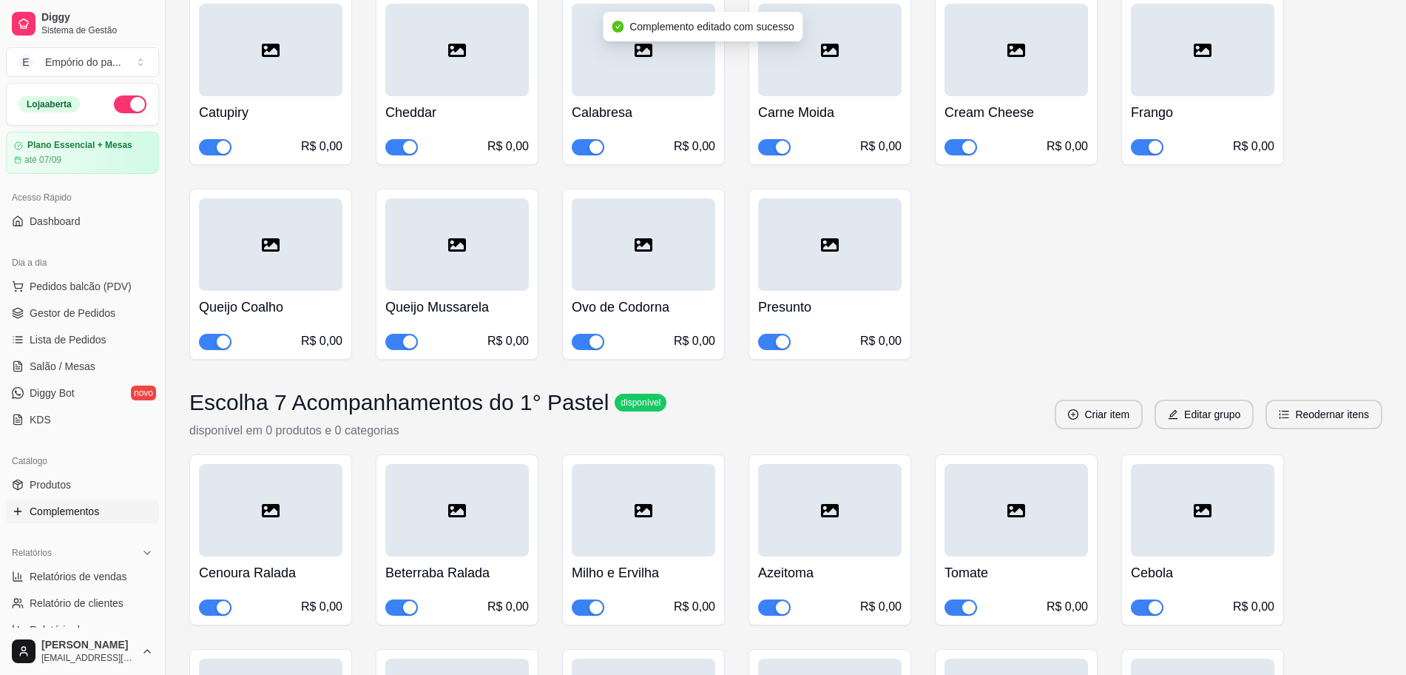
click at [217, 348] on div "button" at bounding box center [223, 341] width 13 height 13
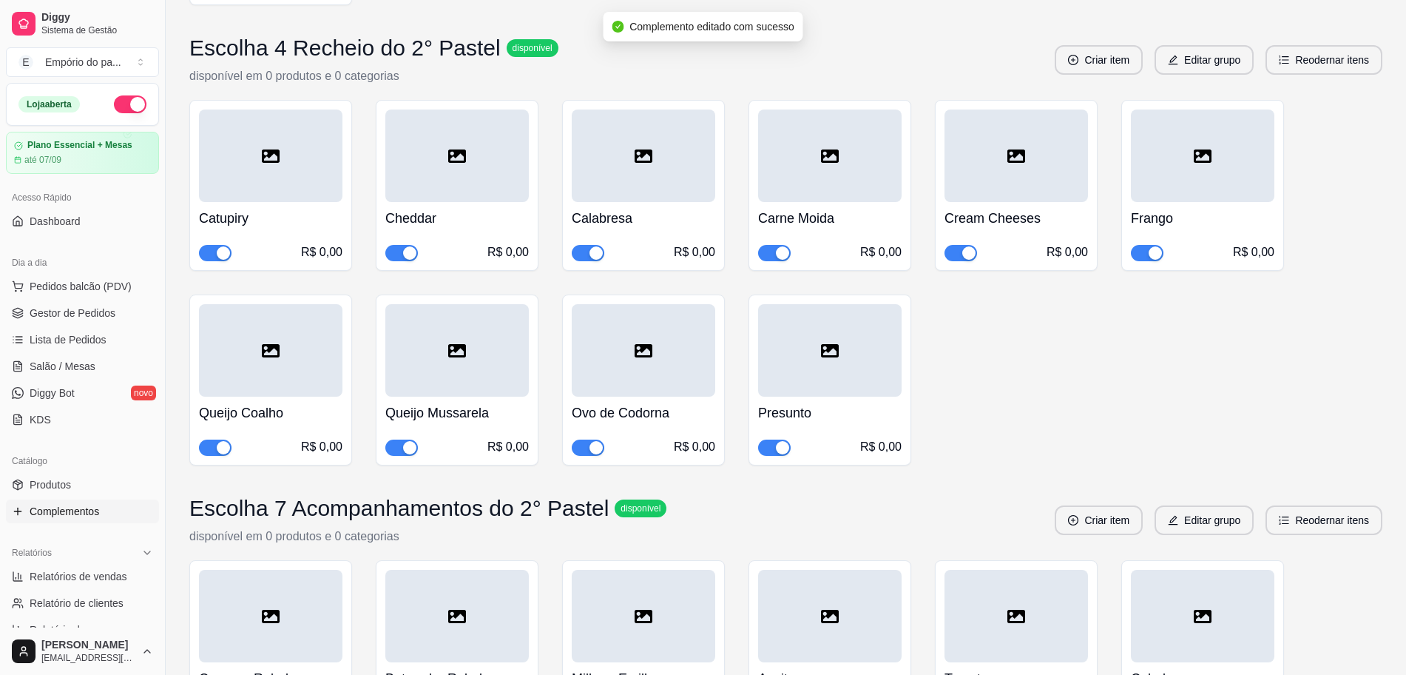
scroll to position [5085, 0]
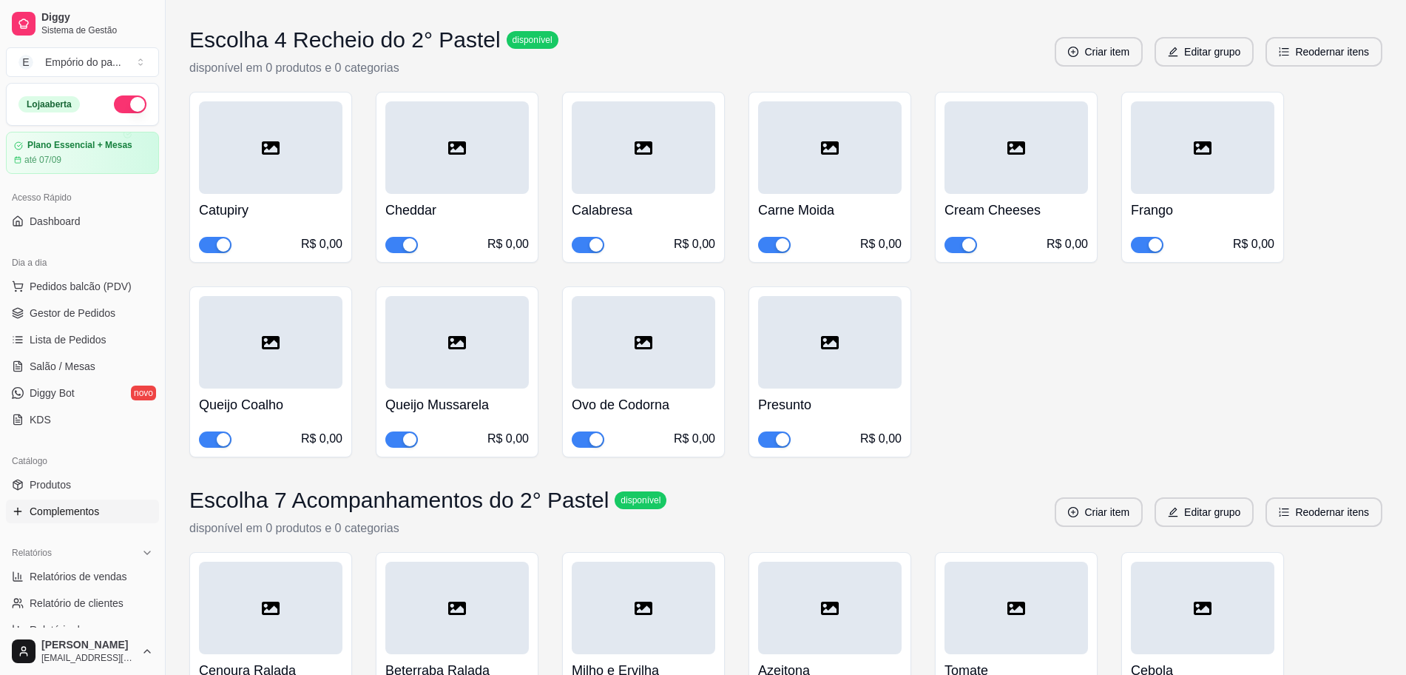
click at [225, 446] on div "button" at bounding box center [223, 439] width 13 height 13
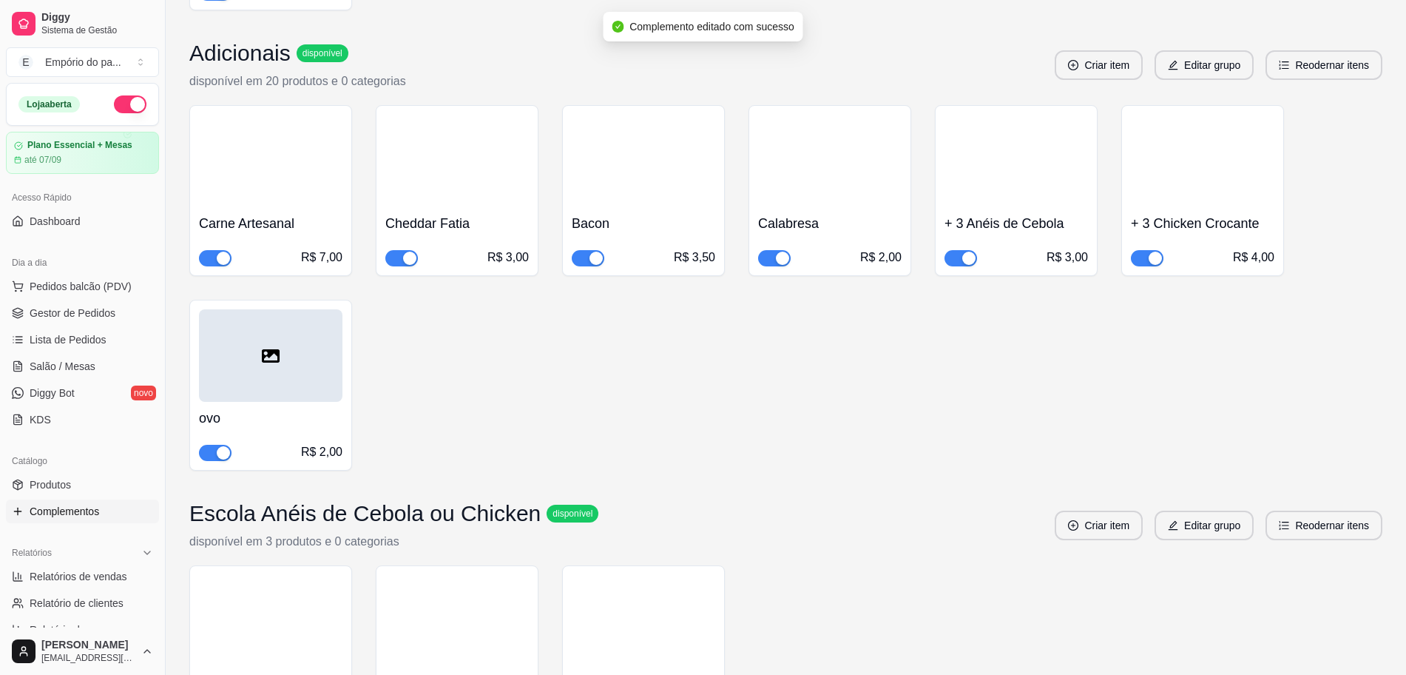
scroll to position [6287, 0]
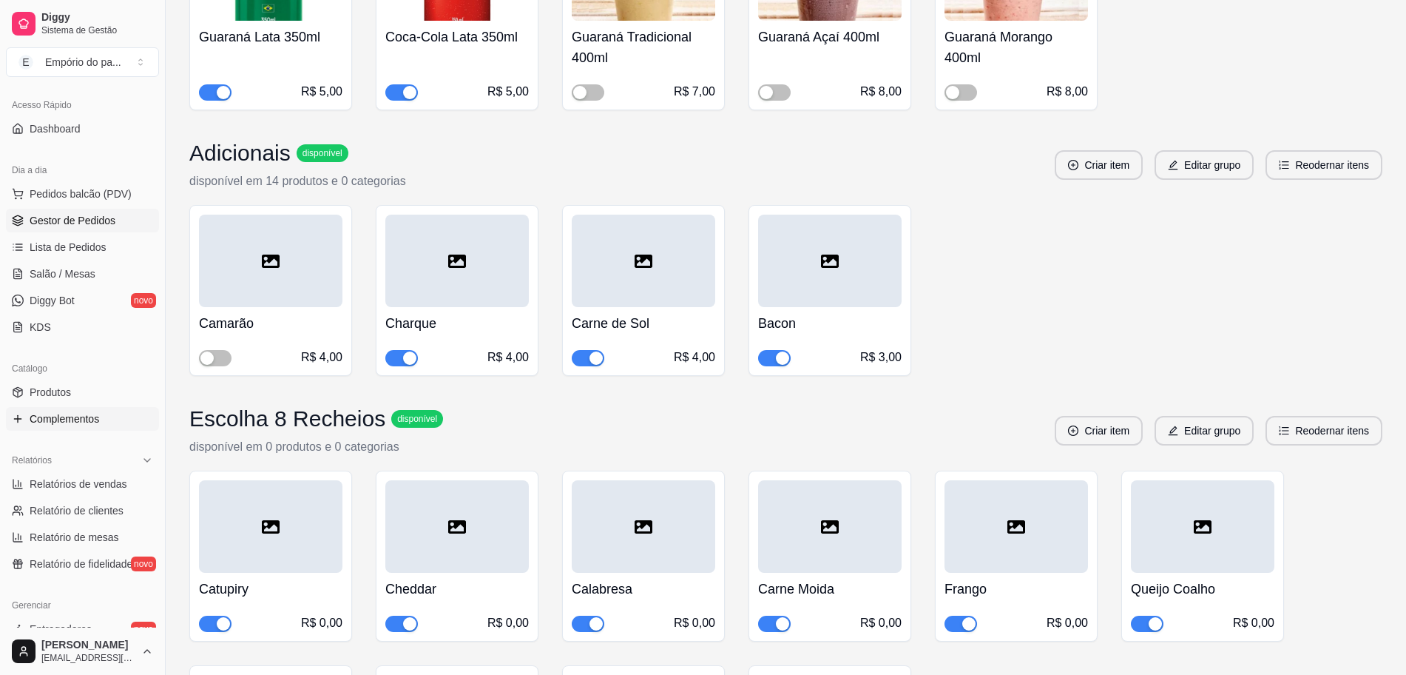
scroll to position [0, 0]
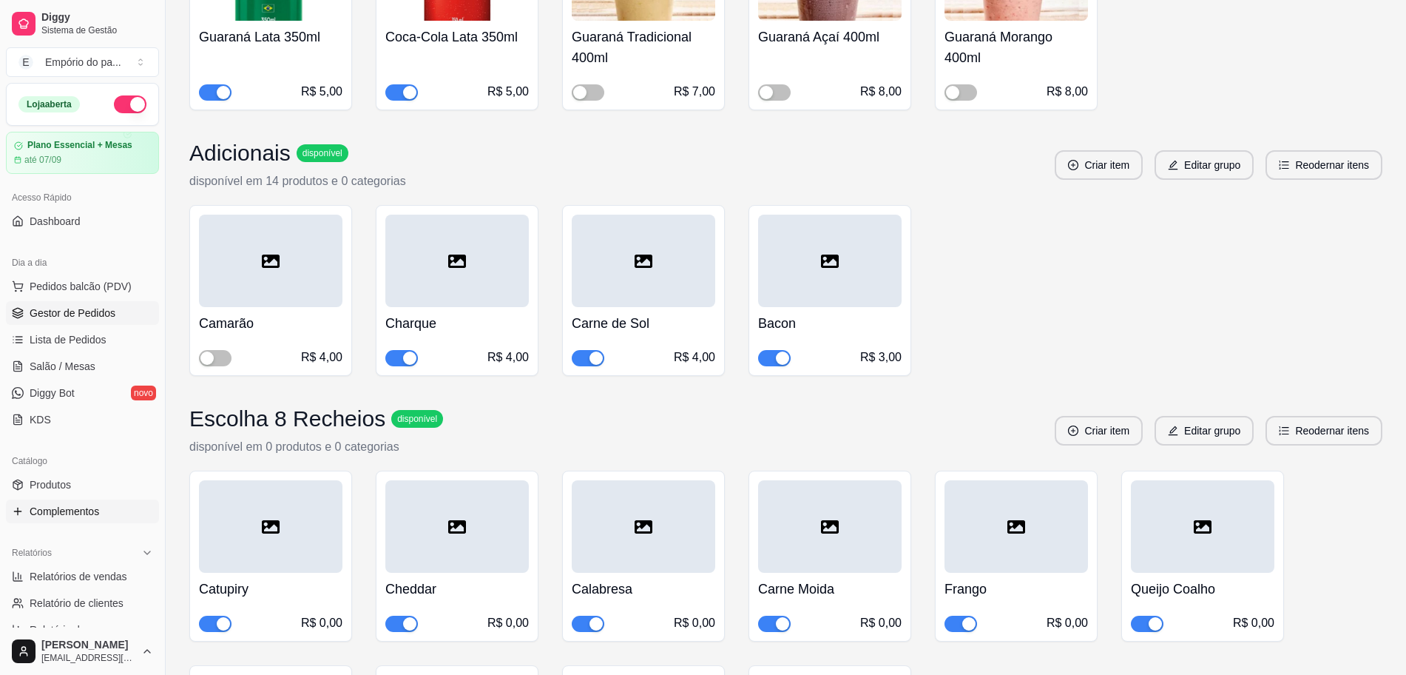
click at [44, 316] on span "Gestor de Pedidos" at bounding box center [73, 312] width 86 height 15
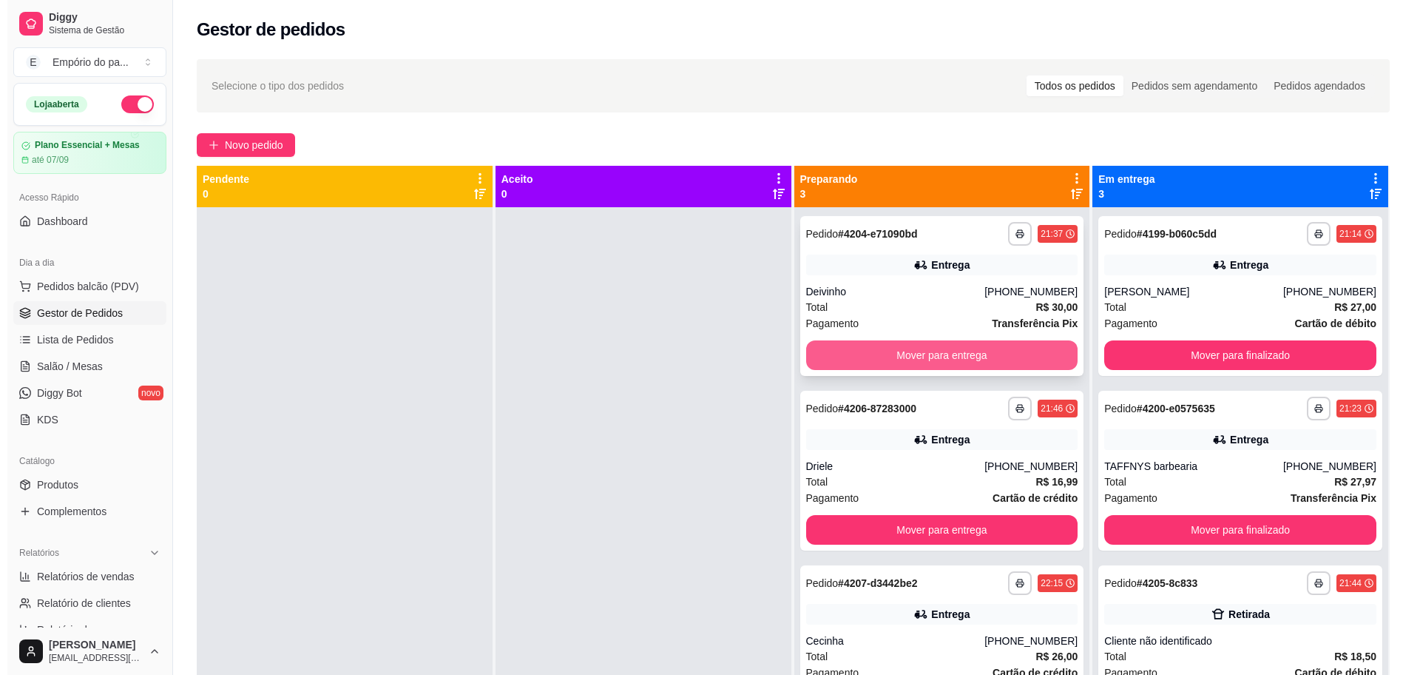
scroll to position [41, 0]
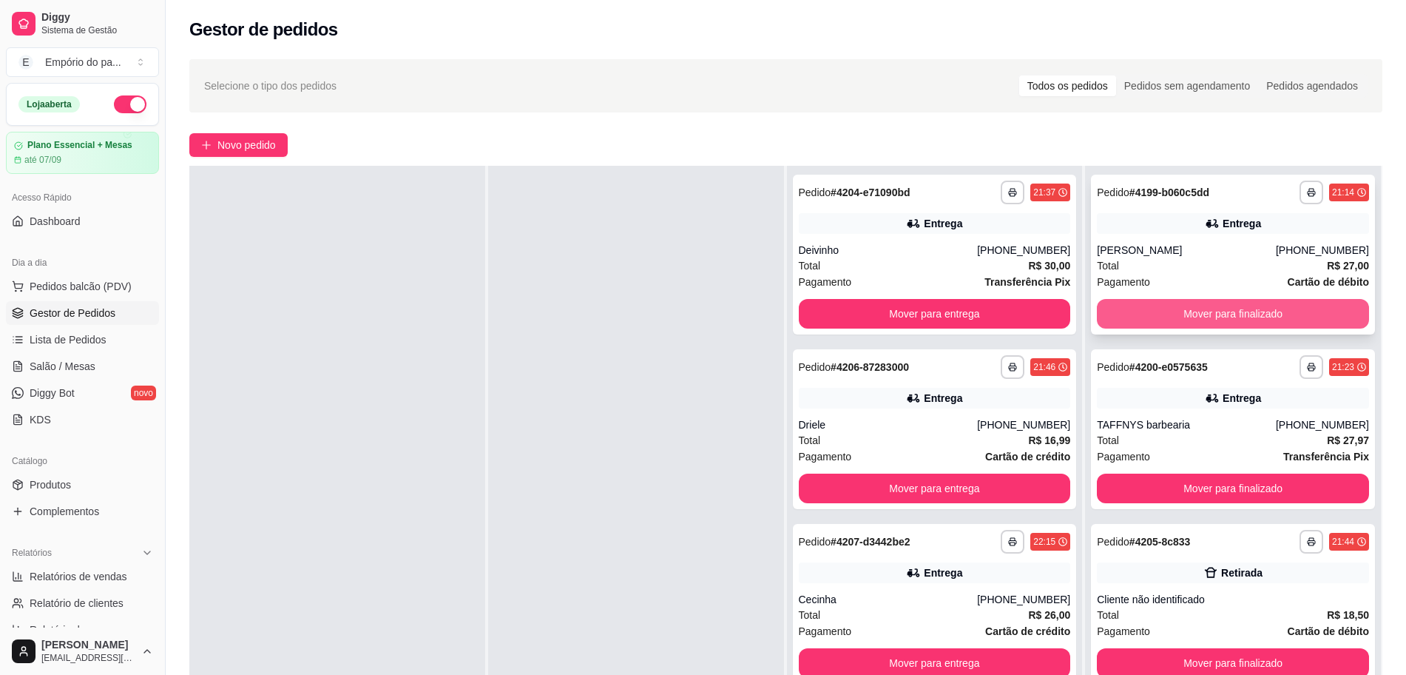
click at [1203, 311] on button "Mover para finalizado" at bounding box center [1233, 314] width 272 height 30
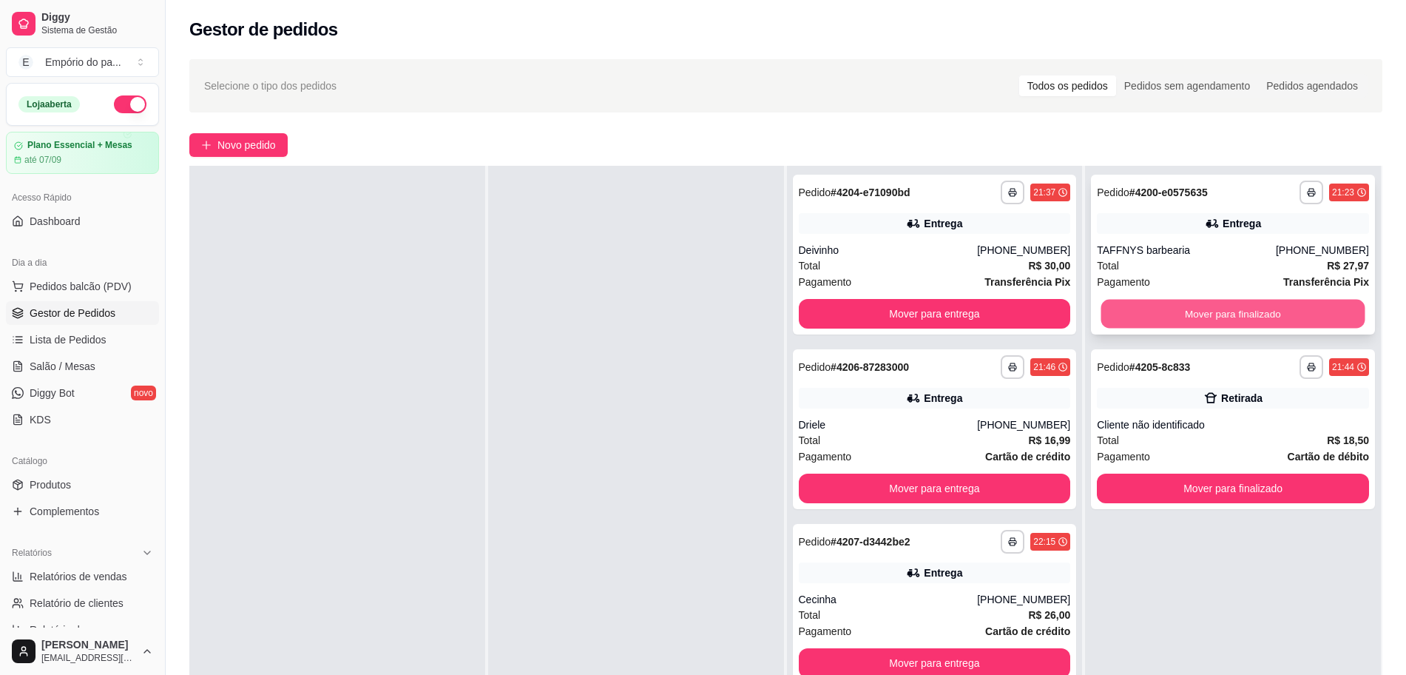
click at [1192, 314] on button "Mover para finalizado" at bounding box center [1233, 314] width 264 height 29
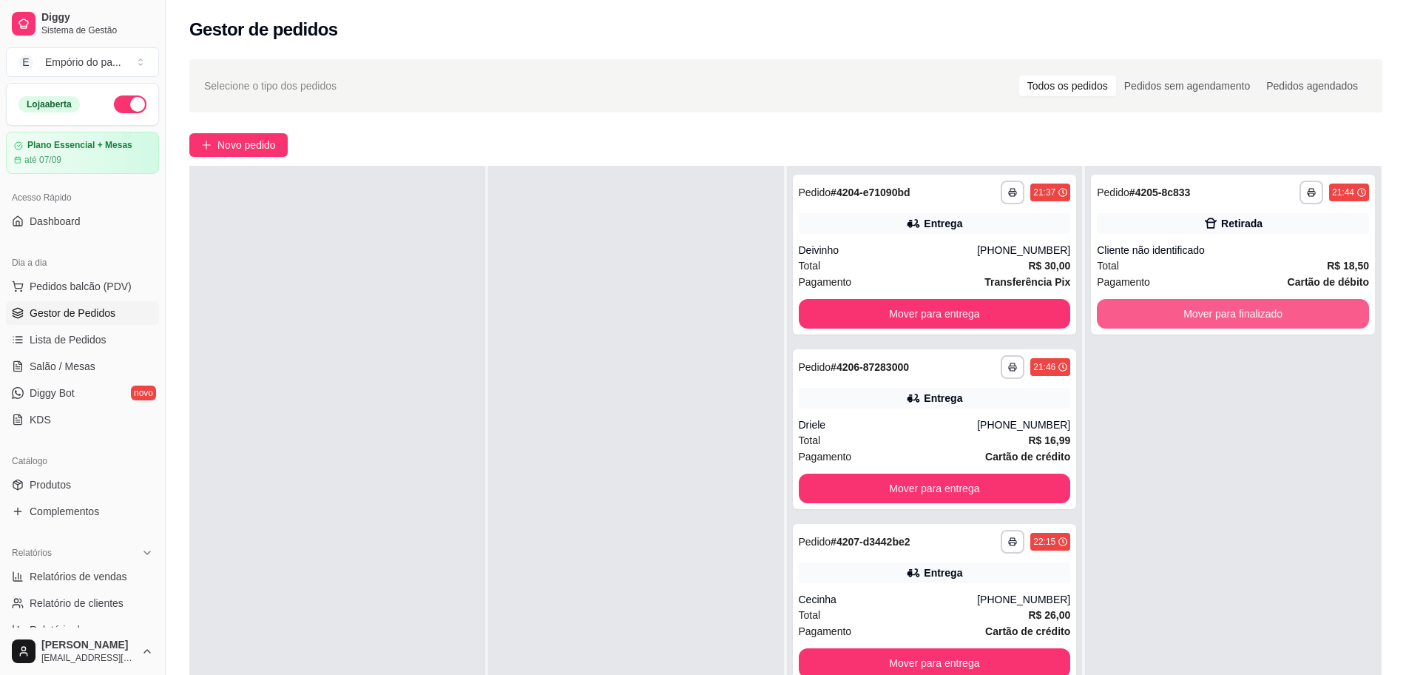
click at [1192, 313] on button "Mover para finalizado" at bounding box center [1233, 314] width 272 height 30
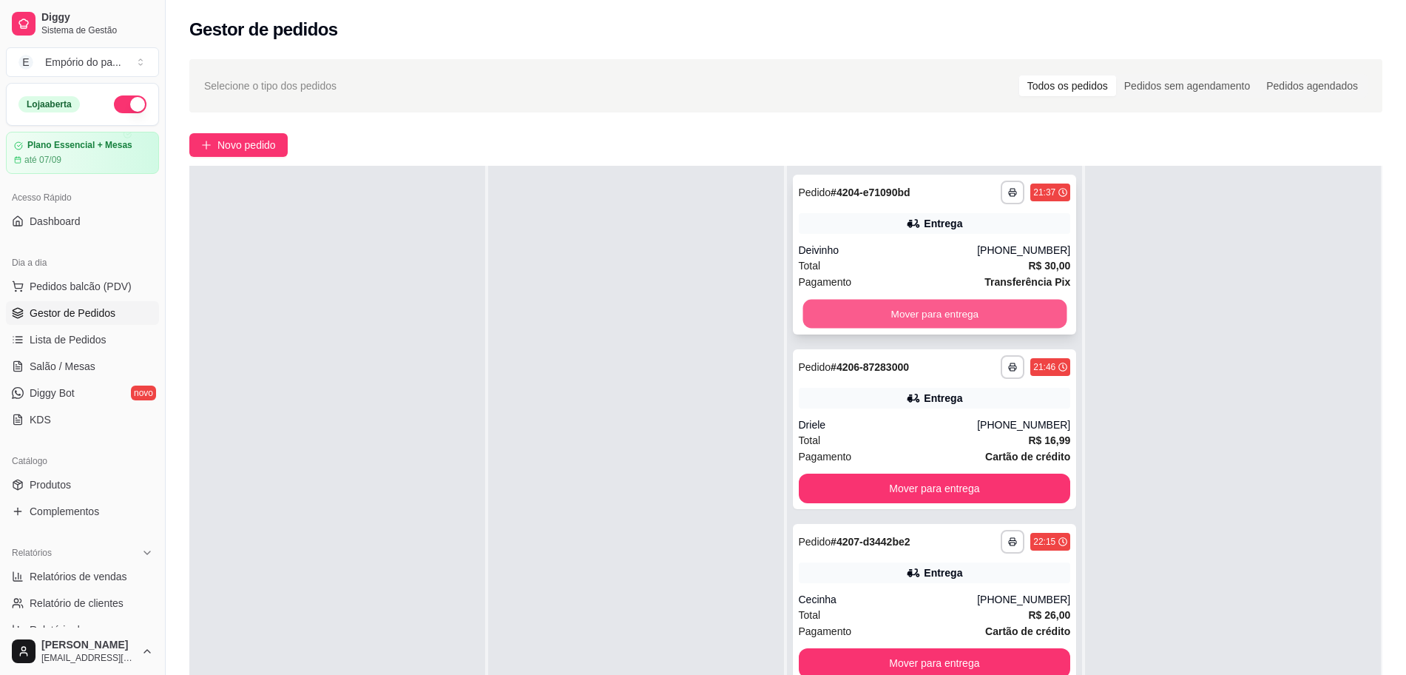
click at [933, 318] on button "Mover para entrega" at bounding box center [935, 314] width 264 height 29
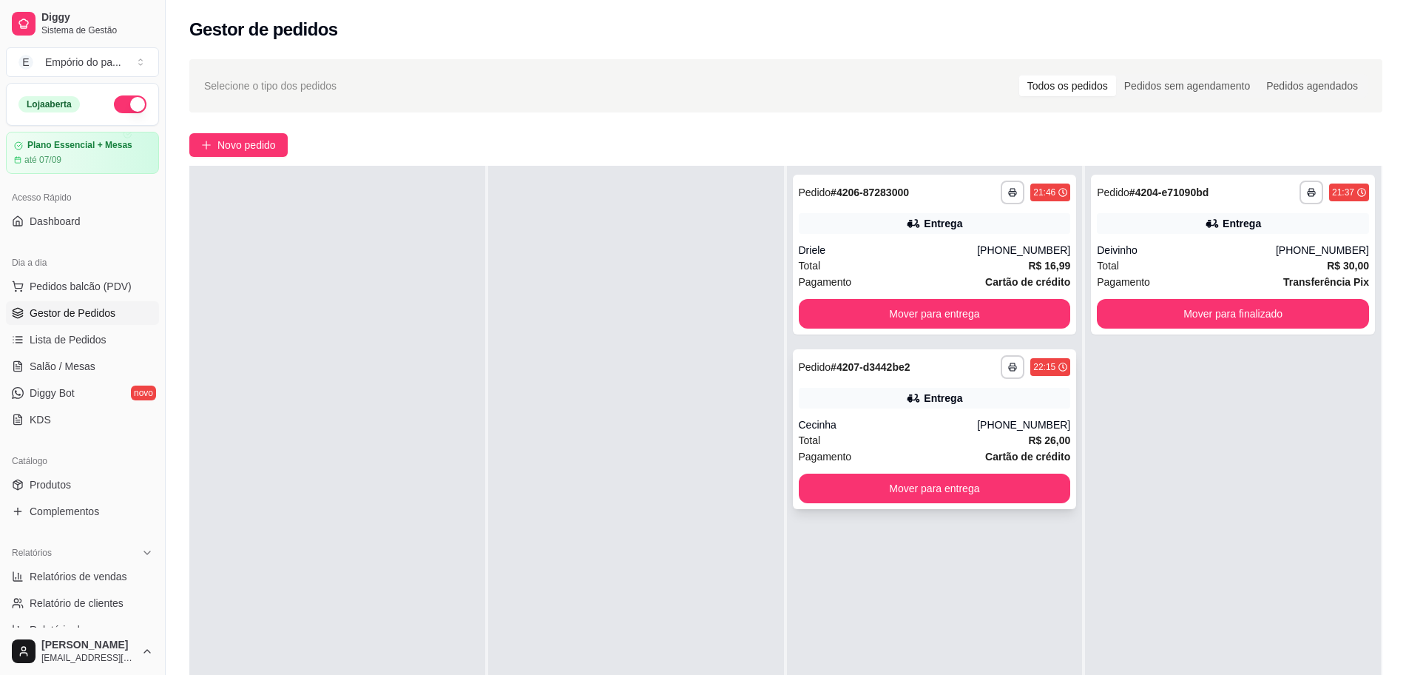
click at [865, 436] on div "Total R$ 26,00" at bounding box center [935, 440] width 272 height 16
click at [1122, 318] on button "Mover para finalizado" at bounding box center [1233, 314] width 264 height 29
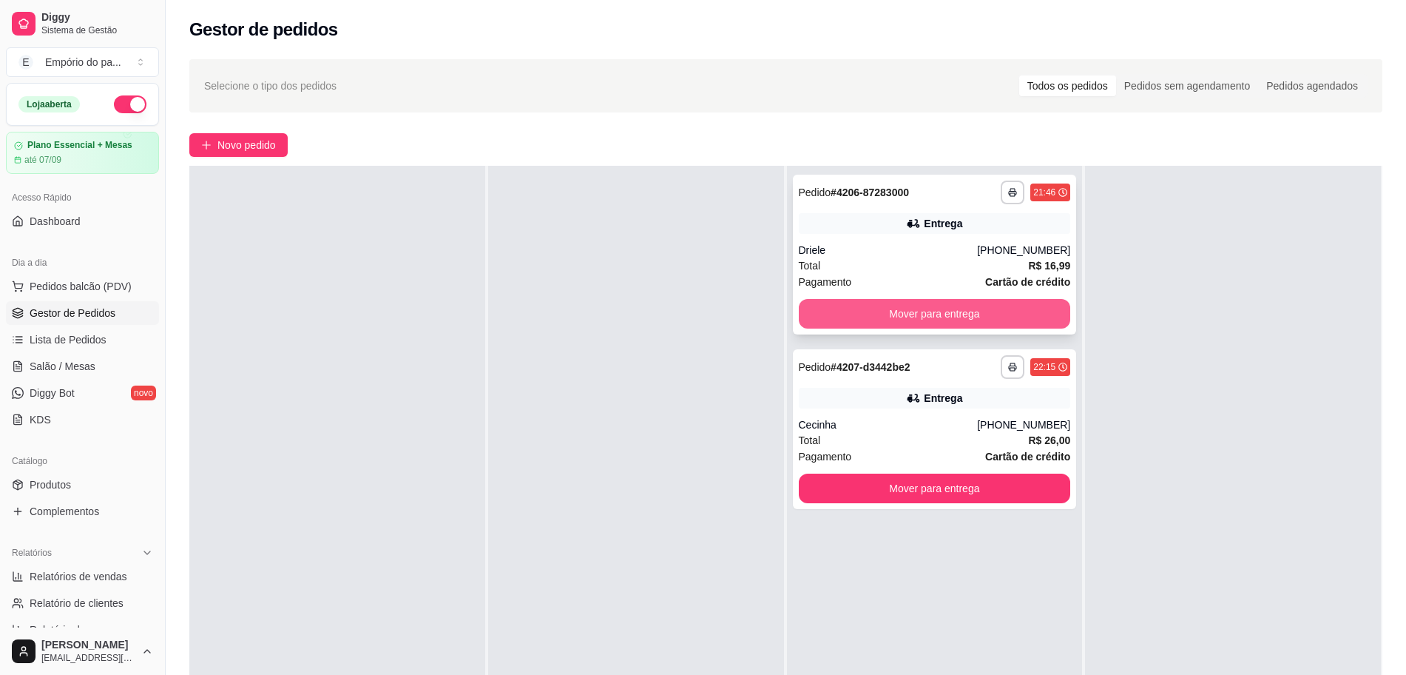
click at [939, 308] on button "Mover para entrega" at bounding box center [935, 314] width 272 height 30
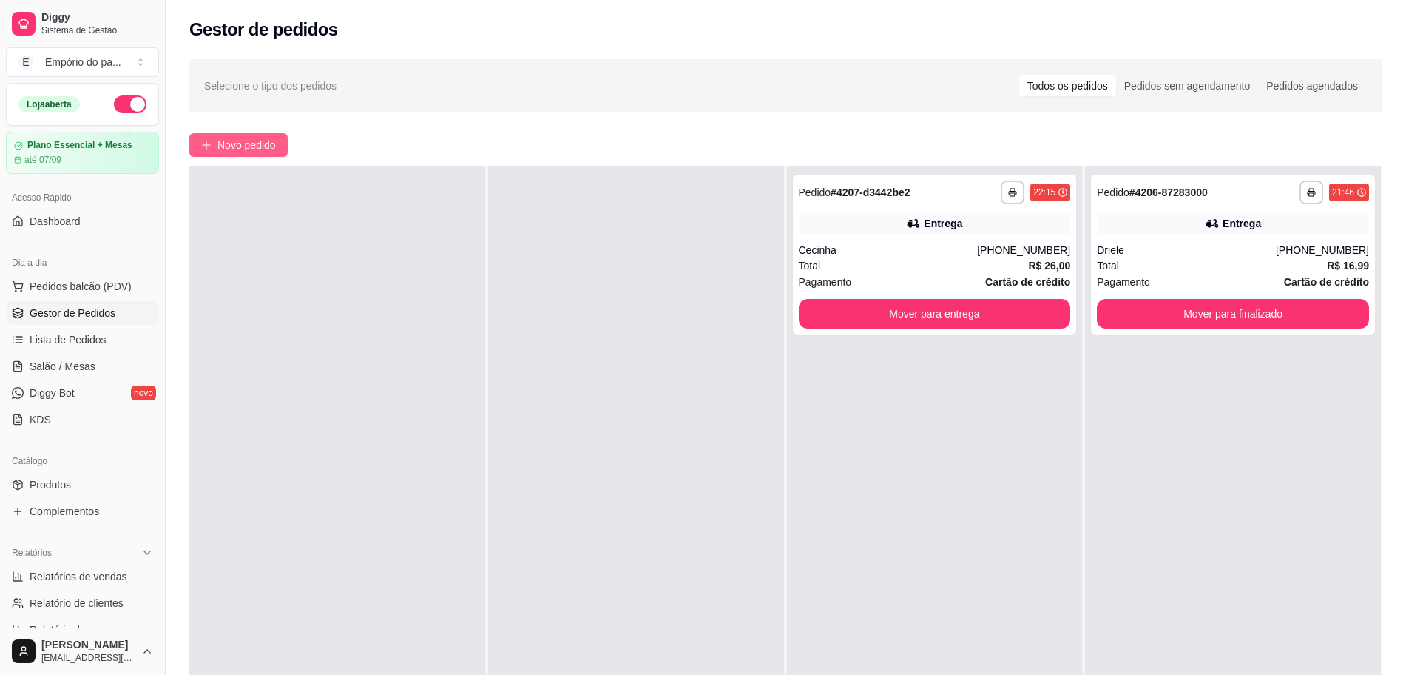
click at [246, 140] on span "Novo pedido" at bounding box center [246, 145] width 58 height 16
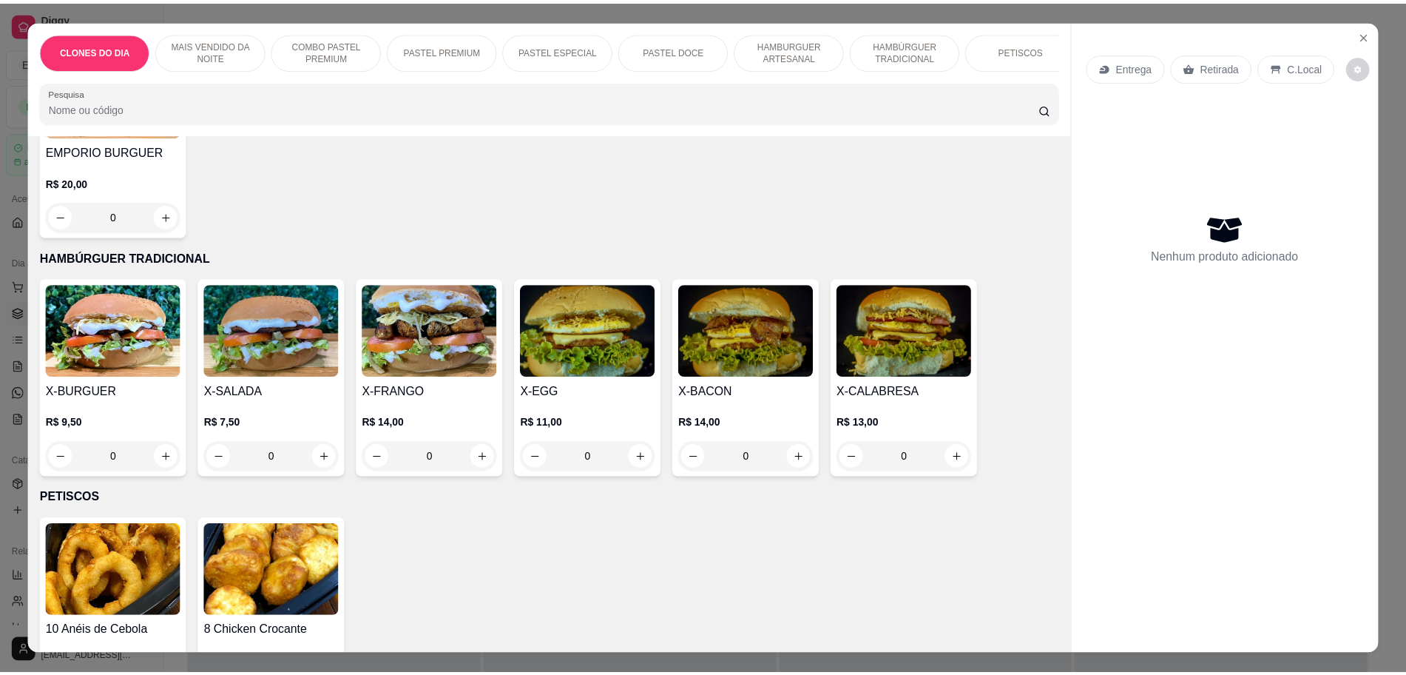
scroll to position [1757, 0]
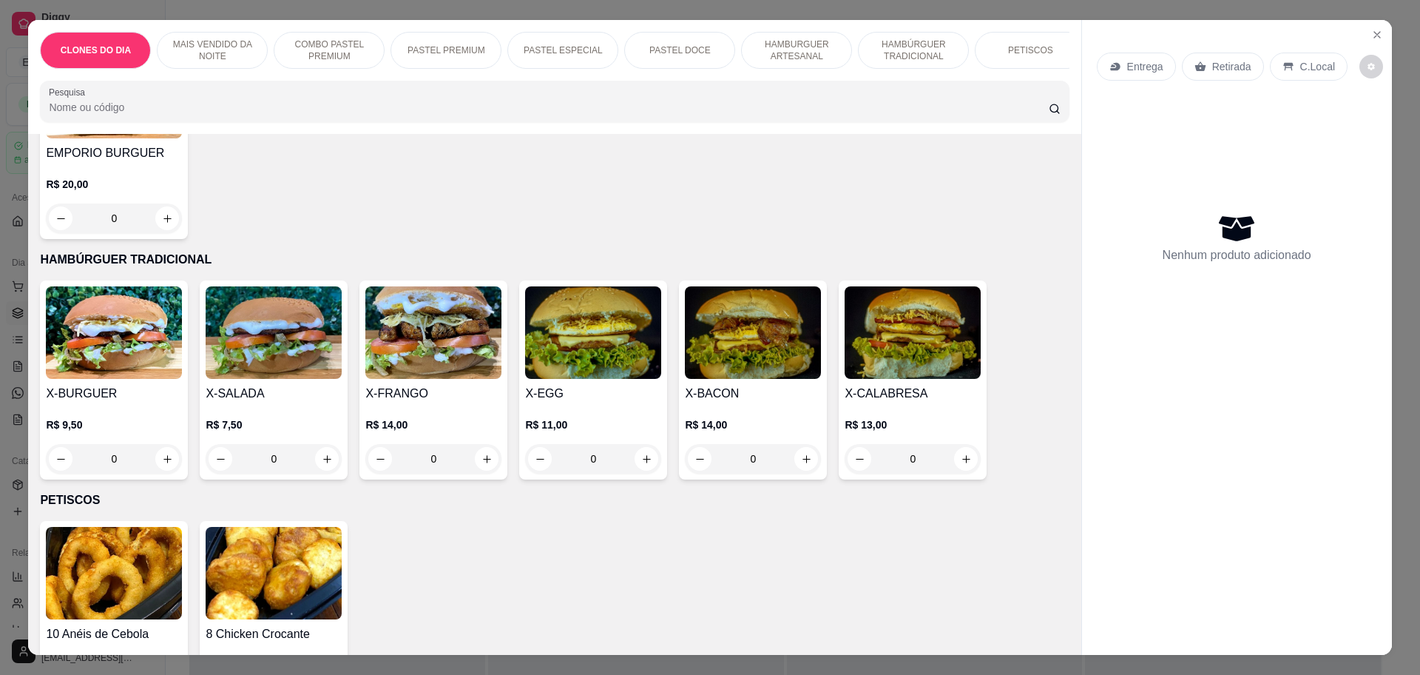
click at [802, 444] on div "0" at bounding box center [753, 459] width 136 height 30
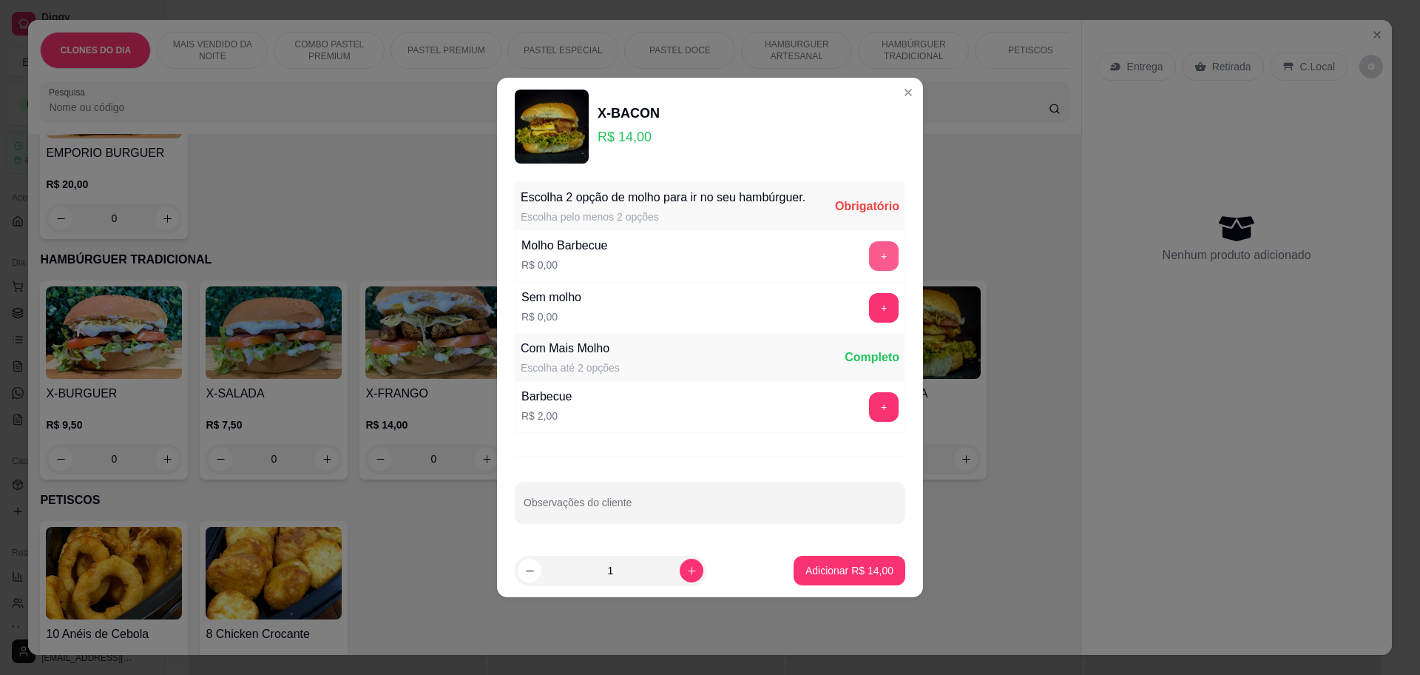
click at [878, 258] on button "+" at bounding box center [884, 256] width 30 height 30
click at [869, 255] on button "+" at bounding box center [884, 256] width 30 height 30
click at [838, 575] on p "Adicionar R$ 14,00" at bounding box center [850, 570] width 86 height 14
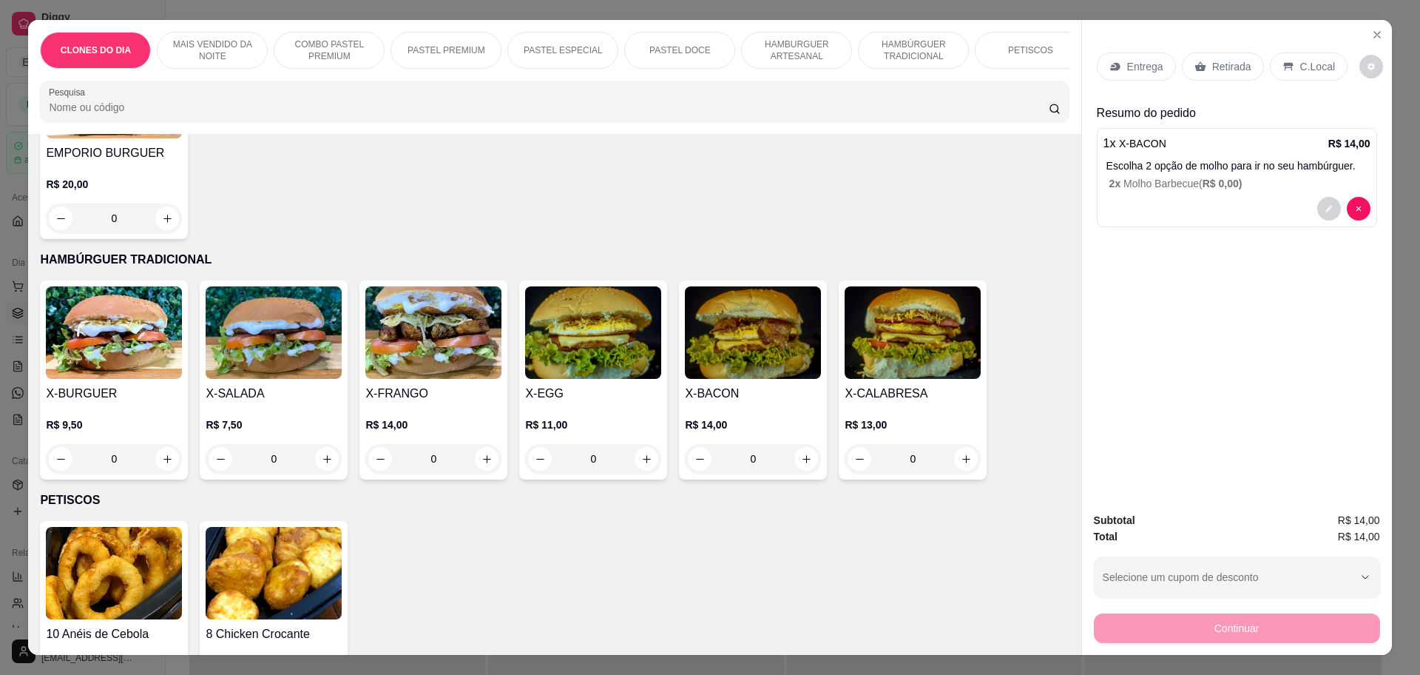
click at [1222, 69] on p "Retirada" at bounding box center [1231, 66] width 39 height 15
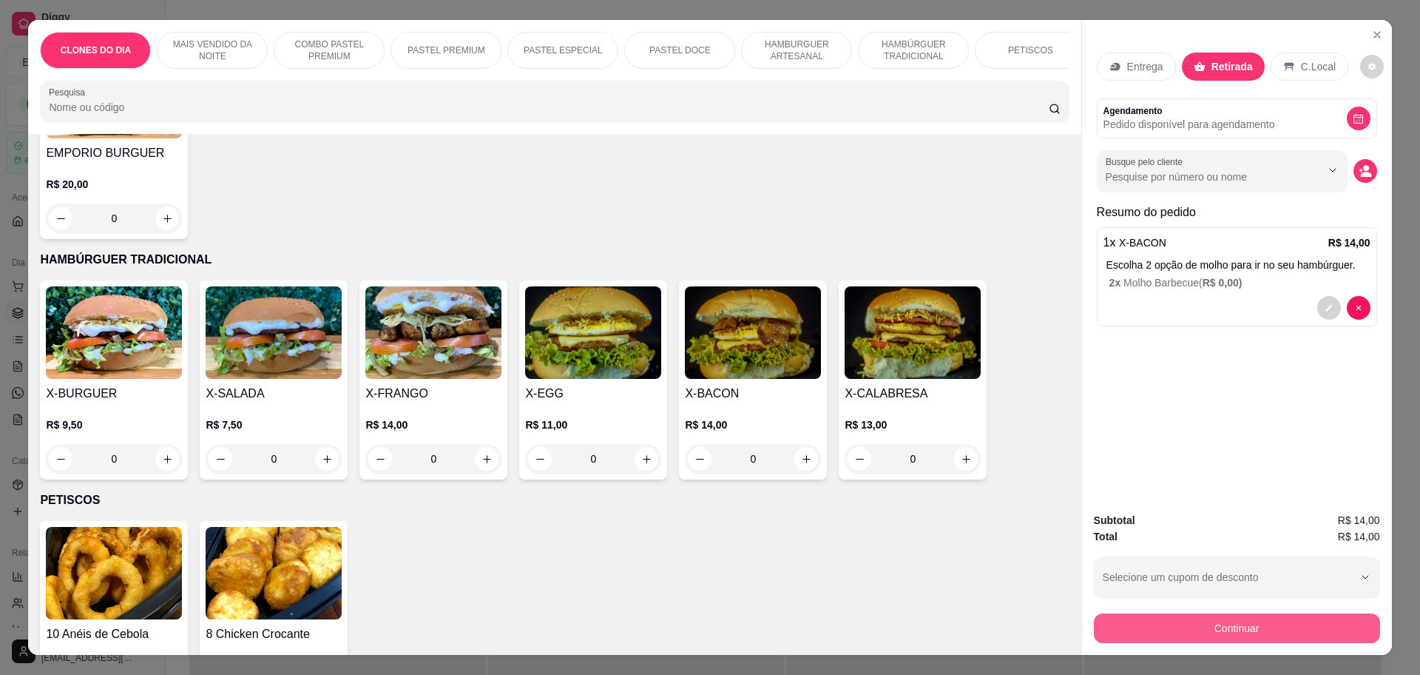
click at [1207, 629] on button "Continuar" at bounding box center [1237, 628] width 286 height 30
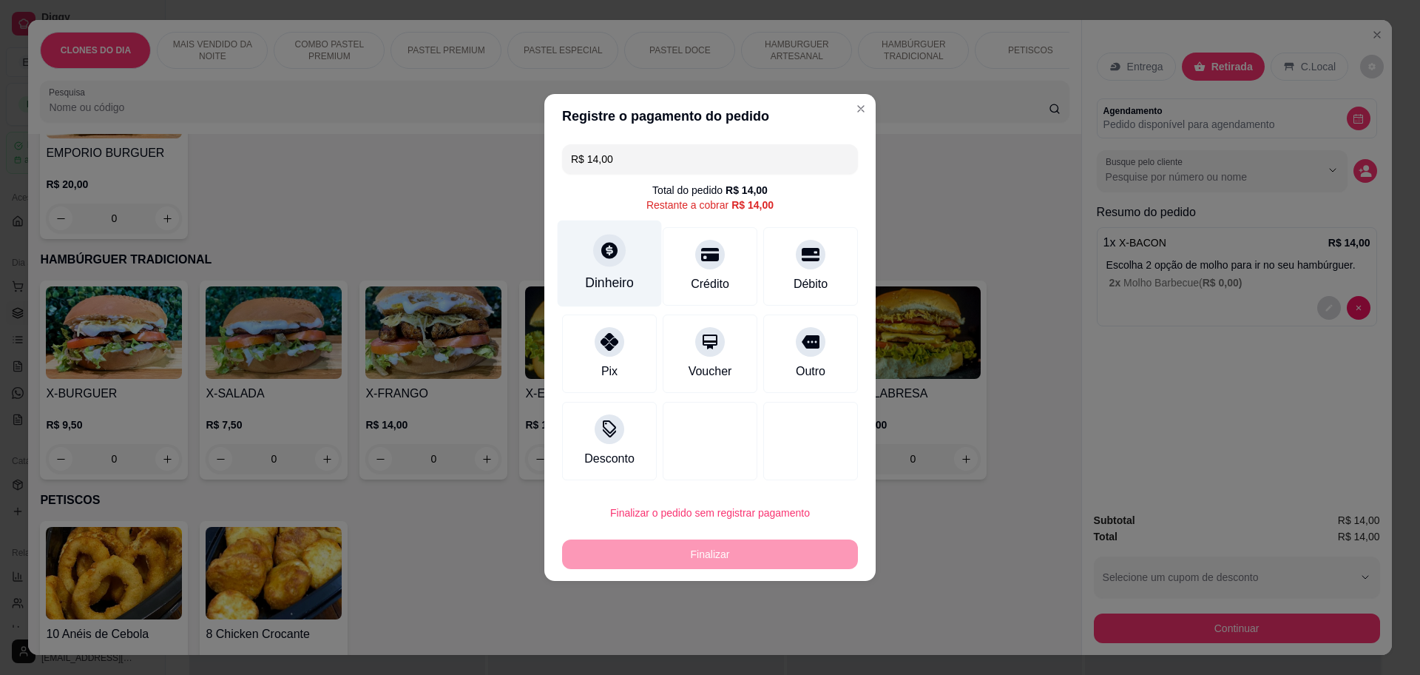
click at [603, 297] on div "Dinheiro" at bounding box center [610, 263] width 104 height 87
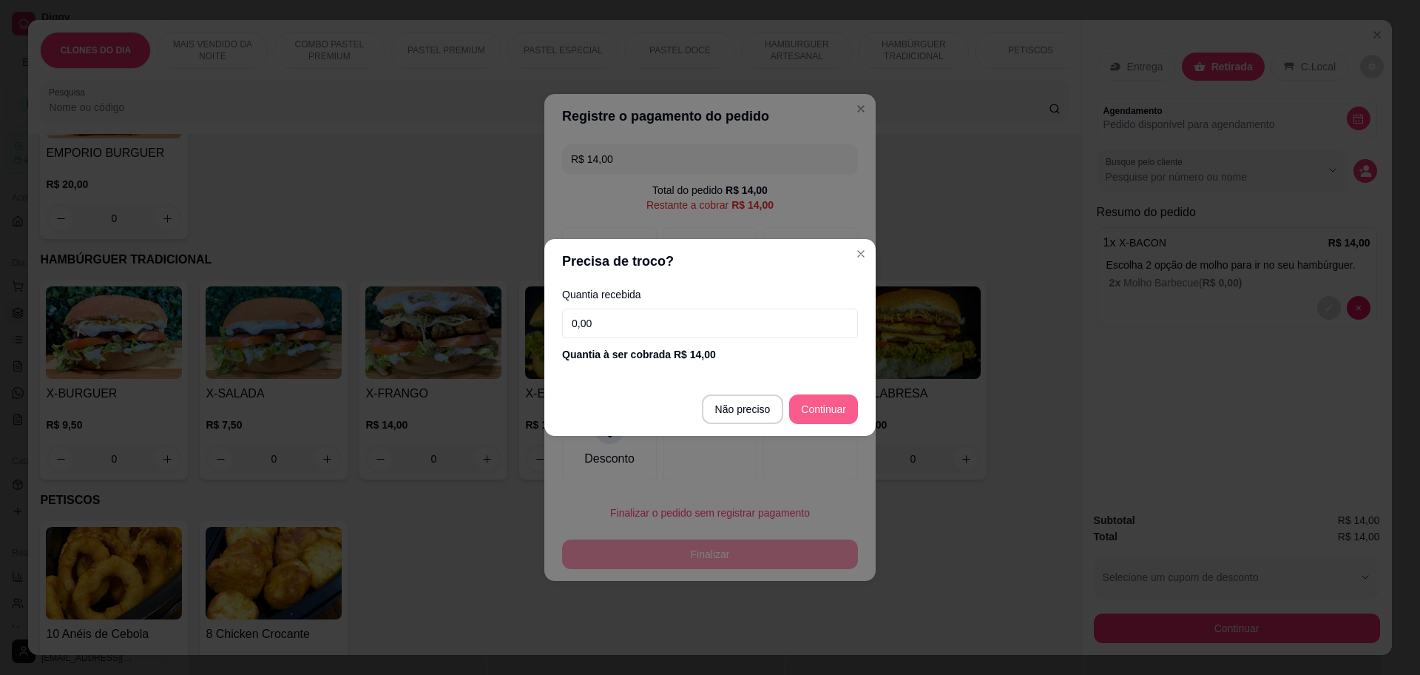
type input "R$ 0,00"
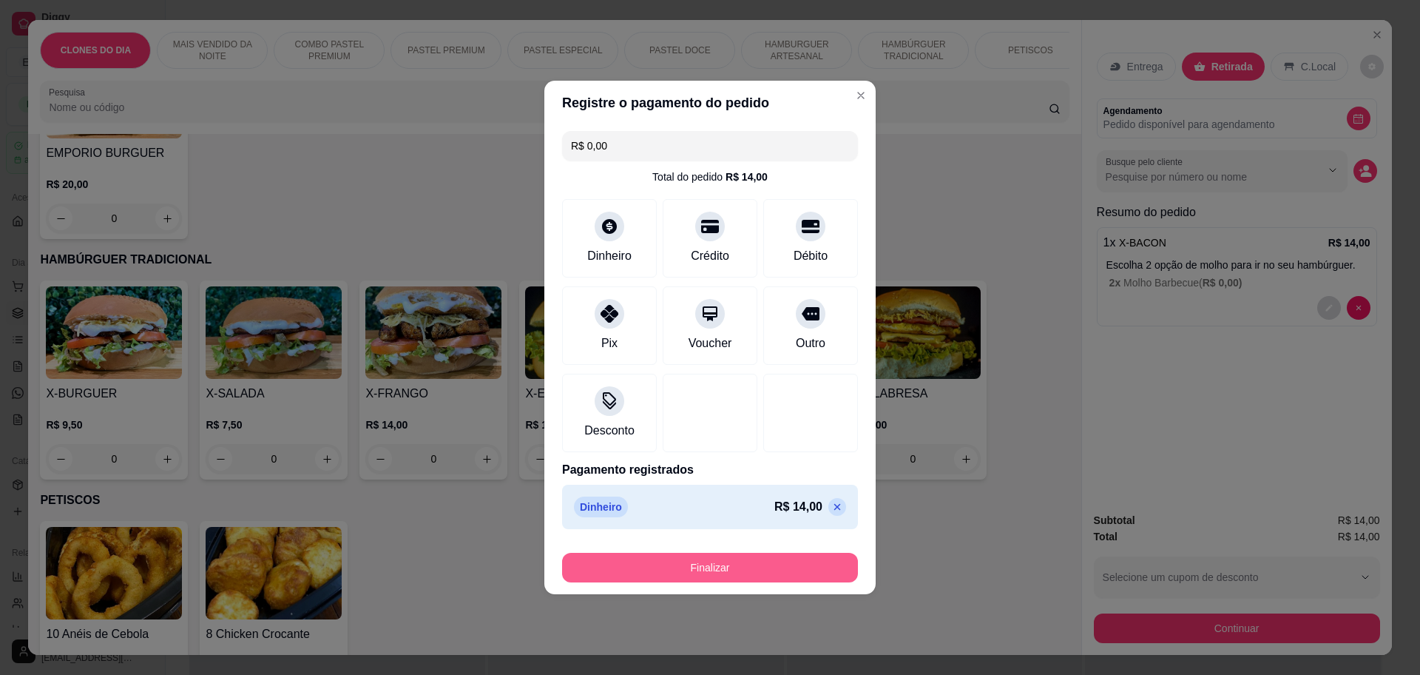
click at [797, 567] on button "Finalizar" at bounding box center [710, 568] width 296 height 30
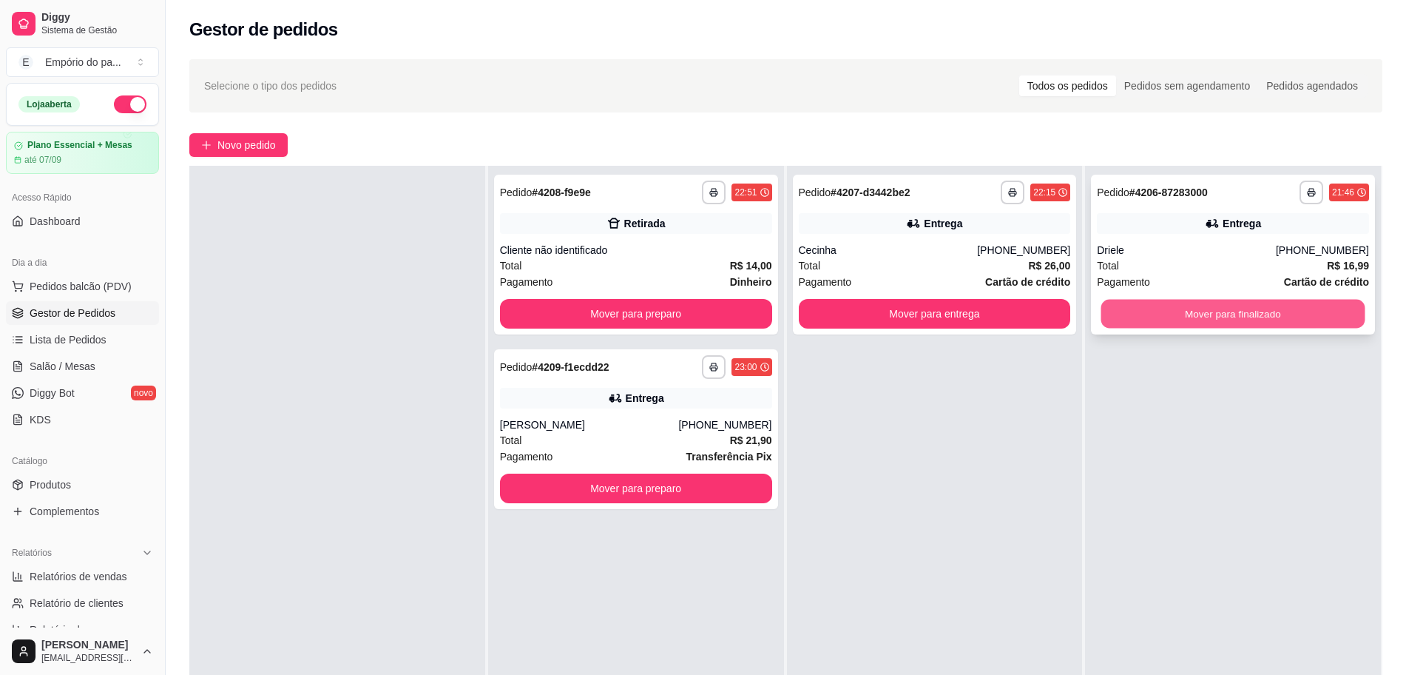
click at [1150, 317] on button "Mover para finalizado" at bounding box center [1233, 314] width 264 height 29
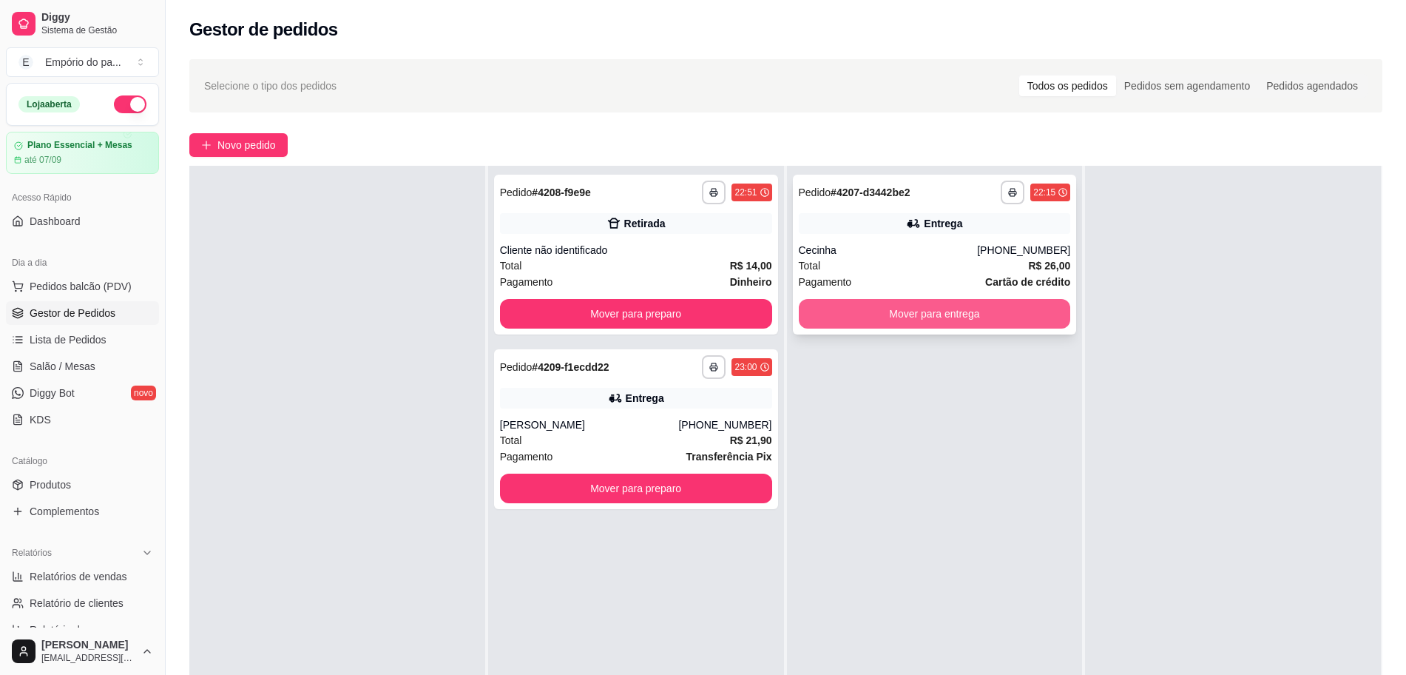
click at [940, 308] on button "Mover para entrega" at bounding box center [935, 314] width 272 height 30
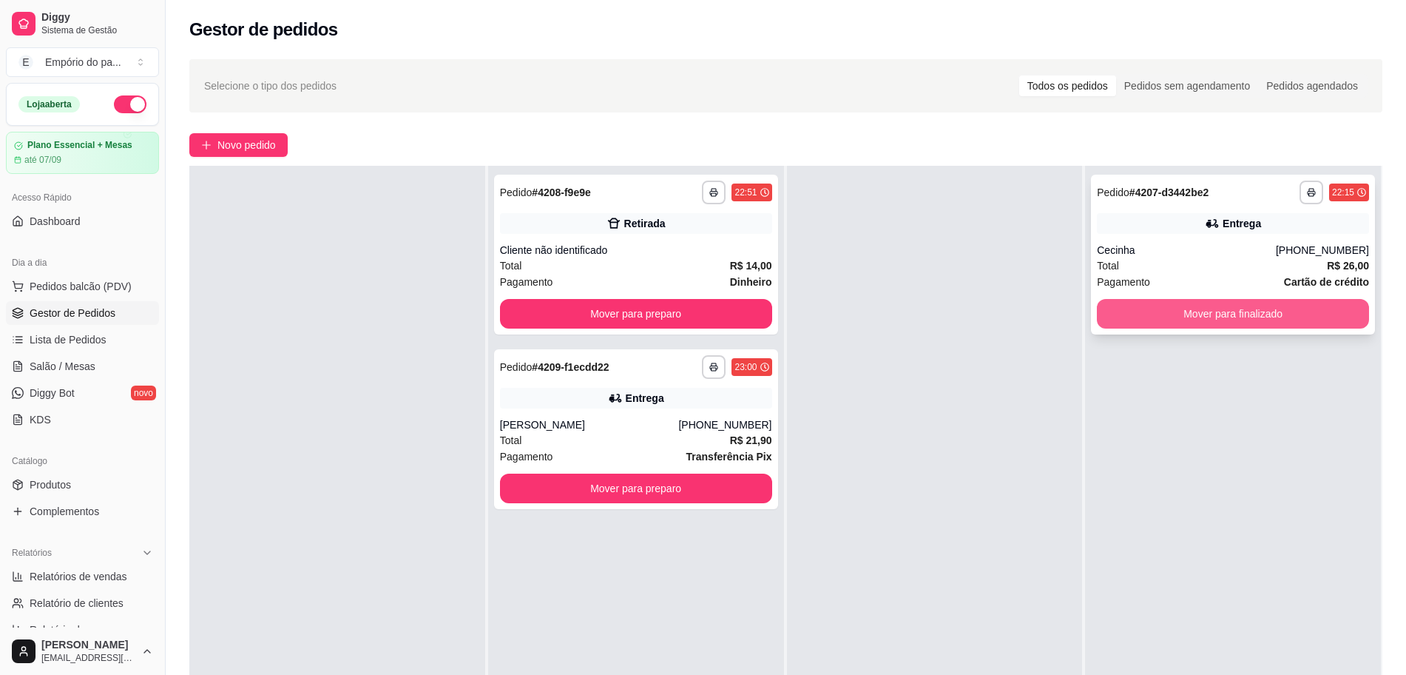
click at [1244, 314] on button "Mover para finalizado" at bounding box center [1233, 314] width 272 height 30
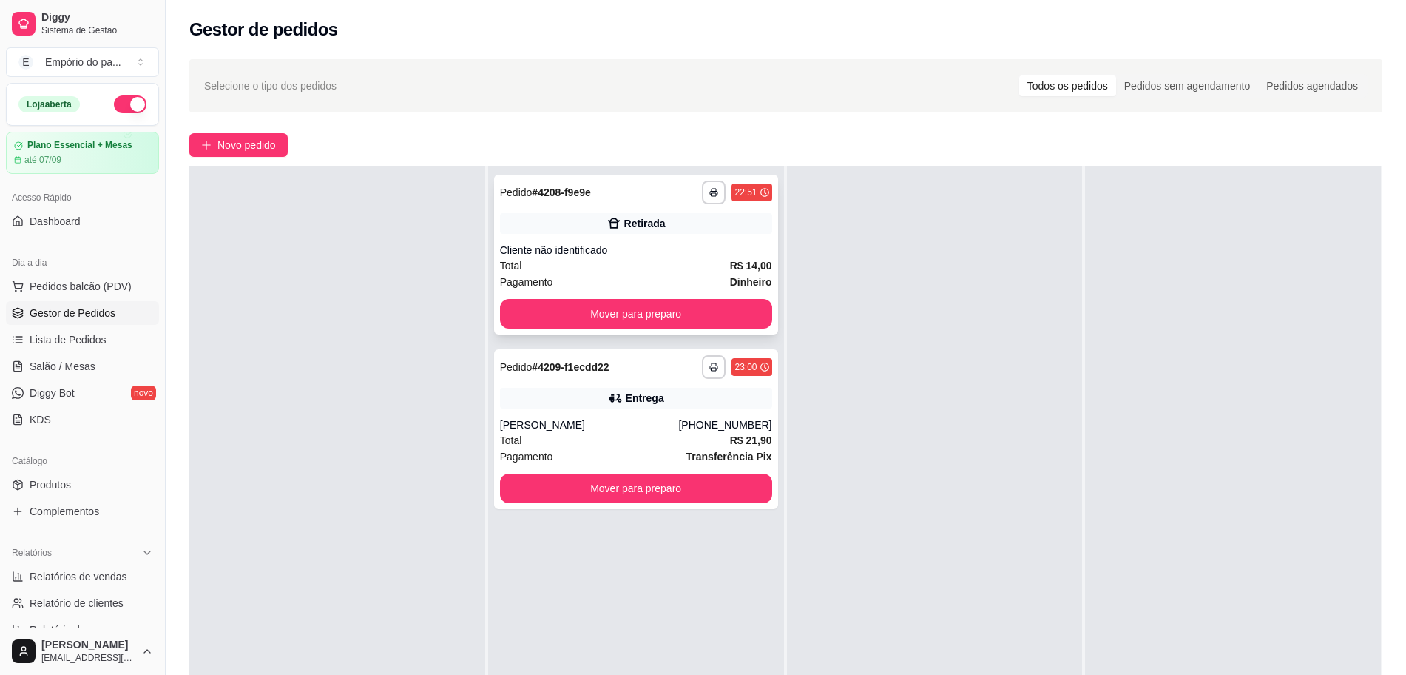
click at [618, 249] on div "Cliente não identificado" at bounding box center [636, 250] width 272 height 15
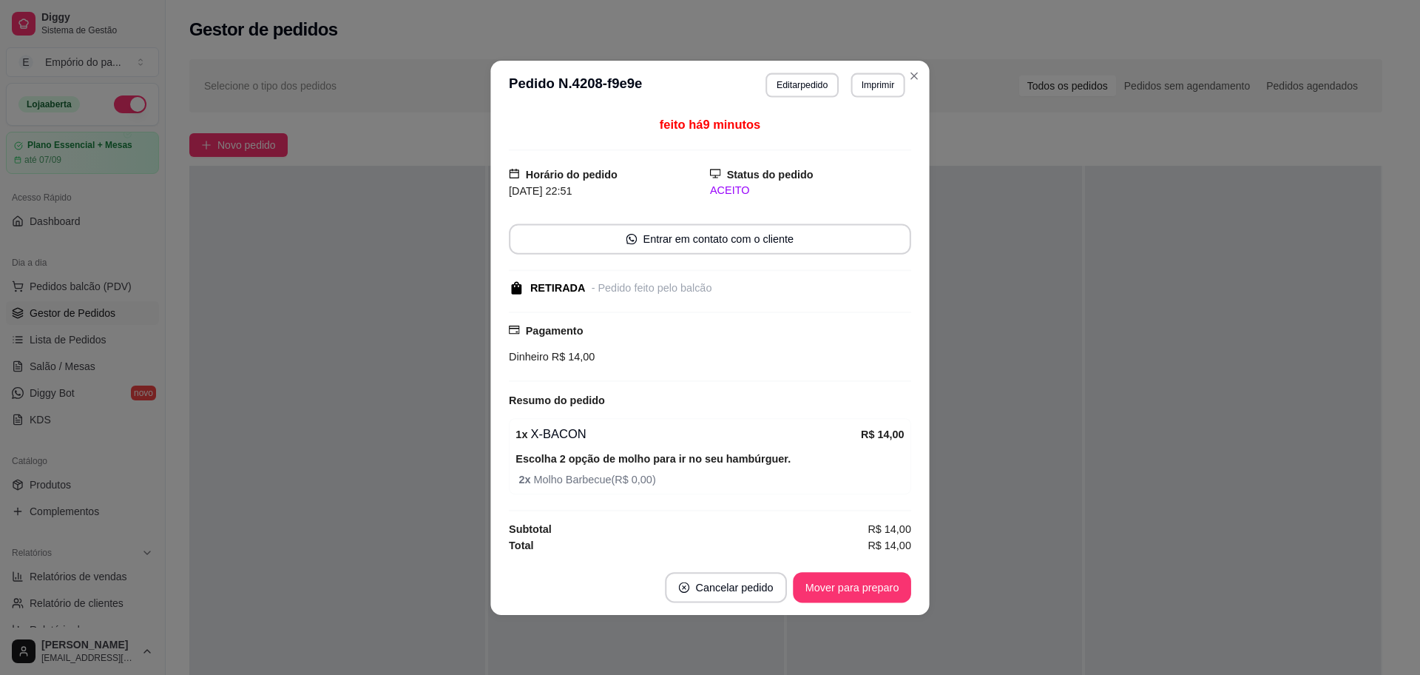
click at [629, 271] on div at bounding box center [710, 269] width 402 height 1
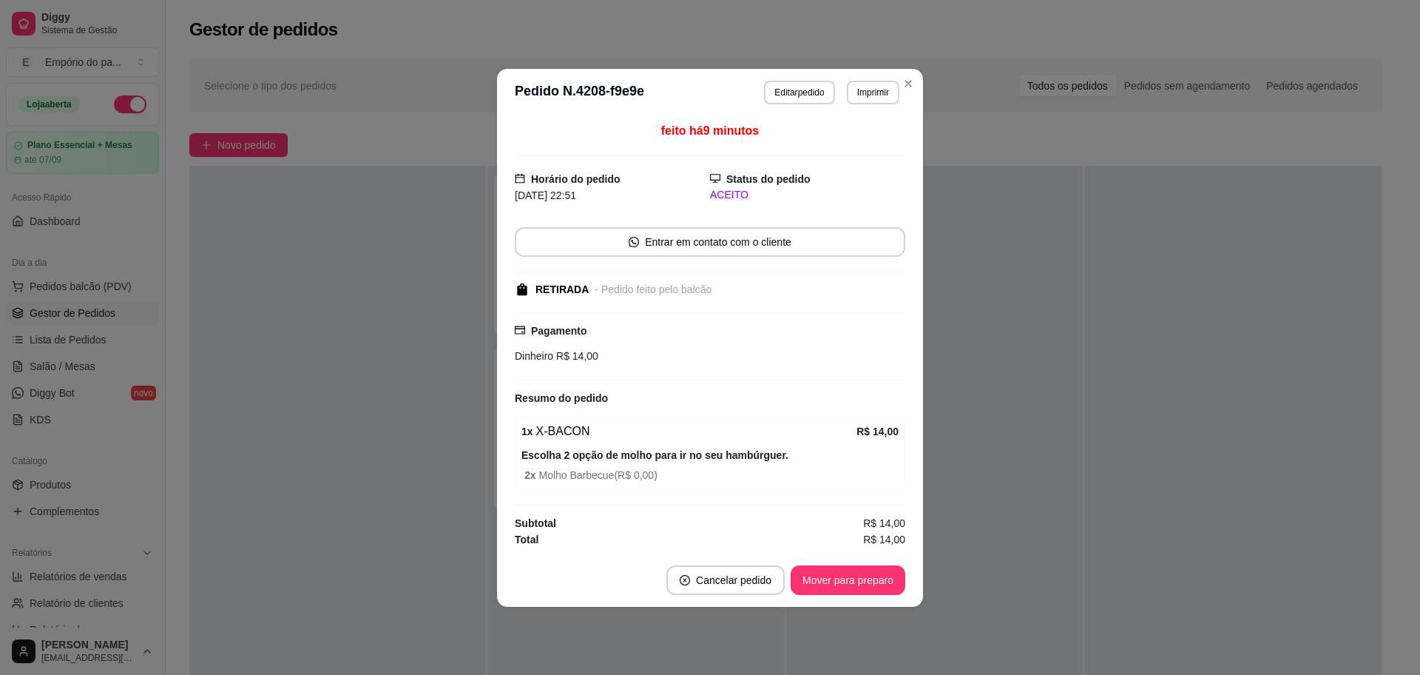
click at [1170, 435] on div at bounding box center [1233, 503] width 296 height 675
click at [981, 416] on div at bounding box center [935, 503] width 296 height 675
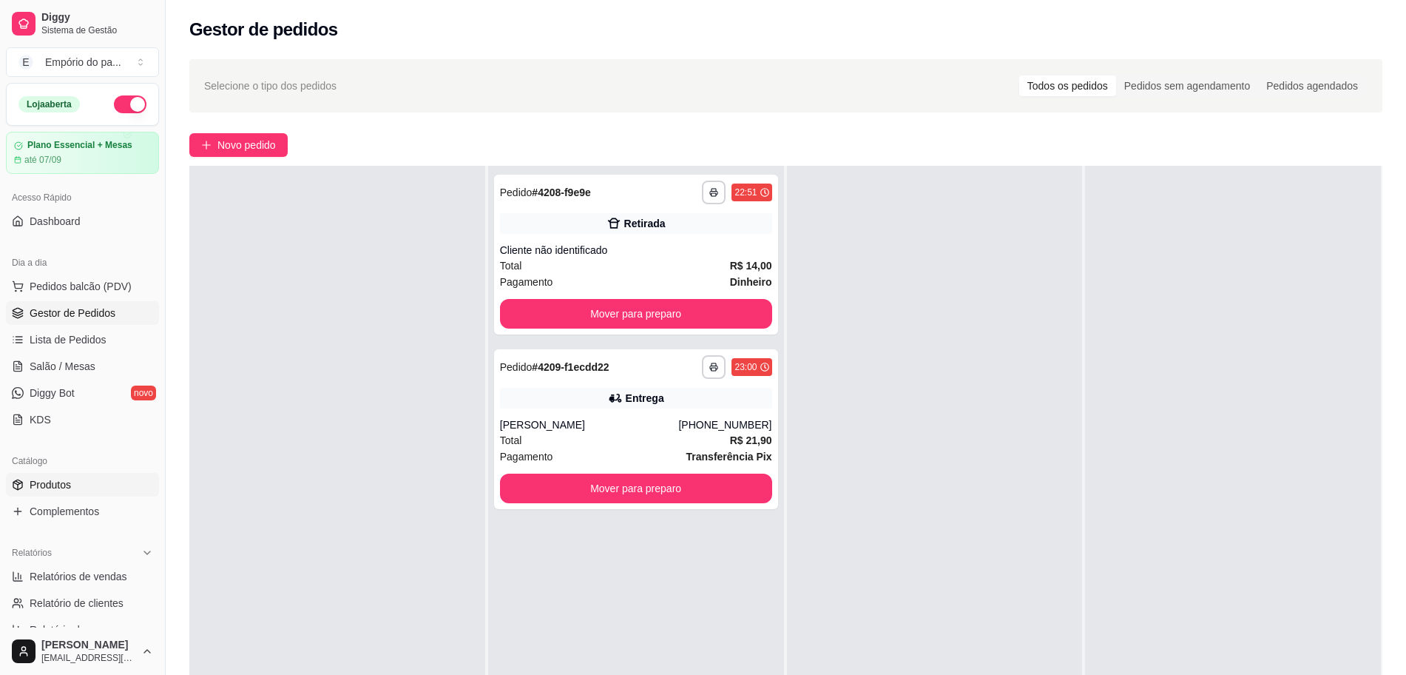
click at [27, 479] on link "Produtos" at bounding box center [82, 485] width 153 height 24
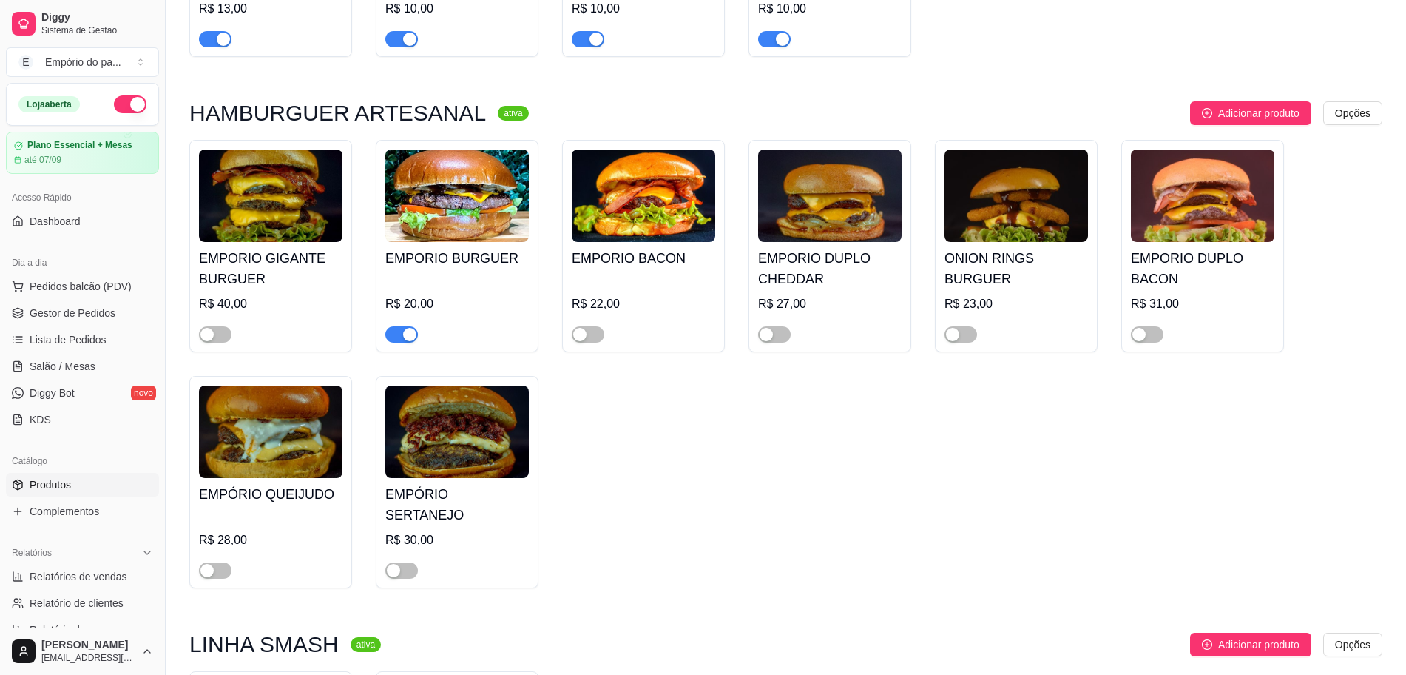
scroll to position [2902, 0]
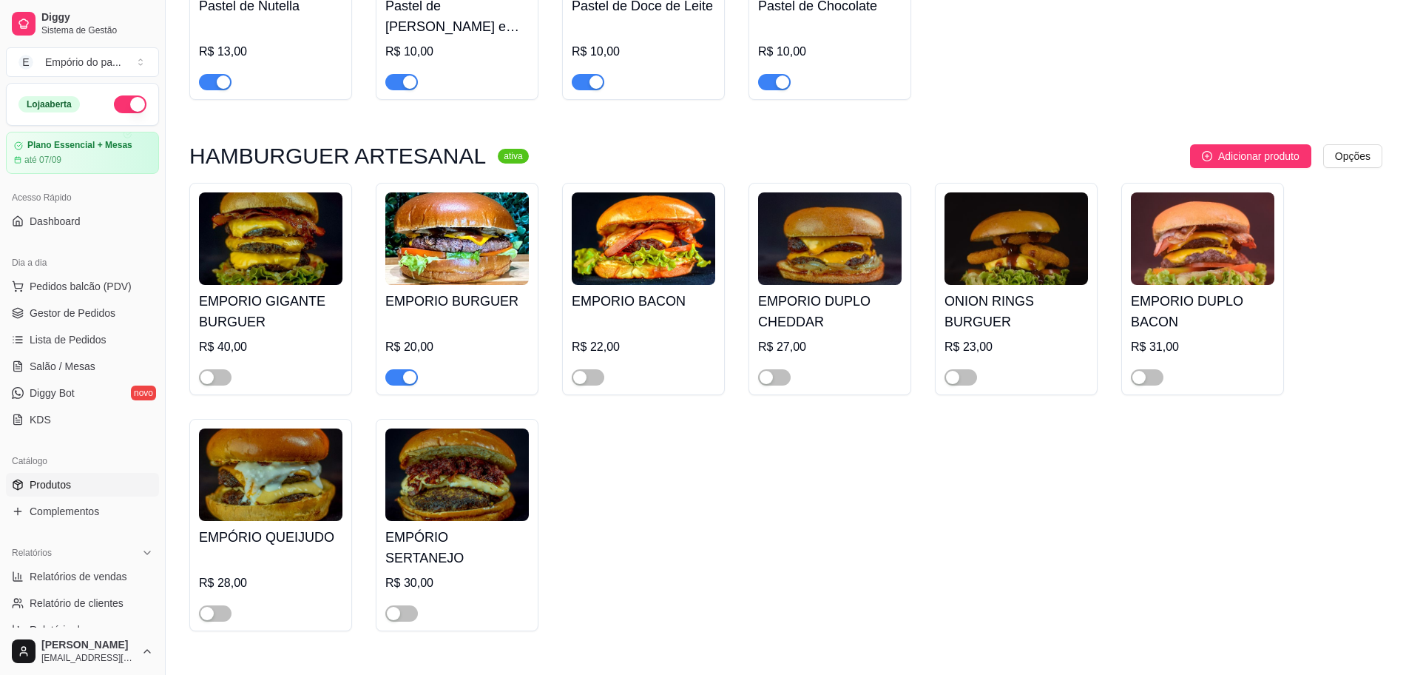
click at [413, 371] on div "button" at bounding box center [409, 377] width 13 height 13
click at [423, 363] on div at bounding box center [457, 371] width 144 height 30
click at [42, 304] on link "Gestor de Pedidos" at bounding box center [82, 313] width 153 height 24
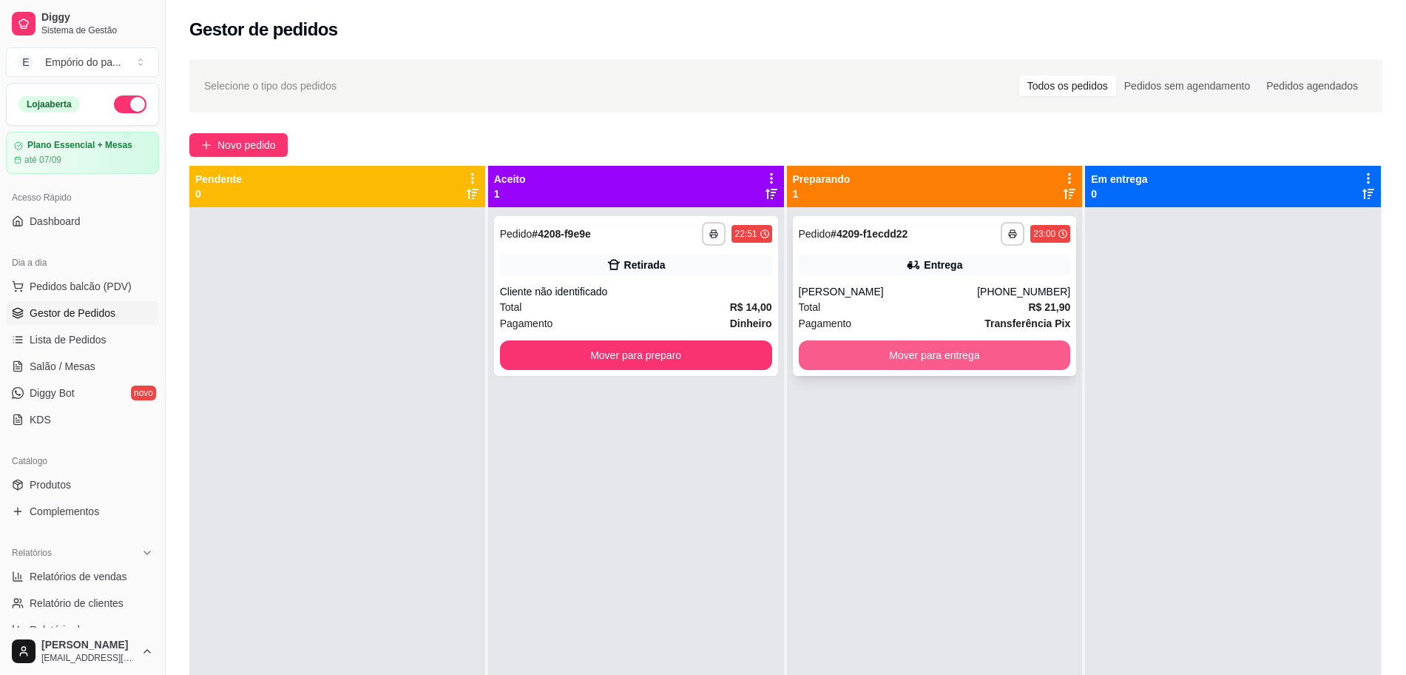
click at [894, 360] on button "Mover para entrega" at bounding box center [935, 355] width 272 height 30
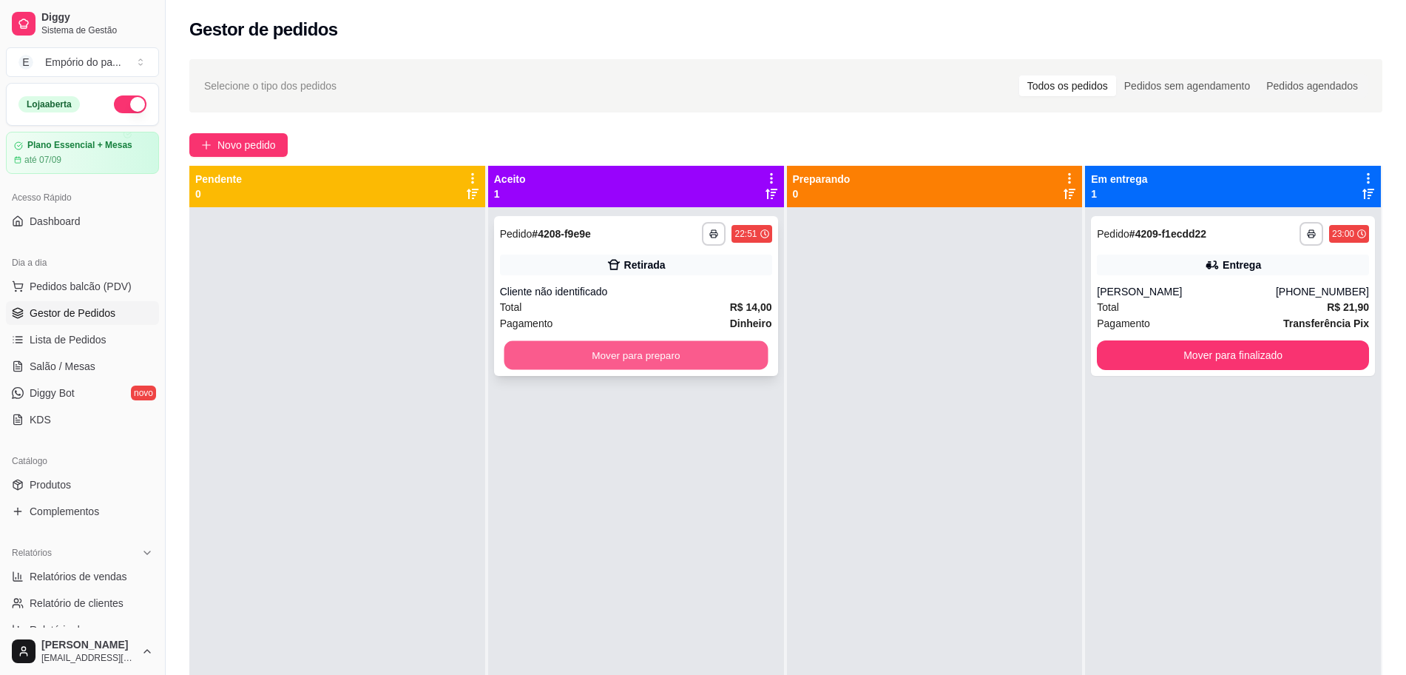
click at [677, 348] on button "Mover para preparo" at bounding box center [636, 355] width 264 height 29
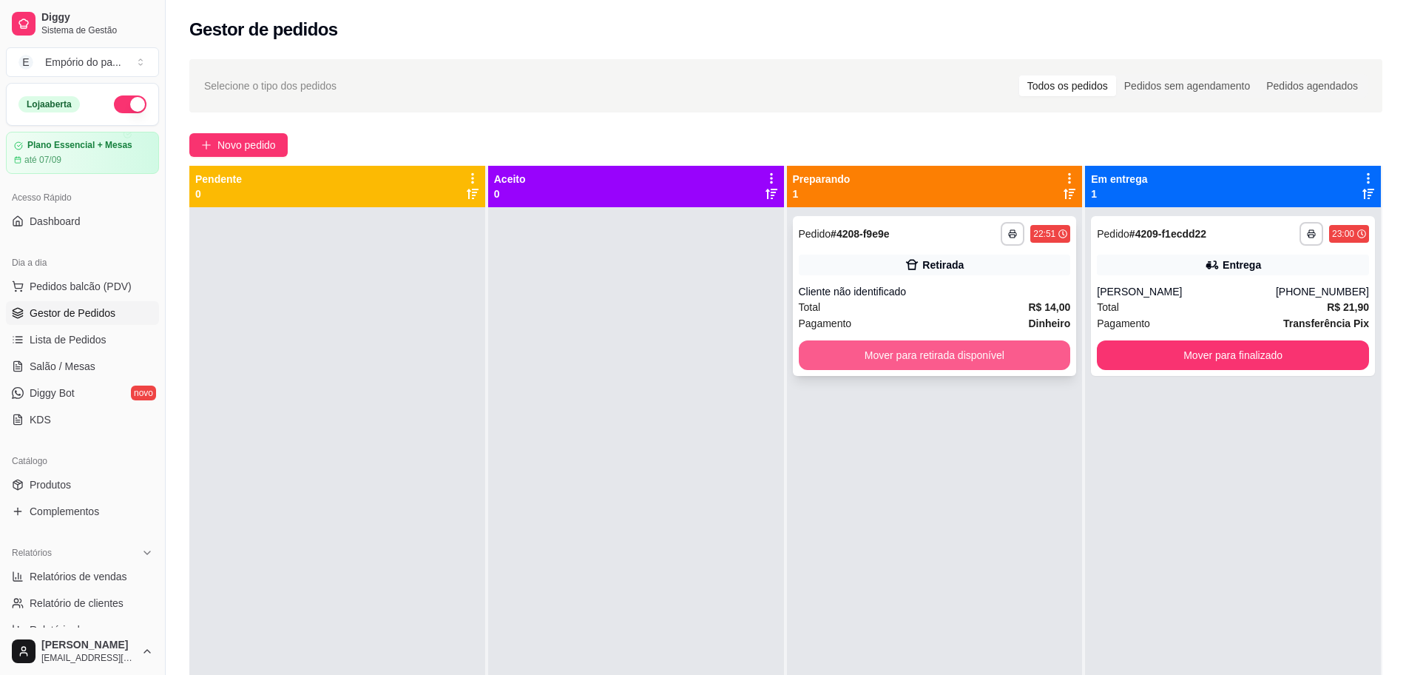
click at [873, 365] on button "Mover para retirada disponível" at bounding box center [935, 355] width 272 height 30
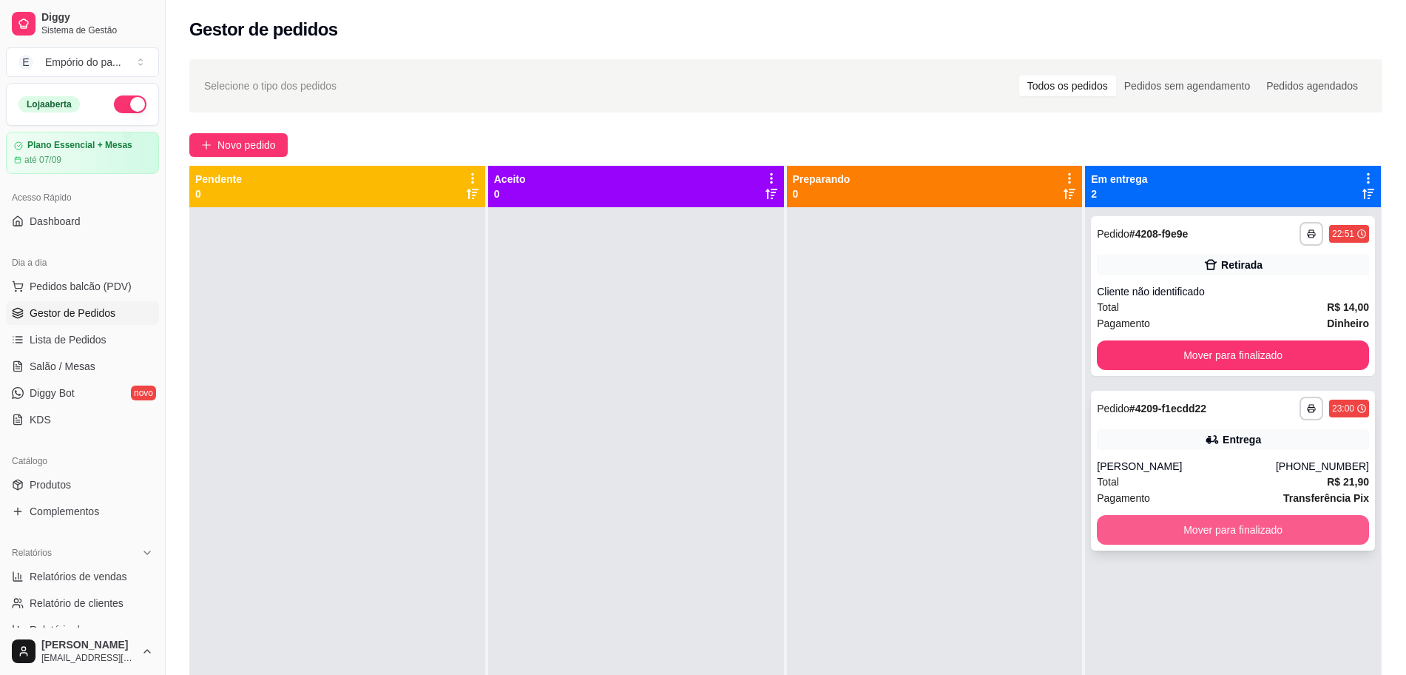
click at [1232, 533] on button "Mover para finalizado" at bounding box center [1233, 530] width 272 height 30
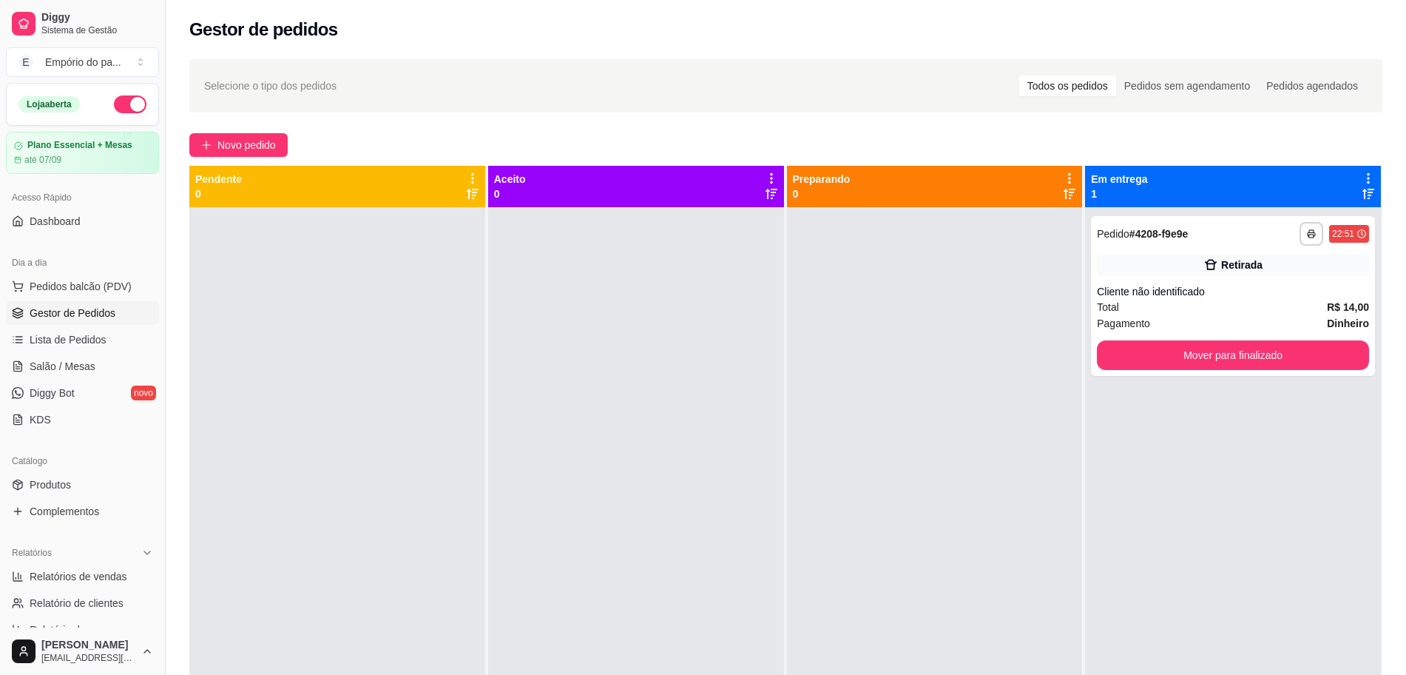
click at [1229, 532] on div "**********" at bounding box center [1233, 544] width 296 height 675
click at [1267, 533] on div "**********" at bounding box center [1233, 544] width 296 height 675
click at [266, 138] on span "Novo pedido" at bounding box center [246, 145] width 58 height 16
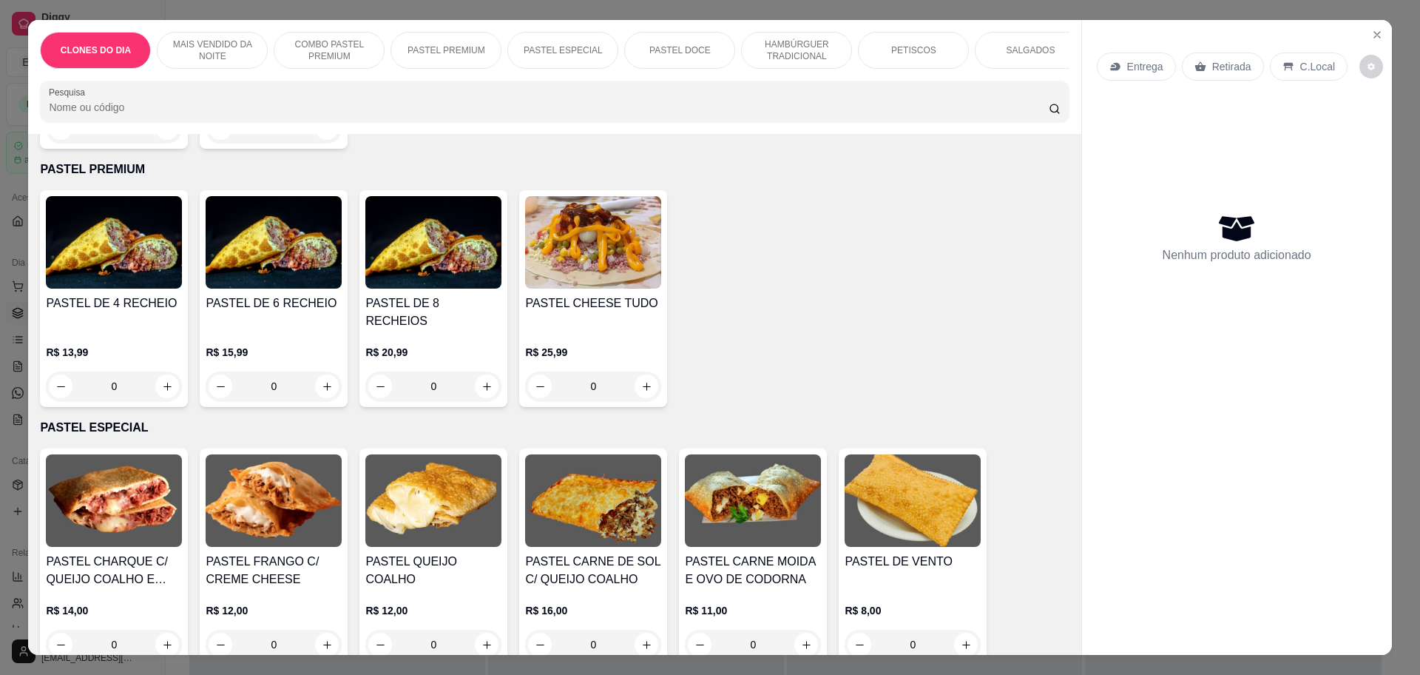
scroll to position [925, 0]
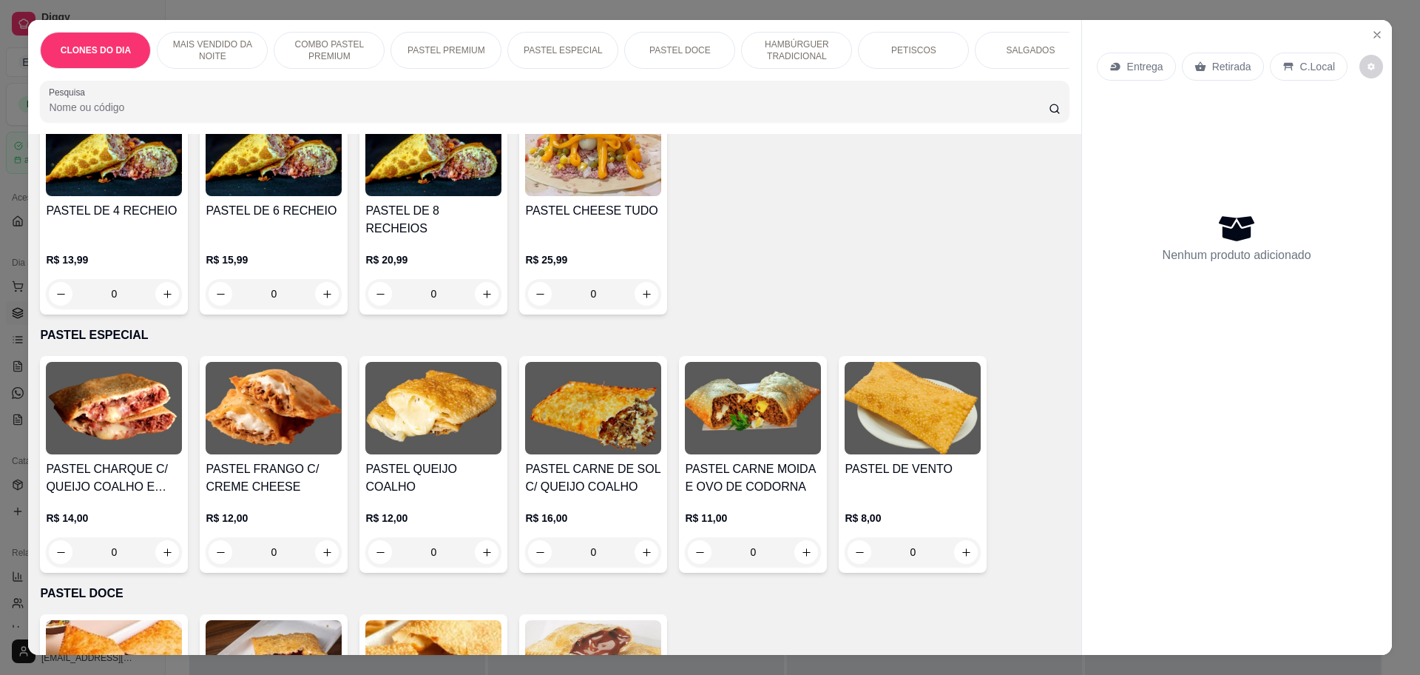
click at [485, 547] on icon "increase-product-quantity" at bounding box center [487, 552] width 11 height 11
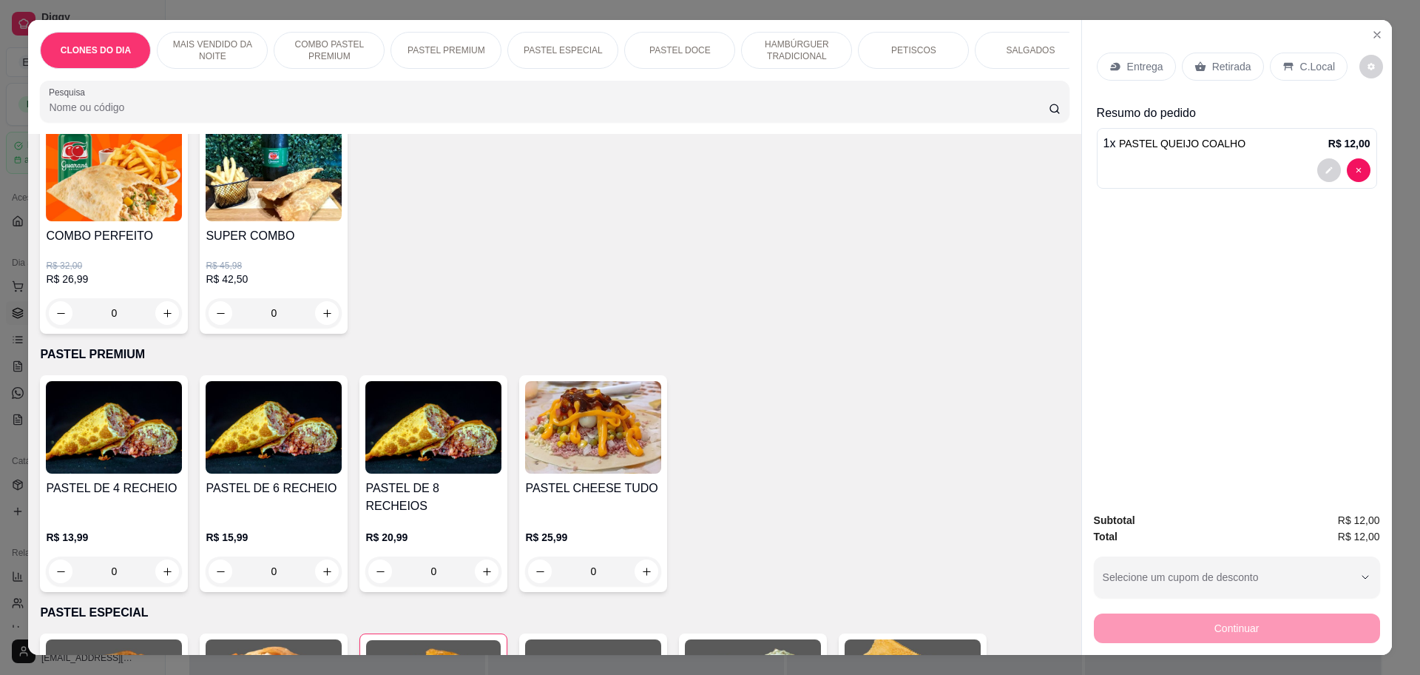
scroll to position [832, 0]
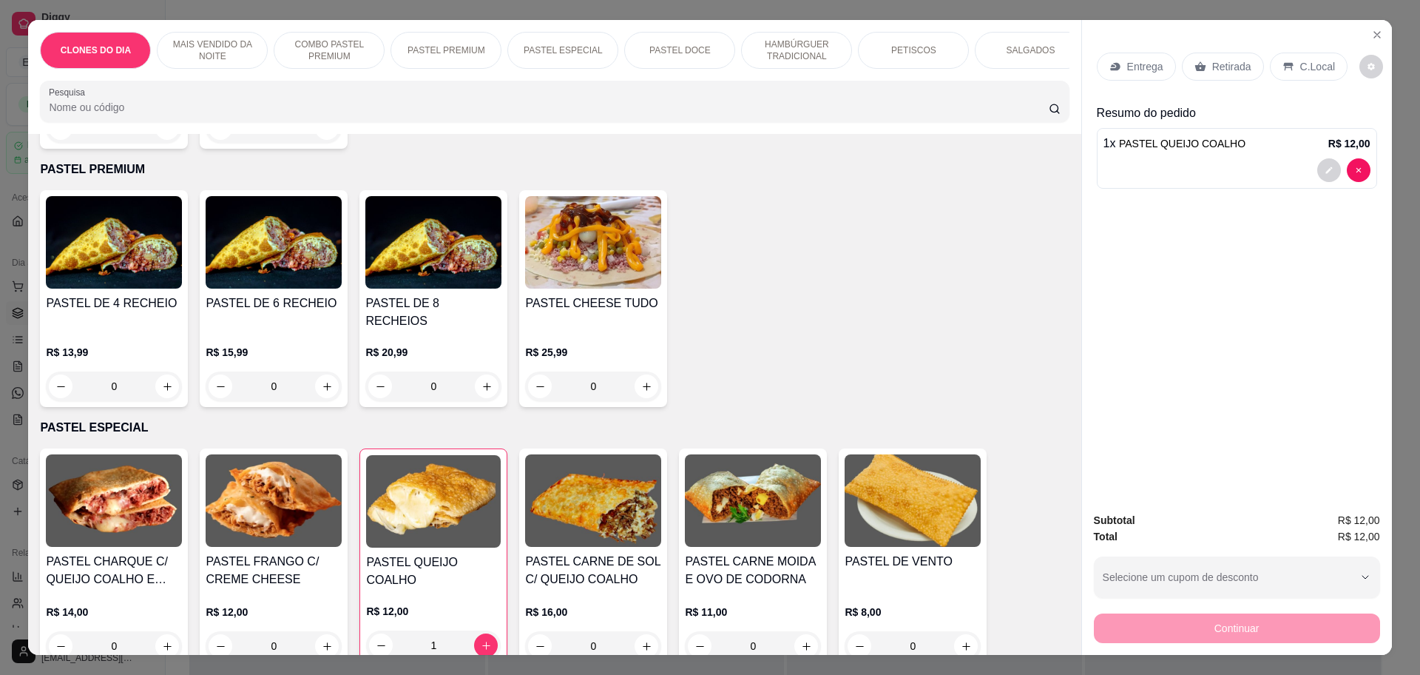
click at [163, 382] on div "0" at bounding box center [114, 386] width 136 height 30
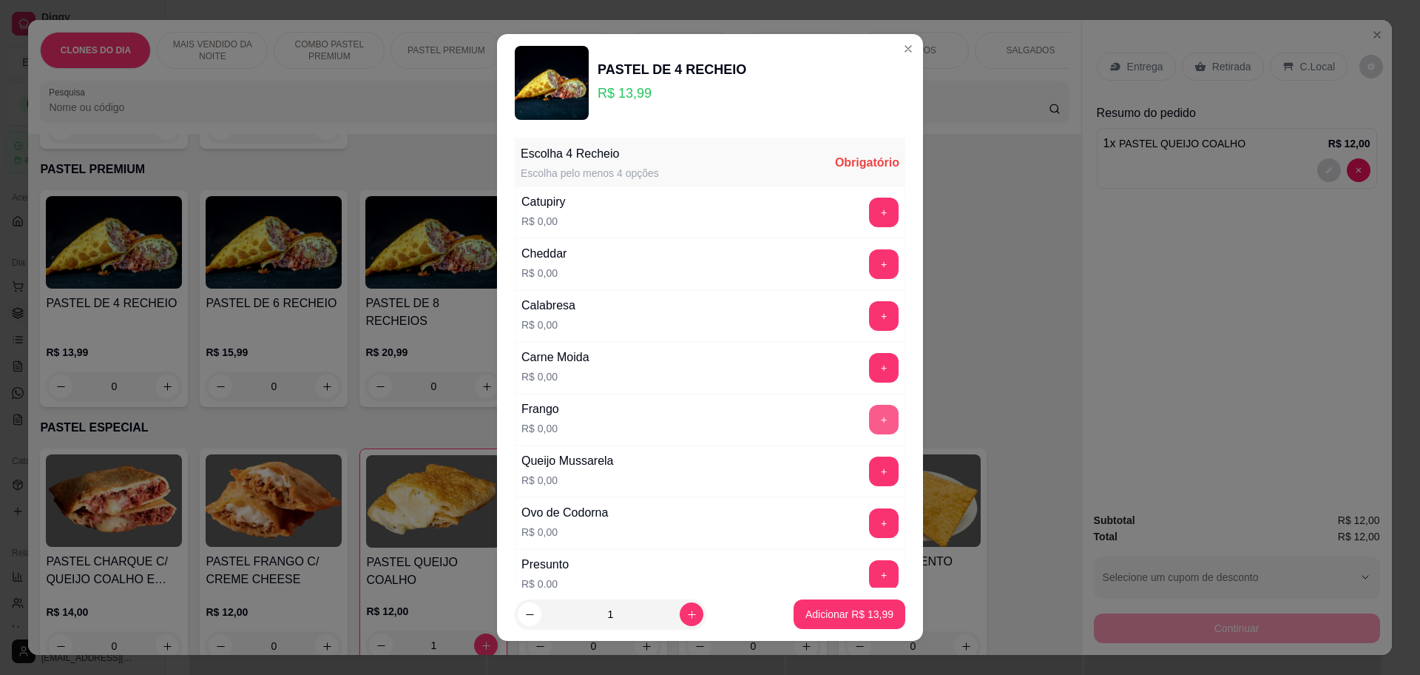
click at [869, 422] on button "+" at bounding box center [884, 420] width 30 height 30
click at [869, 476] on button "+" at bounding box center [884, 471] width 30 height 30
click at [870, 261] on button "+" at bounding box center [884, 263] width 29 height 29
click at [870, 365] on button "+" at bounding box center [884, 367] width 29 height 29
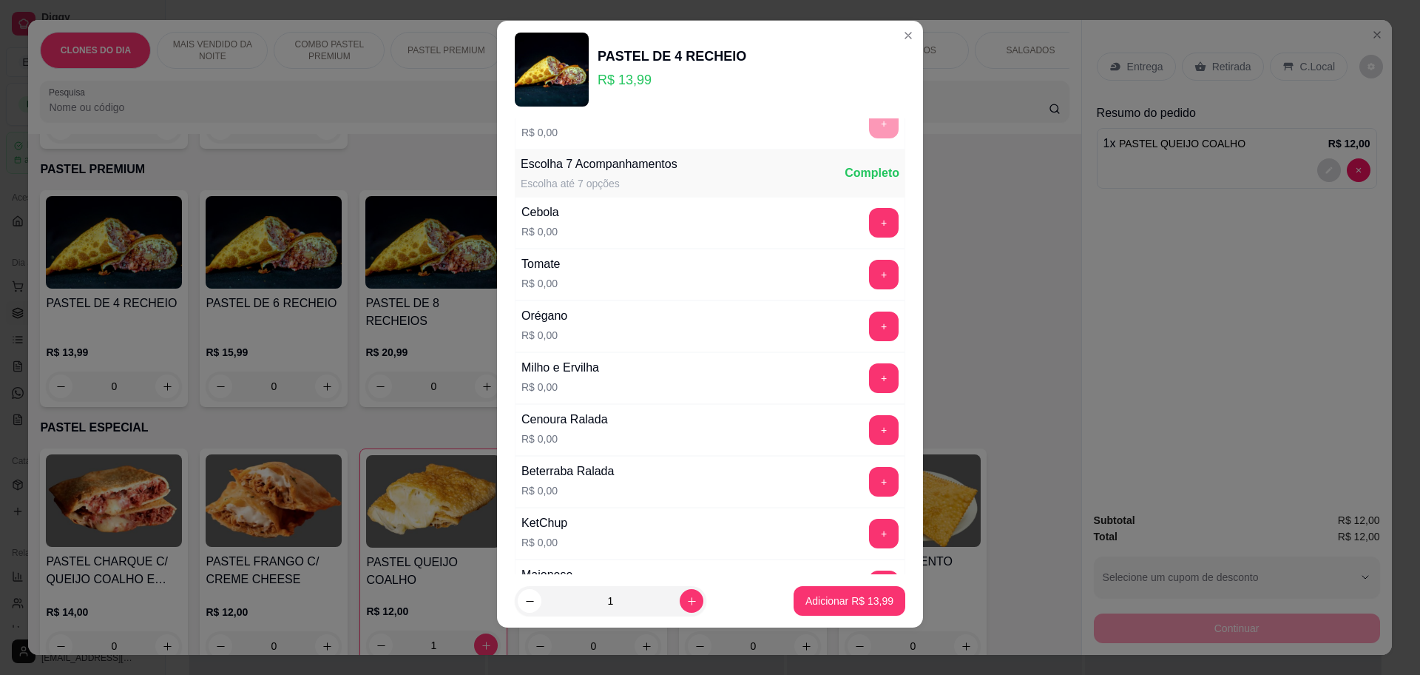
scroll to position [521, 0]
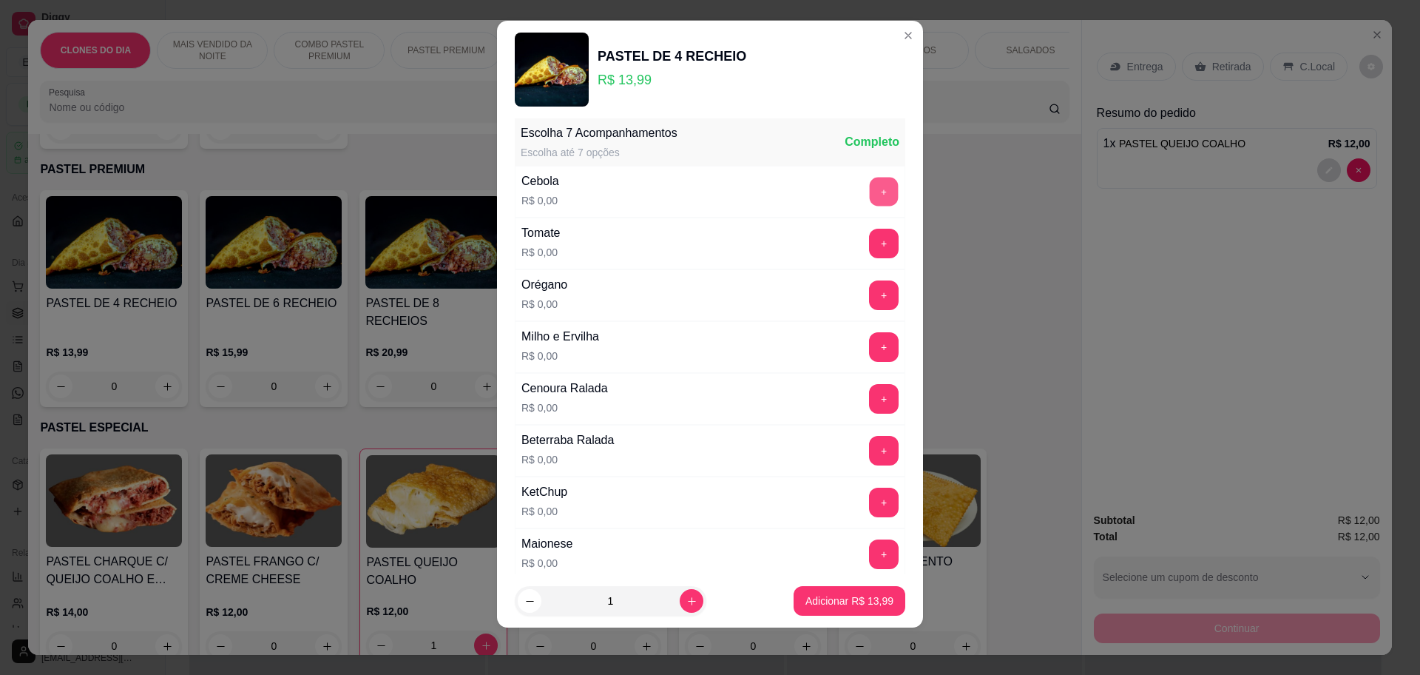
click at [870, 181] on button "+" at bounding box center [884, 191] width 29 height 29
click at [869, 238] on button "+" at bounding box center [884, 244] width 30 height 30
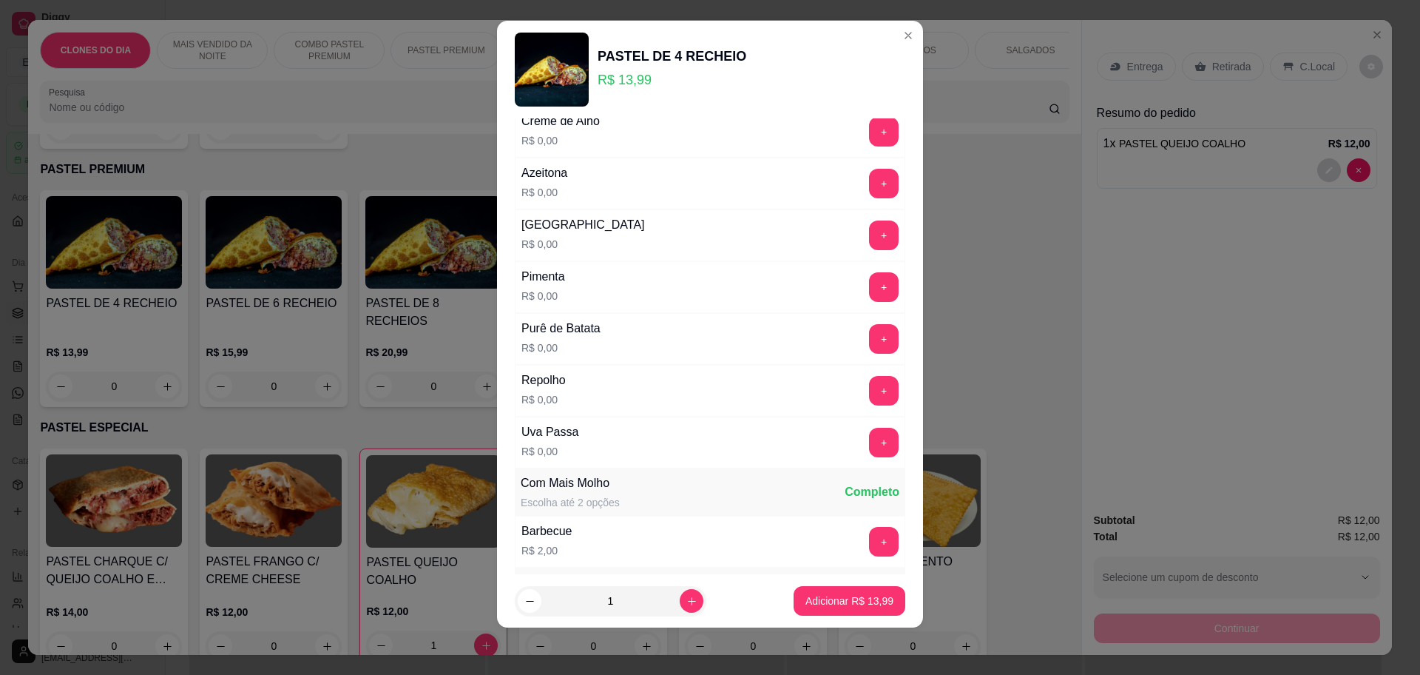
scroll to position [1076, 0]
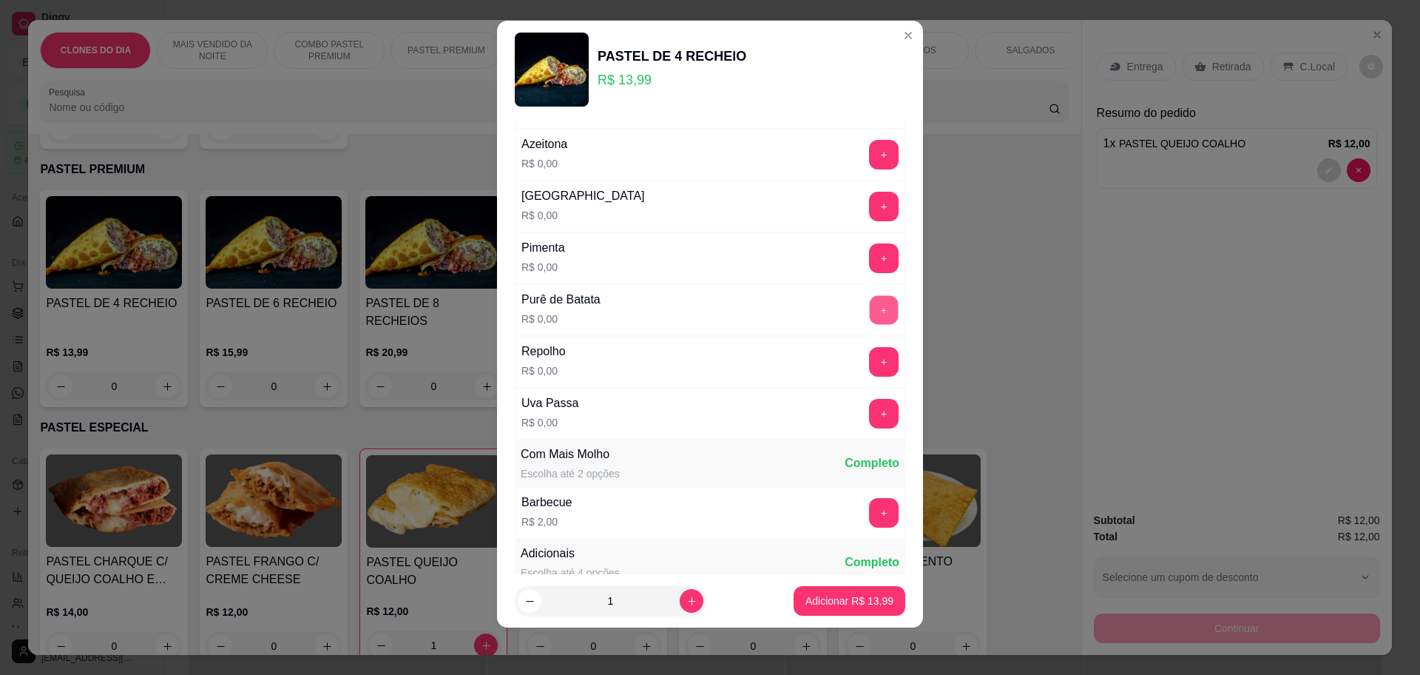
click at [870, 305] on button "+" at bounding box center [884, 309] width 29 height 29
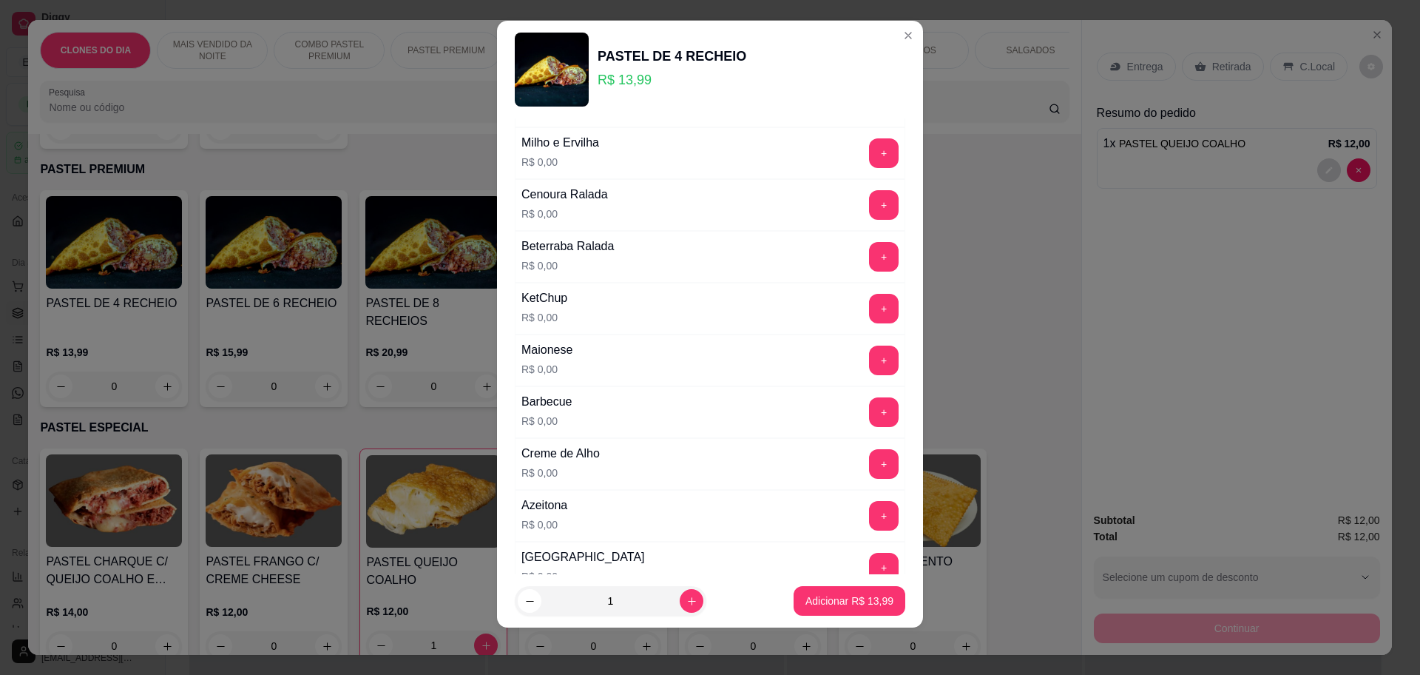
scroll to position [798, 0]
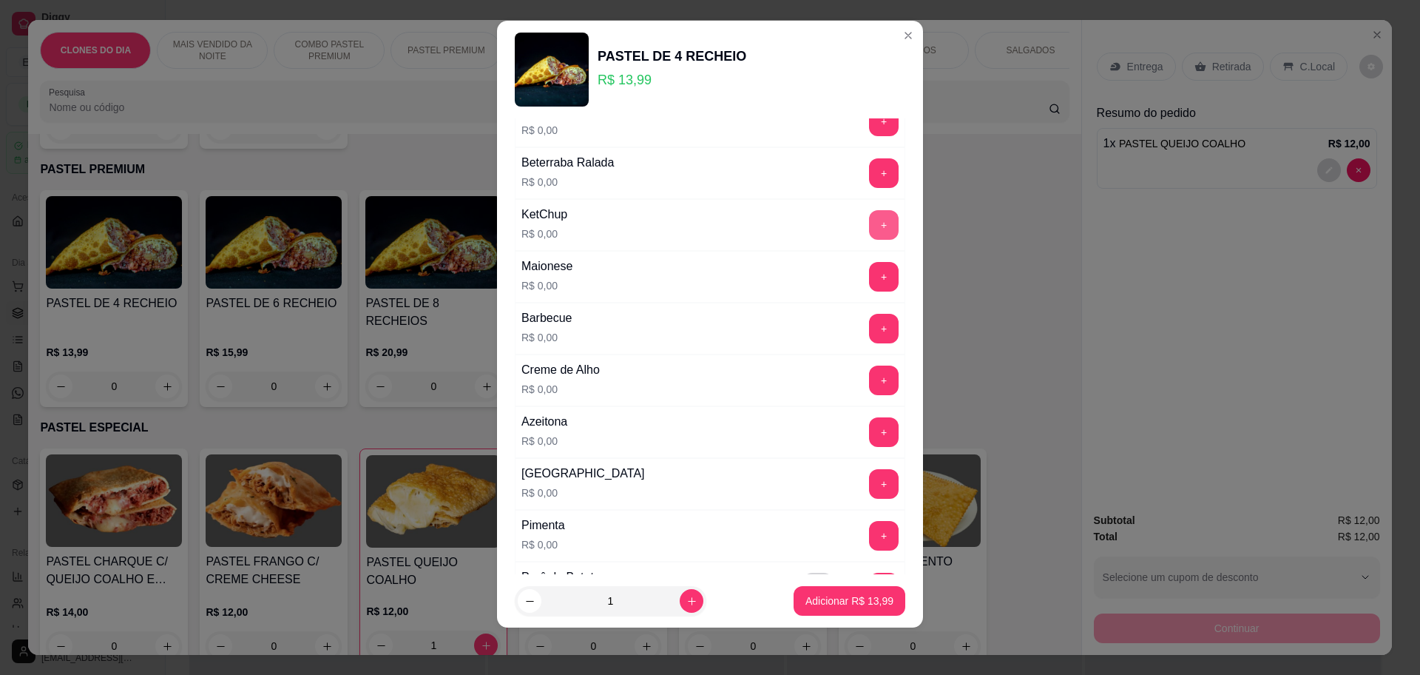
click at [869, 220] on button "+" at bounding box center [884, 225] width 30 height 30
click at [869, 274] on button "+" at bounding box center [884, 277] width 30 height 30
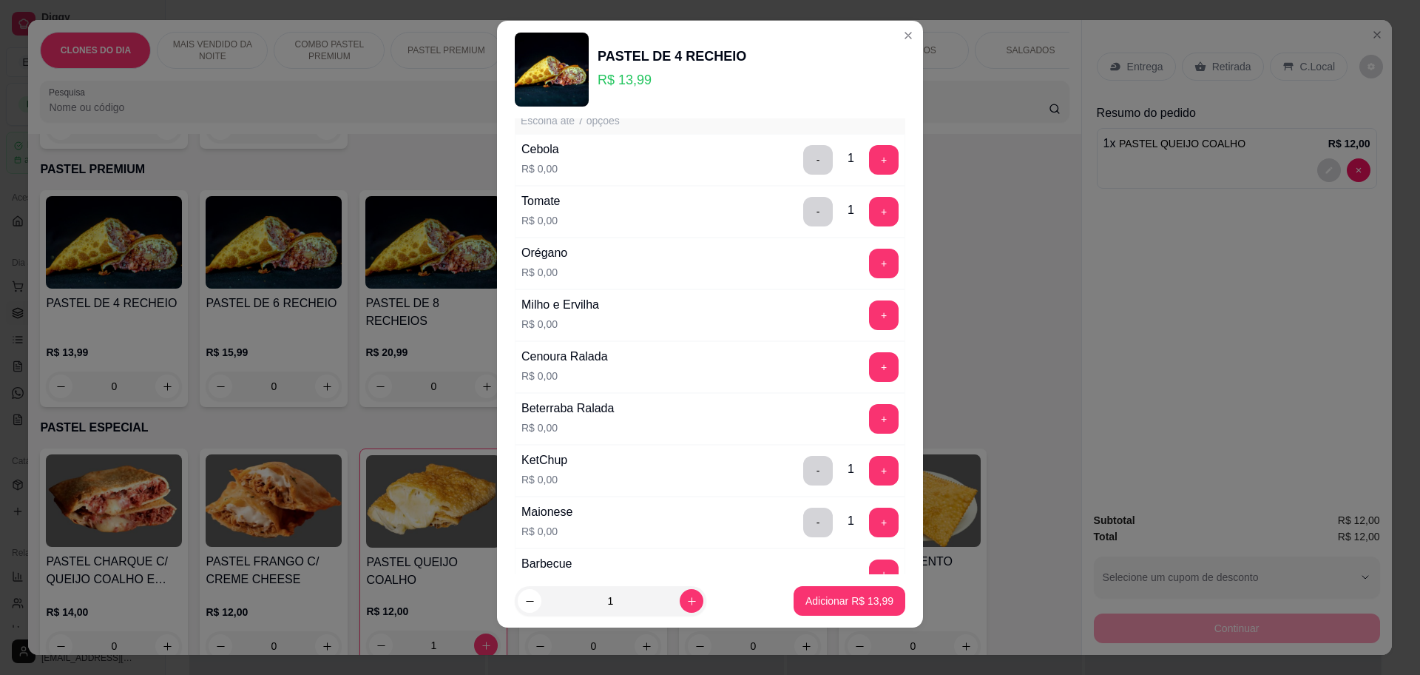
scroll to position [521, 0]
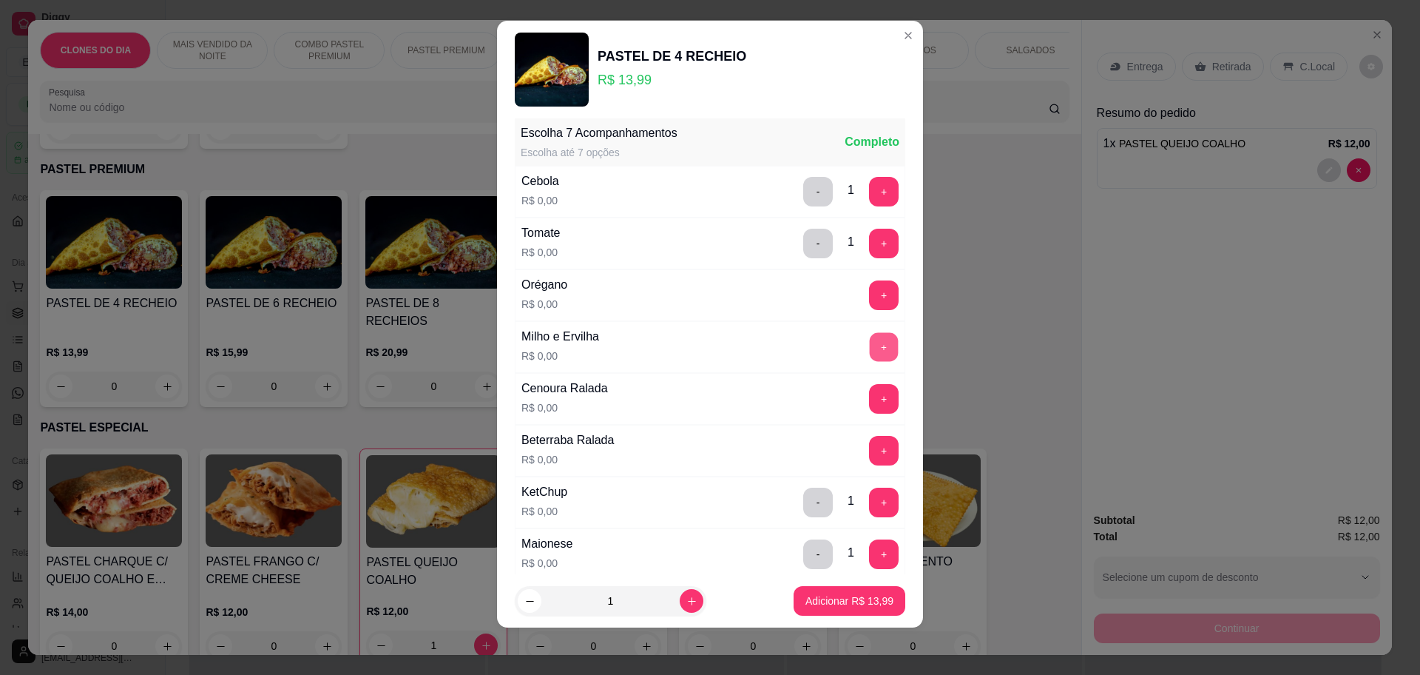
click at [863, 332] on div "+" at bounding box center [883, 347] width 41 height 30
click at [870, 340] on button "+" at bounding box center [884, 346] width 29 height 29
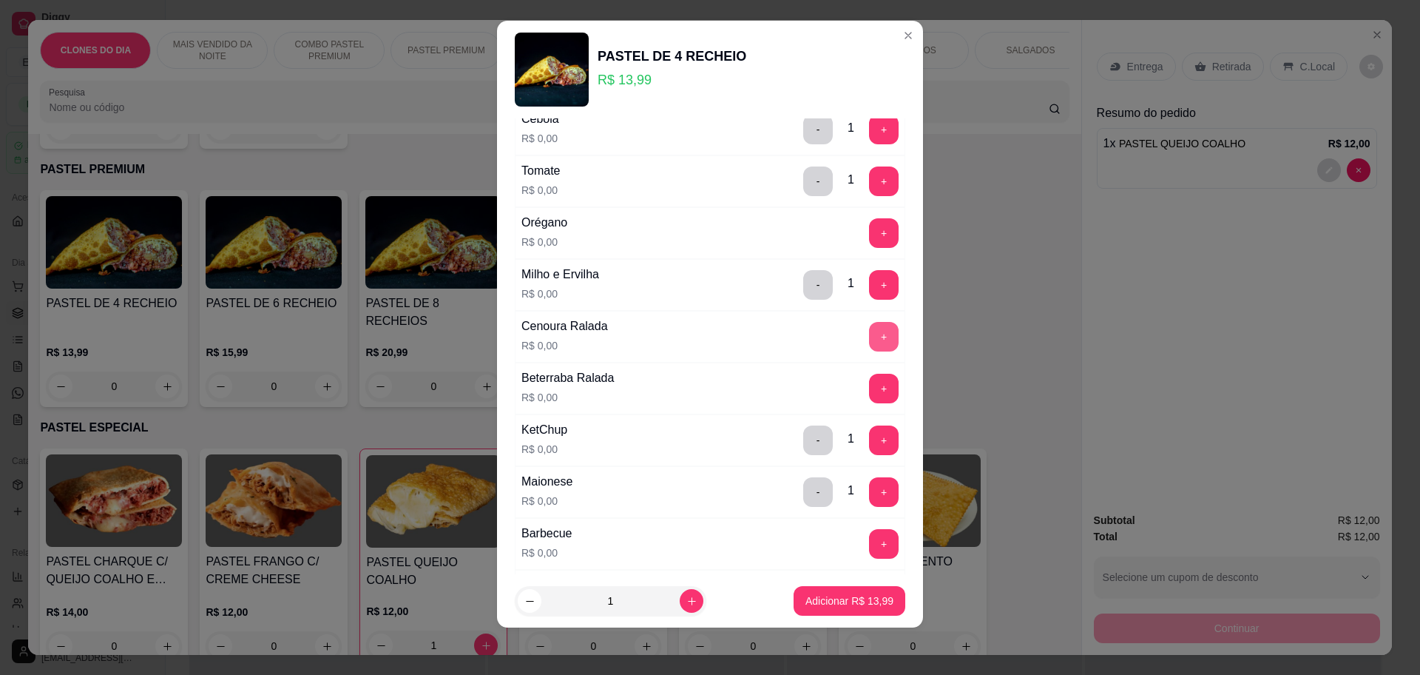
scroll to position [613, 0]
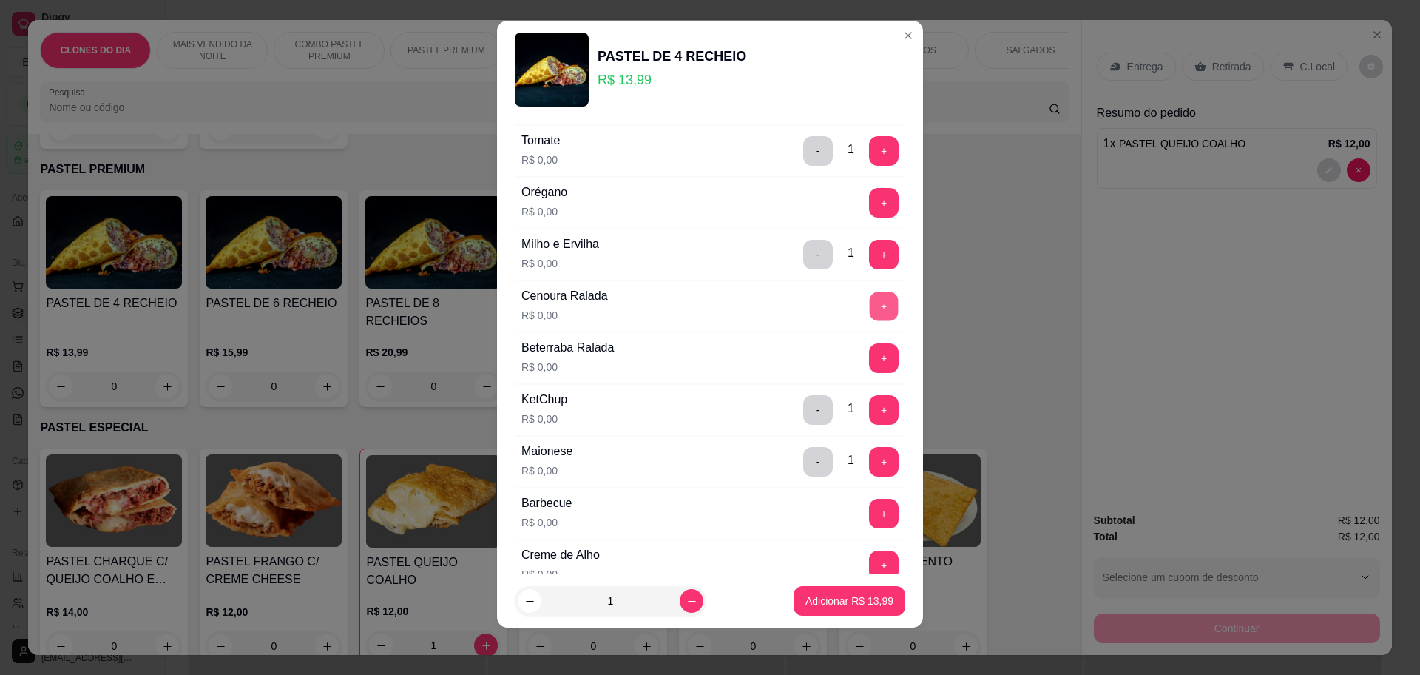
click at [870, 305] on button "+" at bounding box center [884, 305] width 29 height 29
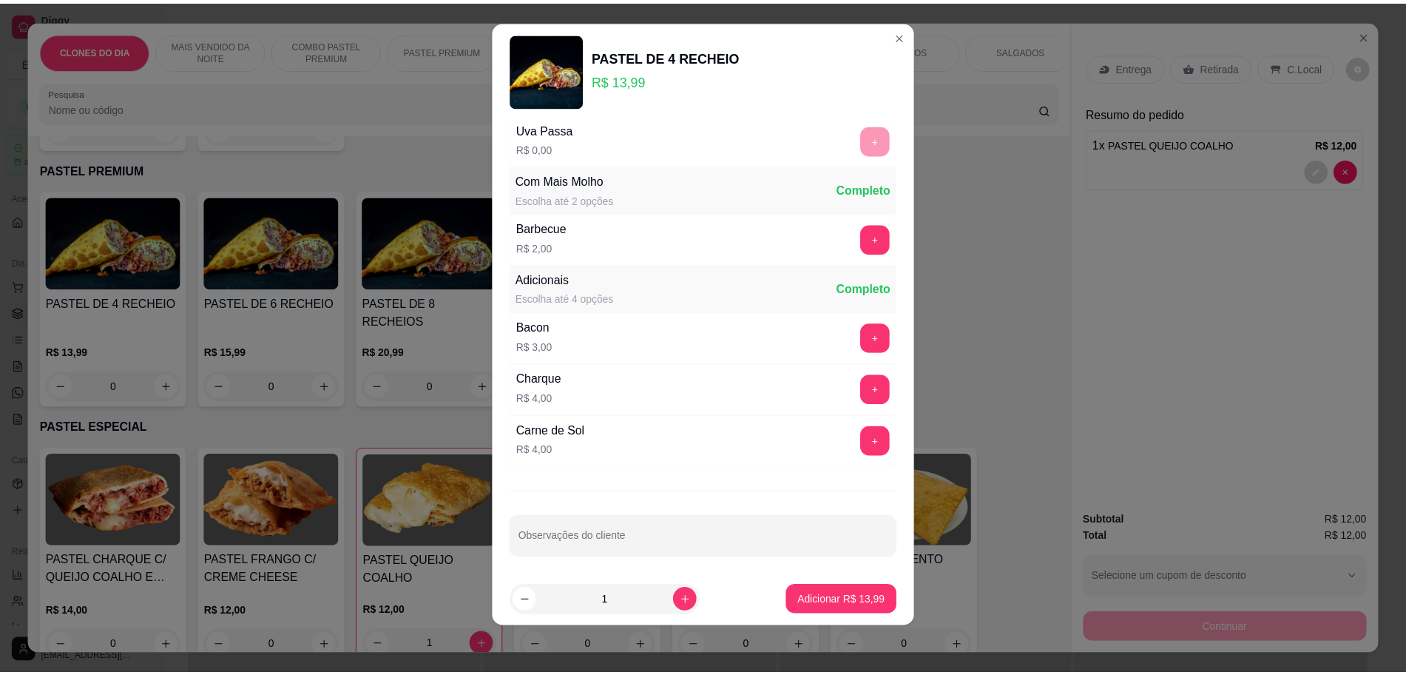
scroll to position [1353, 0]
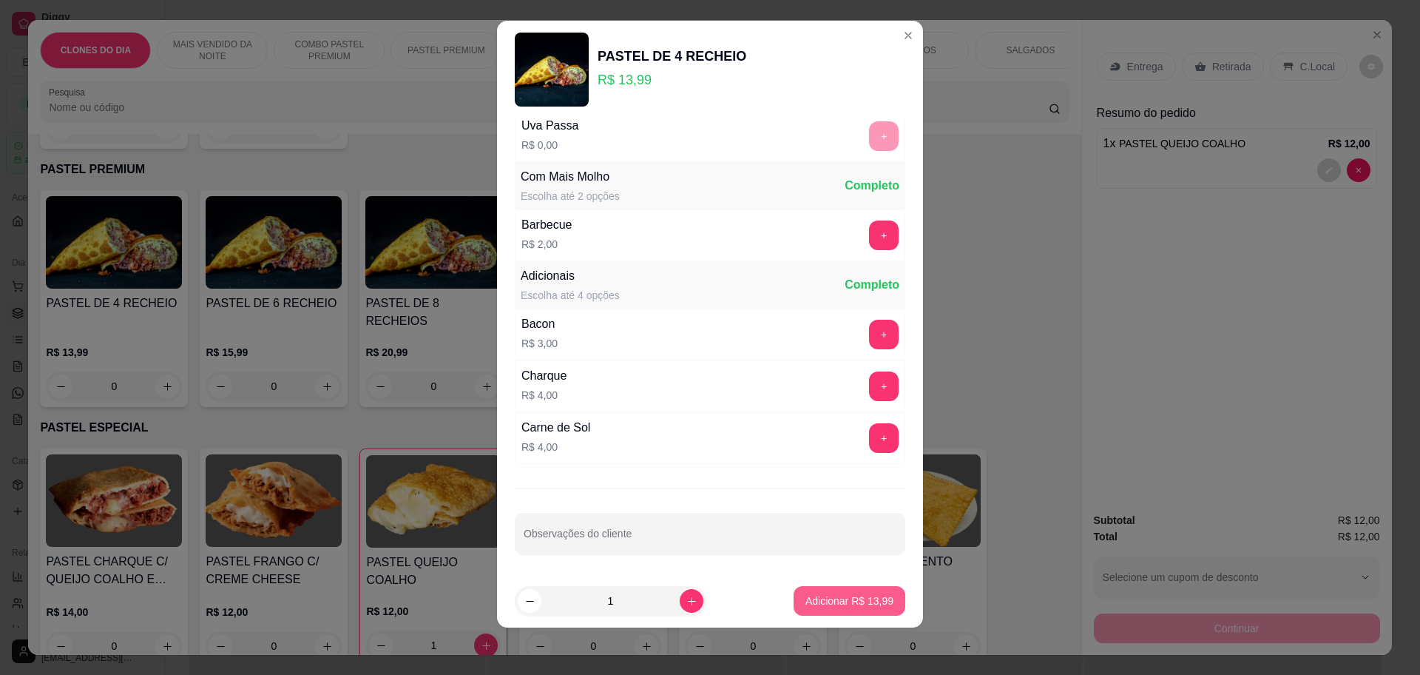
click at [831, 595] on p "Adicionar R$ 13,99" at bounding box center [850, 600] width 88 height 15
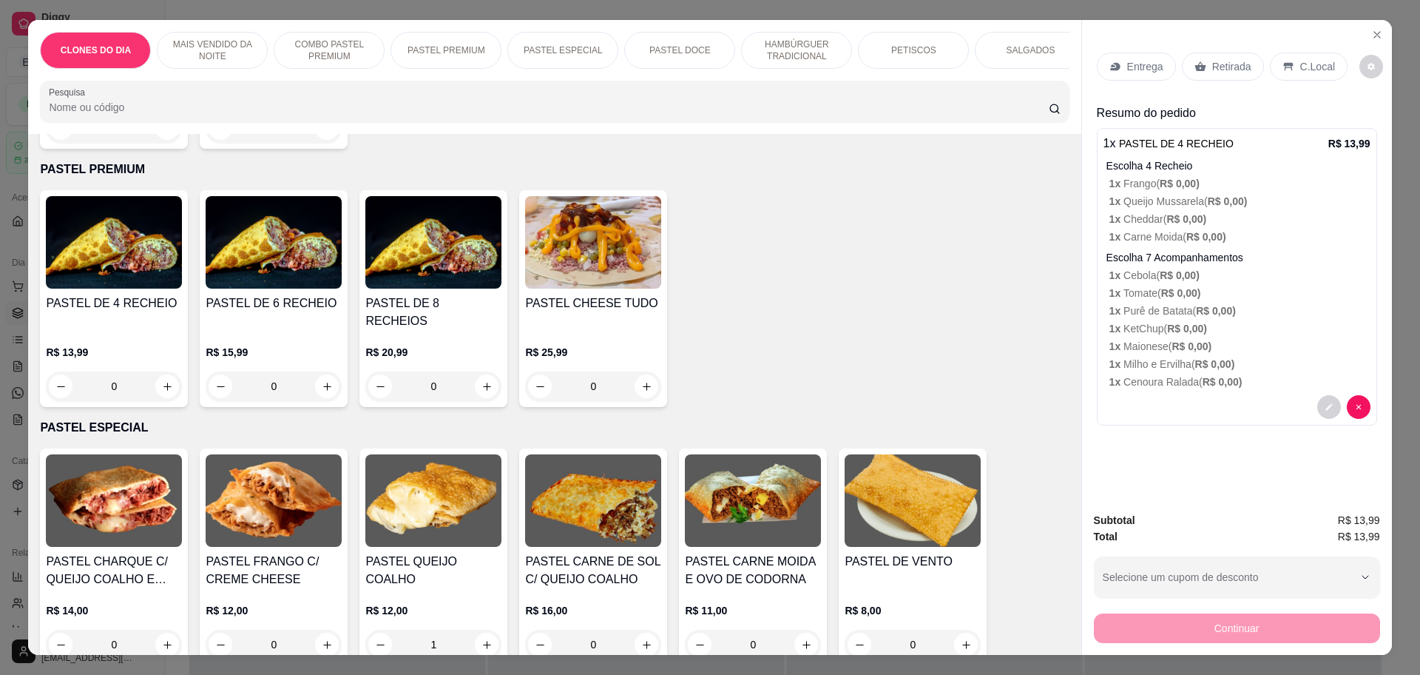
type input "0"
click at [1239, 67] on p "Retirada" at bounding box center [1231, 66] width 39 height 15
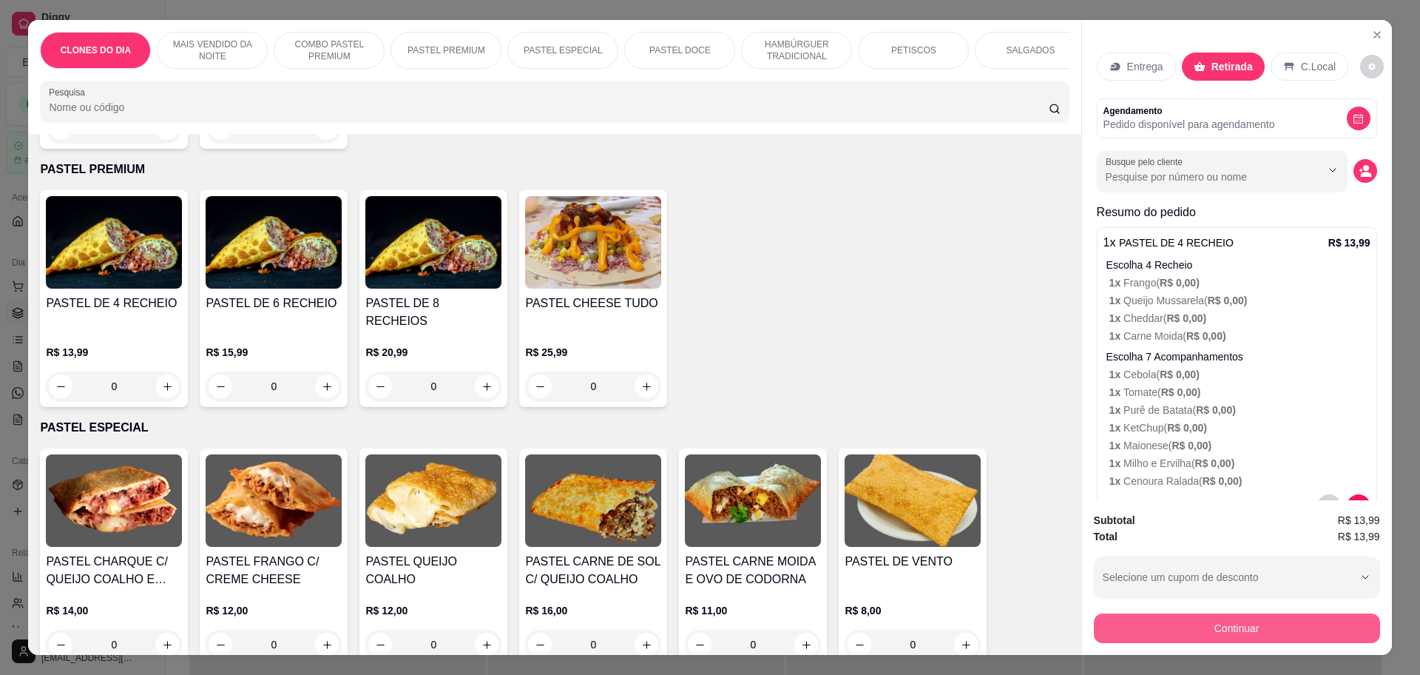
click at [1243, 622] on button "Continuar" at bounding box center [1237, 628] width 286 height 30
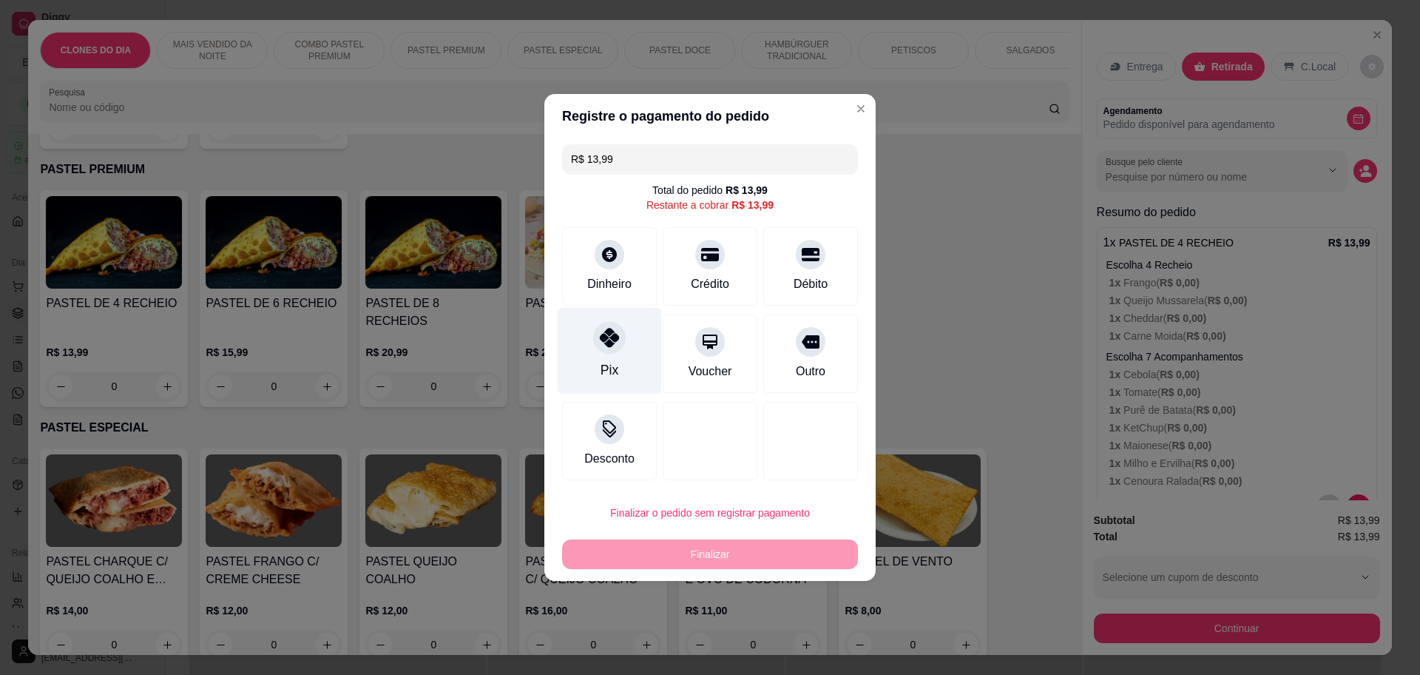
click at [588, 365] on div "Pix" at bounding box center [610, 351] width 104 height 87
type input "R$ 0,00"
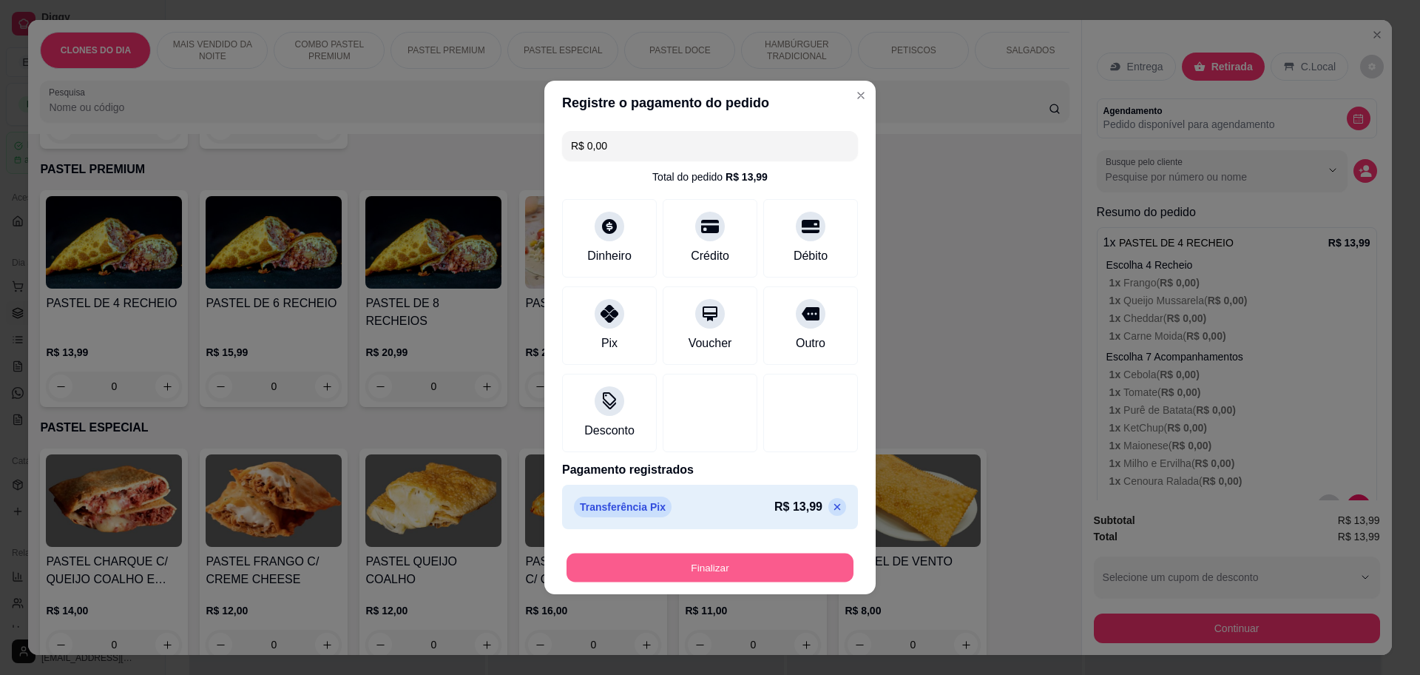
click at [772, 567] on button "Finalizar" at bounding box center [710, 567] width 287 height 29
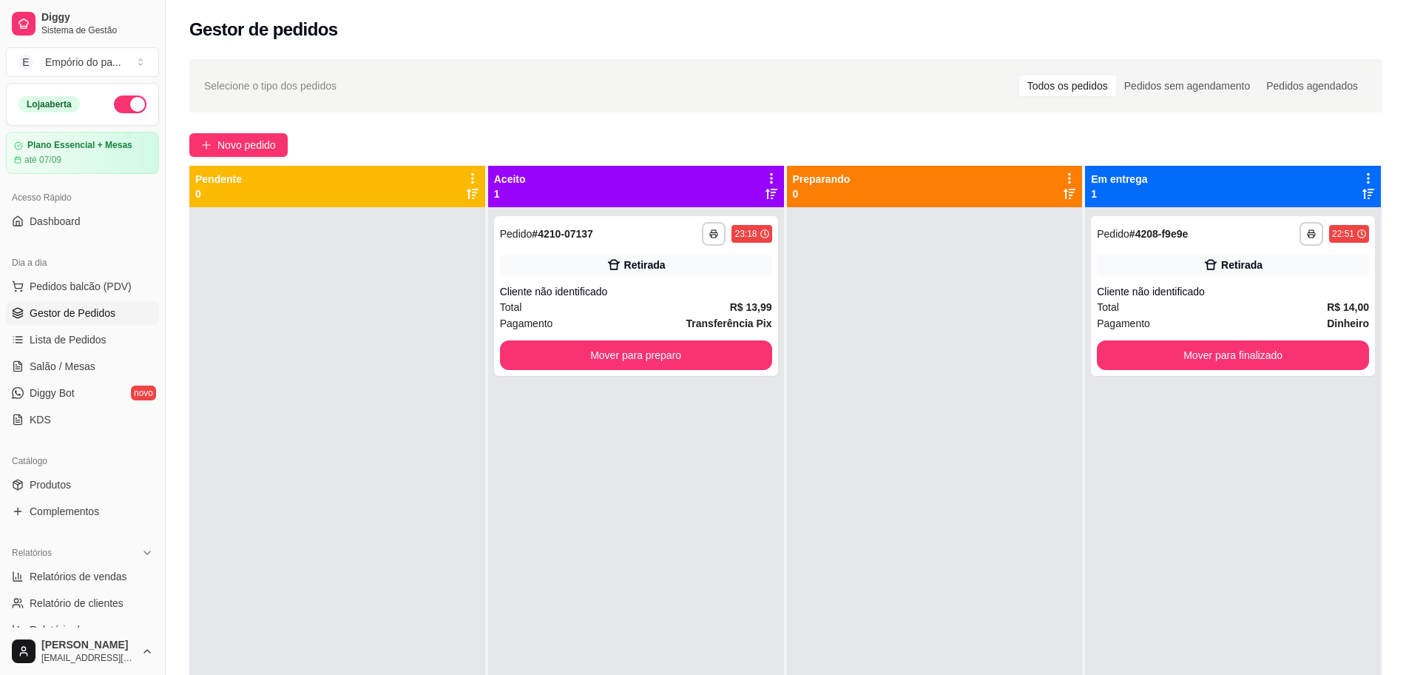
click at [757, 556] on div "**********" at bounding box center [636, 544] width 296 height 675
click at [1205, 363] on button "Mover para finalizado" at bounding box center [1233, 355] width 264 height 29
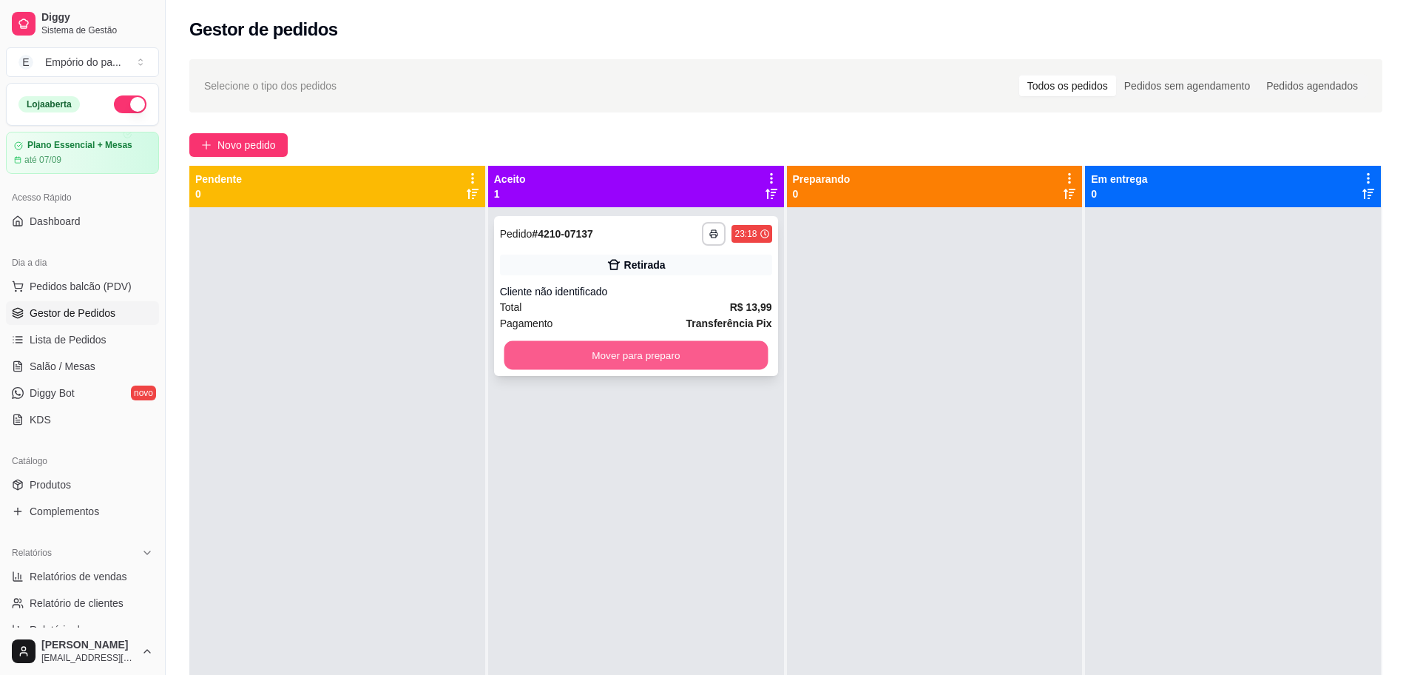
click at [678, 354] on button "Mover para preparo" at bounding box center [636, 355] width 264 height 29
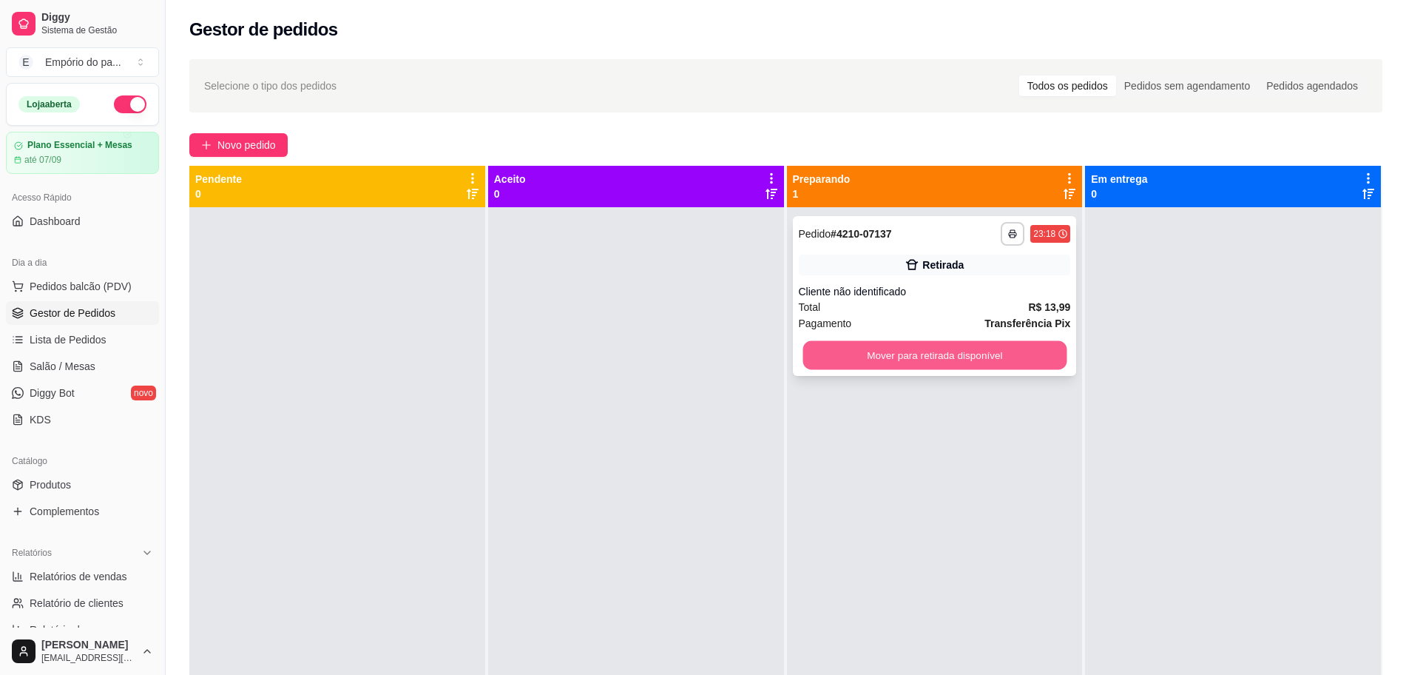
click at [853, 362] on button "Mover para retirada disponível" at bounding box center [935, 355] width 264 height 29
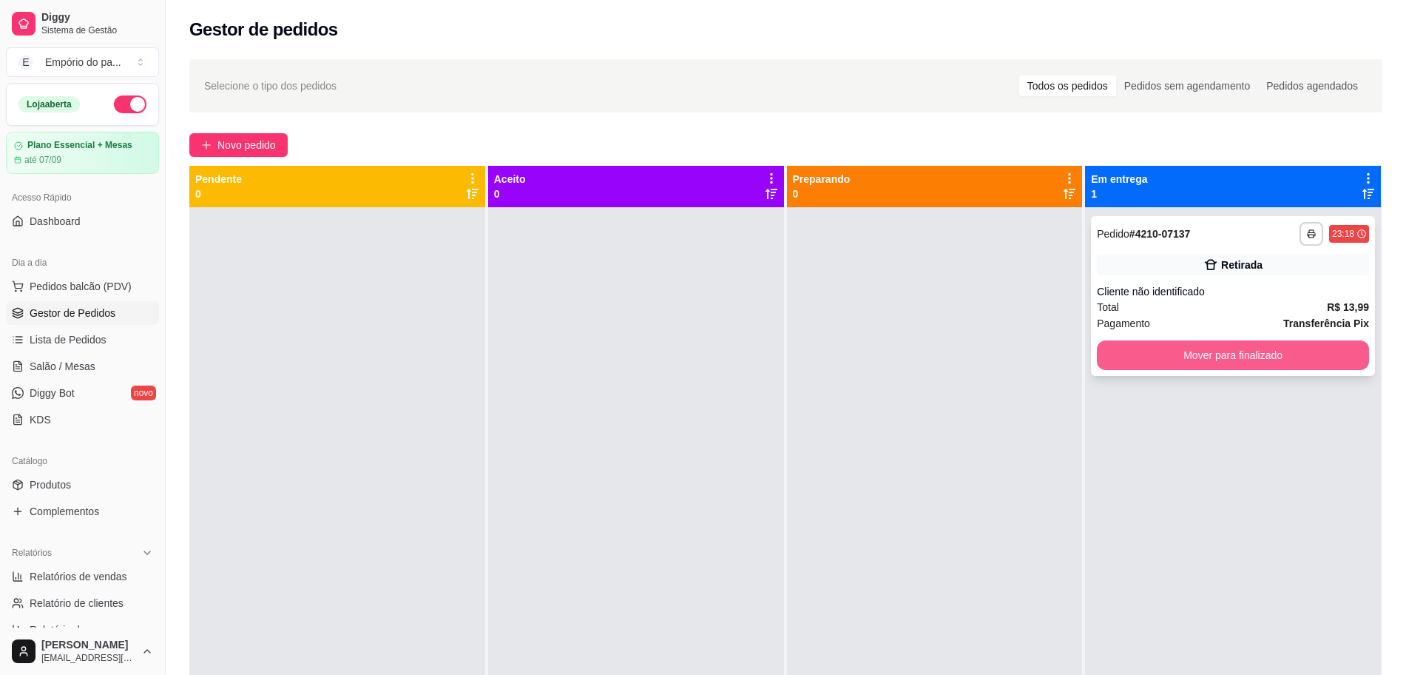
click at [1220, 357] on button "Mover para finalizado" at bounding box center [1233, 355] width 272 height 30
